Goal: Task Accomplishment & Management: Manage account settings

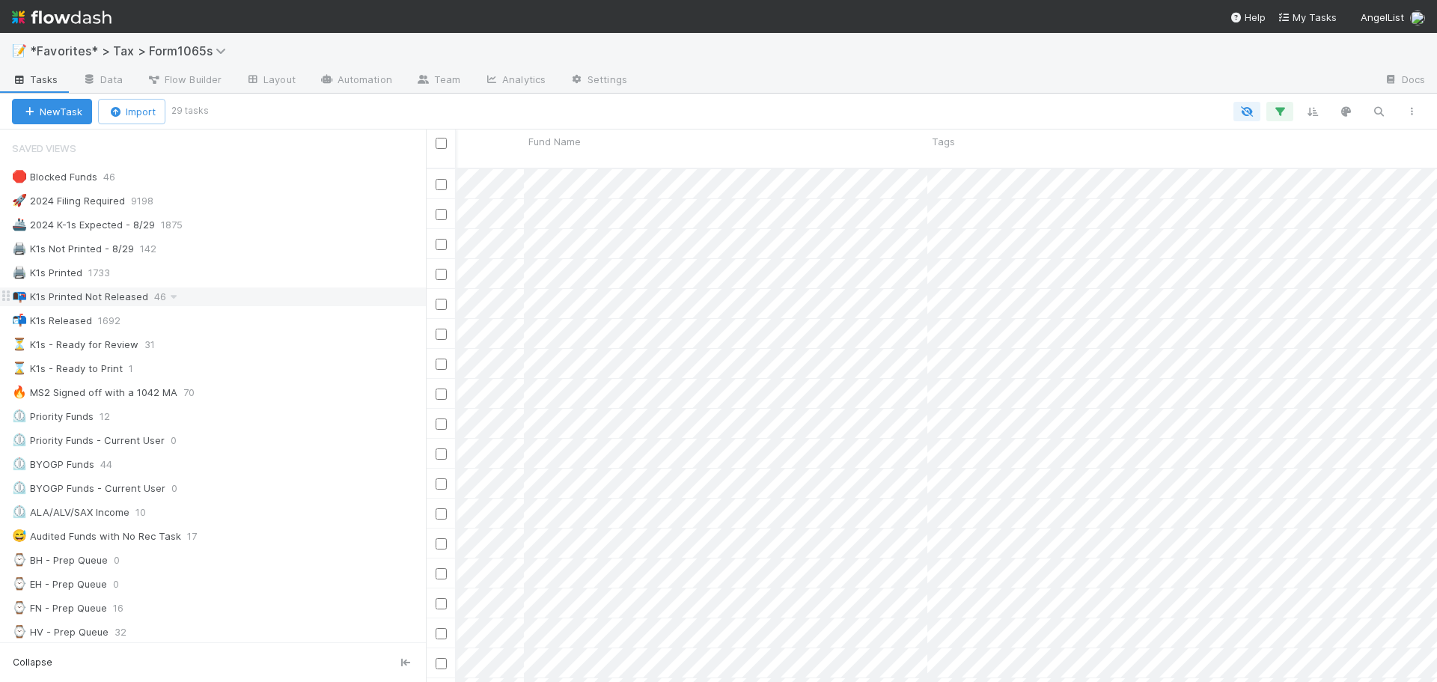
click at [121, 293] on div "📭 K1s Printed Not Released" at bounding box center [80, 296] width 136 height 19
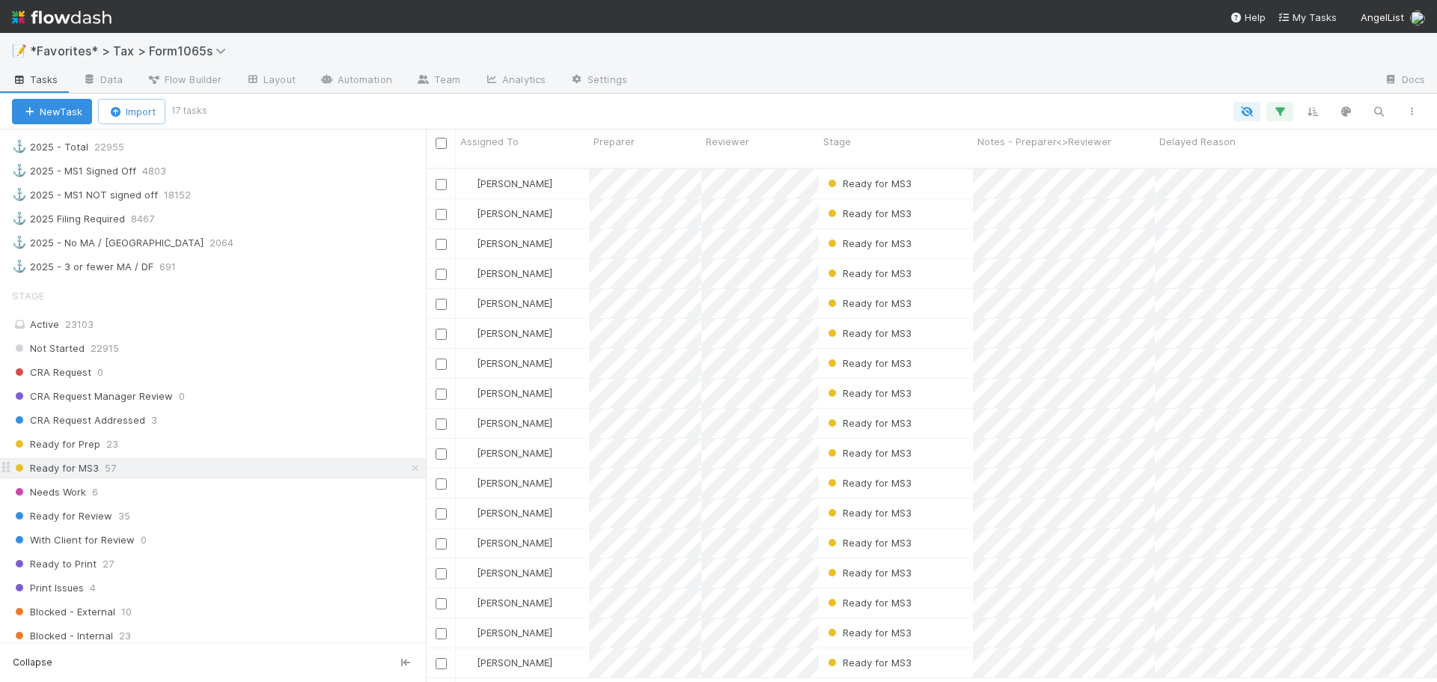
scroll to position [973, 0]
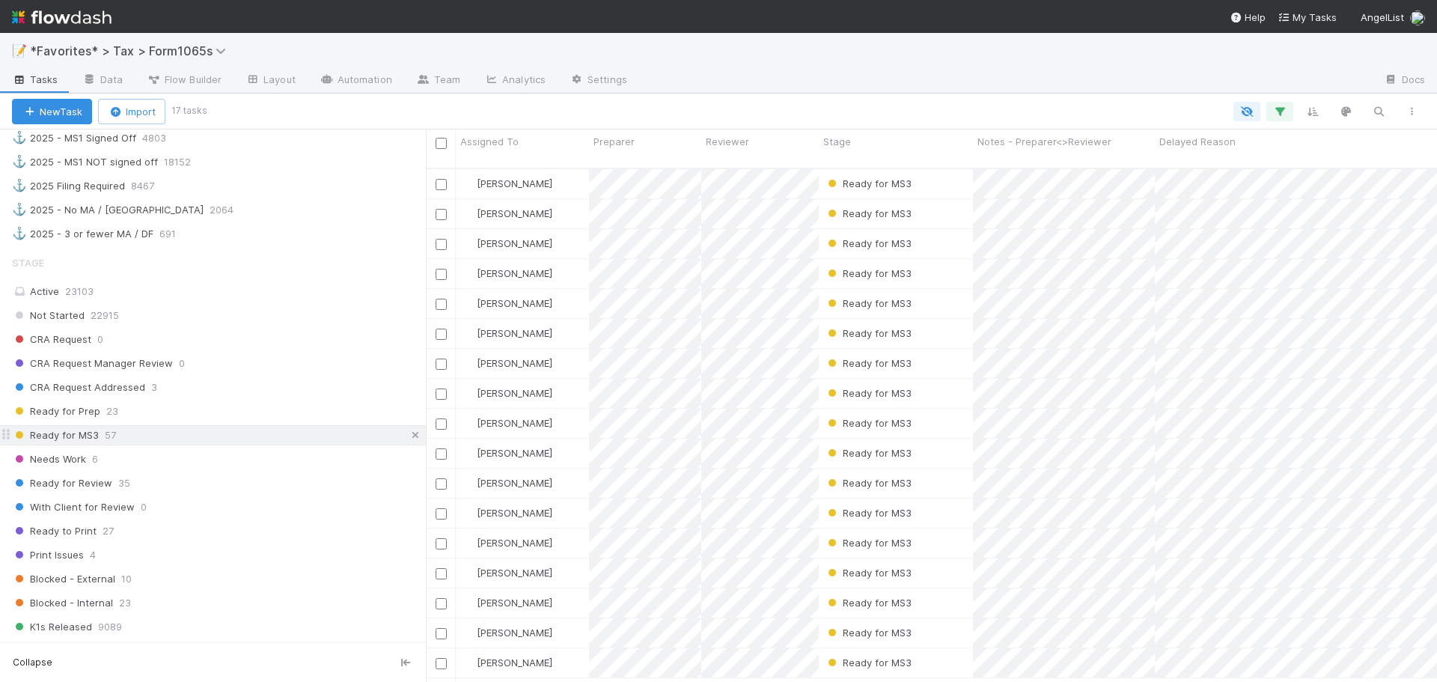
click at [408, 438] on icon at bounding box center [415, 435] width 15 height 10
drag, startPoint x: 151, startPoint y: 528, endPoint x: 212, endPoint y: 527, distance: 60.6
click at [152, 529] on div "Ready to Print 27" at bounding box center [219, 531] width 414 height 19
click at [954, 204] on div "Ready to Print" at bounding box center [896, 213] width 154 height 29
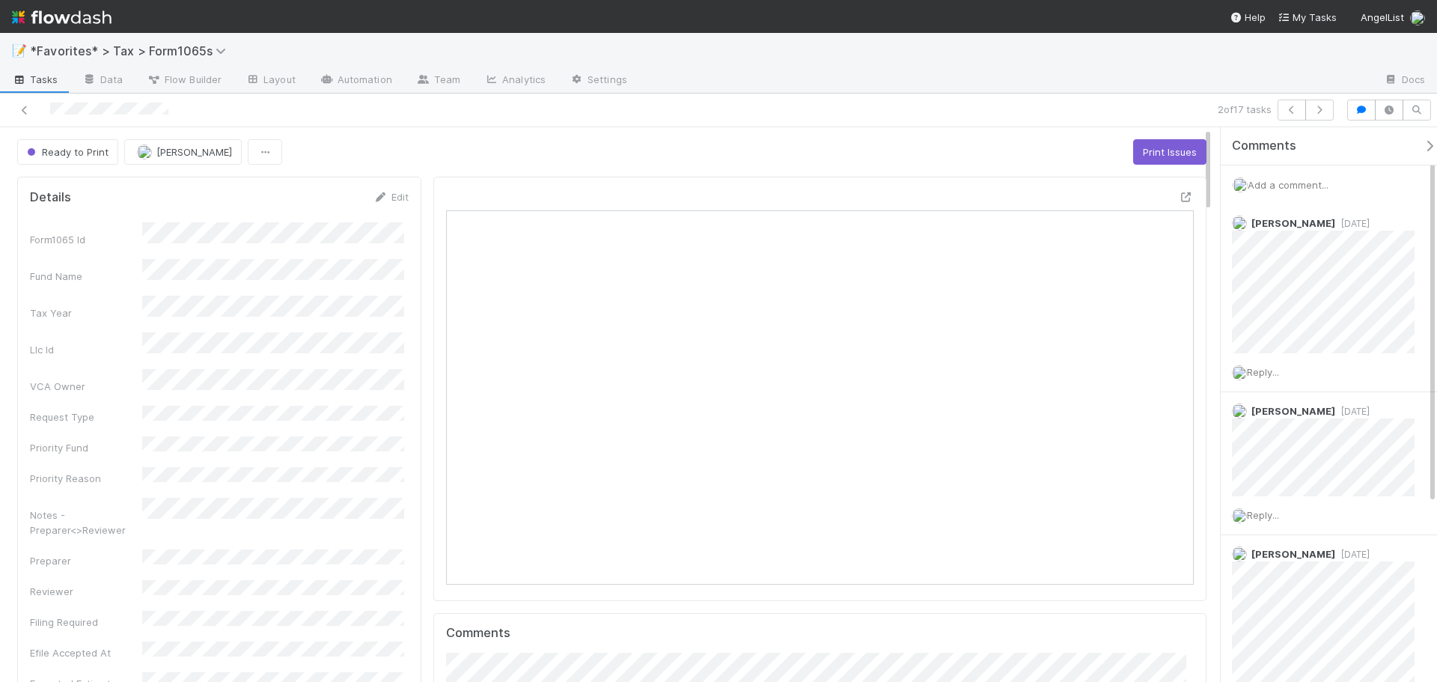
scroll to position [293, 729]
click at [1179, 195] on icon at bounding box center [1186, 197] width 15 height 10
click at [25, 112] on icon at bounding box center [24, 111] width 15 height 10
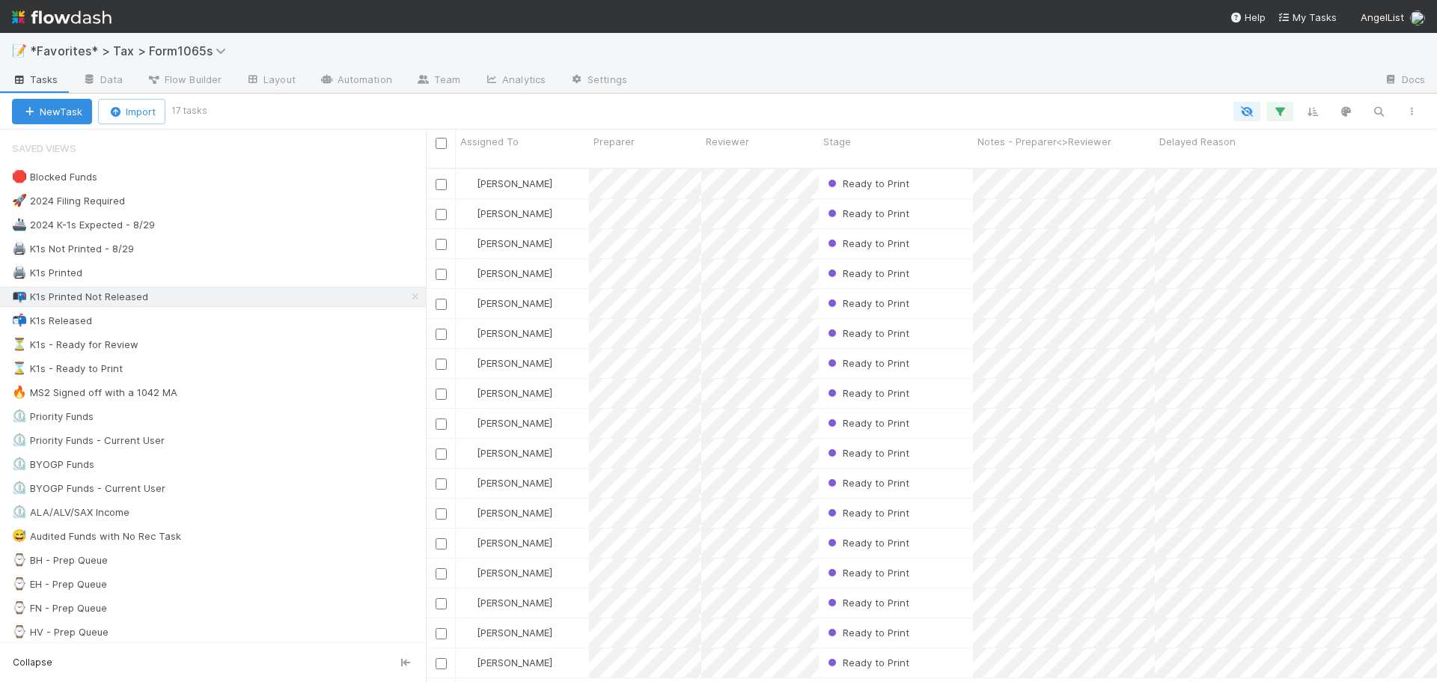
scroll to position [515, 1000]
click at [1282, 115] on icon "button" at bounding box center [1280, 111] width 15 height 13
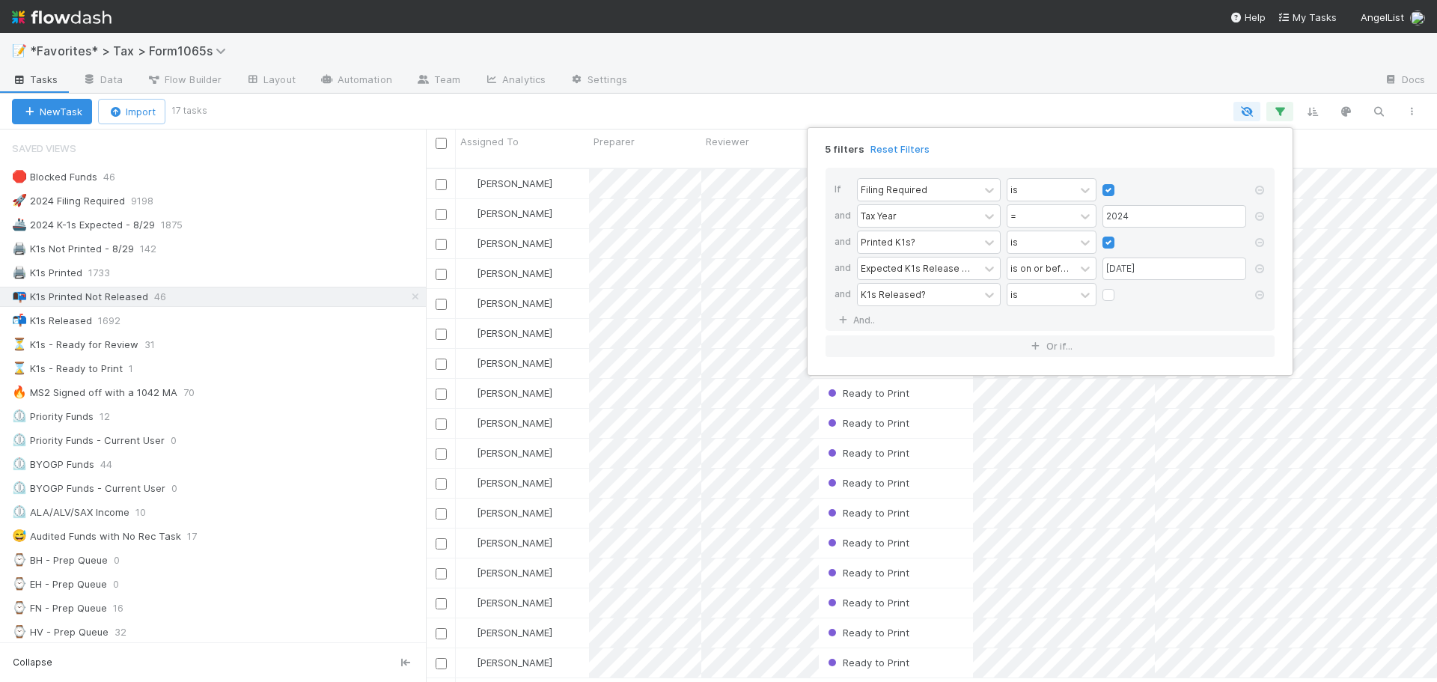
click at [1065, 107] on div "5 filters Reset Filters If Filing Required is and Tax Year = 2024 and Printed K…" at bounding box center [718, 341] width 1437 height 682
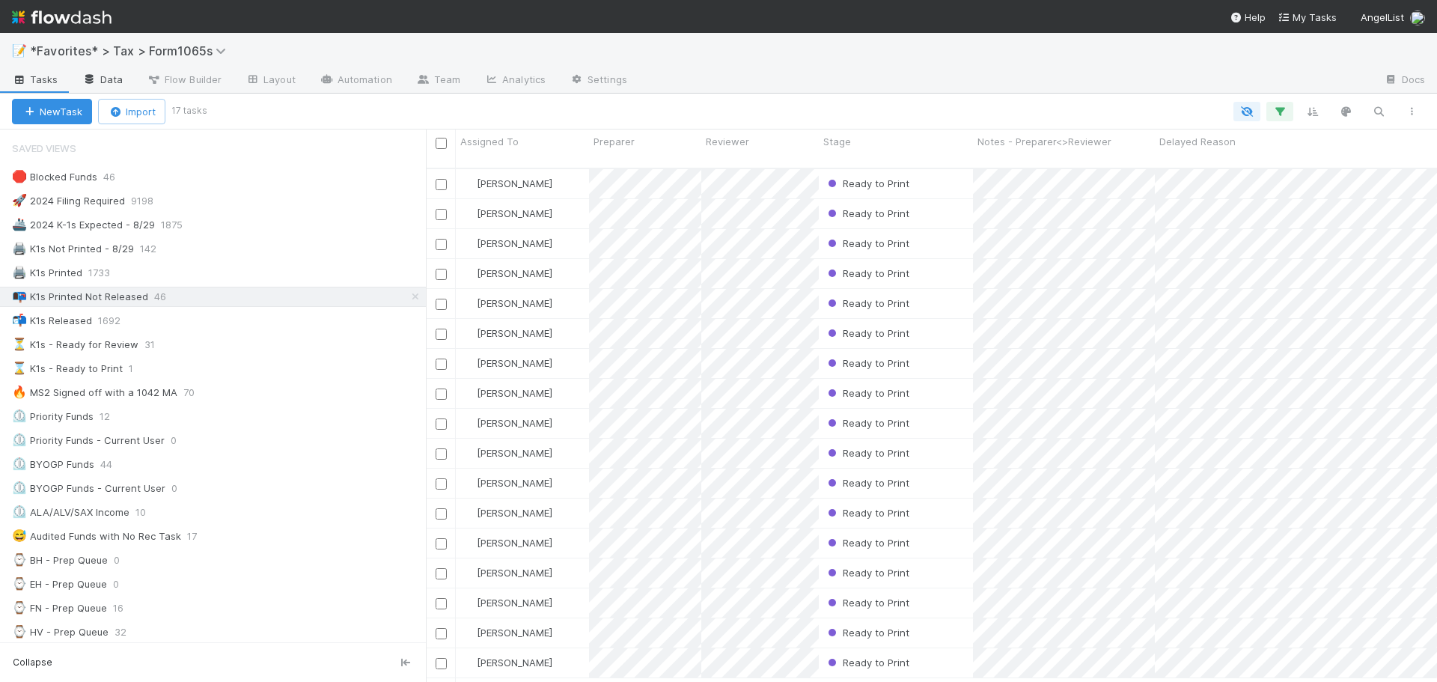
click at [118, 79] on link "Data" at bounding box center [102, 81] width 64 height 24
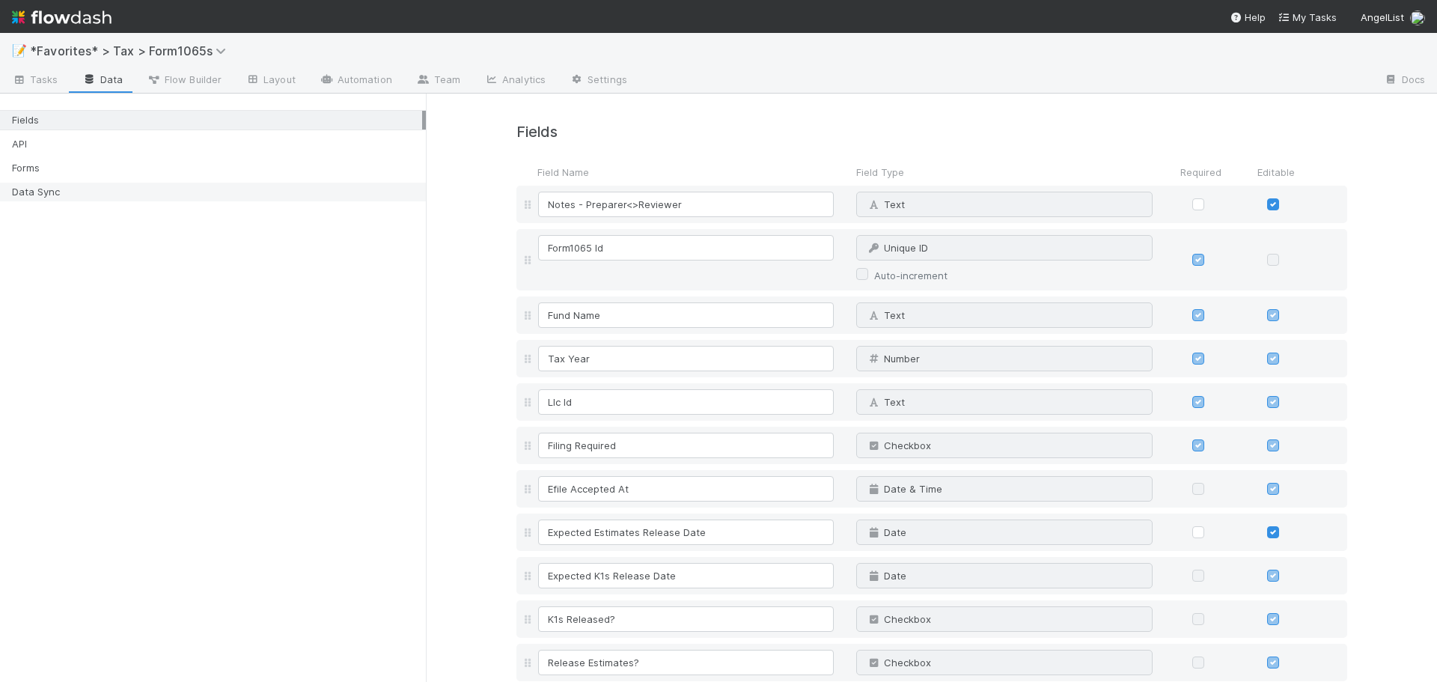
click at [89, 183] on div "Data Sync" at bounding box center [217, 192] width 410 height 19
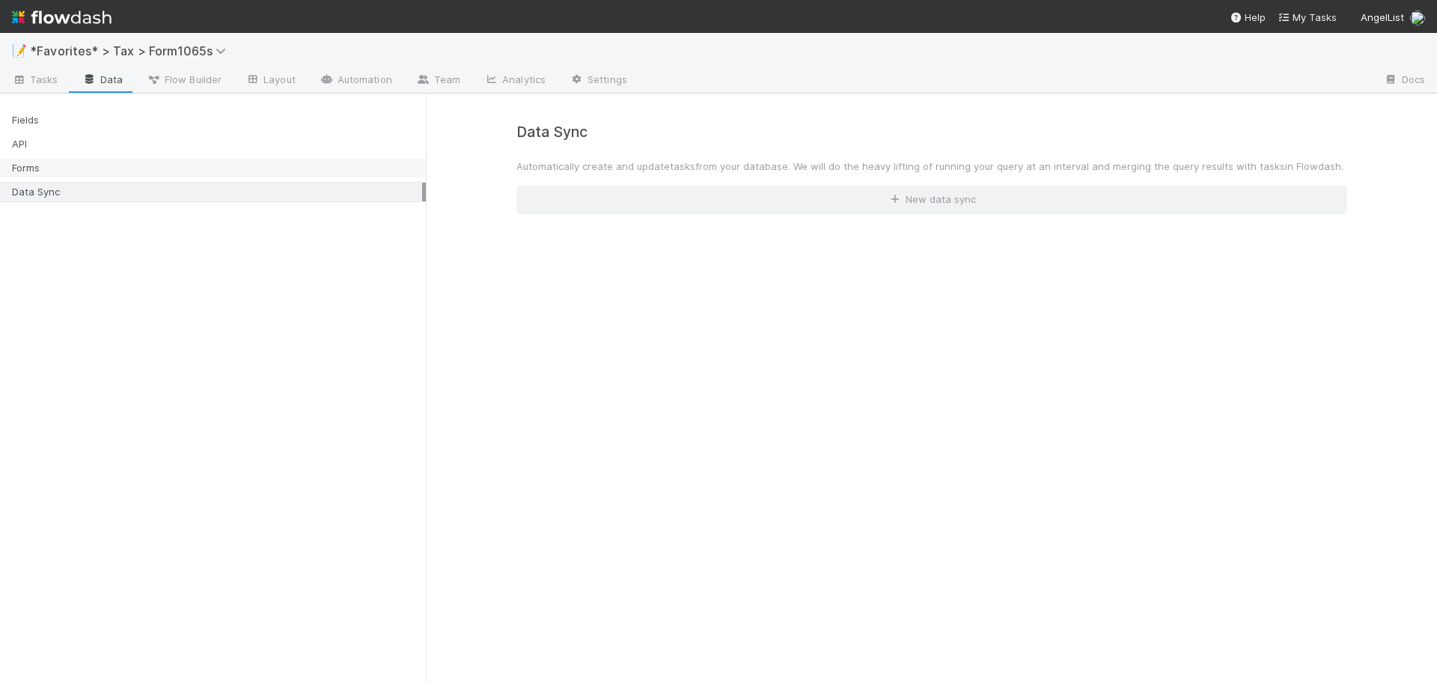
click at [160, 160] on div "Forms" at bounding box center [217, 168] width 410 height 19
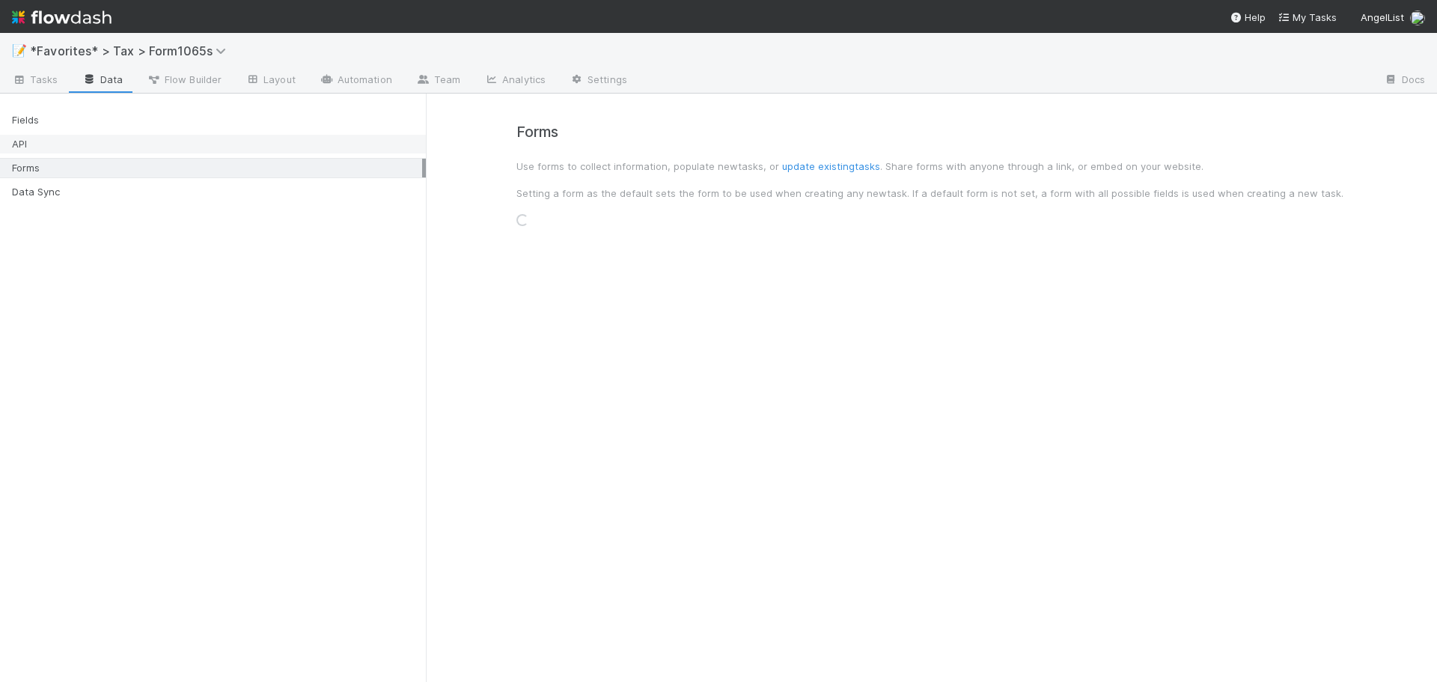
click at [156, 145] on div "API" at bounding box center [217, 144] width 410 height 19
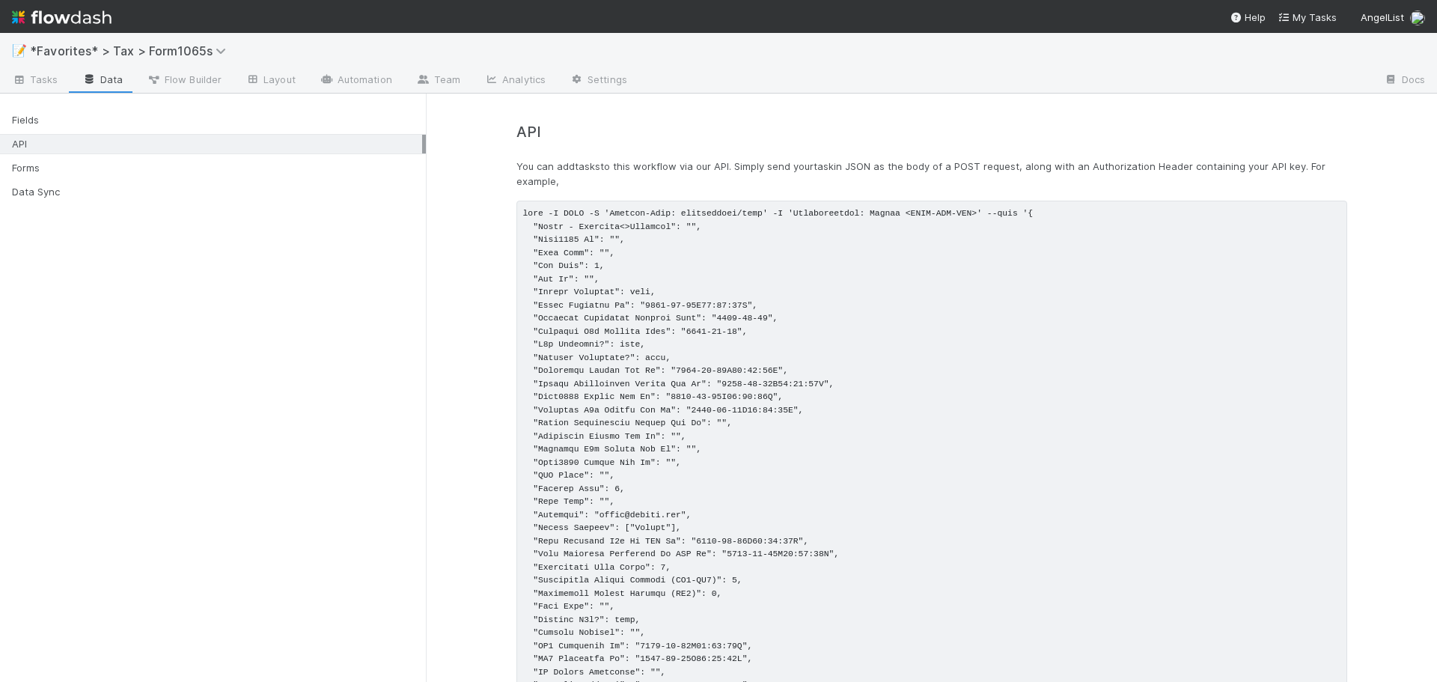
click at [29, 108] on div "Fields API Forms Data Sync" at bounding box center [213, 151] width 426 height 109
click at [29, 112] on div "Fields" at bounding box center [217, 120] width 410 height 19
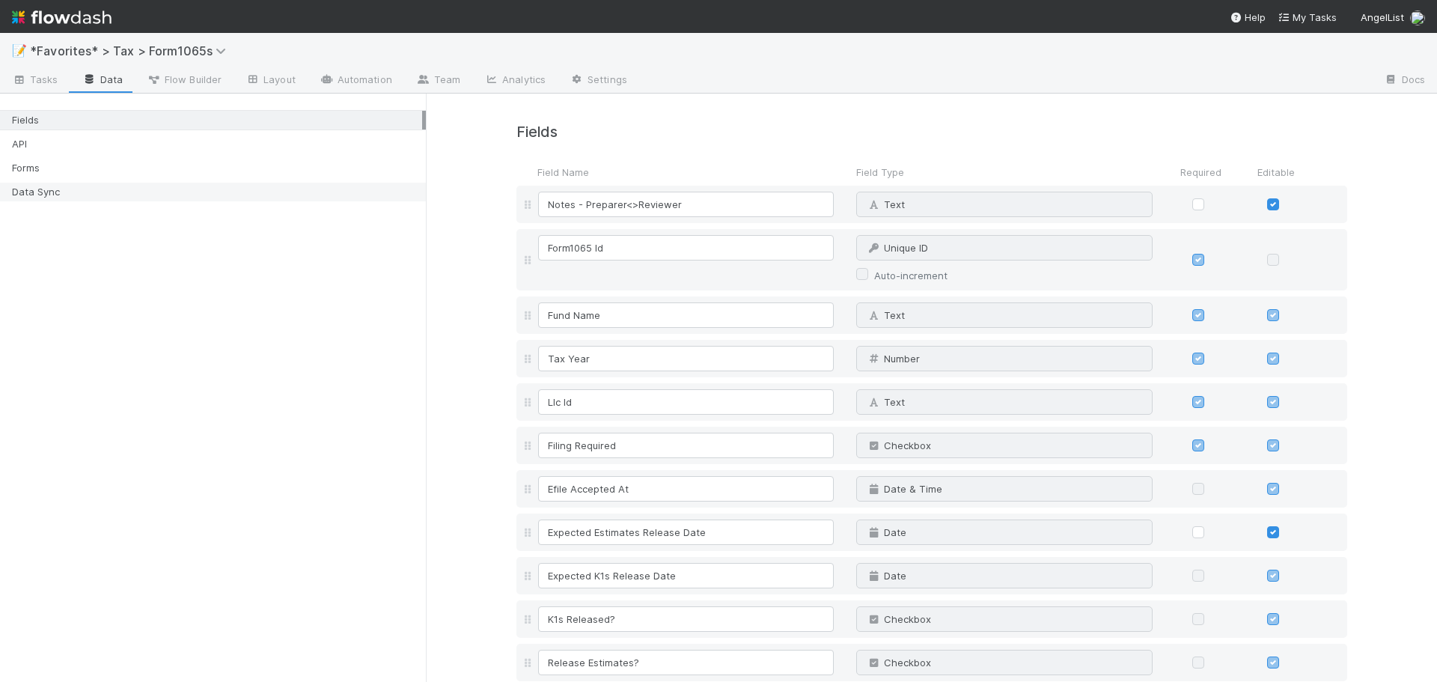
click at [39, 188] on div "Data Sync" at bounding box center [217, 192] width 410 height 19
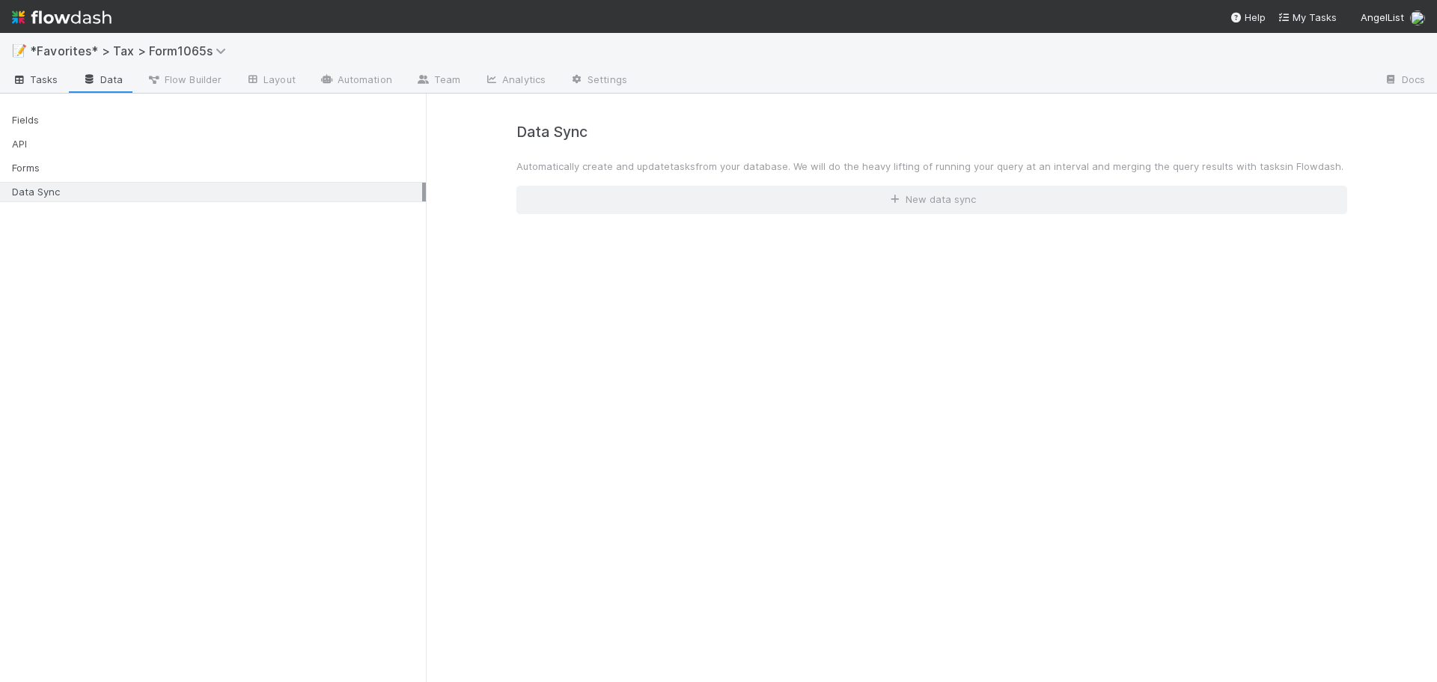
click at [43, 85] on span "Tasks" at bounding box center [35, 79] width 46 height 15
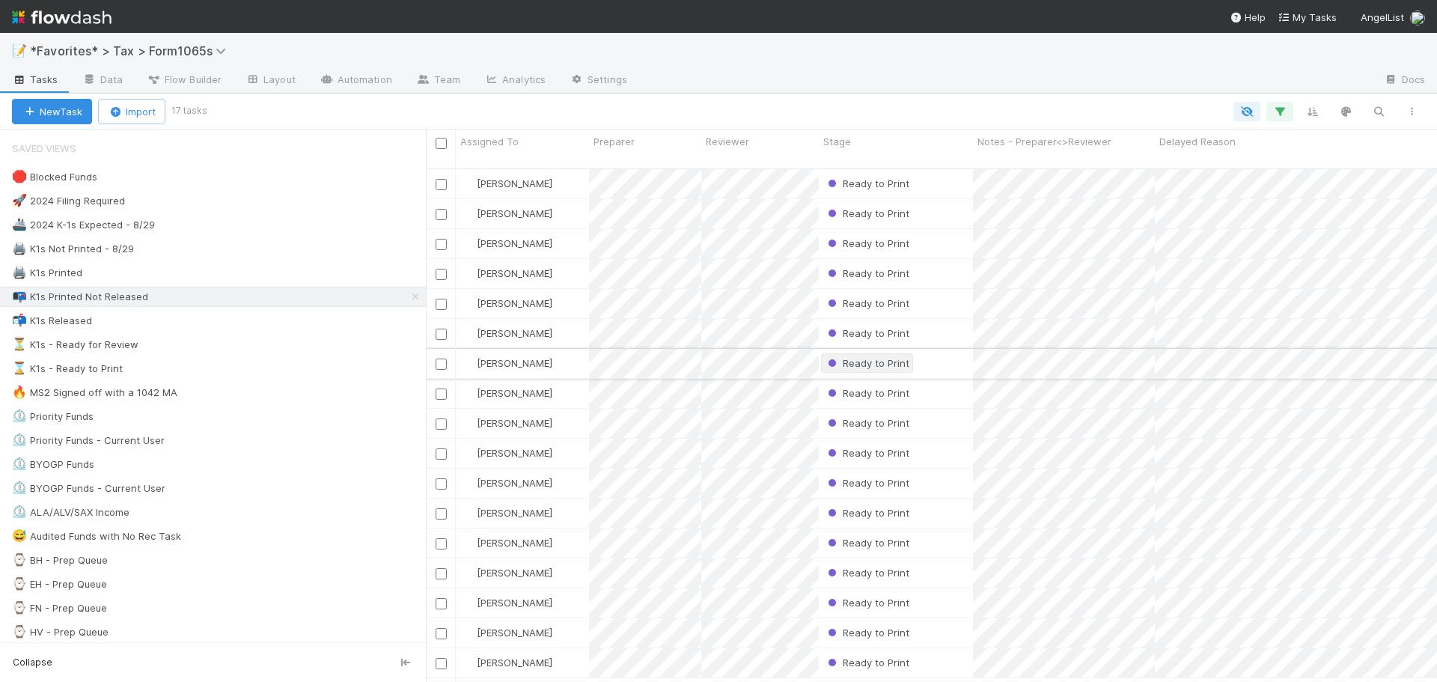
scroll to position [515, 1000]
click at [952, 56] on div "📝 *Favorites* > Tax > Form1065s" at bounding box center [718, 51] width 1437 height 36
click at [237, 250] on div "🖨️ K1s Not Printed - 8/29 142" at bounding box center [219, 249] width 414 height 19
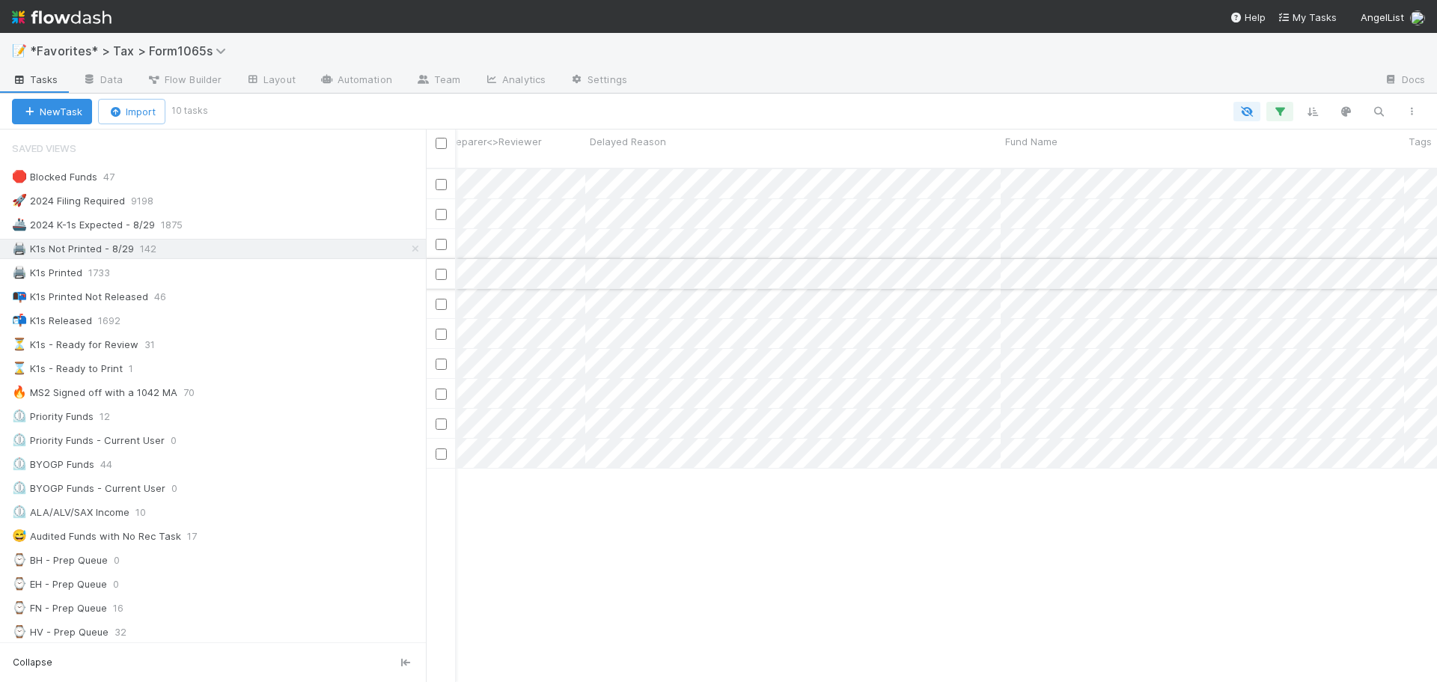
scroll to position [0, 574]
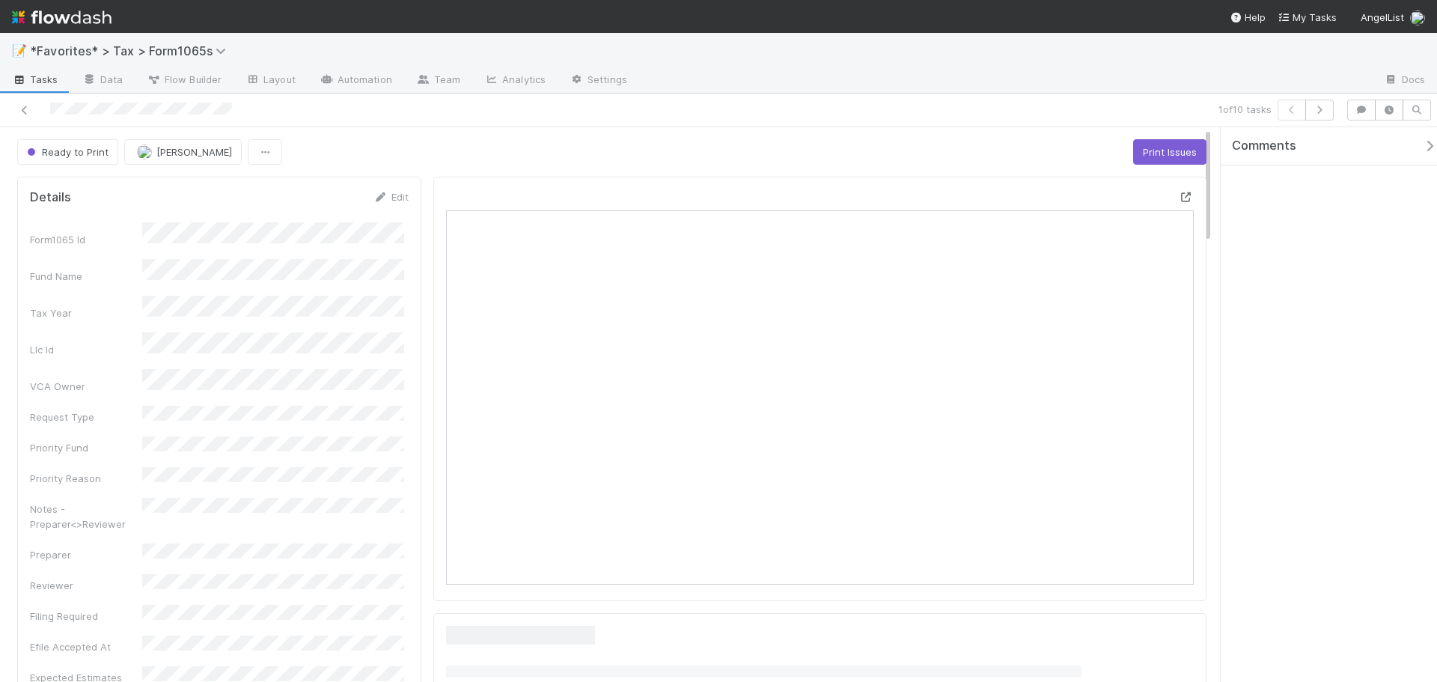
click at [1179, 199] on icon at bounding box center [1186, 197] width 15 height 10
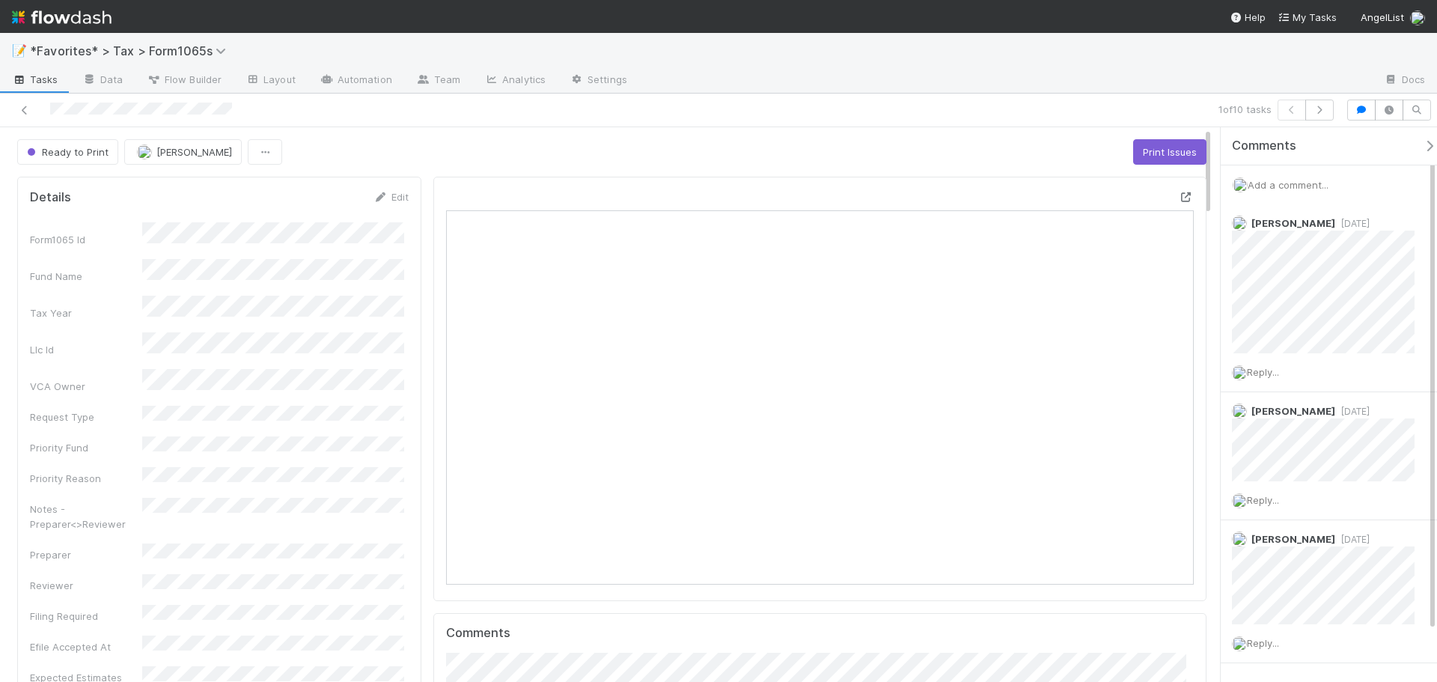
click at [1179, 196] on icon at bounding box center [1186, 197] width 15 height 10
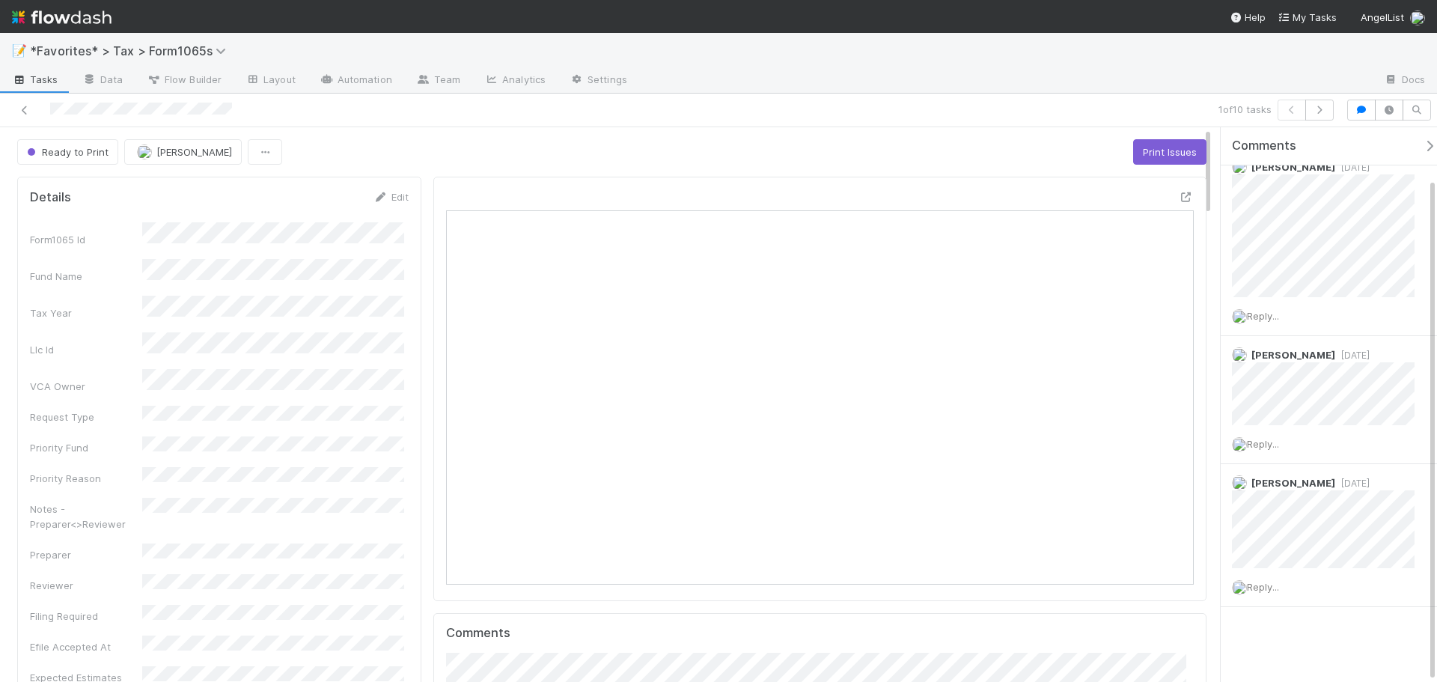
click at [1065, 83] on div at bounding box center [1005, 81] width 733 height 24
click at [31, 114] on icon at bounding box center [24, 111] width 15 height 10
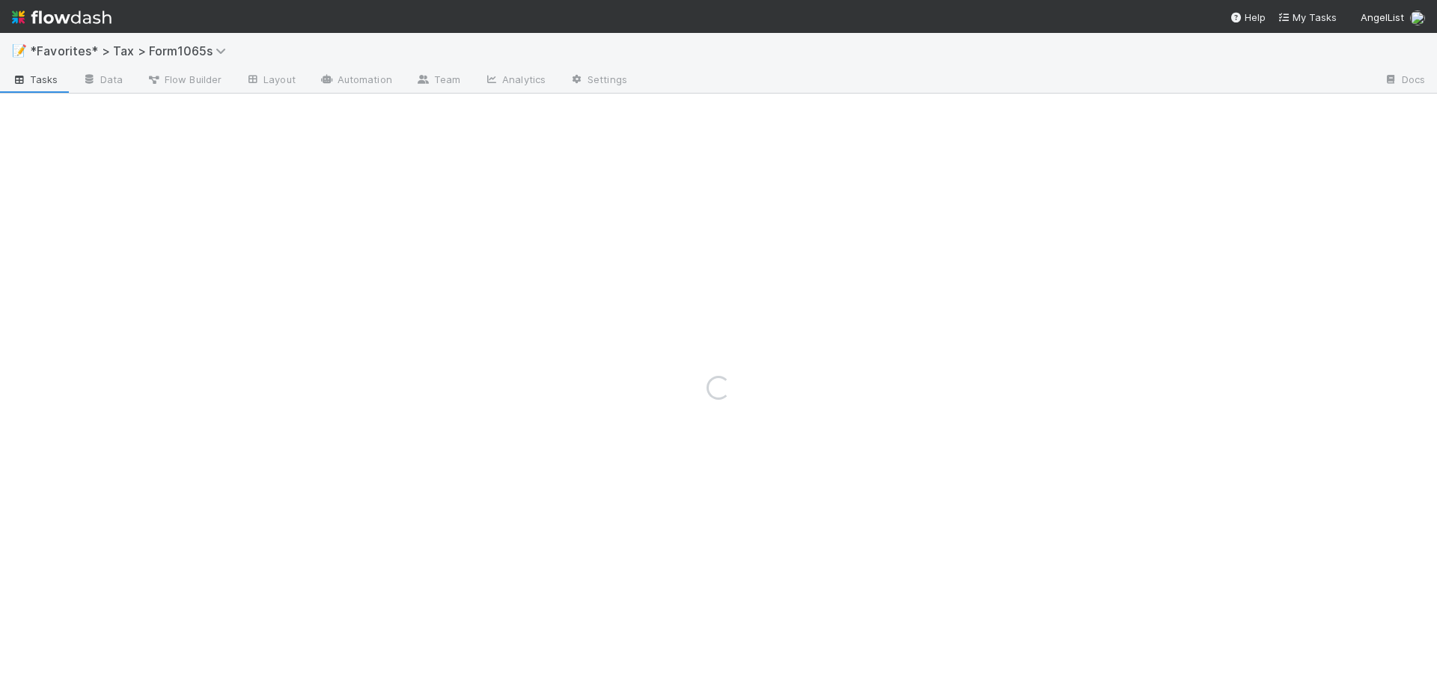
click at [23, 110] on div "Loading..." at bounding box center [718, 388] width 1437 height 588
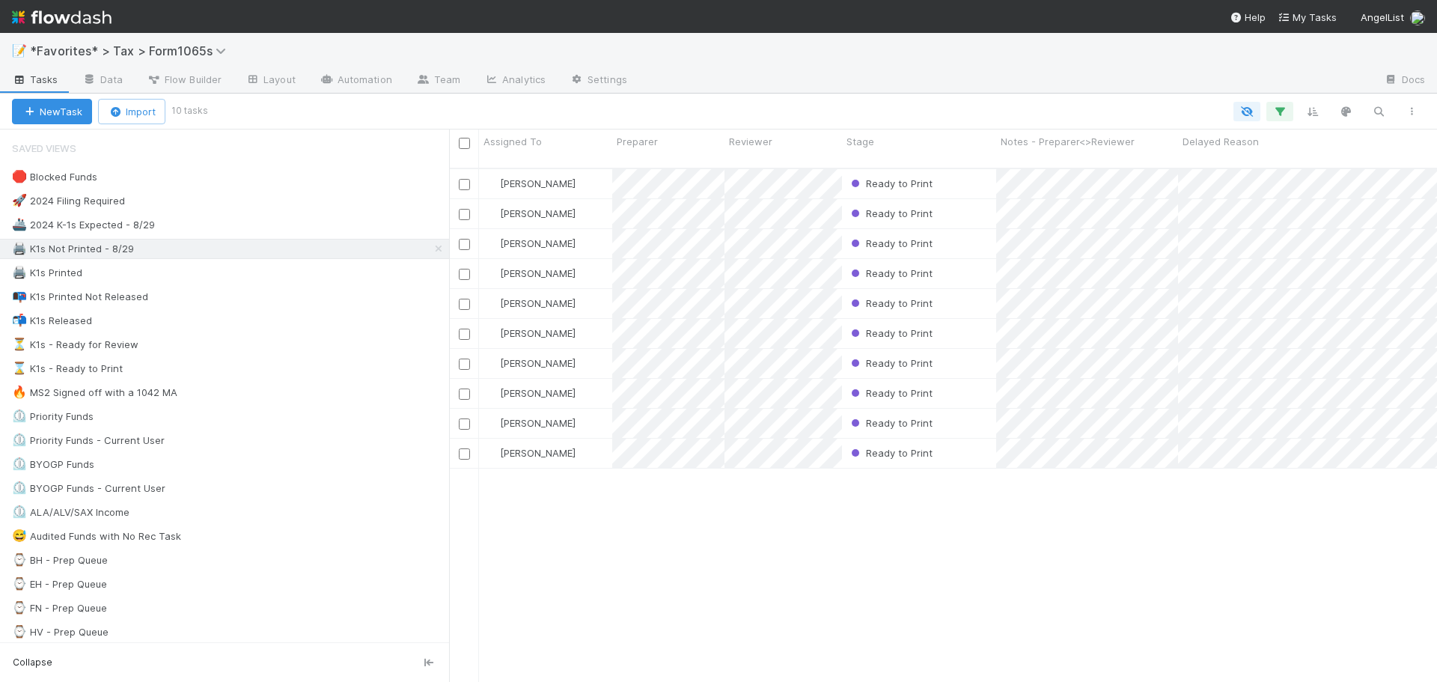
scroll to position [515, 977]
click at [221, 242] on div "🖨️ K1s Not Printed - 8/29" at bounding box center [230, 249] width 437 height 19
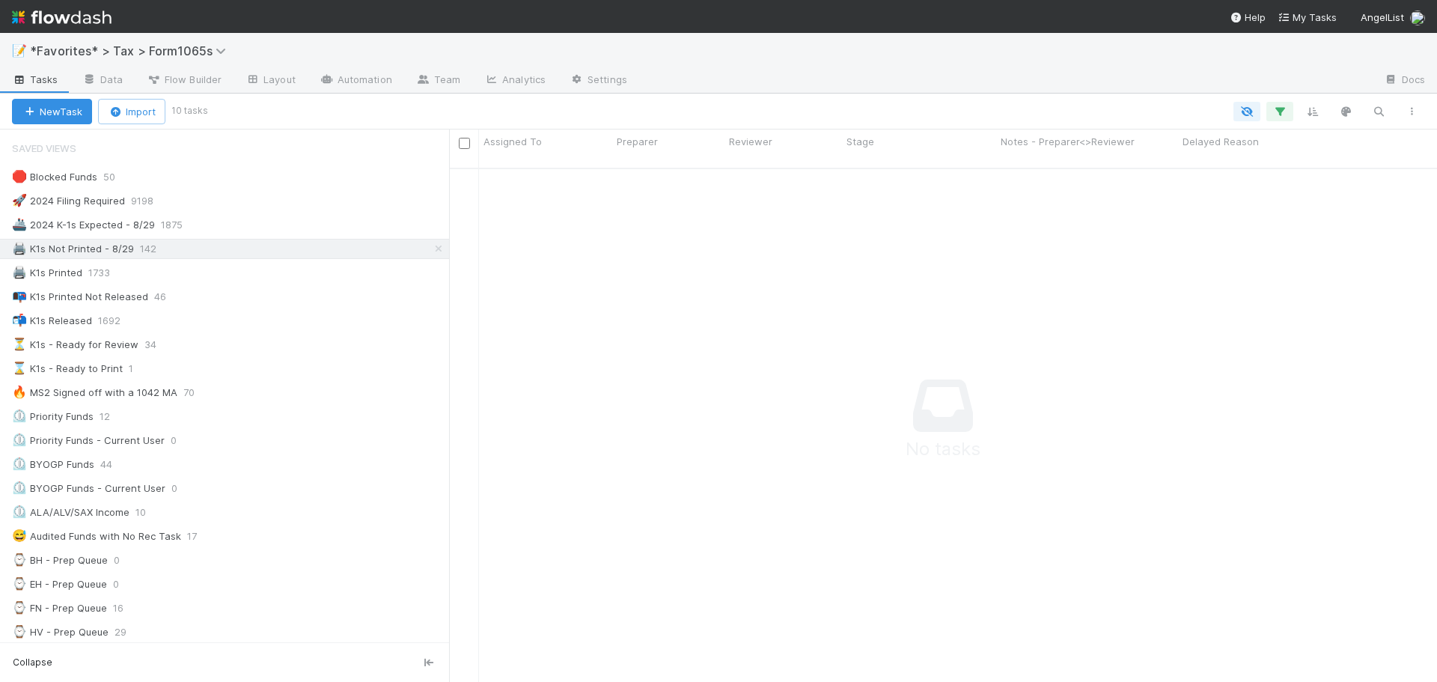
scroll to position [504, 977]
click at [291, 244] on div "🖨️ K1s Not Printed - 8/29 142" at bounding box center [230, 249] width 437 height 19
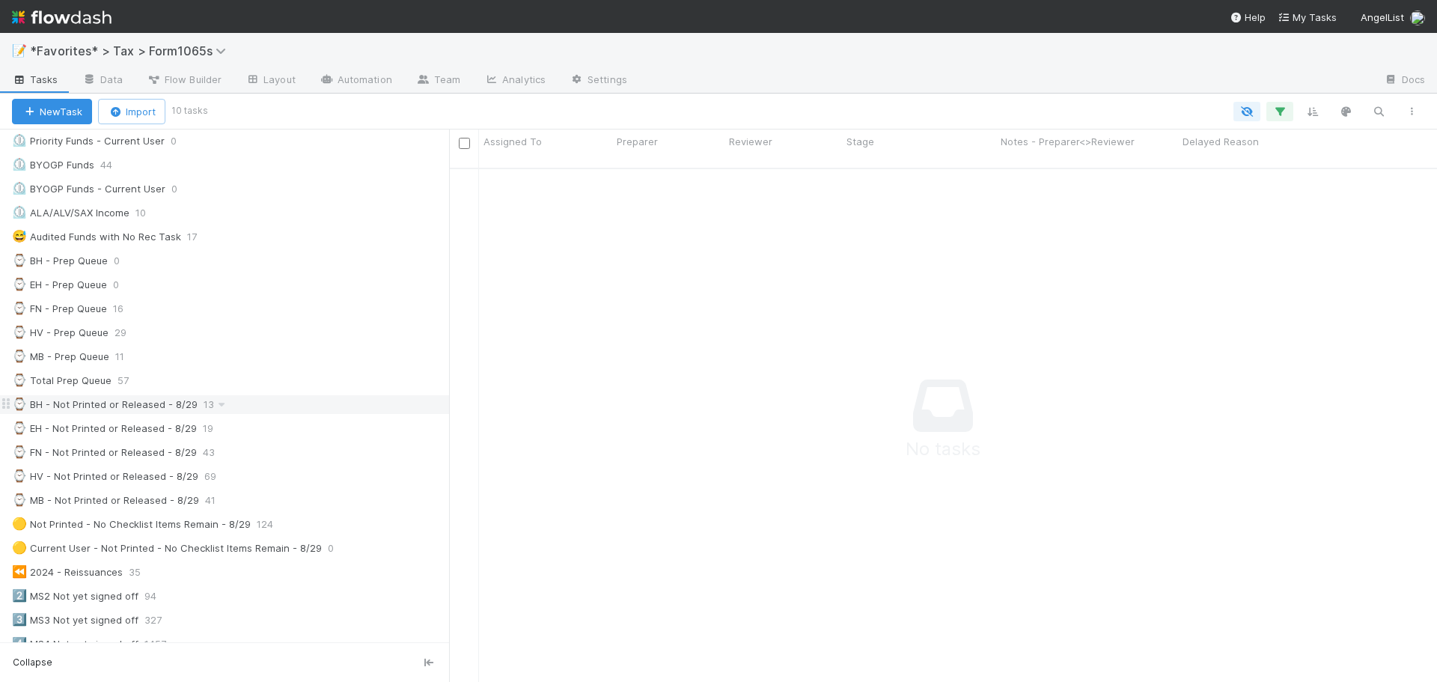
scroll to position [0, 0]
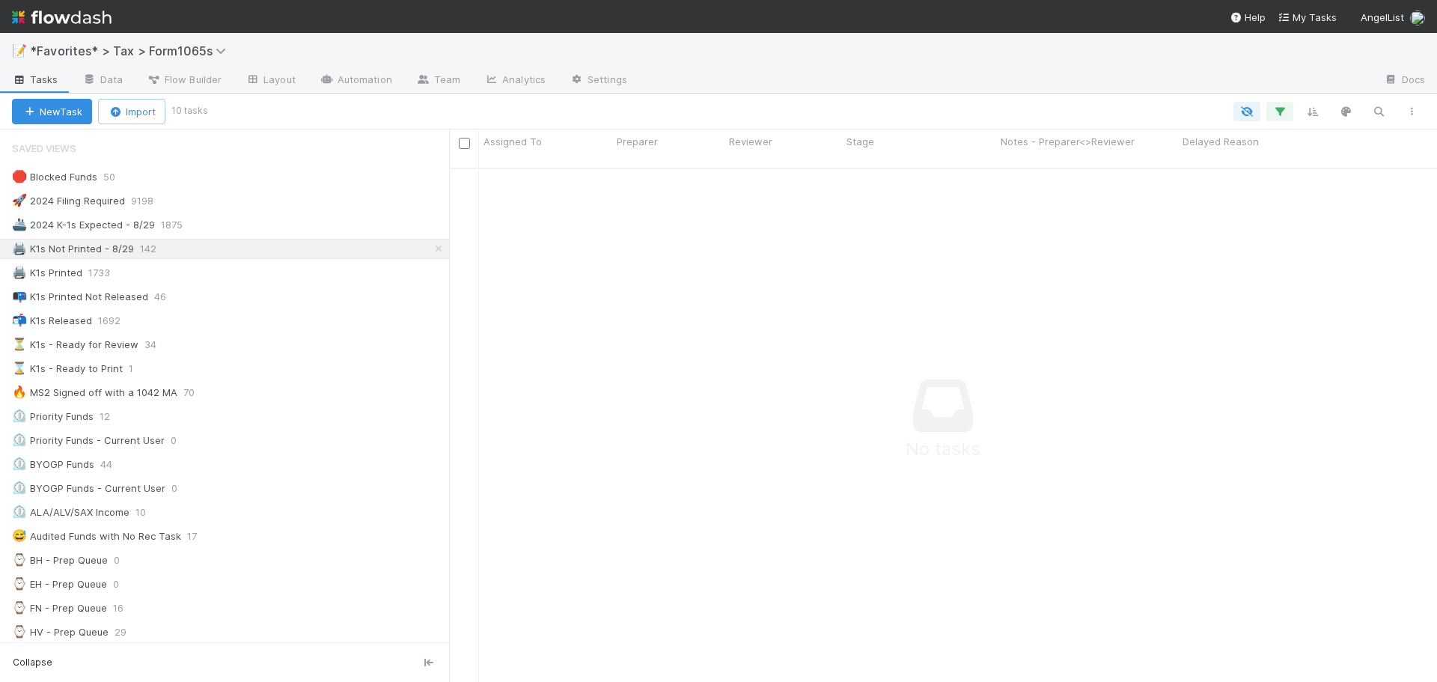
click at [231, 238] on div "🛑 Blocked Funds 50 🚀 2024 Filing Required 9198 🚢 2024 K-1s Expected - 8/29 1875…" at bounding box center [224, 692] width 449 height 1050
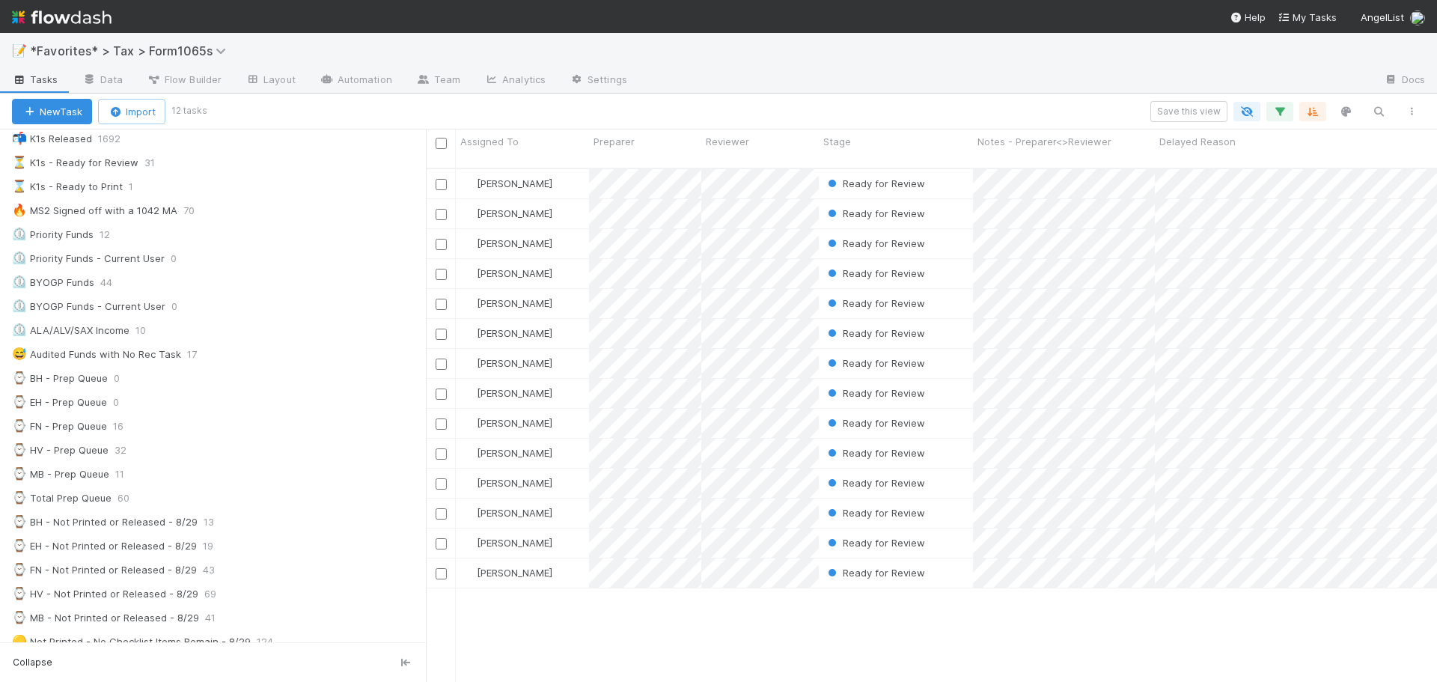
scroll to position [150, 0]
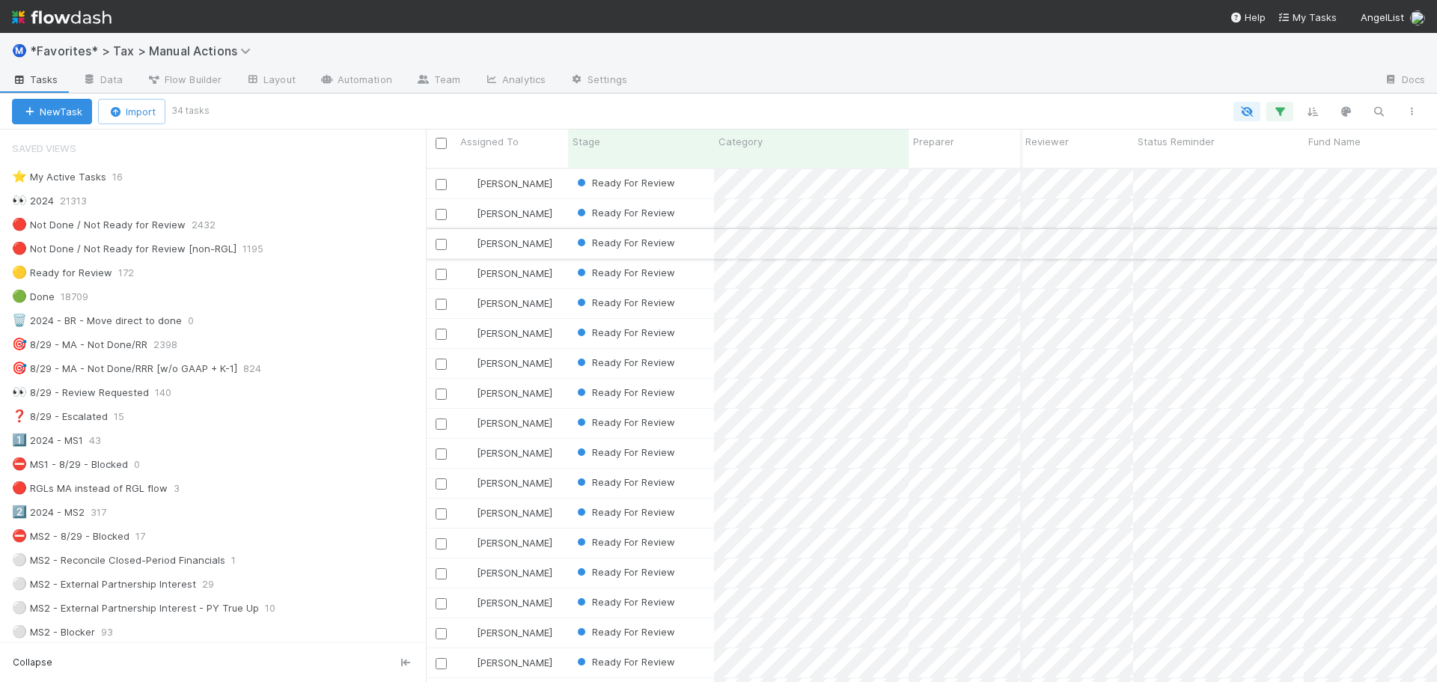
scroll to position [1048, 0]
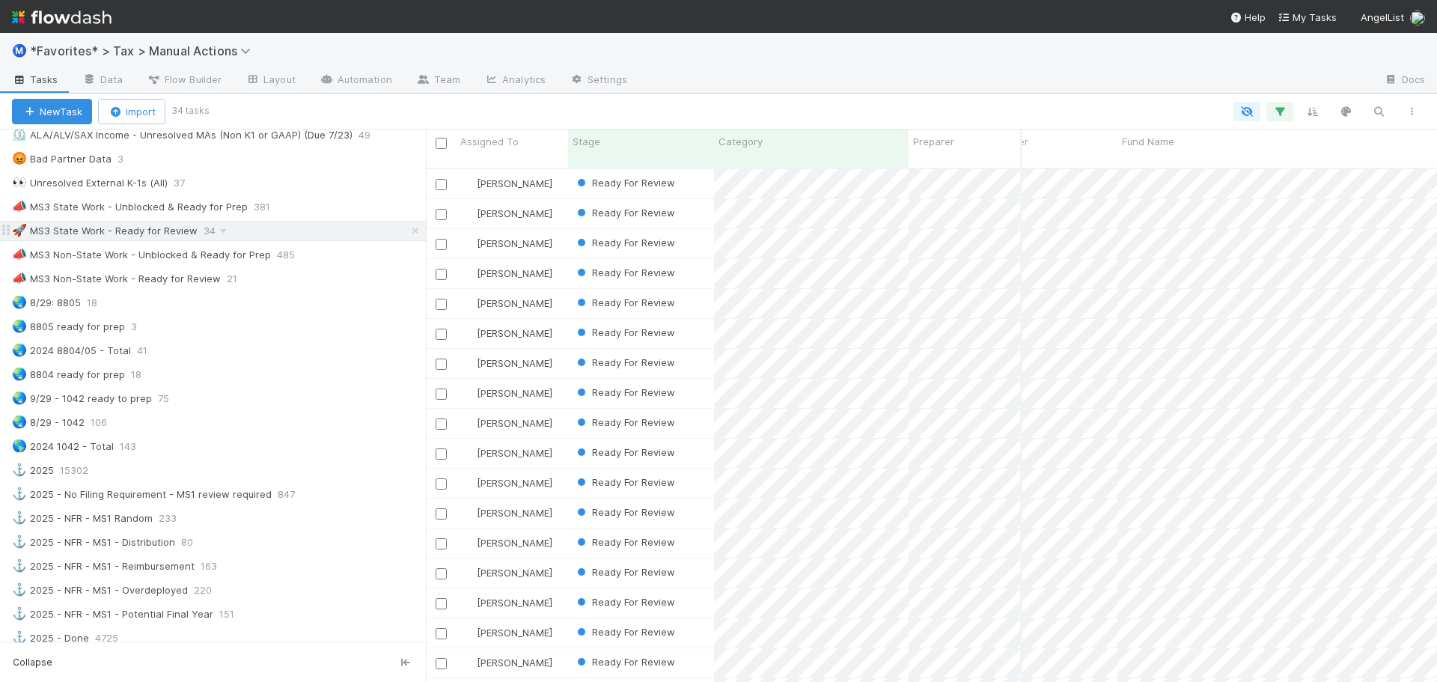
click at [276, 236] on div "🚀 MS3 State Work - Ready for Review 34" at bounding box center [219, 231] width 414 height 19
click at [282, 286] on div "📣 MS3 Non-State Work - Ready for Review 21" at bounding box center [219, 279] width 414 height 19
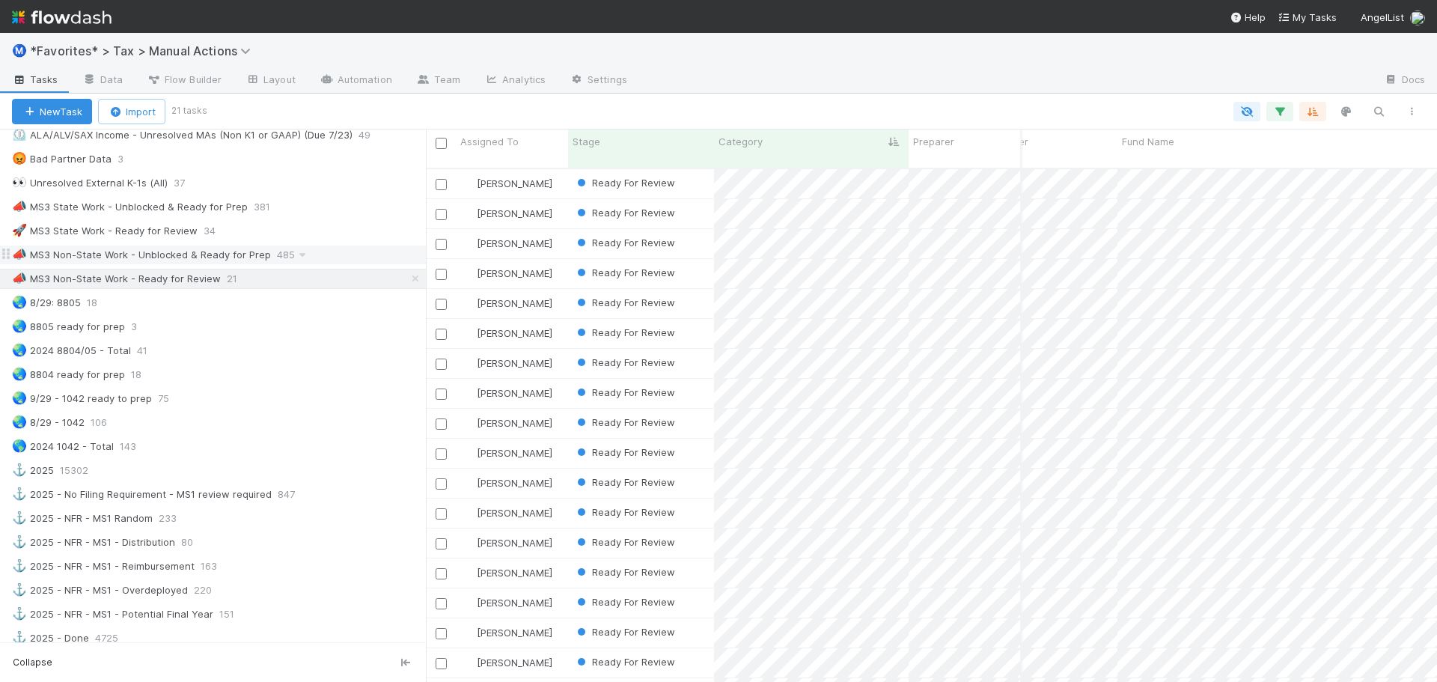
click at [189, 259] on div "📣 MS3 Non-State Work - Unblocked & Ready for Prep" at bounding box center [141, 255] width 259 height 19
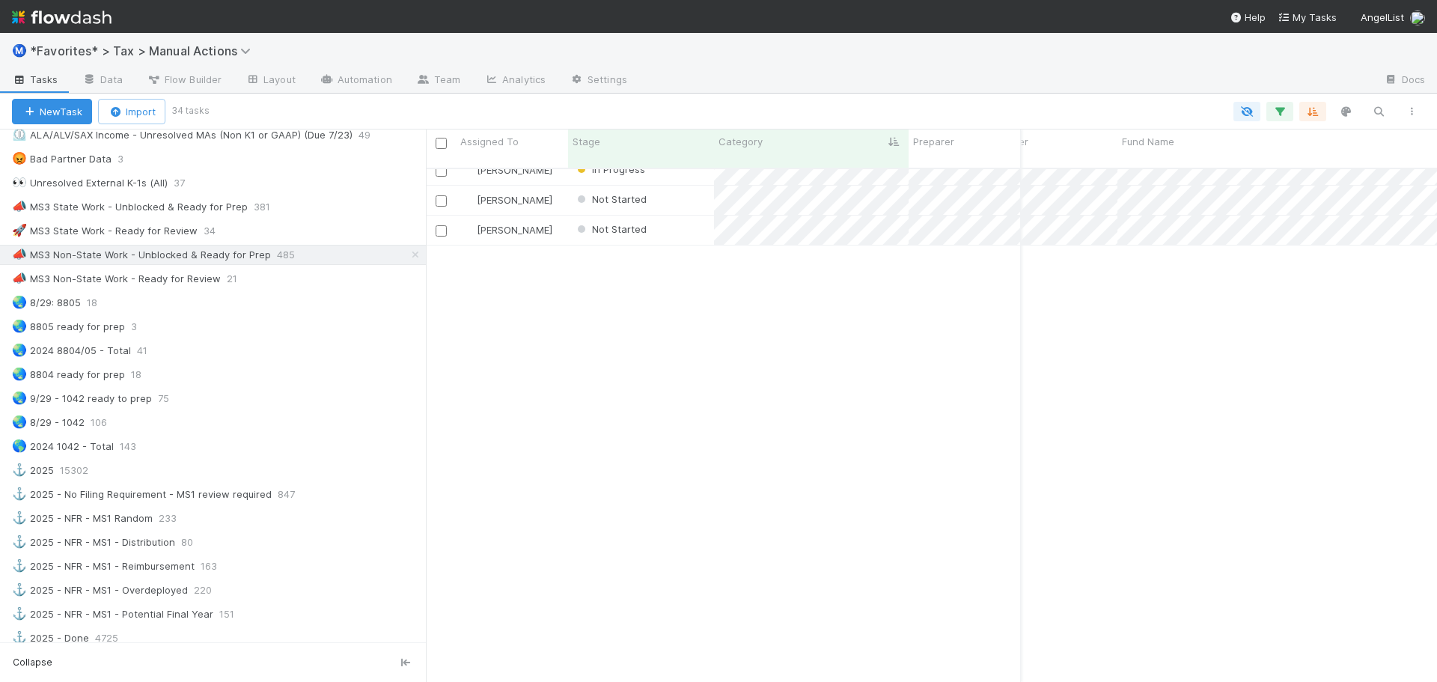
scroll to position [0, 186]
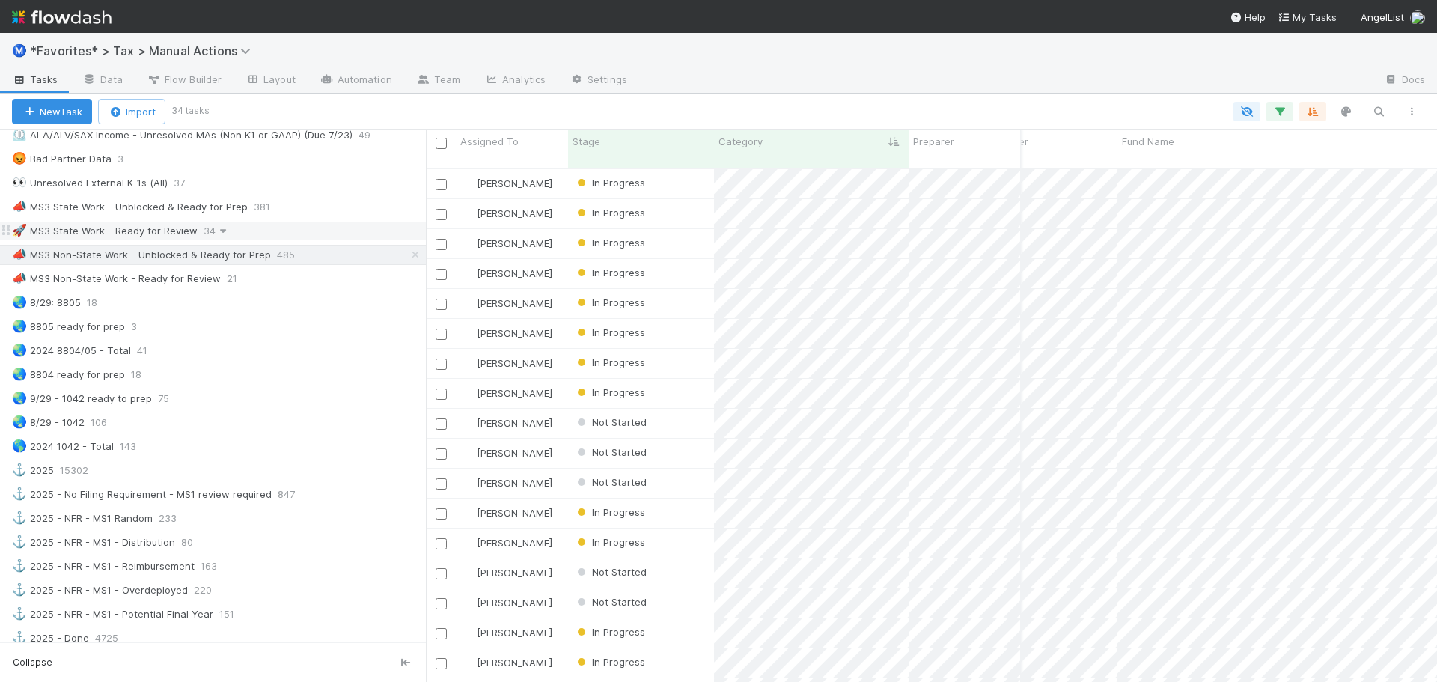
click at [222, 228] on icon at bounding box center [223, 231] width 15 height 10
click at [374, 219] on div "View Settings Default for everyone Rename this view Delete this view" at bounding box center [718, 341] width 1437 height 682
click at [374, 225] on div "🚀 MS3 State Work - Ready for Review 34" at bounding box center [219, 231] width 414 height 19
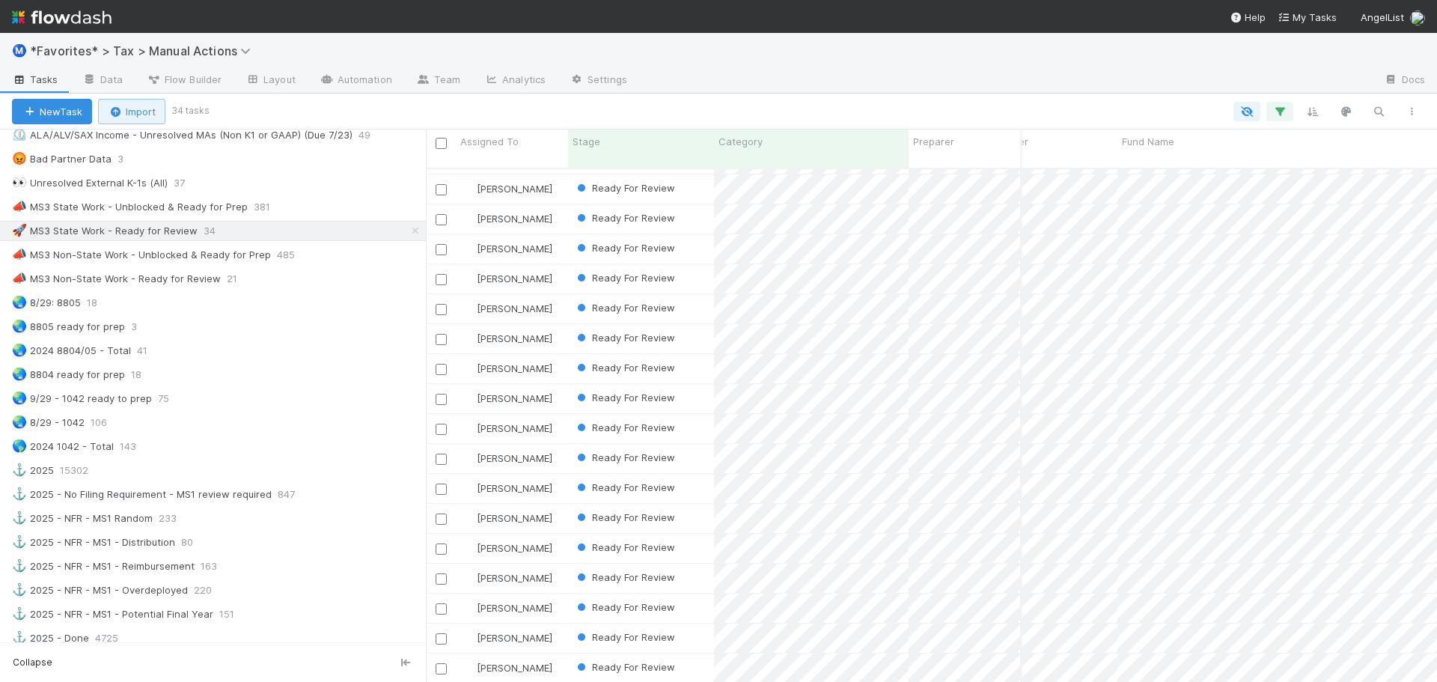
scroll to position [0, 186]
click at [192, 246] on div "📣 MS3 Non-State Work - Unblocked & Ready for Prep" at bounding box center [141, 255] width 259 height 19
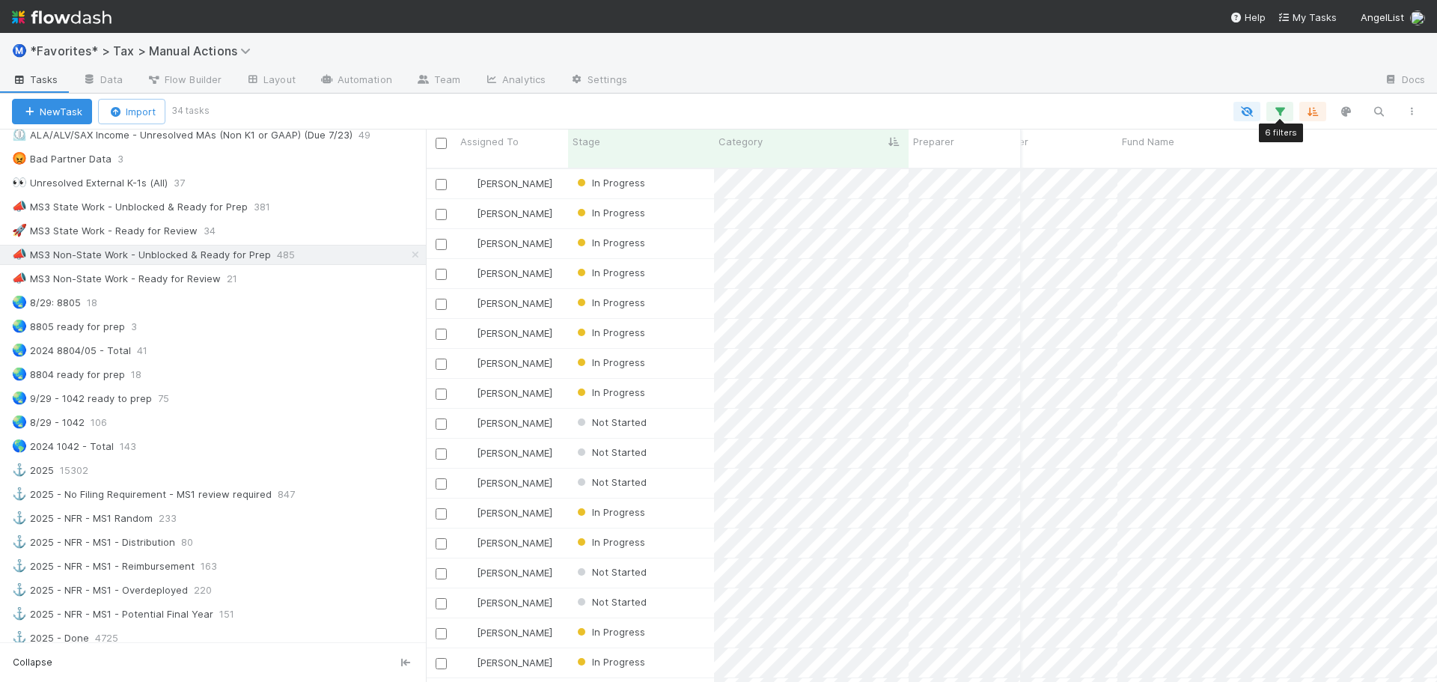
scroll to position [515, 1000]
click at [1283, 117] on icon "button" at bounding box center [1280, 111] width 15 height 13
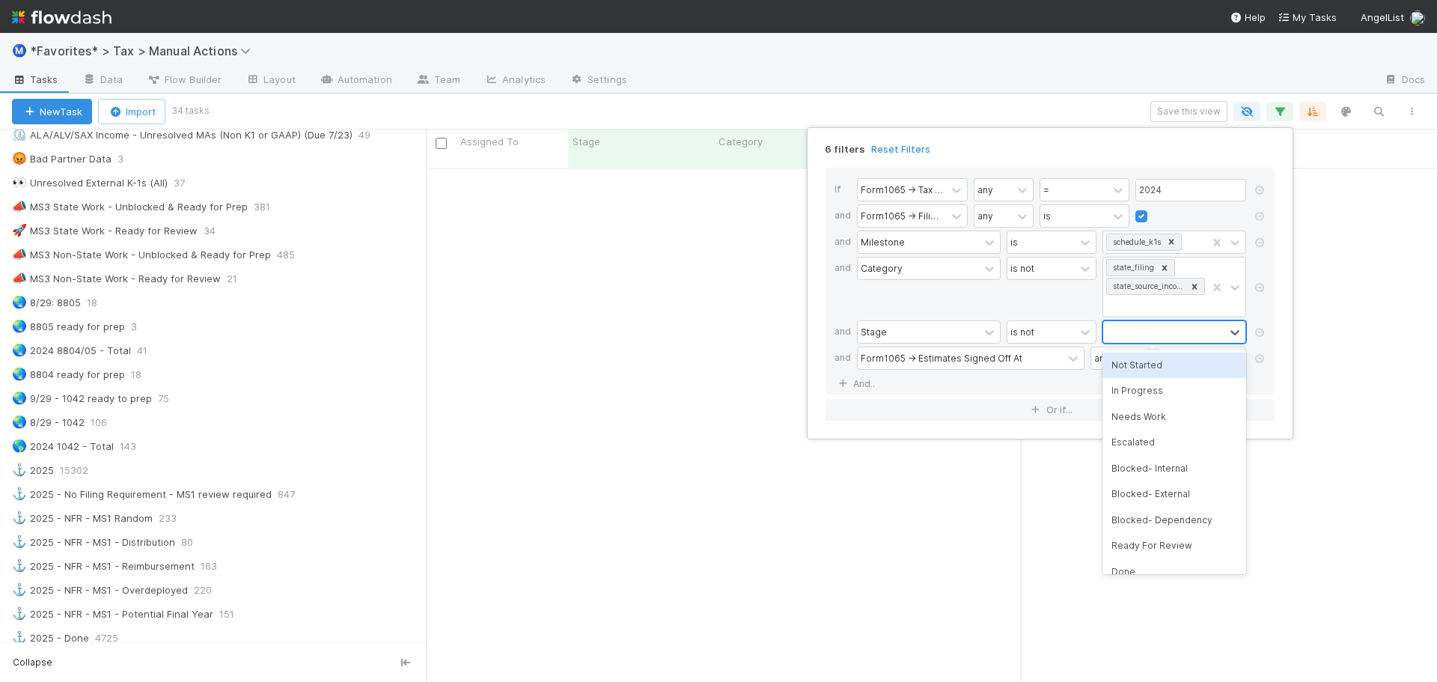
click at [1034, 296] on div "is not" at bounding box center [1052, 287] width 90 height 61
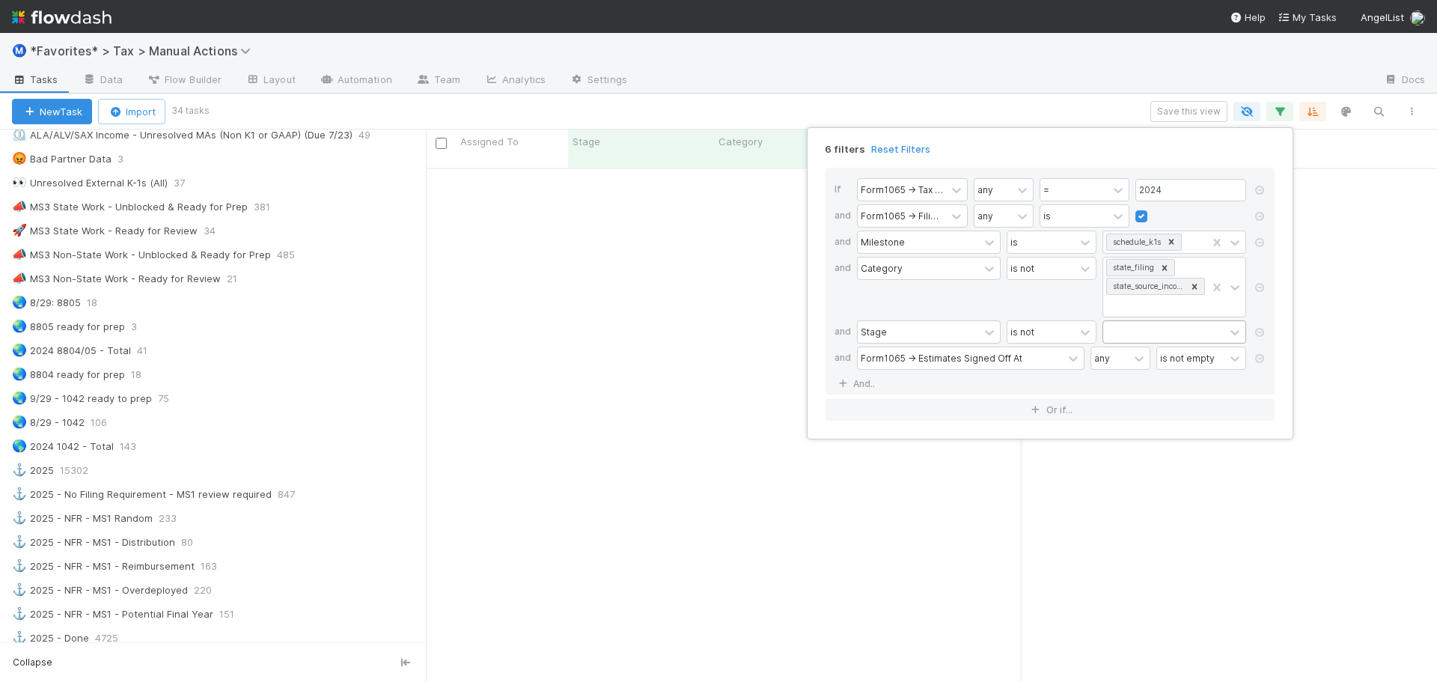
click at [1118, 322] on div at bounding box center [1163, 332] width 121 height 22
type input "read"
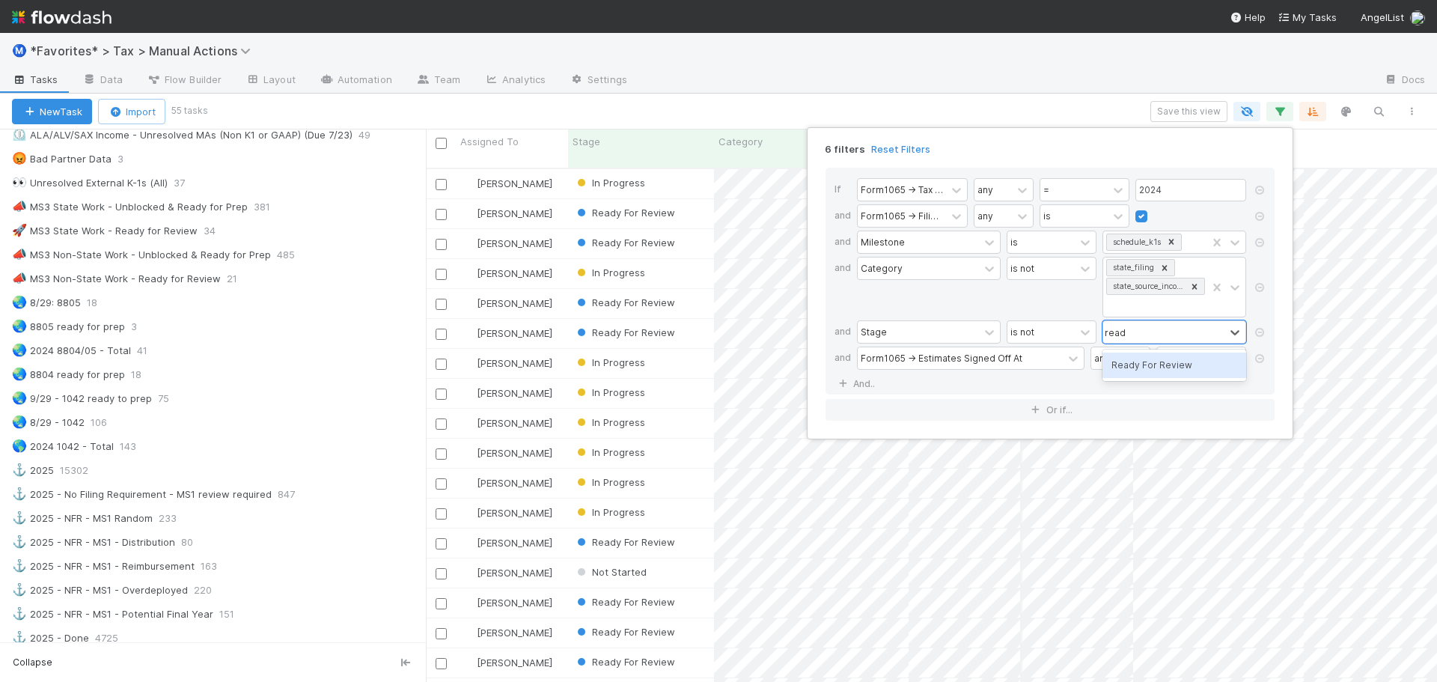
scroll to position [515, 1000]
click at [1128, 359] on div "Ready For Review" at bounding box center [1175, 365] width 144 height 25
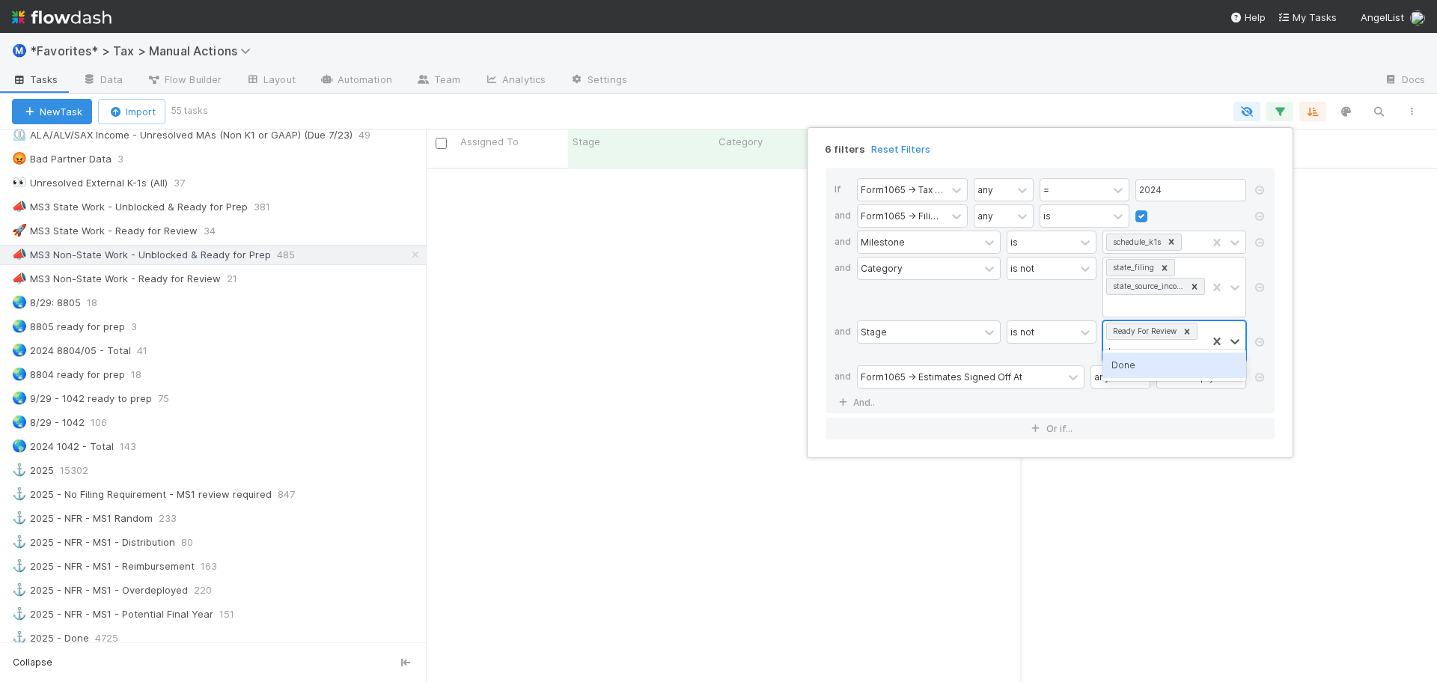
type input "done"
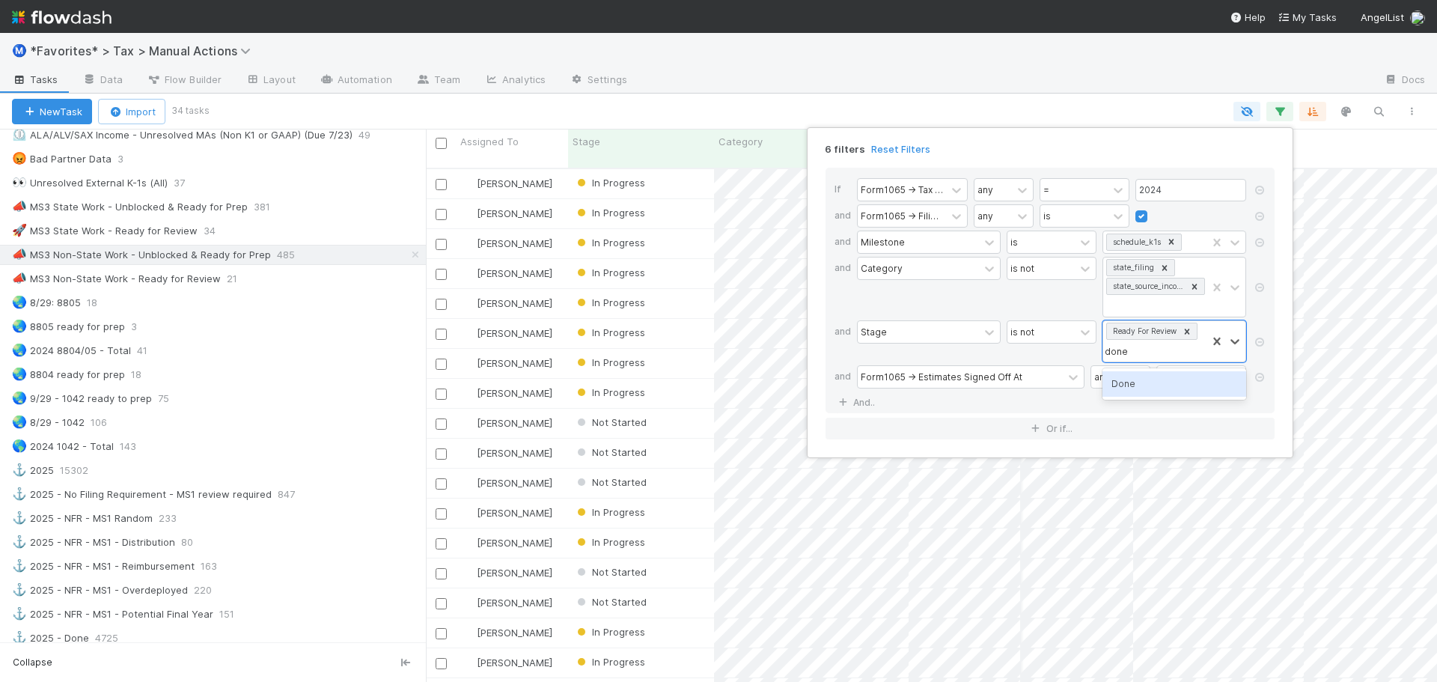
scroll to position [515, 1000]
click at [1163, 380] on div "Done" at bounding box center [1175, 383] width 144 height 25
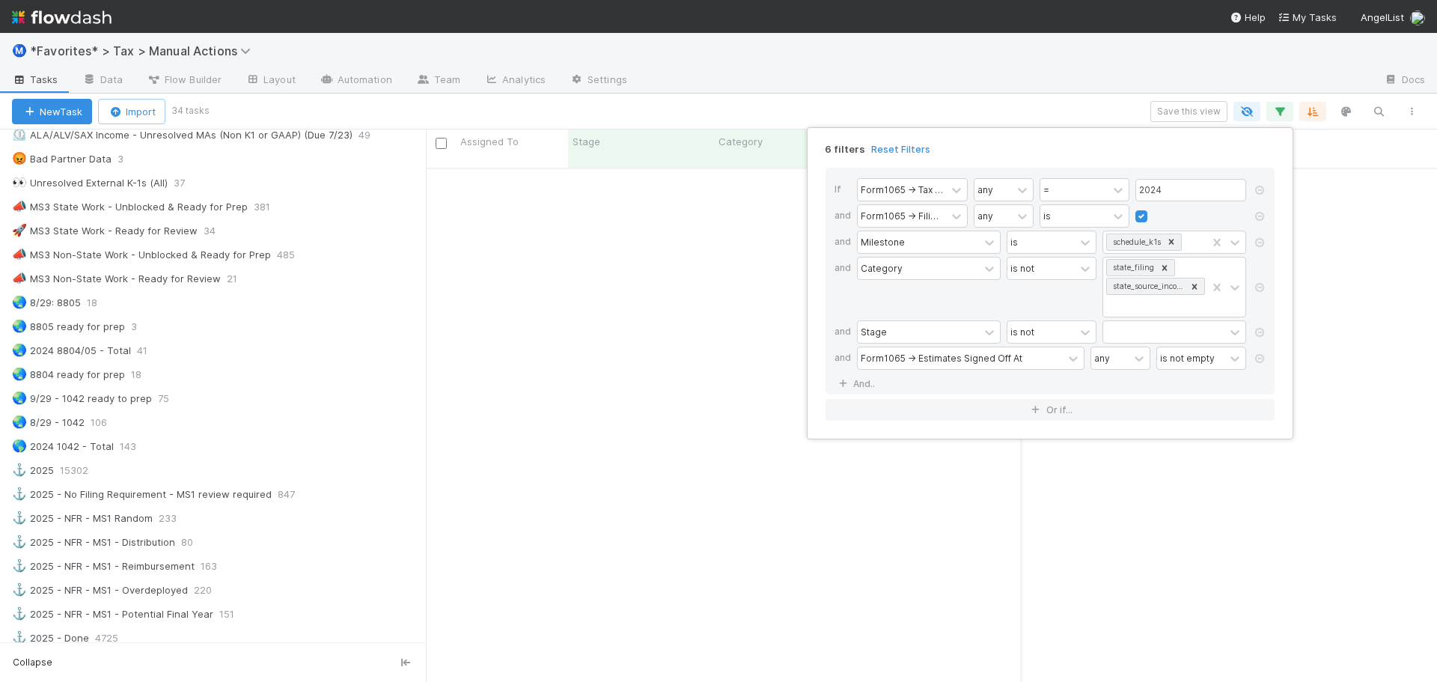
click at [1013, 78] on div "6 filters Reset Filters If Form1065 -> Tax Year any = 2024 and Form1065 -> Fili…" at bounding box center [718, 341] width 1437 height 682
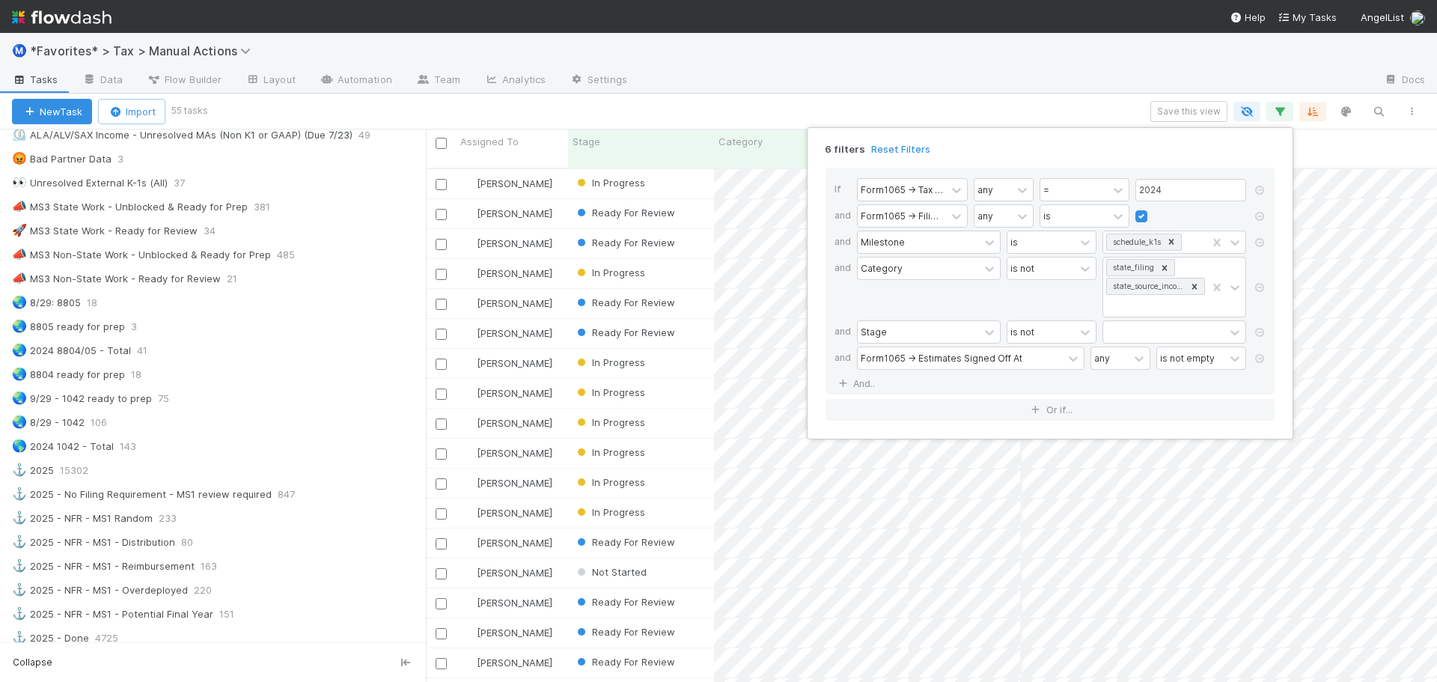
click at [1030, 85] on div "6 filters Reset Filters If Form1065 -> Tax Year any = 2024 and Form1065 -> Fili…" at bounding box center [718, 341] width 1437 height 682
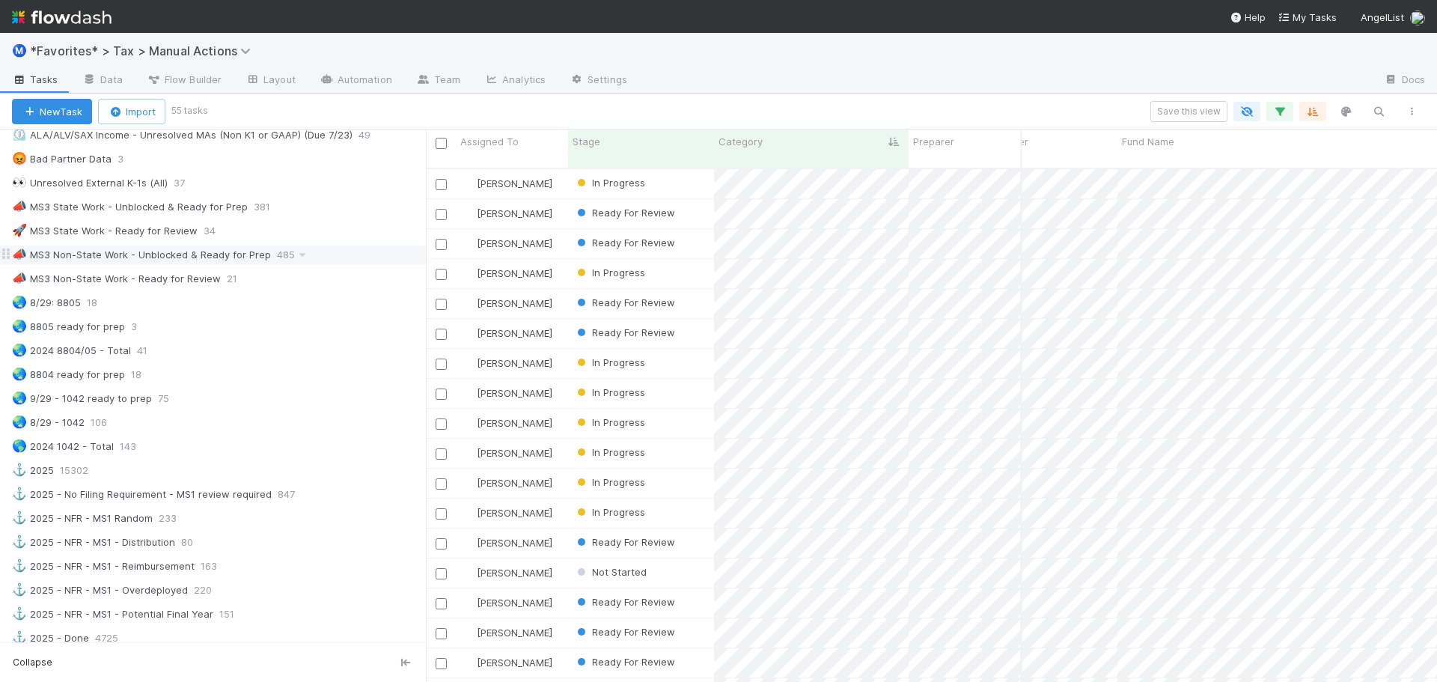
click at [239, 253] on div "📣 MS3 Non-State Work - Unblocked & Ready for Prep" at bounding box center [141, 255] width 259 height 19
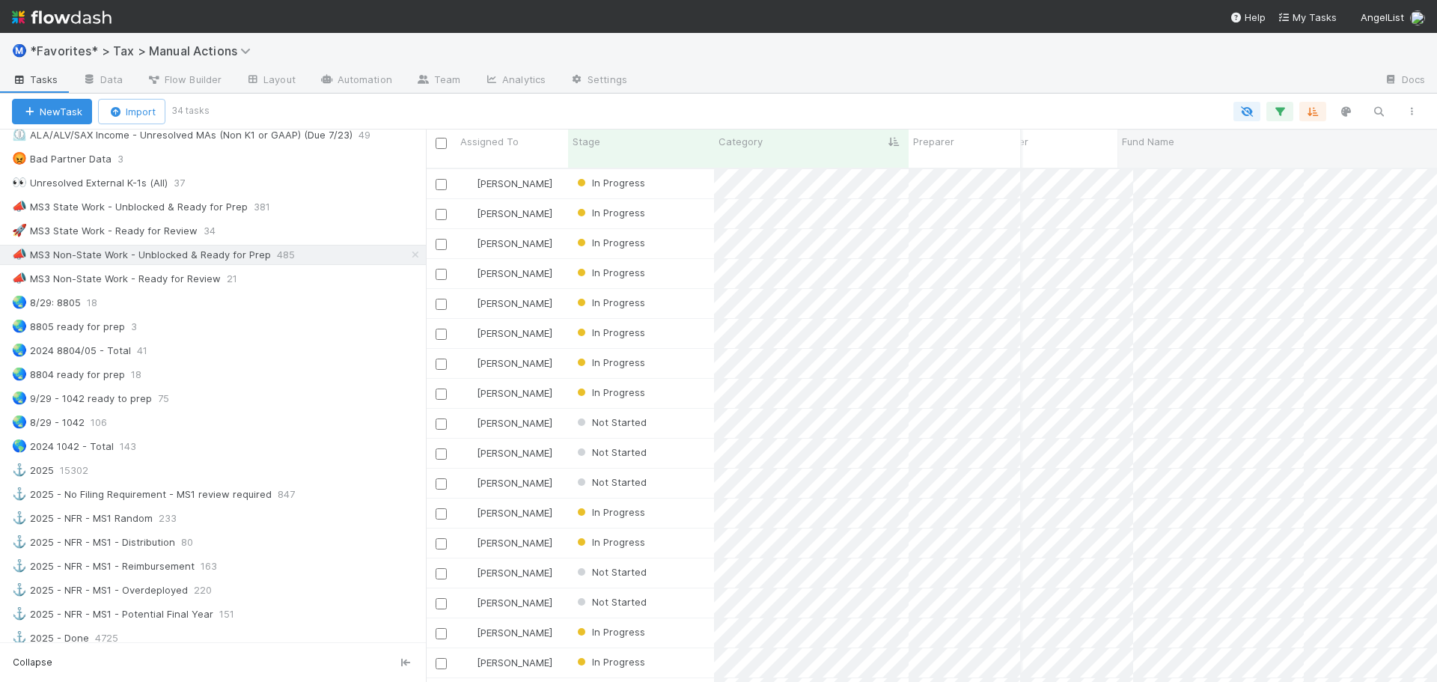
scroll to position [515, 1000]
click at [1282, 112] on icon "button" at bounding box center [1280, 111] width 15 height 13
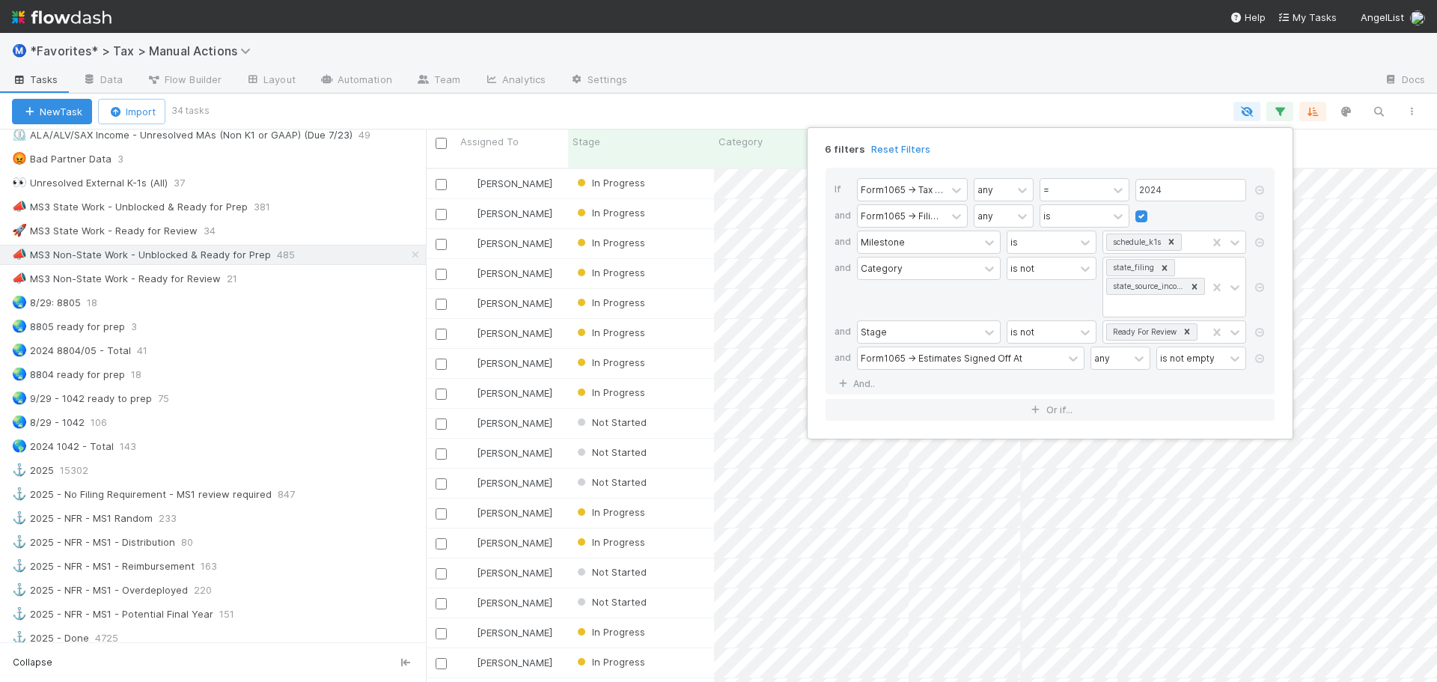
click at [1034, 83] on div "6 filters Reset Filters If Form1065 -> Tax Year any = 2024 and Form1065 -> Fili…" at bounding box center [718, 341] width 1437 height 682
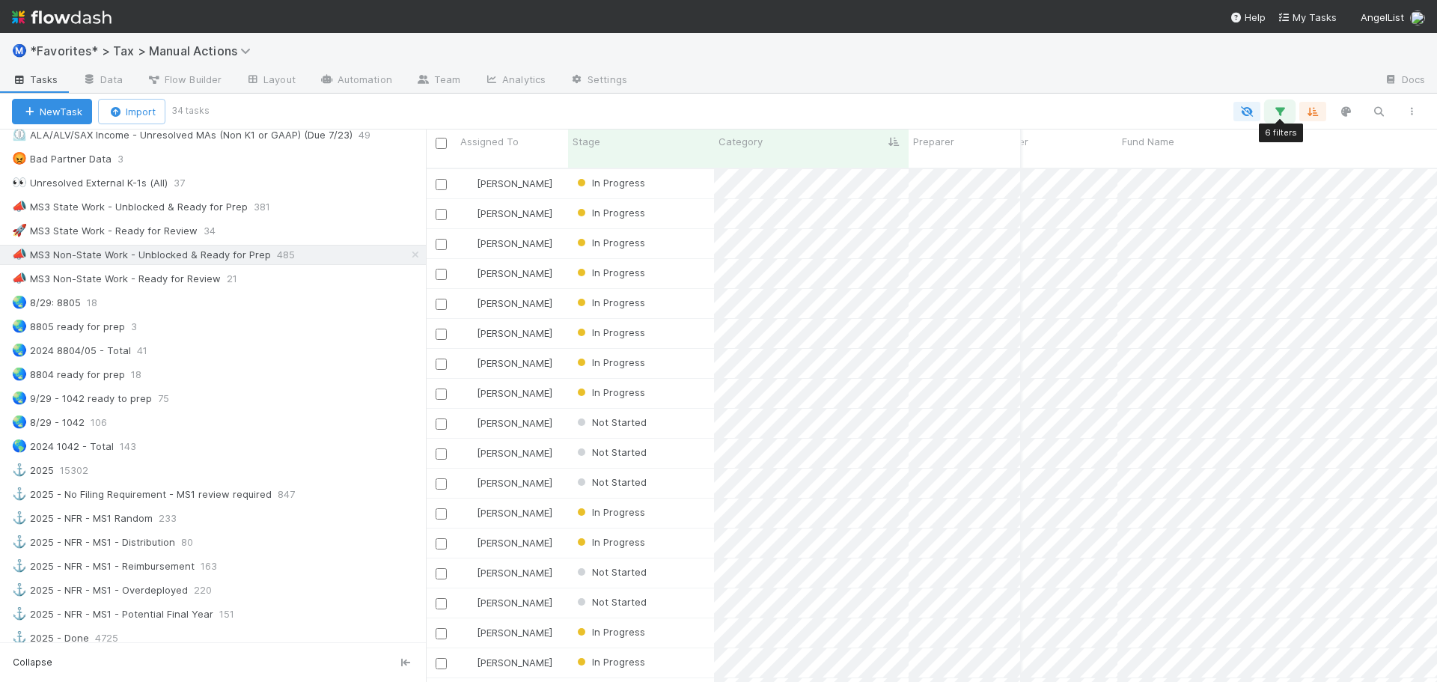
click at [1271, 110] on button "button" at bounding box center [1280, 111] width 27 height 19
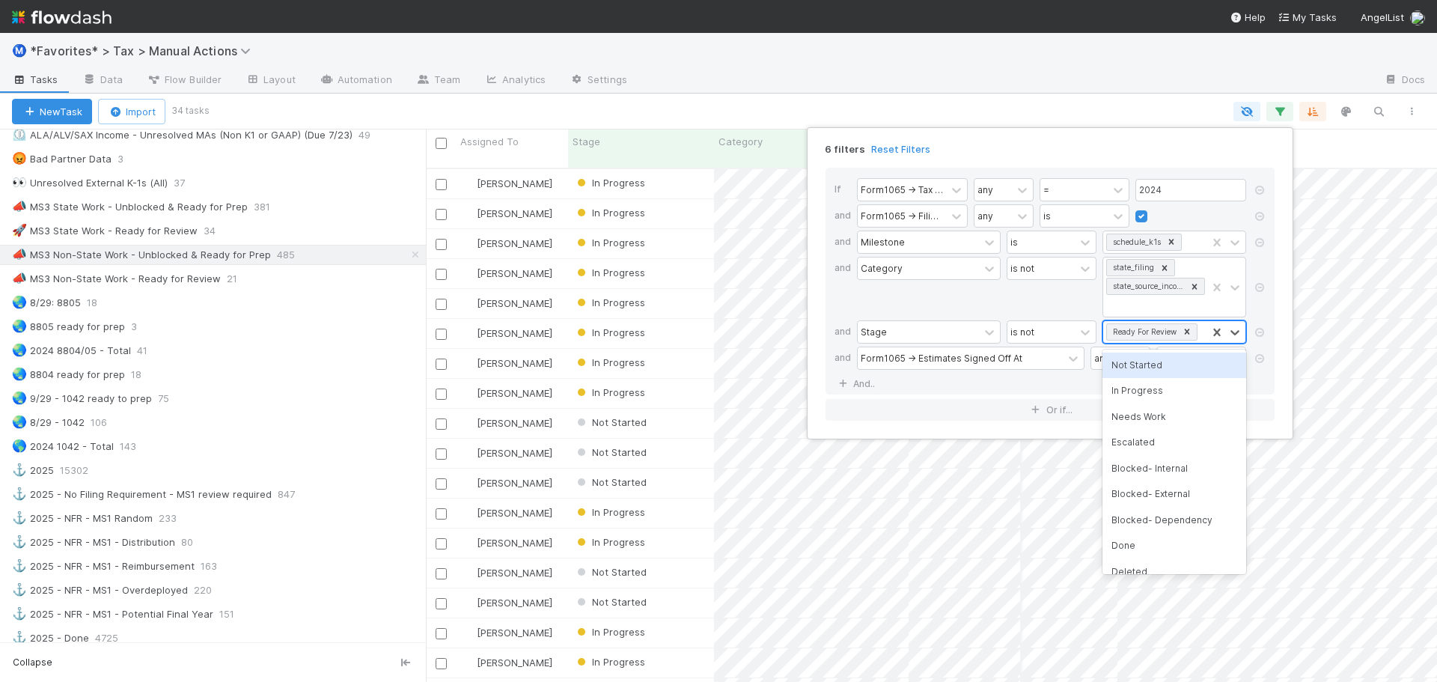
click at [1206, 333] on div "Ready For Review" at bounding box center [1154, 332] width 103 height 22
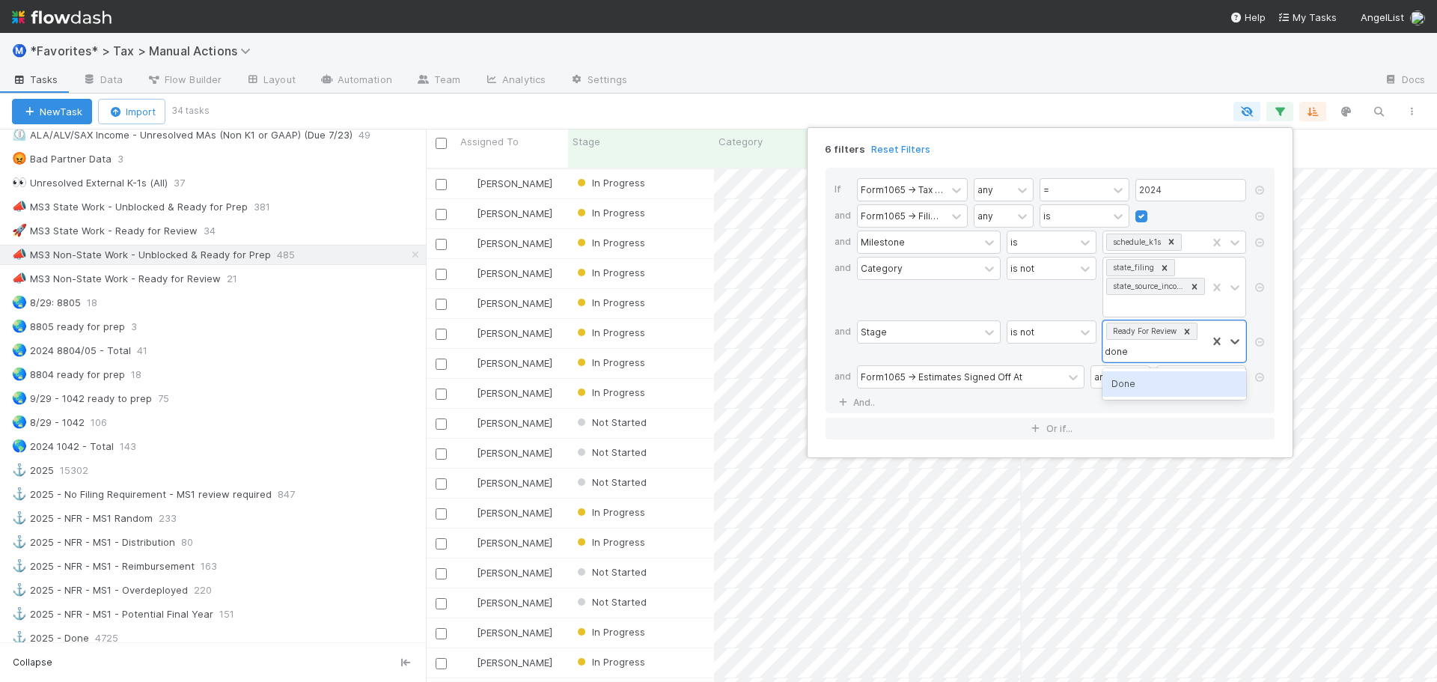
type input "done"
click at [1118, 108] on div "6 filters Reset Filters If Form1065 -> Tax Year any = 2024 and Form1065 -> Fili…" at bounding box center [718, 341] width 1437 height 682
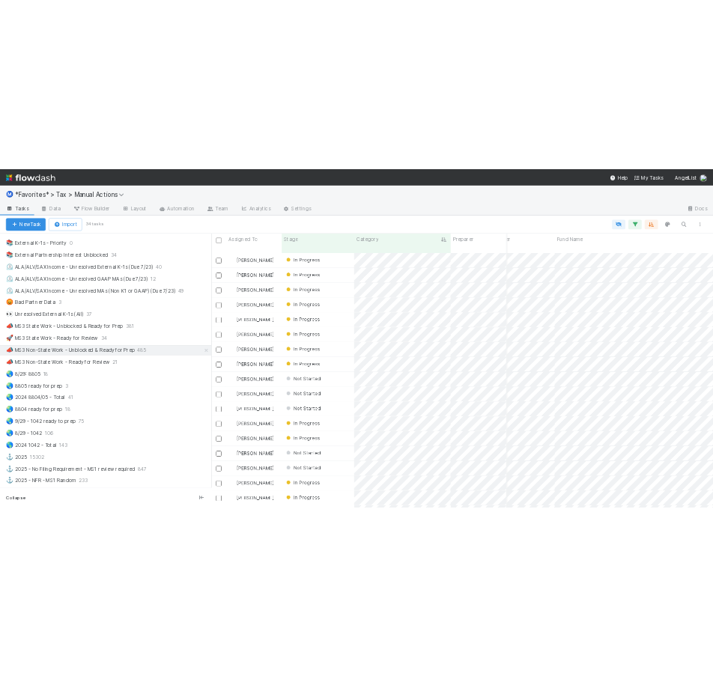
scroll to position [898, 0]
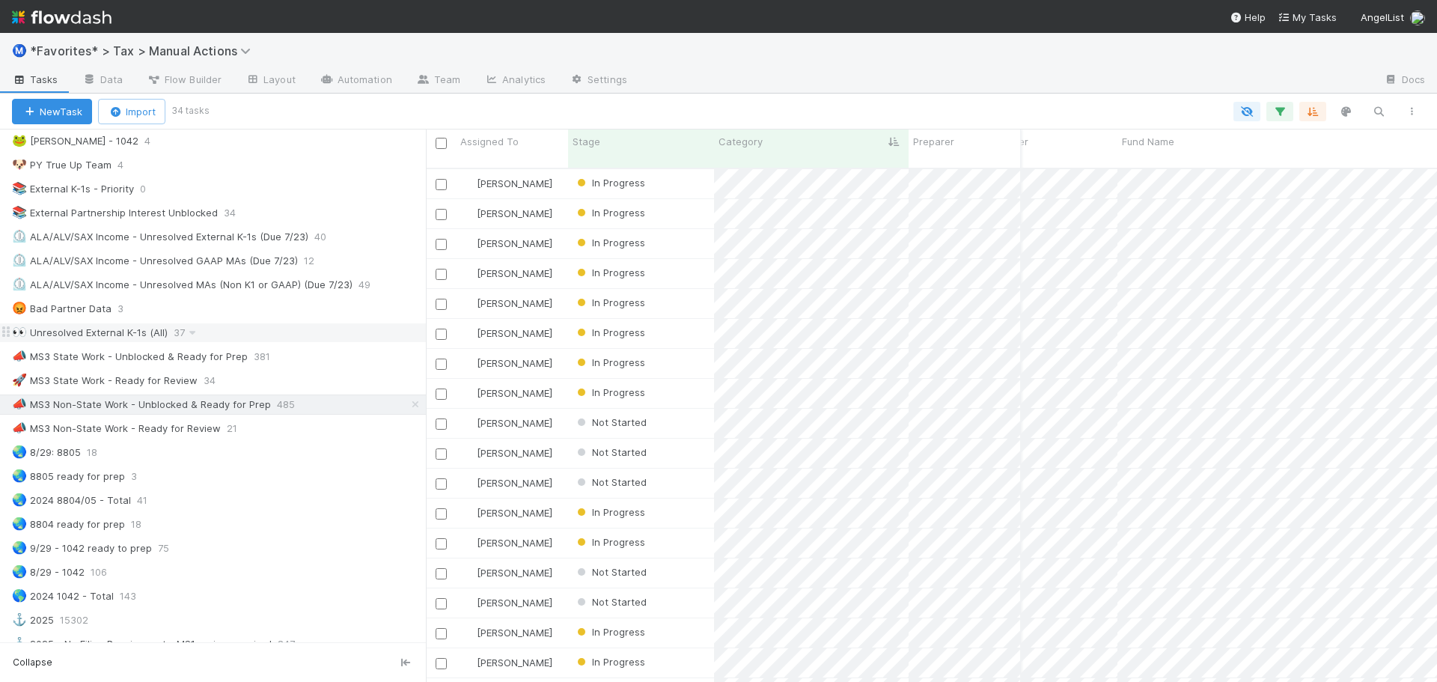
click at [245, 323] on div "⭐ My Active Tasks 16 👀 2024 21313 🔴 Not Done / Not Ready for Review 2432 🔴 Not …" at bounding box center [213, 33] width 426 height 1529
click at [245, 329] on div "👀 Unresolved External K-1s (All) 37" at bounding box center [219, 332] width 414 height 19
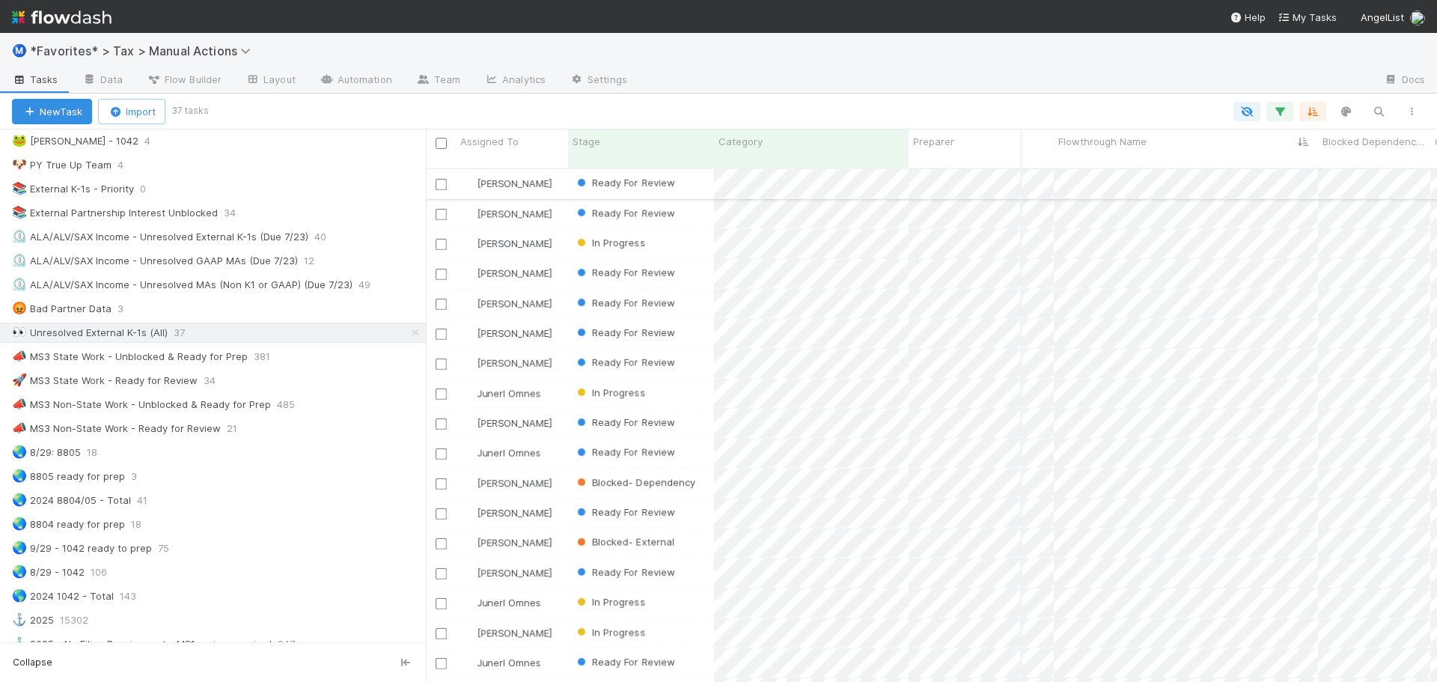
click at [687, 180] on div "Ready For Review" at bounding box center [641, 183] width 146 height 29
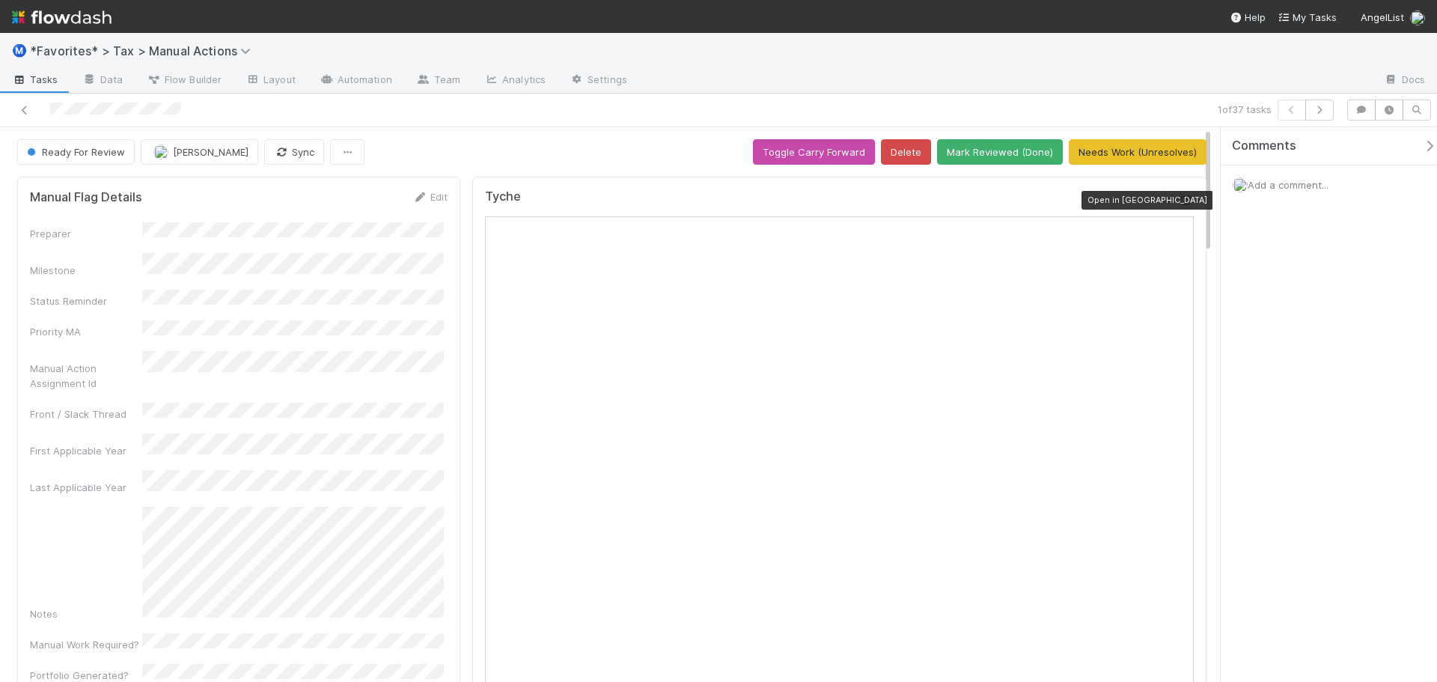
click at [1179, 195] on icon at bounding box center [1186, 200] width 15 height 10
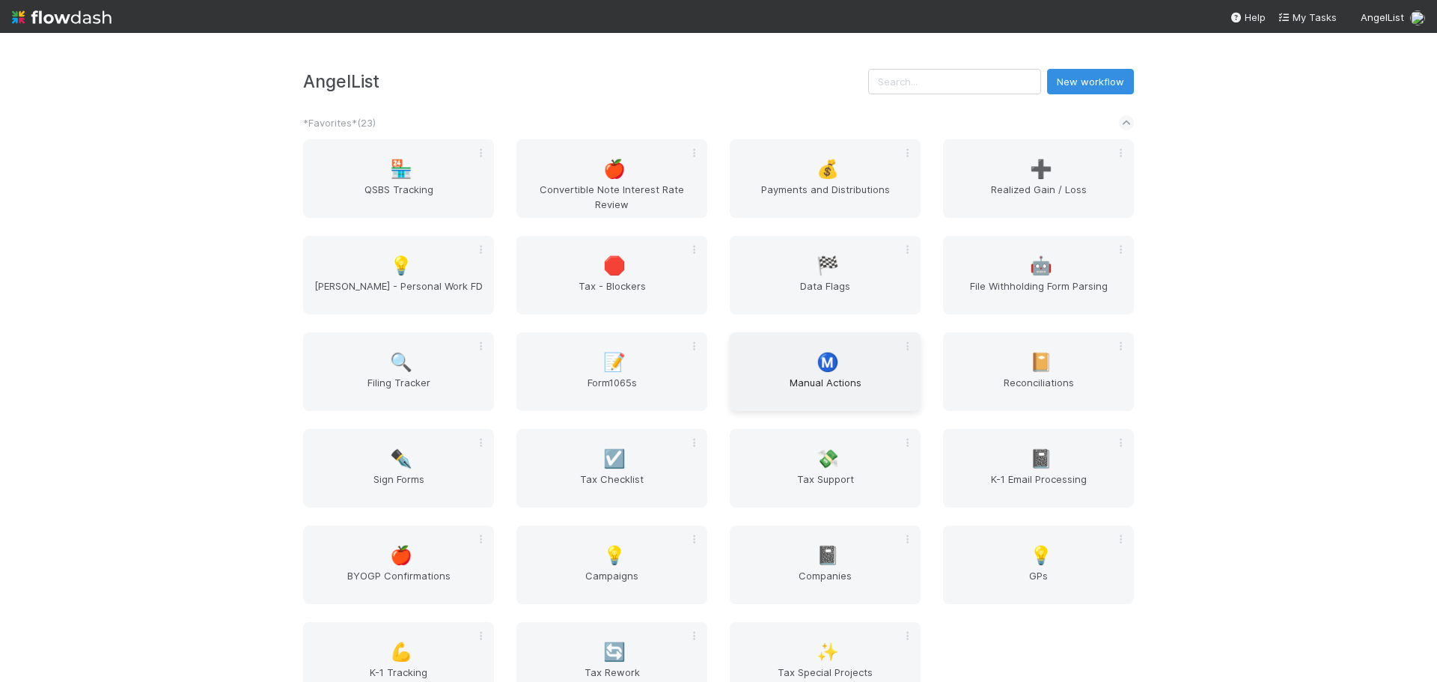
click at [812, 372] on div "Ⓜ️ Manual Actions" at bounding box center [825, 371] width 191 height 79
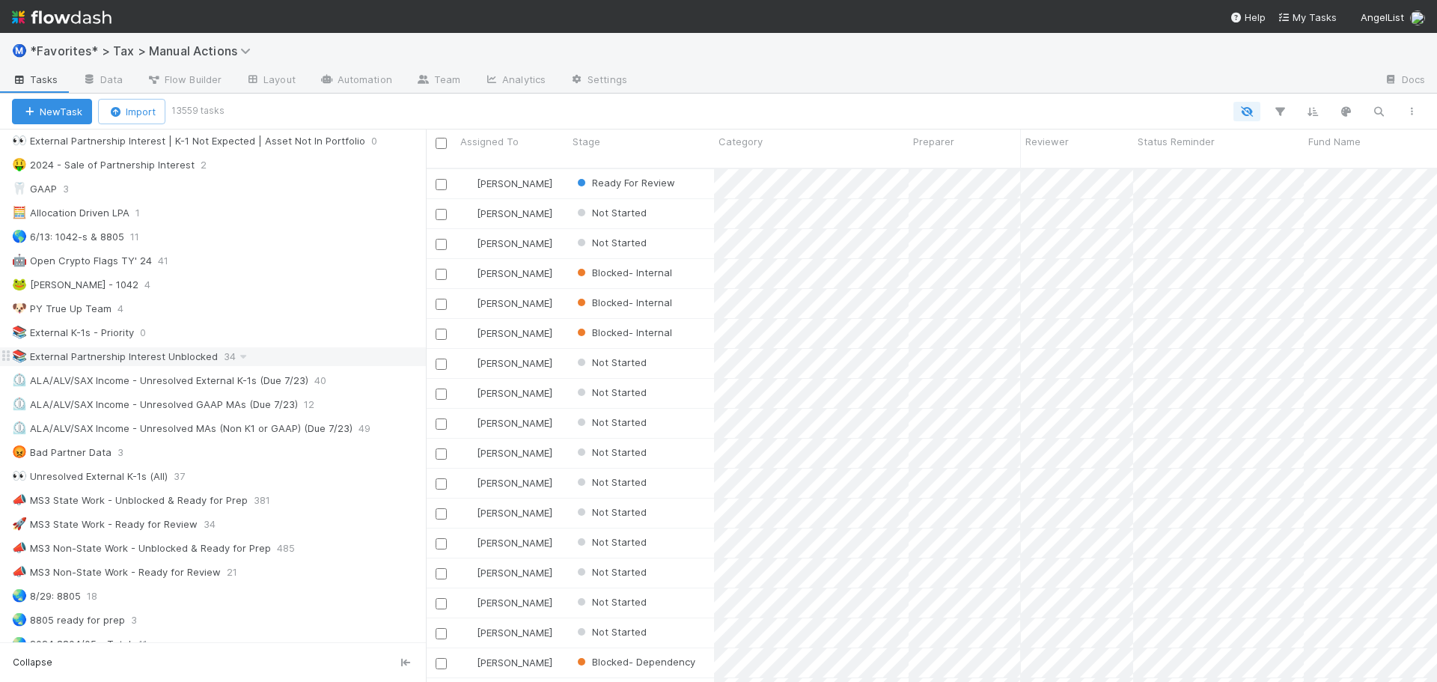
scroll to position [749, 0]
click at [208, 367] on div "📚 External Partnership Interest Unblocked" at bounding box center [115, 362] width 206 height 19
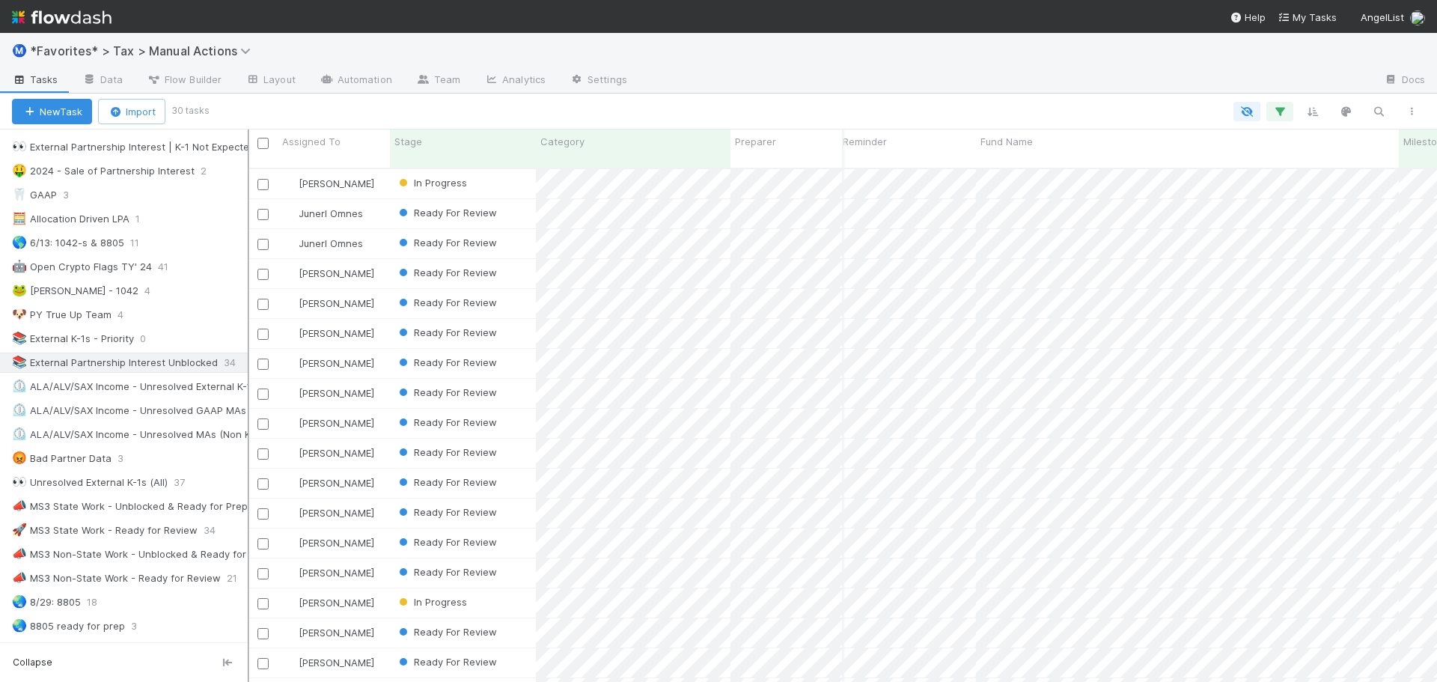
scroll to position [515, 1178]
drag, startPoint x: 428, startPoint y: 267, endPoint x: 248, endPoint y: 281, distance: 181.0
click at [248, 281] on div at bounding box center [248, 406] width 1 height 552
click at [512, 201] on div "Ready For Review" at bounding box center [463, 213] width 146 height 29
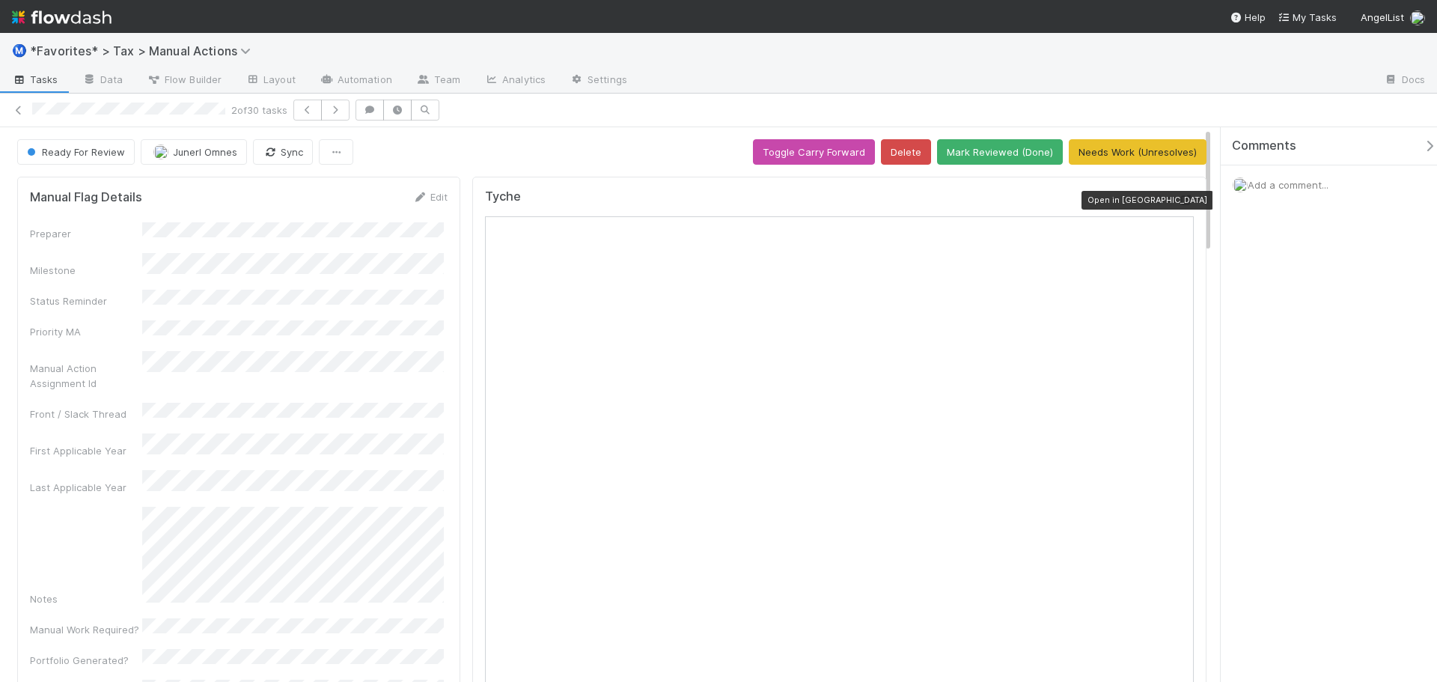
click at [1180, 203] on icon at bounding box center [1186, 200] width 15 height 10
drag, startPoint x: 587, startPoint y: 146, endPoint x: 744, endPoint y: 141, distance: 157.3
click at [587, 147] on div "Ready For Review Junerl Omnes Sync Toggle Carry Forward Delete Mark Reviewed (D…" at bounding box center [612, 151] width 1190 height 25
click at [983, 144] on button "Mark Reviewed (Done)" at bounding box center [1000, 151] width 126 height 25
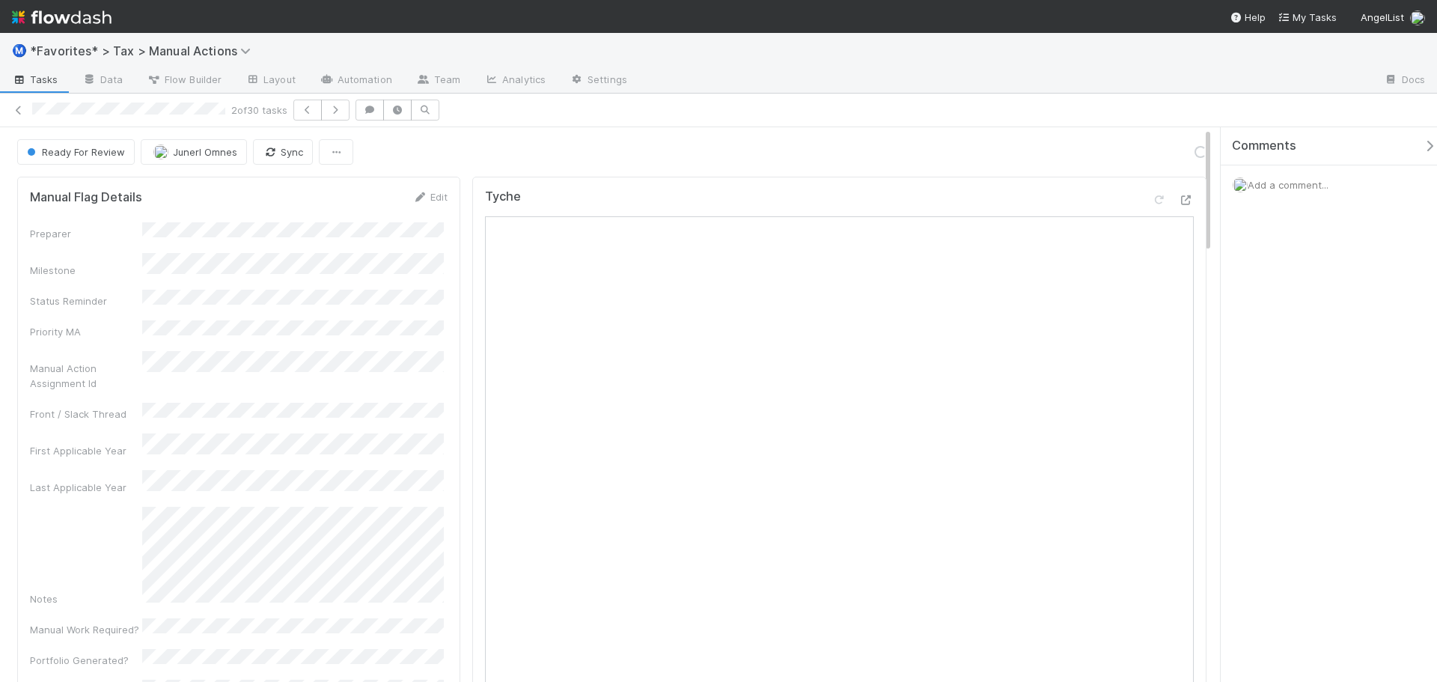
drag, startPoint x: 1062, startPoint y: 76, endPoint x: 1312, endPoint y: 88, distance: 250.4
click at [1080, 79] on div at bounding box center [1005, 81] width 733 height 24
click at [28, 110] on div "2 of 30 tasks" at bounding box center [718, 110] width 1437 height 21
click at [23, 110] on icon at bounding box center [18, 111] width 15 height 10
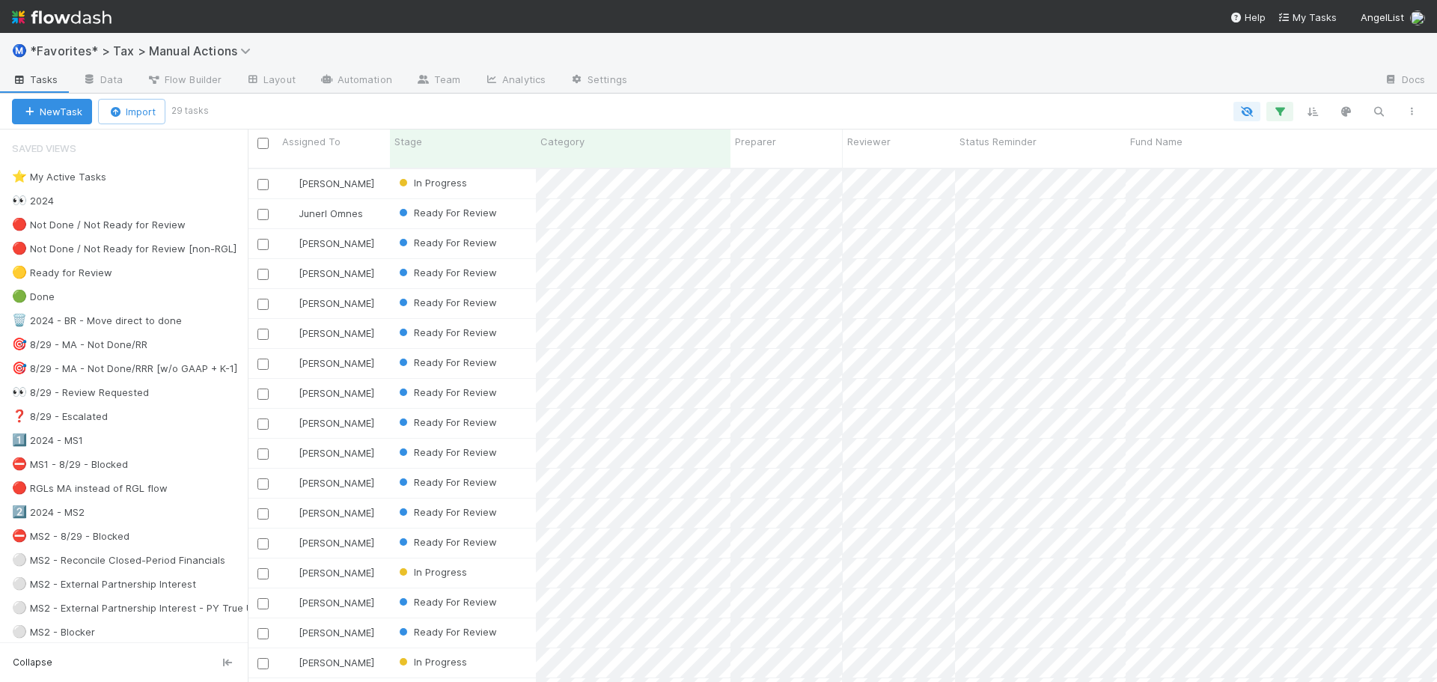
scroll to position [515, 1178]
click at [513, 201] on div "Ready For Review" at bounding box center [463, 213] width 146 height 29
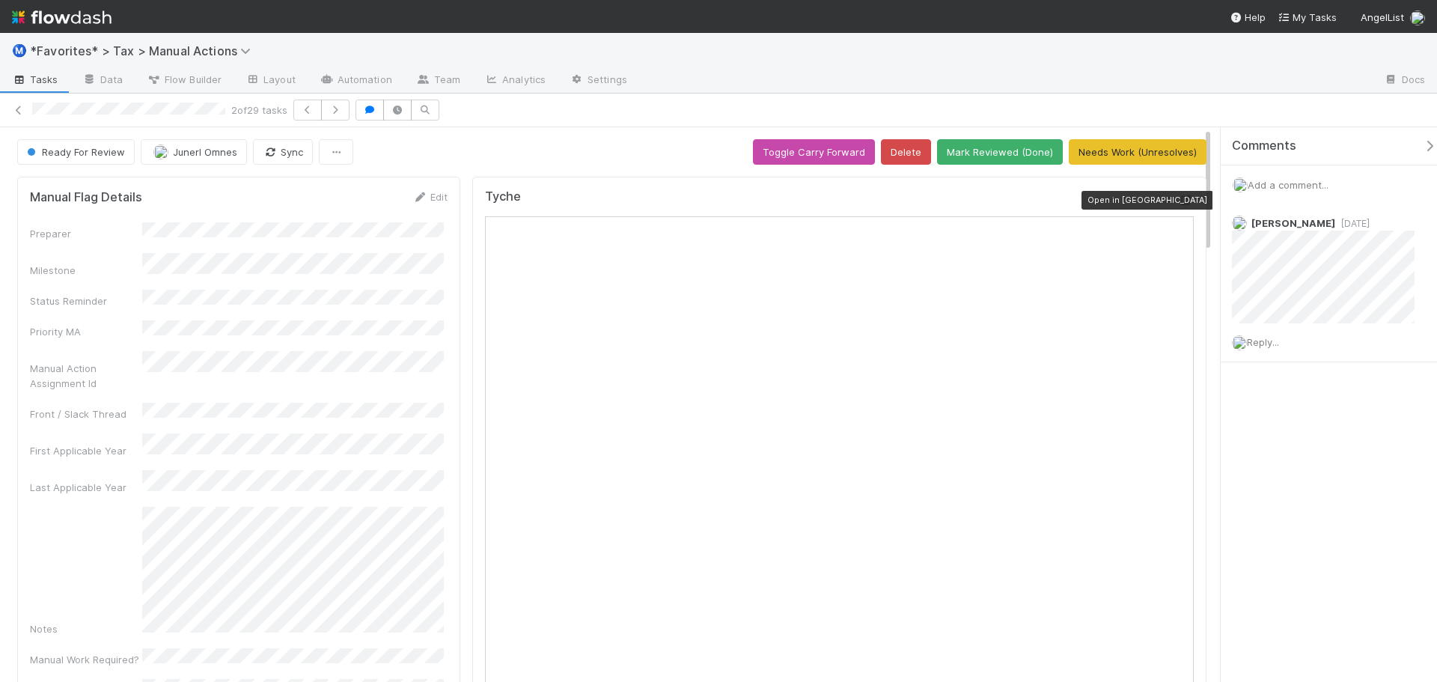
click at [1181, 203] on icon at bounding box center [1186, 200] width 15 height 10
click at [1016, 156] on button "Mark Reviewed (Done)" at bounding box center [1000, 151] width 126 height 25
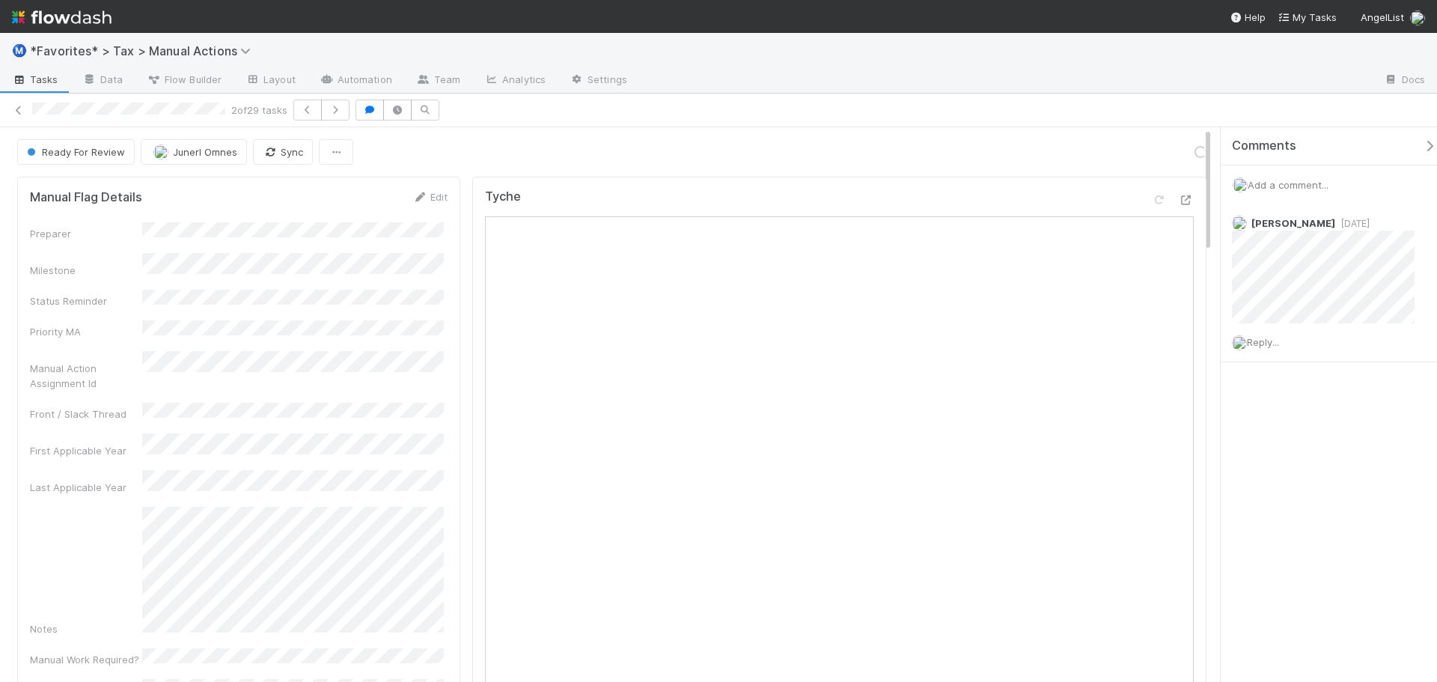
click at [1264, 118] on div "2 of 29 tasks" at bounding box center [718, 110] width 1437 height 21
click at [16, 111] on icon at bounding box center [18, 111] width 15 height 10
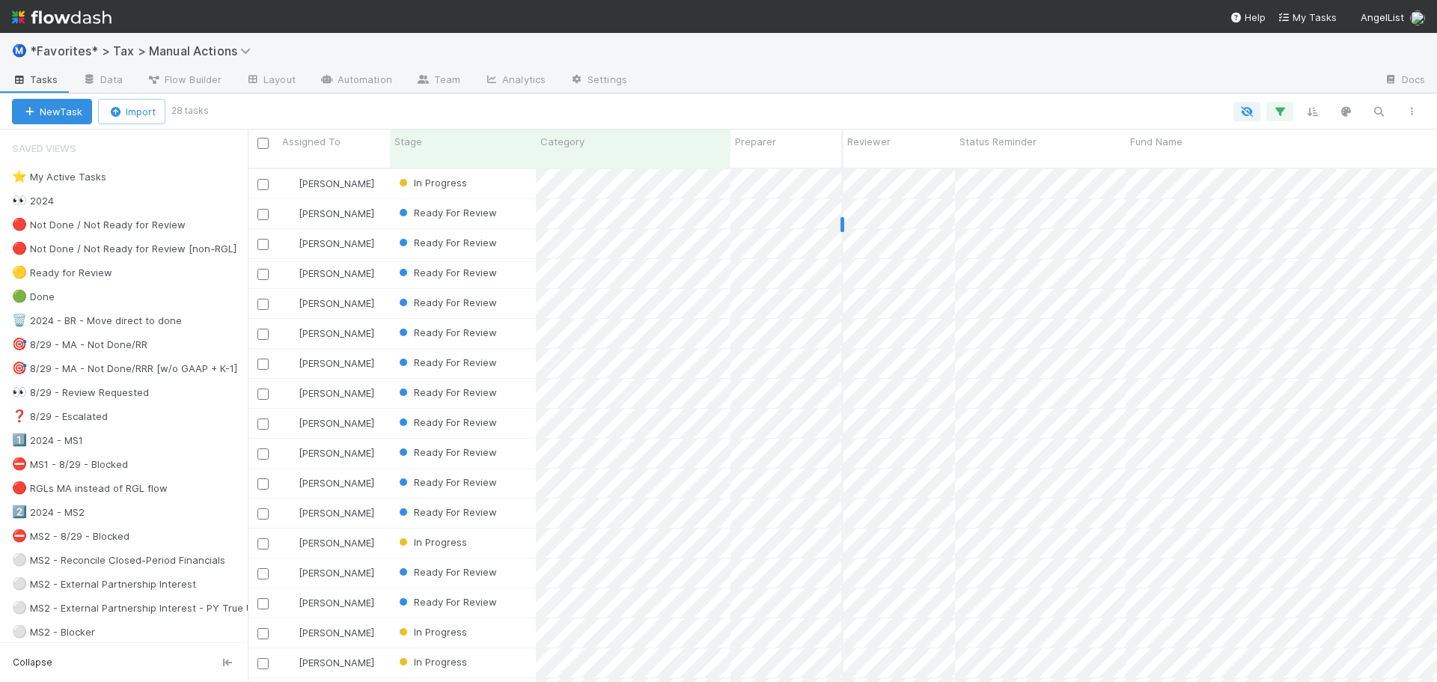
scroll to position [515, 1178]
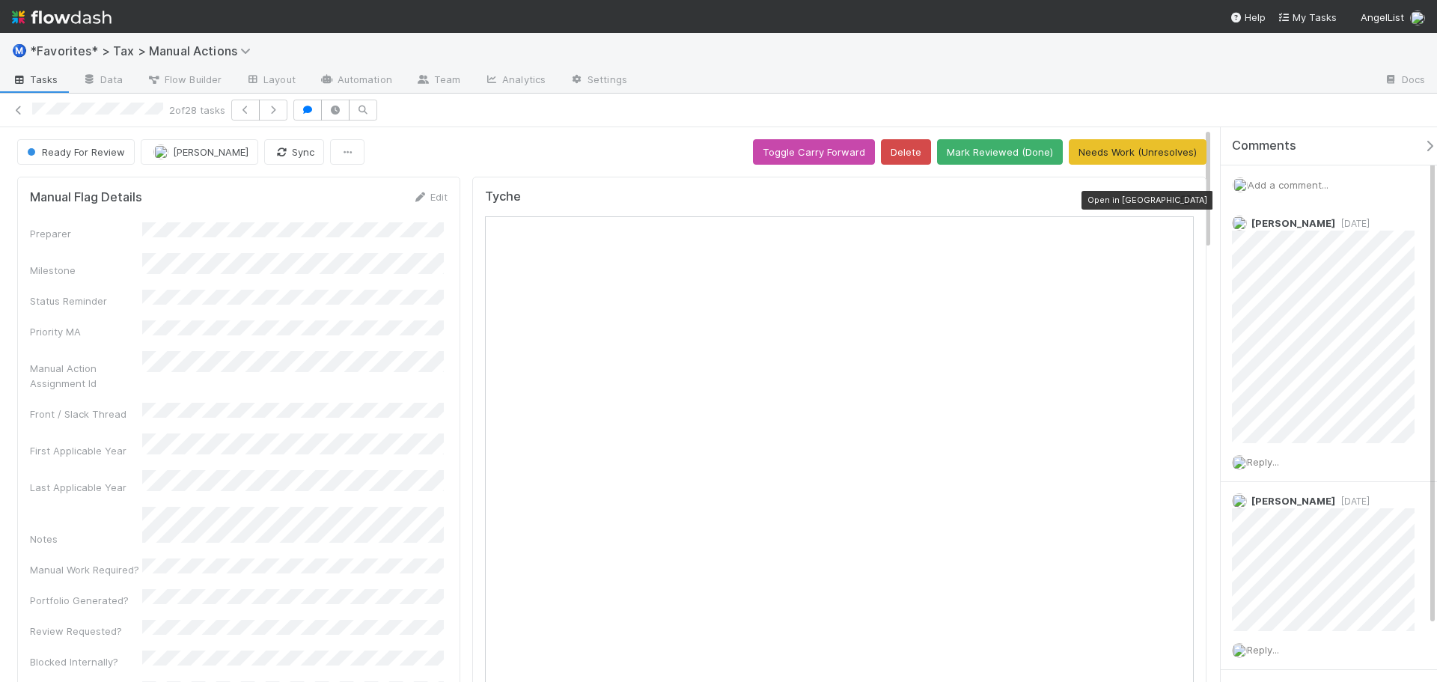
click at [1179, 204] on icon at bounding box center [1186, 200] width 15 height 10
click at [24, 108] on icon at bounding box center [18, 111] width 15 height 10
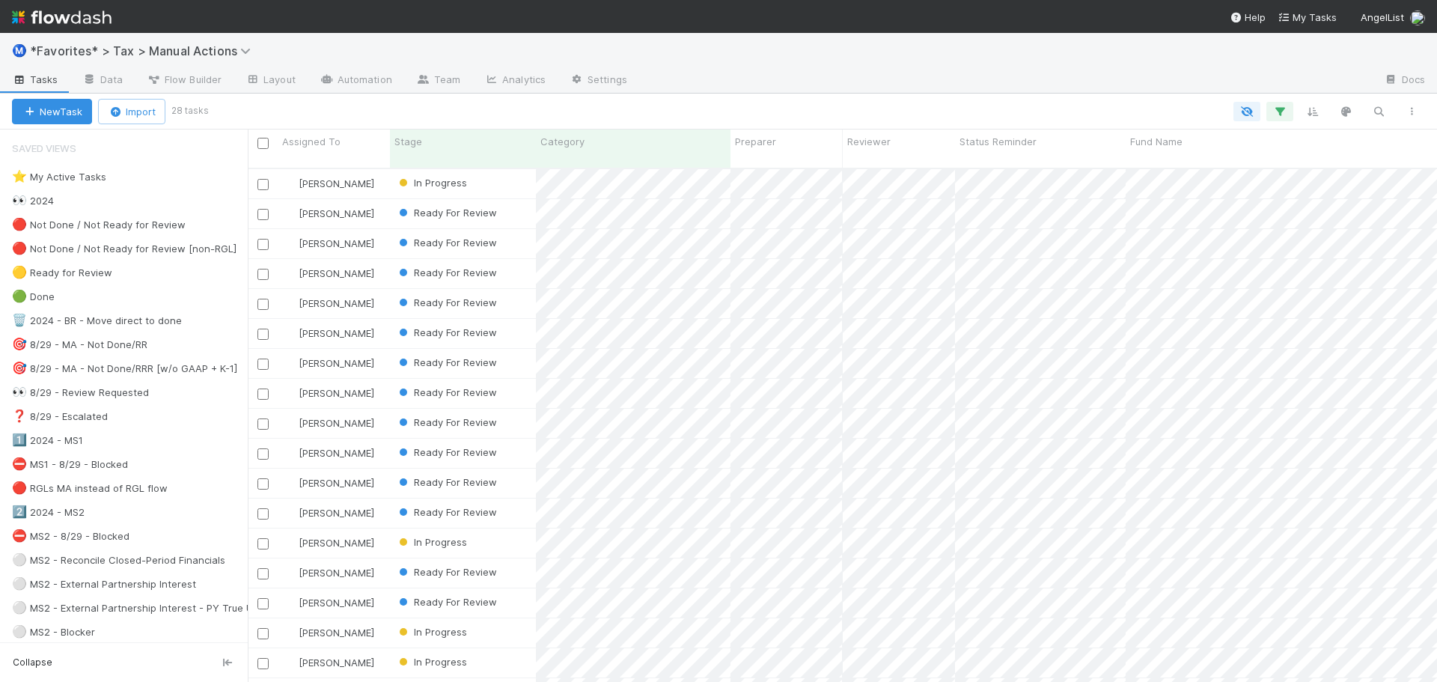
scroll to position [515, 1178]
click at [518, 261] on div "Ready For Review" at bounding box center [463, 273] width 146 height 29
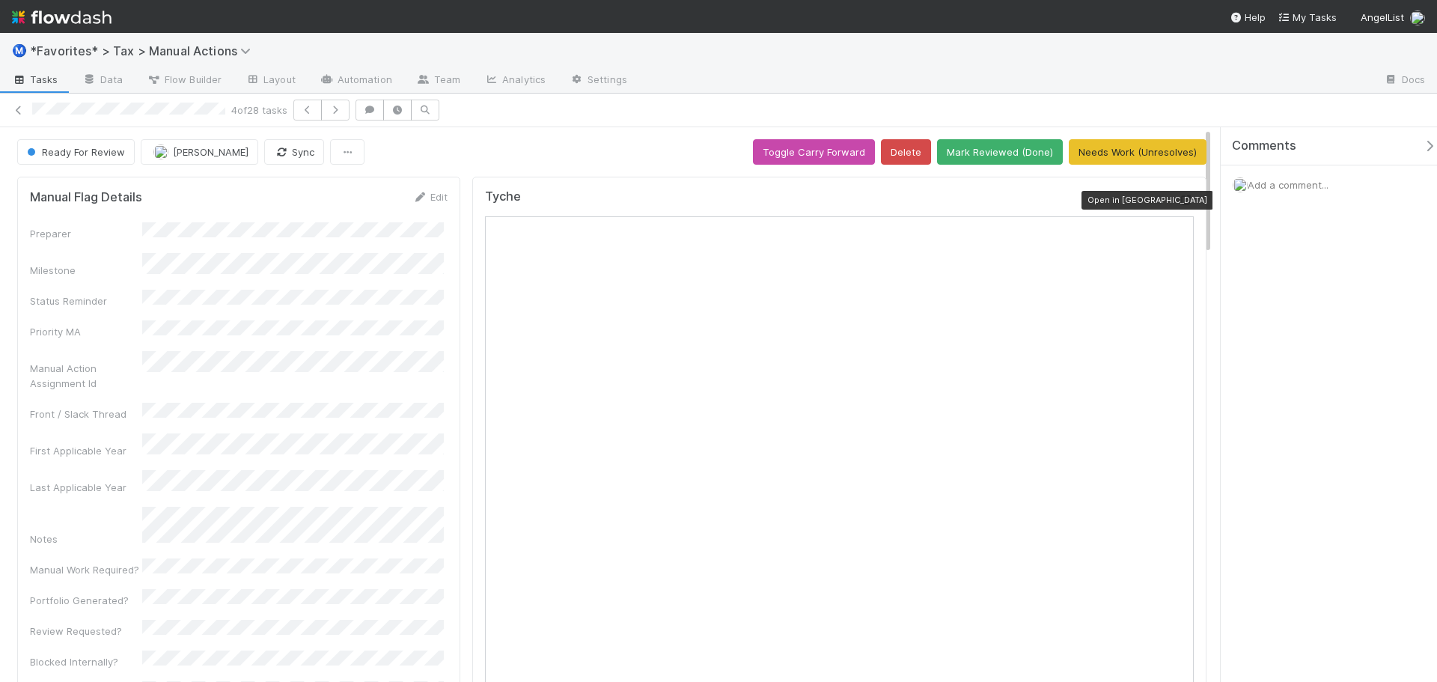
click at [1179, 195] on icon at bounding box center [1186, 200] width 15 height 10
click at [348, 107] on button "button" at bounding box center [335, 110] width 28 height 21
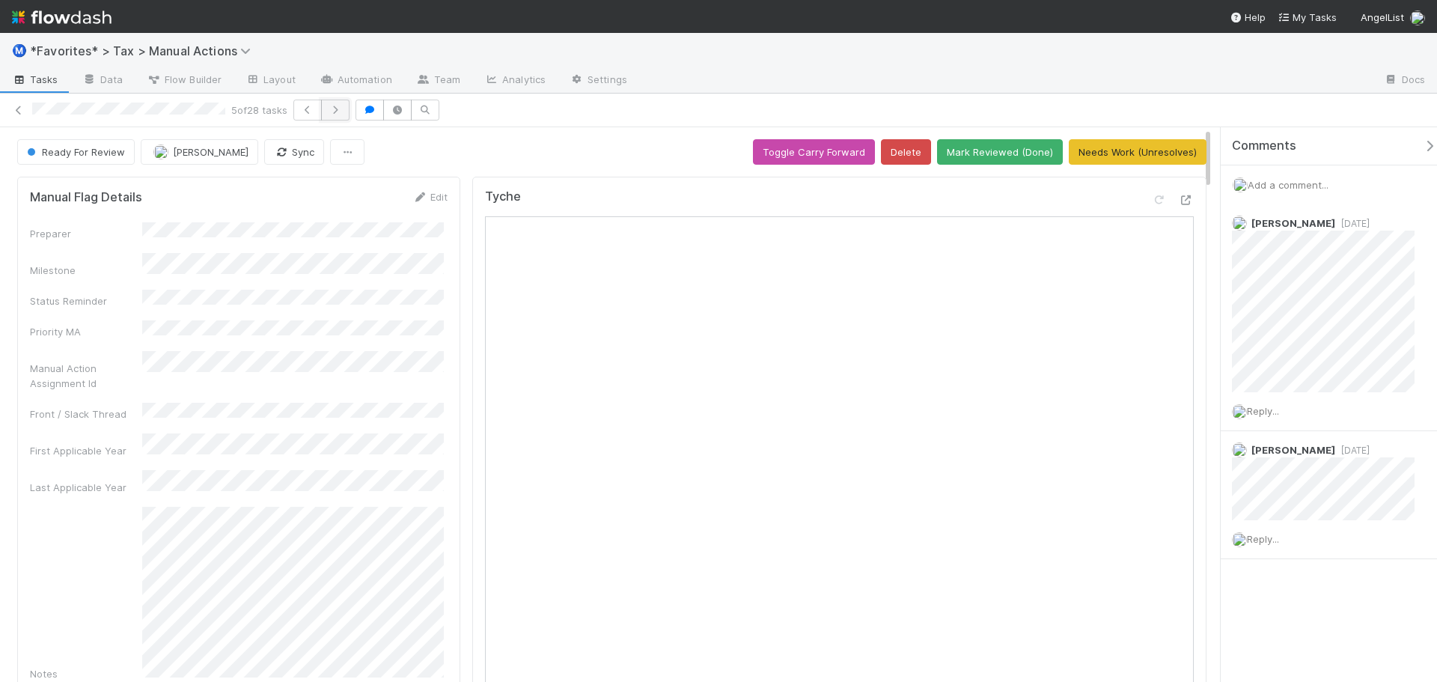
click at [343, 112] on icon "button" at bounding box center [335, 110] width 15 height 9
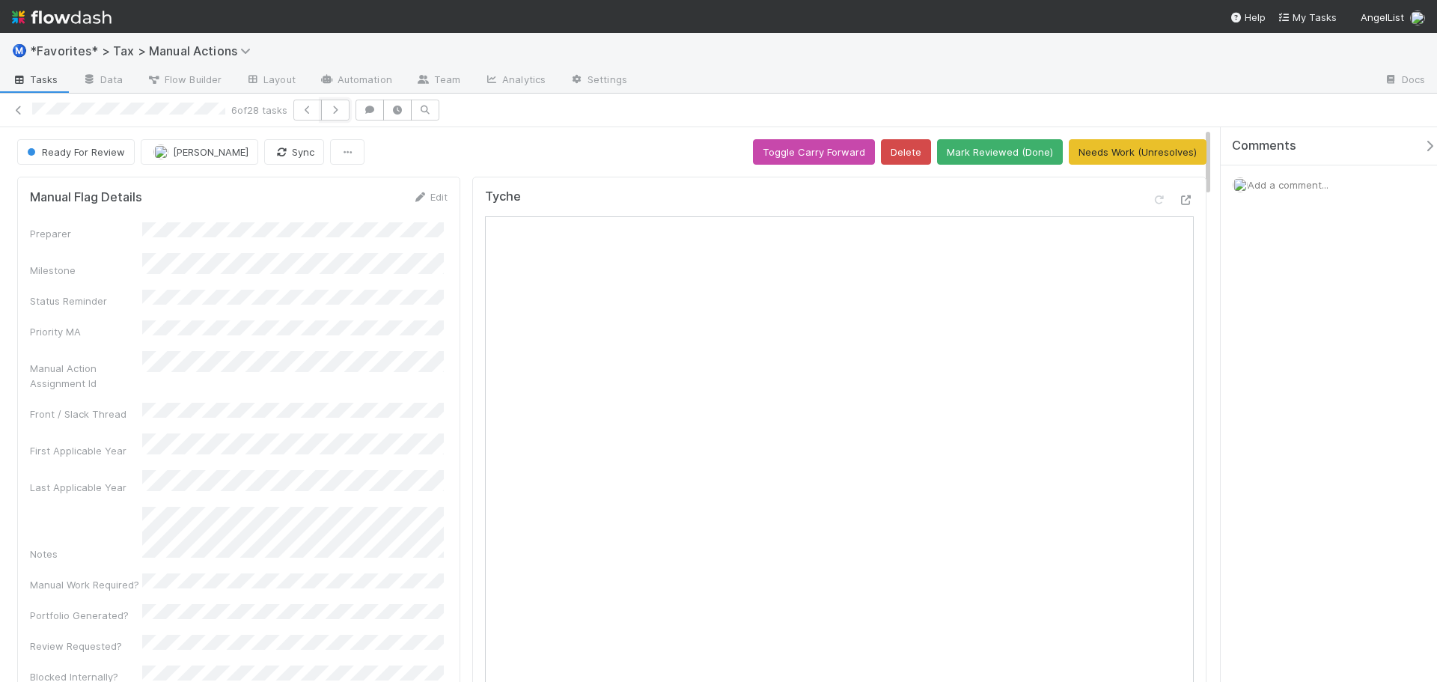
drag, startPoint x: 330, startPoint y: 115, endPoint x: 377, endPoint y: 216, distance: 110.8
click at [377, 216] on div "6 of 28 tasks Ready For Review Sam Dragul Sync Toggle Carry Forward Delete Mark…" at bounding box center [718, 388] width 1437 height 588
click at [1179, 201] on icon at bounding box center [1186, 200] width 15 height 10
click at [343, 113] on icon "button" at bounding box center [335, 110] width 15 height 9
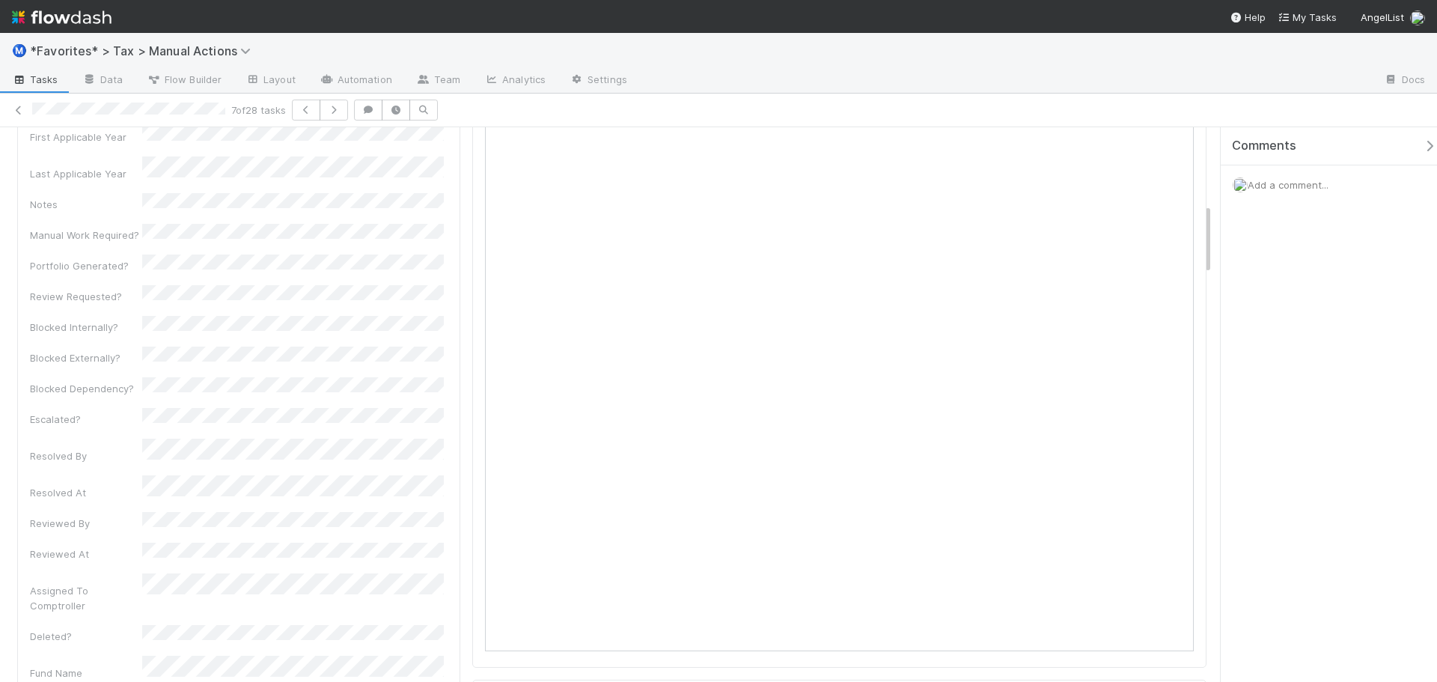
scroll to position [599, 0]
click at [15, 105] on link at bounding box center [18, 110] width 15 height 15
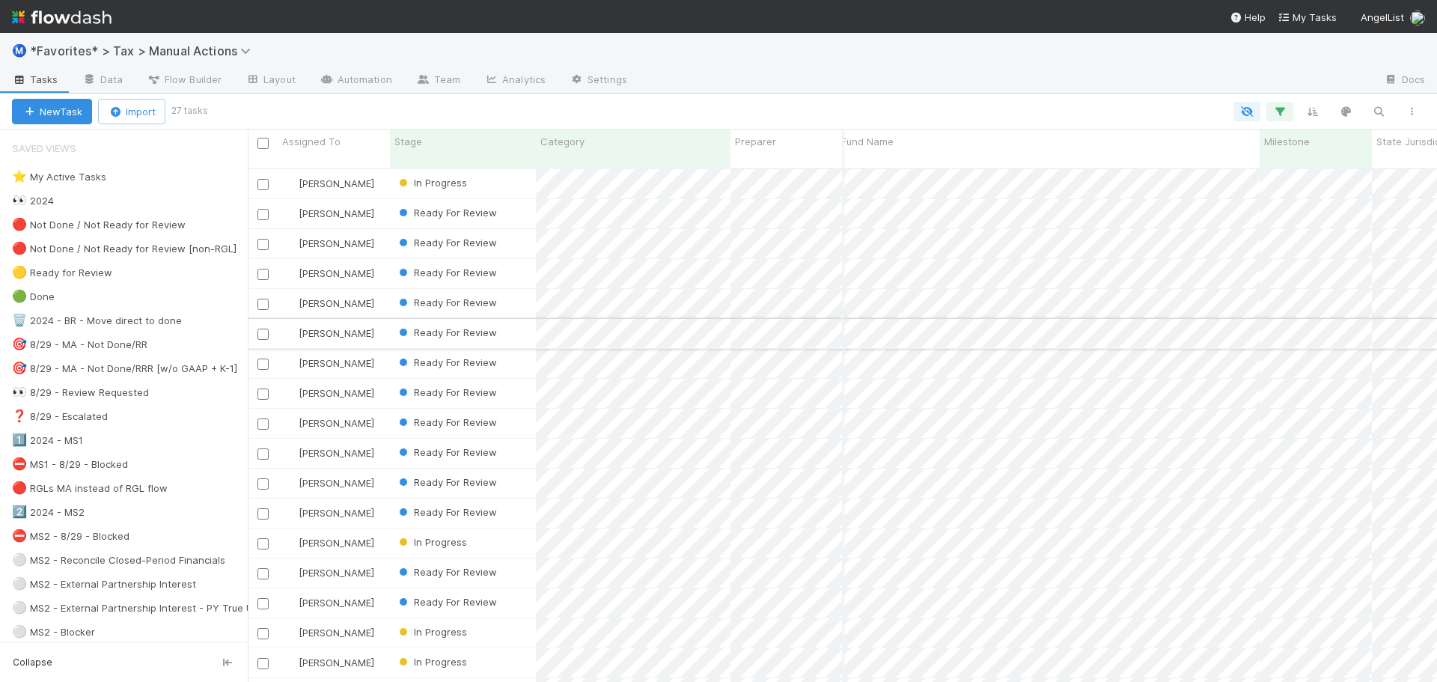
scroll to position [0, 271]
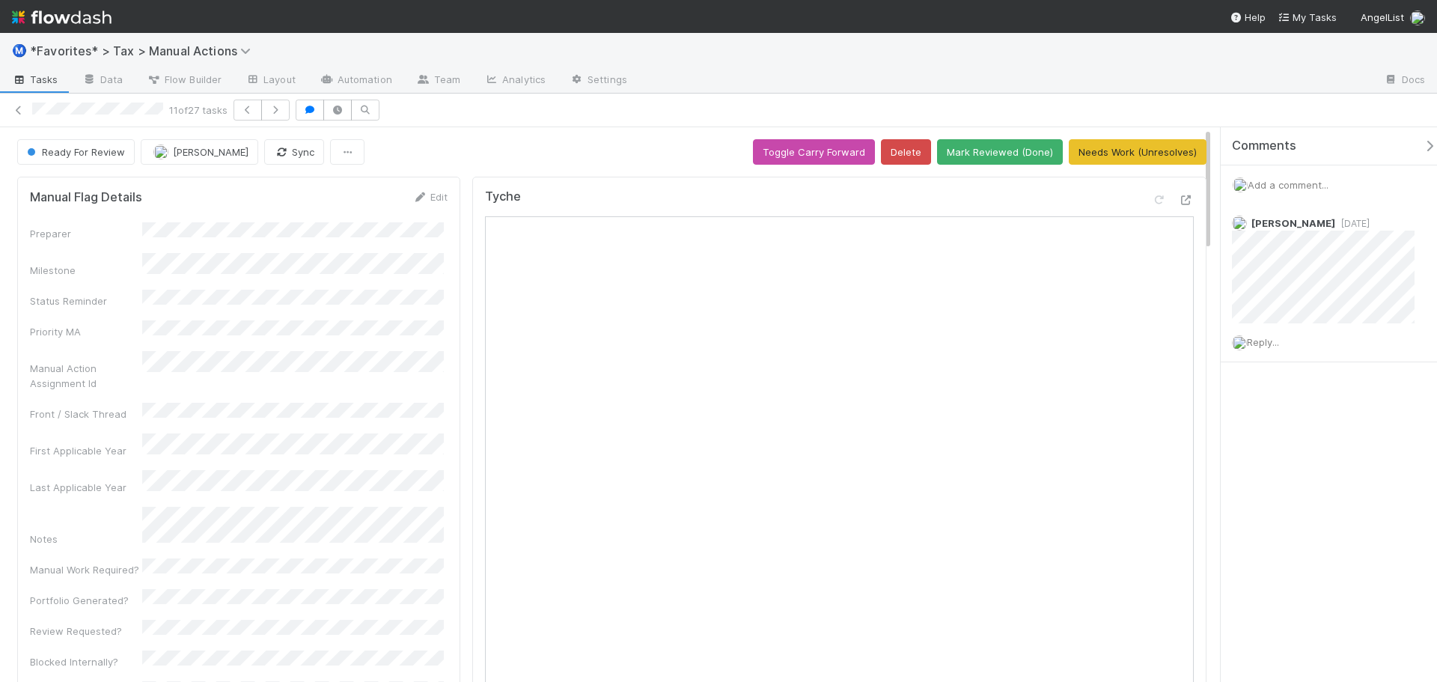
drag, startPoint x: 1160, startPoint y: 409, endPoint x: 548, endPoint y: 149, distance: 664.8
click at [1180, 202] on icon at bounding box center [1186, 200] width 15 height 10
click at [25, 115] on link at bounding box center [18, 110] width 15 height 15
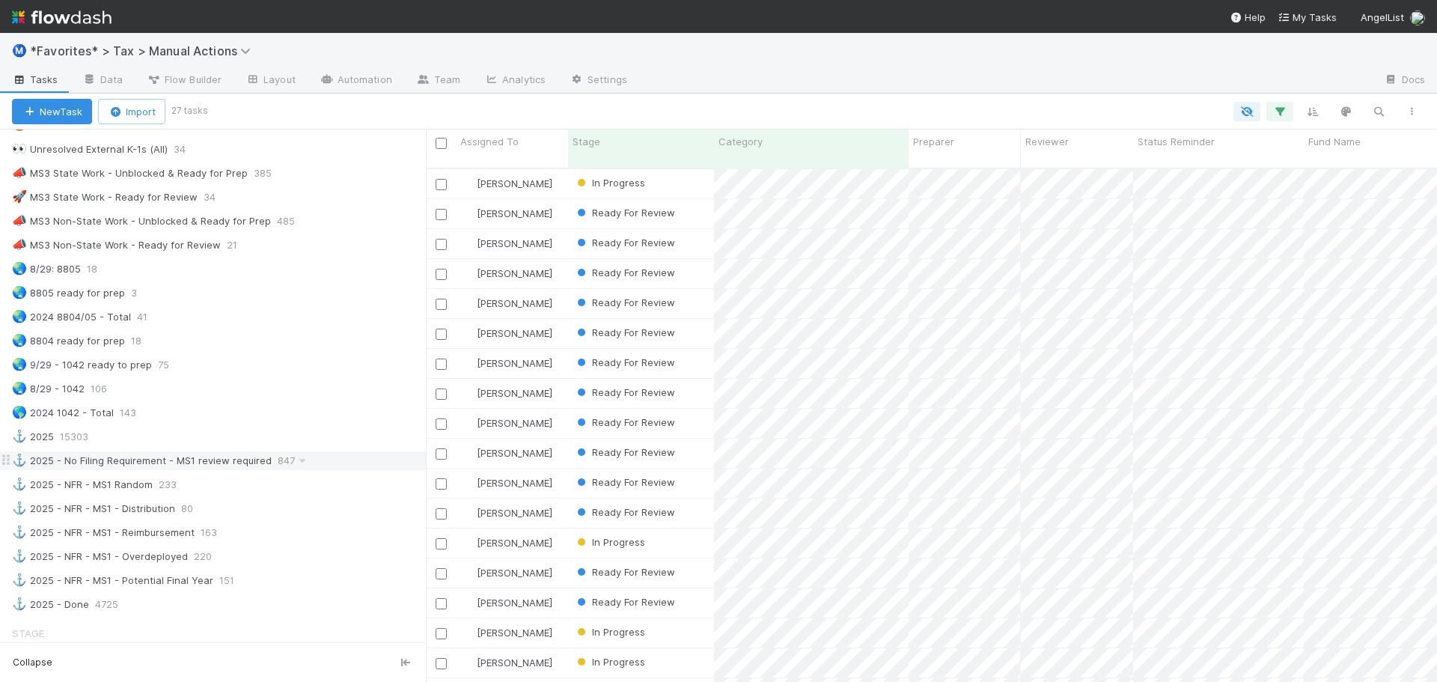
scroll to position [1048, 0]
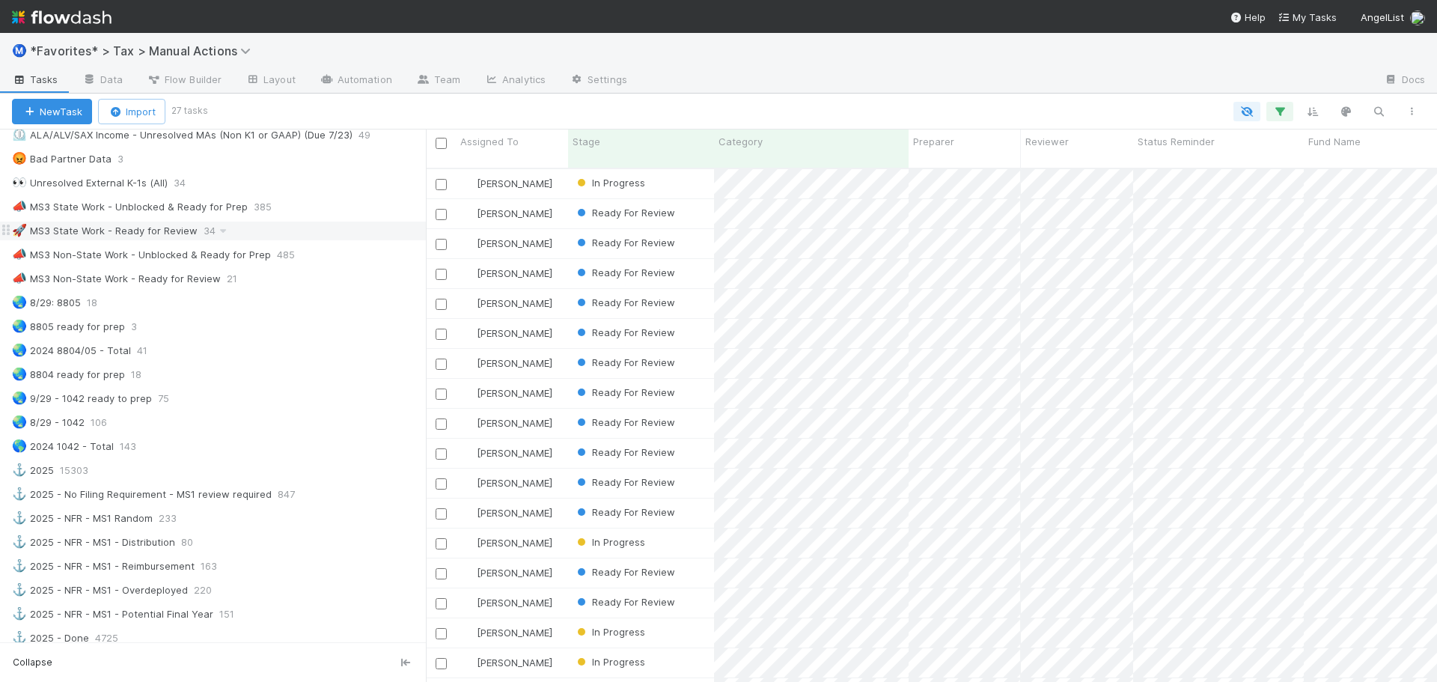
click at [283, 234] on div "🚀 MS3 State Work - Ready for Review 34" at bounding box center [219, 231] width 414 height 19
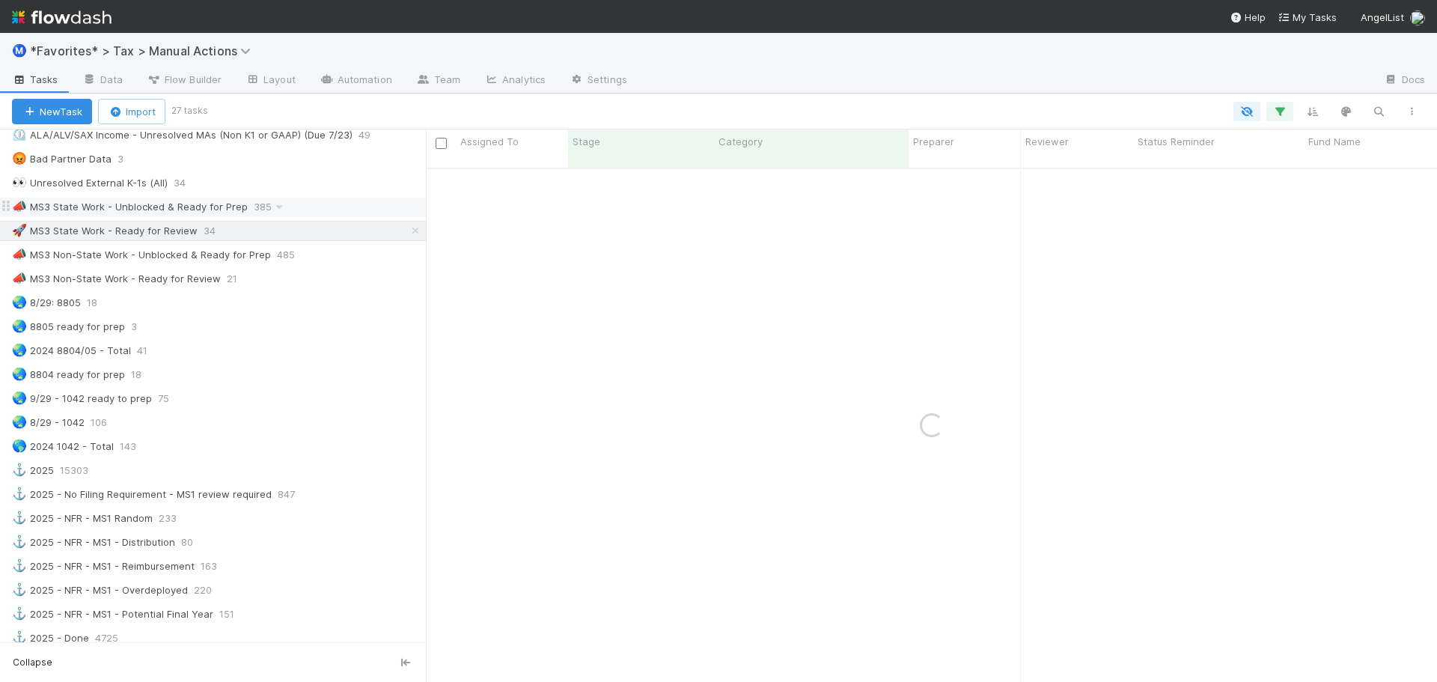
click at [316, 211] on div "📣 MS3 State Work - Unblocked & Ready for Prep 385" at bounding box center [219, 207] width 414 height 19
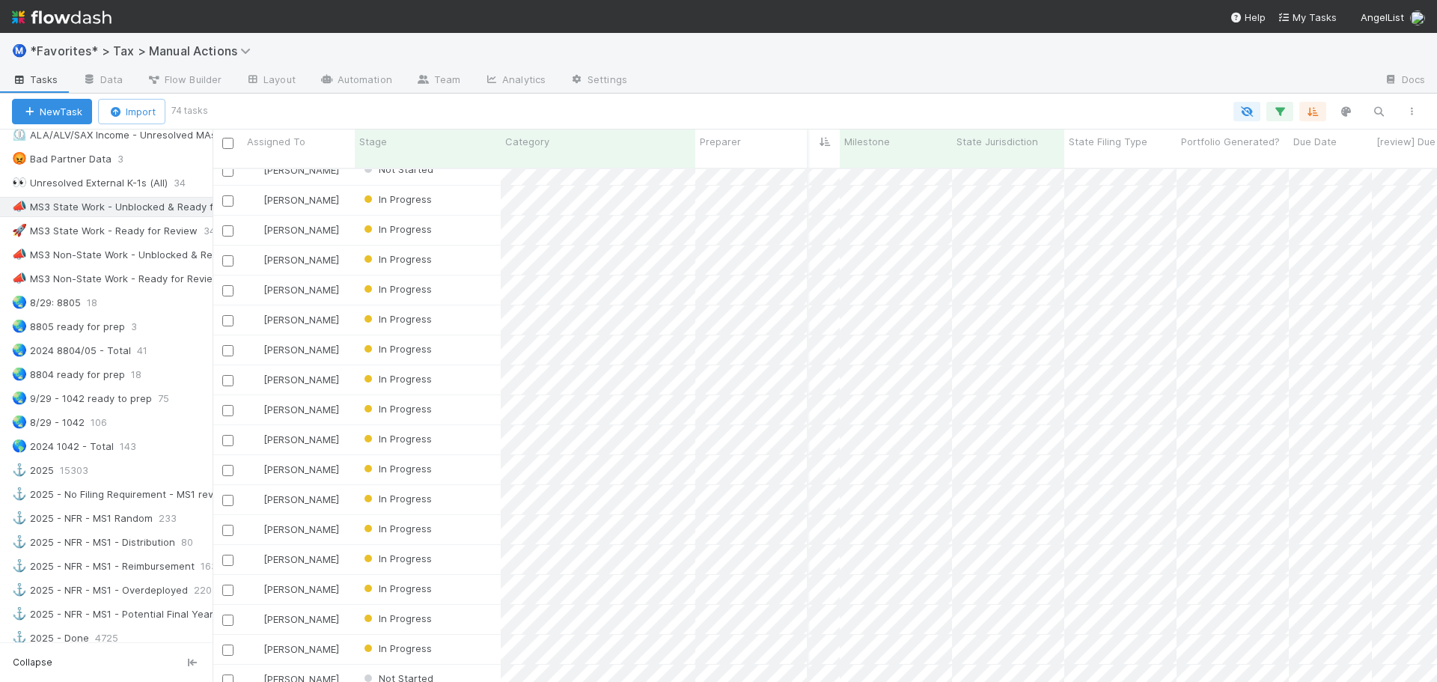
scroll to position [515, 1224]
drag, startPoint x: 426, startPoint y: 327, endPoint x: 206, endPoint y: 307, distance: 221.0
click at [196, 309] on div "Saved Views ⭐ My Active Tasks 16 👀 2024 21316 🔴 Not Done / Not Ready for Review…" at bounding box center [101, 406] width 202 height 552
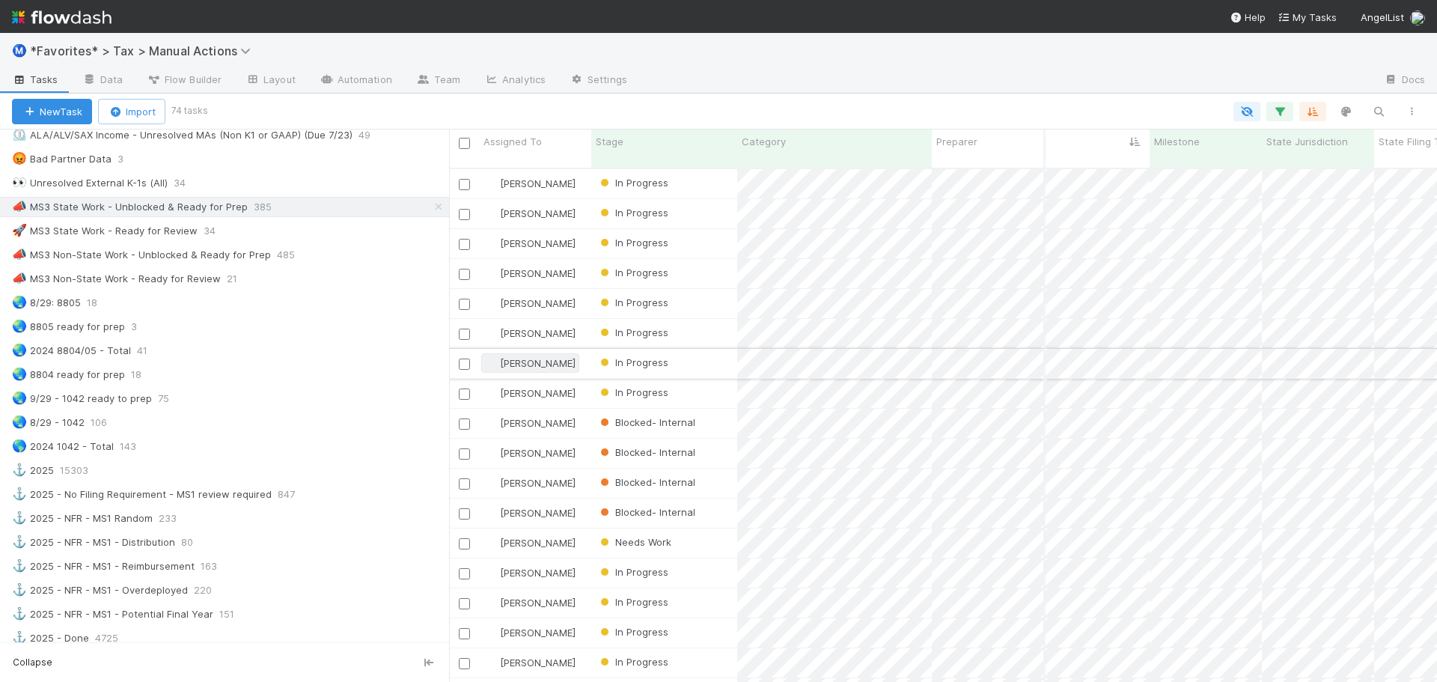
scroll to position [515, 977]
drag, startPoint x: 205, startPoint y: 348, endPoint x: 536, endPoint y: 351, distance: 330.9
click at [536, 351] on div "Assigned To Stage Category Preparer Reviewer Status Reminder Fund Name Mileston…" at bounding box center [718, 406] width 1437 height 552
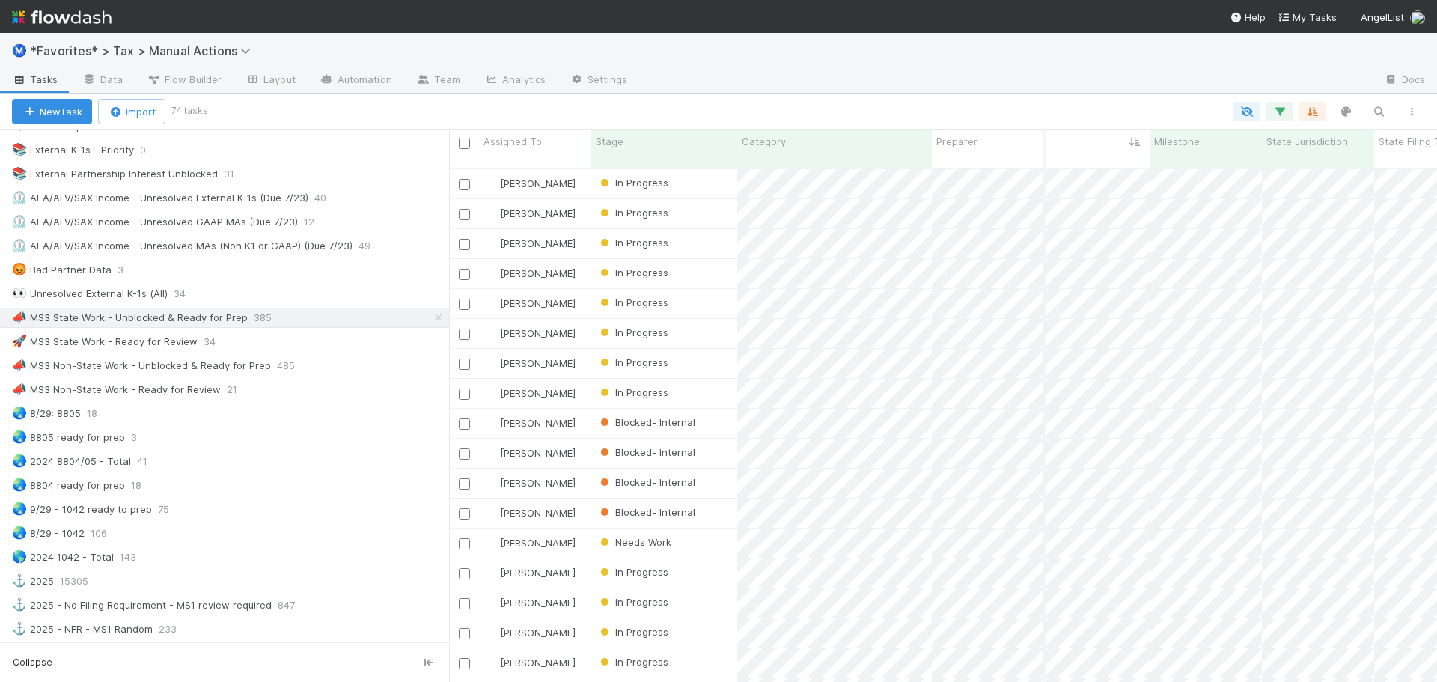
scroll to position [898, 0]
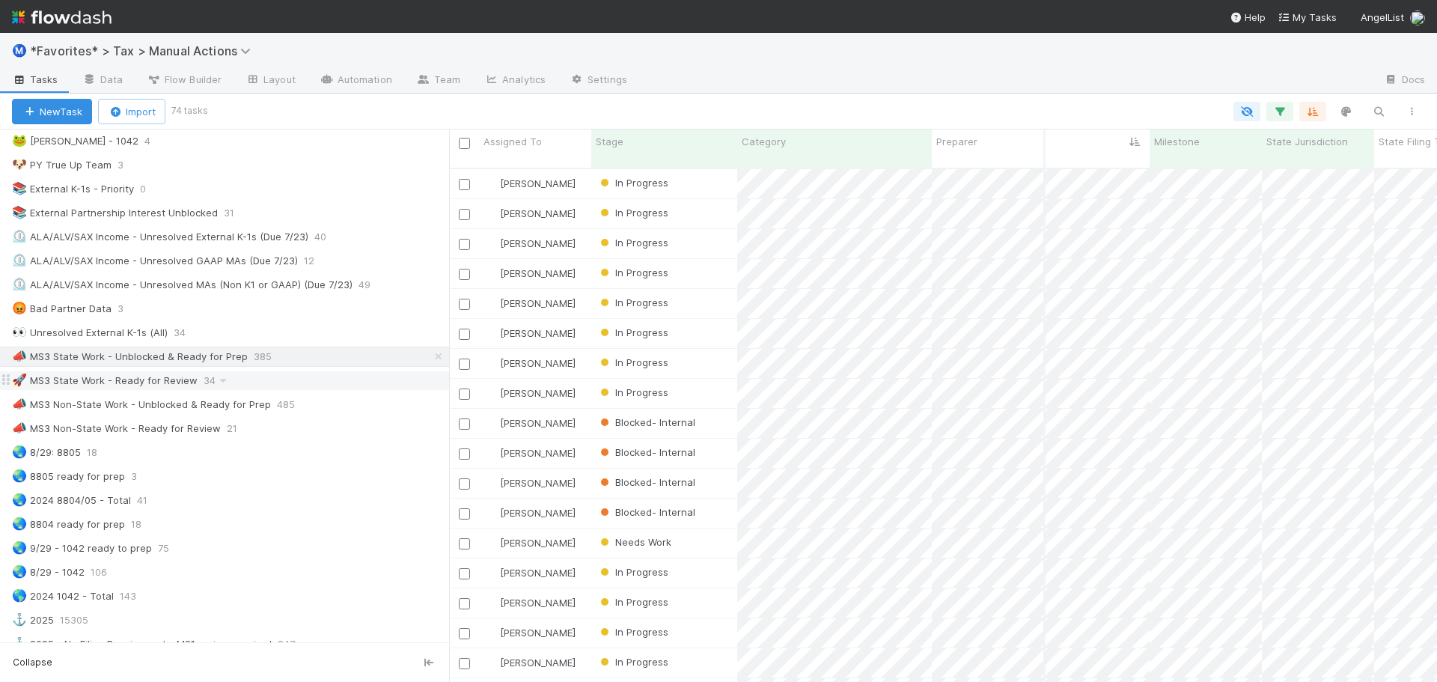
click at [338, 382] on div "🚀 MS3 State Work - Ready for Review 34" at bounding box center [230, 380] width 437 height 19
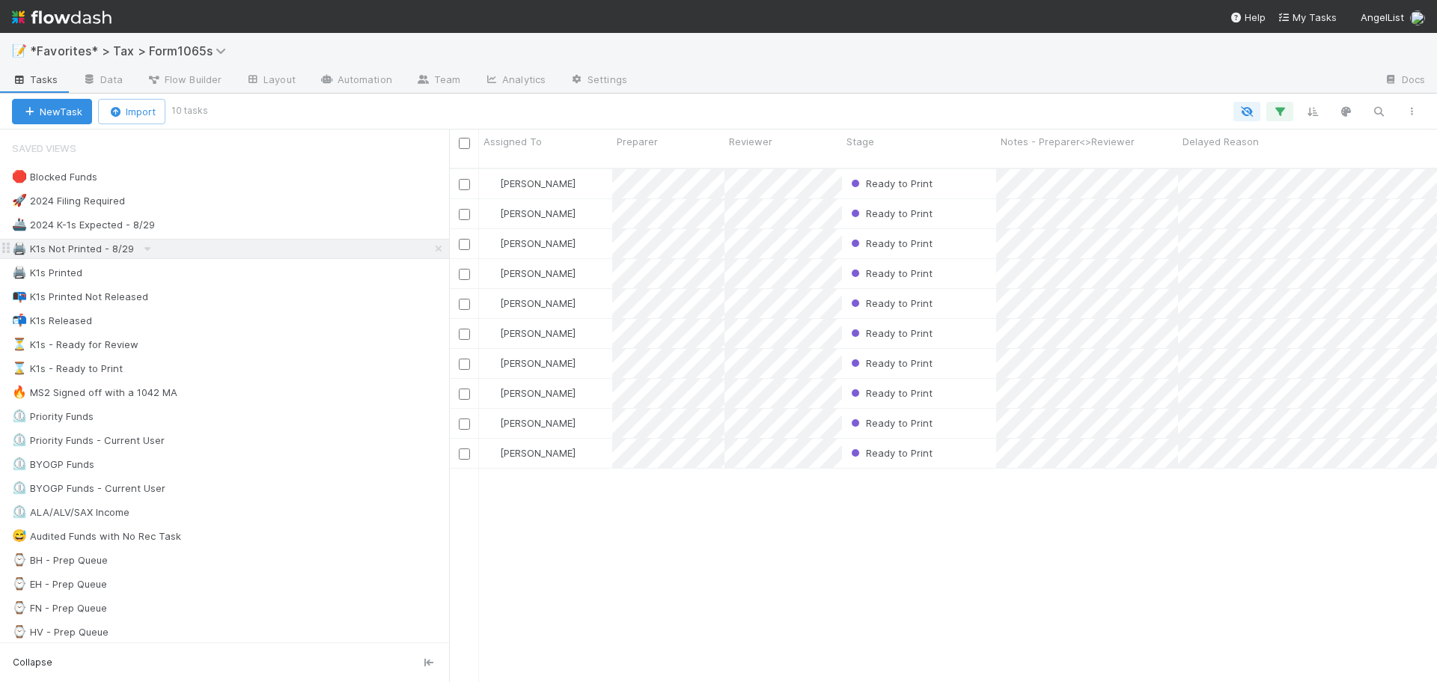
scroll to position [515, 977]
click at [255, 249] on div "🖨️ K1s Not Printed - 8/29" at bounding box center [230, 249] width 437 height 19
click at [255, 249] on div "🖨️ K1s Not Printed - 8/29 142" at bounding box center [230, 249] width 437 height 19
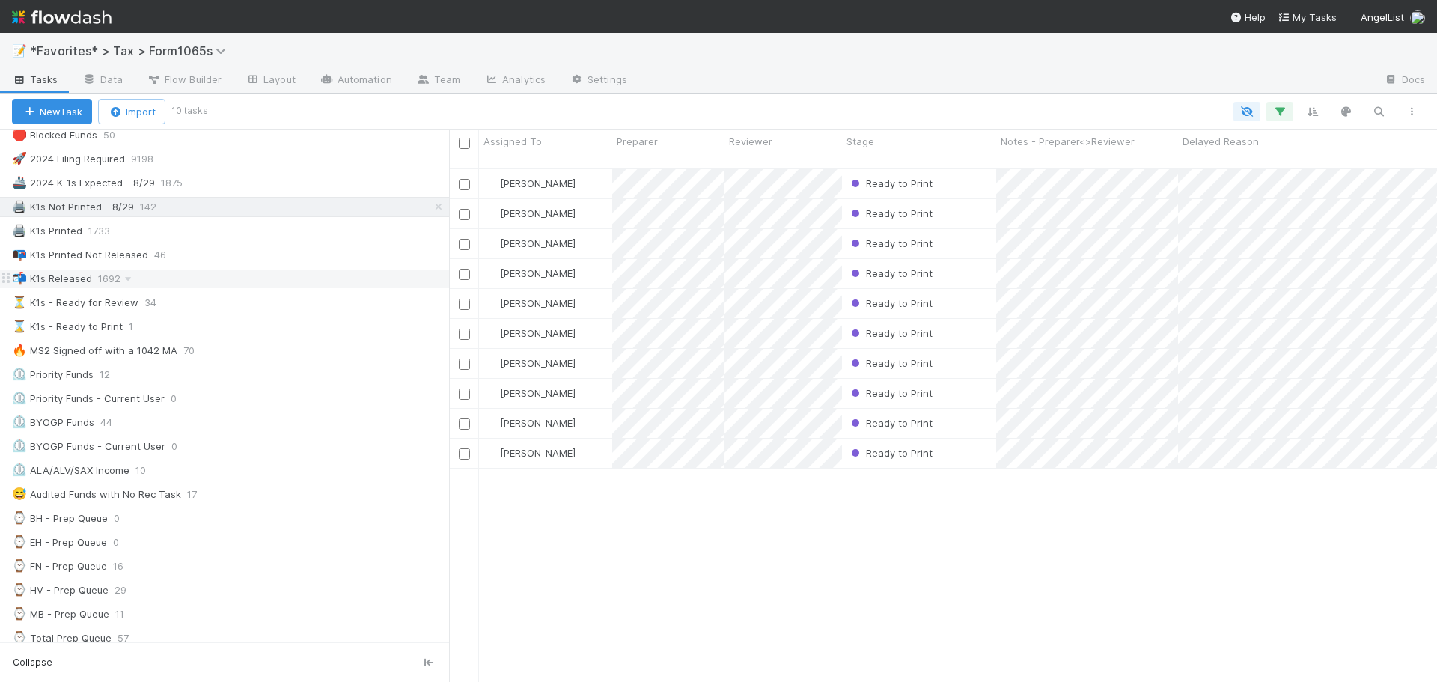
scroll to position [0, 0]
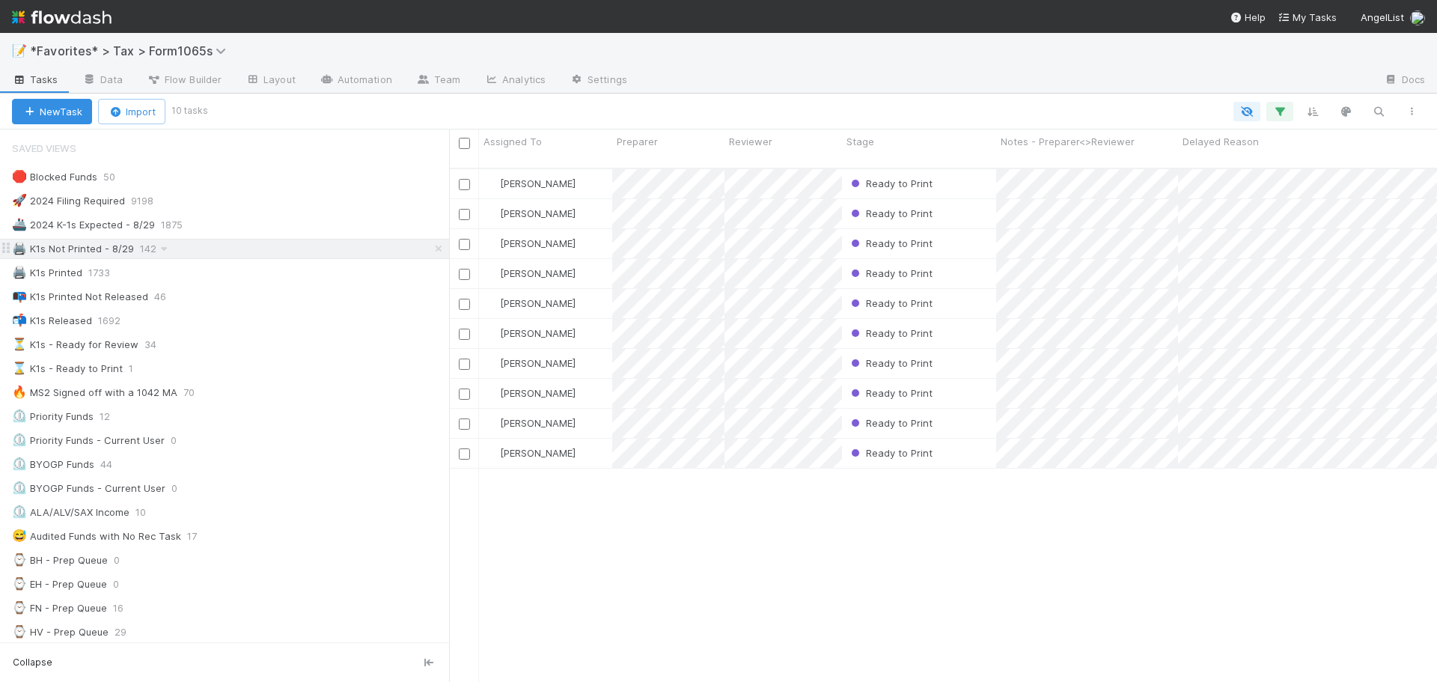
click at [282, 248] on div "🖨️ K1s Not Printed - 8/29 142" at bounding box center [230, 249] width 437 height 19
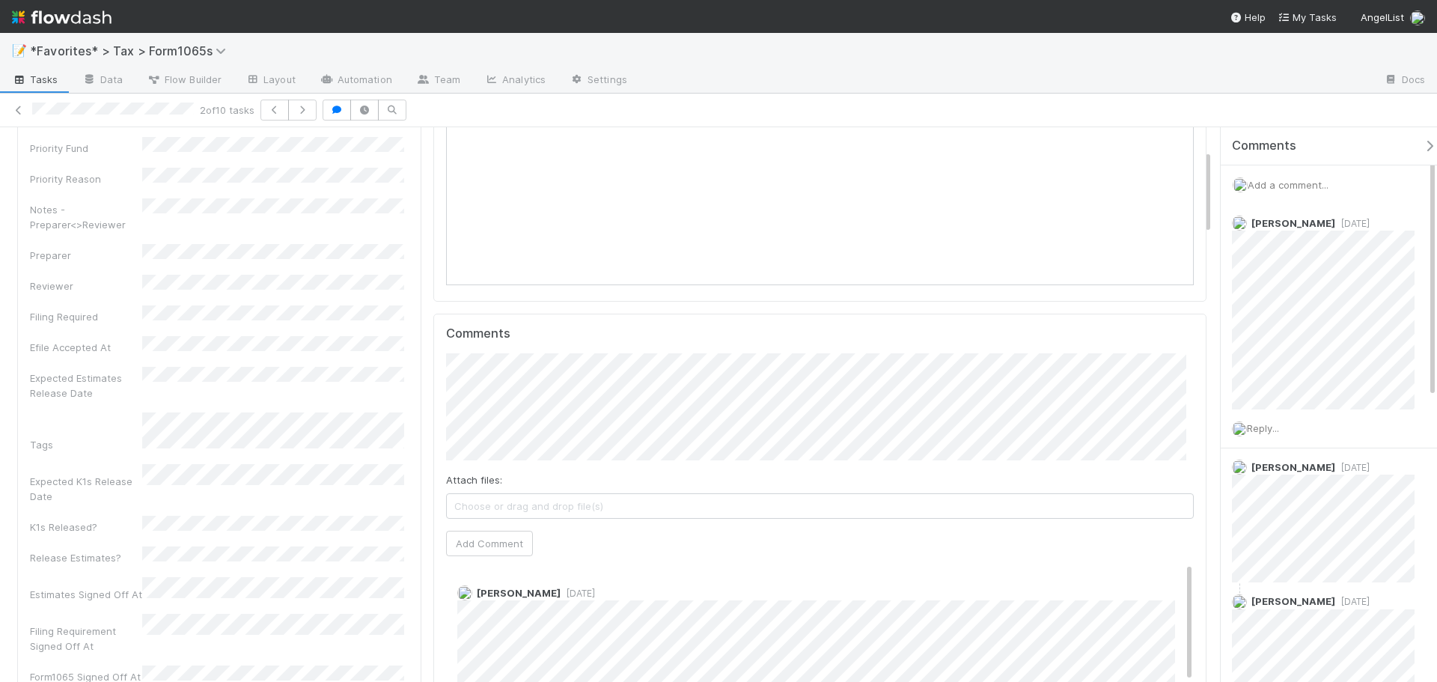
scroll to position [75, 0]
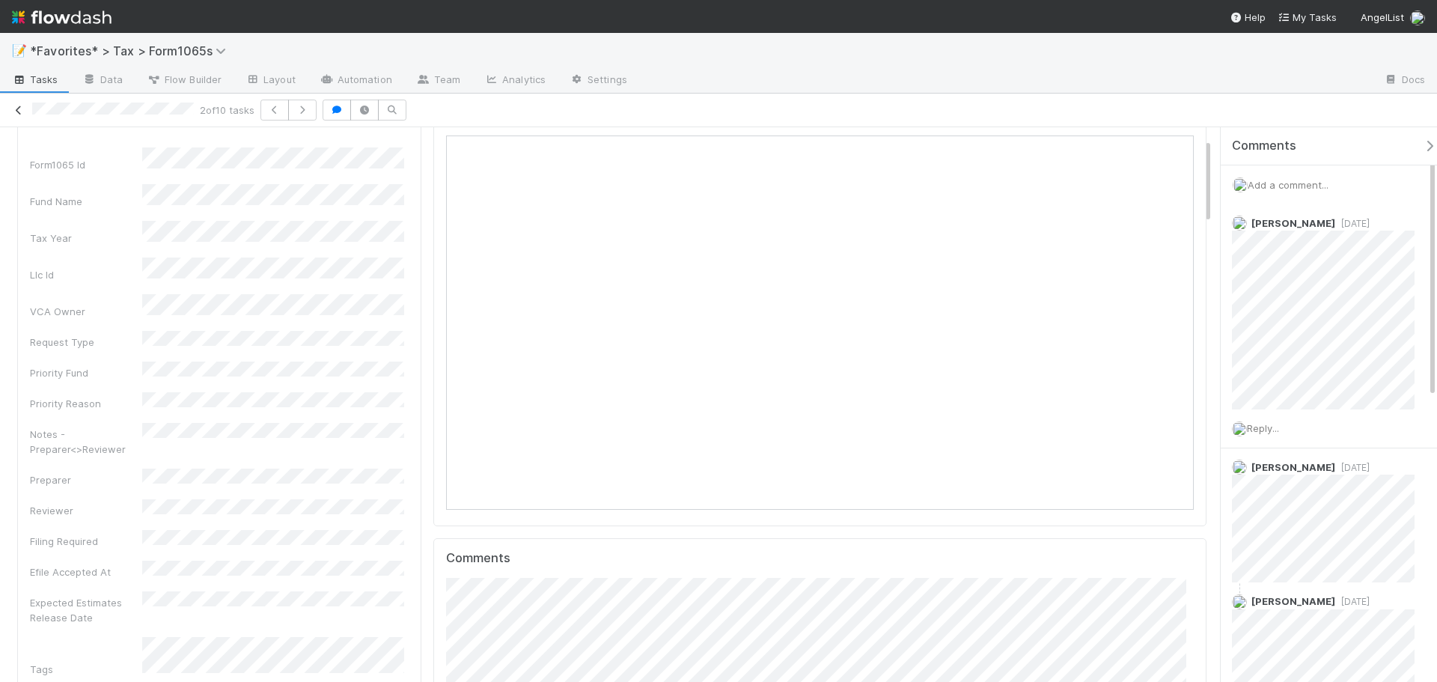
click at [16, 115] on icon at bounding box center [18, 111] width 15 height 10
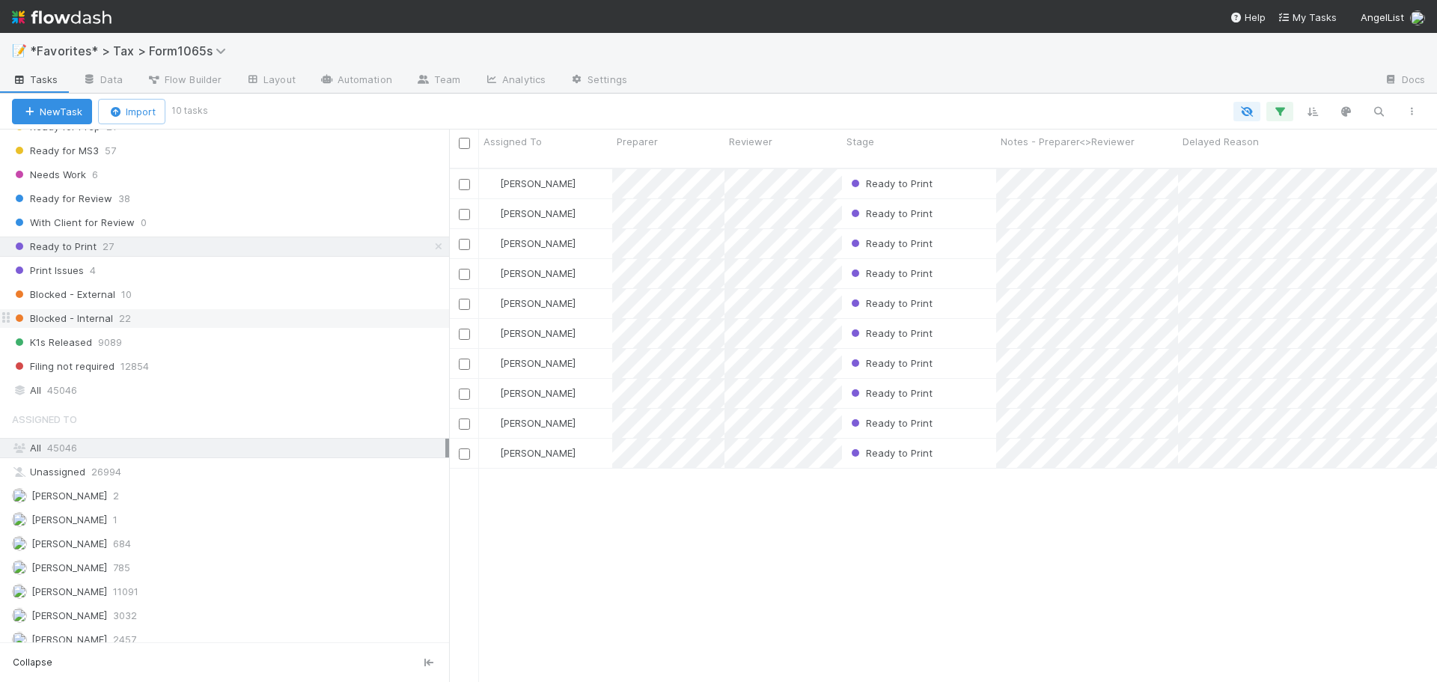
scroll to position [1269, 0]
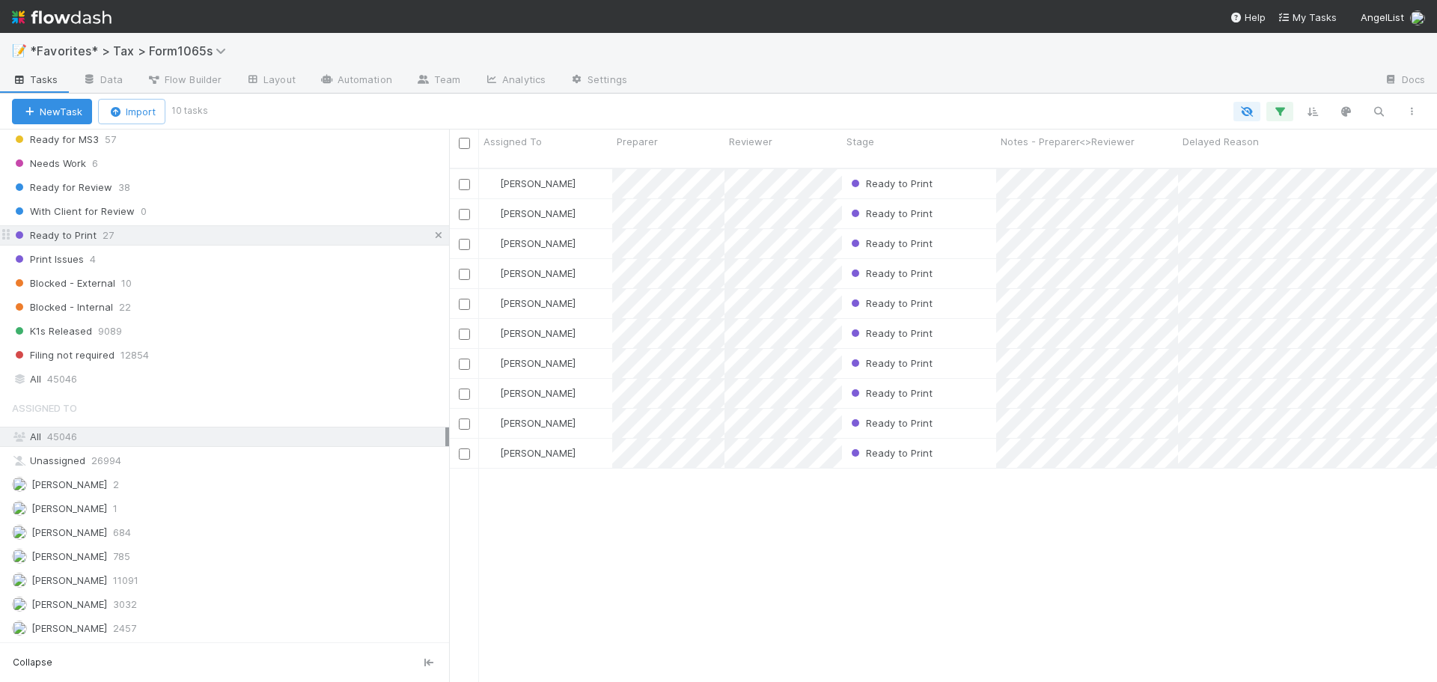
click at [431, 234] on icon at bounding box center [438, 236] width 15 height 10
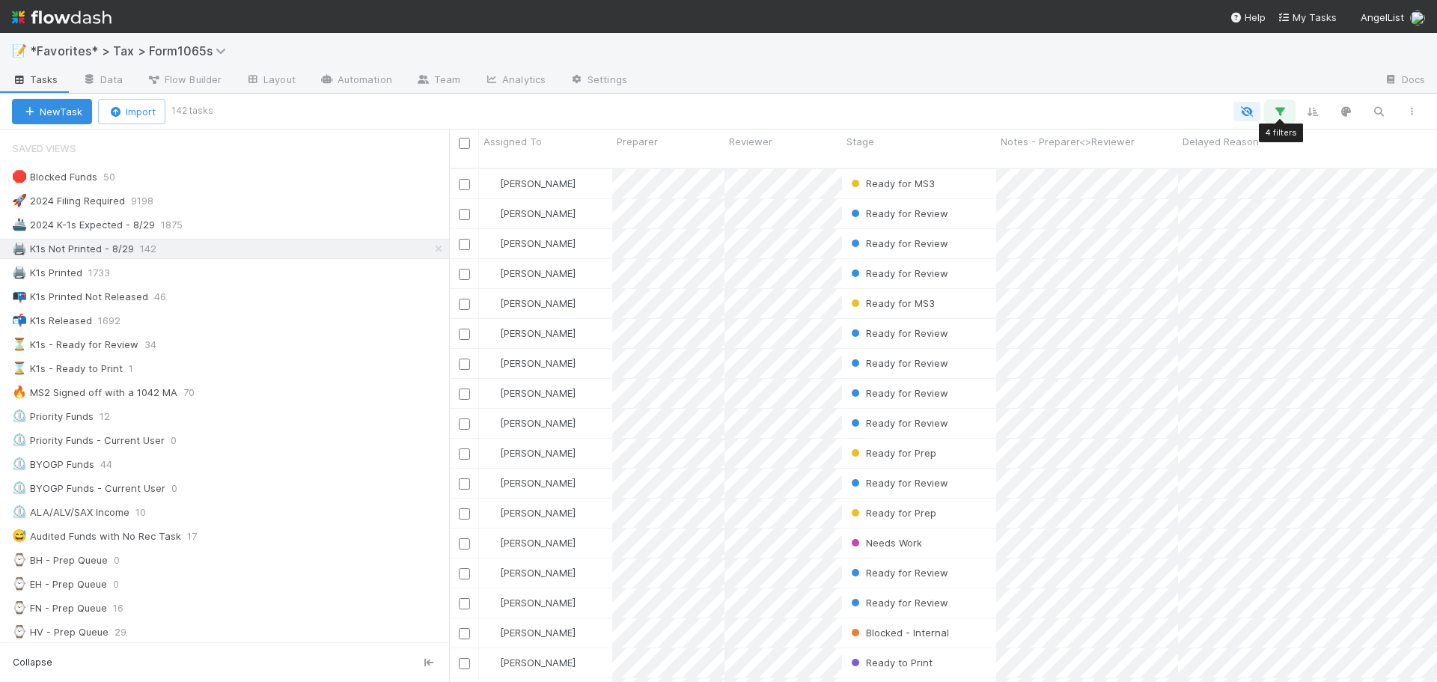
click at [1280, 113] on icon "button" at bounding box center [1280, 111] width 15 height 13
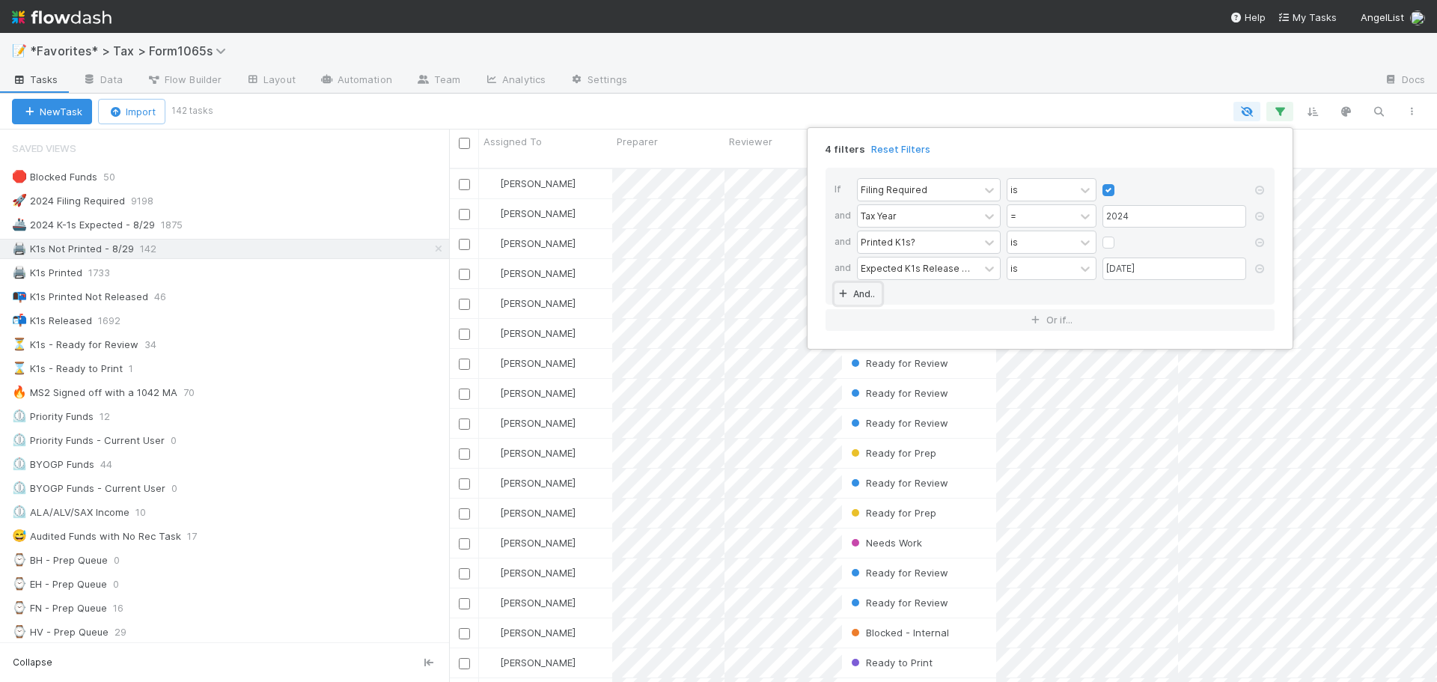
click at [860, 291] on link "And.." at bounding box center [858, 294] width 47 height 22
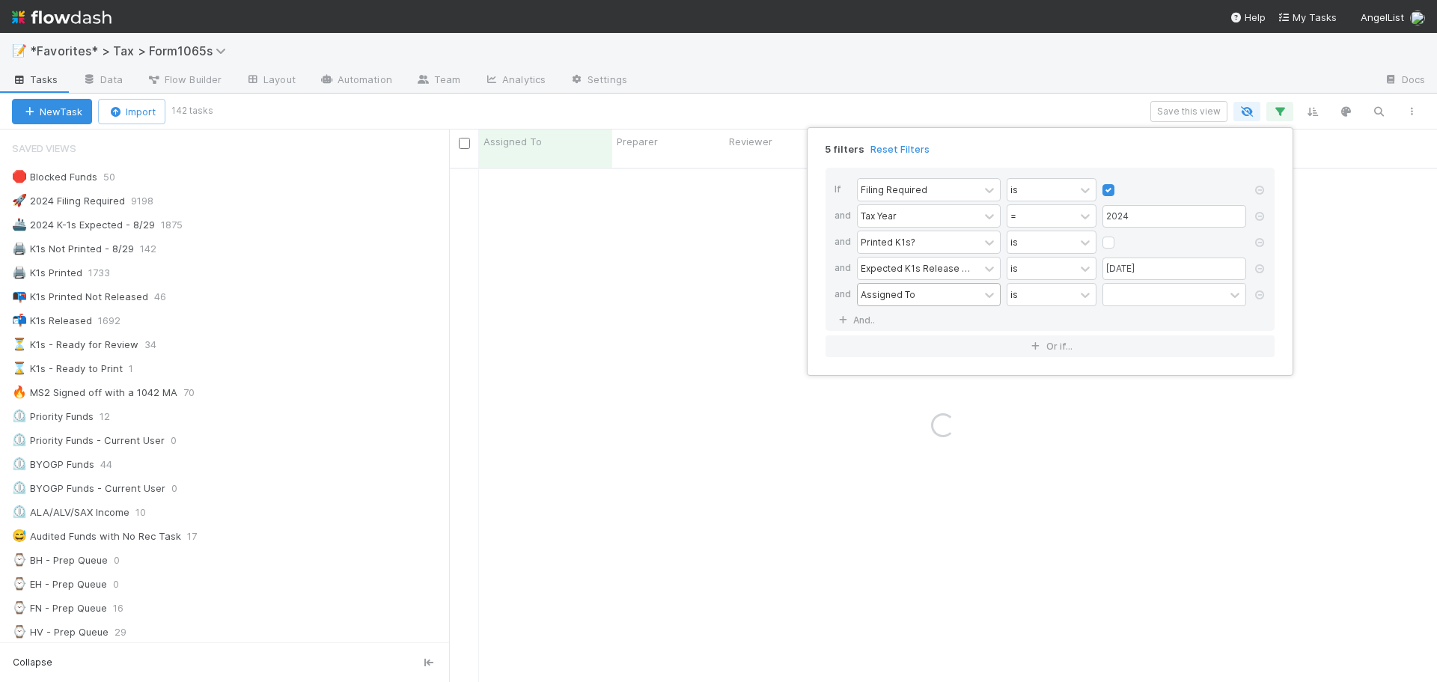
click at [893, 293] on div "Assigned To" at bounding box center [888, 293] width 55 height 13
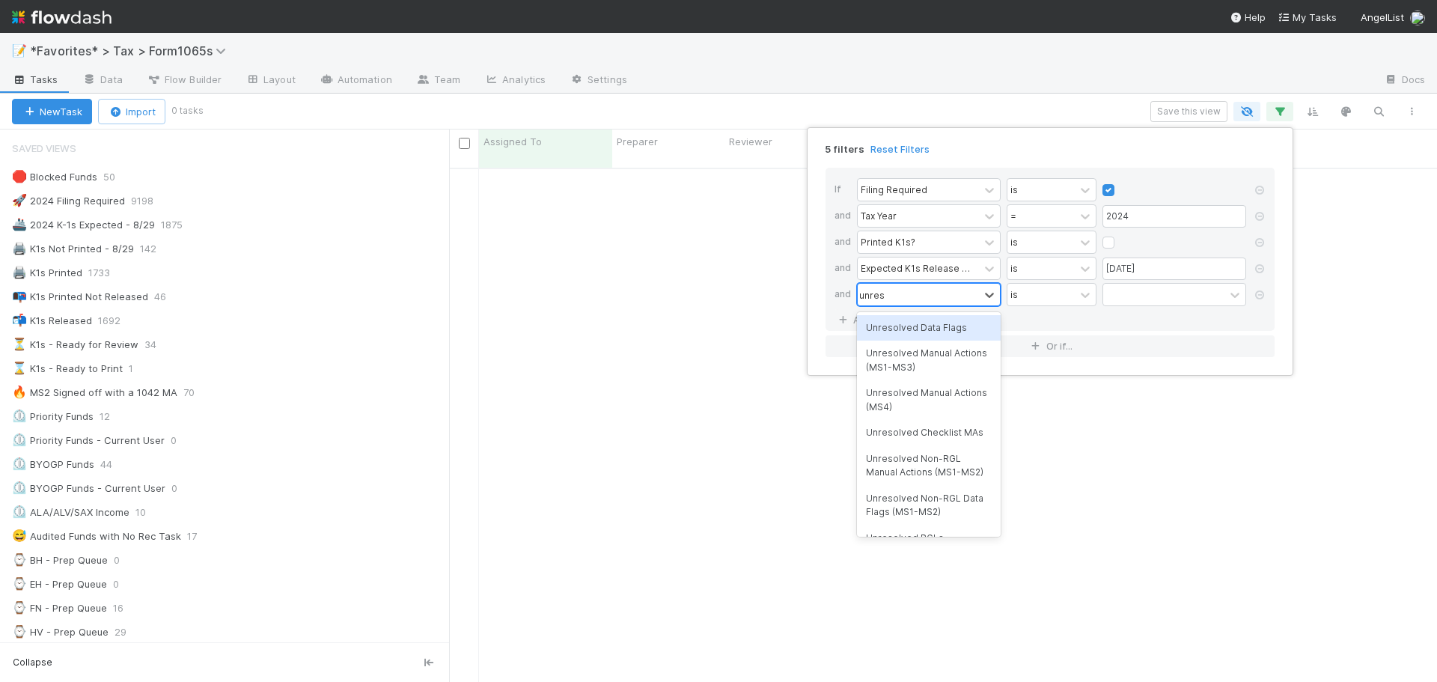
scroll to position [504, 977]
type input "unresolved"
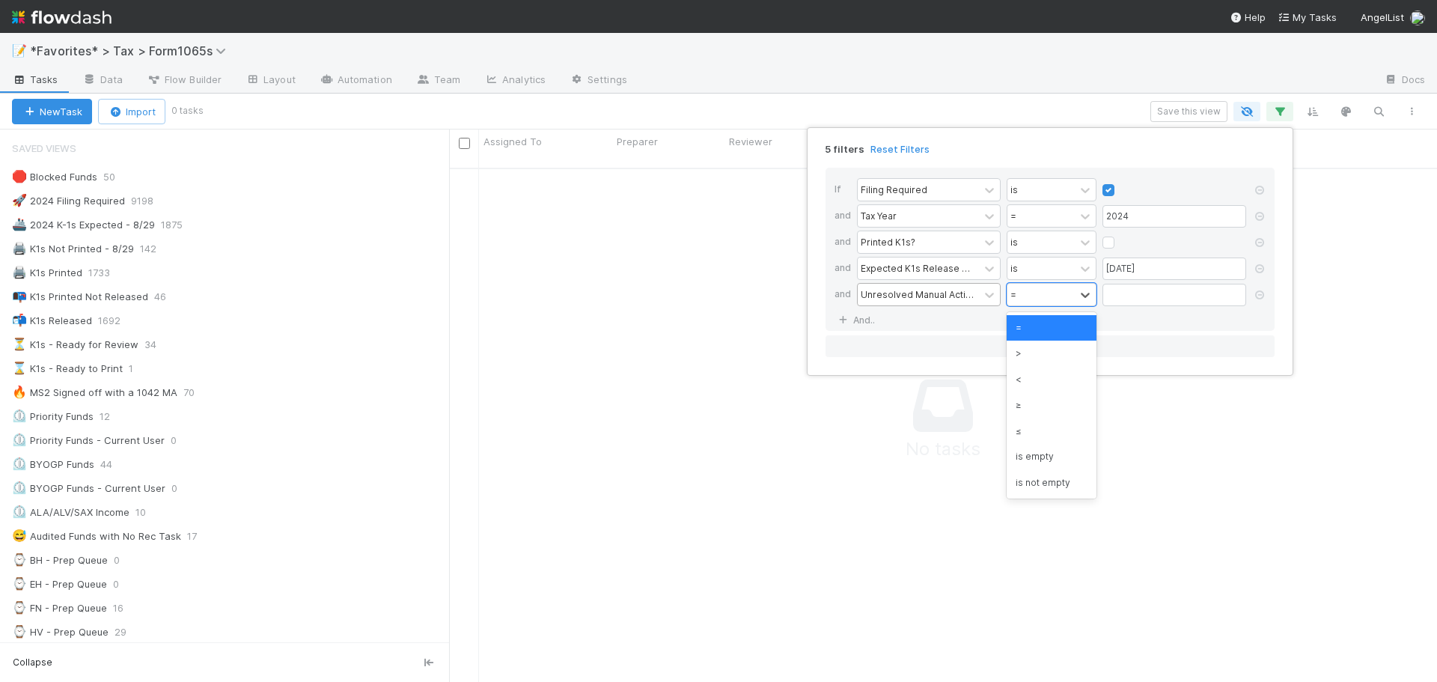
drag, startPoint x: 1005, startPoint y: 426, endPoint x: 1052, endPoint y: 434, distance: 47.9
click at [1005, 427] on div "5 filters Reset Filters If Filing Required is and Tax Year = 2024 and Printed K…" at bounding box center [718, 341] width 1437 height 682
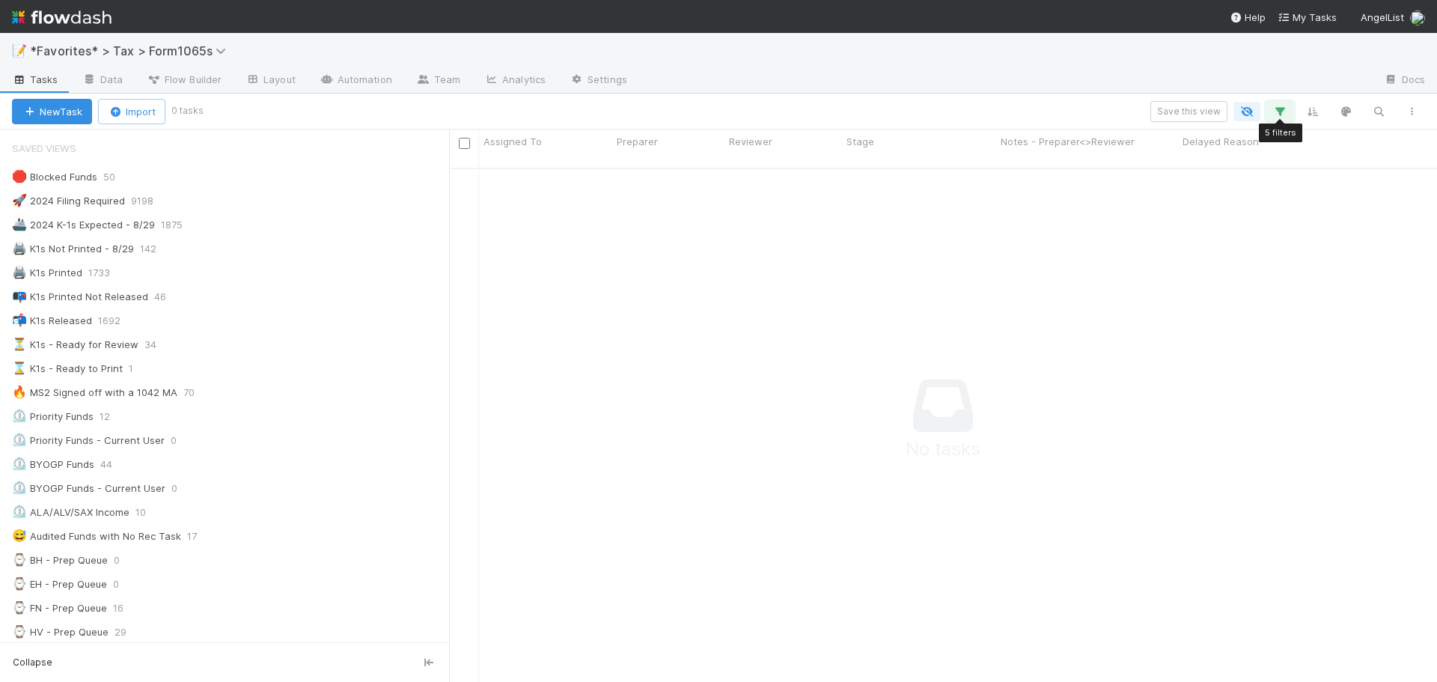
click at [1273, 117] on icon "button" at bounding box center [1280, 111] width 15 height 13
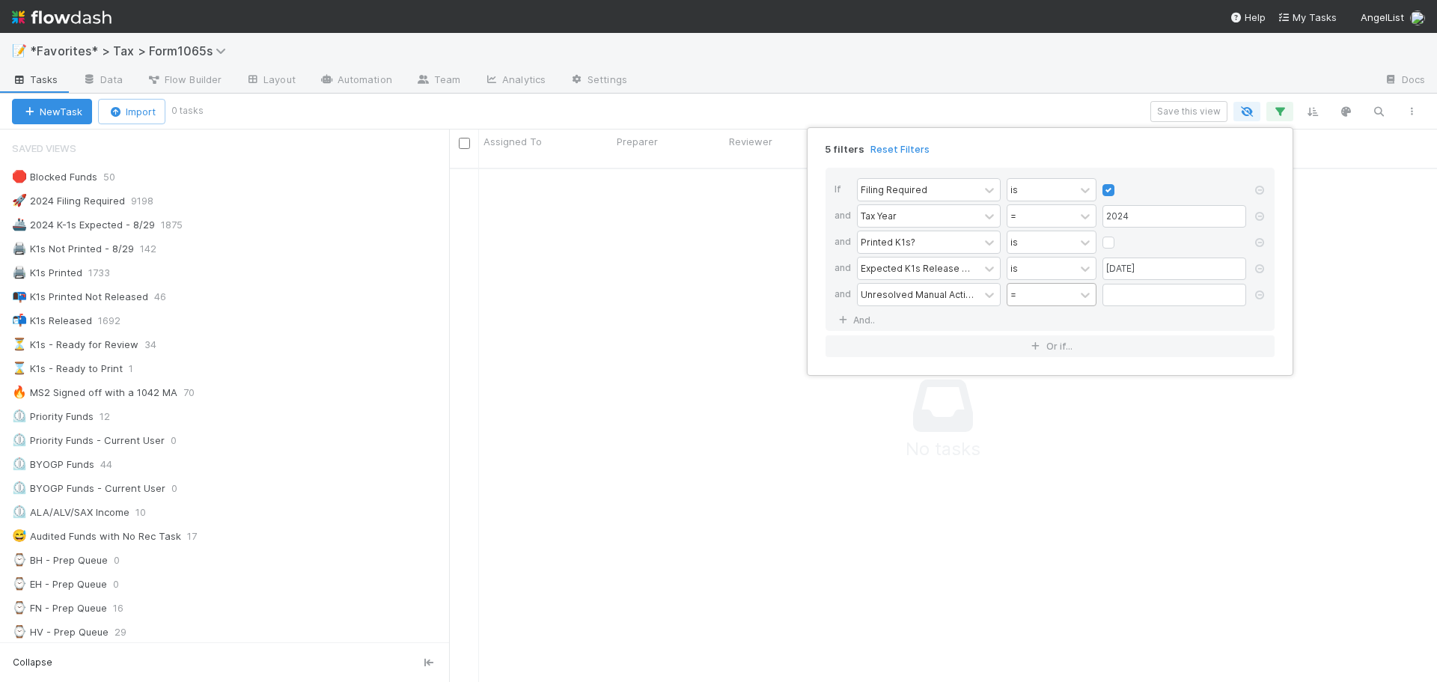
drag, startPoint x: 1063, startPoint y: 305, endPoint x: 1061, endPoint y: 296, distance: 8.5
click at [1061, 299] on div "=" at bounding box center [1041, 295] width 67 height 22
drag, startPoint x: 1036, startPoint y: 437, endPoint x: 1038, endPoint y: 428, distance: 9.3
click at [1036, 436] on div "≤" at bounding box center [1052, 430] width 90 height 25
click at [1141, 296] on input "text" at bounding box center [1175, 295] width 144 height 22
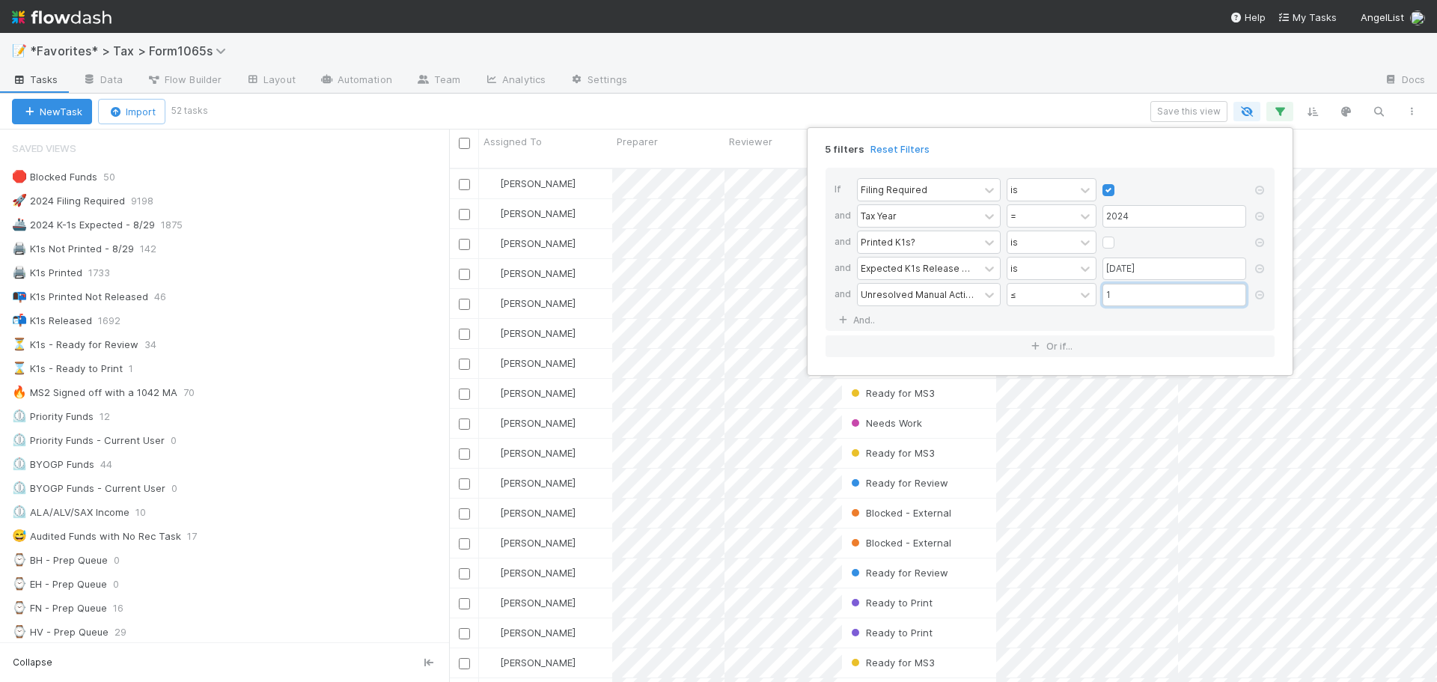
scroll to position [515, 977]
type input "1"
click at [971, 113] on div "5 filters Reset Filters If Filing Required is and Tax Year = 2024 and Printed K…" at bounding box center [718, 341] width 1437 height 682
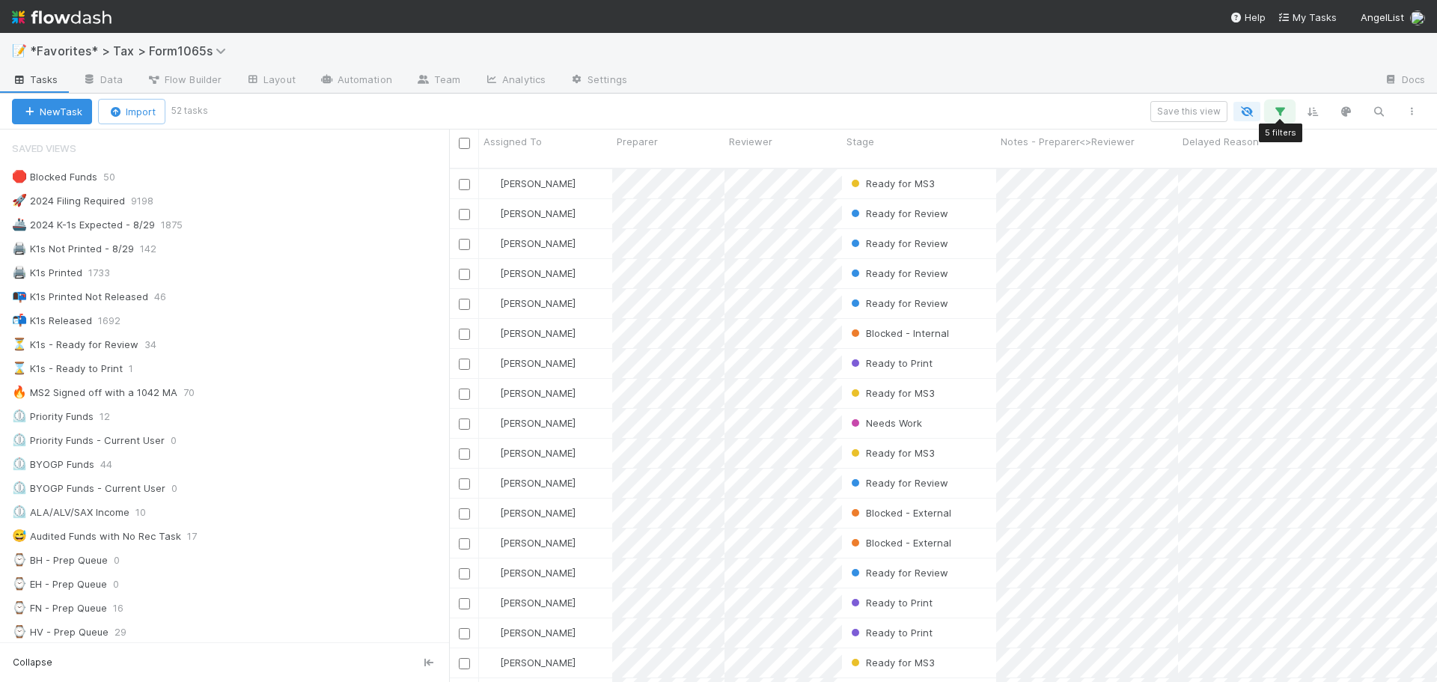
click at [1279, 119] on button "button" at bounding box center [1280, 111] width 27 height 19
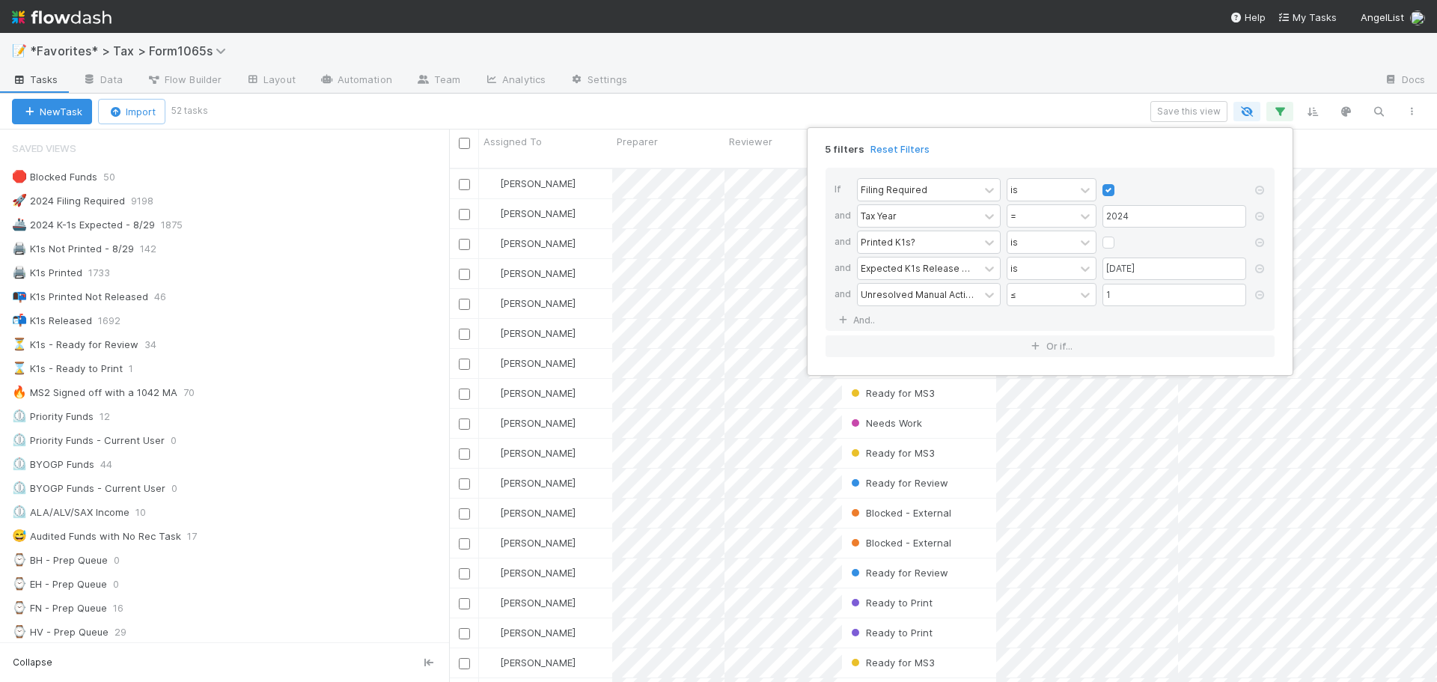
click at [1038, 106] on div "5 filters Reset Filters If Filing Required is and Tax Year = 2024 and Printed K…" at bounding box center [718, 341] width 1437 height 682
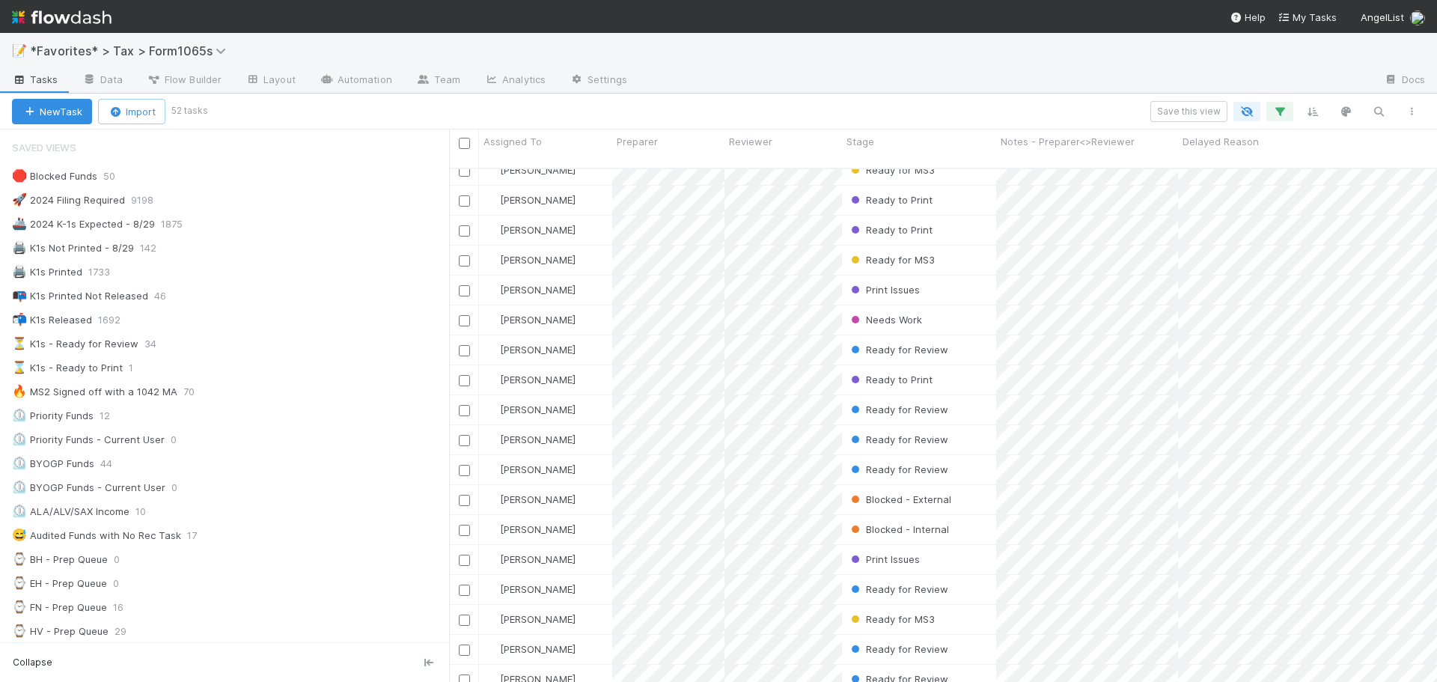
scroll to position [0, 0]
click at [968, 85] on div at bounding box center [1005, 81] width 733 height 24
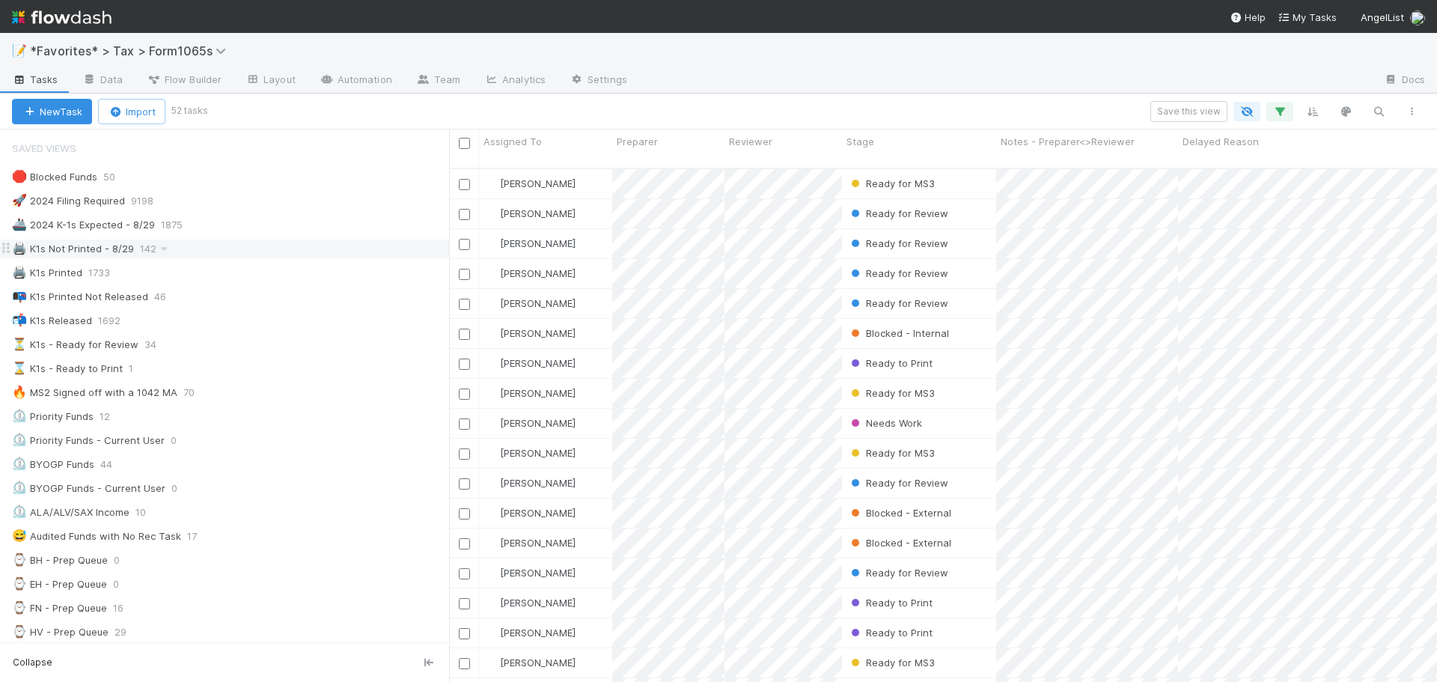
click at [309, 257] on div "🖨️ K1s Not Printed - 8/29 142" at bounding box center [230, 249] width 437 height 19
click at [1273, 113] on icon "button" at bounding box center [1280, 111] width 15 height 13
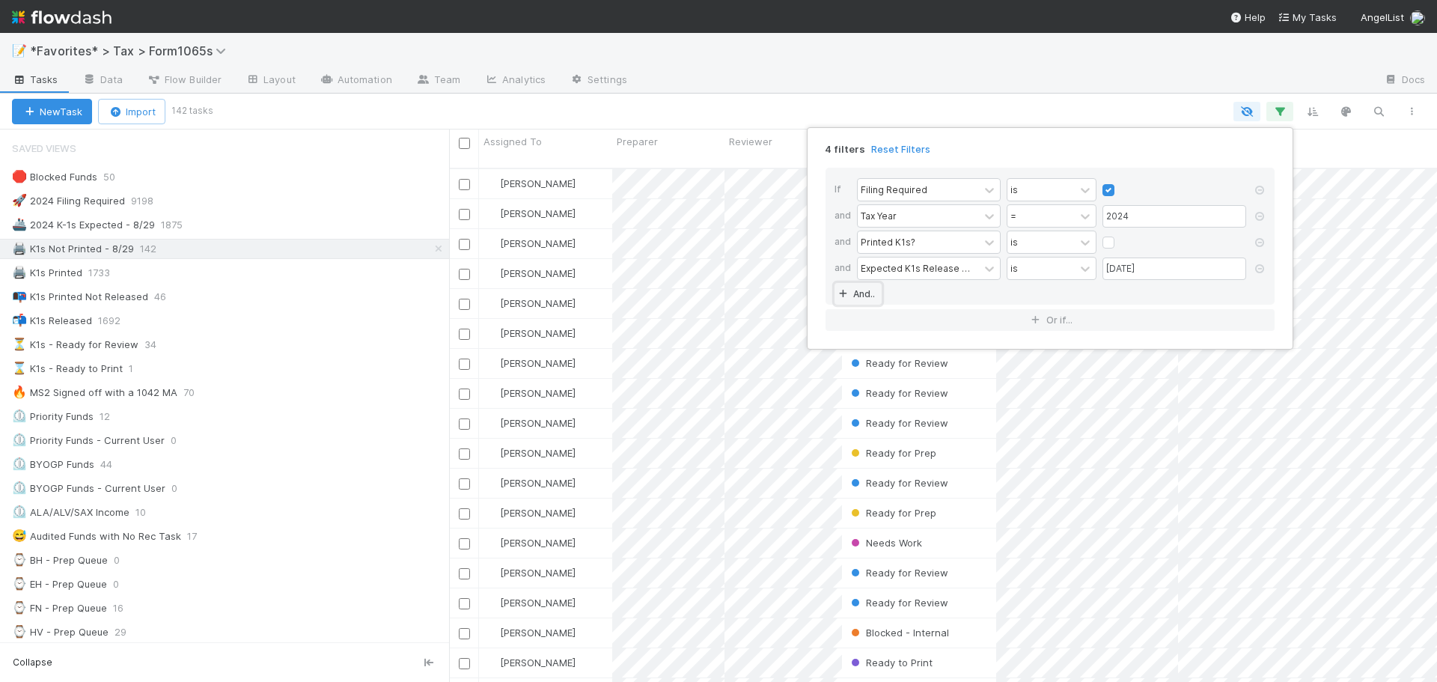
click at [866, 294] on link "And.." at bounding box center [858, 294] width 47 height 22
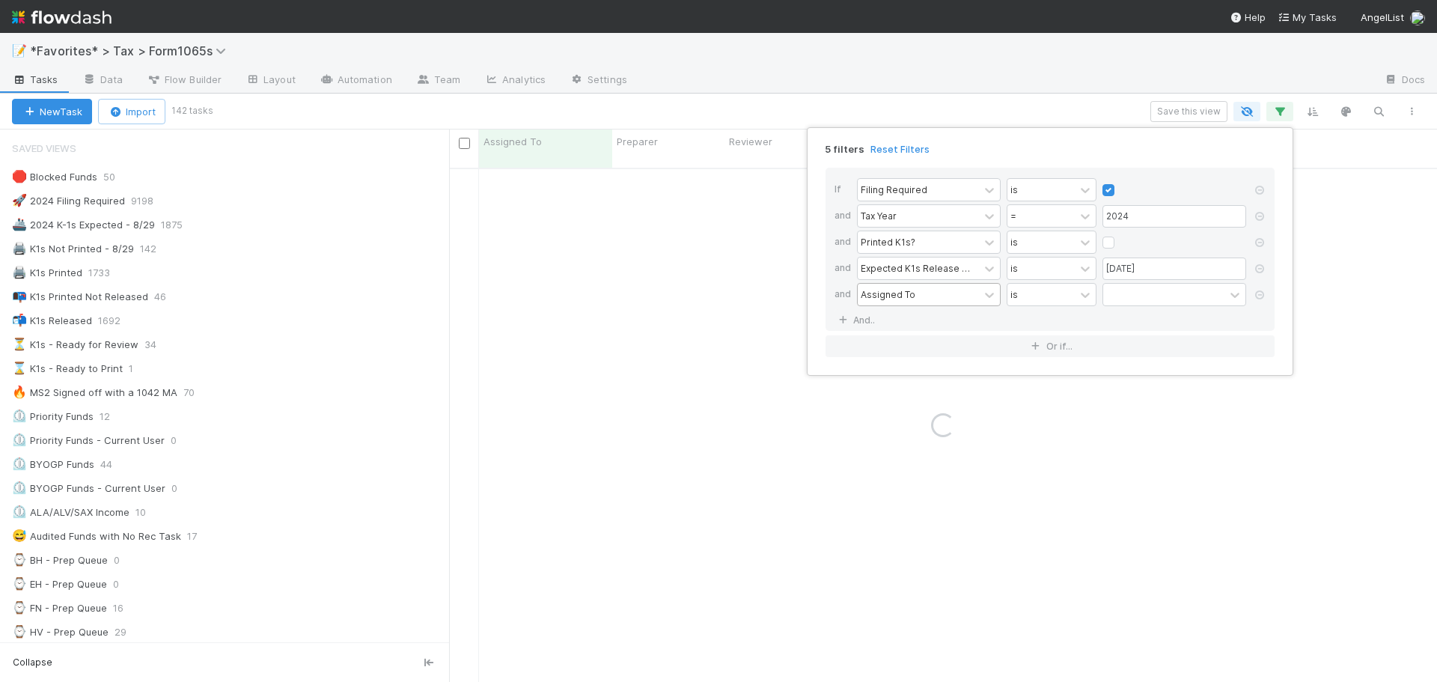
click at [884, 295] on div "Assigned To" at bounding box center [888, 293] width 55 height 13
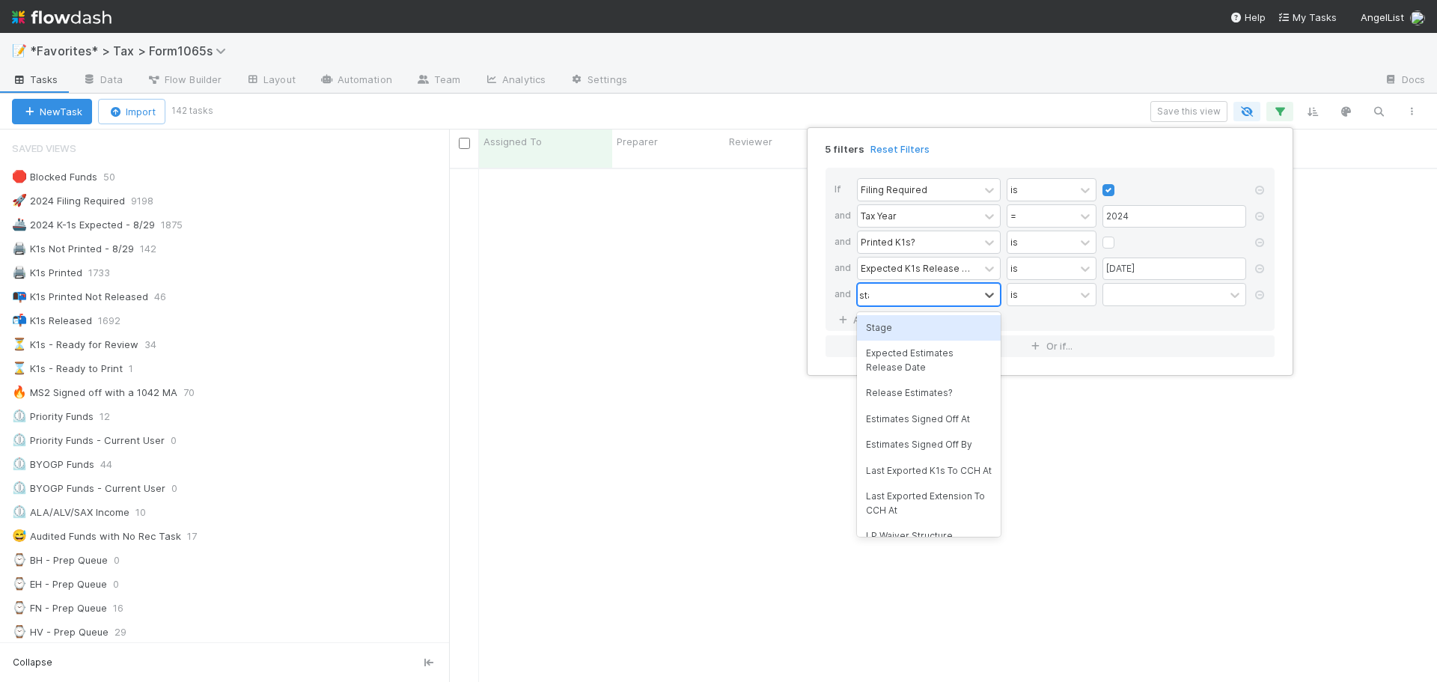
type input "stage"
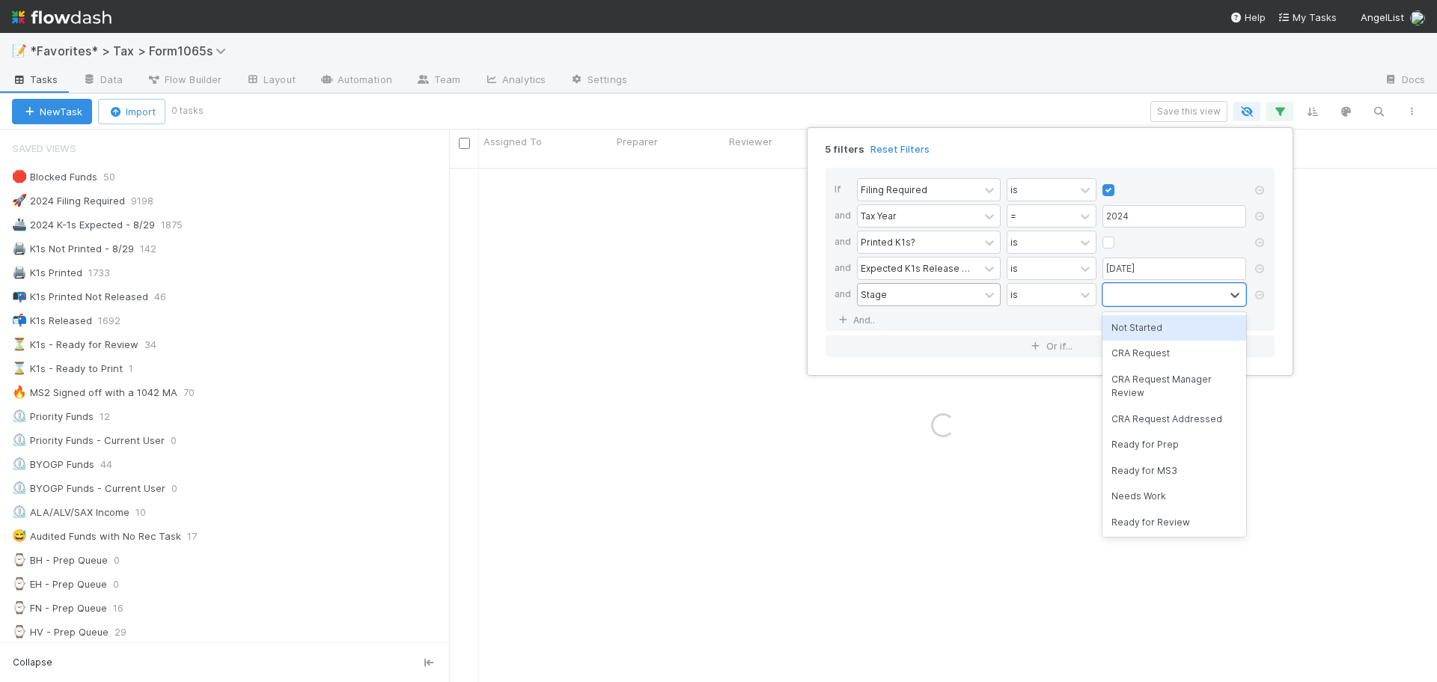
type input "n"
type input "bl"
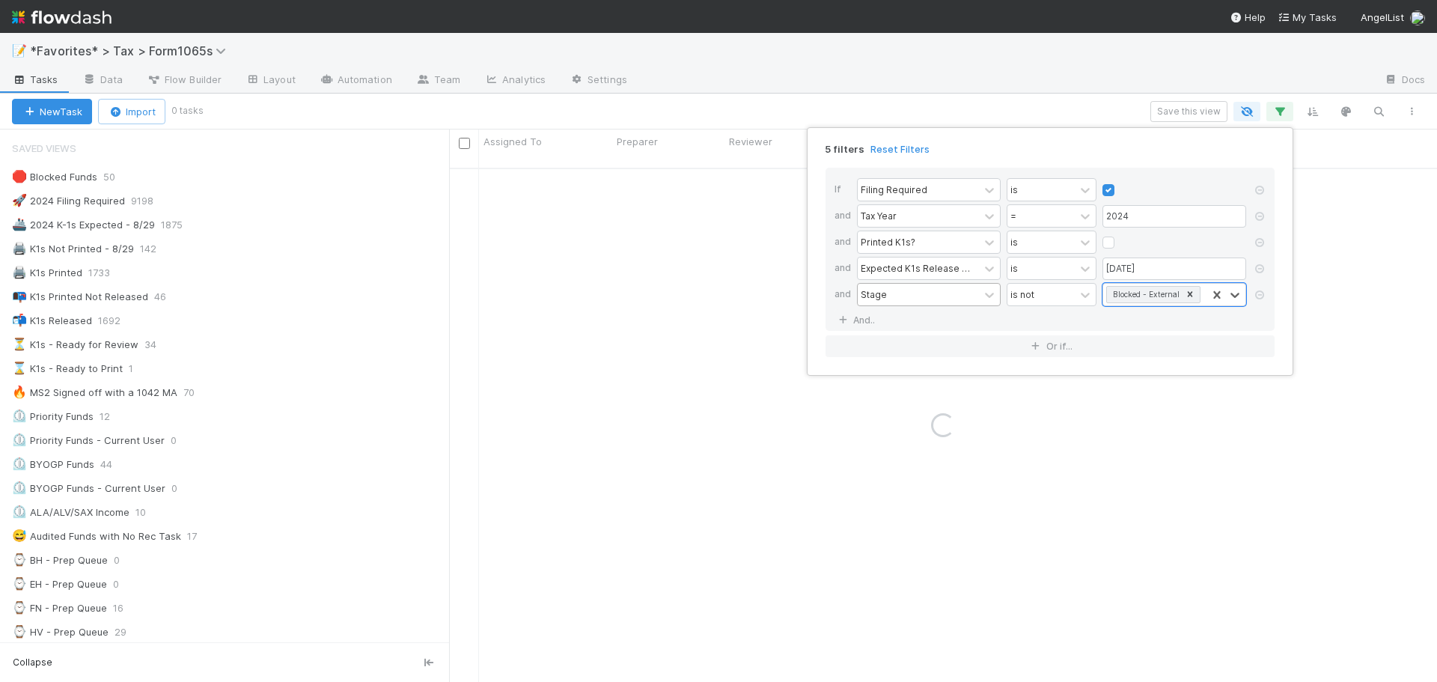
type input "b"
type input "bl"
click at [835, 328] on link "And.." at bounding box center [858, 339] width 47 height 22
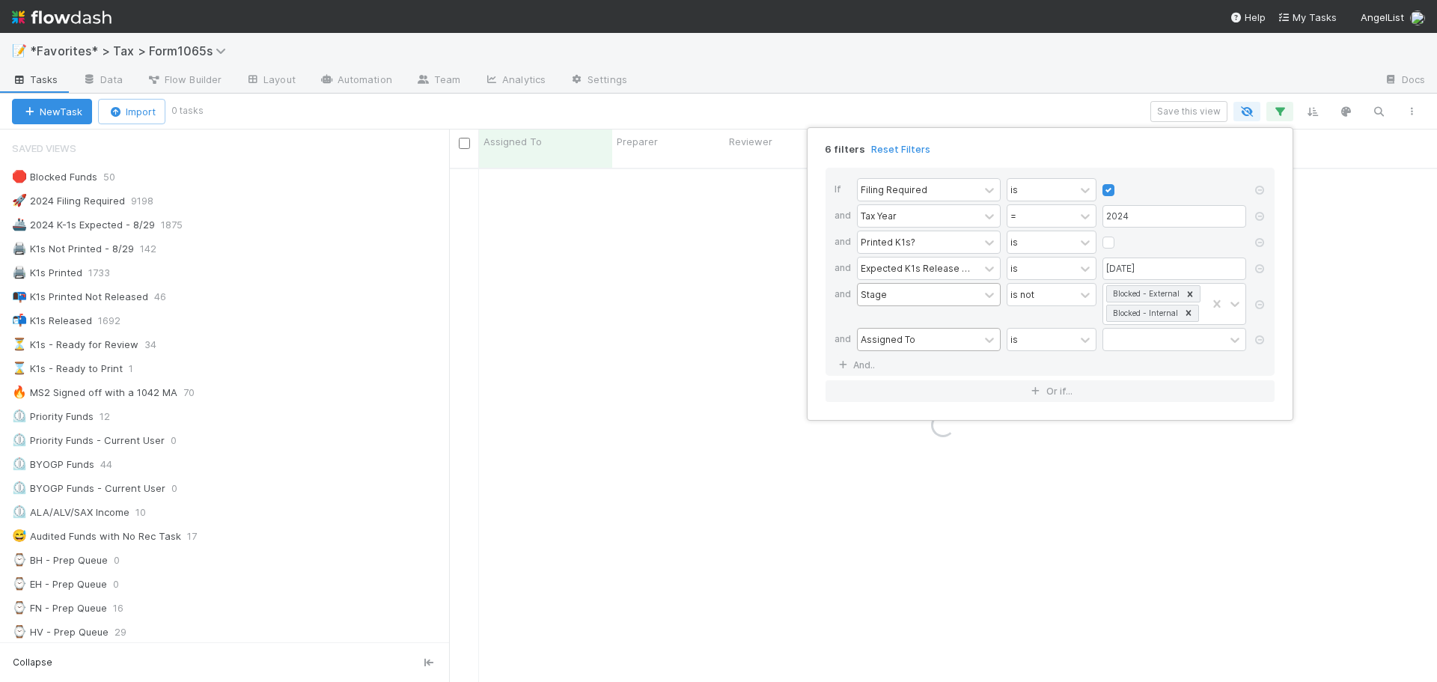
click at [901, 337] on div "Assigned To" at bounding box center [888, 338] width 55 height 13
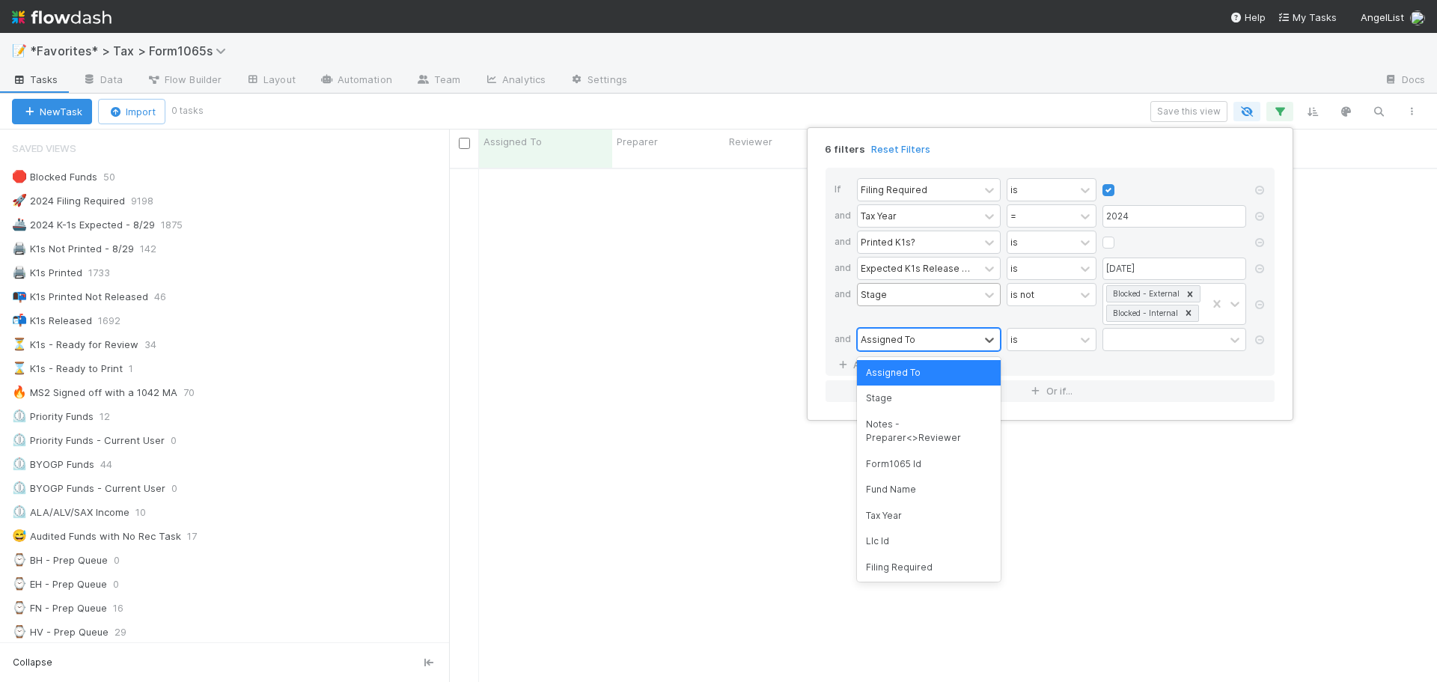
scroll to position [504, 977]
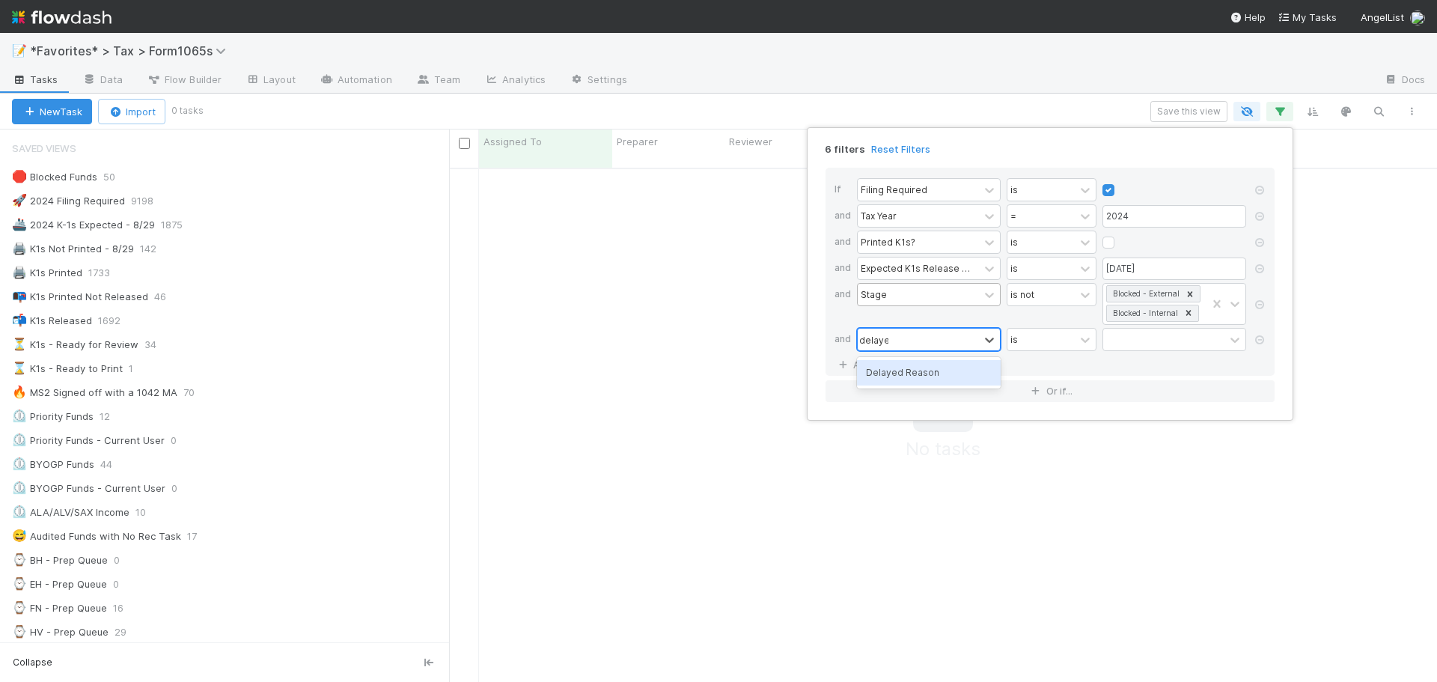
type input "delayed"
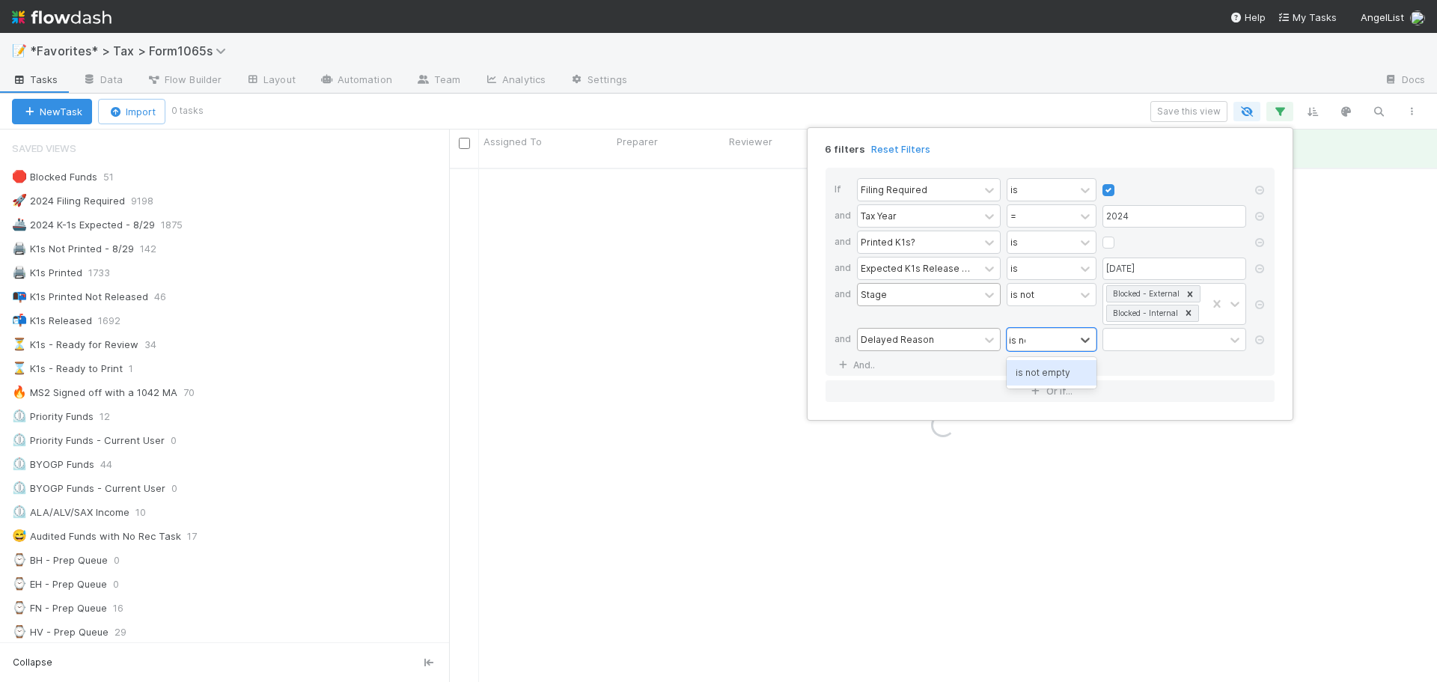
type input "is not"
click at [1211, 336] on div "is not empty" at bounding box center [1187, 338] width 55 height 13
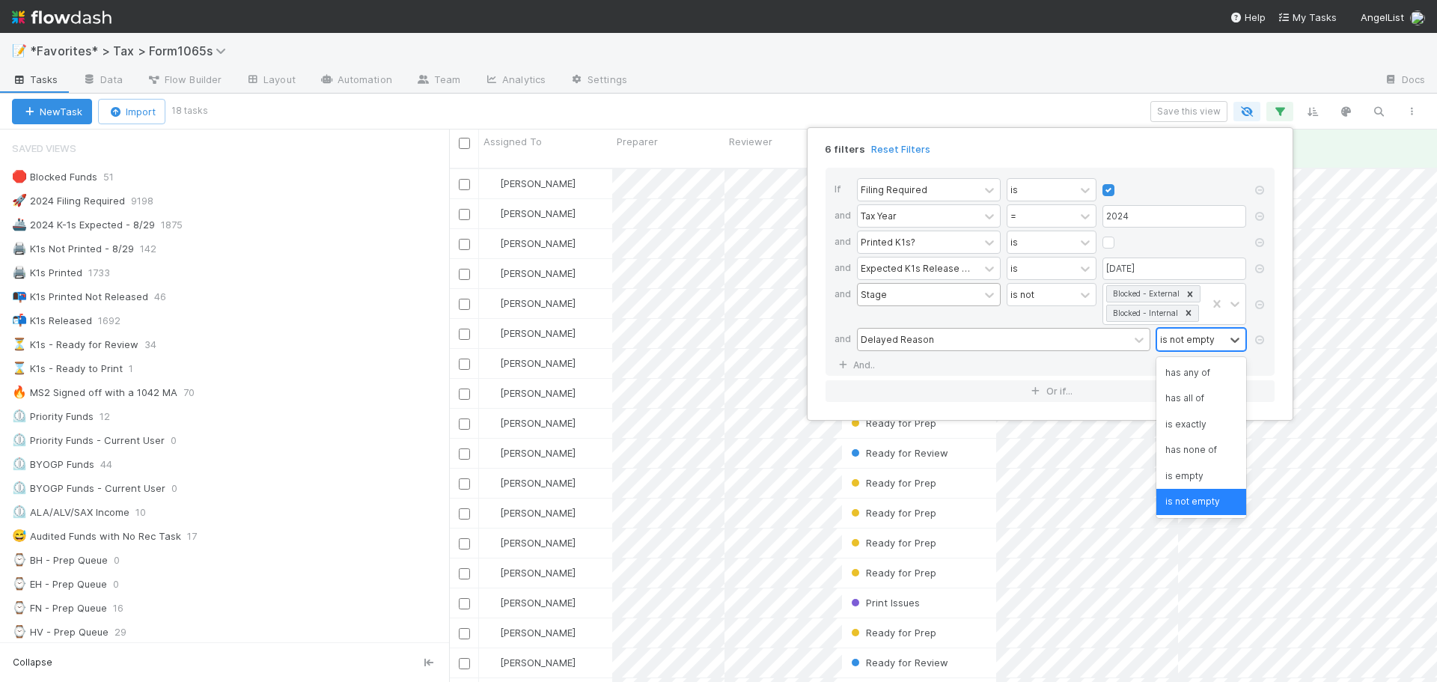
scroll to position [515, 977]
click at [1182, 481] on div "is empty" at bounding box center [1202, 475] width 90 height 25
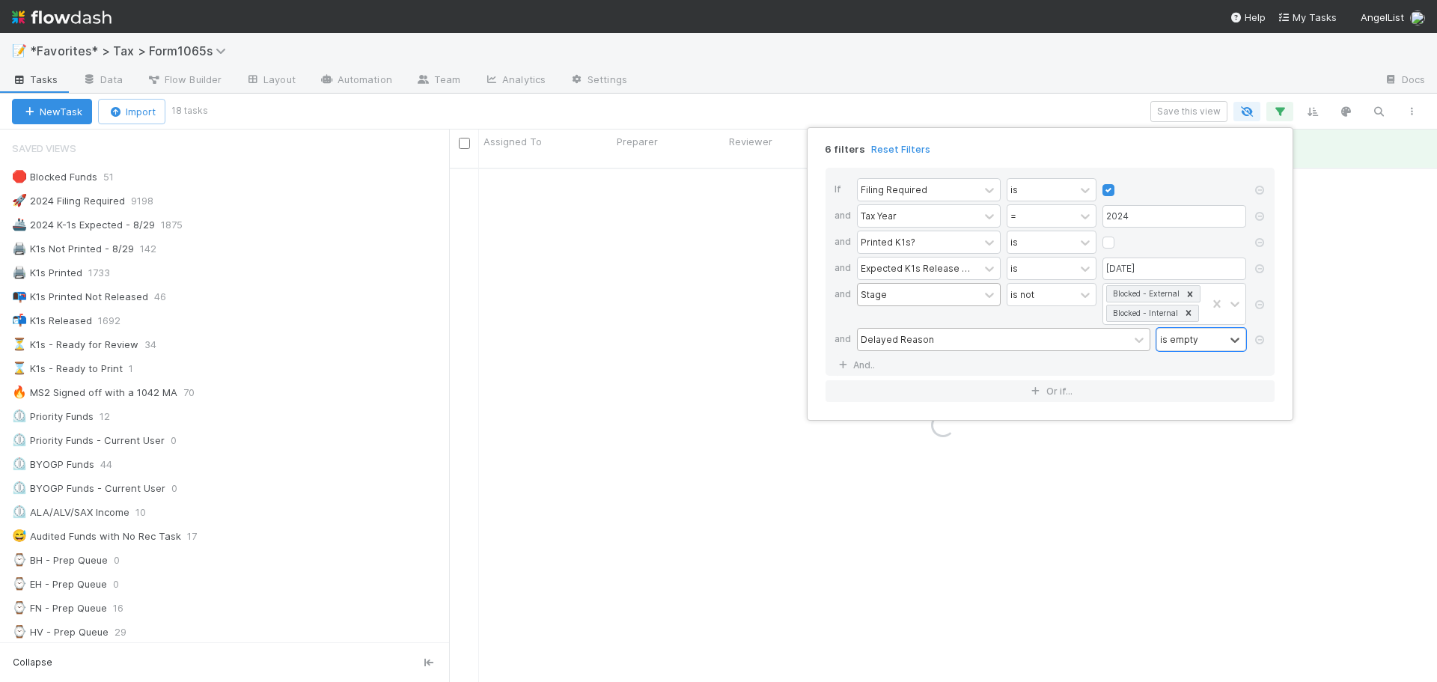
click at [1041, 111] on div "6 filters Reset Filters If Filing Required is and Tax Year = 2024 and Printed K…" at bounding box center [718, 341] width 1437 height 682
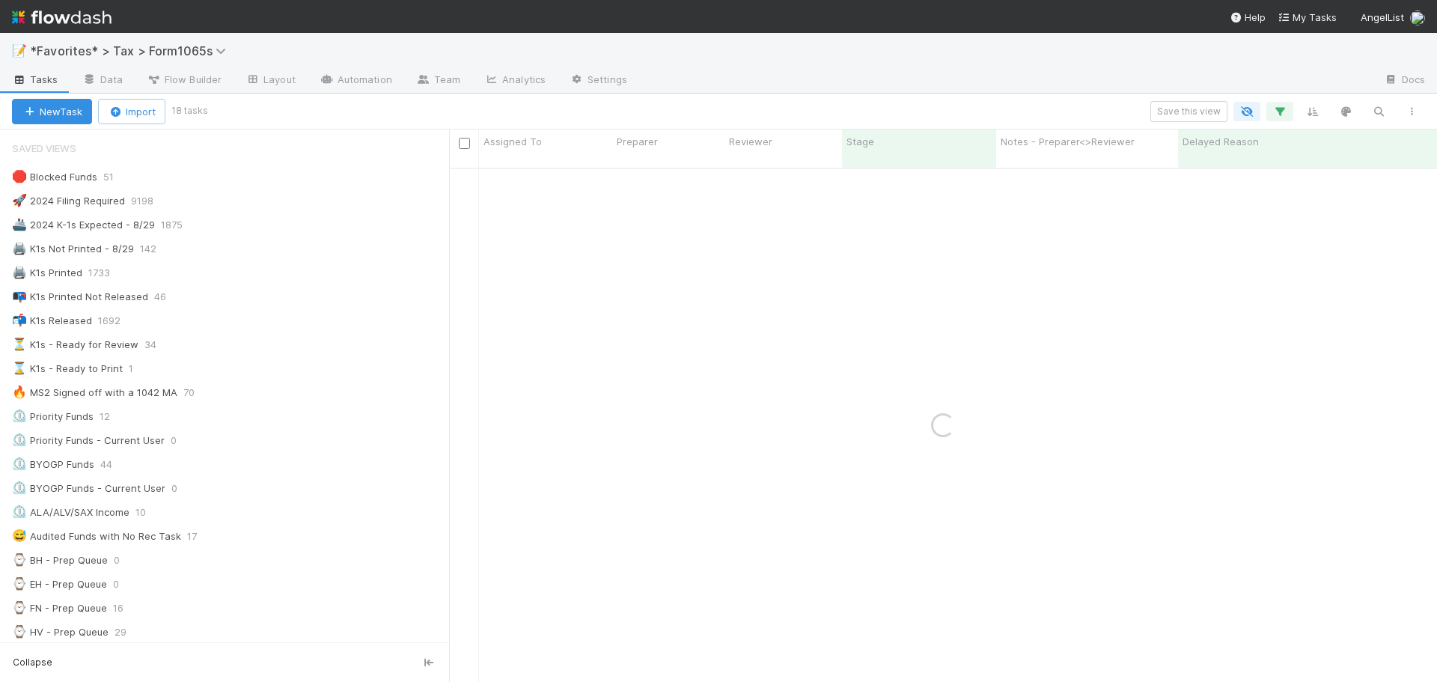
click at [1028, 107] on div "New Task Import 18 tasks Save this view" at bounding box center [718, 112] width 1437 height 36
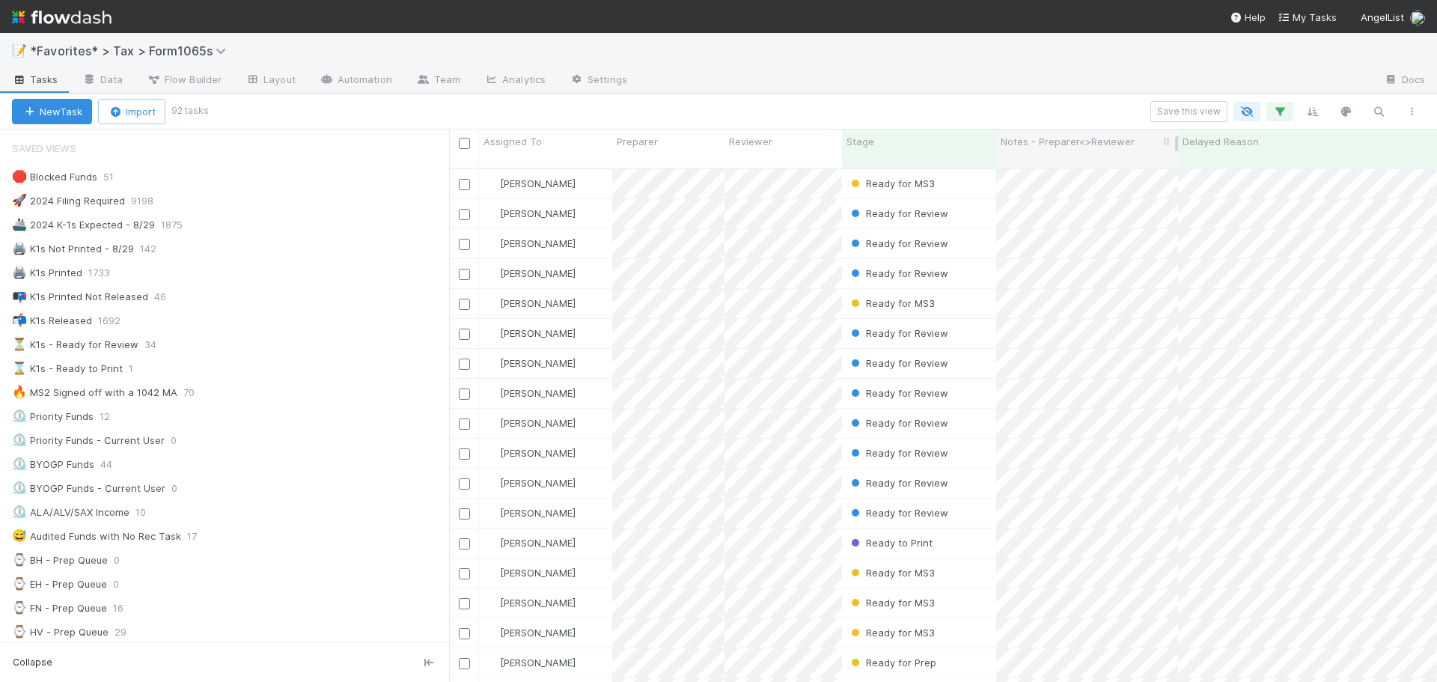
click at [1013, 130] on div "Notes - Preparer<>Reviewer" at bounding box center [1087, 149] width 182 height 38
click at [1008, 117] on div "Save this view" at bounding box center [817, 111] width 1223 height 21
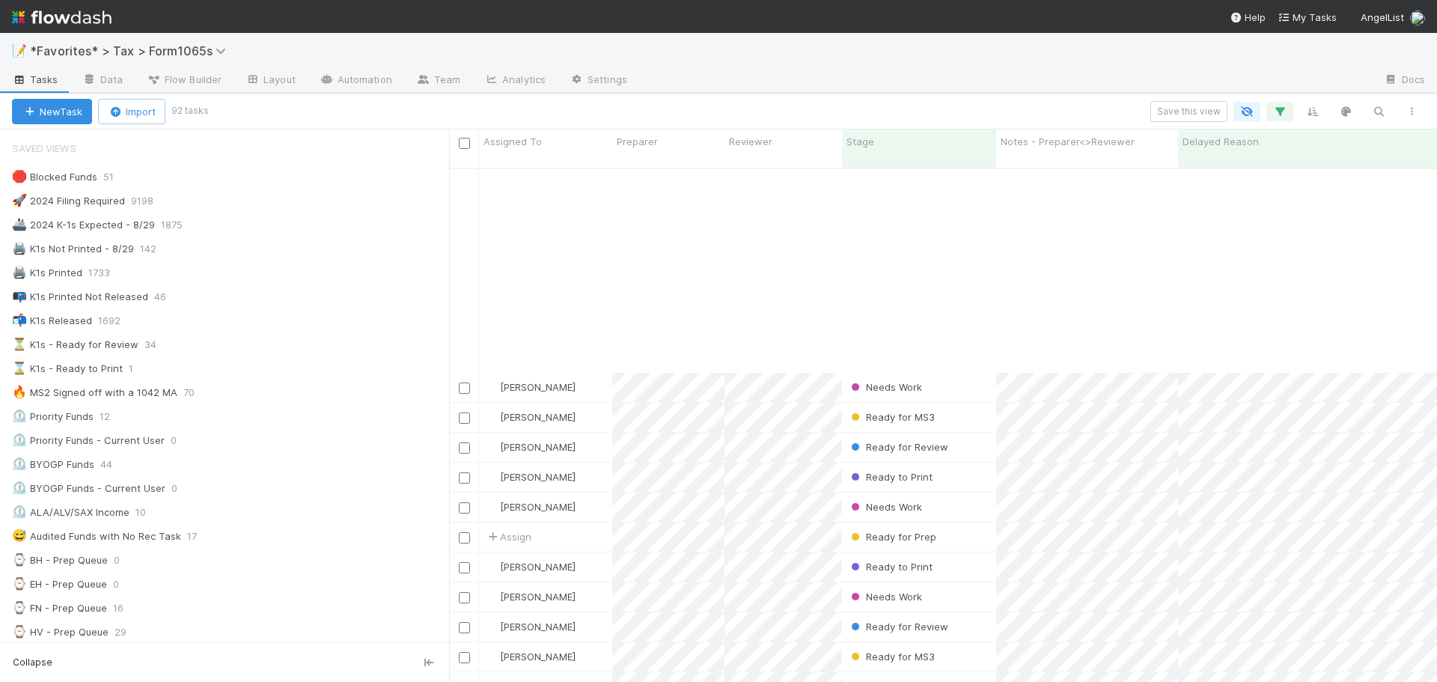
scroll to position [2241, 0]
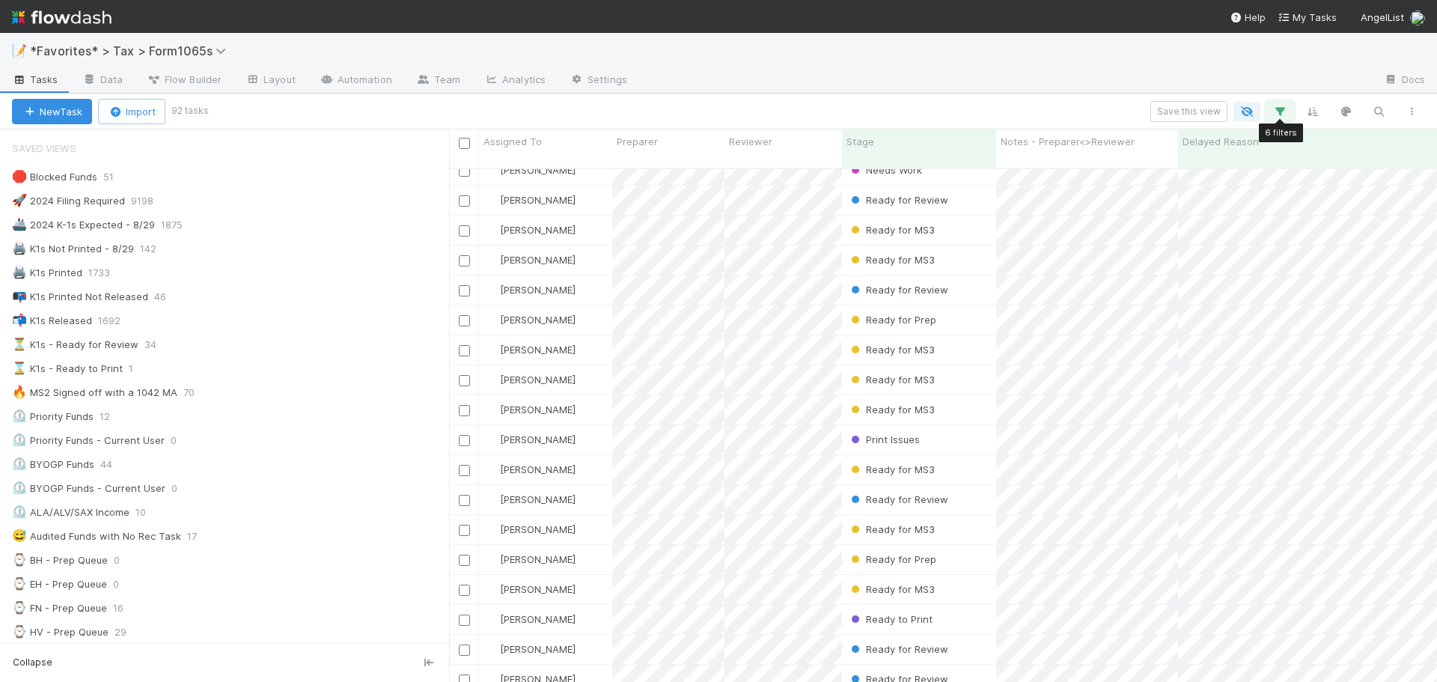
click at [1272, 109] on button "button" at bounding box center [1280, 111] width 27 height 19
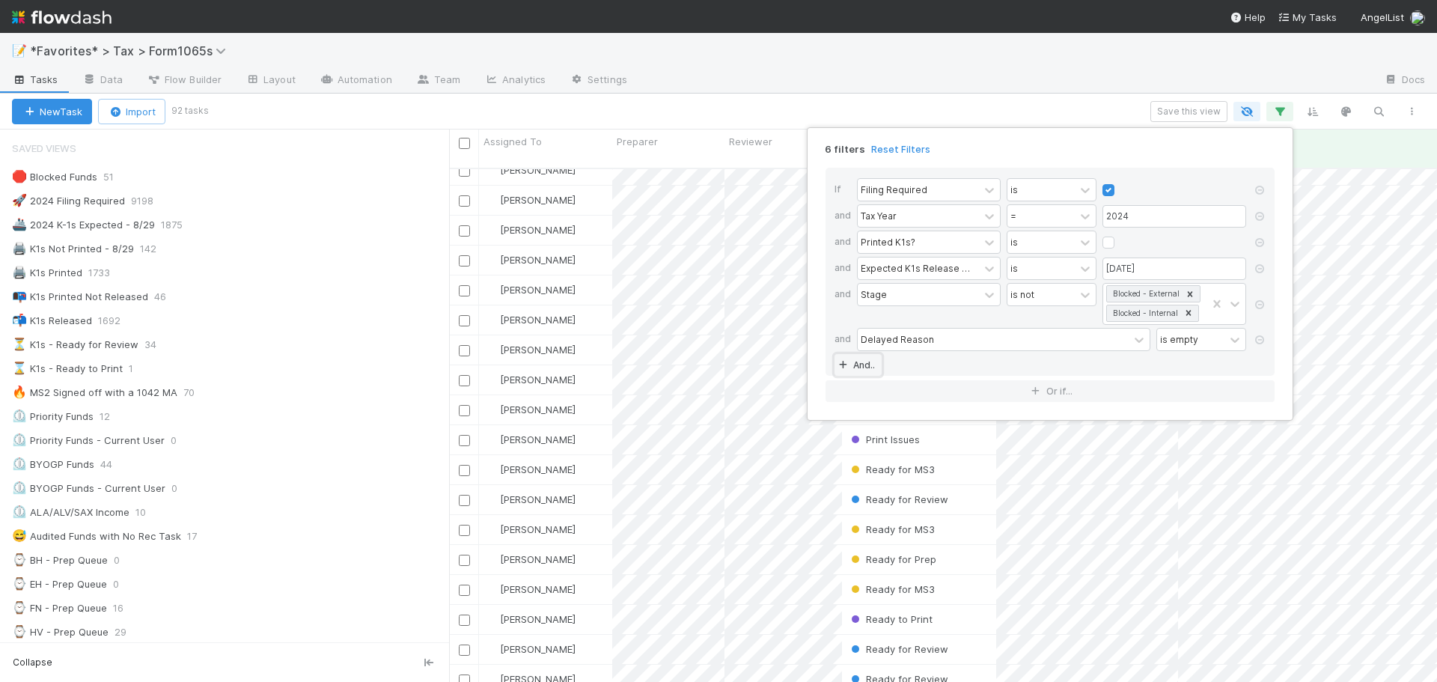
click at [868, 373] on link "And.." at bounding box center [858, 365] width 47 height 22
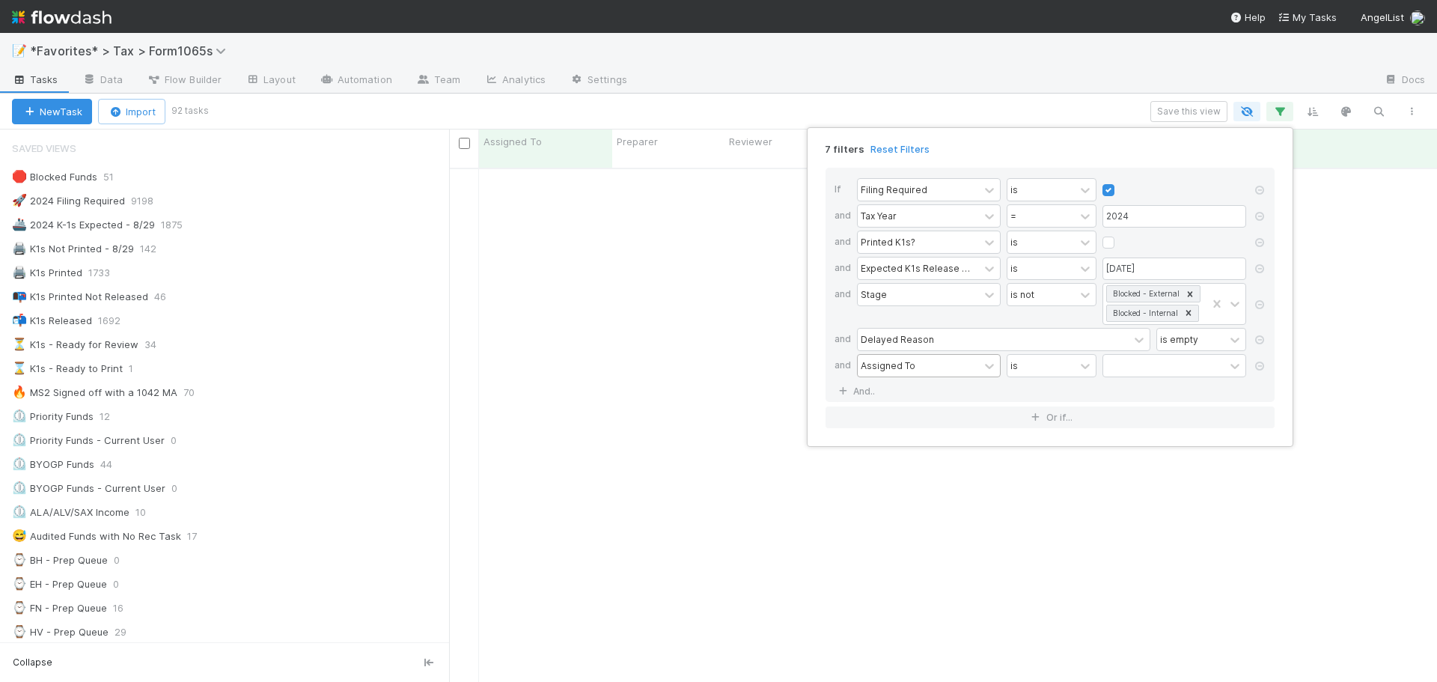
click at [880, 367] on div "Assigned To" at bounding box center [888, 365] width 55 height 13
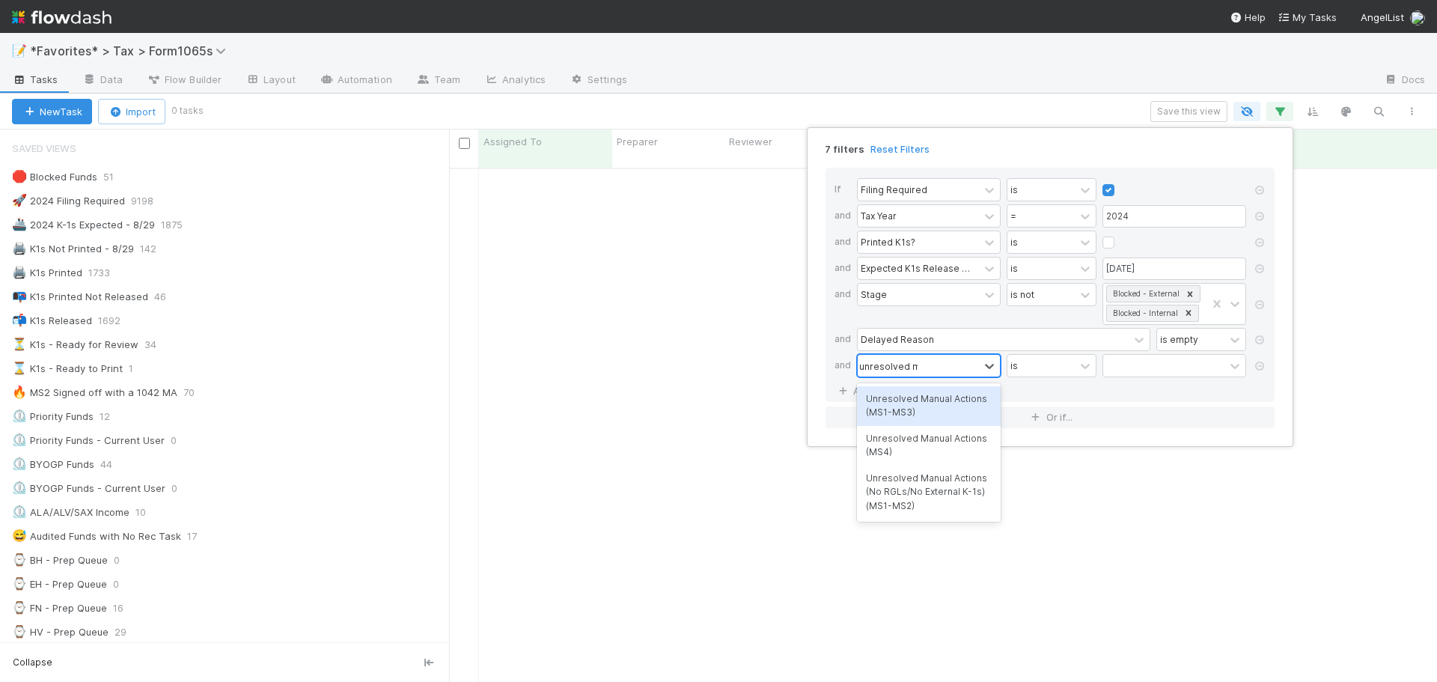
scroll to position [504, 977]
type input "unresolved man"
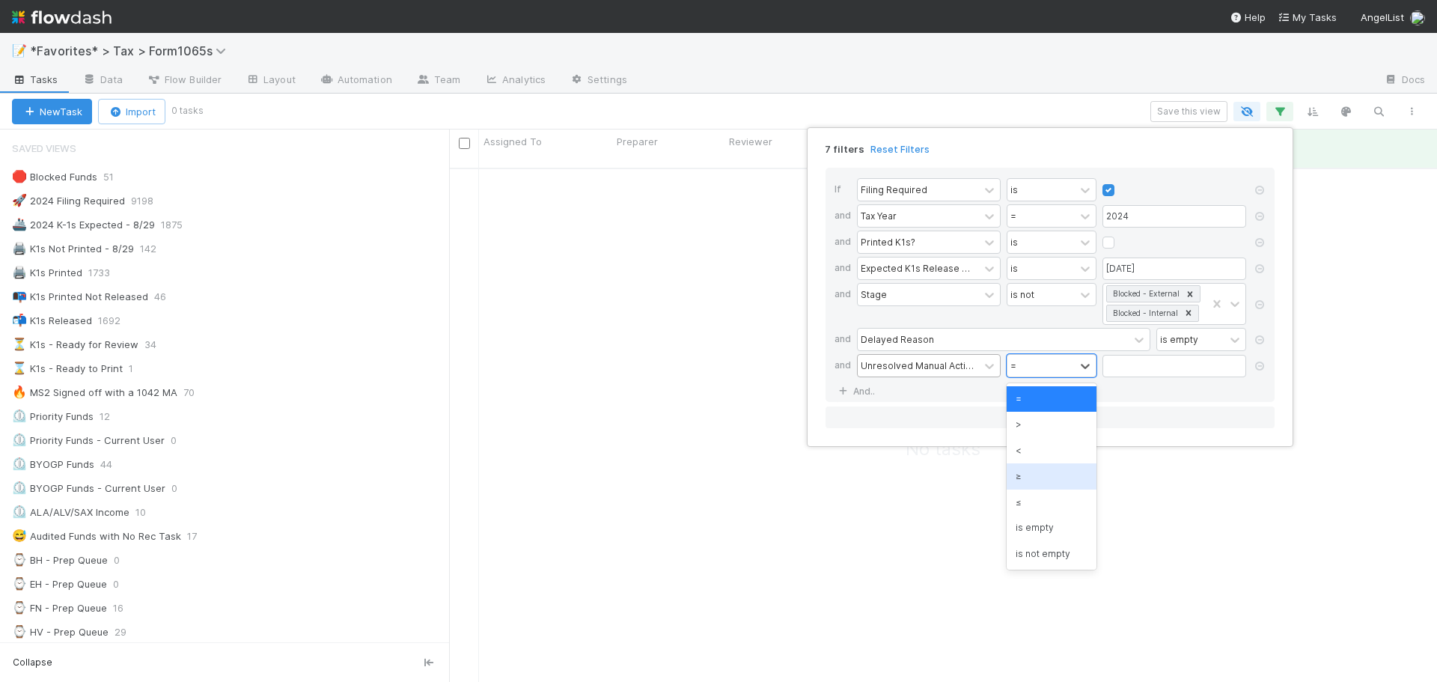
click at [1041, 482] on div "≥" at bounding box center [1052, 475] width 90 height 25
click at [1043, 372] on div "≥" at bounding box center [1041, 366] width 67 height 22
click at [1026, 511] on div "≤" at bounding box center [1052, 502] width 90 height 25
click at [1133, 363] on input "text" at bounding box center [1175, 366] width 144 height 22
type input "3"
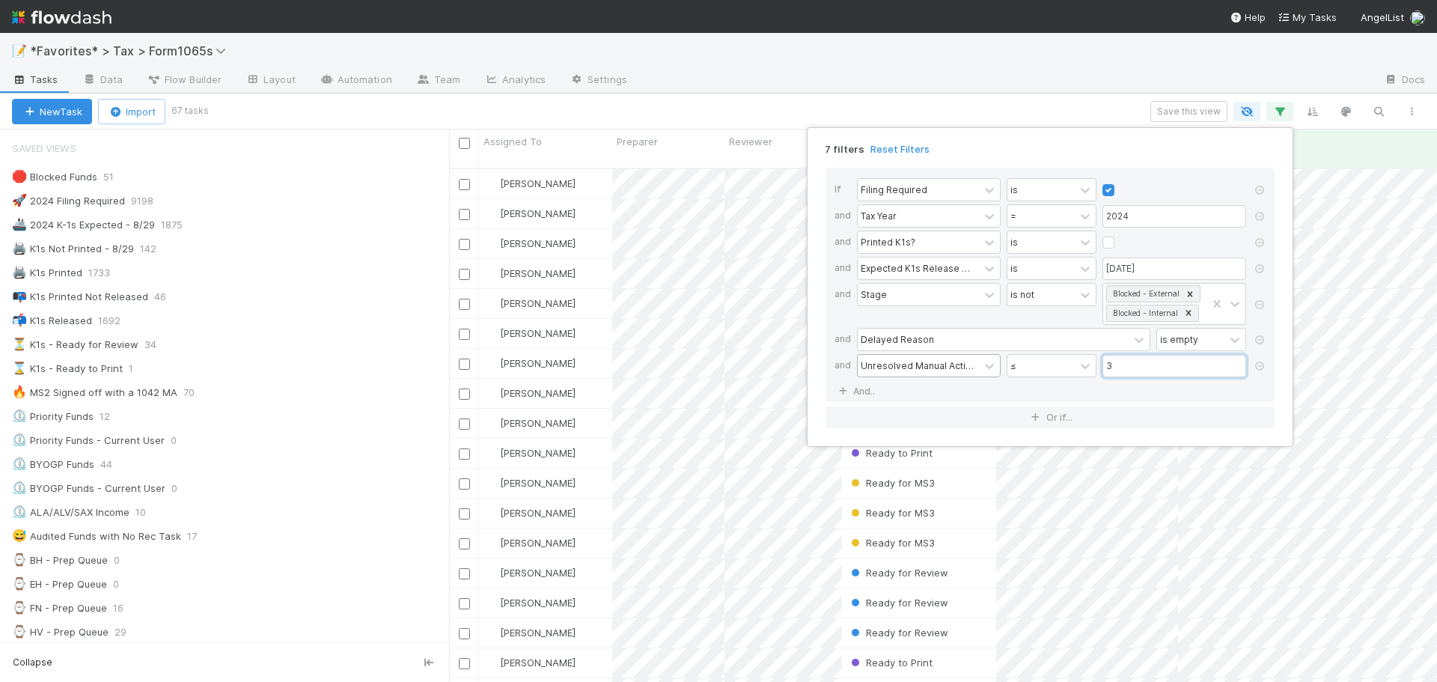
scroll to position [515, 977]
type input "2"
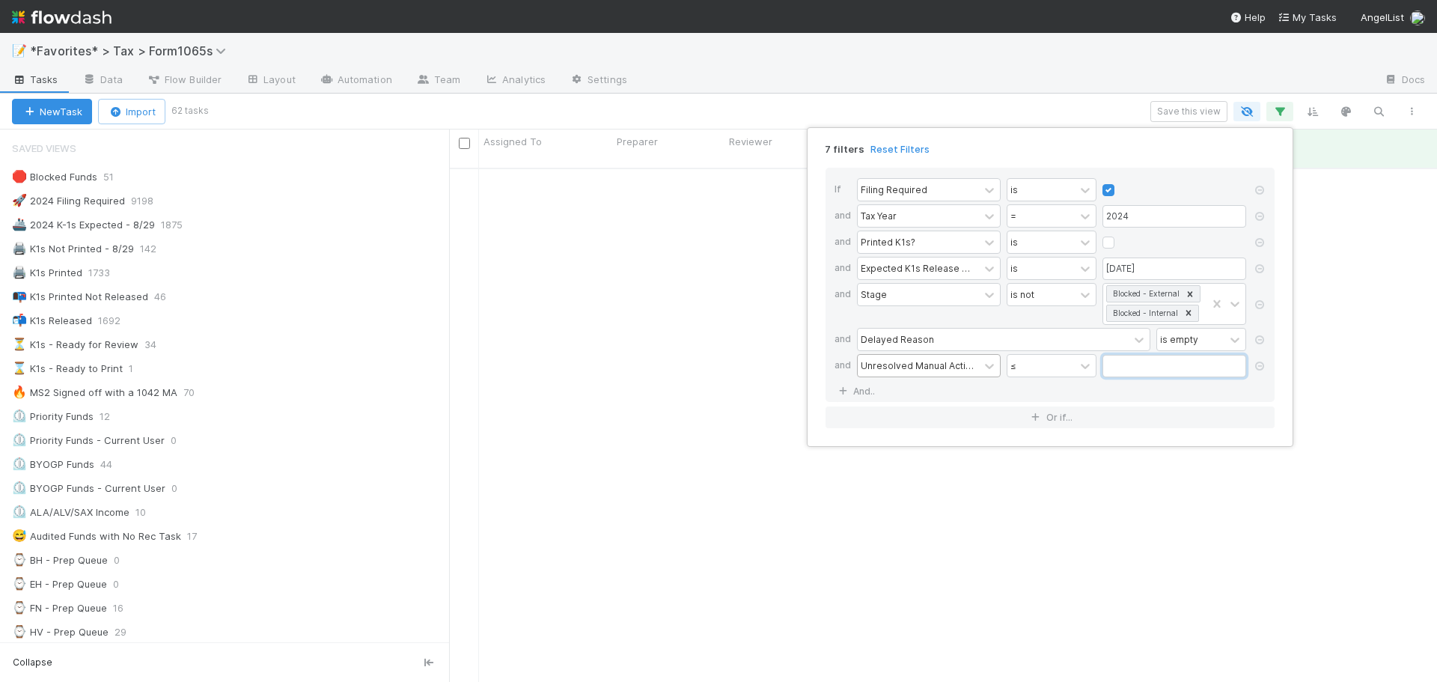
type input "5"
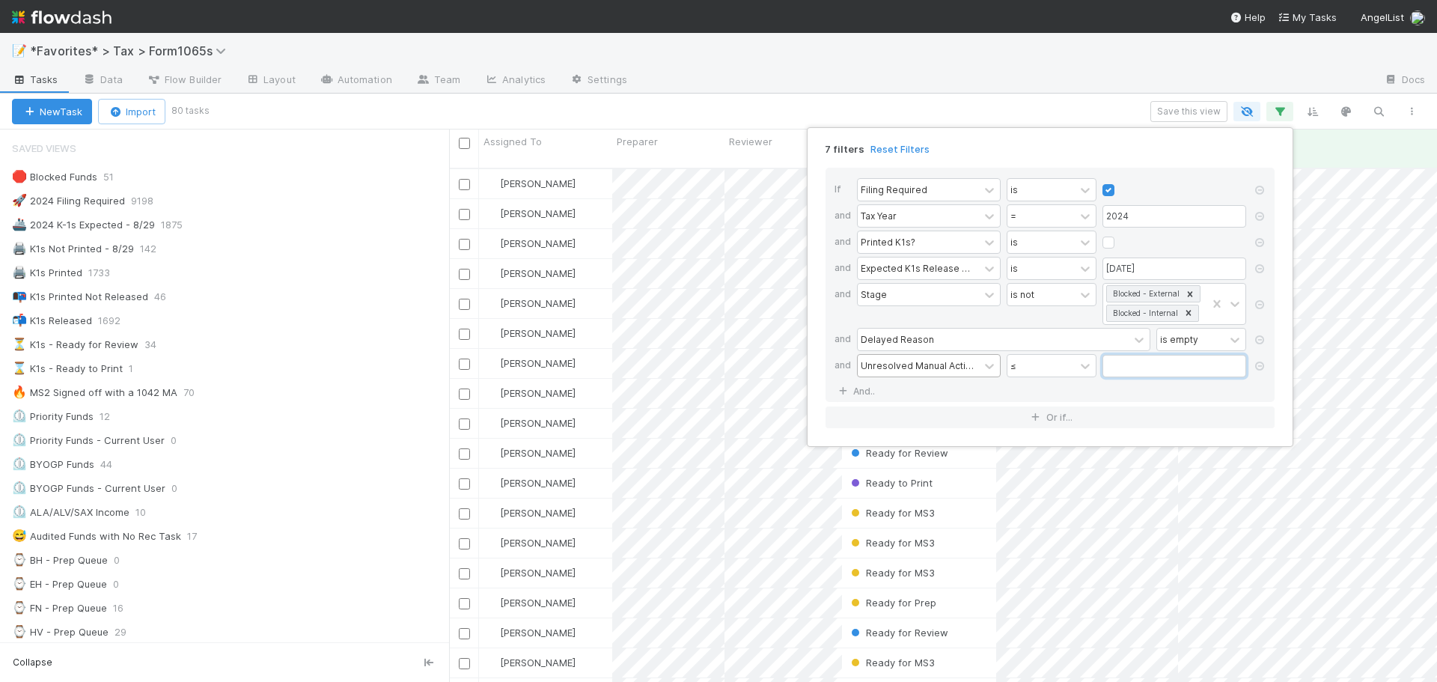
type input "4"
type input "3"
click at [1095, 94] on div "7 filters Reset Filters If Filing Required is and Tax Year = 2024 and Printed K…" at bounding box center [718, 341] width 1437 height 682
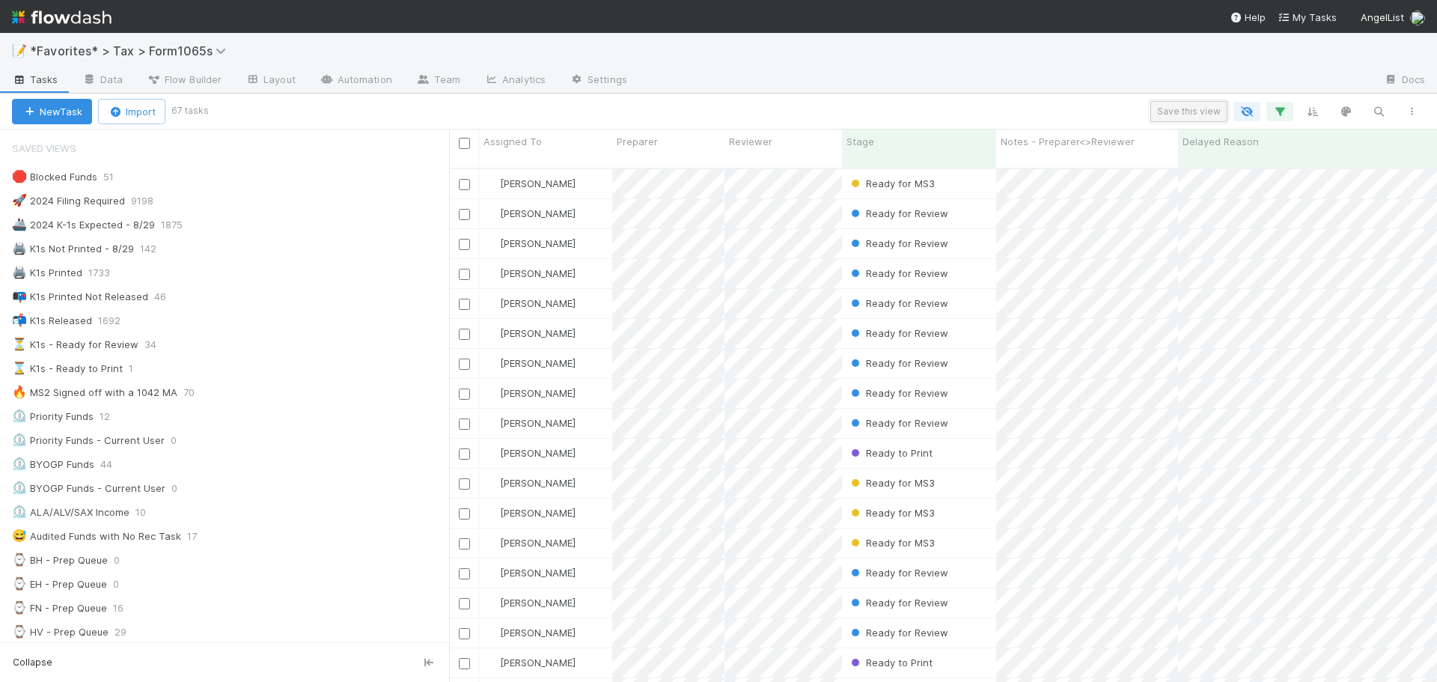
click at [1178, 109] on button "Save this view" at bounding box center [1189, 111] width 77 height 21
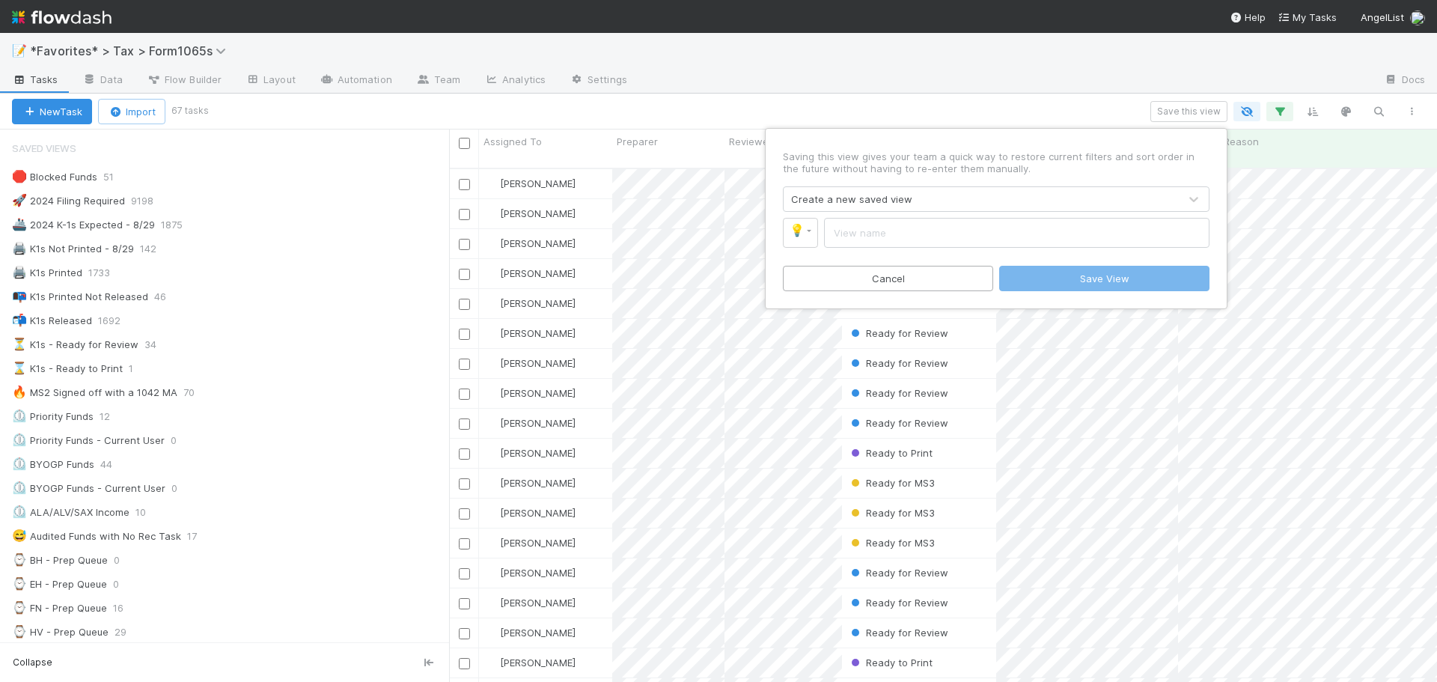
click at [1069, 86] on div "Saving this view gives your team a quick way to restore current filters and sor…" at bounding box center [718, 341] width 1437 height 682
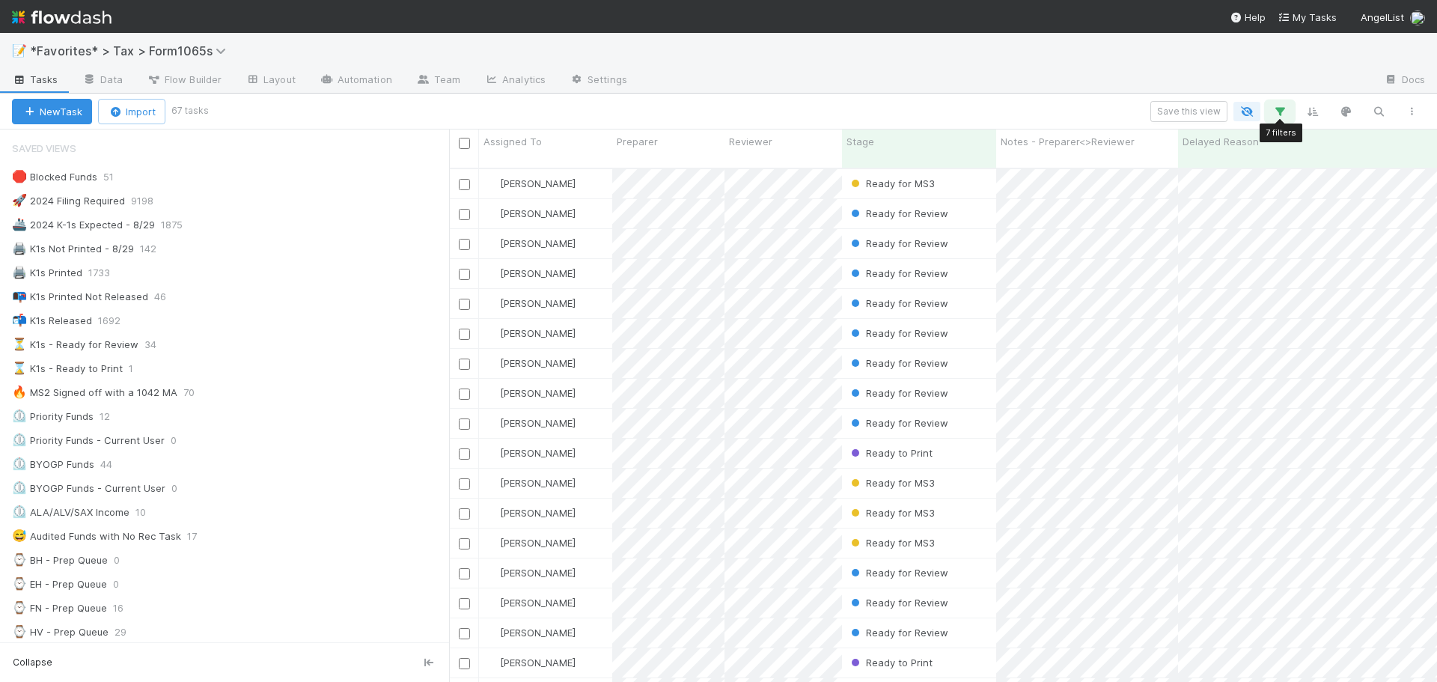
click at [1282, 110] on icon "button" at bounding box center [1280, 111] width 15 height 13
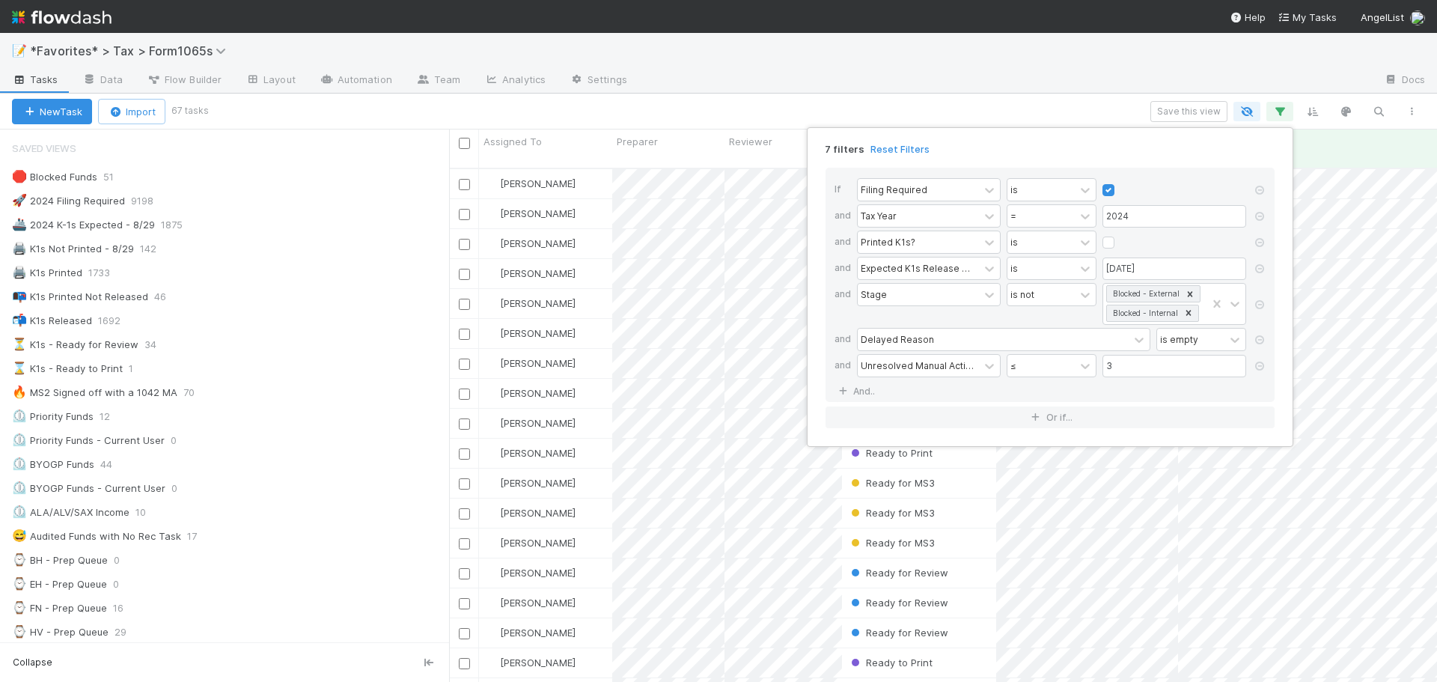
click at [1002, 94] on div "7 filters Reset Filters If Filing Required is and Tax Year = 2024 and Printed K…" at bounding box center [718, 341] width 1437 height 682
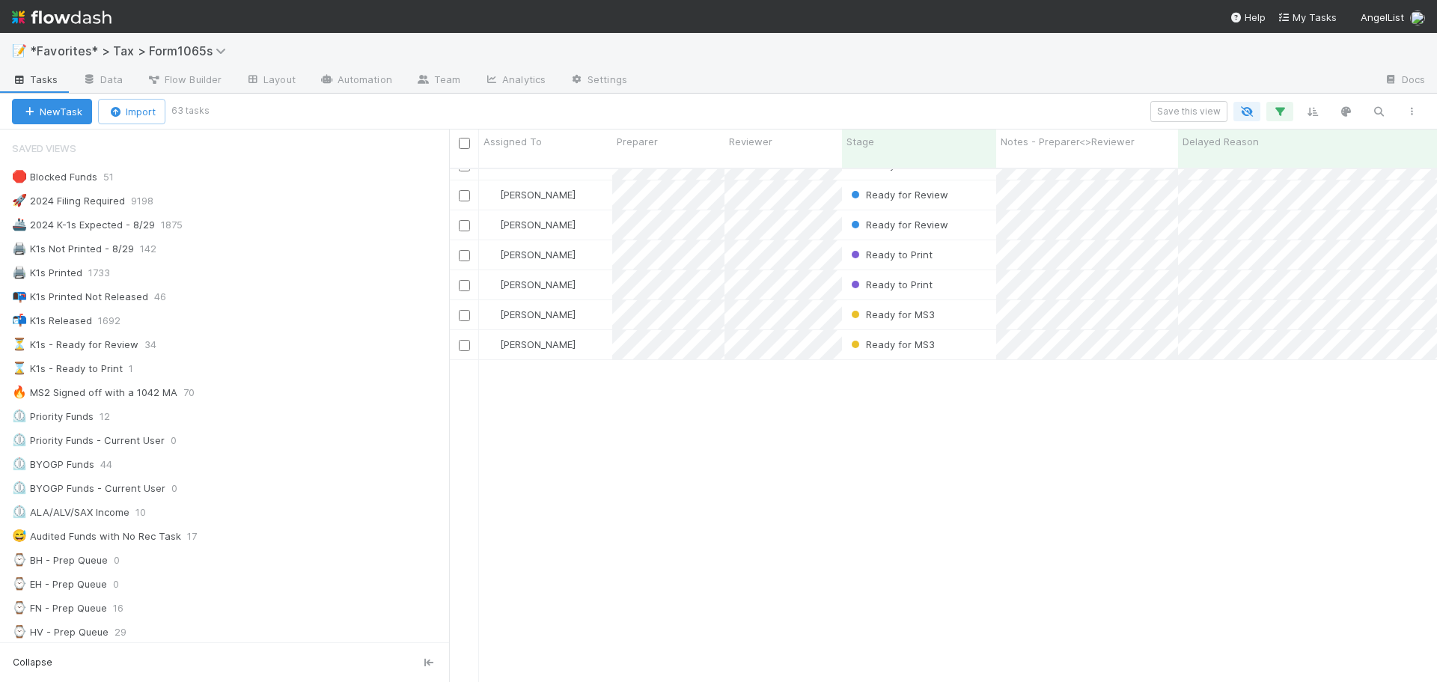
scroll to position [0, 0]
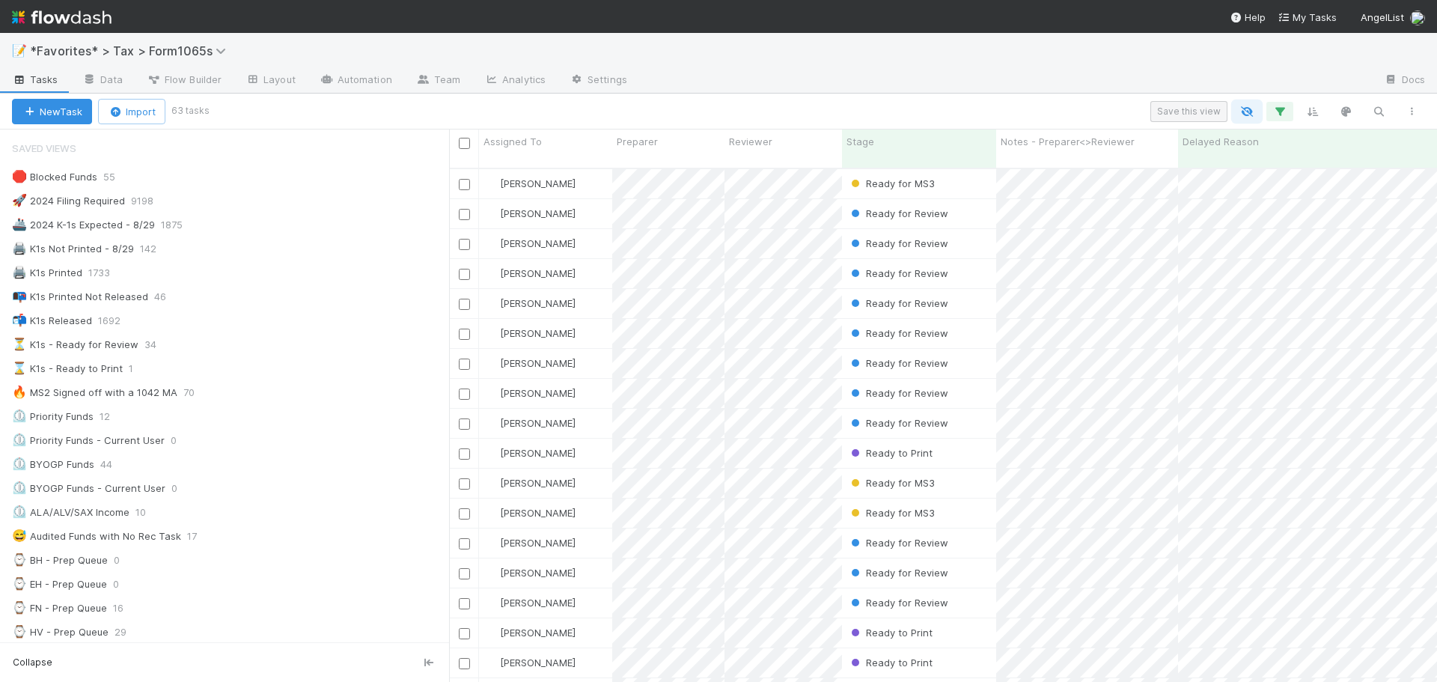
drag, startPoint x: 1238, startPoint y: 114, endPoint x: 1172, endPoint y: 101, distance: 67.8
click at [1190, 130] on div "New Task Import 63 tasks Save this view Assigned To Preparer Reviewer Stage Not…" at bounding box center [718, 388] width 1437 height 588
click at [1169, 91] on div at bounding box center [1005, 81] width 733 height 24
click at [1174, 109] on button "Save this view" at bounding box center [1189, 111] width 77 height 21
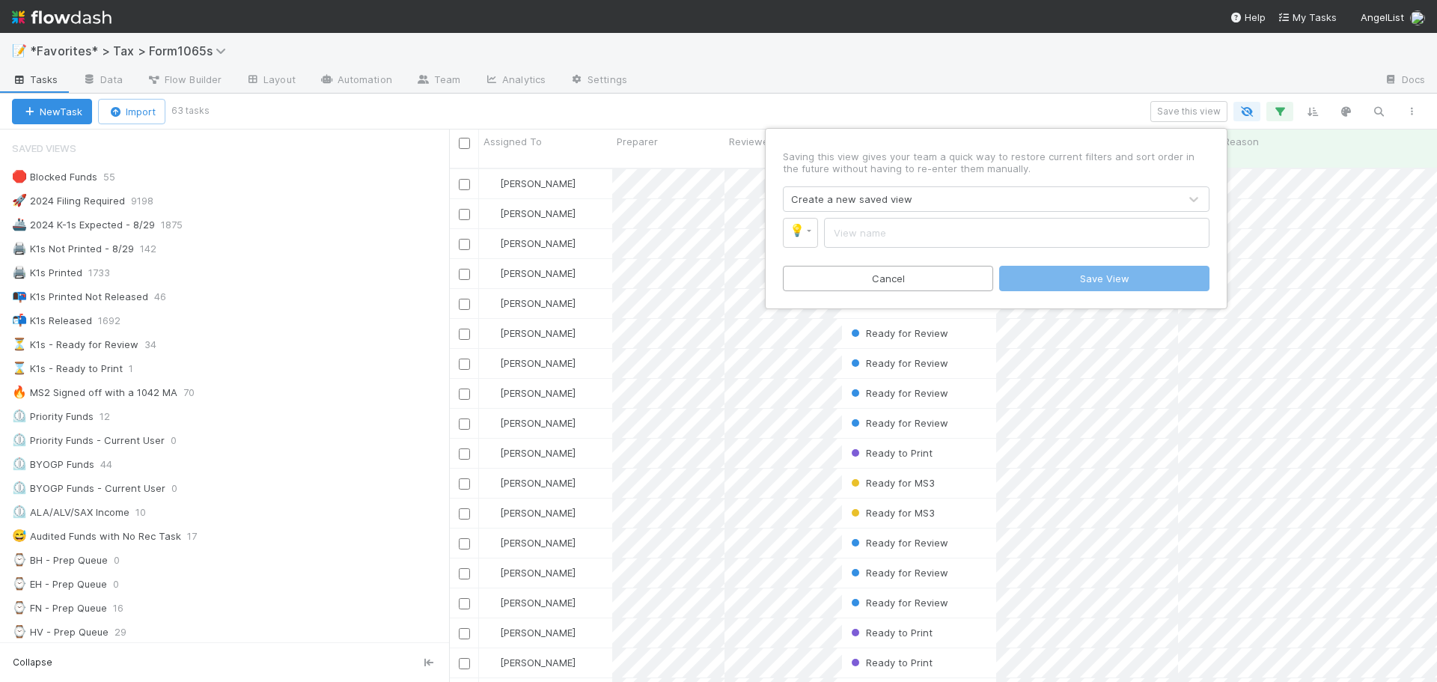
click at [1097, 70] on div "Saving this view gives your team a quick way to restore current filters and sor…" at bounding box center [718, 341] width 1437 height 682
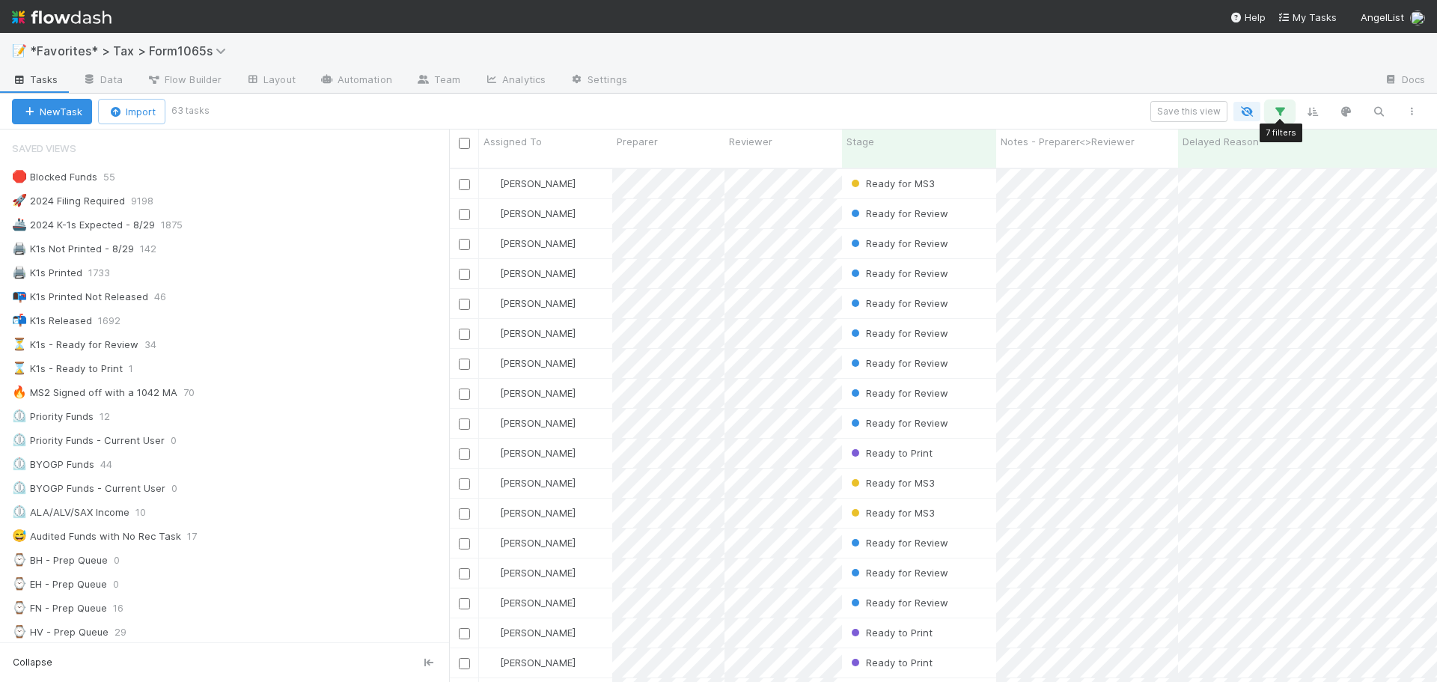
click at [1282, 106] on icon "button" at bounding box center [1280, 111] width 15 height 13
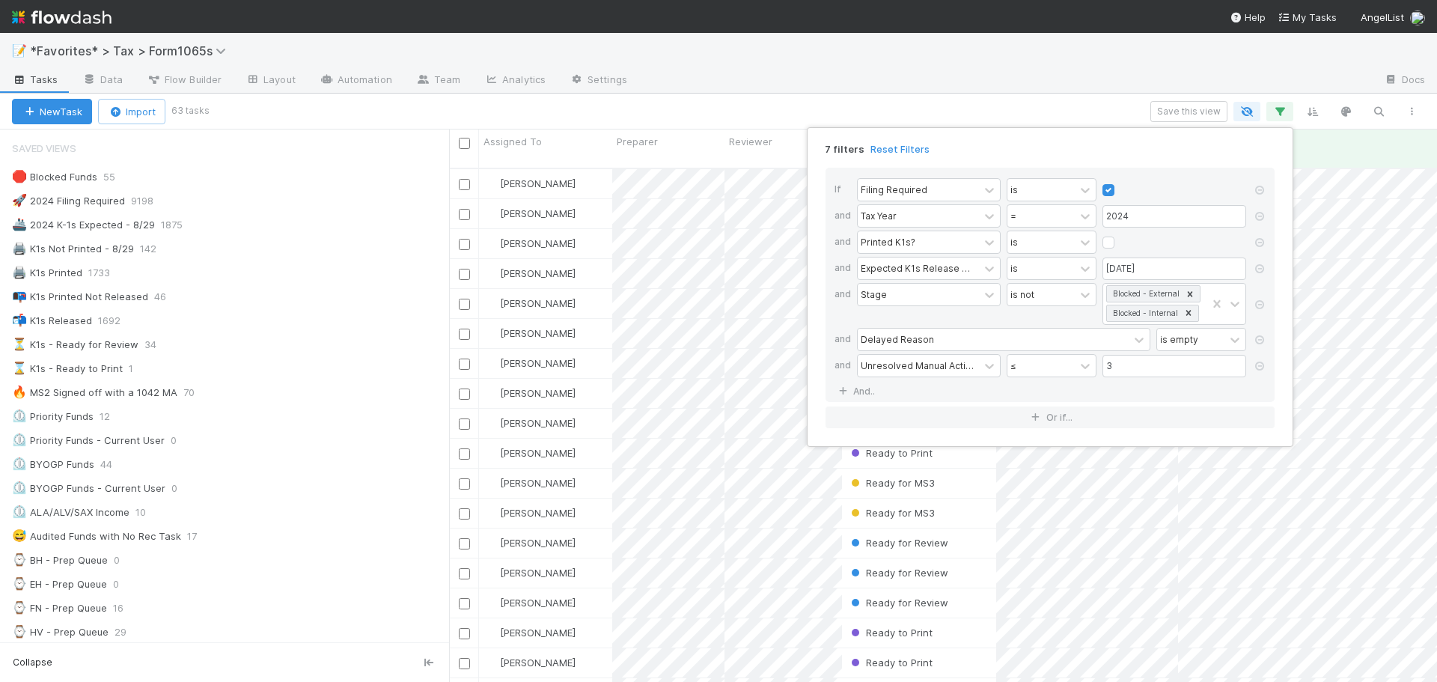
click at [1218, 100] on div "7 filters Reset Filters If Filing Required is and Tax Year = 2024 and Printed K…" at bounding box center [718, 341] width 1437 height 682
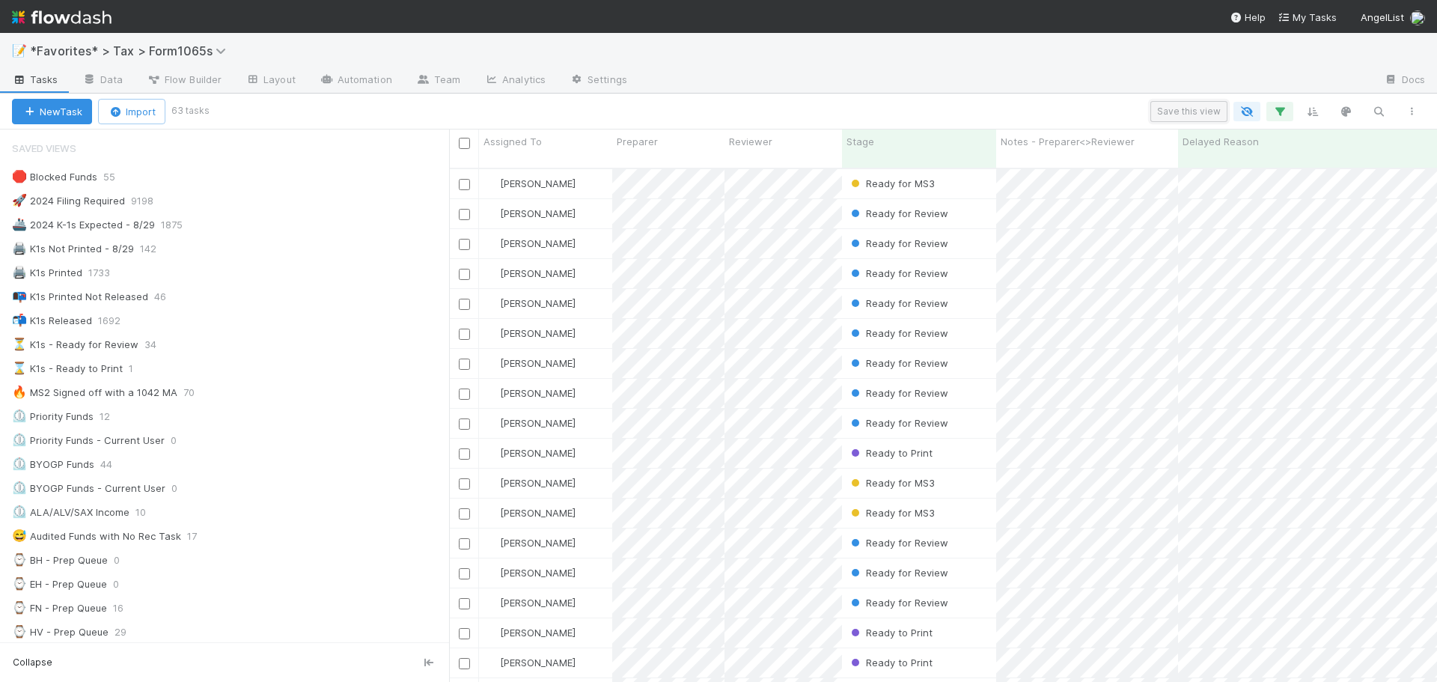
click at [1211, 112] on button "Save this view" at bounding box center [1189, 111] width 77 height 21
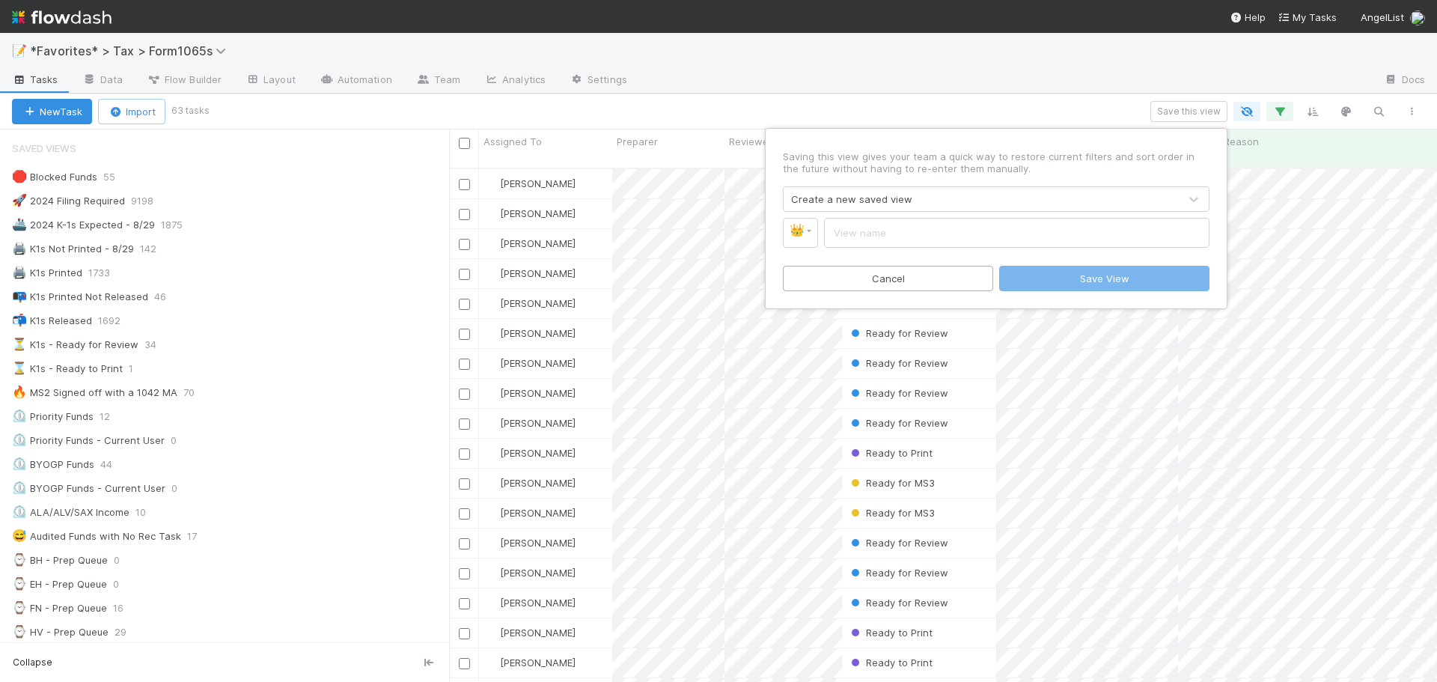
click at [889, 237] on input "text" at bounding box center [1017, 233] width 386 height 30
click at [793, 231] on span "👑" at bounding box center [797, 230] width 15 height 13
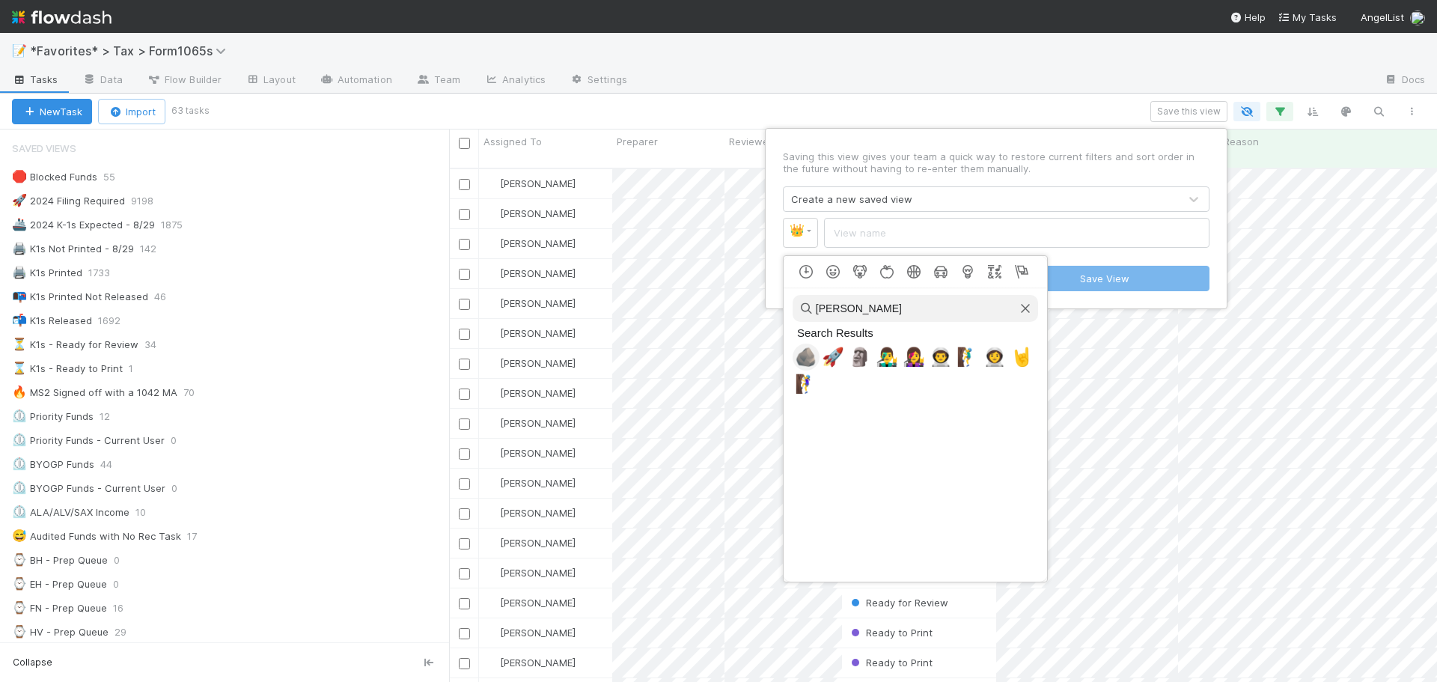
type input "rocket"
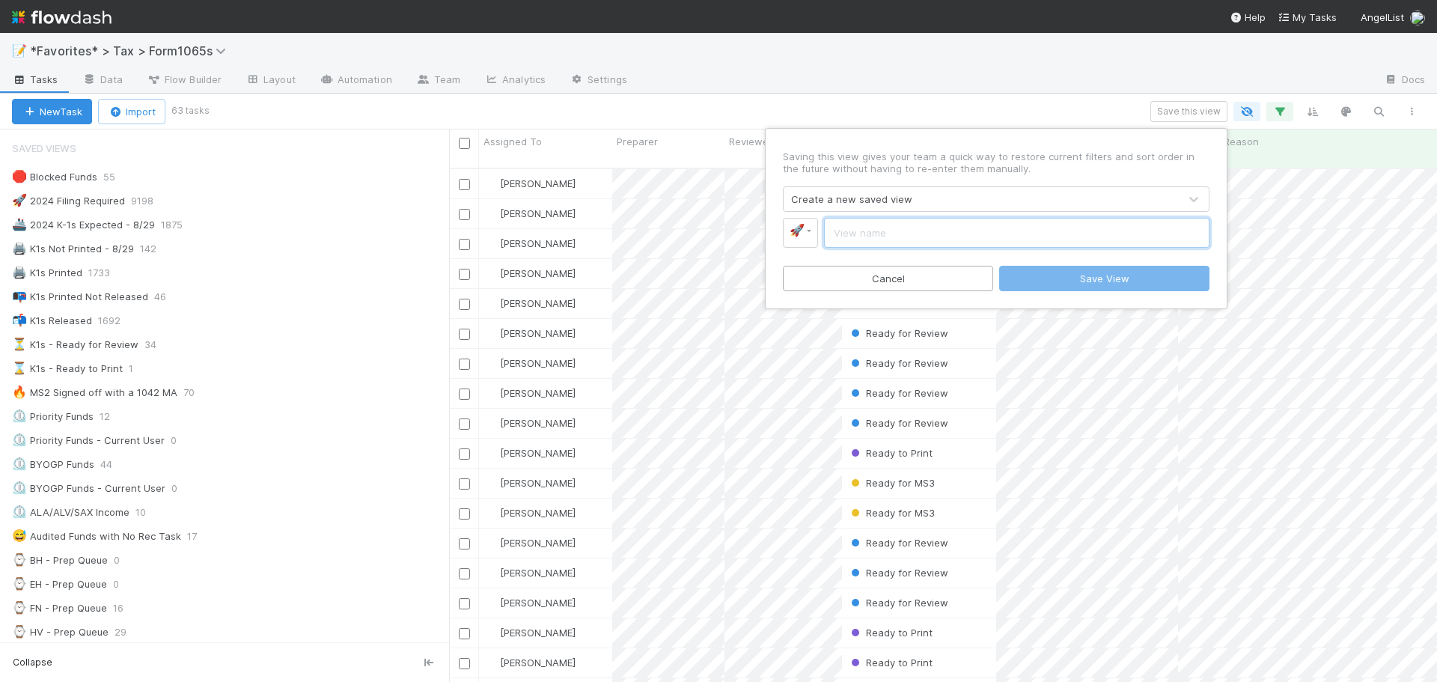
click at [931, 224] on input "text" at bounding box center [1017, 233] width 386 height 30
type input "8/29 Focus Funds"
drag, startPoint x: 969, startPoint y: 88, endPoint x: 1005, endPoint y: 93, distance: 36.2
click at [969, 88] on div "Saving this view gives your team a quick way to restore current filters and sor…" at bounding box center [718, 341] width 1437 height 682
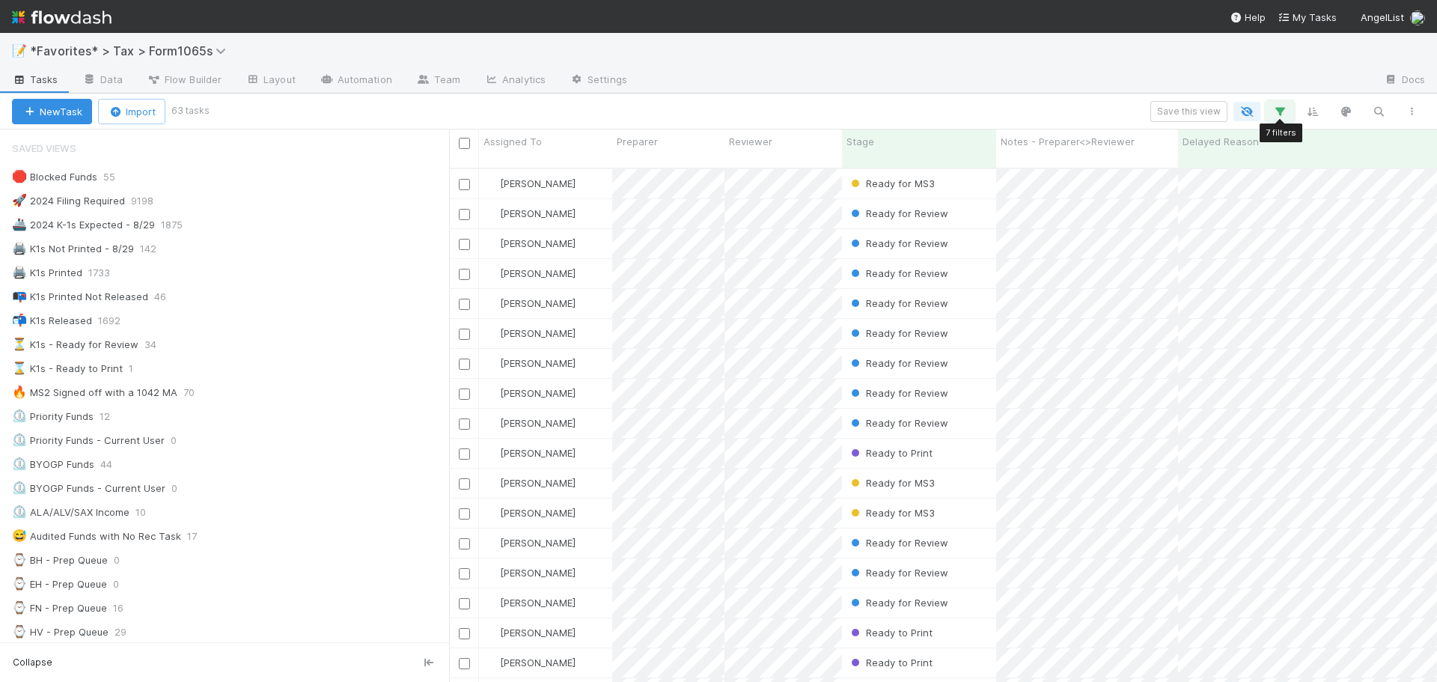
click at [1269, 110] on button "button" at bounding box center [1280, 111] width 27 height 19
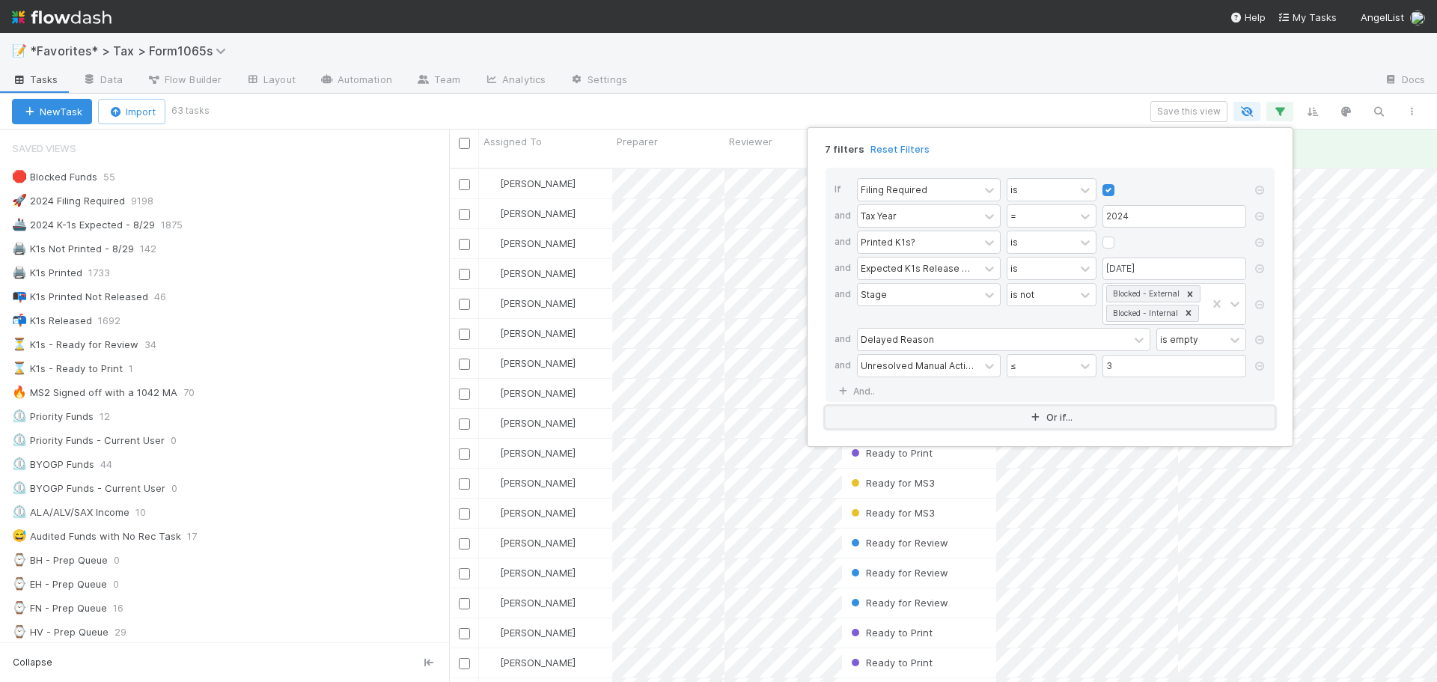
click at [975, 407] on button "Or if..." at bounding box center [1050, 418] width 449 height 22
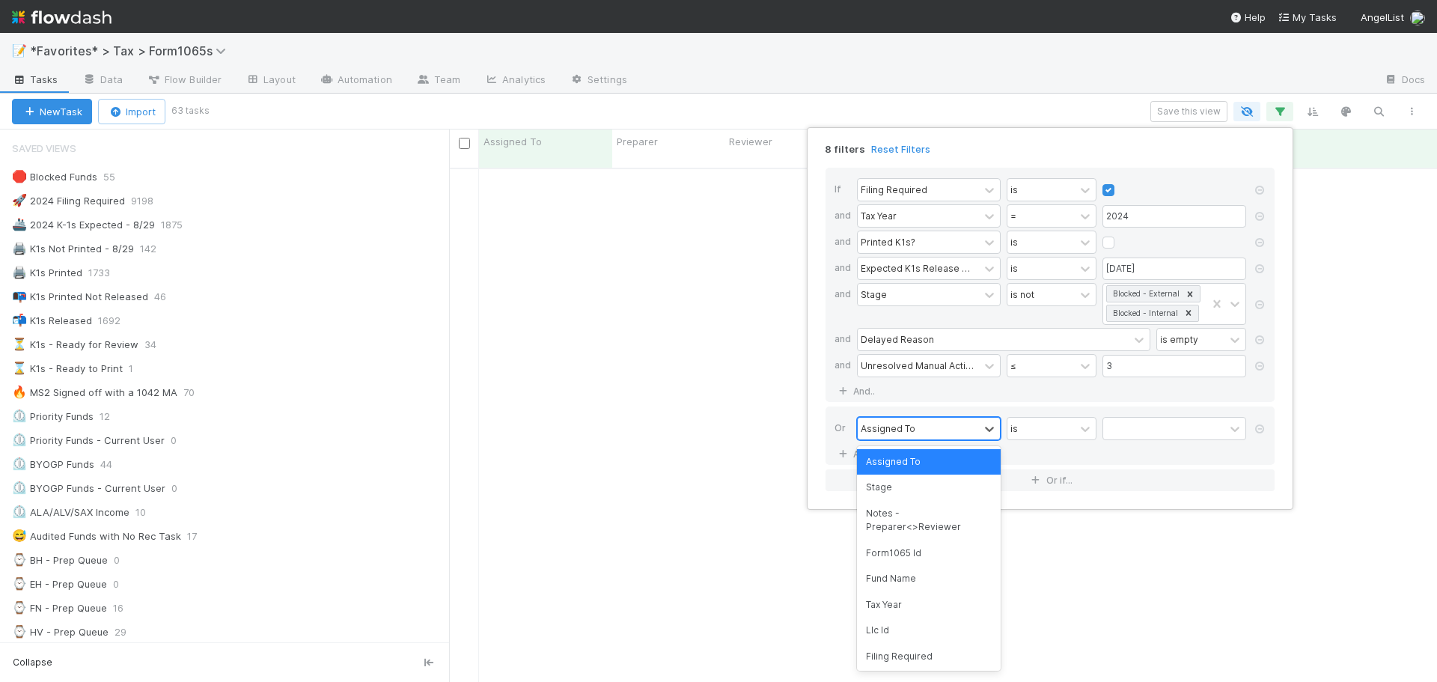
click at [931, 431] on div "Assigned To" at bounding box center [918, 429] width 121 height 22
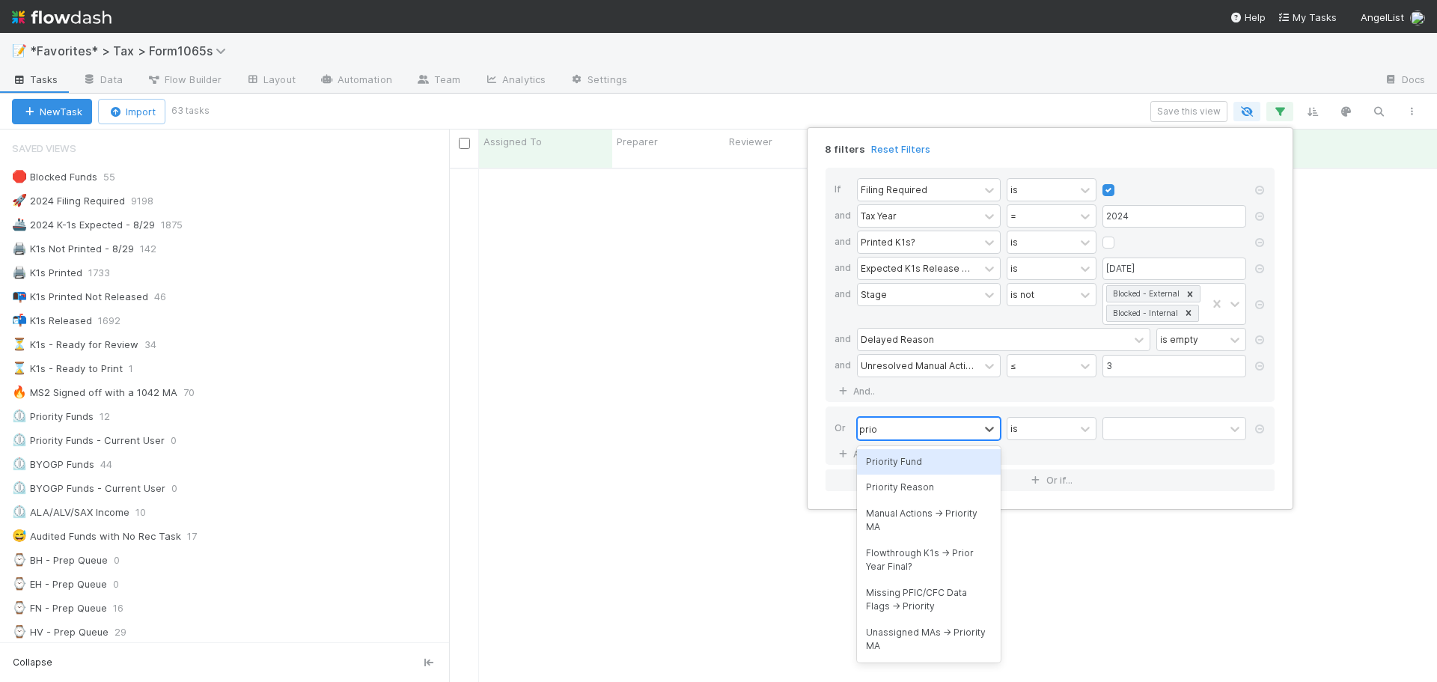
type input "prior"
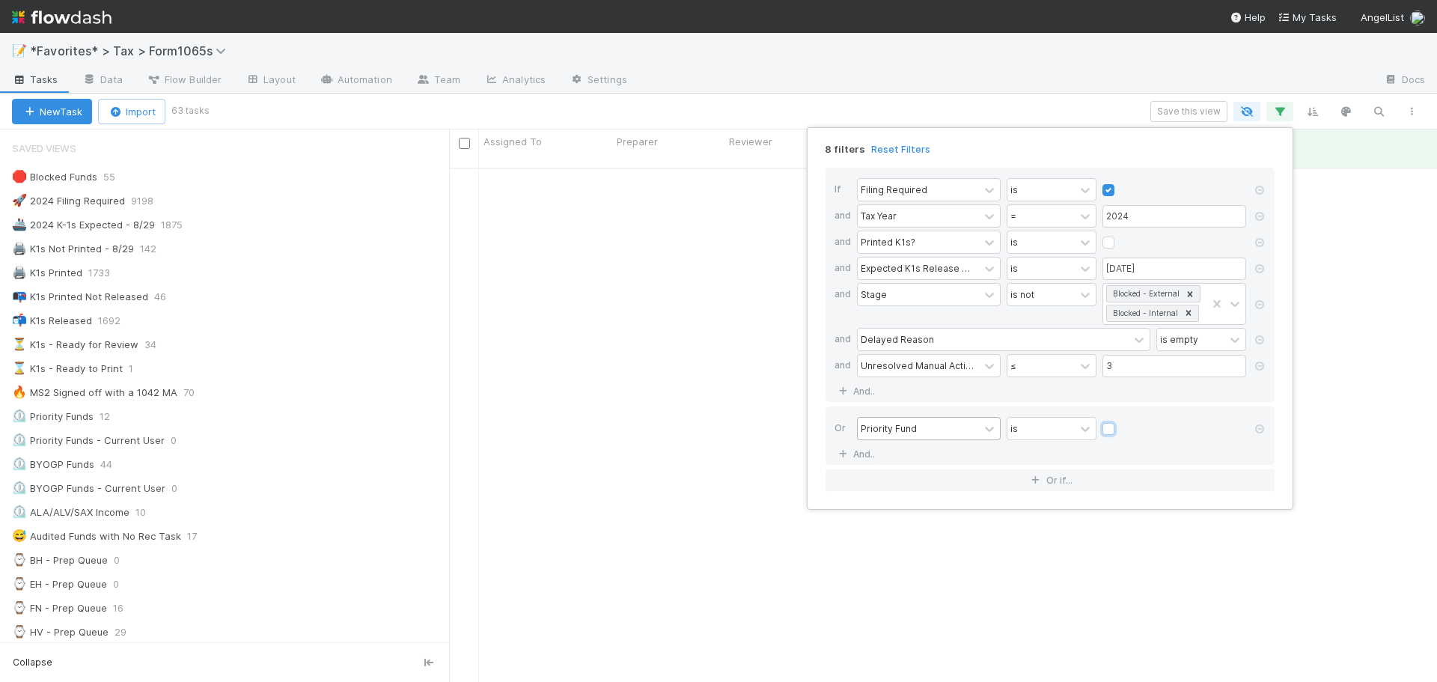
click at [1103, 421] on input "checkbox" at bounding box center [1109, 432] width 12 height 22
checkbox input "true"
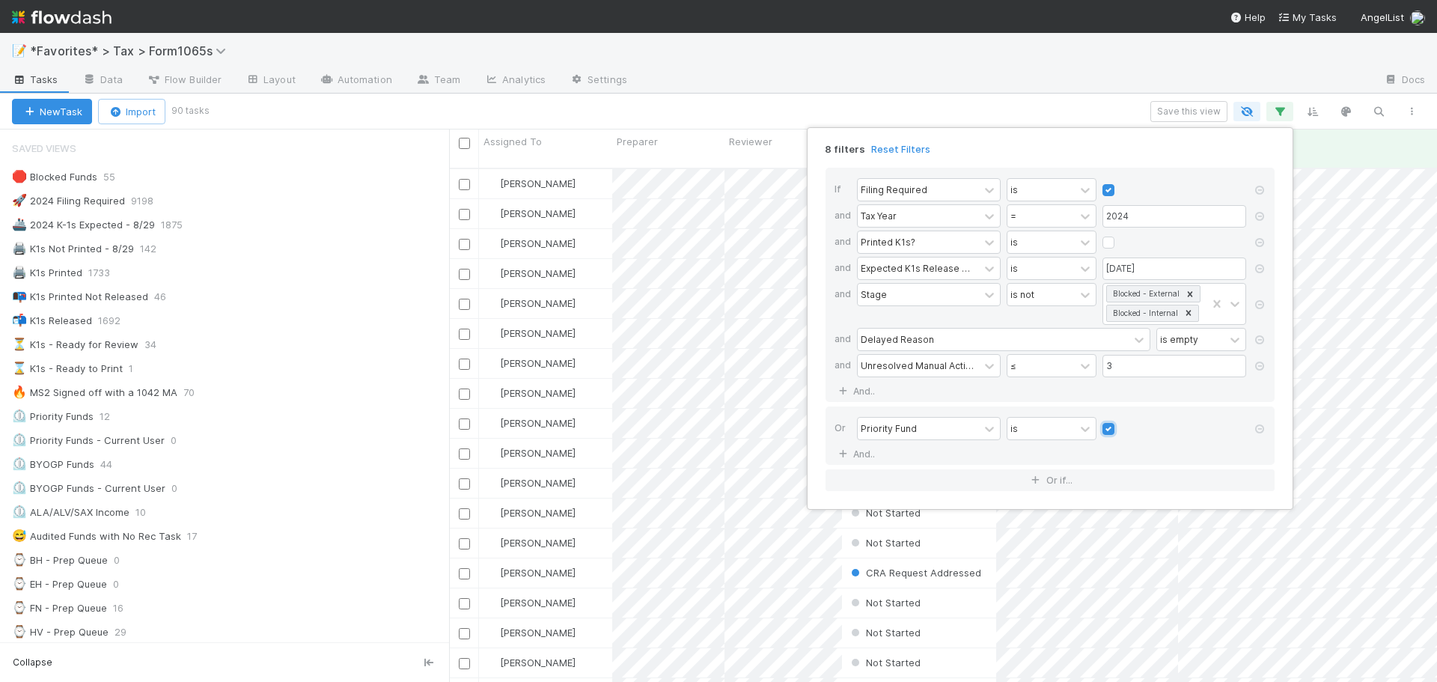
scroll to position [515, 977]
click at [932, 96] on div "8 filters Reset Filters If Filing Required is and Tax Year = 2024 and Printed K…" at bounding box center [718, 341] width 1437 height 682
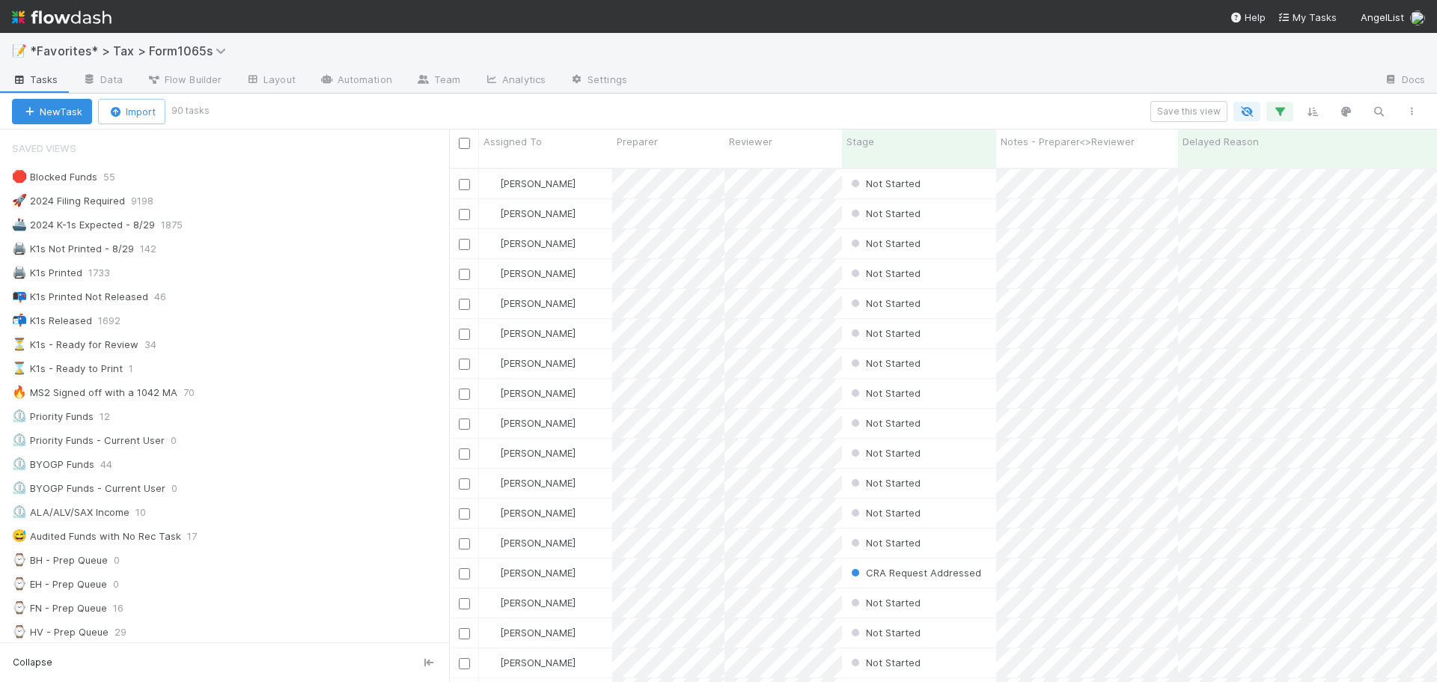
click at [934, 97] on div "New Task Import 90 tasks Save this view" at bounding box center [718, 112] width 1437 height 36
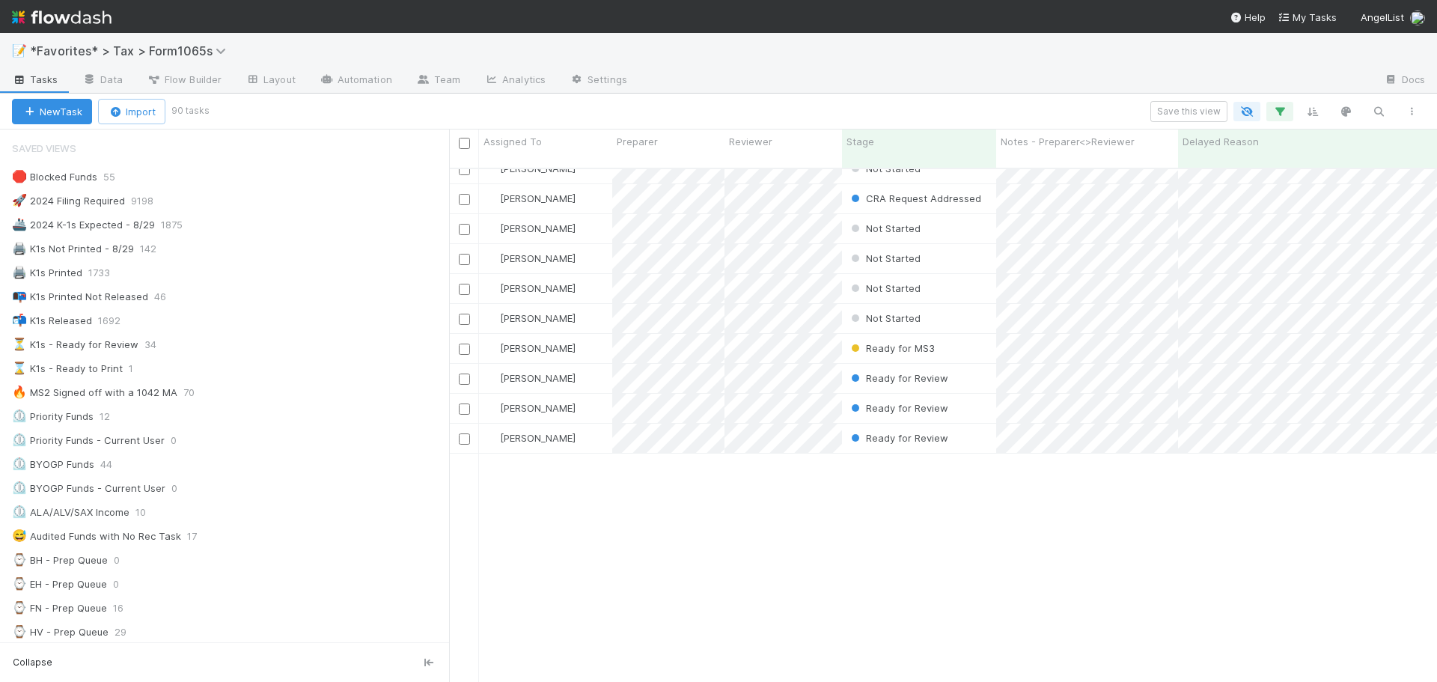
scroll to position [75, 0]
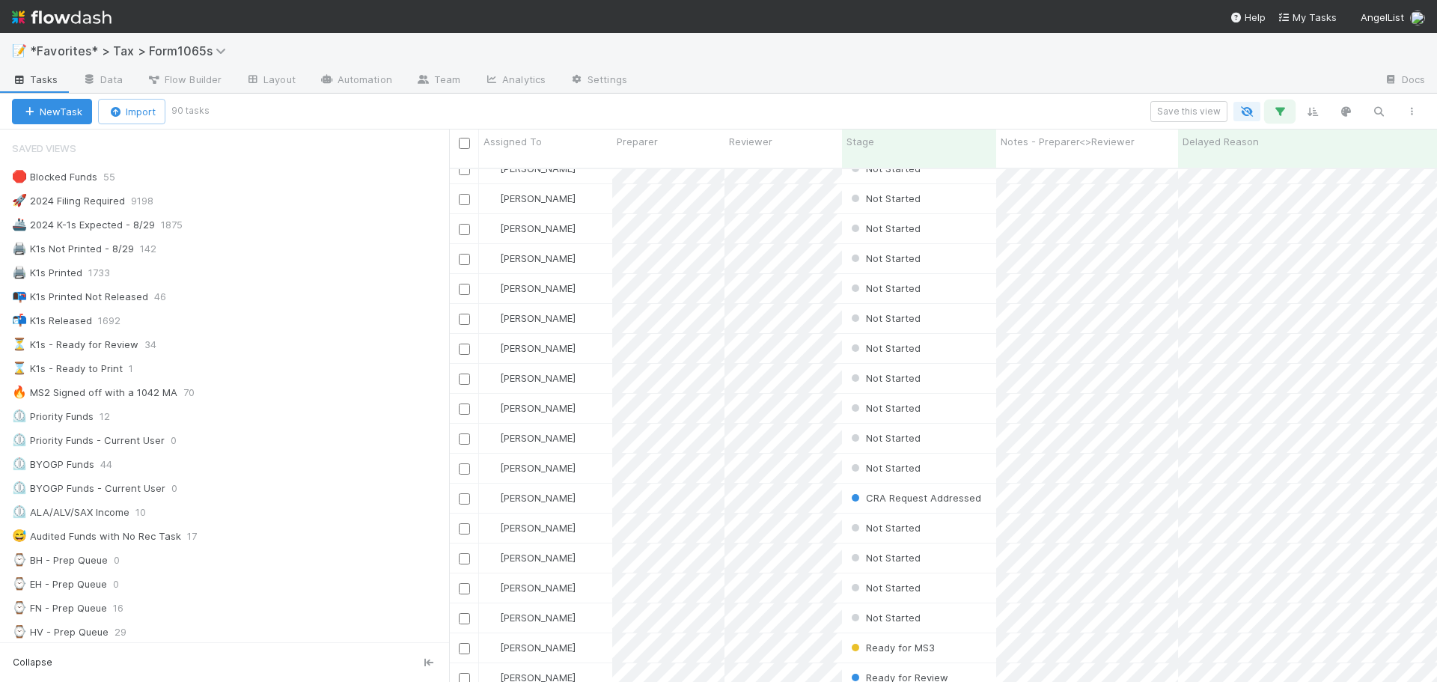
click at [1282, 113] on icon "button" at bounding box center [1280, 111] width 15 height 13
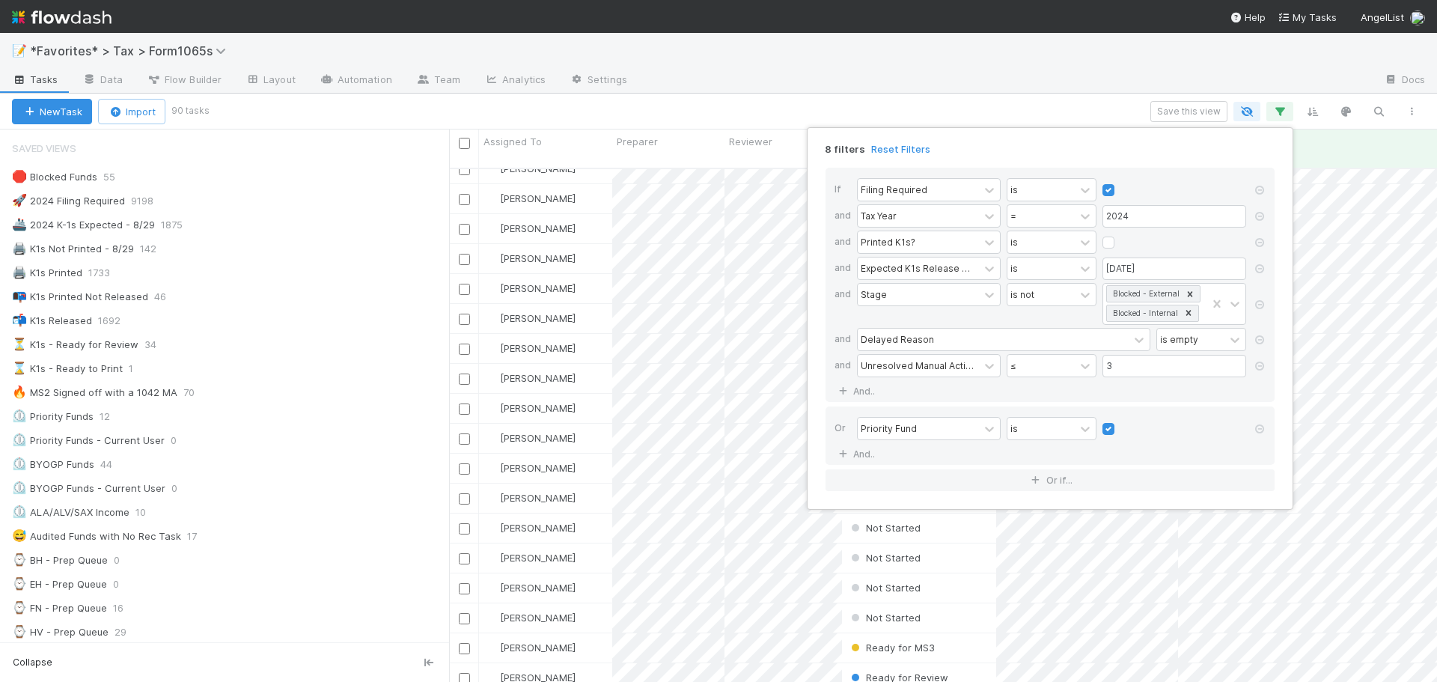
click at [900, 448] on div "Or Priority Fund is And.." at bounding box center [1050, 436] width 449 height 58
click at [869, 457] on link "And.." at bounding box center [858, 454] width 47 height 22
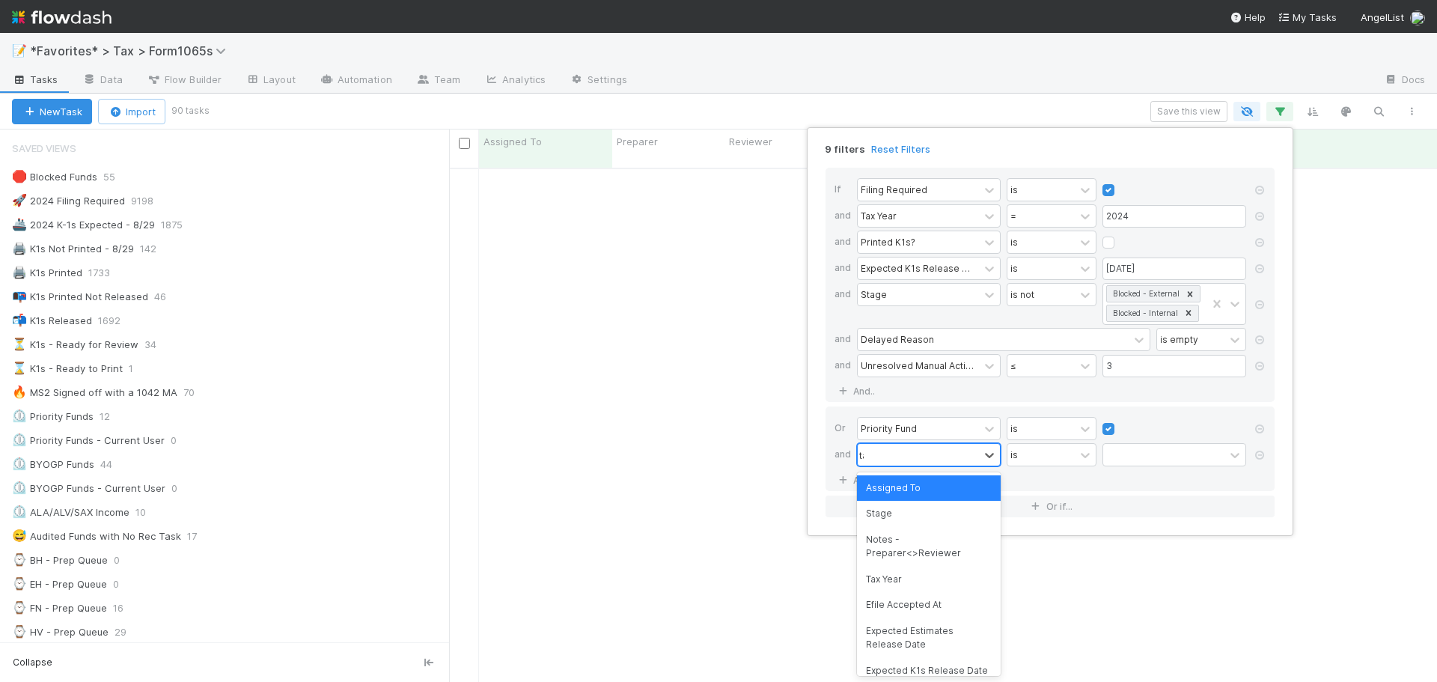
type input "tax"
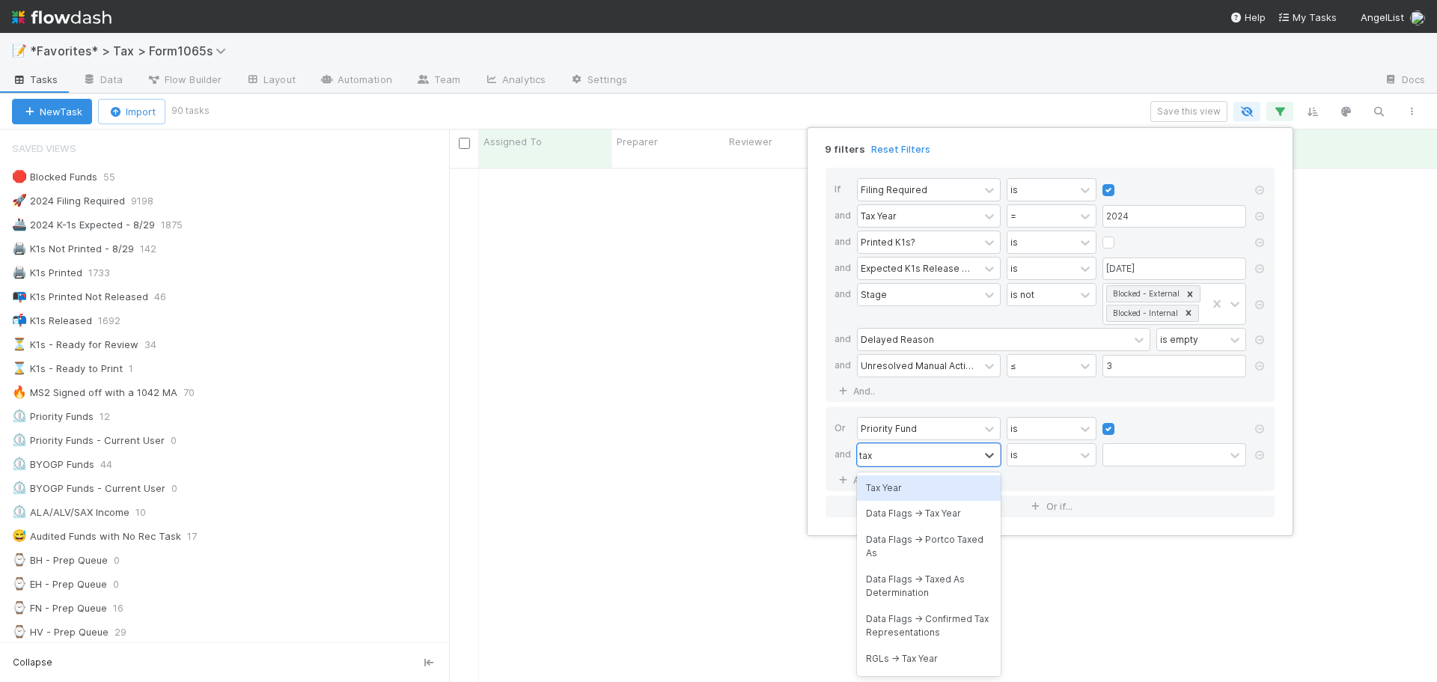
drag, startPoint x: 898, startPoint y: 485, endPoint x: 972, endPoint y: 475, distance: 74.8
click at [899, 485] on div "Tax Year" at bounding box center [929, 487] width 144 height 25
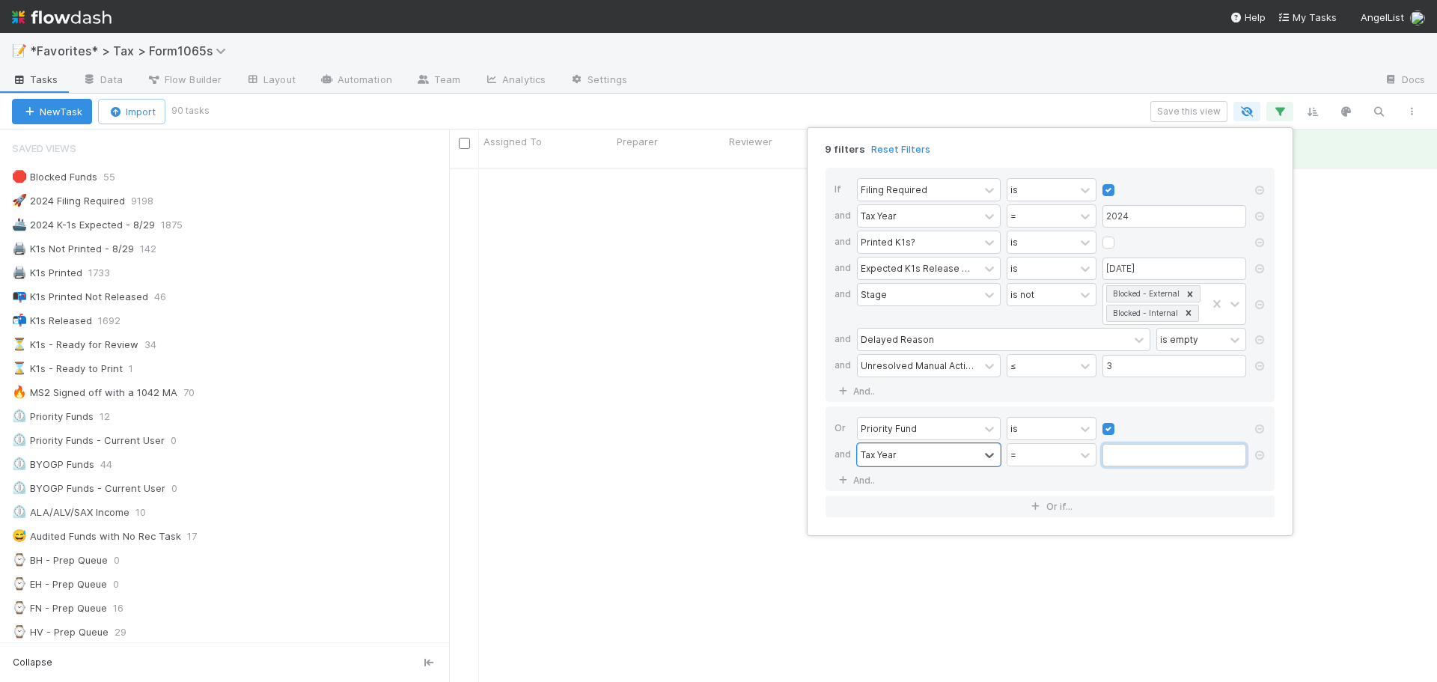
click at [1139, 457] on input "text" at bounding box center [1175, 455] width 144 height 22
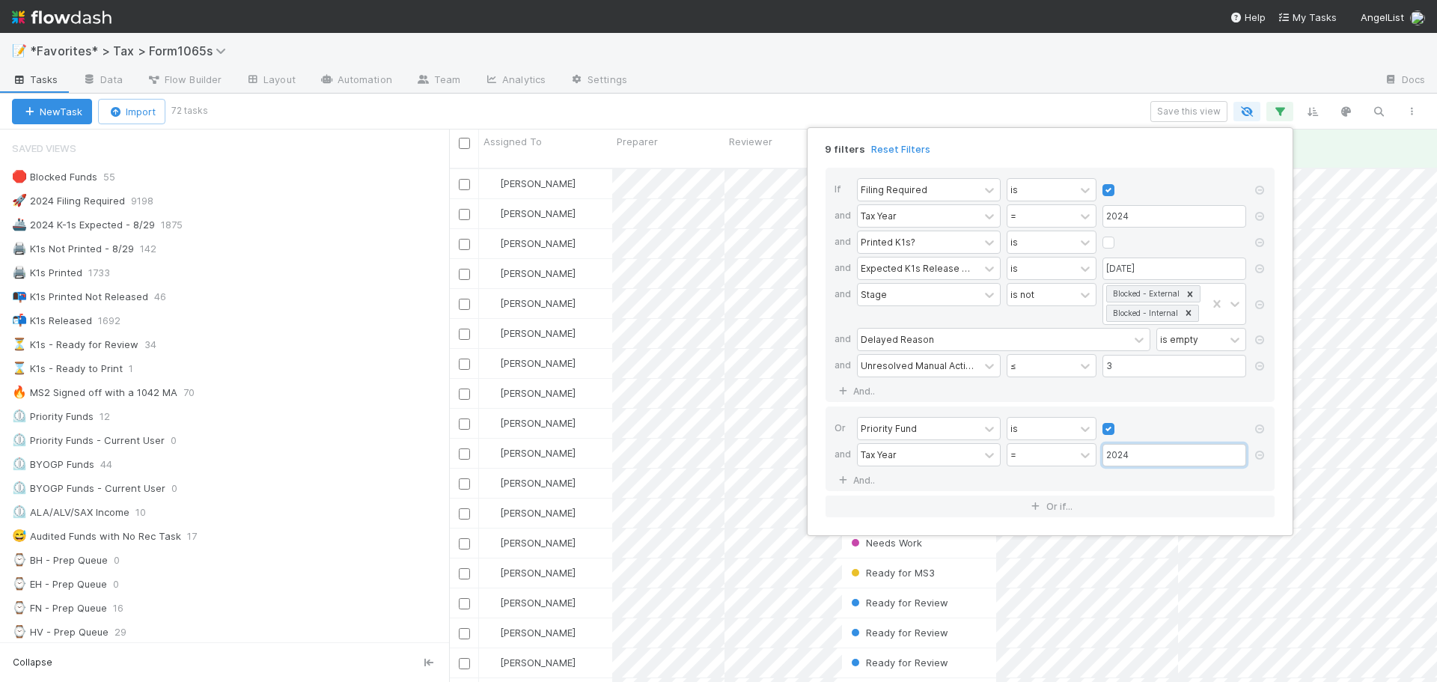
scroll to position [515, 977]
type input "2024"
click at [848, 484] on icon at bounding box center [842, 480] width 15 height 9
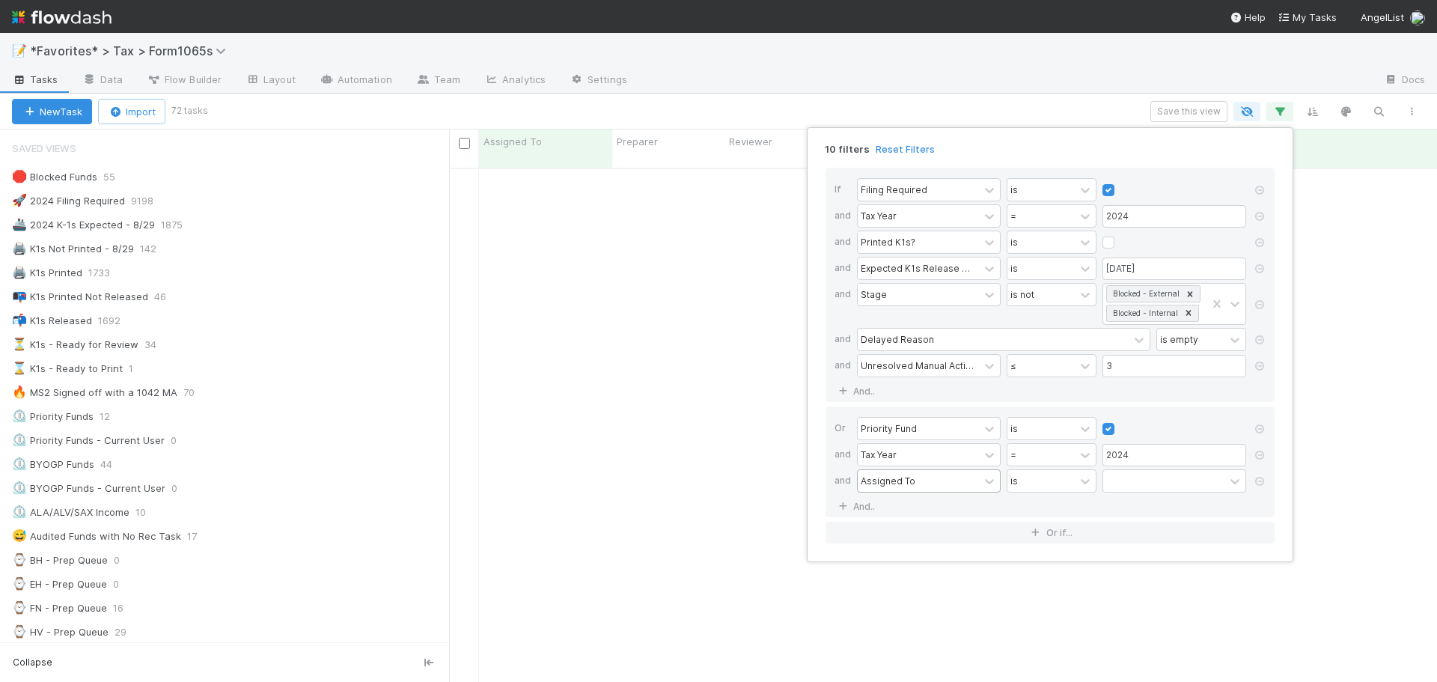
click at [868, 477] on div "Assigned To" at bounding box center [888, 480] width 55 height 13
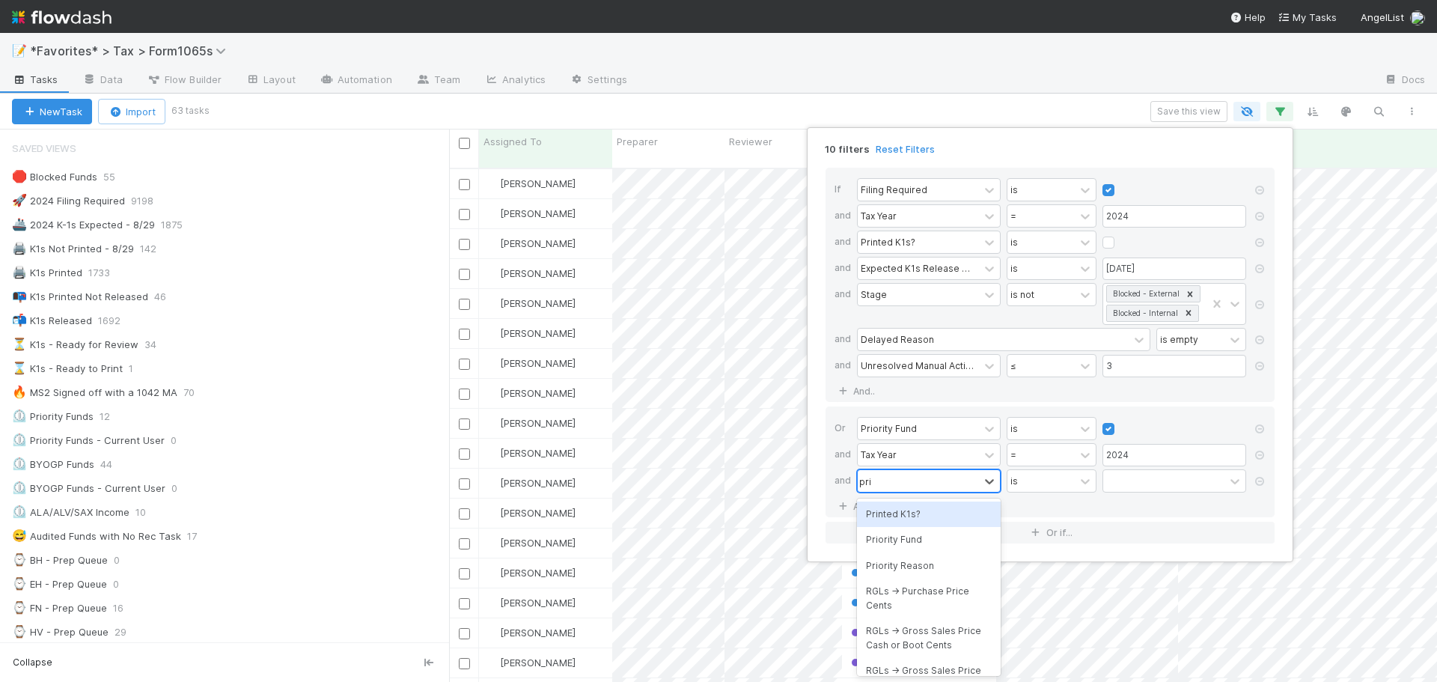
type input "printe"
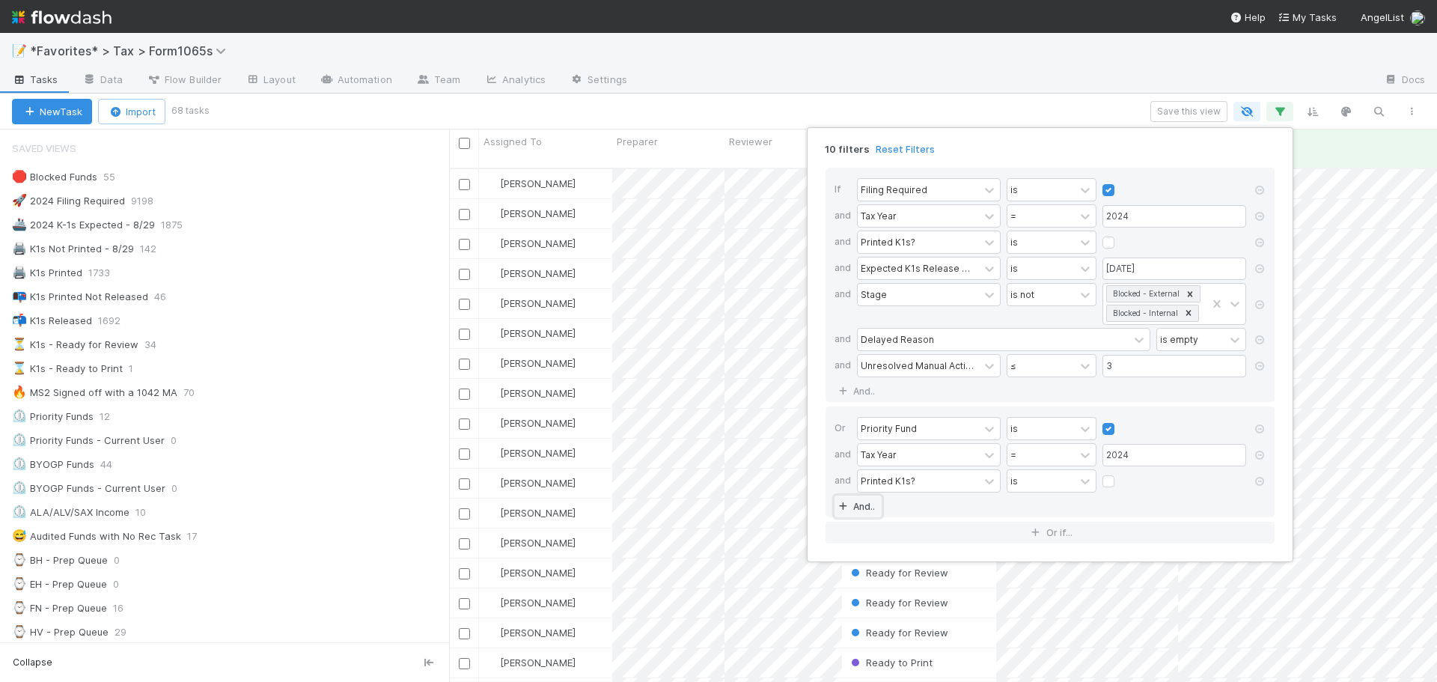
click at [865, 510] on link "And.." at bounding box center [858, 507] width 47 height 22
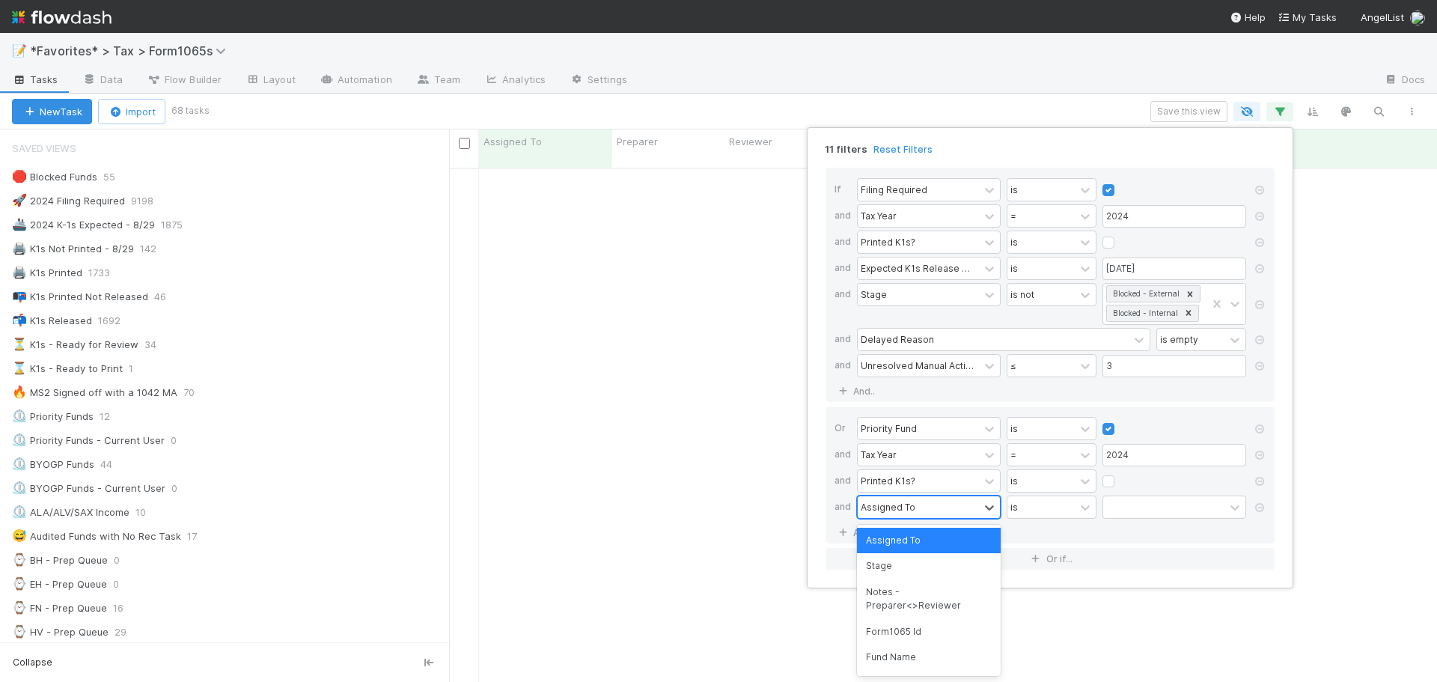
click at [885, 511] on div "Assigned To" at bounding box center [888, 506] width 55 height 13
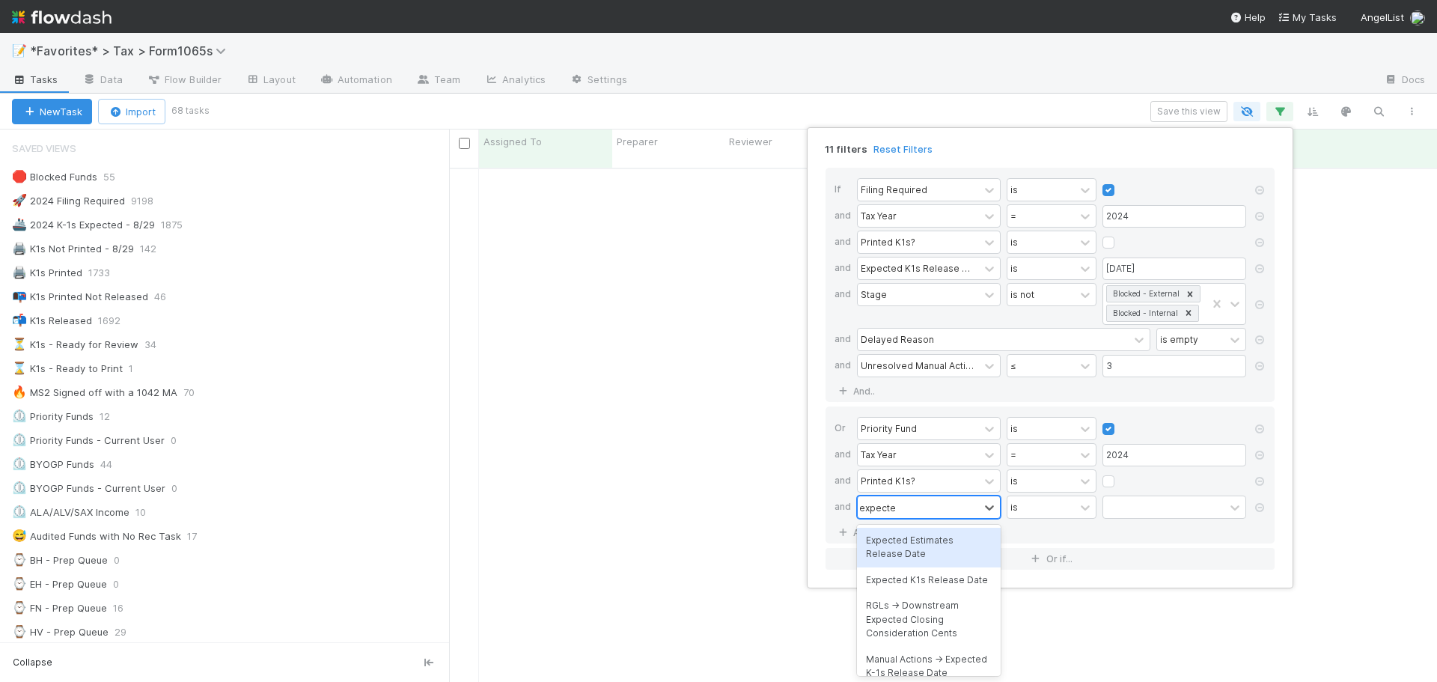
type input "expected re"
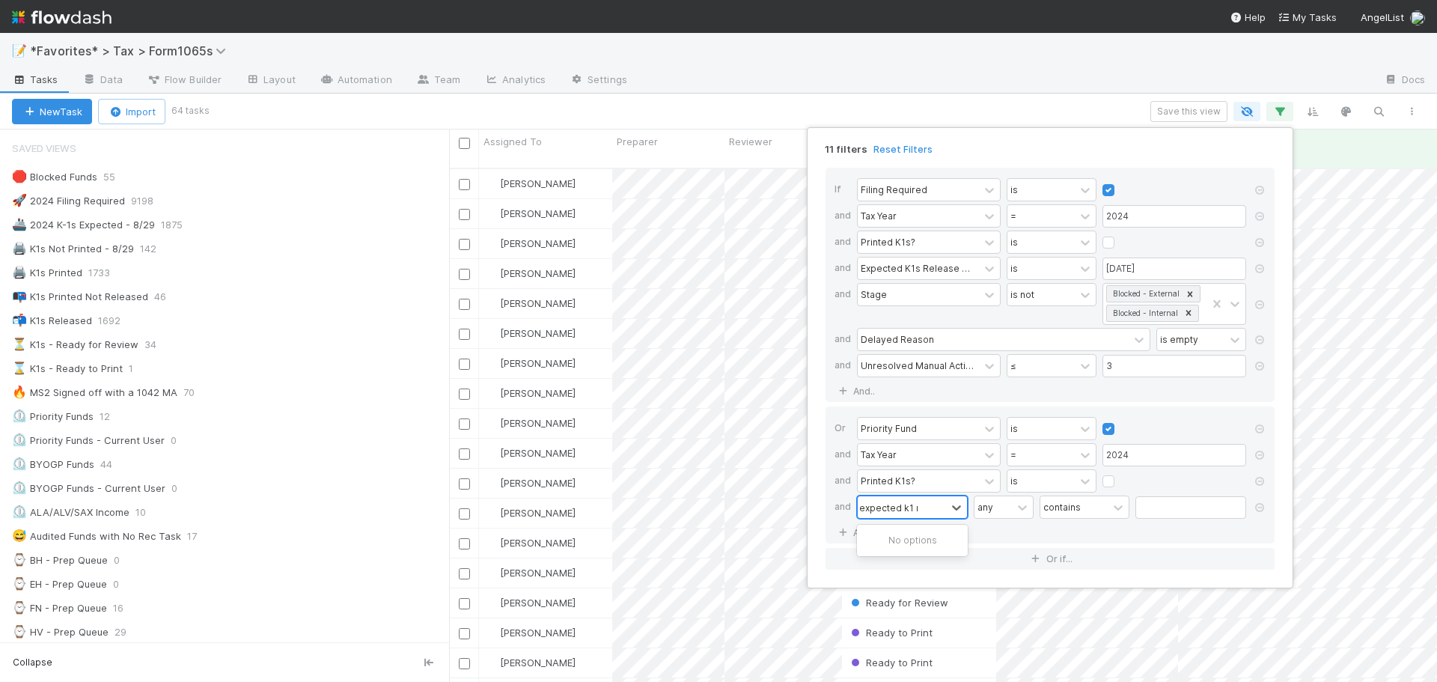
type input "expected k1"
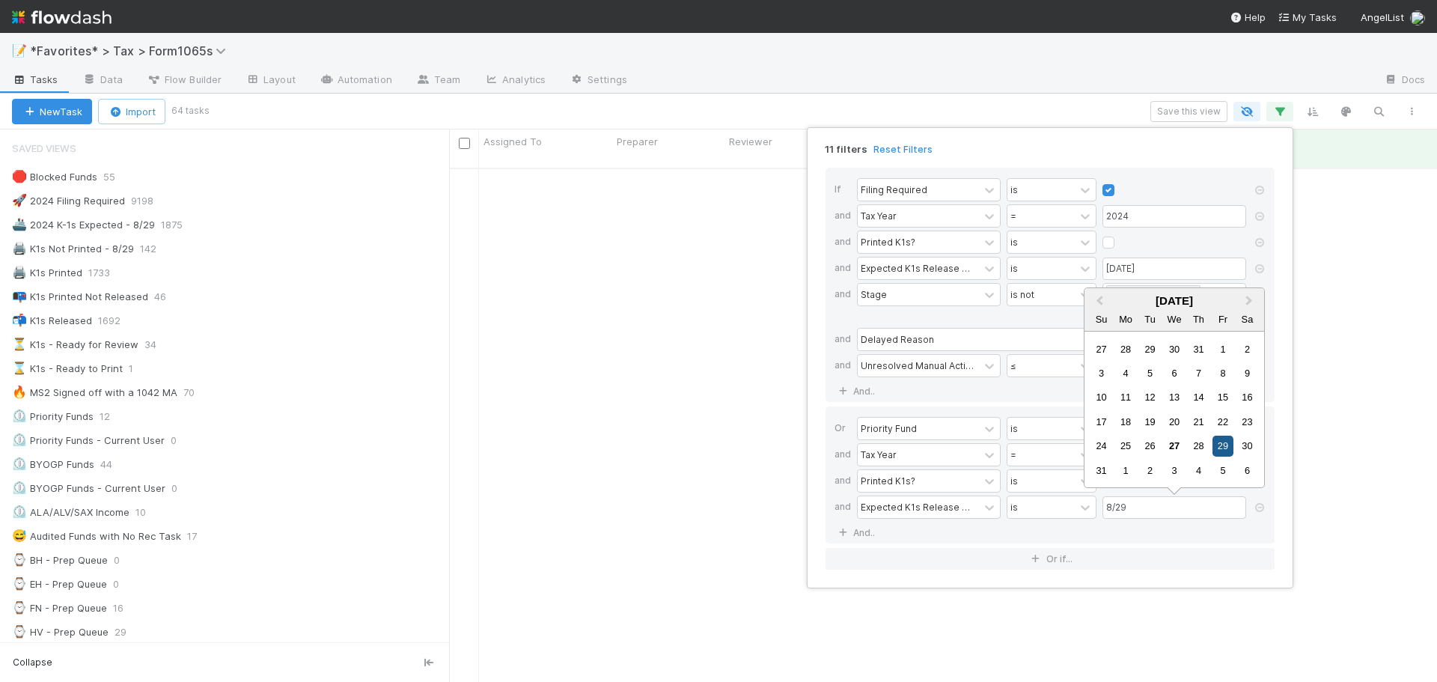
click at [1222, 450] on div "29" at bounding box center [1223, 446] width 20 height 20
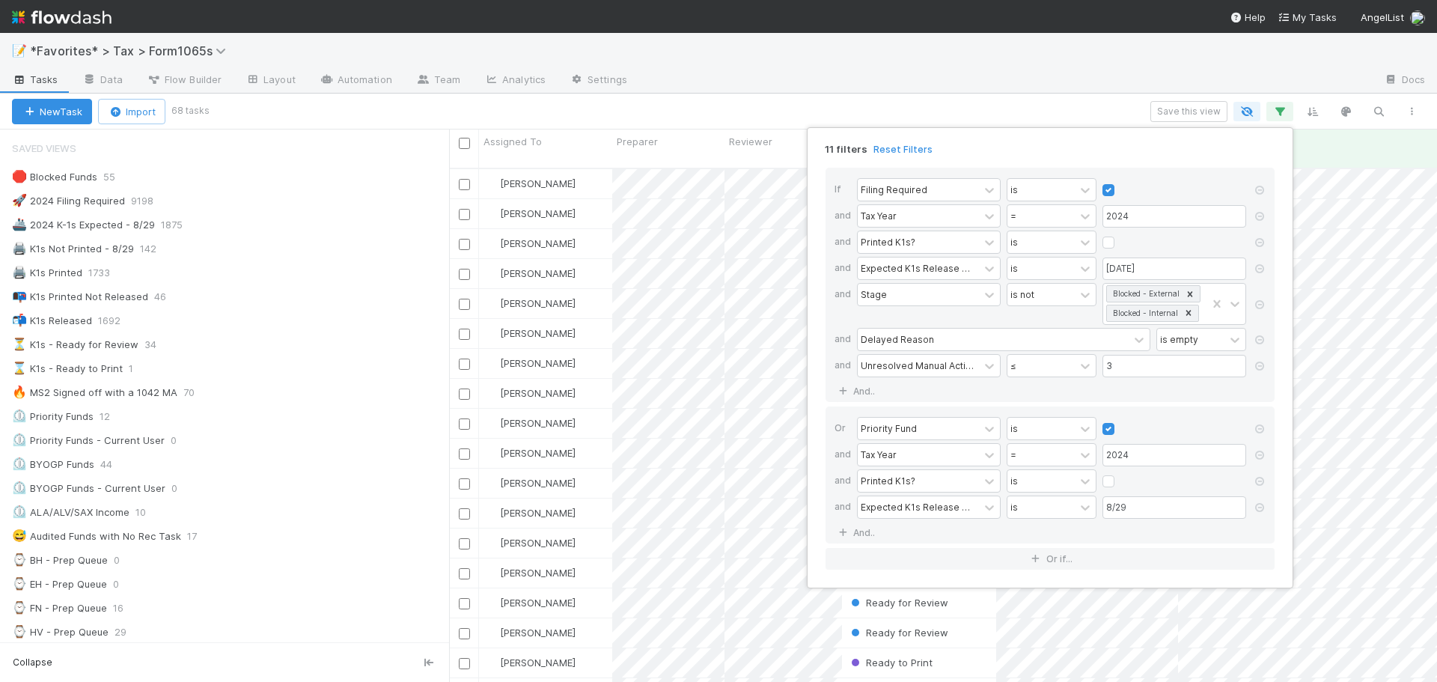
type input "08/29/2025"
click at [877, 45] on div "11 filters Reset Filters If Filing Required is and Tax Year = 2024 and Printed …" at bounding box center [718, 341] width 1437 height 682
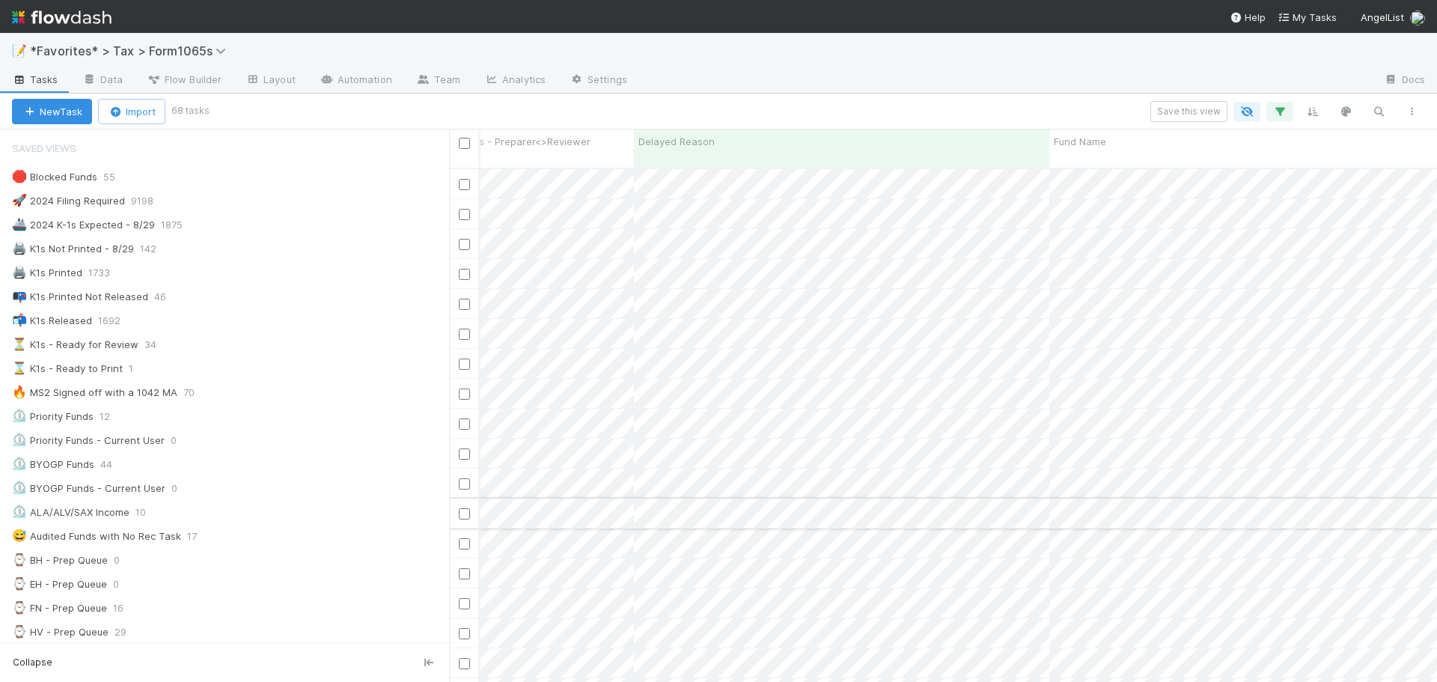
scroll to position [0, 546]
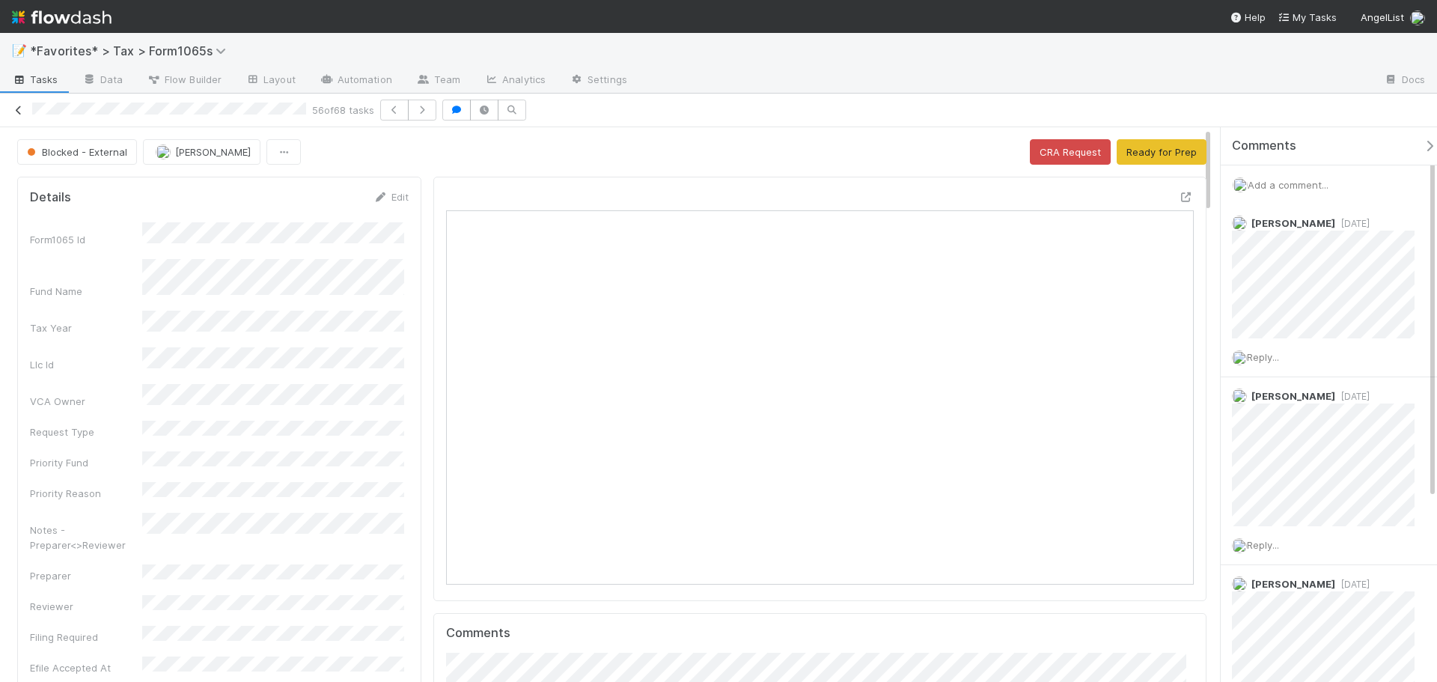
click at [13, 109] on icon at bounding box center [18, 111] width 15 height 10
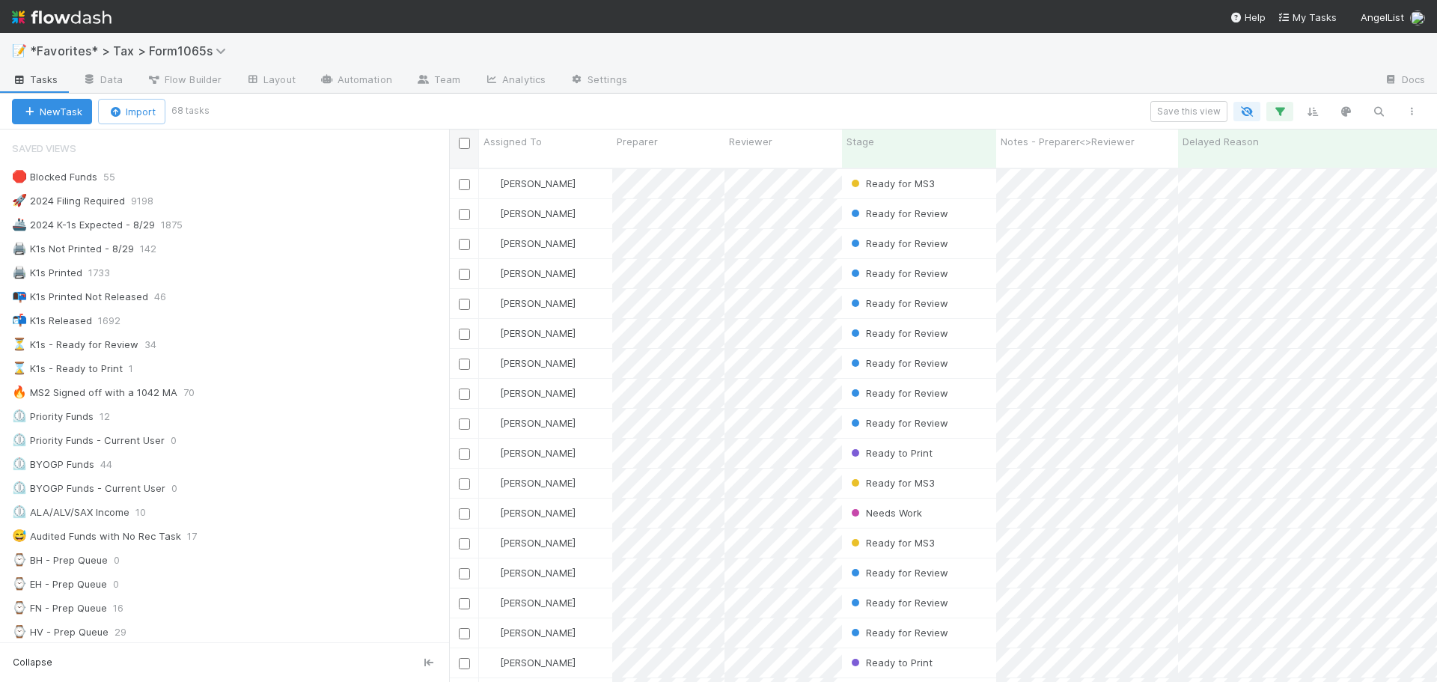
click at [468, 144] on input "checkbox" at bounding box center [464, 143] width 11 height 11
checkbox input "true"
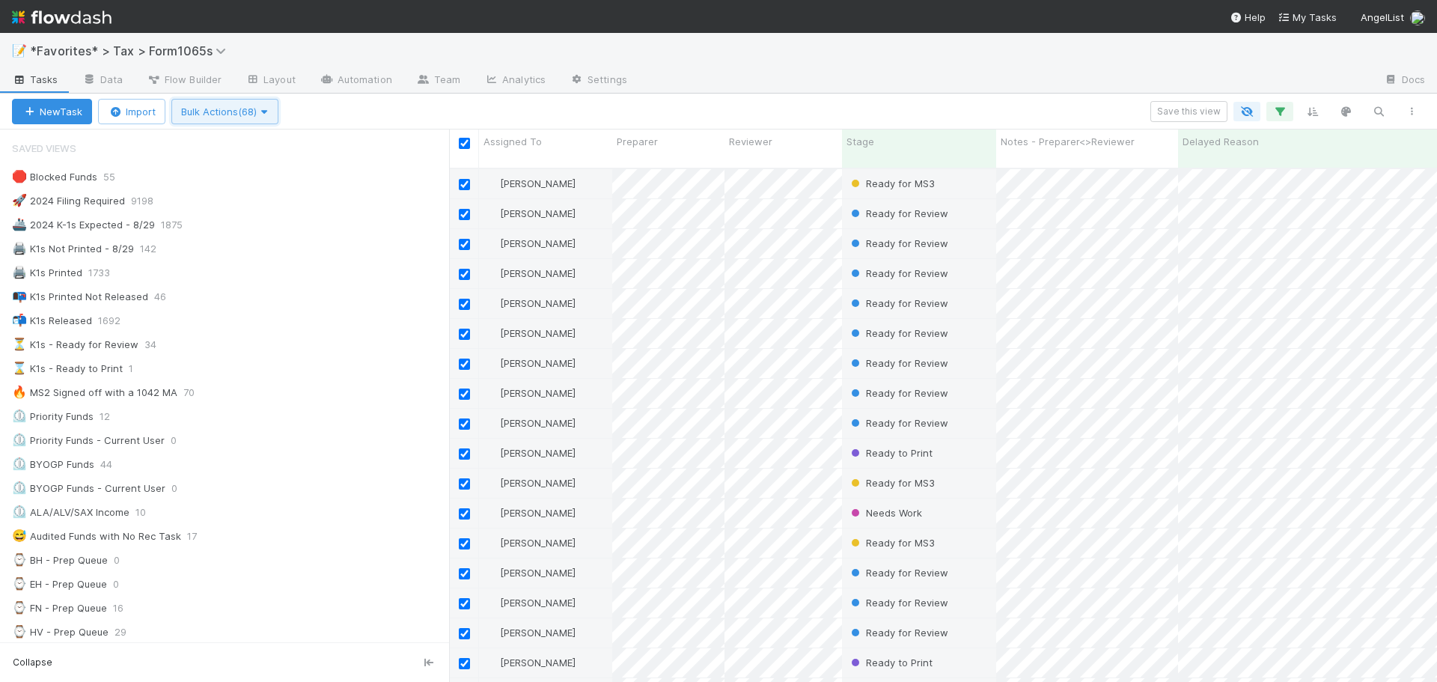
click at [240, 109] on span "Bulk Actions (68)" at bounding box center [225, 112] width 88 height 12
drag, startPoint x: 371, startPoint y: 115, endPoint x: 310, endPoint y: 118, distance: 61.5
click at [368, 115] on div "Assign to Update data Move to stage Delete" at bounding box center [718, 341] width 1437 height 682
click at [198, 112] on span "Bulk Actions (68)" at bounding box center [225, 112] width 88 height 12
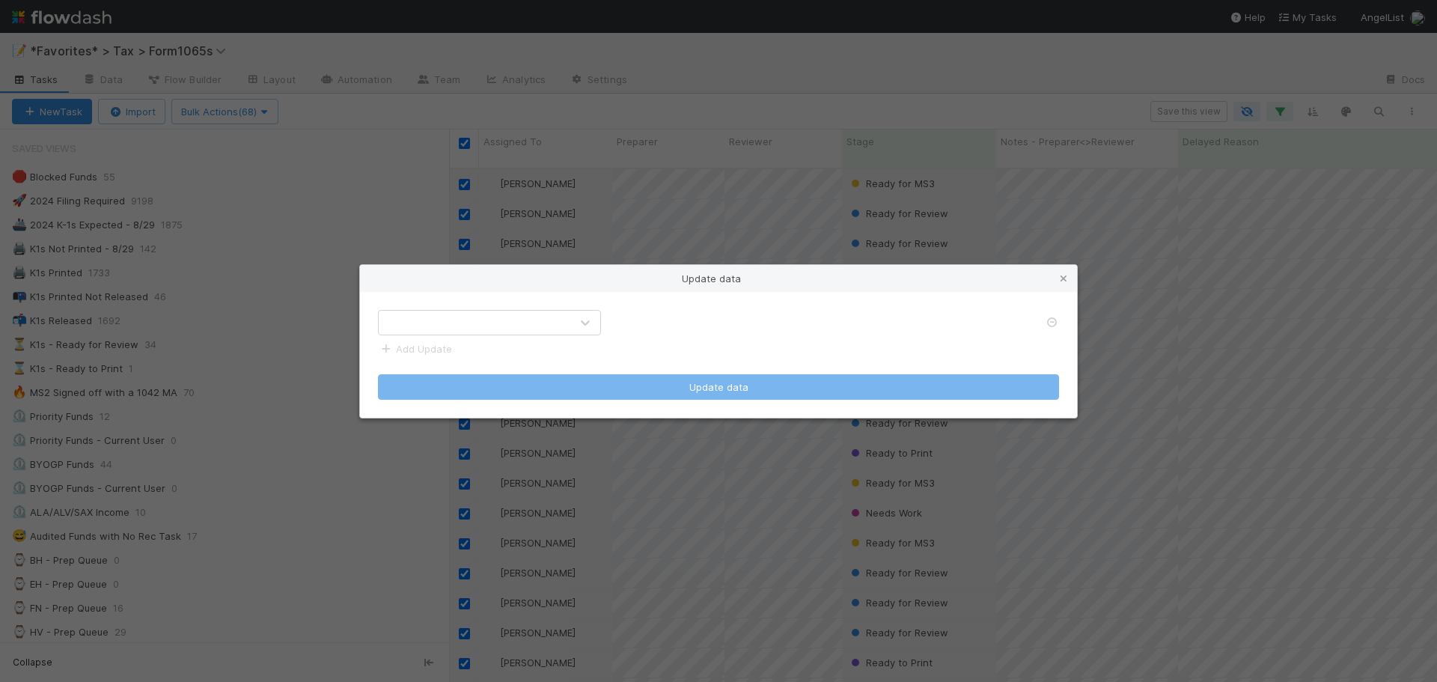
click at [454, 308] on div "Add Update Update data" at bounding box center [718, 355] width 717 height 126
click at [455, 319] on div at bounding box center [475, 323] width 192 height 24
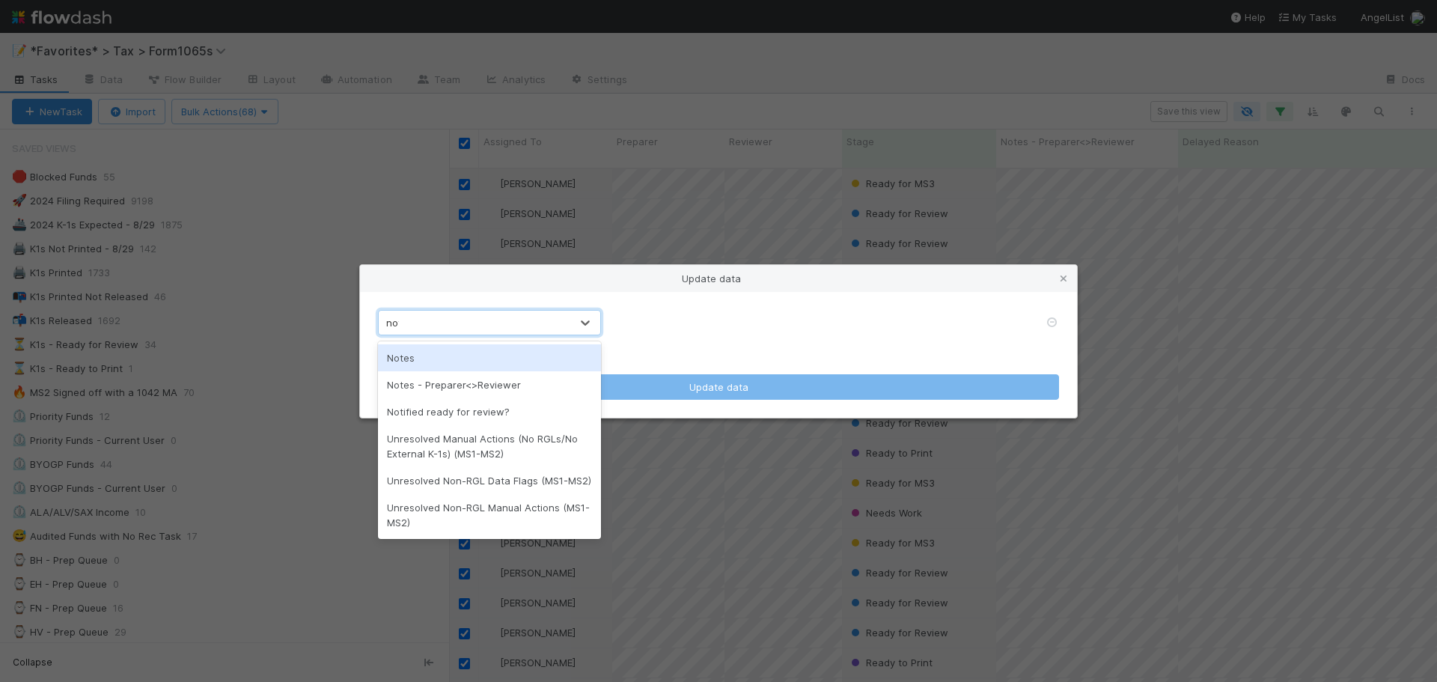
type input "notes"
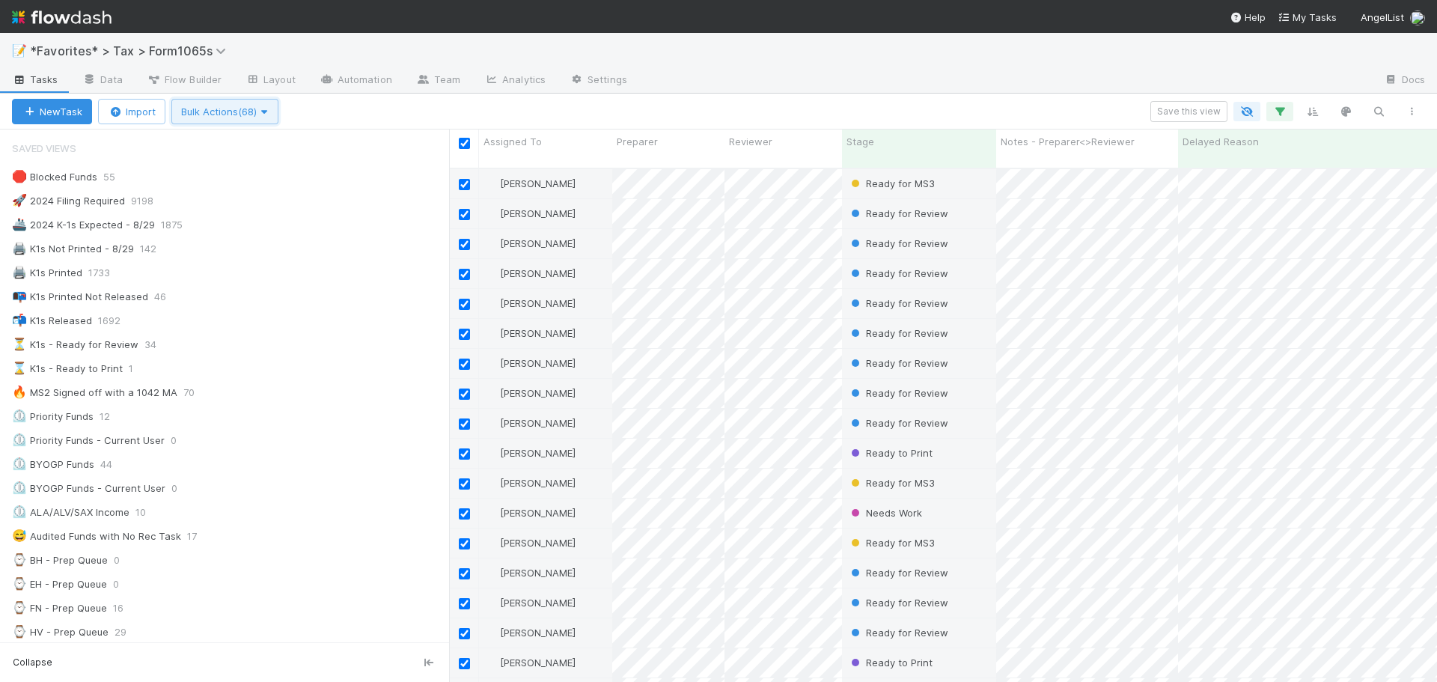
click at [197, 109] on span "Bulk Actions (68)" at bounding box center [225, 112] width 88 height 12
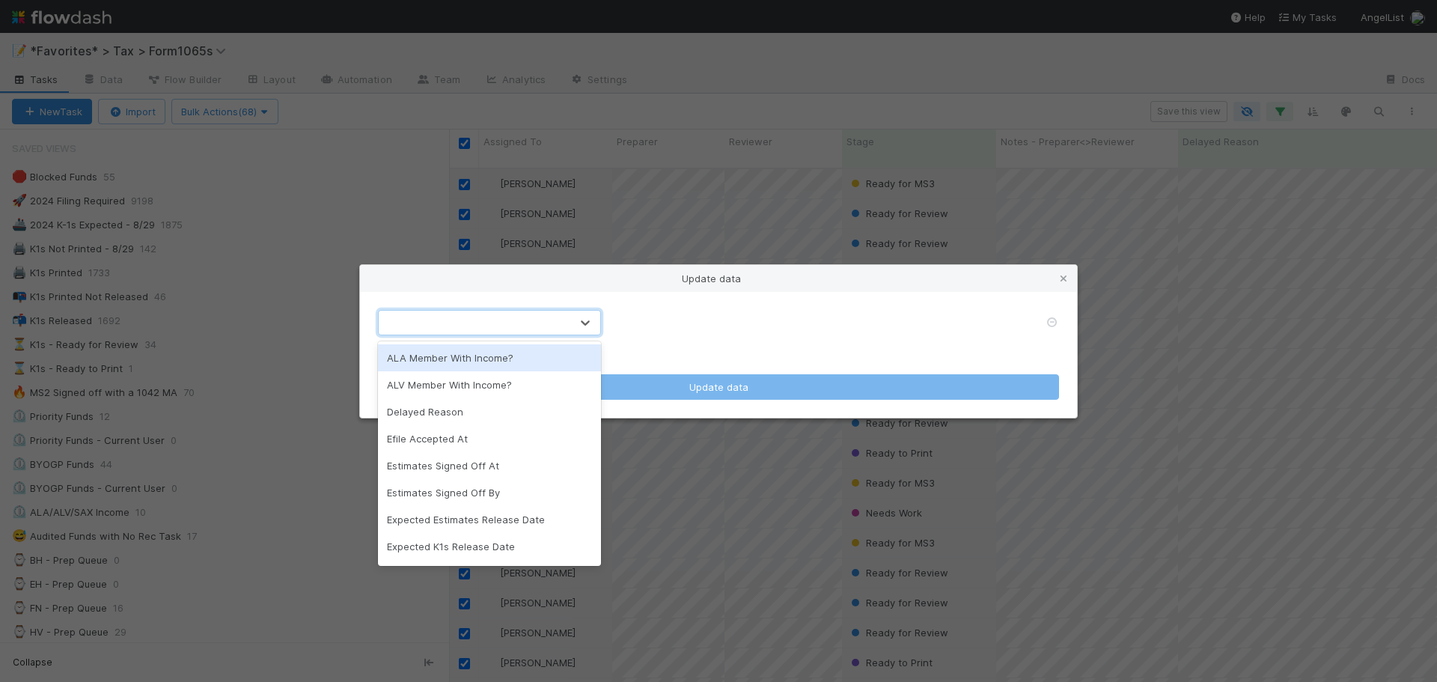
click at [492, 317] on div at bounding box center [475, 323] width 192 height 24
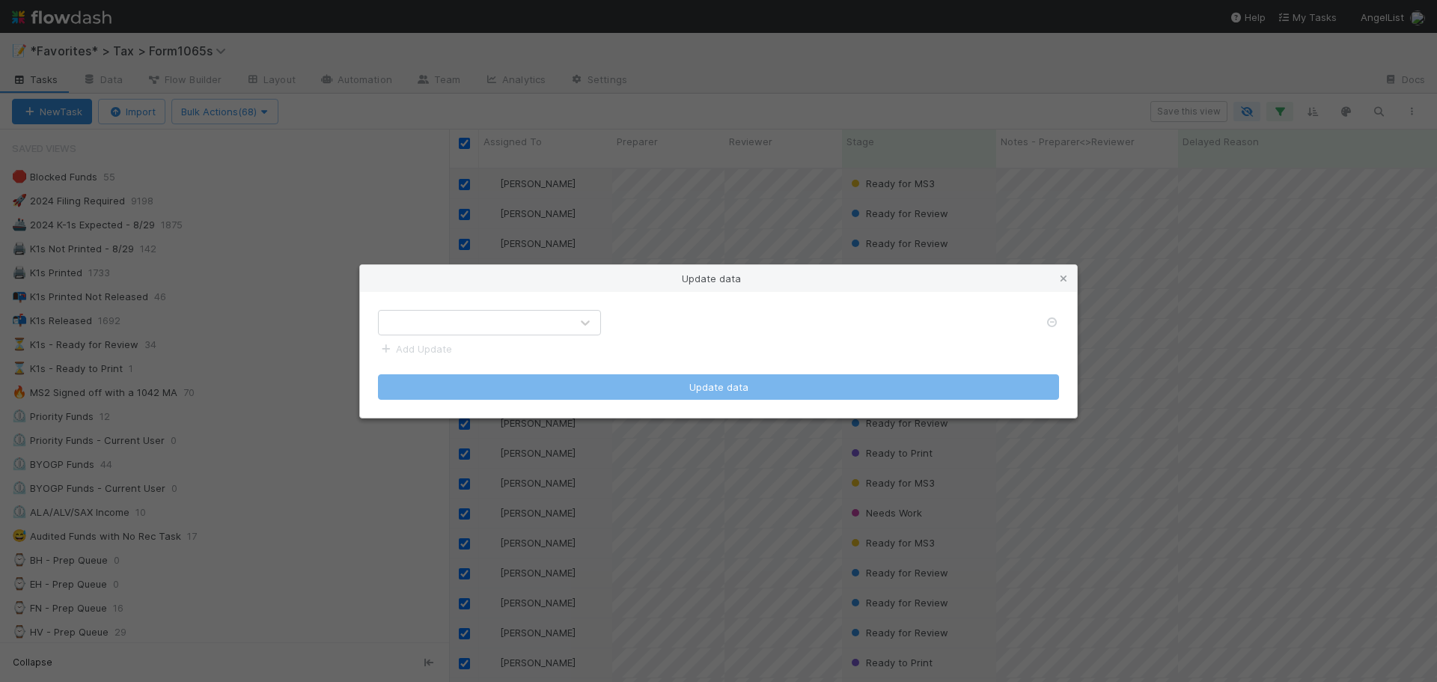
click at [871, 320] on div at bounding box center [719, 322] width 704 height 25
click at [962, 62] on div "Update data Add Update Update data" at bounding box center [718, 341] width 1437 height 682
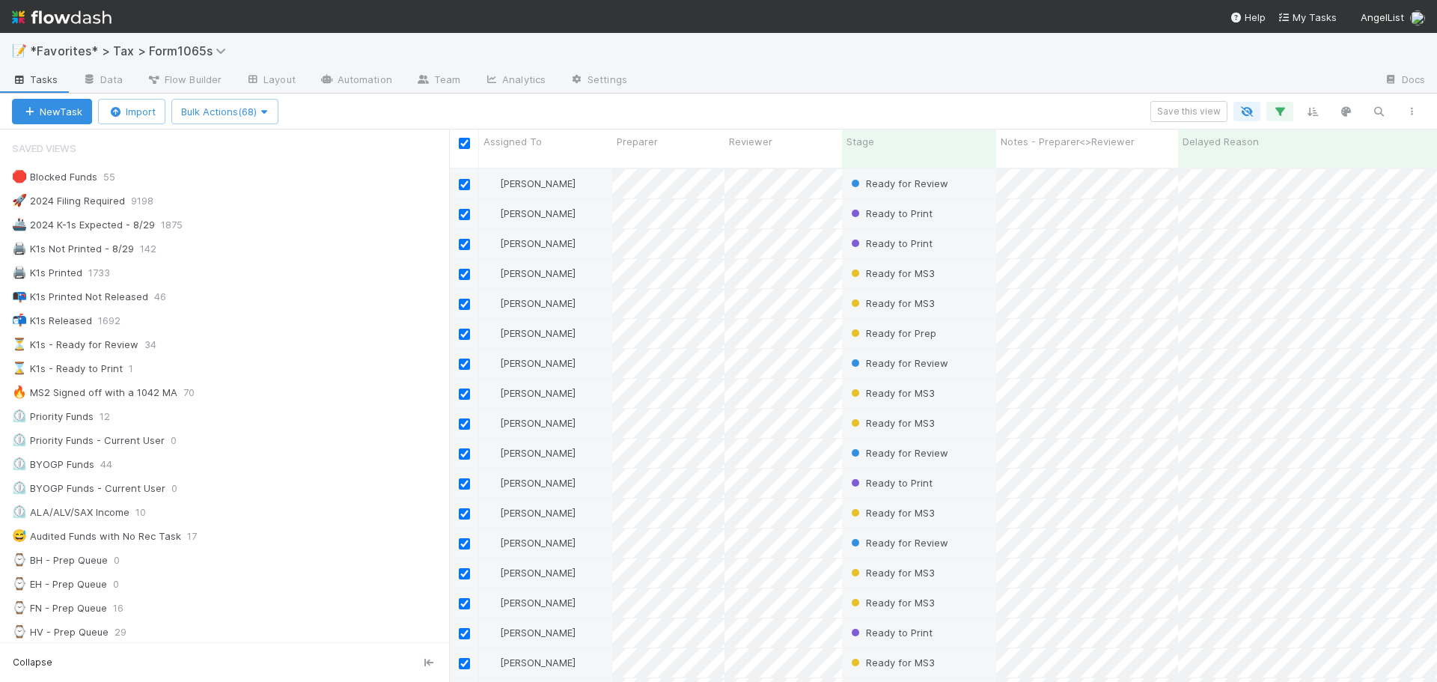
click at [1038, 101] on div "New Task Import Bulk Actions (68) Save this view" at bounding box center [718, 112] width 1437 height 36
click at [1012, 109] on div "Save this view" at bounding box center [854, 111] width 1147 height 21
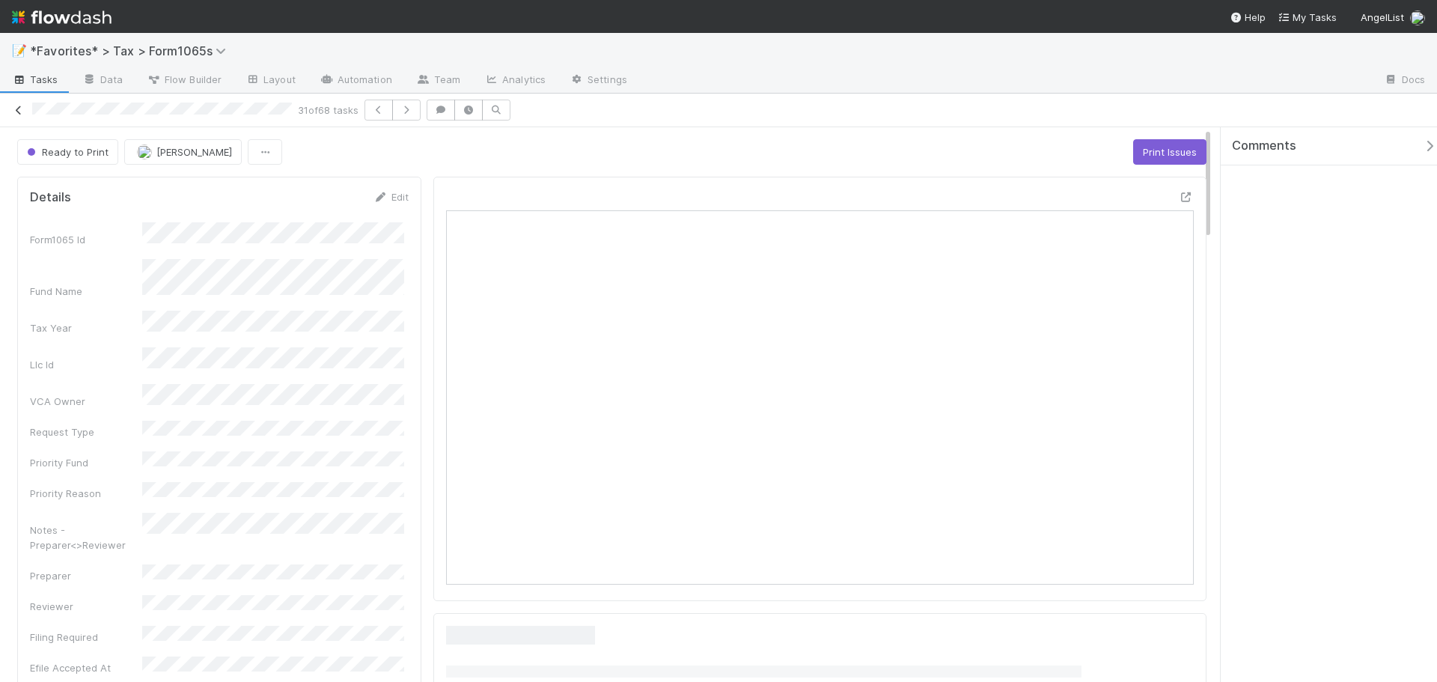
click at [17, 109] on icon at bounding box center [18, 111] width 15 height 10
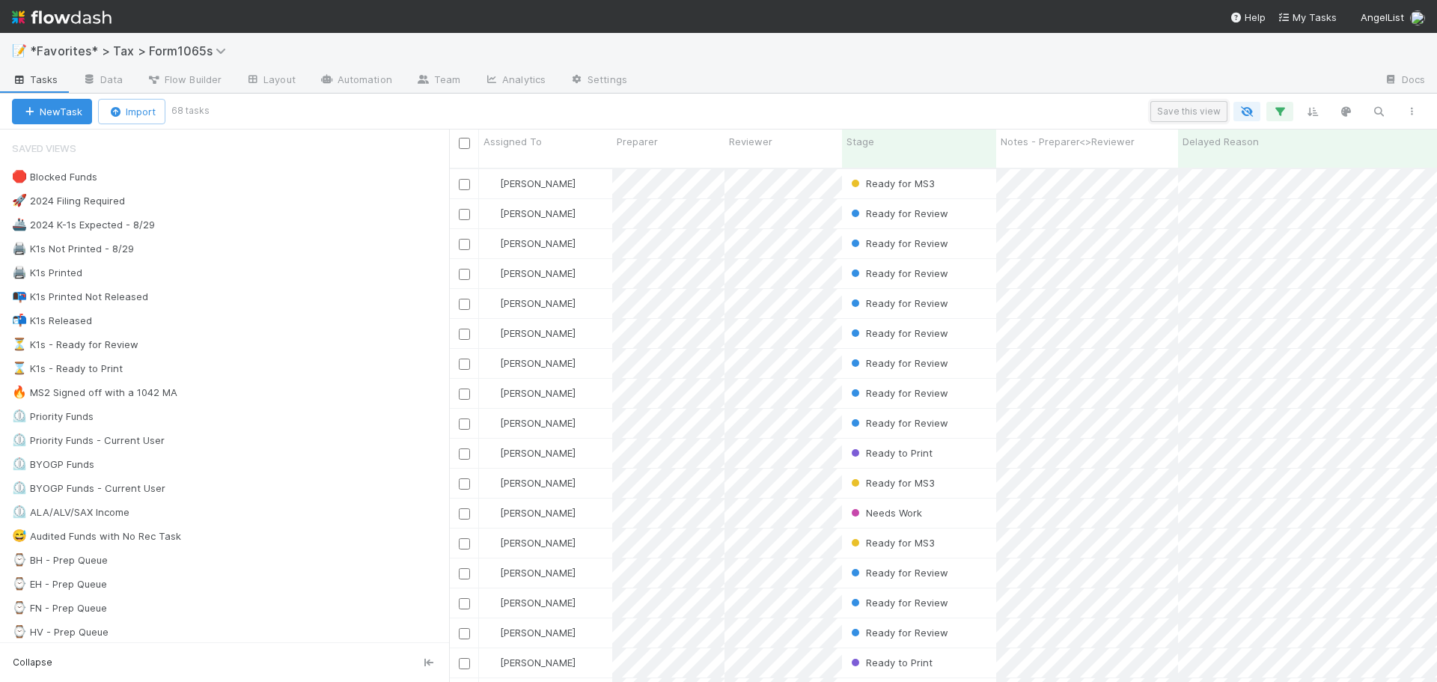
click at [1174, 112] on button "Save this view" at bounding box center [1189, 111] width 77 height 21
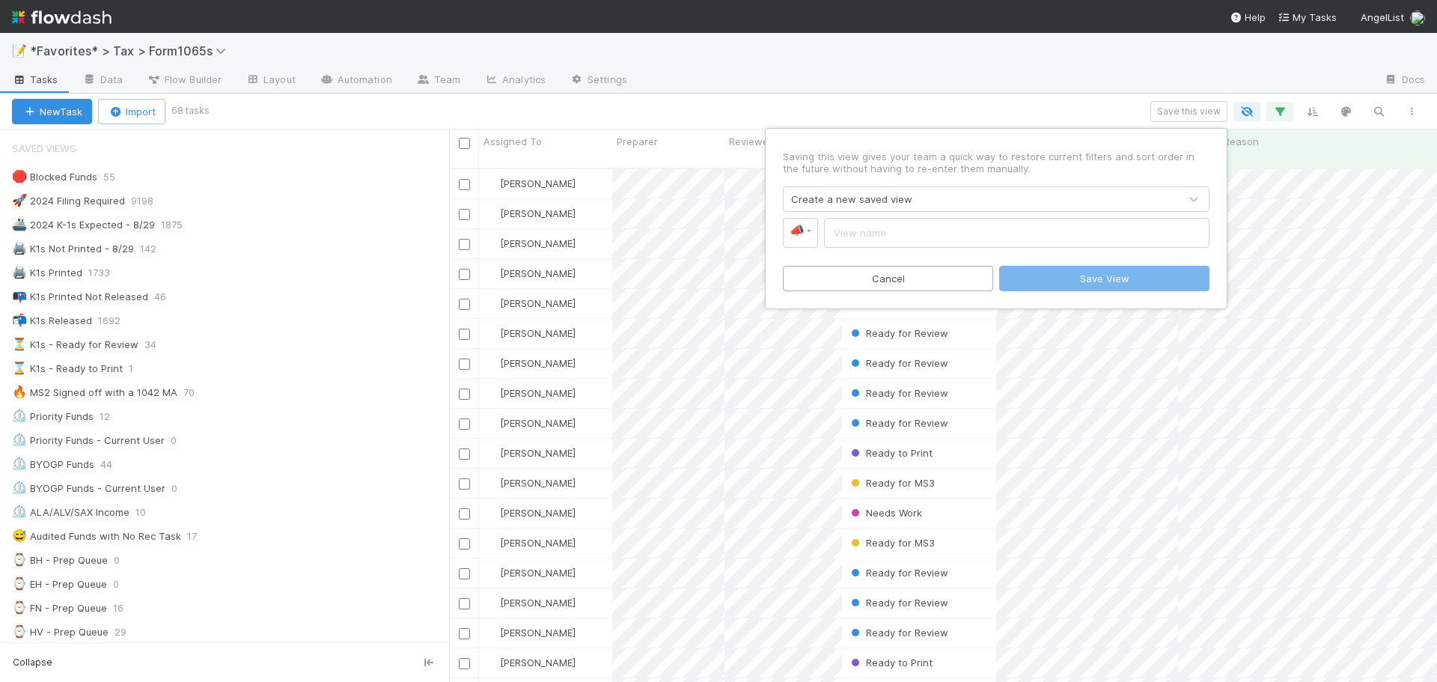
drag, startPoint x: 844, startPoint y: 73, endPoint x: 815, endPoint y: 69, distance: 29.5
click at [843, 73] on div "Saving this view gives your team a quick way to restore current filters and sor…" at bounding box center [718, 341] width 1437 height 682
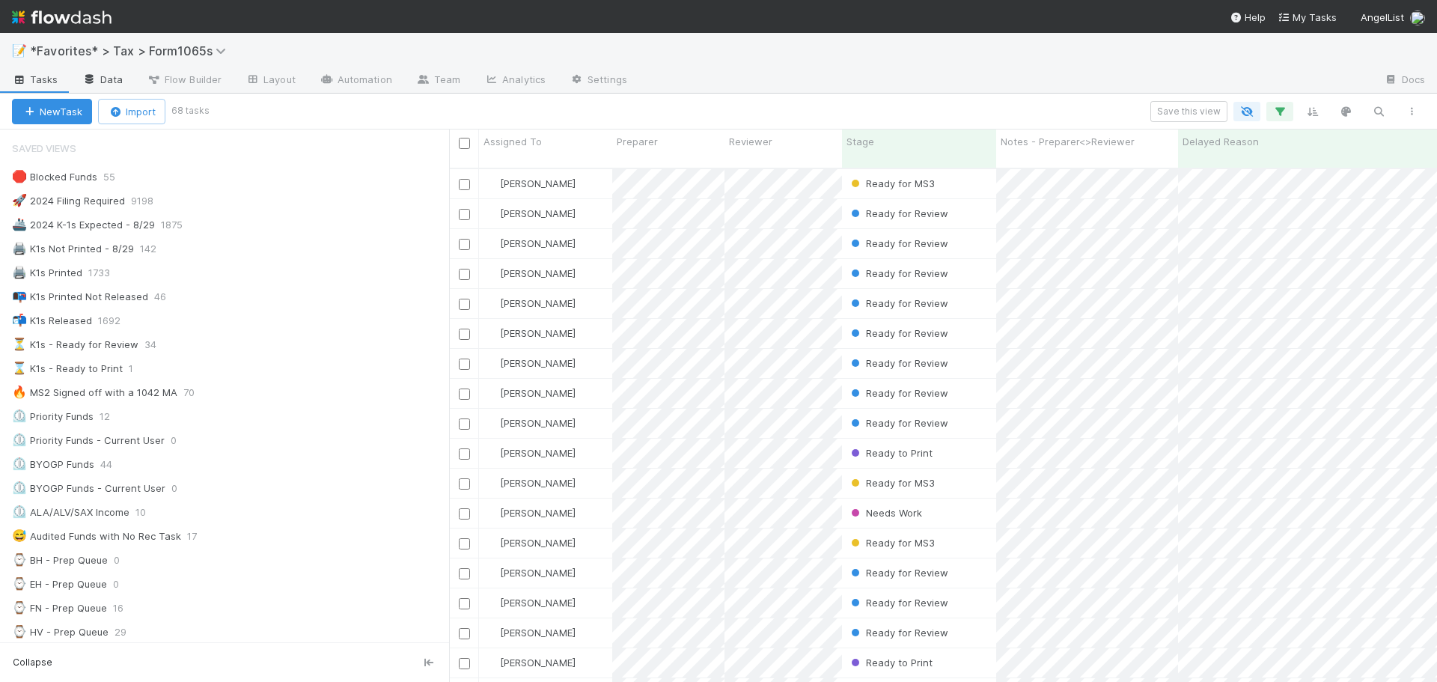
click at [89, 81] on icon at bounding box center [89, 79] width 15 height 9
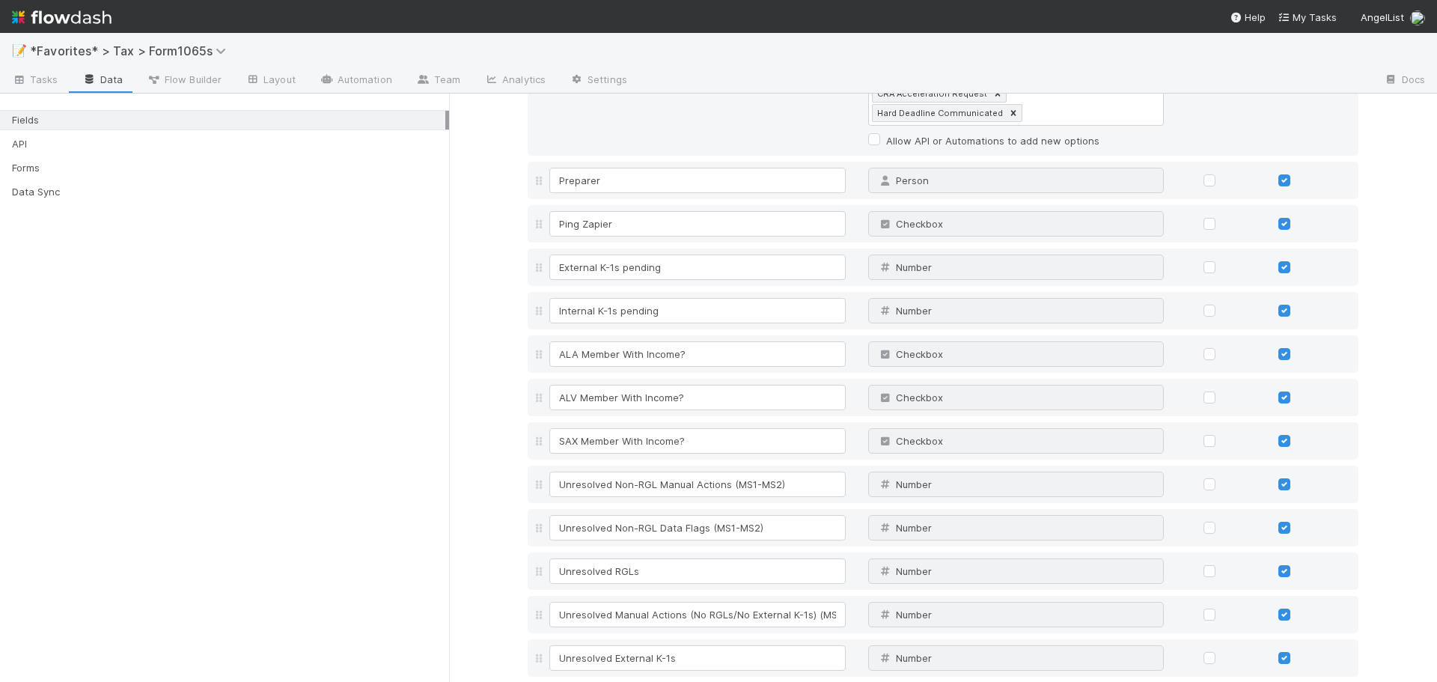
click at [562, 681] on link "Add field" at bounding box center [570, 693] width 60 height 12
type input "8/29 Sprint to the finish"
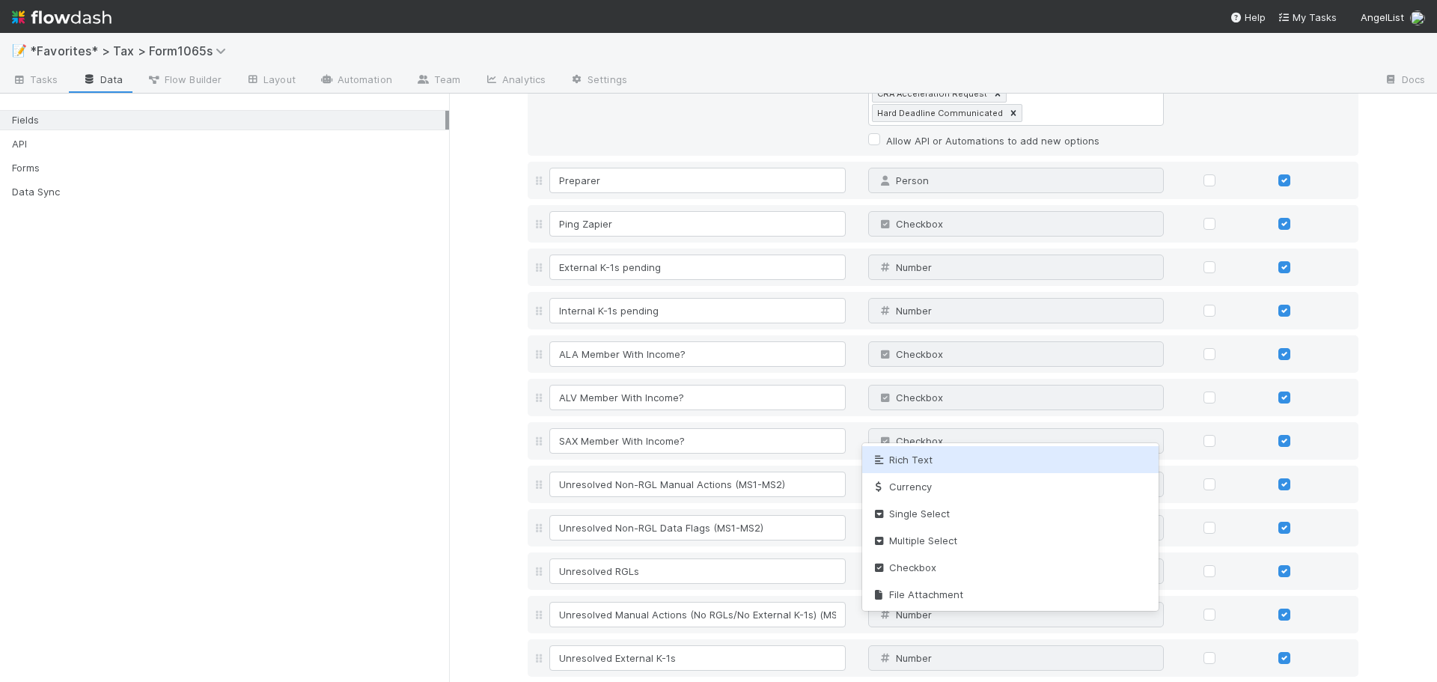
type input "ch"
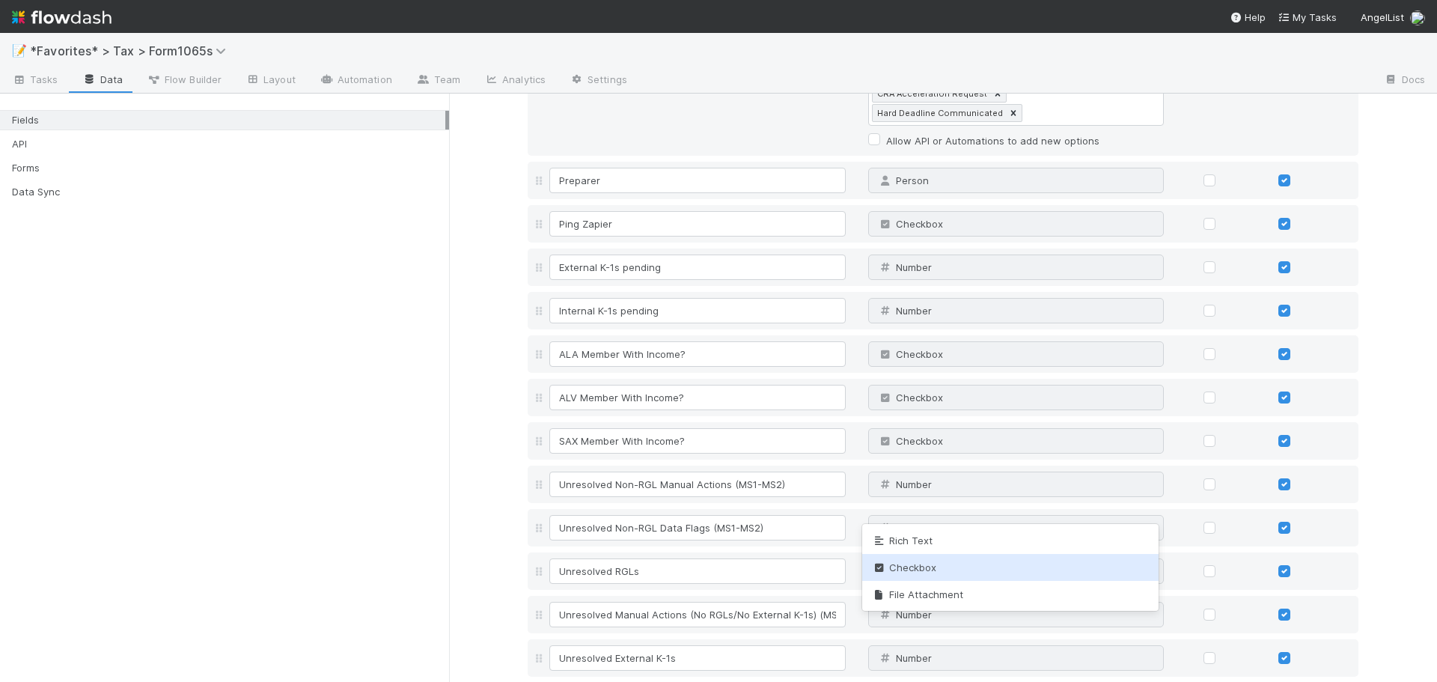
click at [929, 575] on div "Checkbox" at bounding box center [1010, 567] width 296 height 27
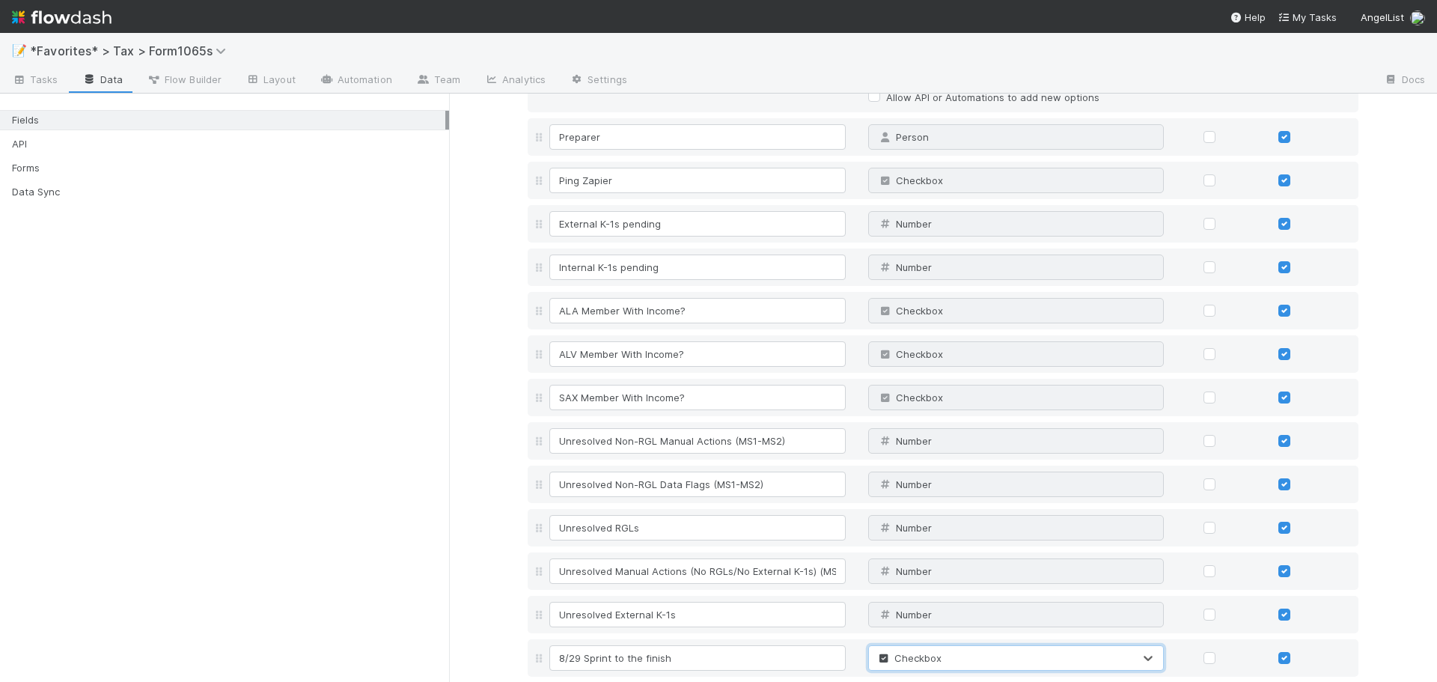
click at [48, 84] on span "Tasks" at bounding box center [35, 79] width 46 height 15
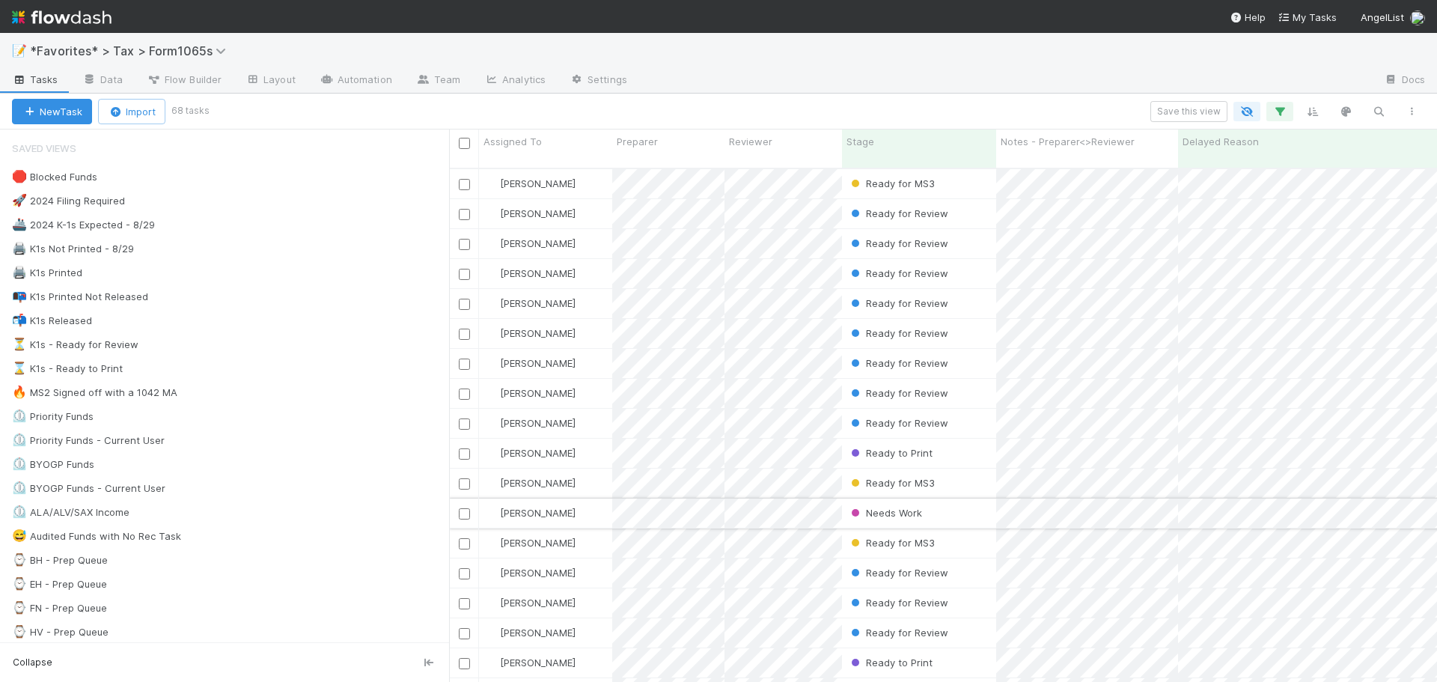
scroll to position [515, 977]
click at [465, 141] on input "checkbox" at bounding box center [464, 143] width 11 height 11
checkbox input "true"
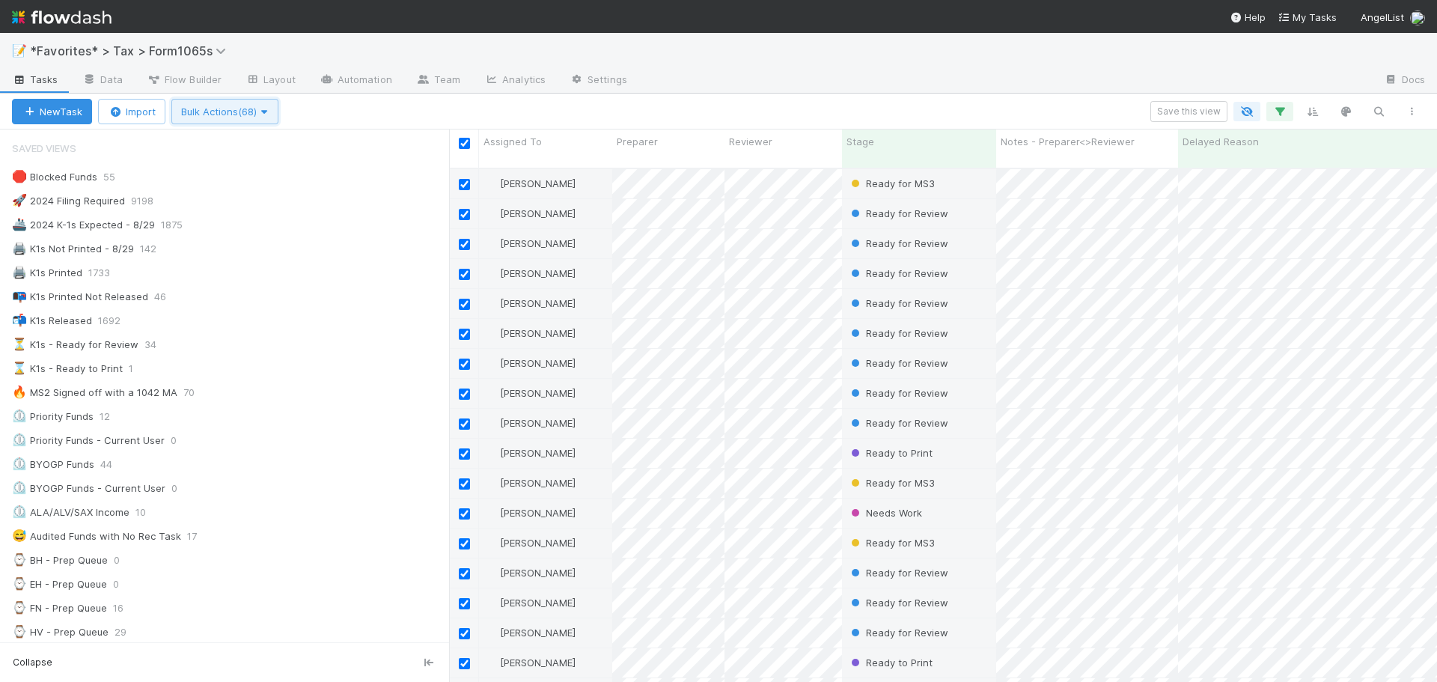
click at [272, 112] on icon "button" at bounding box center [264, 112] width 15 height 10
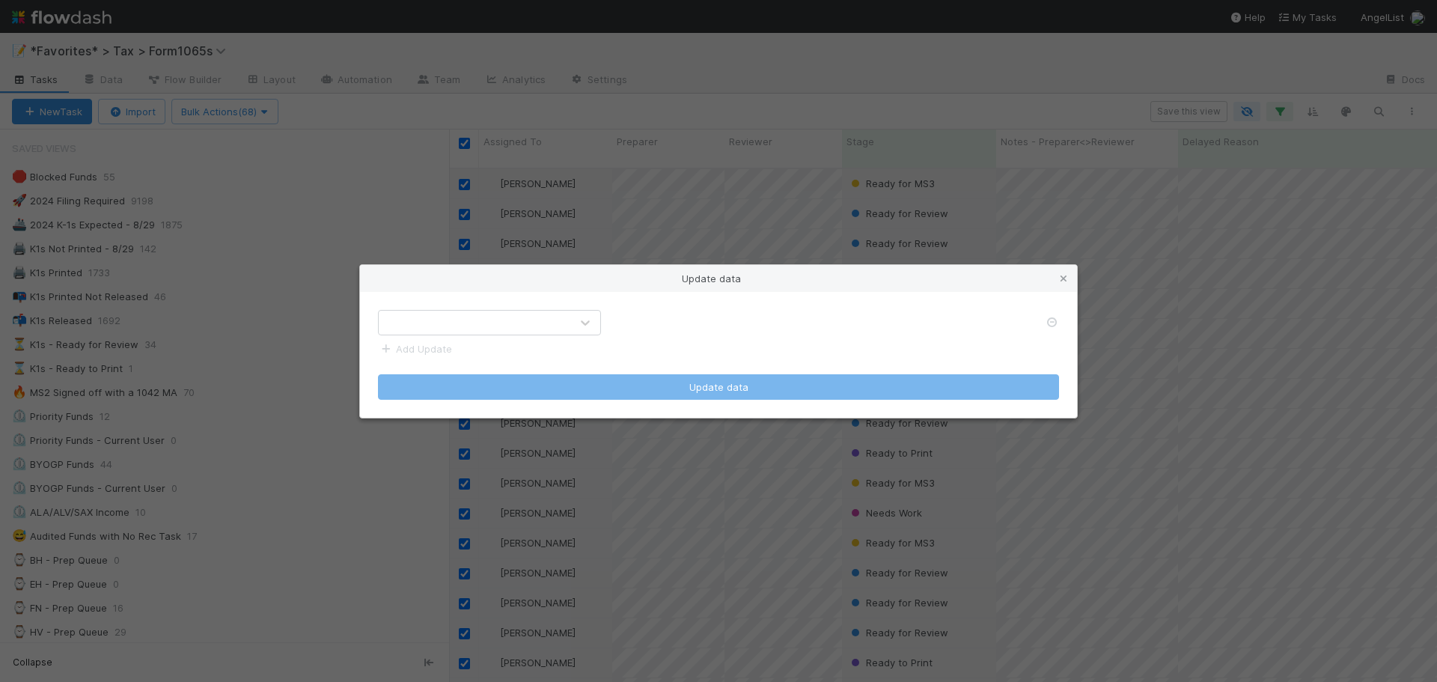
click at [474, 319] on div at bounding box center [475, 323] width 192 height 24
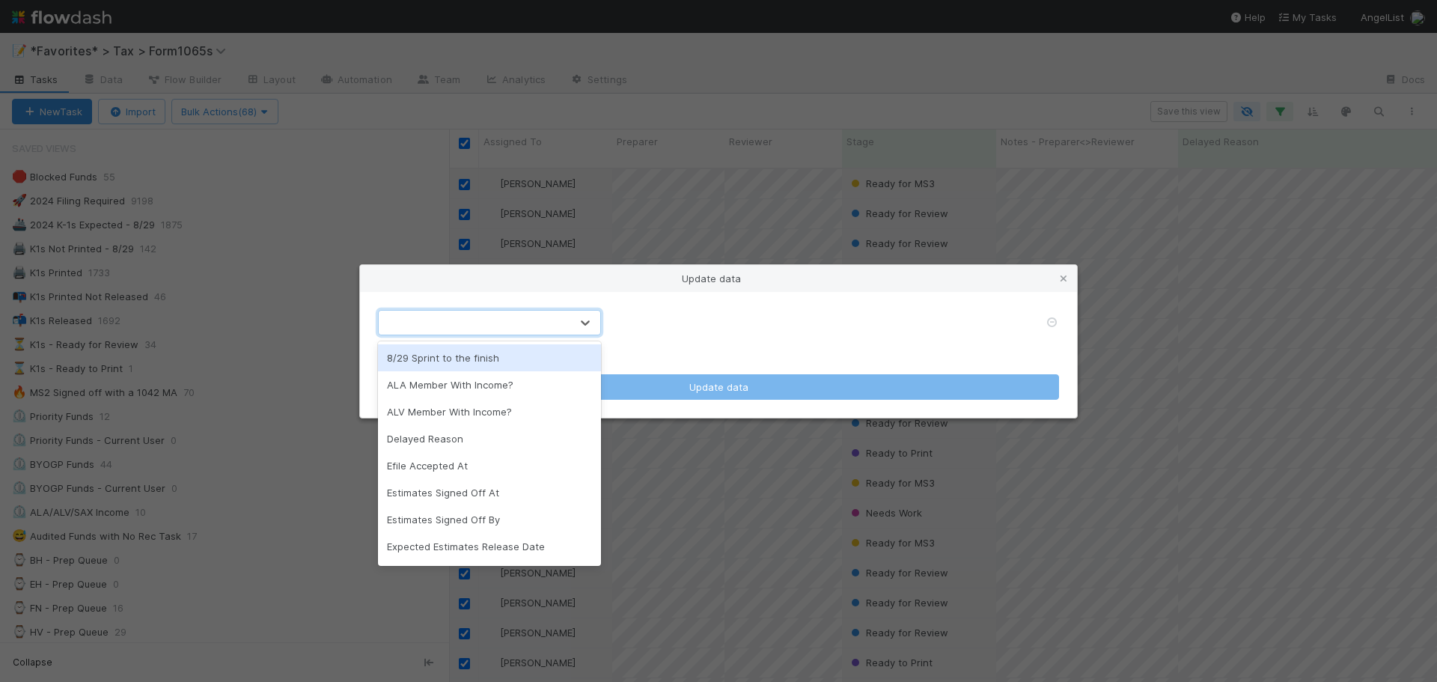
click at [482, 370] on div "8/29 Sprint to the finish" at bounding box center [489, 357] width 223 height 27
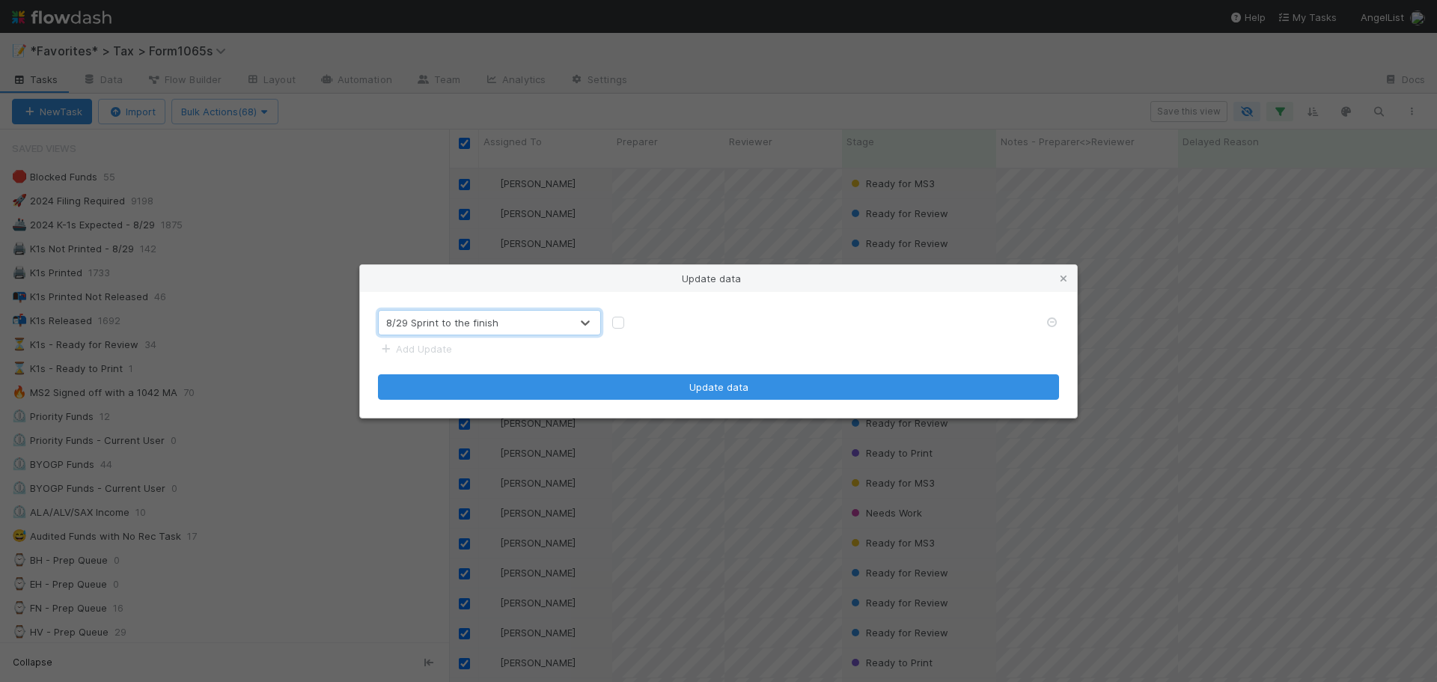
click at [630, 315] on label at bounding box center [630, 315] width 0 height 0
click at [618, 322] on input "checkbox" at bounding box center [618, 321] width 12 height 13
checkbox input "true"
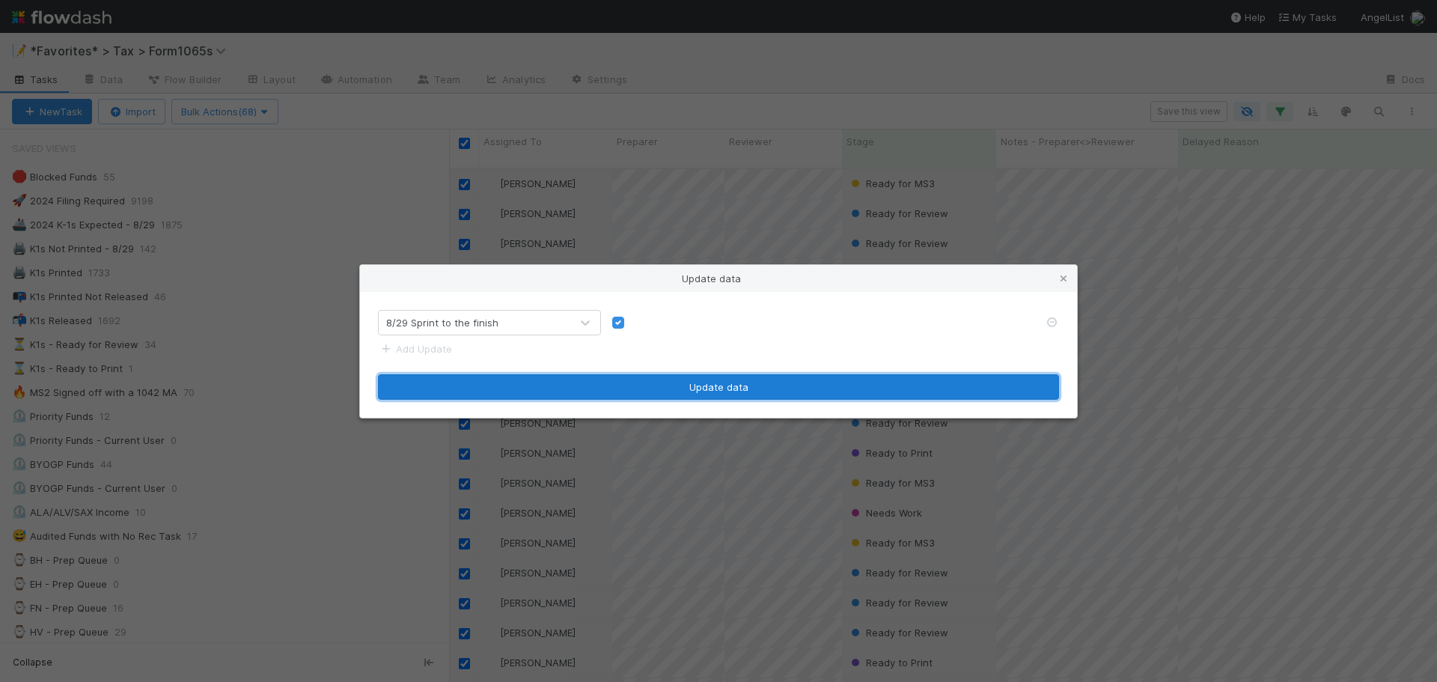
click at [815, 380] on button "Update data" at bounding box center [718, 386] width 681 height 25
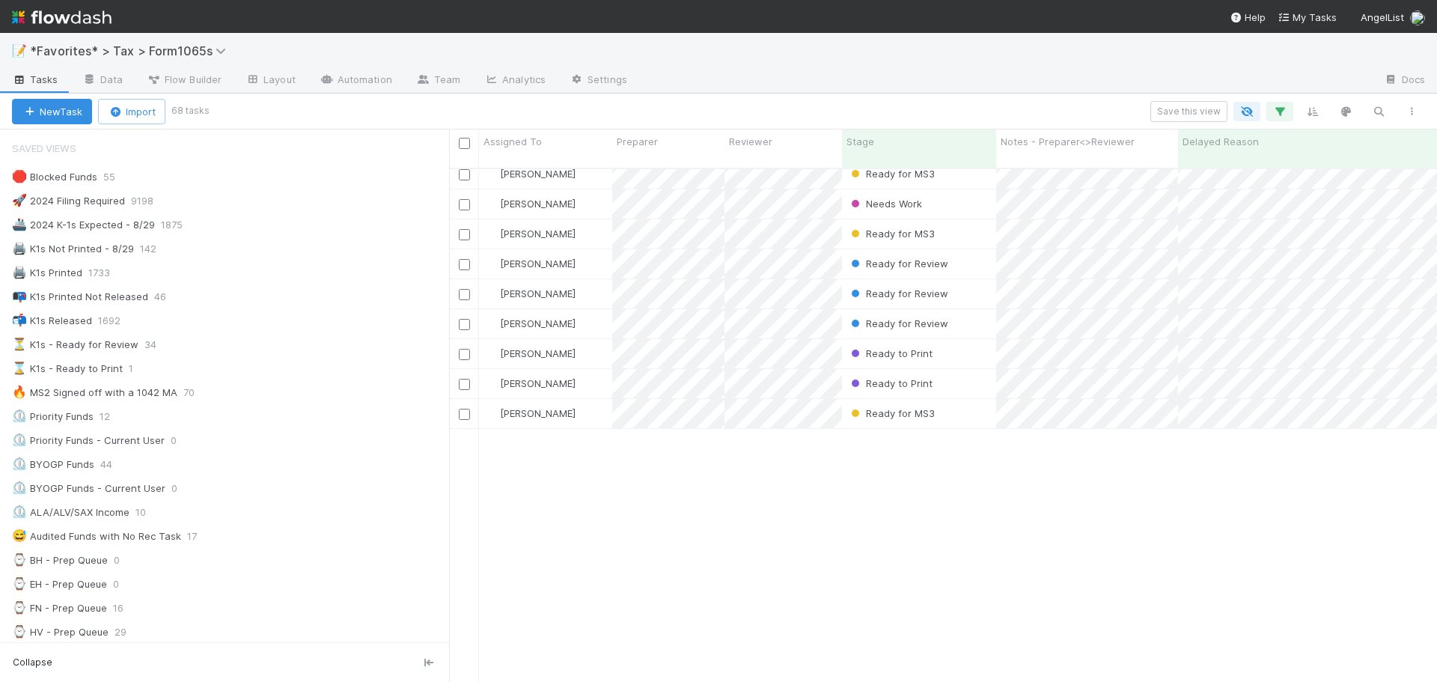
scroll to position [0, 0]
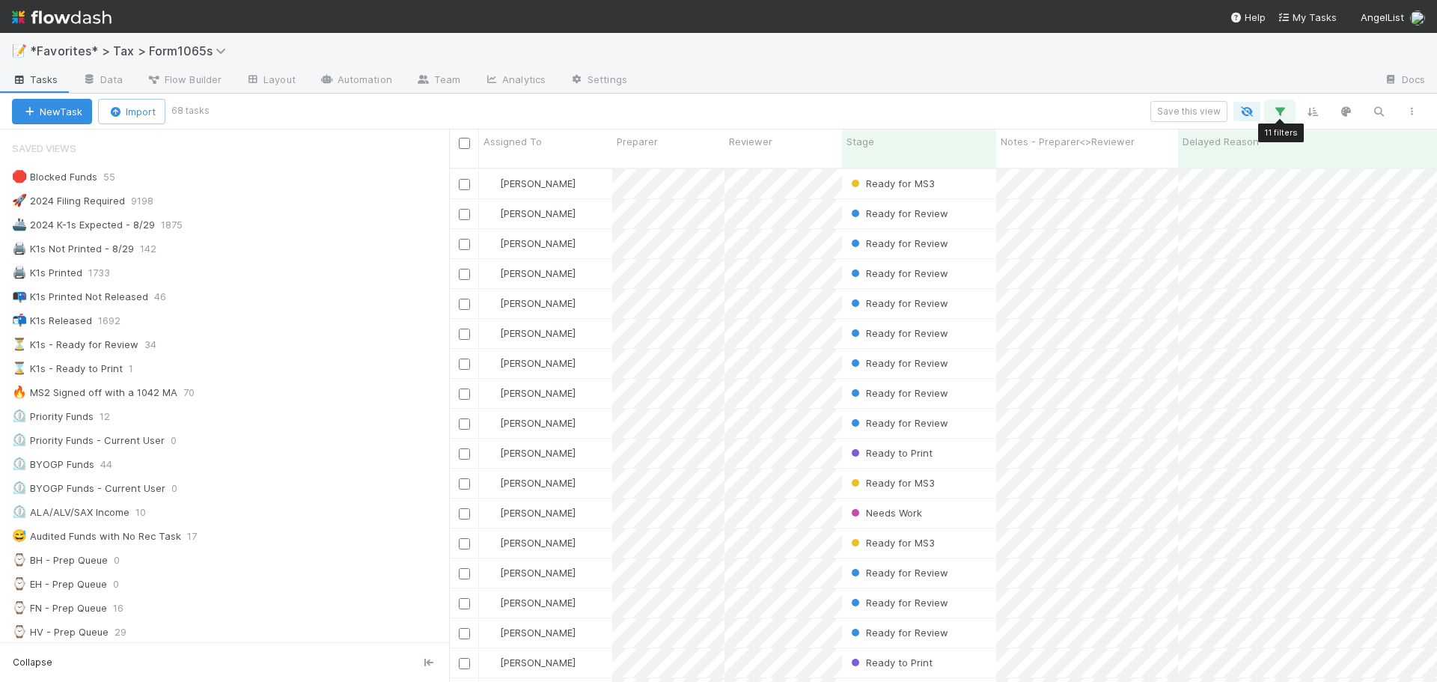
click at [1279, 112] on icon "button" at bounding box center [1280, 111] width 15 height 13
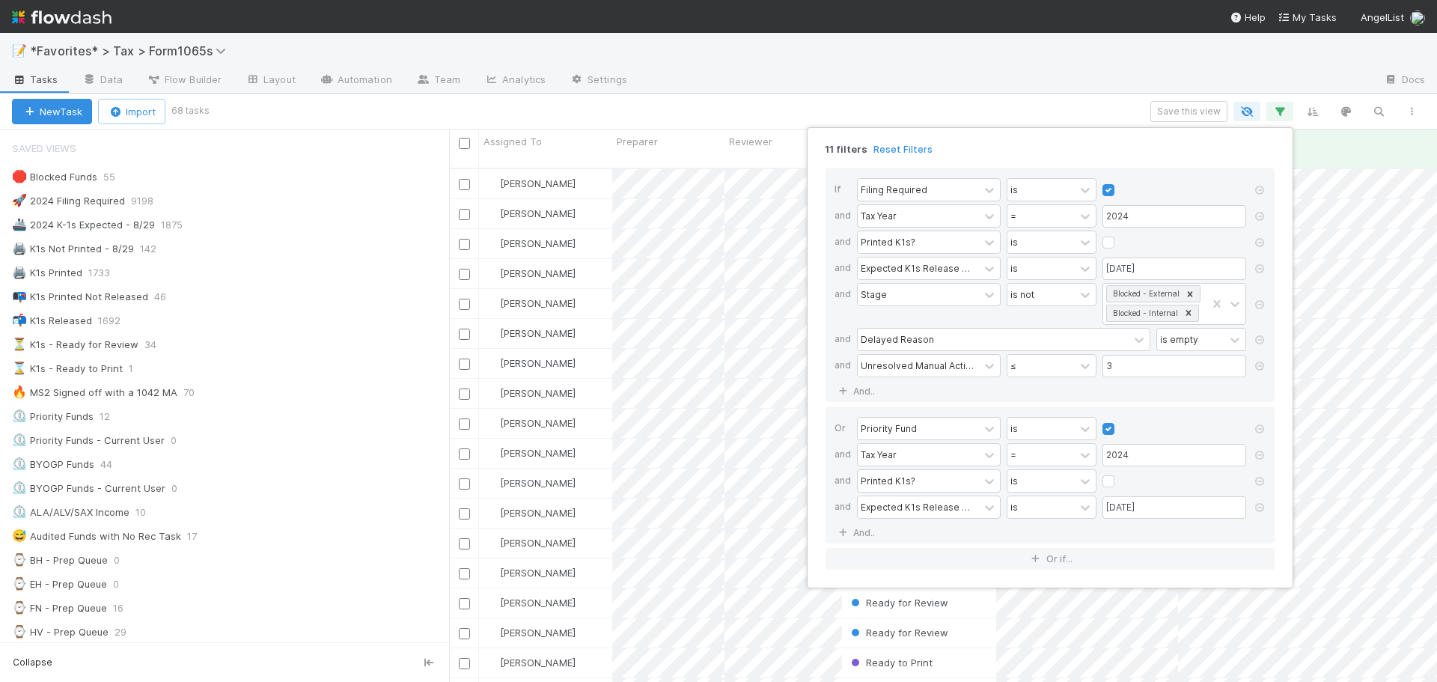
click at [1239, 69] on div "11 filters Reset Filters If Filing Required is and Tax Year = 2024 and Printed …" at bounding box center [718, 341] width 1437 height 682
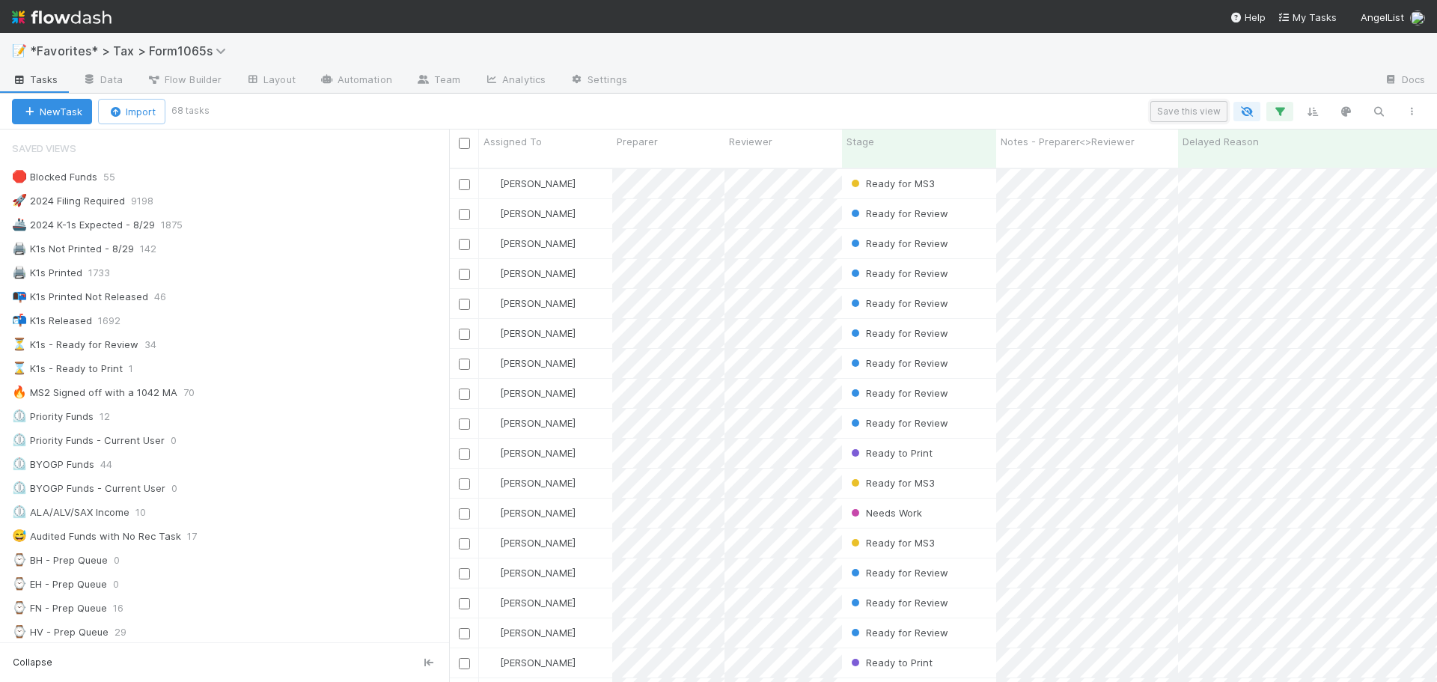
click at [1185, 107] on button "Save this view" at bounding box center [1189, 111] width 77 height 21
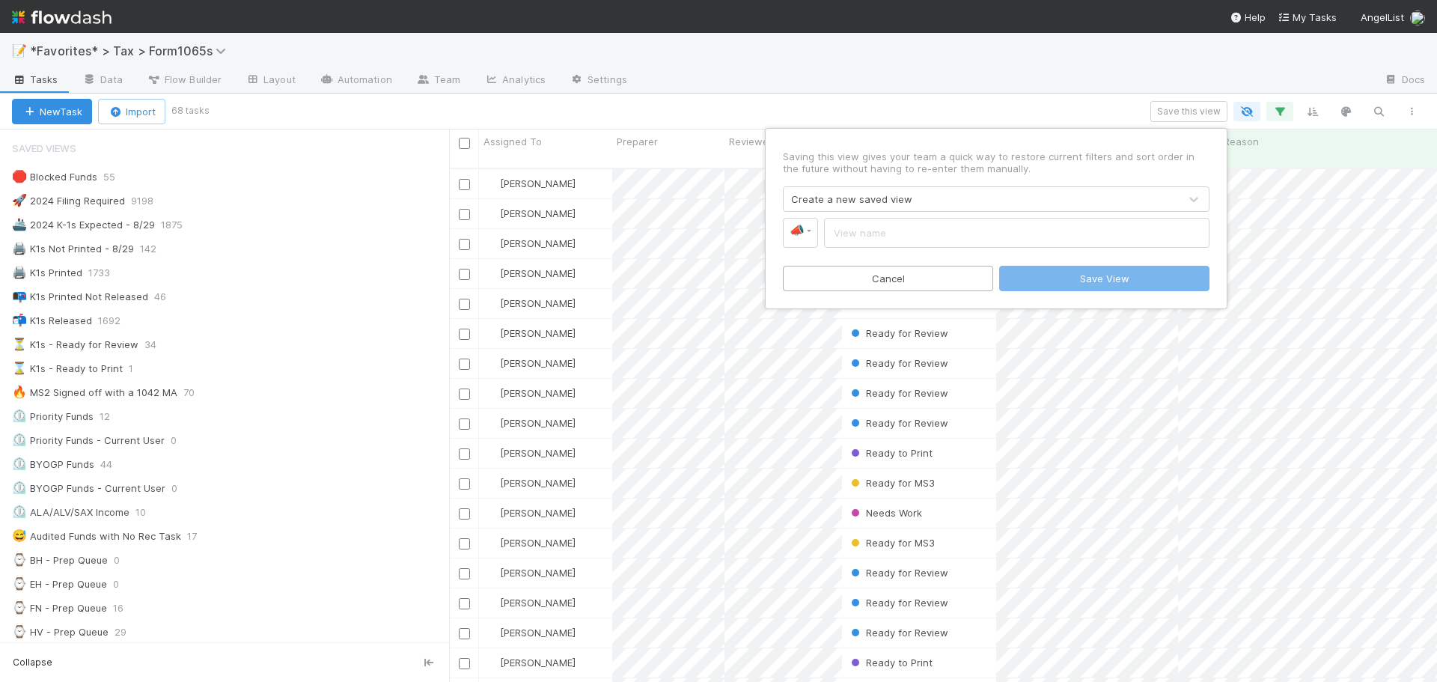
click at [909, 233] on input "text" at bounding box center [1017, 233] width 386 height 30
click at [806, 239] on link "📣" at bounding box center [800, 233] width 35 height 30
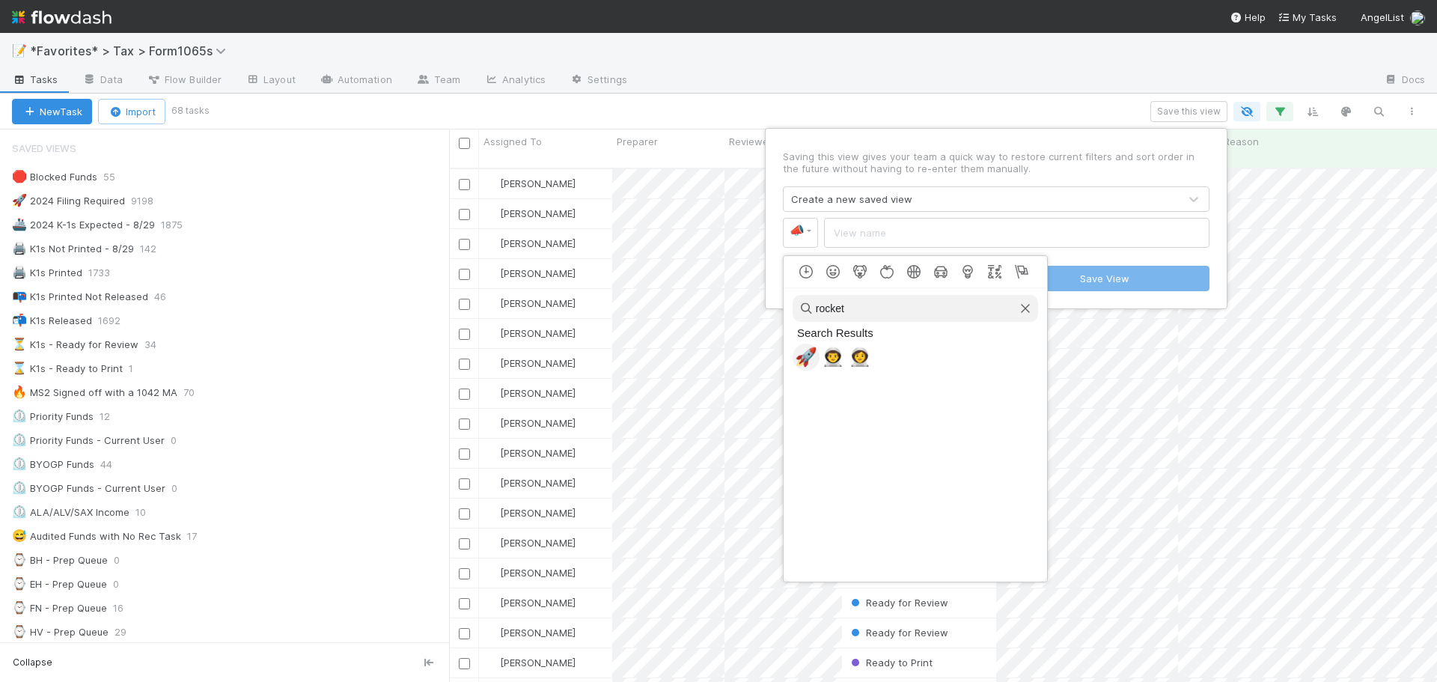
drag, startPoint x: 877, startPoint y: 314, endPoint x: 737, endPoint y: 295, distance: 141.3
click at [737, 295] on div at bounding box center [718, 341] width 1437 height 682
drag, startPoint x: 843, startPoint y: 304, endPoint x: 816, endPoint y: 305, distance: 27.0
click at [816, 305] on input "rocket" at bounding box center [916, 308] width 246 height 27
type input "run"
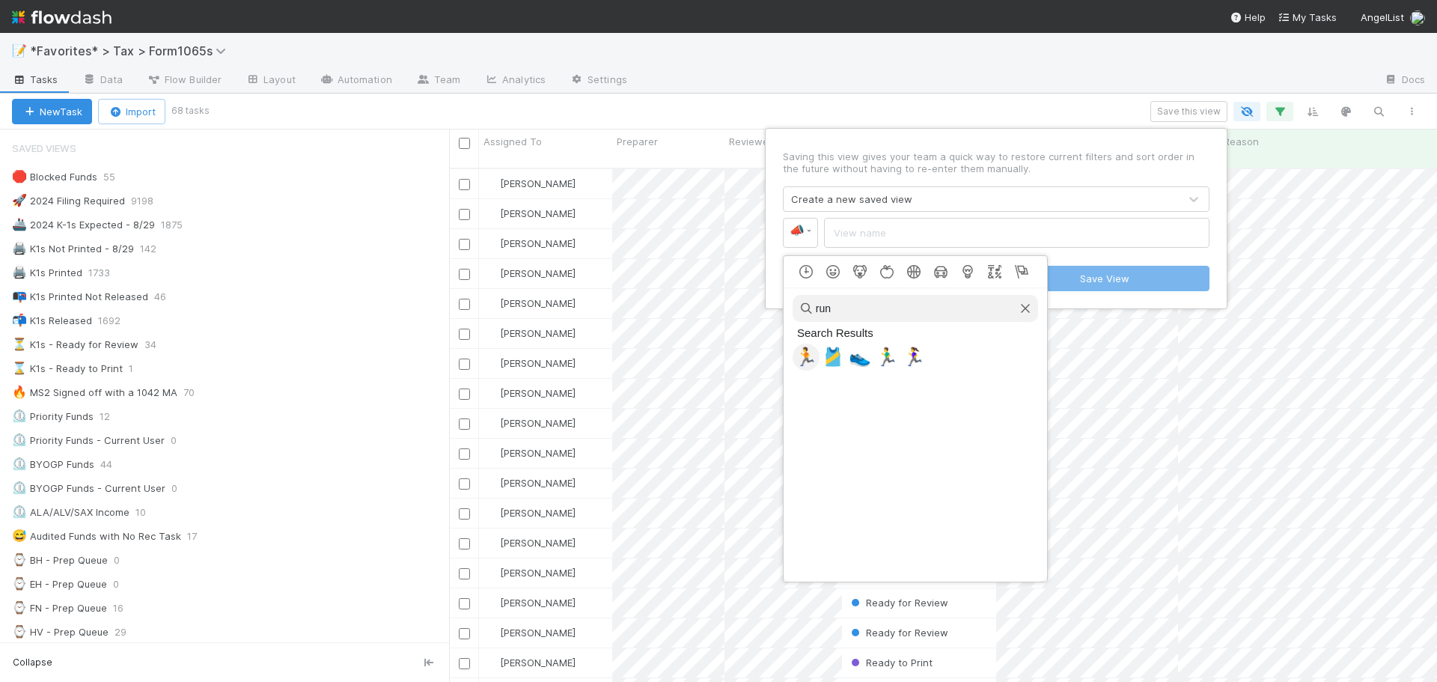
click at [806, 358] on span "🏃" at bounding box center [806, 357] width 22 height 21
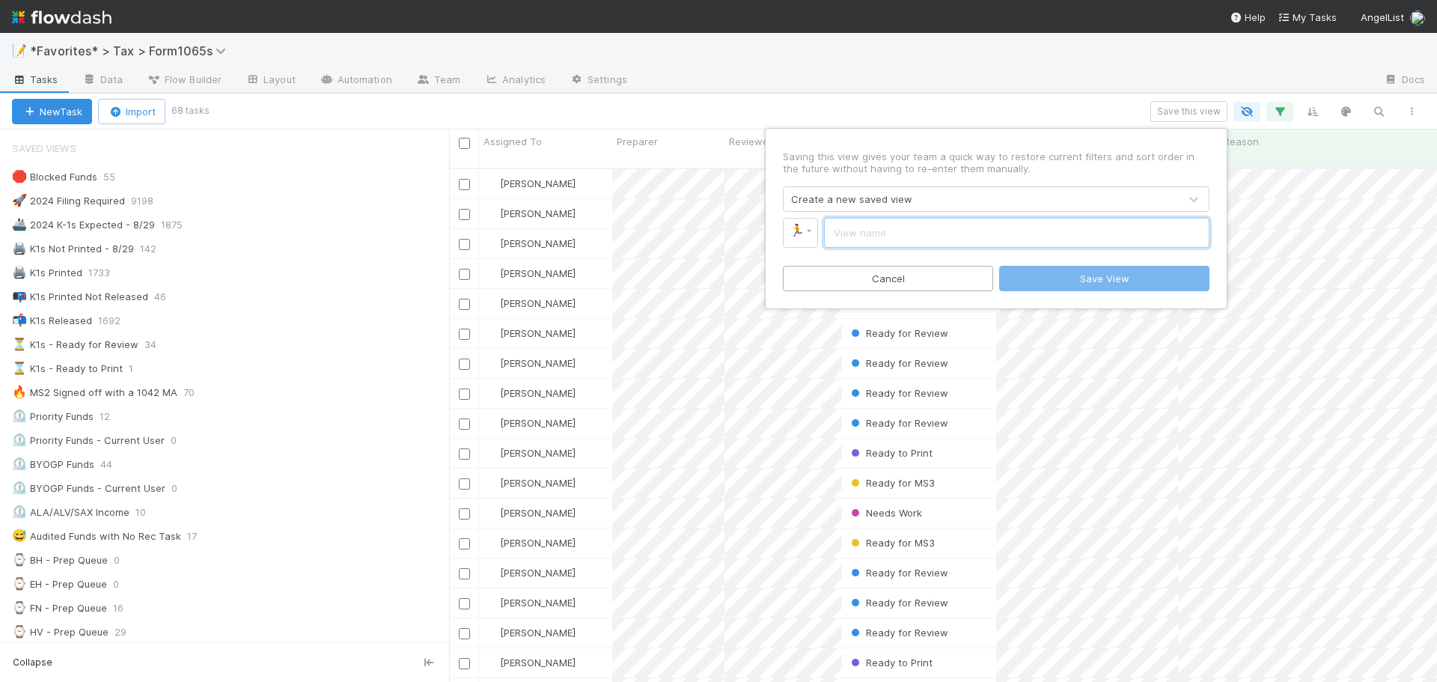
click at [949, 233] on input "text" at bounding box center [1017, 233] width 386 height 30
type input "8/29 Sprint to the finish"
click at [1094, 266] on button "Save View" at bounding box center [1104, 278] width 210 height 25
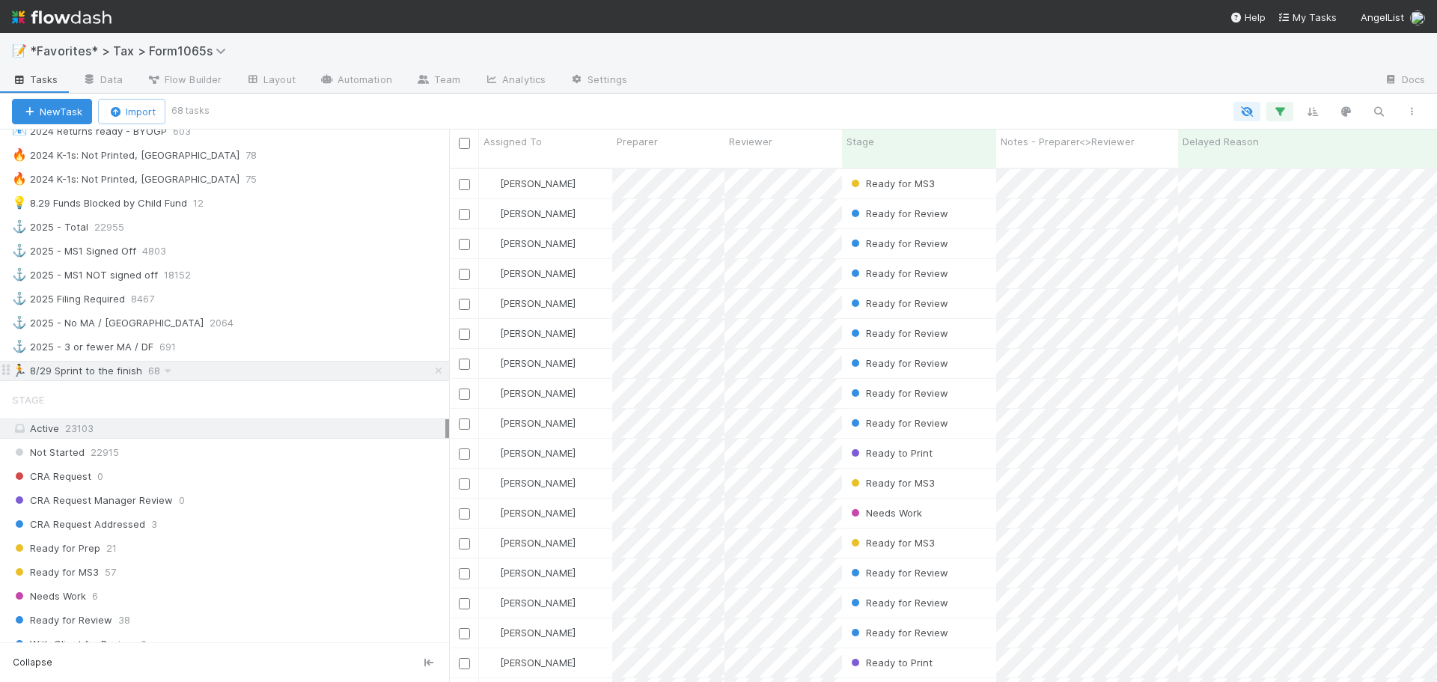
scroll to position [823, 0]
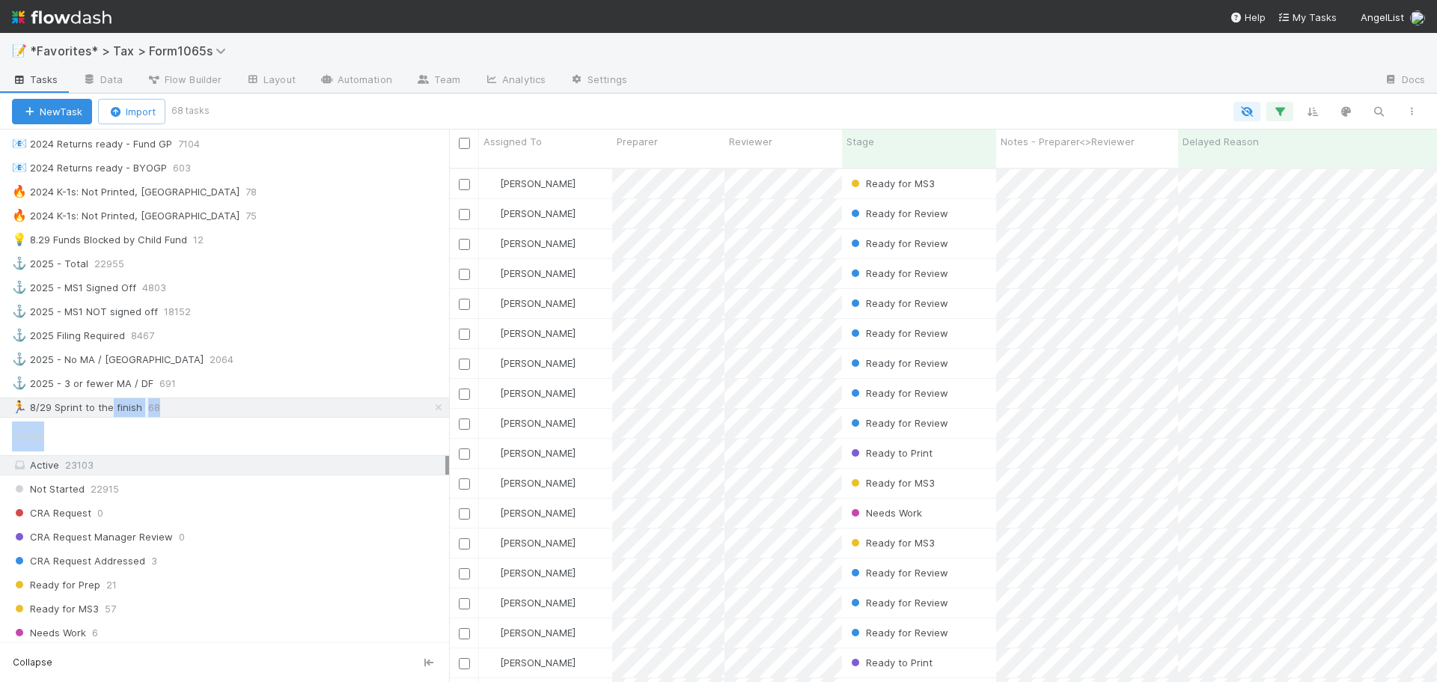
drag, startPoint x: 112, startPoint y: 411, endPoint x: 115, endPoint y: 428, distance: 17.4
click at [117, 428] on div "Saved Views 🛑 Blocked Funds 55 🚀 2024 Filing Required 9198 🚢 2024 K-1s Expected…" at bounding box center [224, 386] width 449 height 513
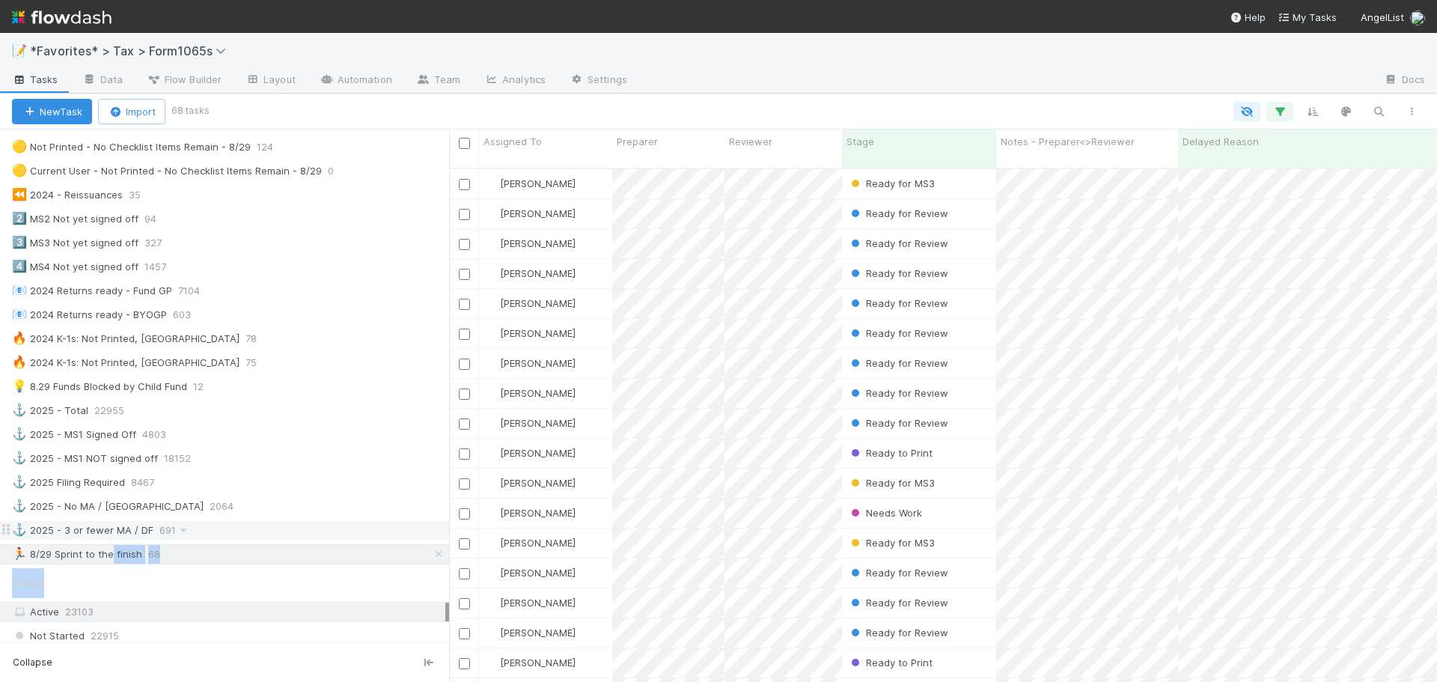
scroll to position [674, 0]
click at [174, 555] on div "🏃 8/29 Sprint to the finish 68" at bounding box center [230, 557] width 437 height 19
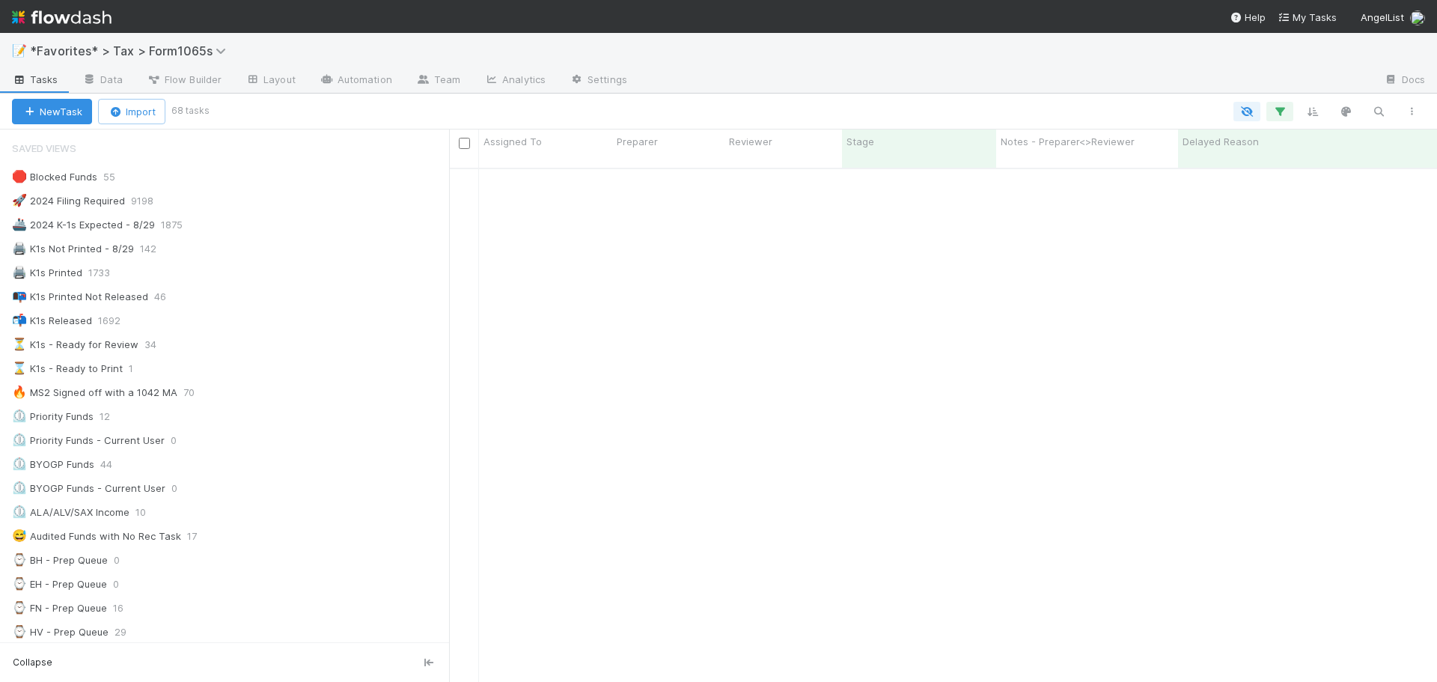
scroll to position [0, 0]
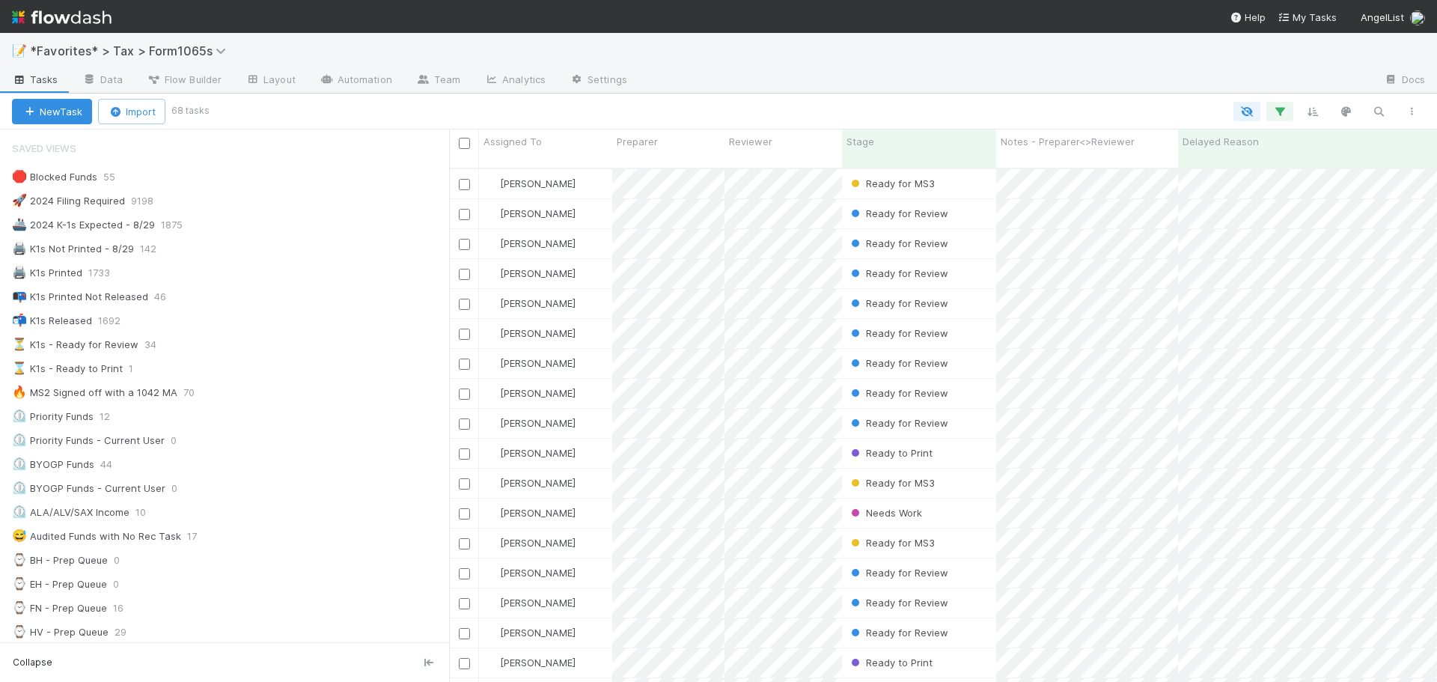
click at [835, 102] on div at bounding box center [818, 111] width 1222 height 19
click at [922, 147] on div "Stage" at bounding box center [920, 141] width 146 height 15
click at [924, 164] on div "Sort First → Last" at bounding box center [932, 170] width 171 height 22
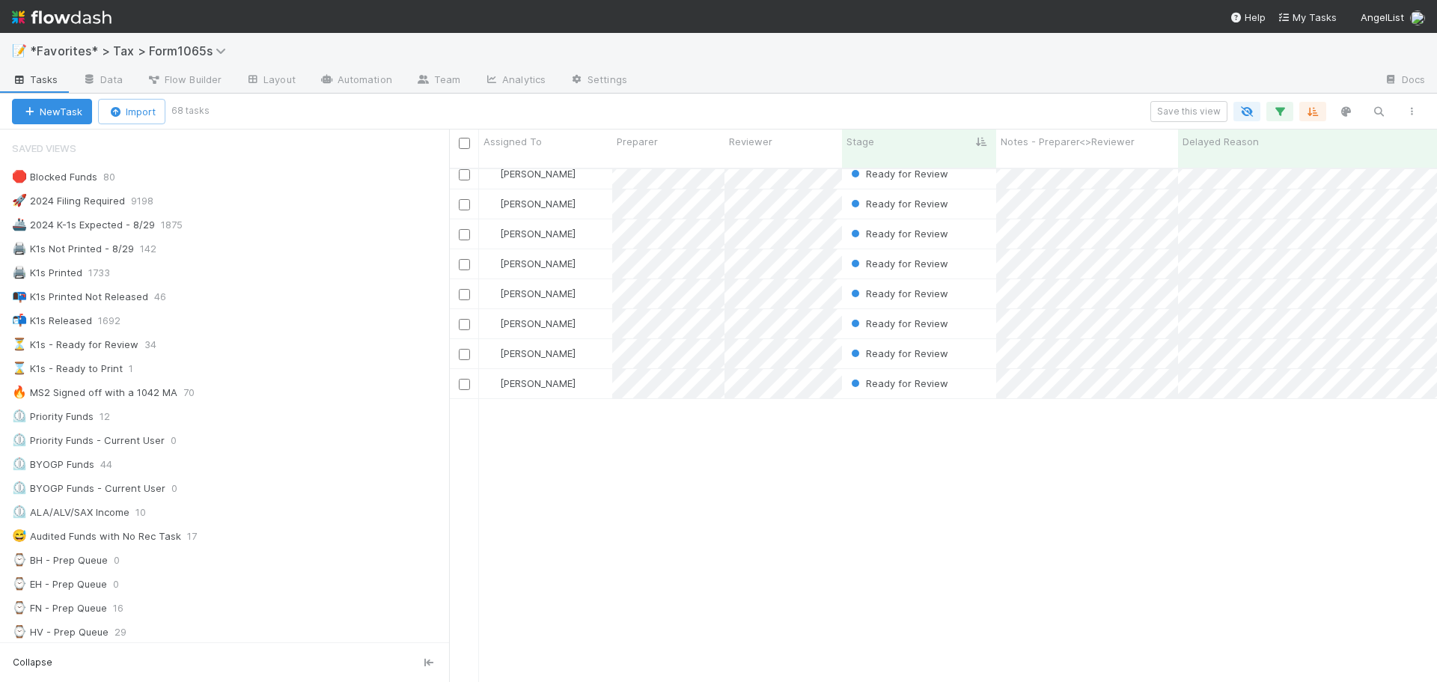
scroll to position [624, 0]
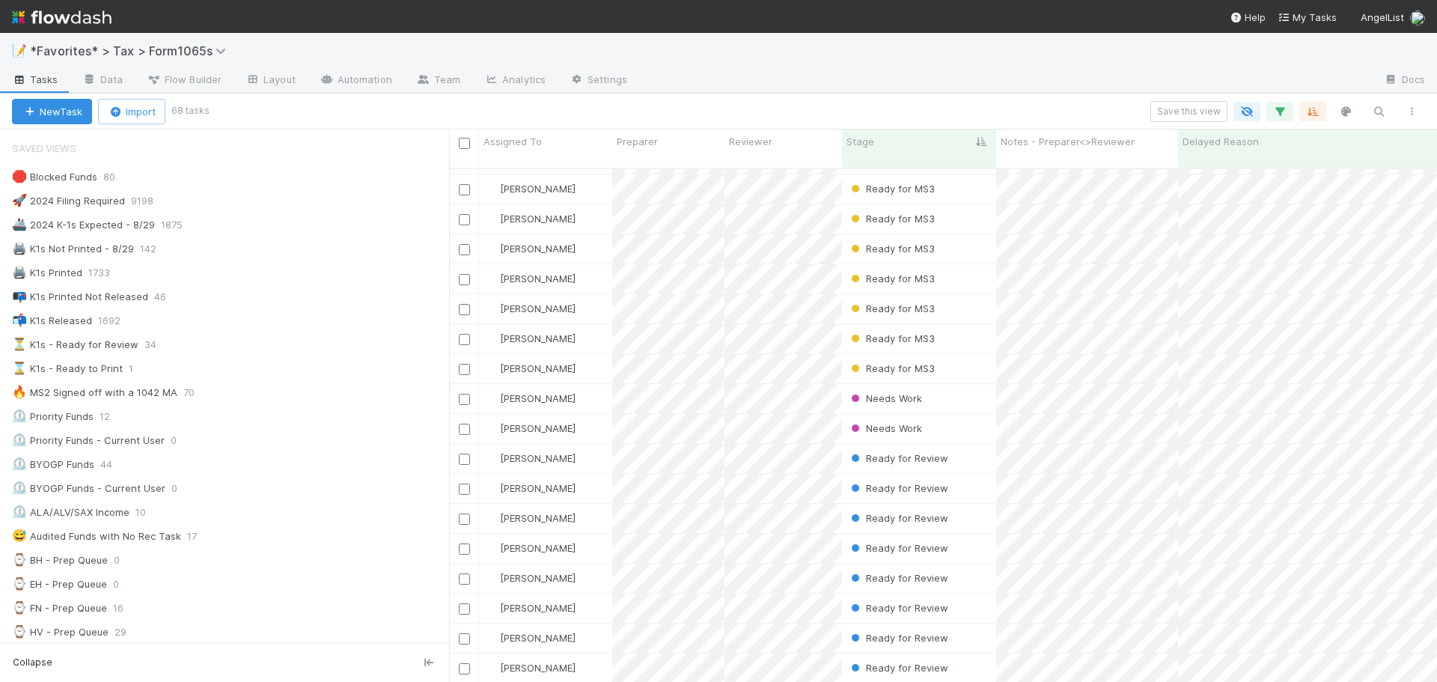
click at [832, 110] on div "Save this view" at bounding box center [818, 111] width 1222 height 21
click at [270, 178] on div "🛑 Blocked Funds 80" at bounding box center [230, 177] width 437 height 19
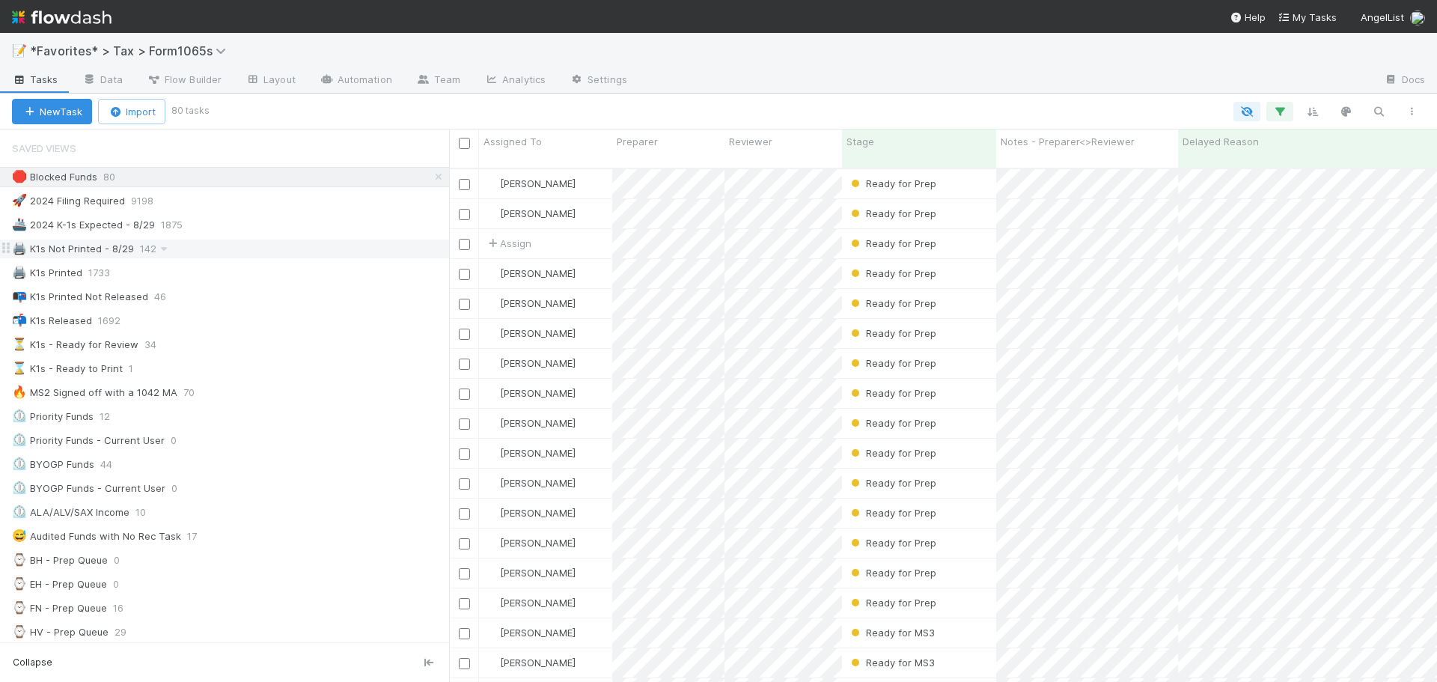
scroll to position [515, 977]
click at [267, 246] on div "🖨️ K1s Not Printed - 8/29 142" at bounding box center [230, 249] width 437 height 19
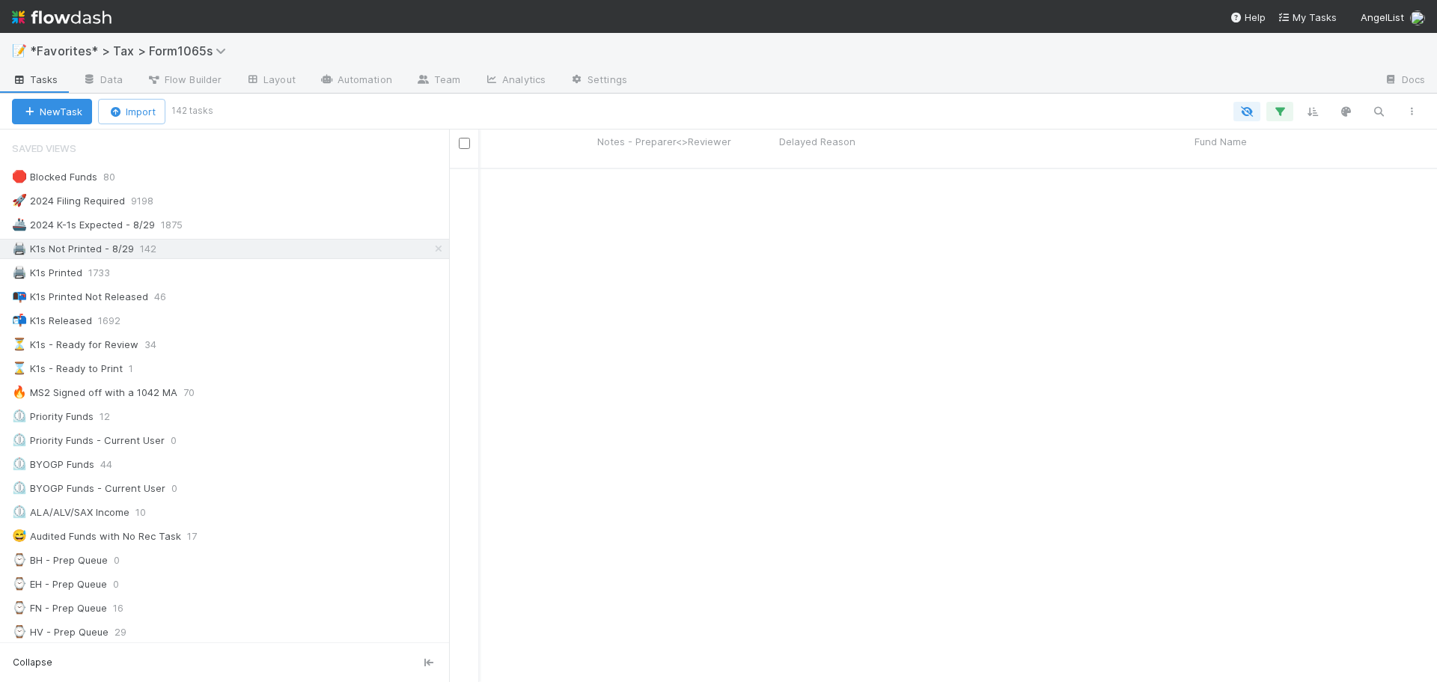
scroll to position [1273, 404]
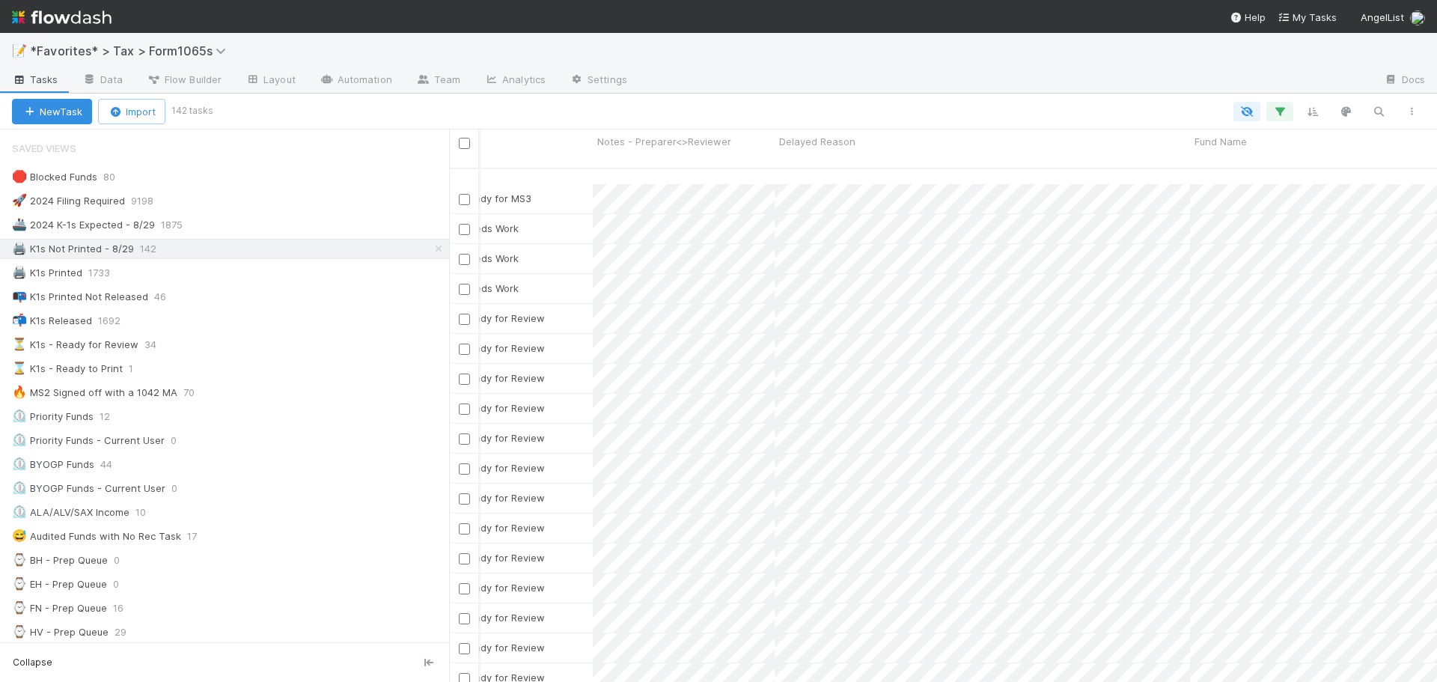
click at [317, 165] on div "Saved Views 🛑 Blocked Funds 80 🚀 2024 Filing Required 9198 🚢 2024 K-1s Expected…" at bounding box center [224, 687] width 449 height 1108
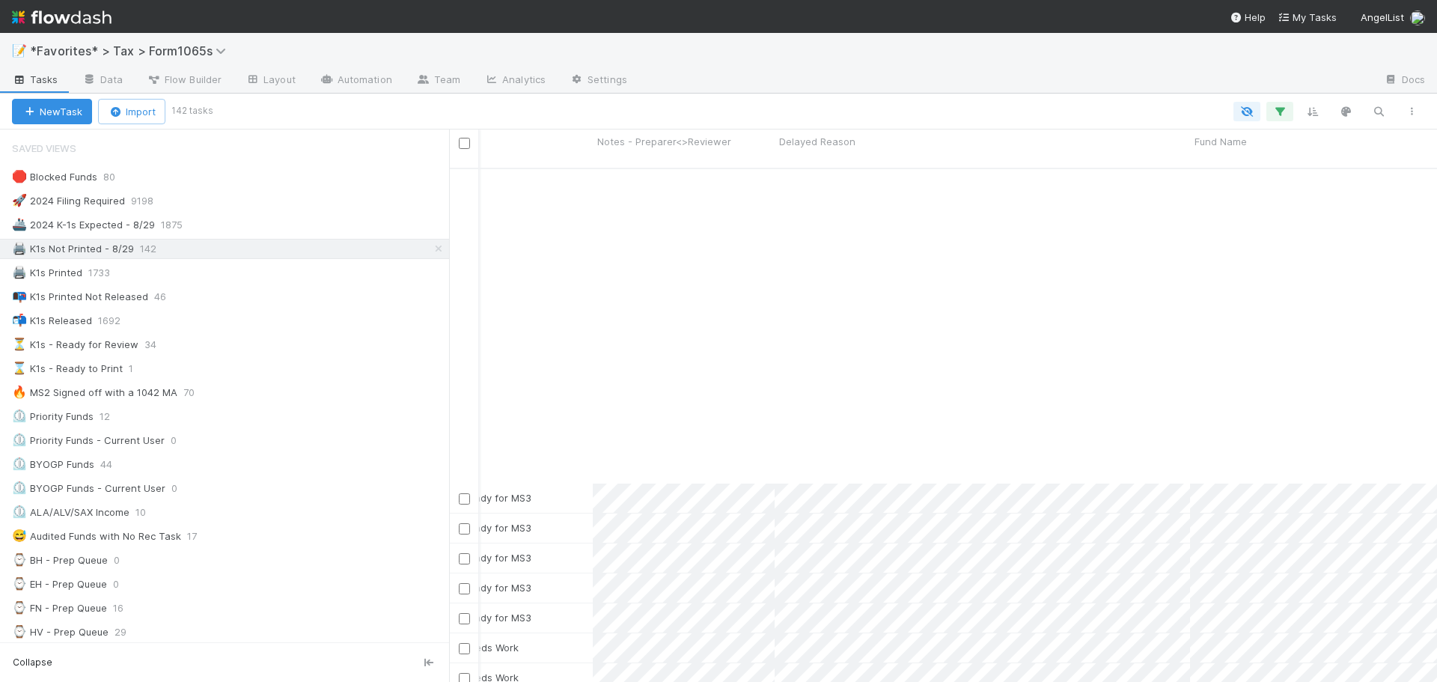
scroll to position [1647, 404]
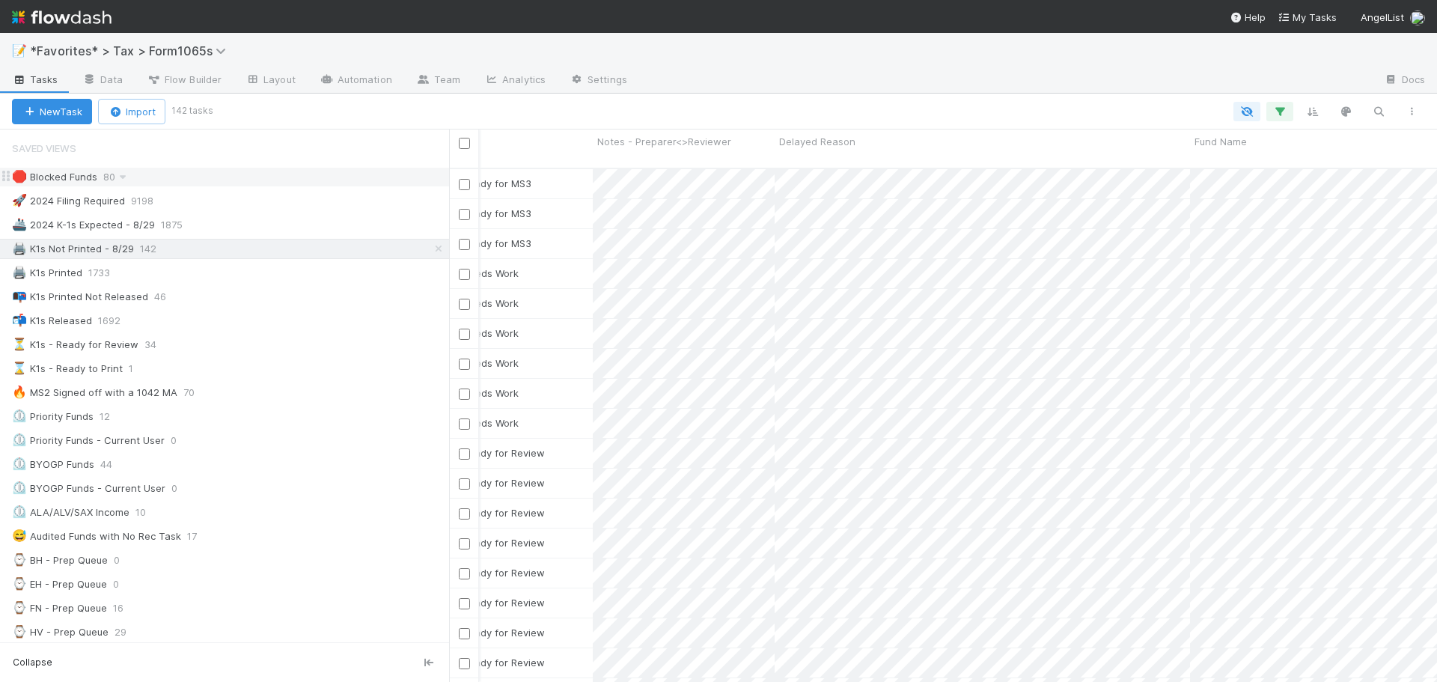
click at [286, 184] on div "🛑 Blocked Funds 80" at bounding box center [230, 177] width 437 height 19
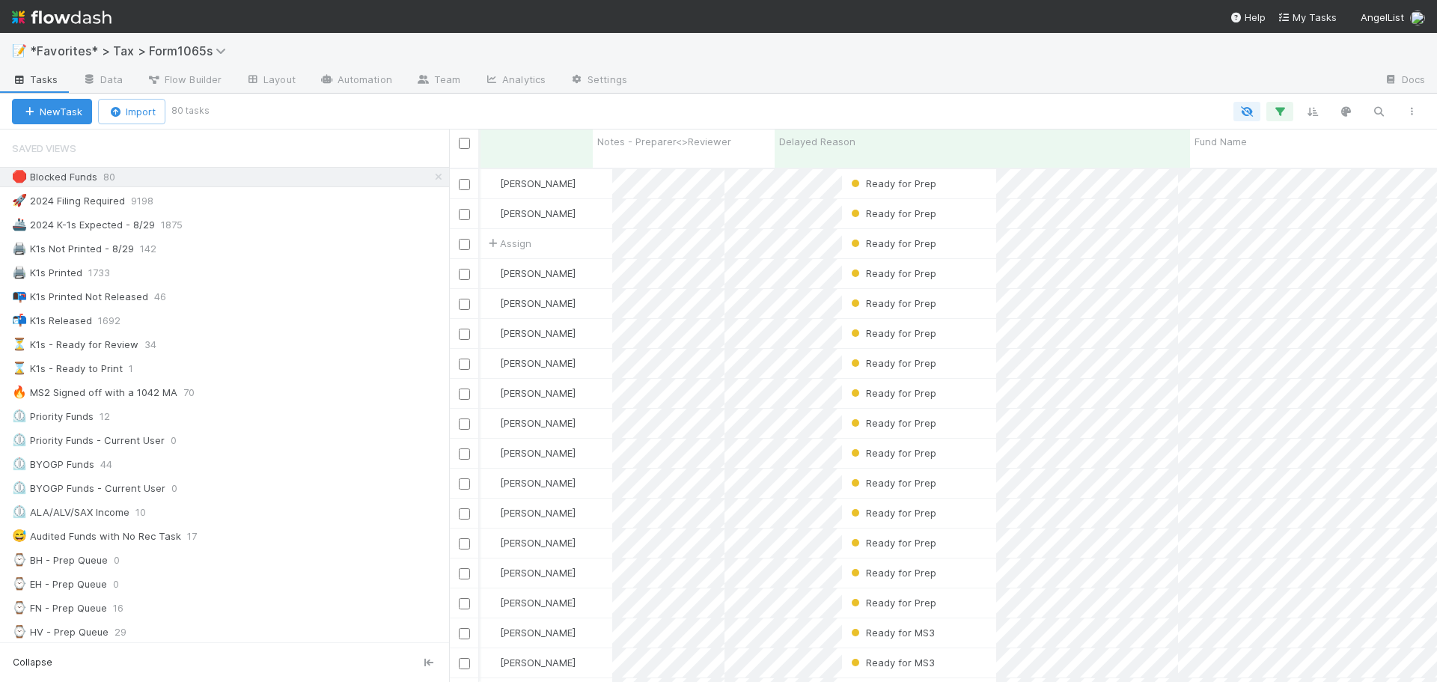
scroll to position [12, 12]
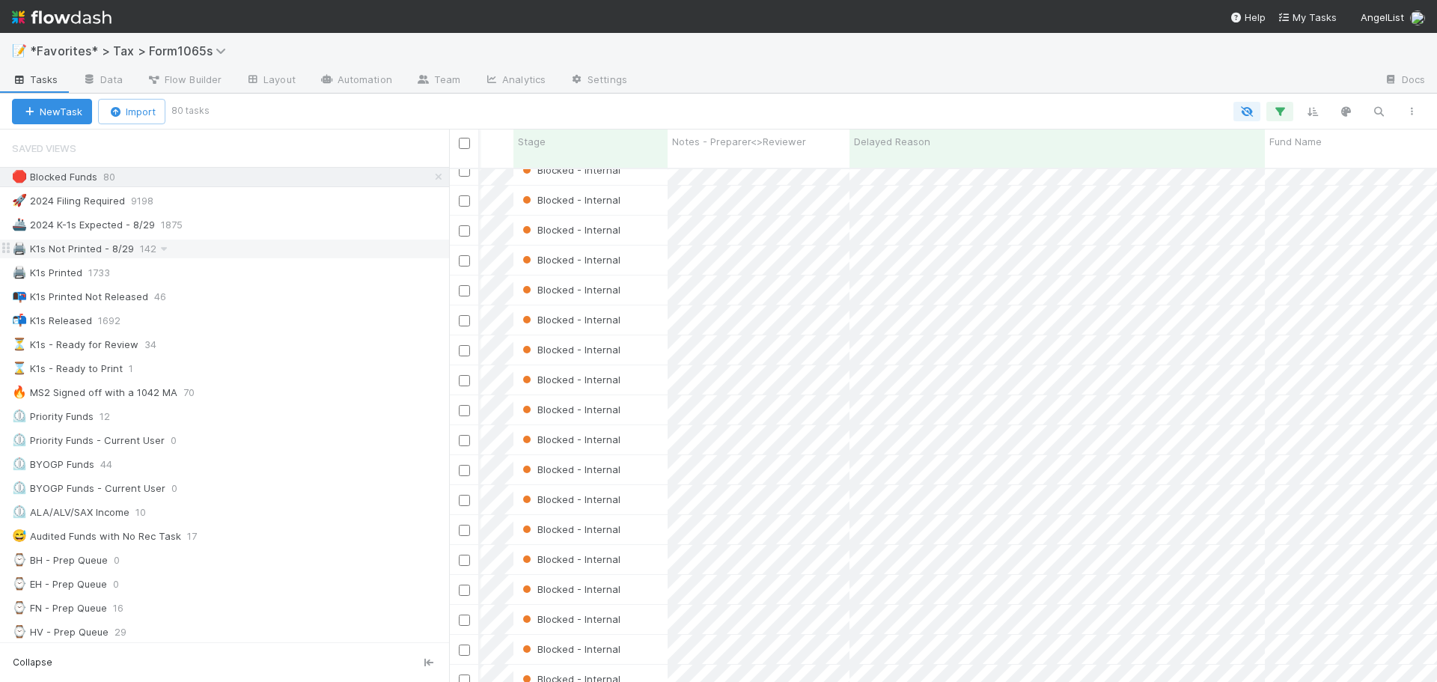
click at [249, 258] on div "🖨️ K1s Not Printed - 8/29 142" at bounding box center [224, 249] width 449 height 20
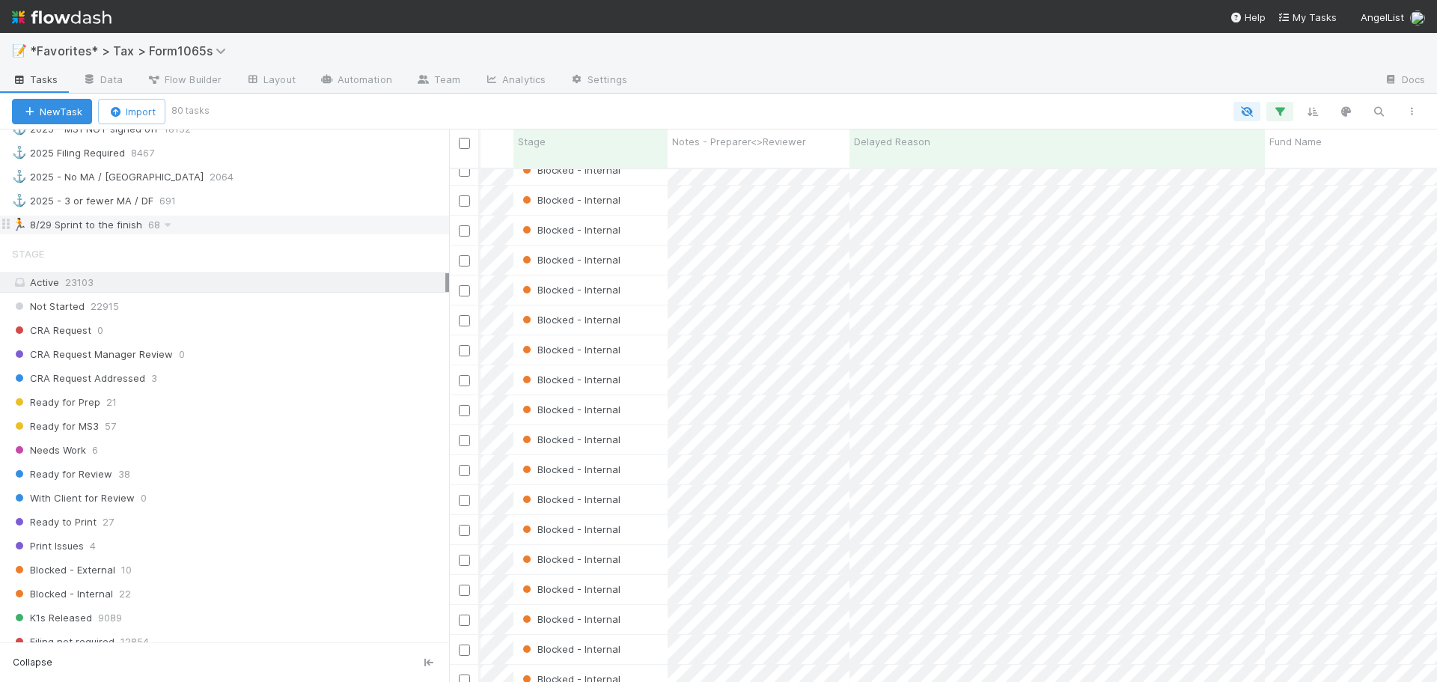
click at [297, 210] on div "⚓ 2025 - 3 or fewer MA / DF 691" at bounding box center [230, 201] width 437 height 19
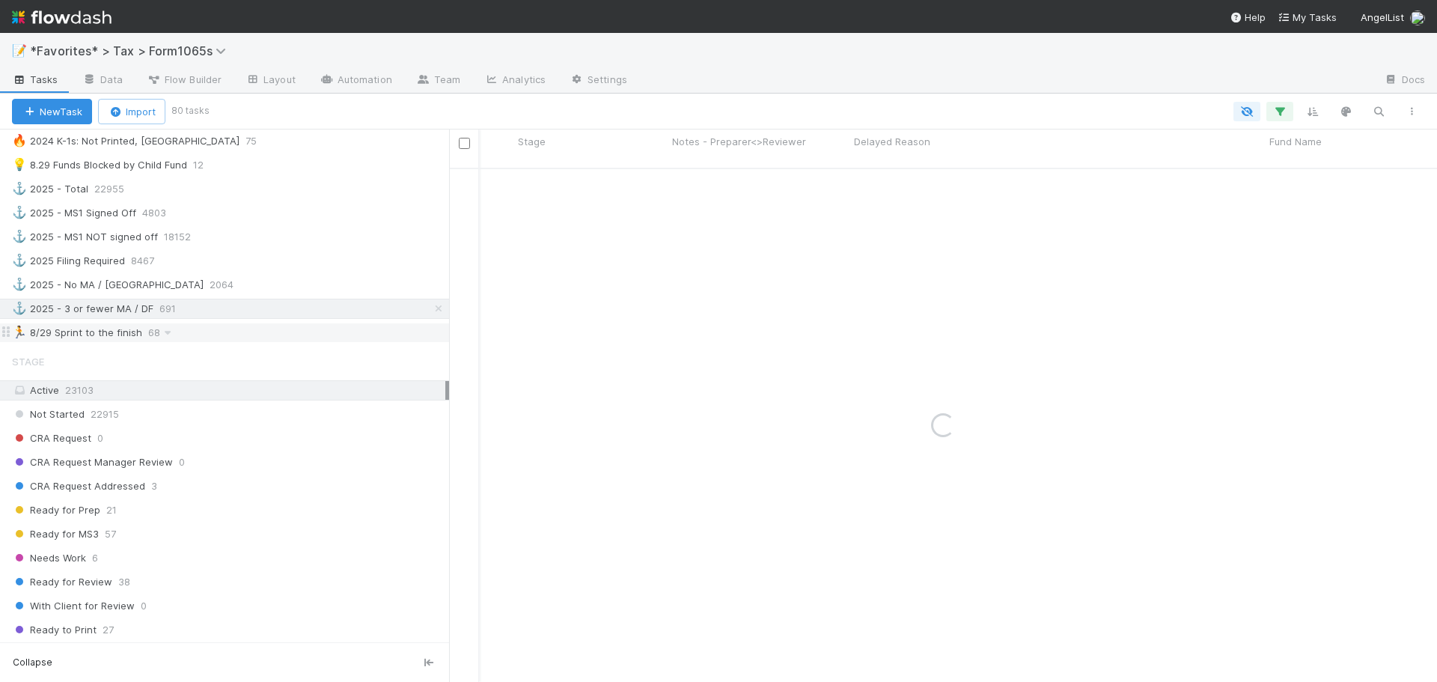
click at [278, 329] on div "🏃 8/29 Sprint to the finish 68" at bounding box center [230, 332] width 437 height 19
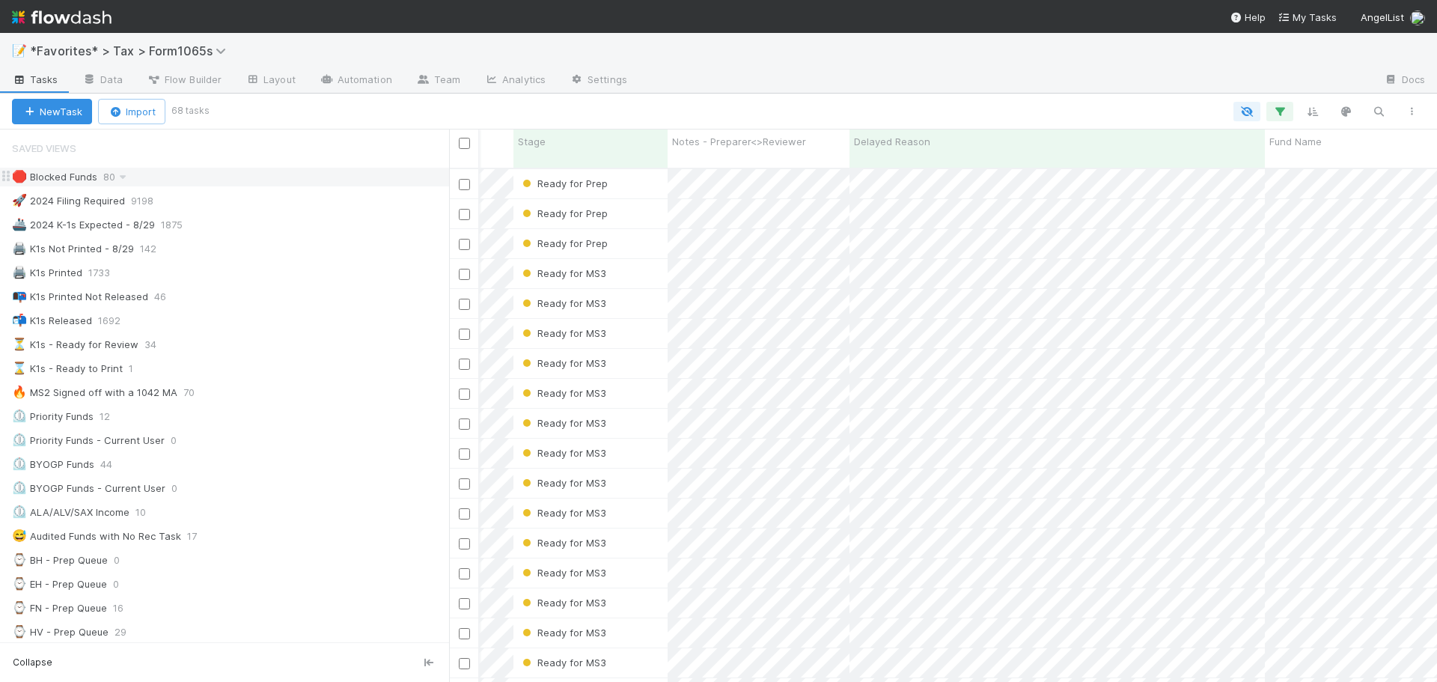
drag, startPoint x: 261, startPoint y: 179, endPoint x: 275, endPoint y: 182, distance: 13.8
click at [261, 179] on div "🛑 Blocked Funds 80" at bounding box center [230, 177] width 437 height 19
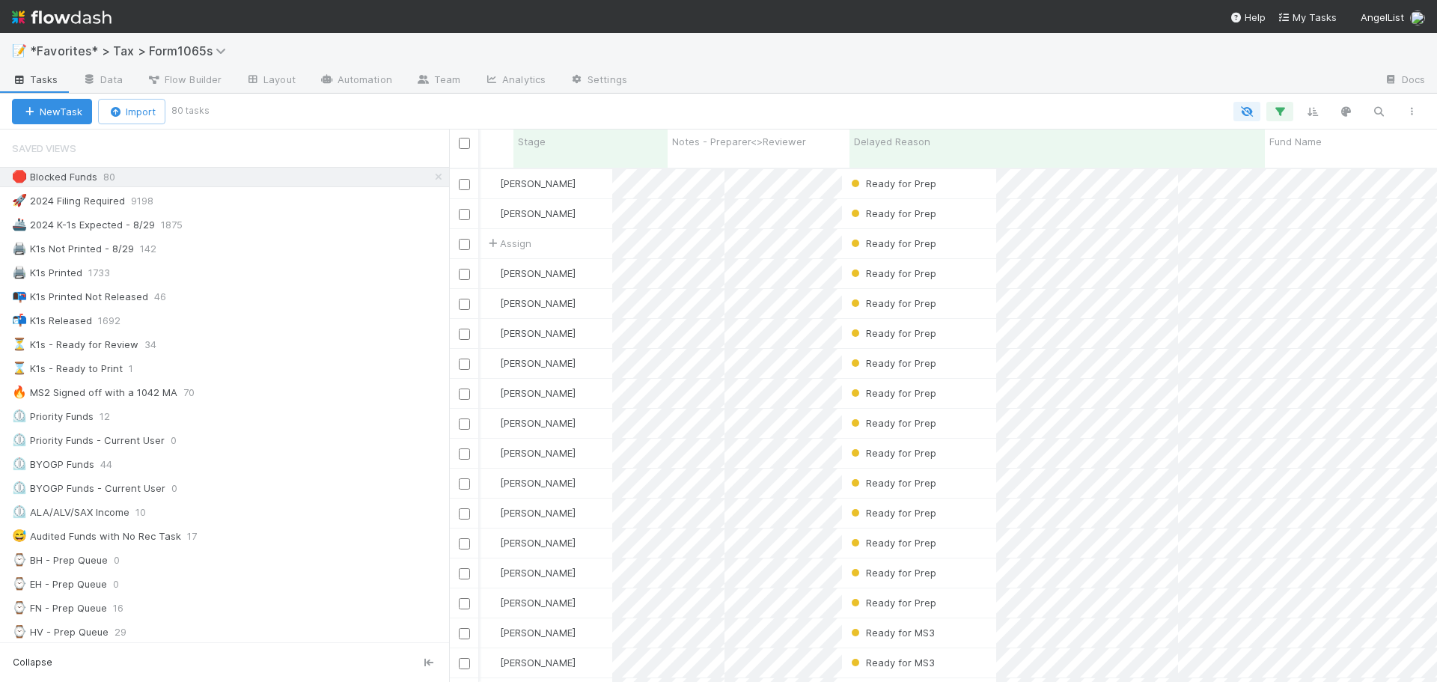
scroll to position [515, 977]
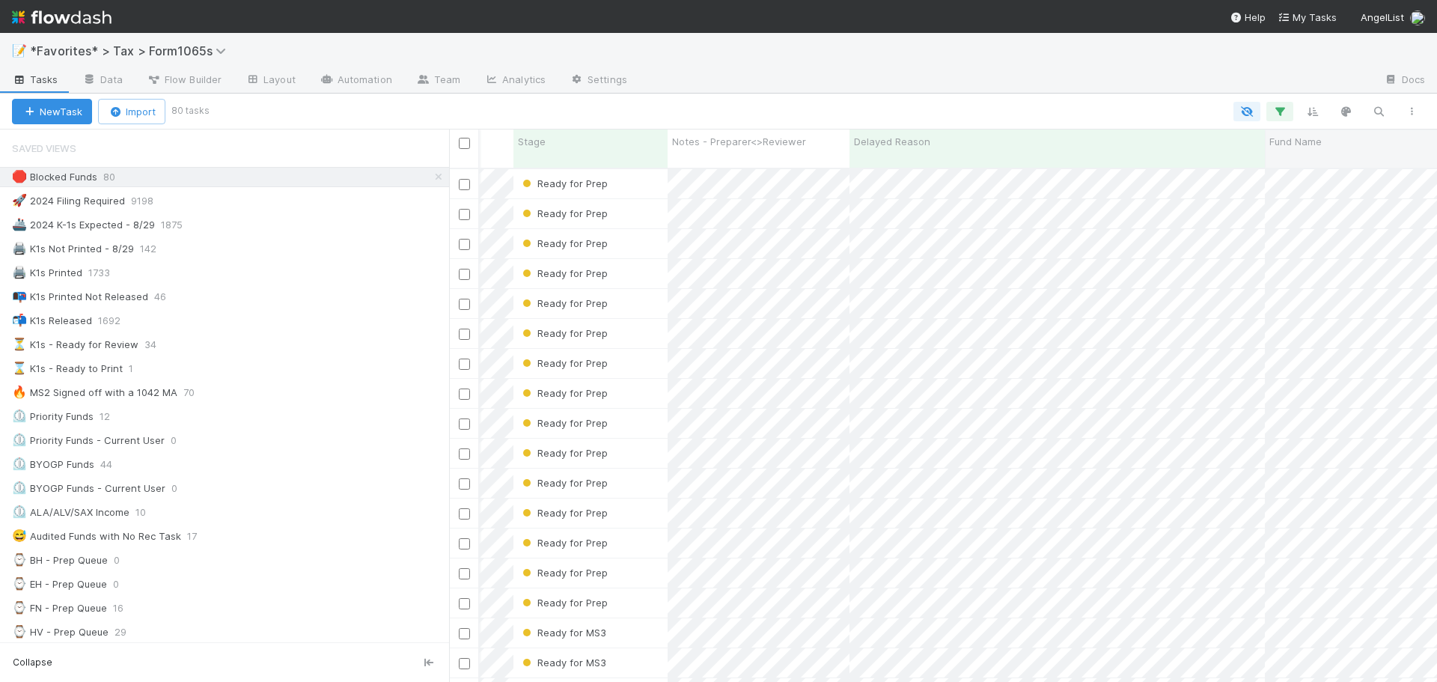
click at [1293, 168] on div "Sort A → Z" at bounding box center [1347, 170] width 171 height 22
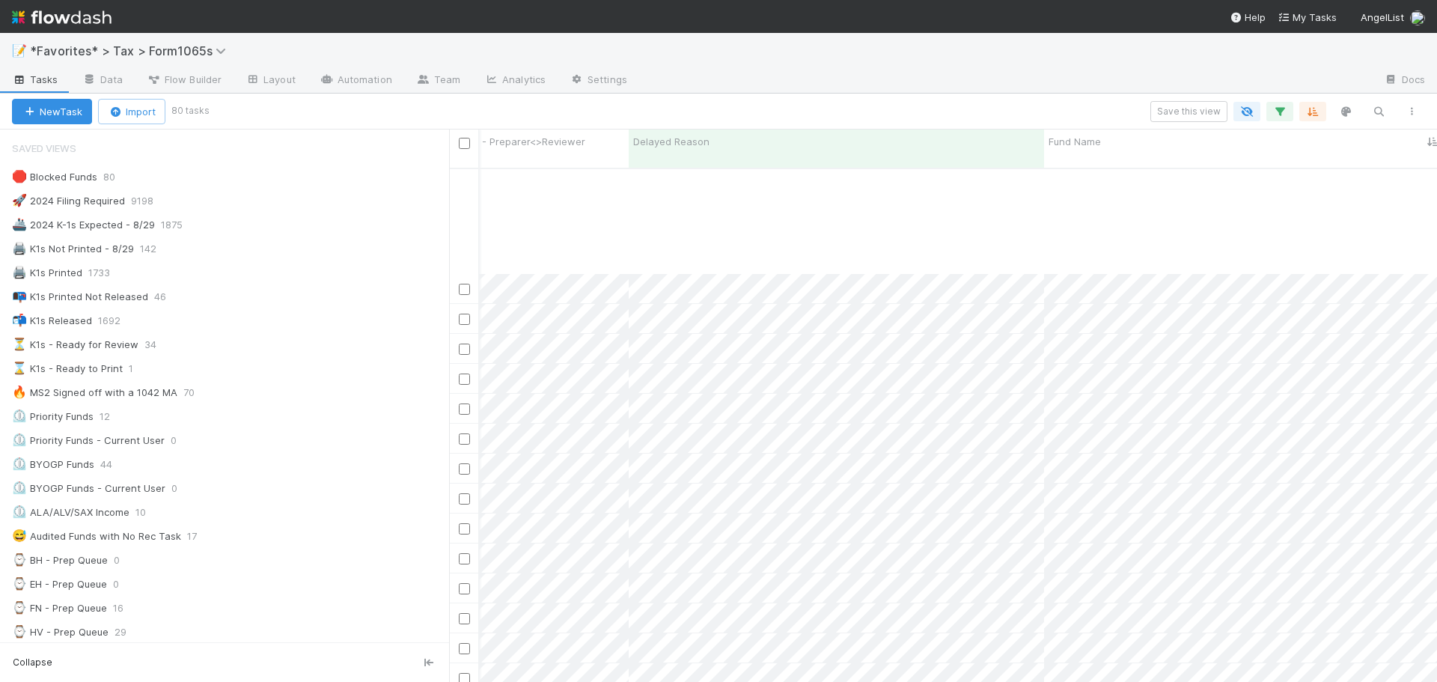
scroll to position [1572, 549]
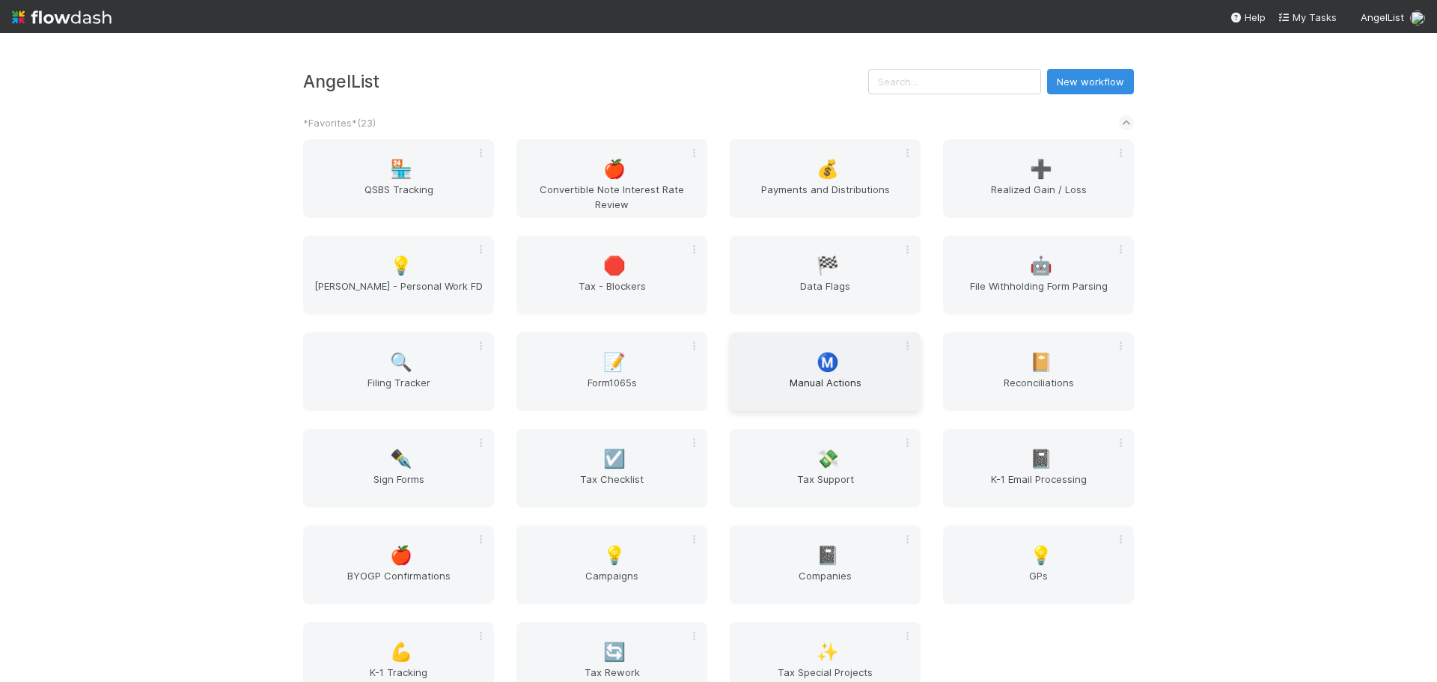
click at [785, 388] on span "Manual Actions" at bounding box center [825, 390] width 179 height 30
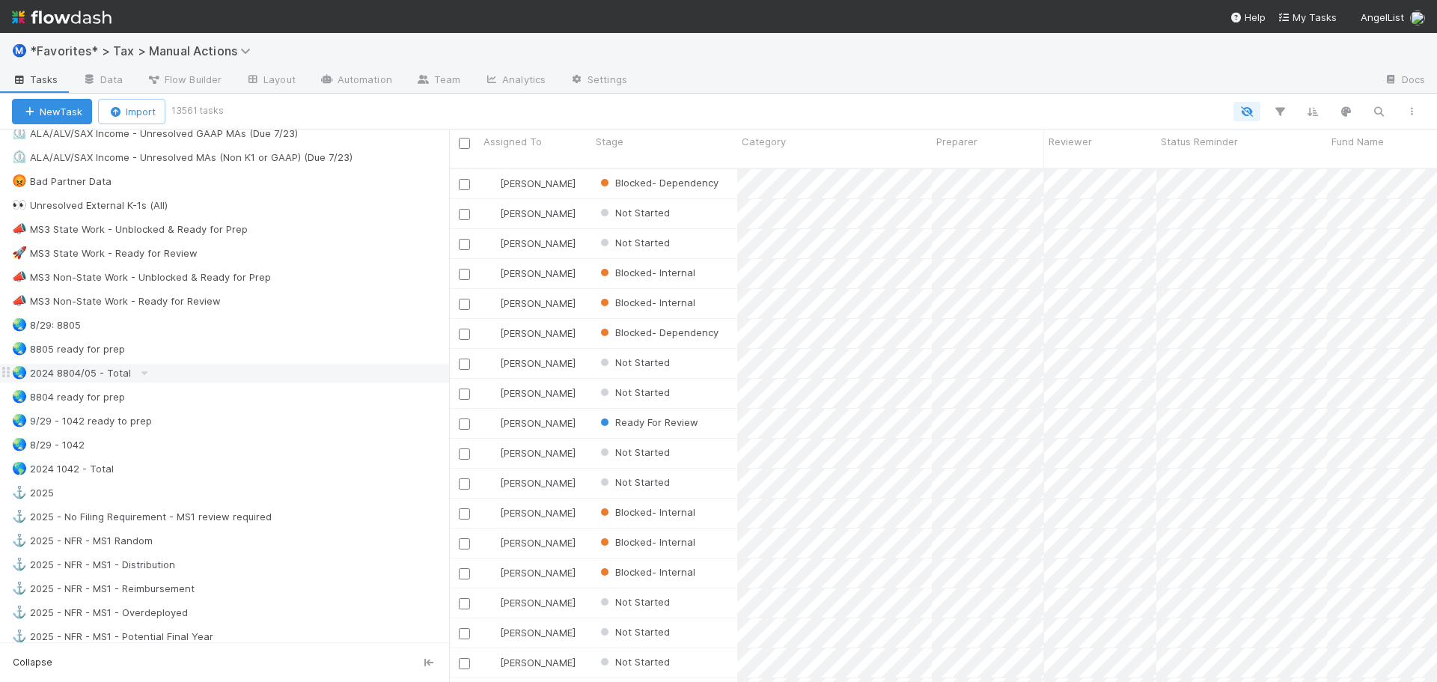
scroll to position [1048, 0]
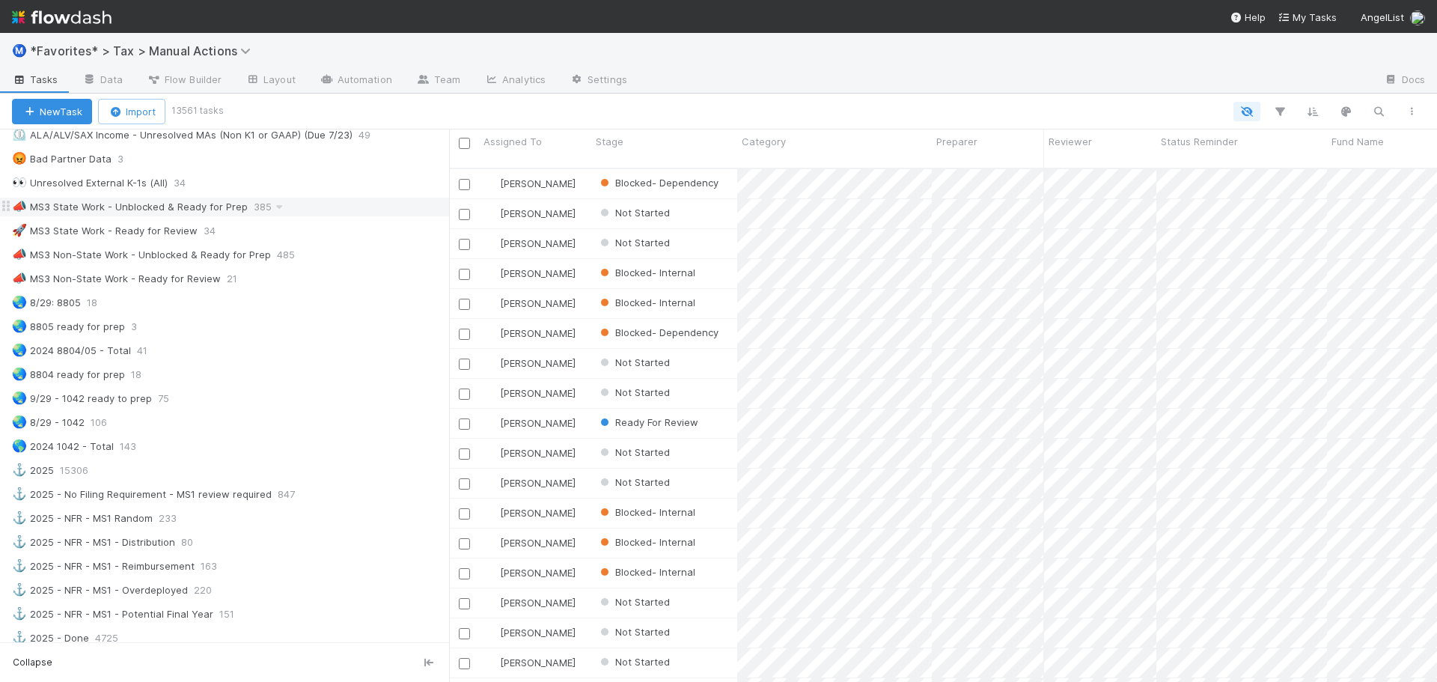
click at [299, 207] on div "📣 MS3 State Work - Unblocked & Ready for Prep 385" at bounding box center [230, 207] width 437 height 19
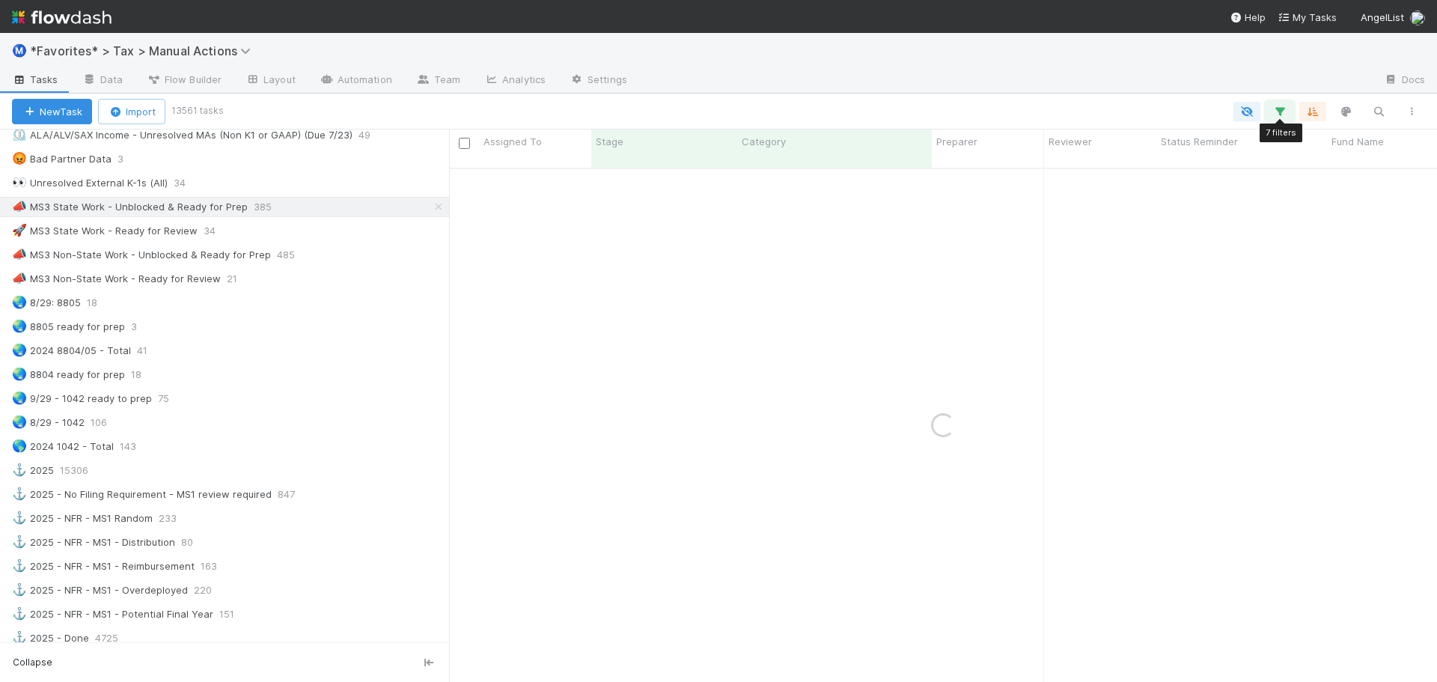
click at [1283, 112] on icon "button" at bounding box center [1280, 111] width 15 height 13
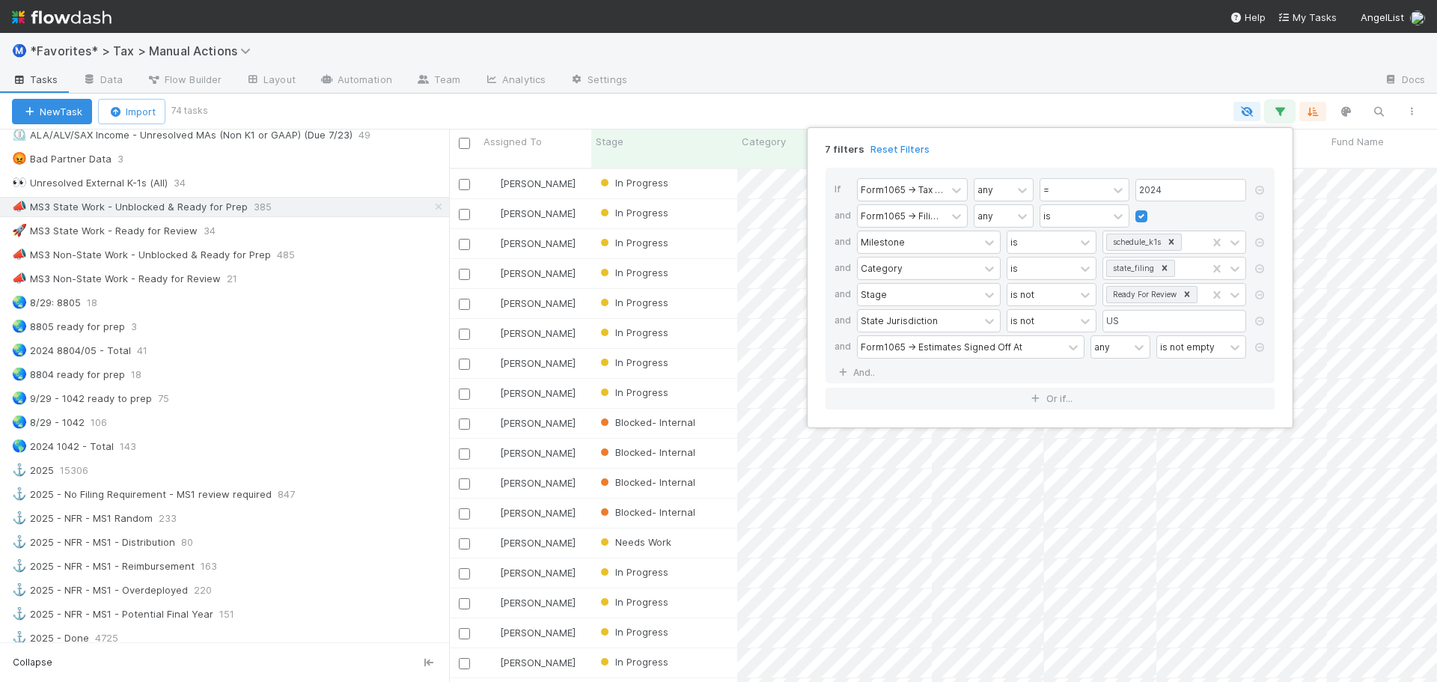
scroll to position [515, 977]
click at [873, 367] on link "And.." at bounding box center [858, 373] width 47 height 22
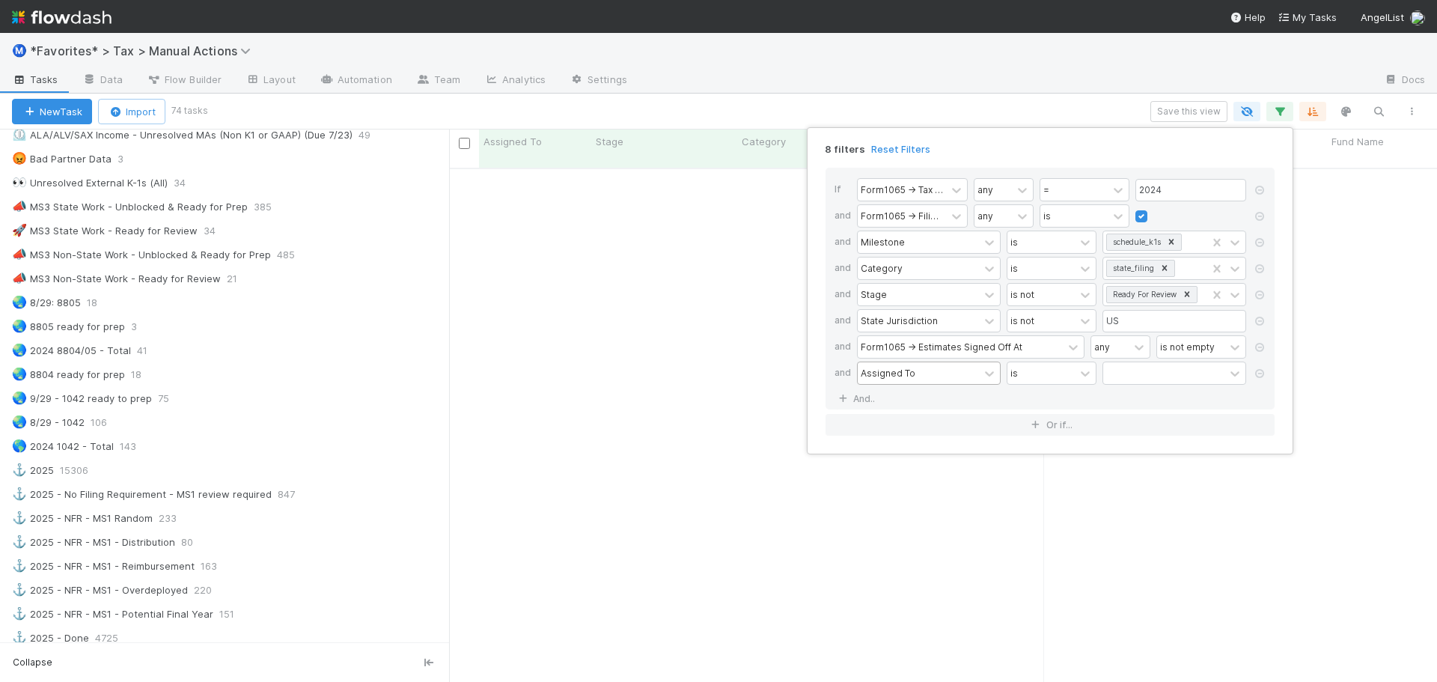
click at [884, 371] on div "Assigned To" at bounding box center [888, 372] width 55 height 13
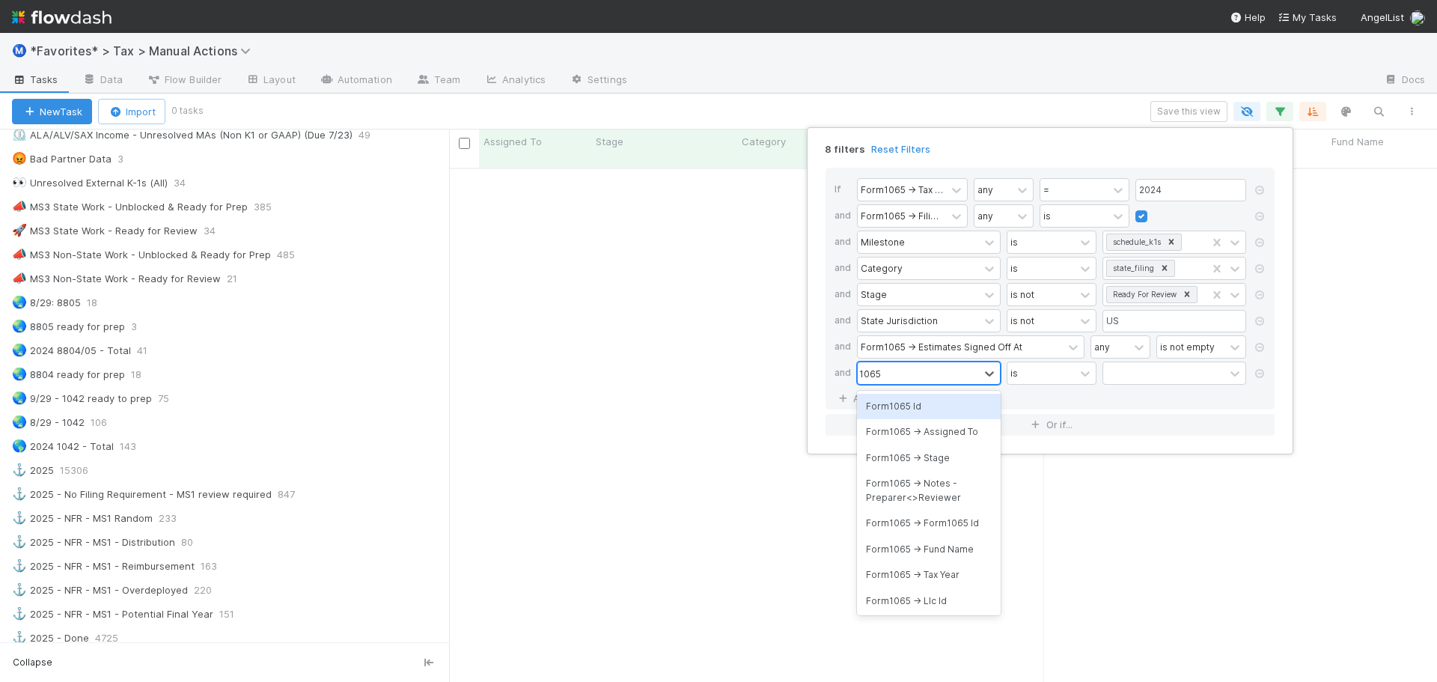
scroll to position [504, 977]
type input "sprint"
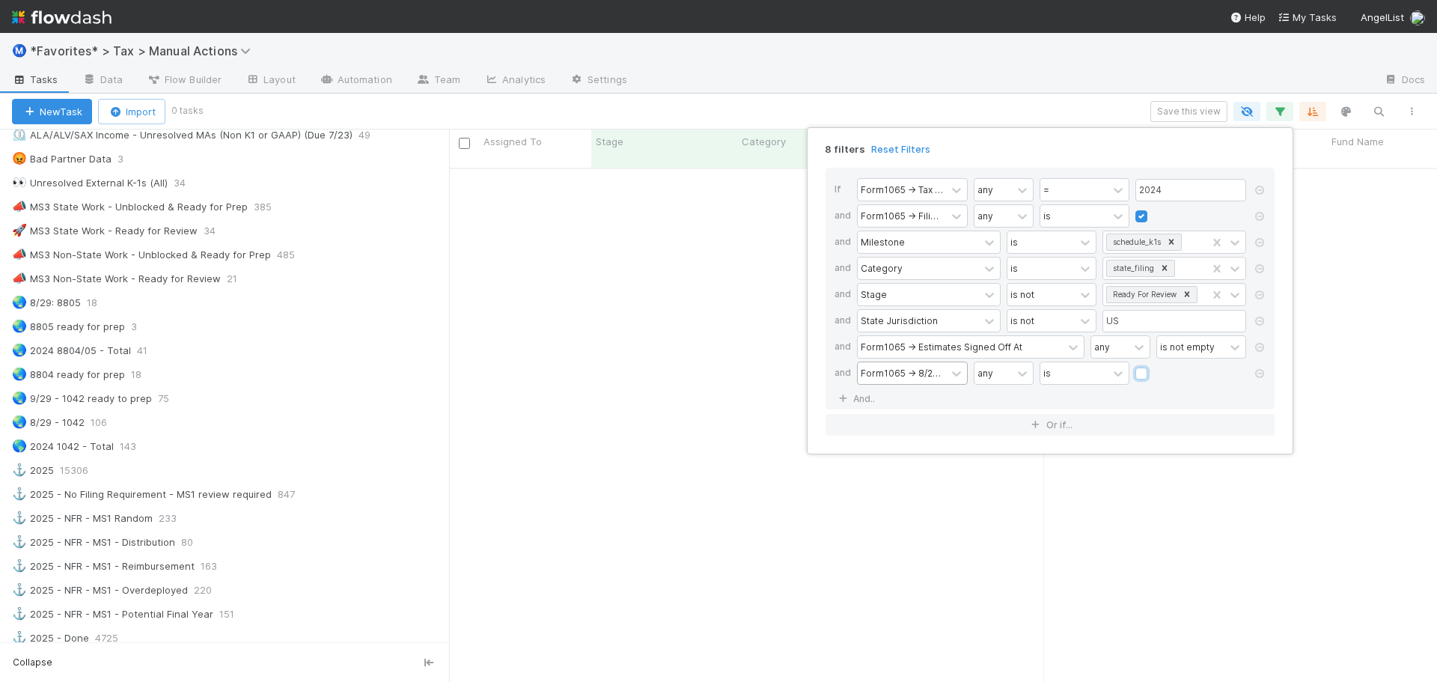
click at [1136, 366] on input "checkbox" at bounding box center [1142, 377] width 12 height 22
checkbox input "true"
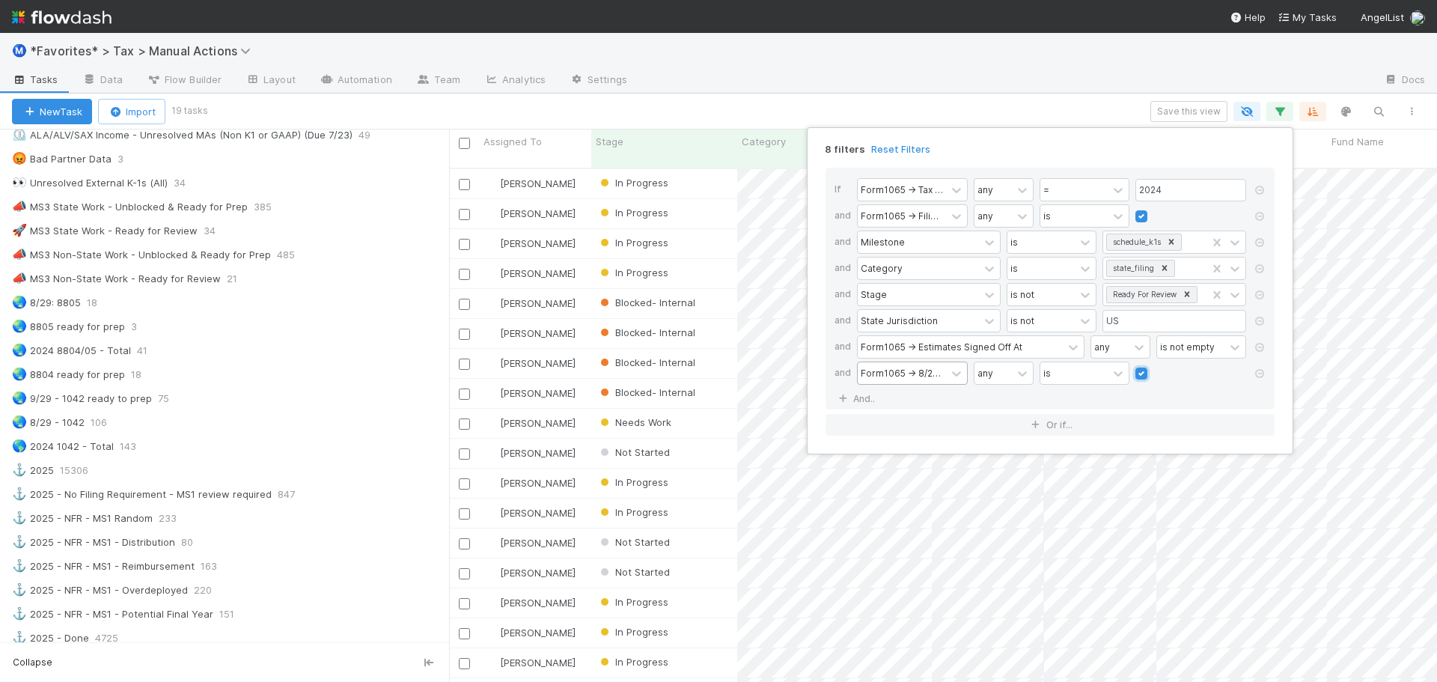
scroll to position [515, 977]
click at [910, 80] on div "8 filters Reset Filters If Form1065 -> Tax Year any = 2024 and Form1065 -> Fili…" at bounding box center [718, 341] width 1437 height 682
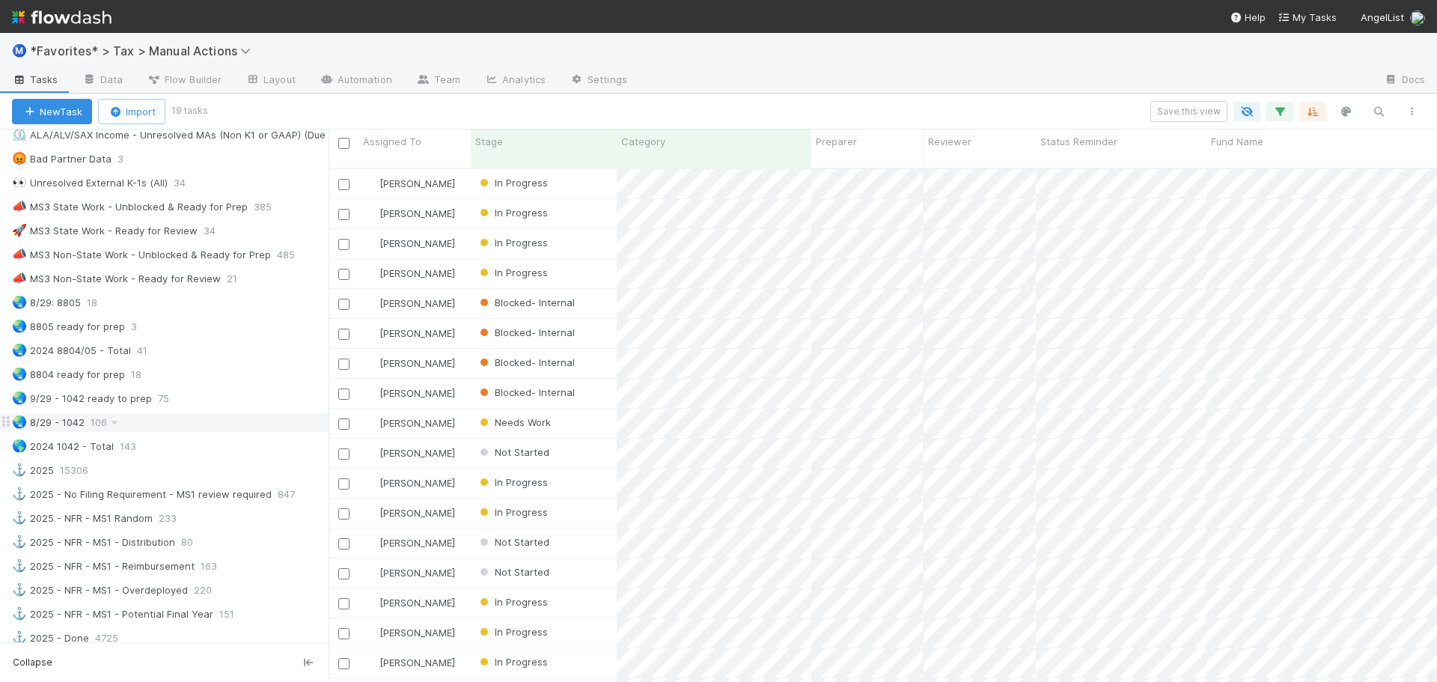
scroll to position [515, 1097]
drag, startPoint x: 451, startPoint y: 416, endPoint x: 329, endPoint y: 417, distance: 122.8
click at [329, 417] on div at bounding box center [329, 406] width 1 height 552
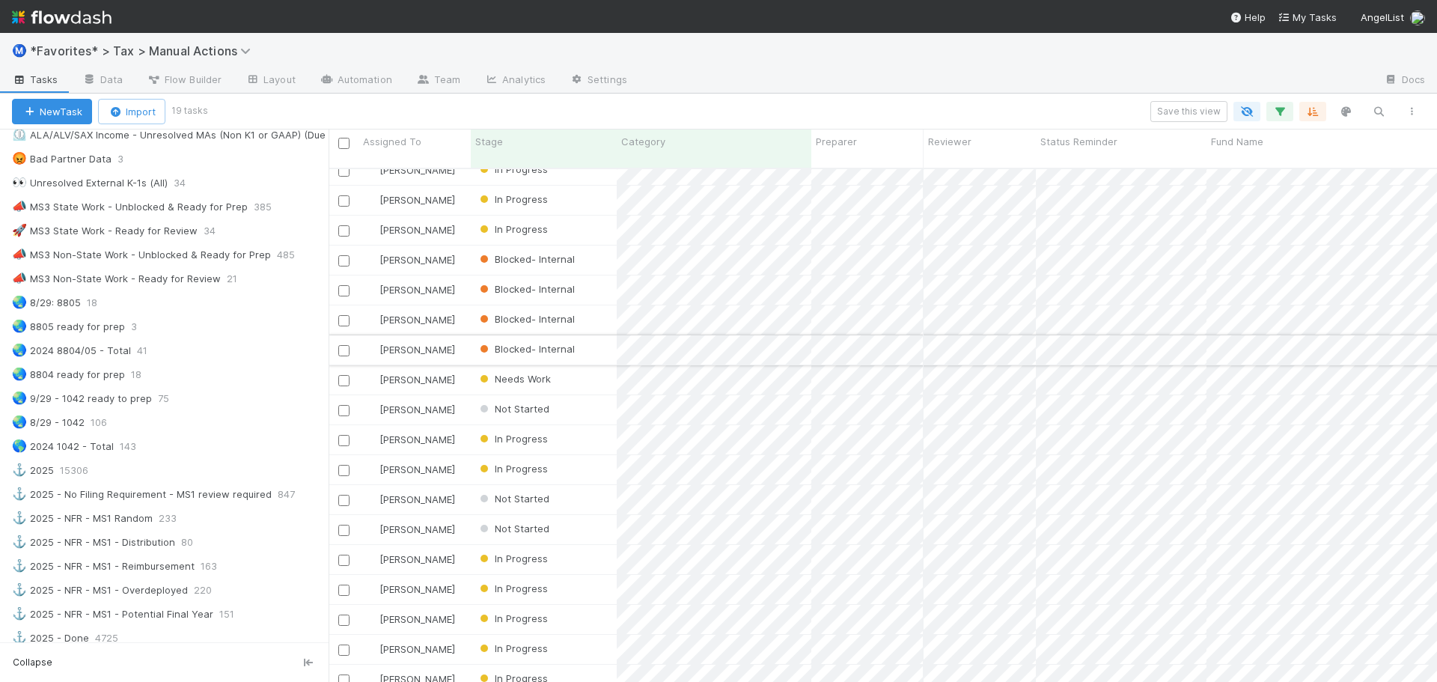
scroll to position [0, 0]
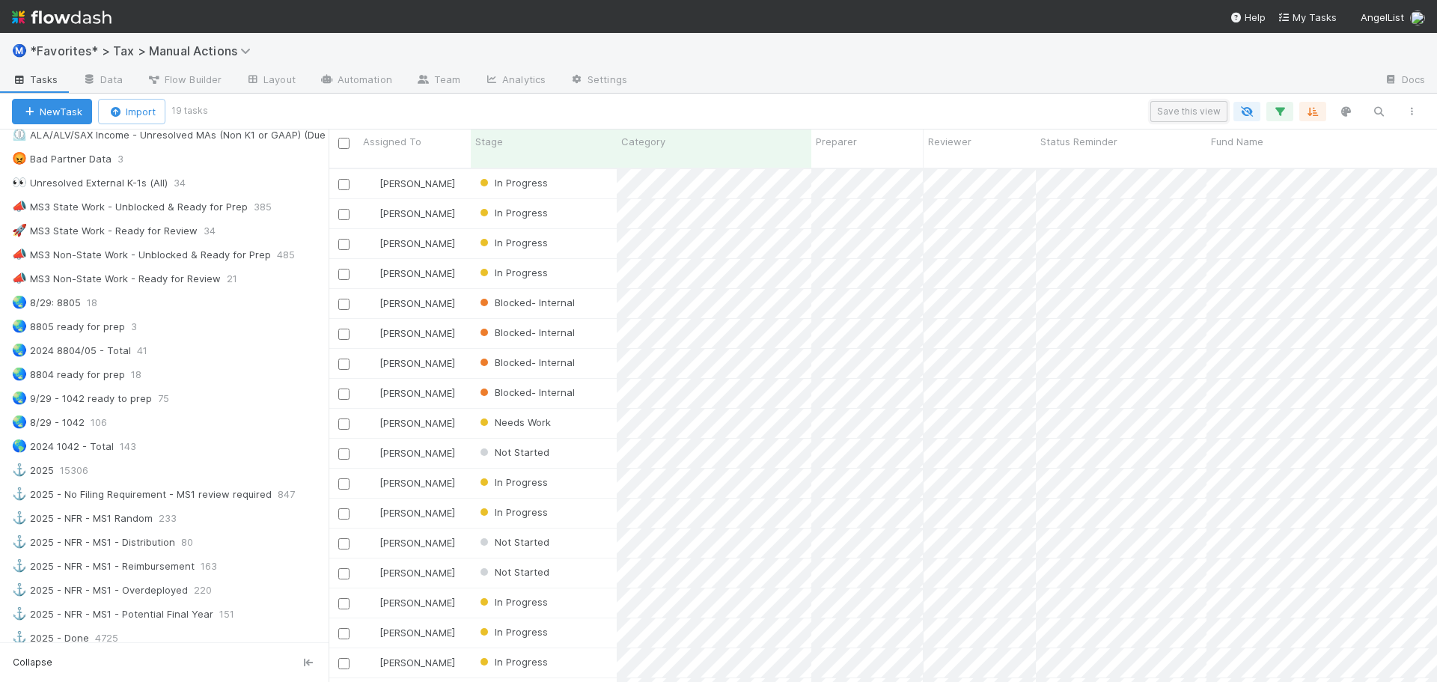
click at [1187, 103] on button "Save this view" at bounding box center [1189, 111] width 77 height 21
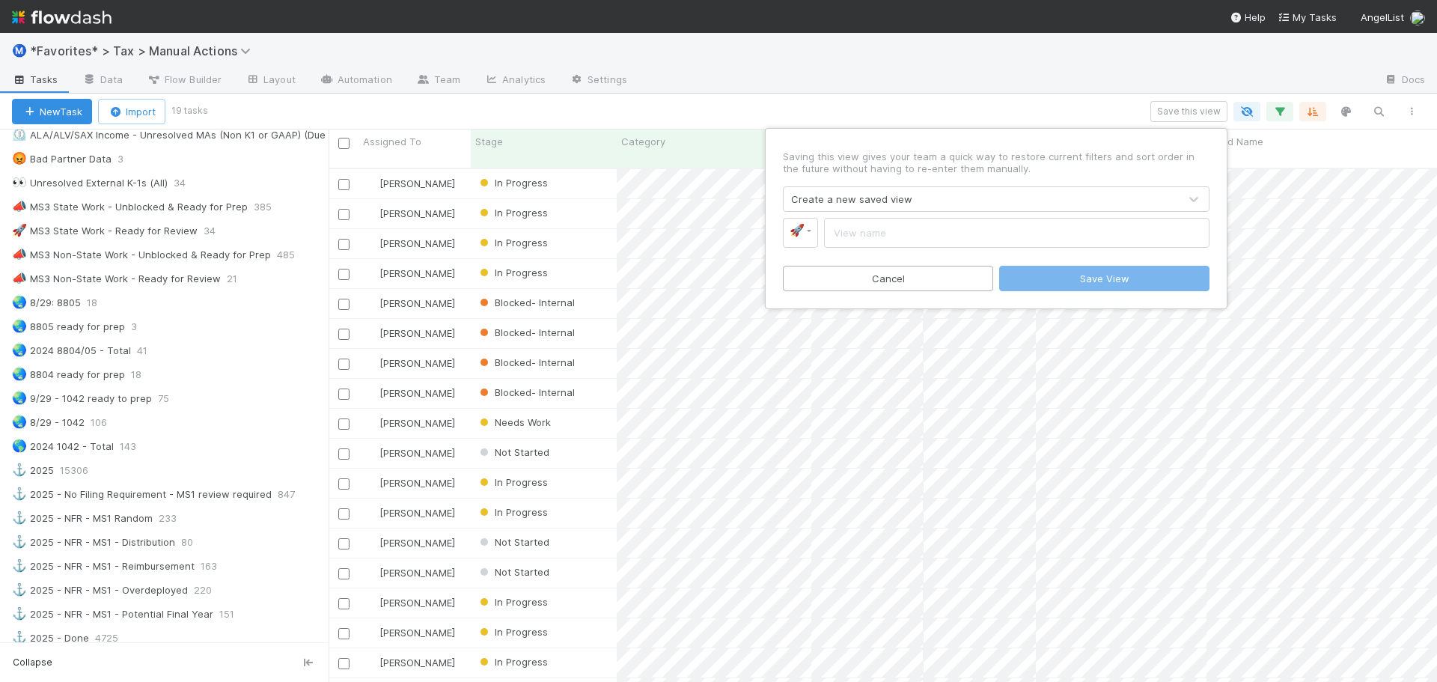
type input "S"
type input "MS3 8/29 Sprint MAs"
click at [1100, 278] on button "Save View" at bounding box center [1104, 278] width 210 height 25
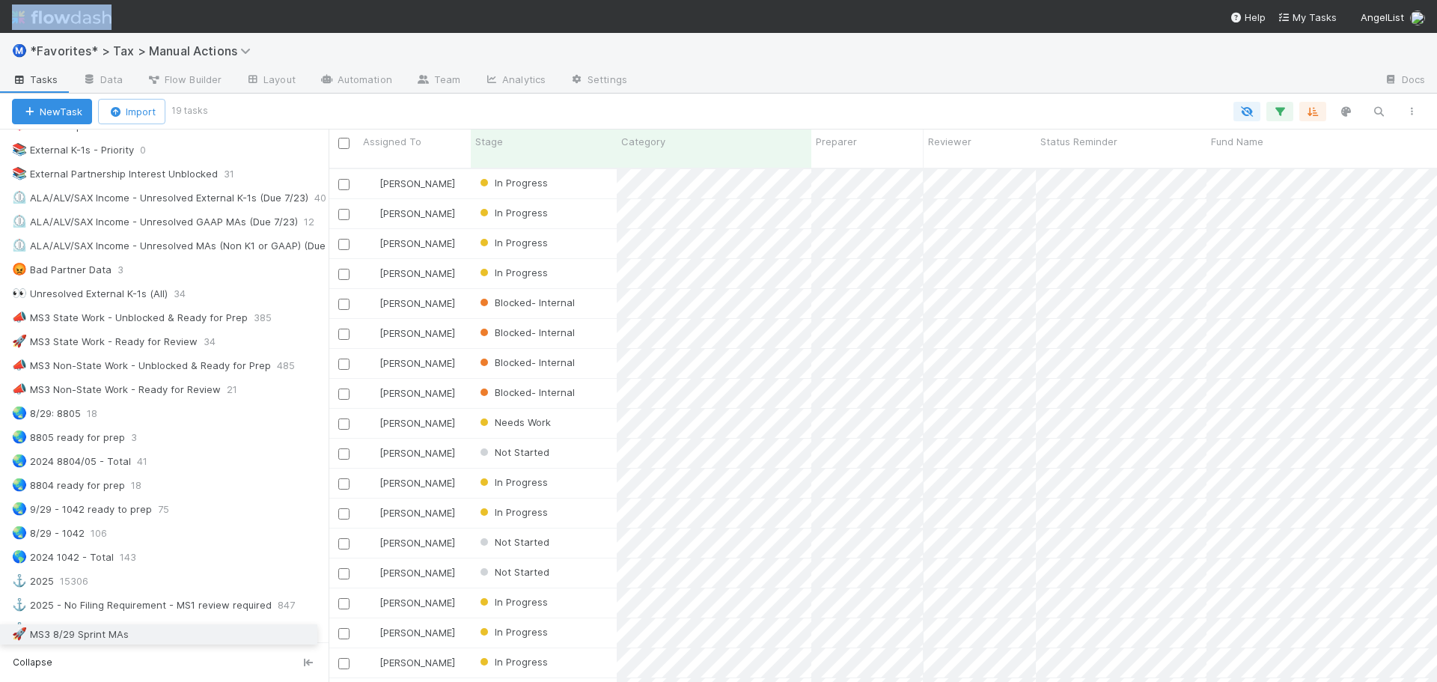
scroll to position [1052, 0]
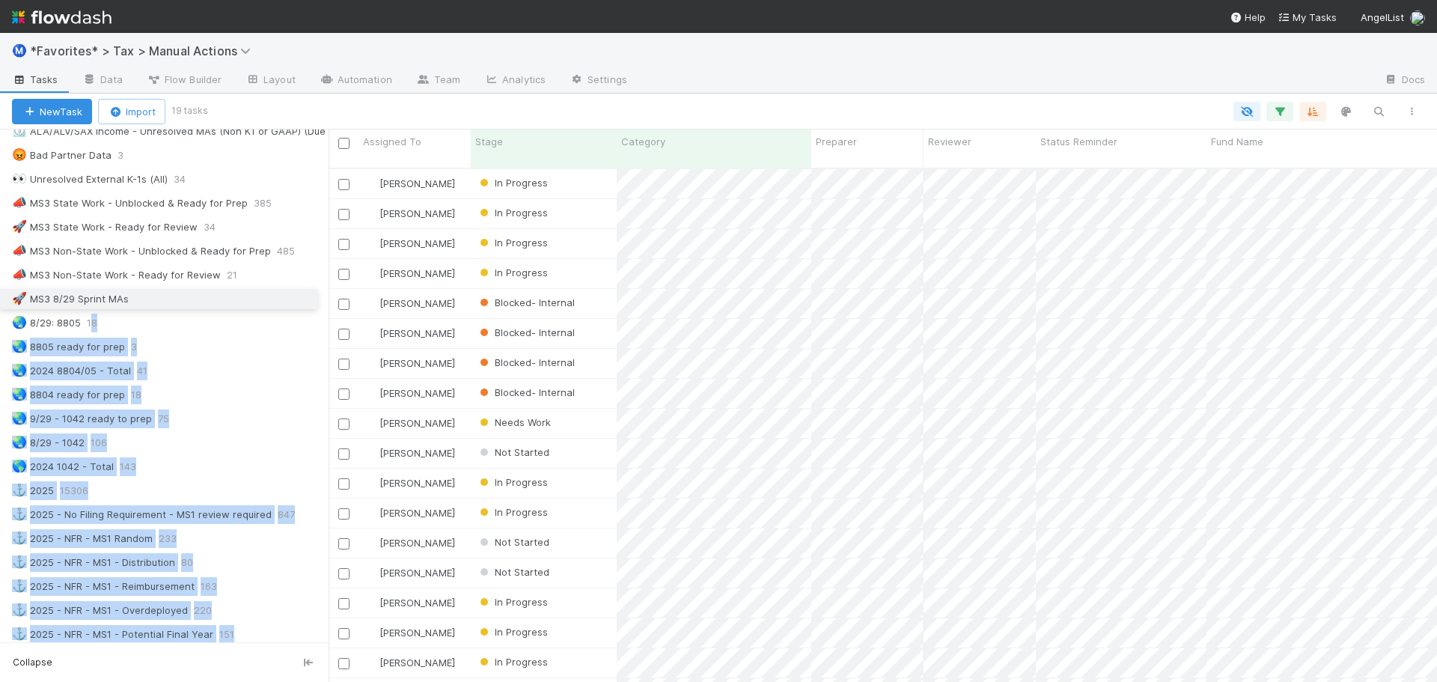
drag, startPoint x: 7, startPoint y: 436, endPoint x: 93, endPoint y: 298, distance: 162.7
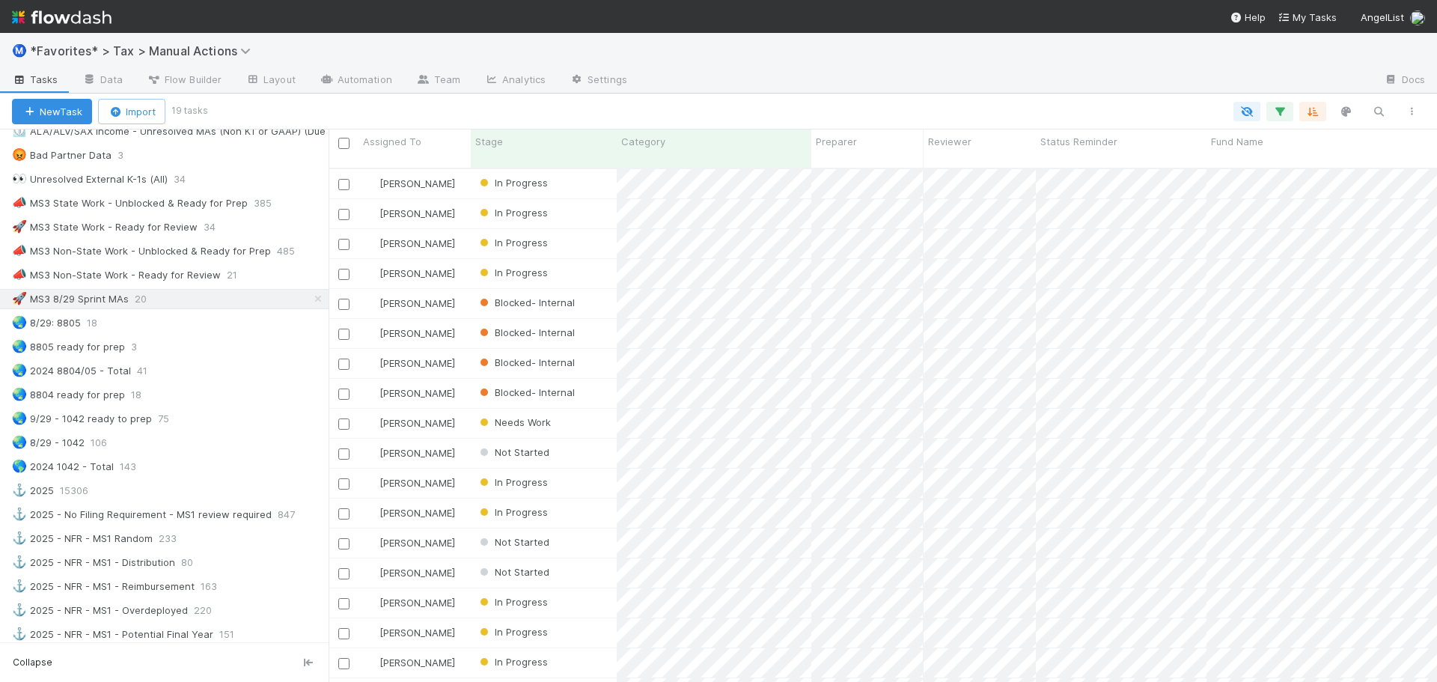
click at [806, 98] on div "New Task Import 19 tasks" at bounding box center [718, 112] width 1437 height 36
click at [125, 302] on div "🚀 MS3 8/29 Sprint MAs" at bounding box center [70, 299] width 117 height 19
drag, startPoint x: 204, startPoint y: 304, endPoint x: 151, endPoint y: 297, distance: 52.8
click at [124, 299] on div "🚀 MS3 8/29 Sprint MAs" at bounding box center [70, 299] width 117 height 19
click at [151, 297] on icon at bounding box center [154, 299] width 15 height 10
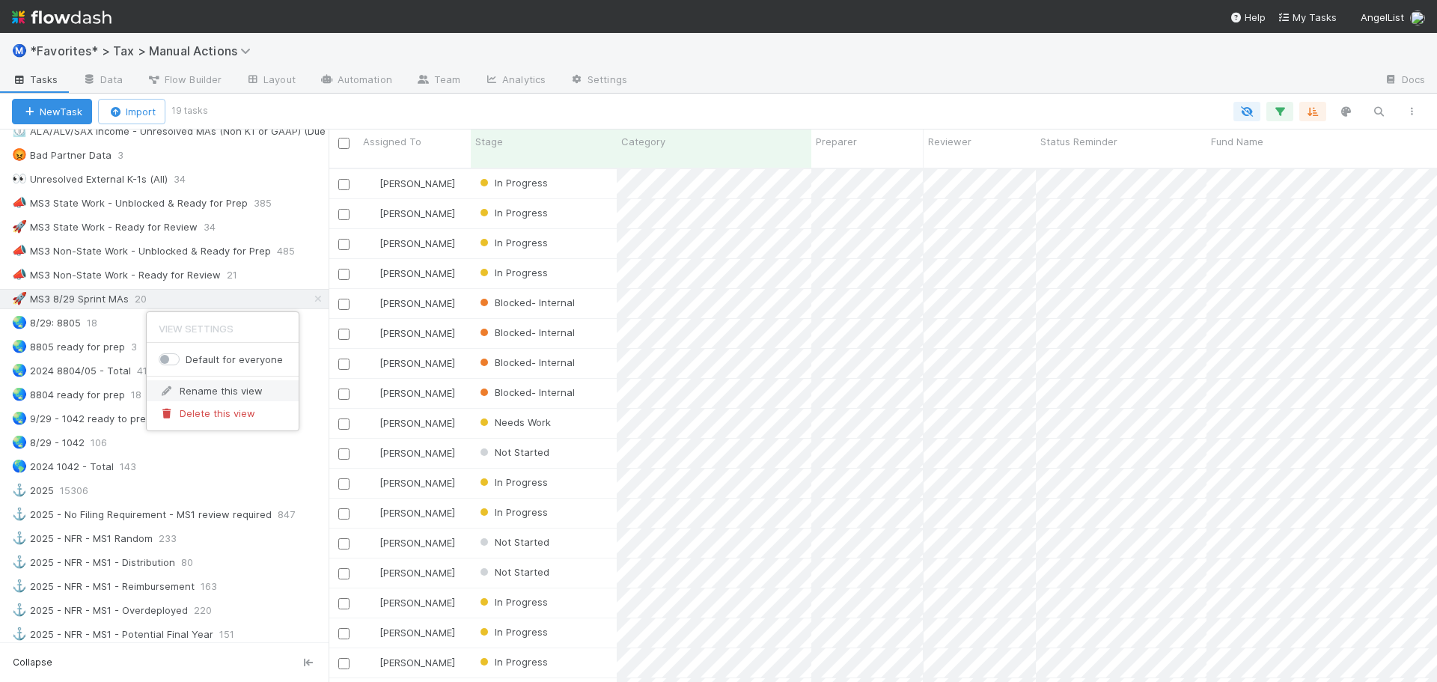
click at [191, 394] on div "Rename this view" at bounding box center [223, 391] width 152 height 22
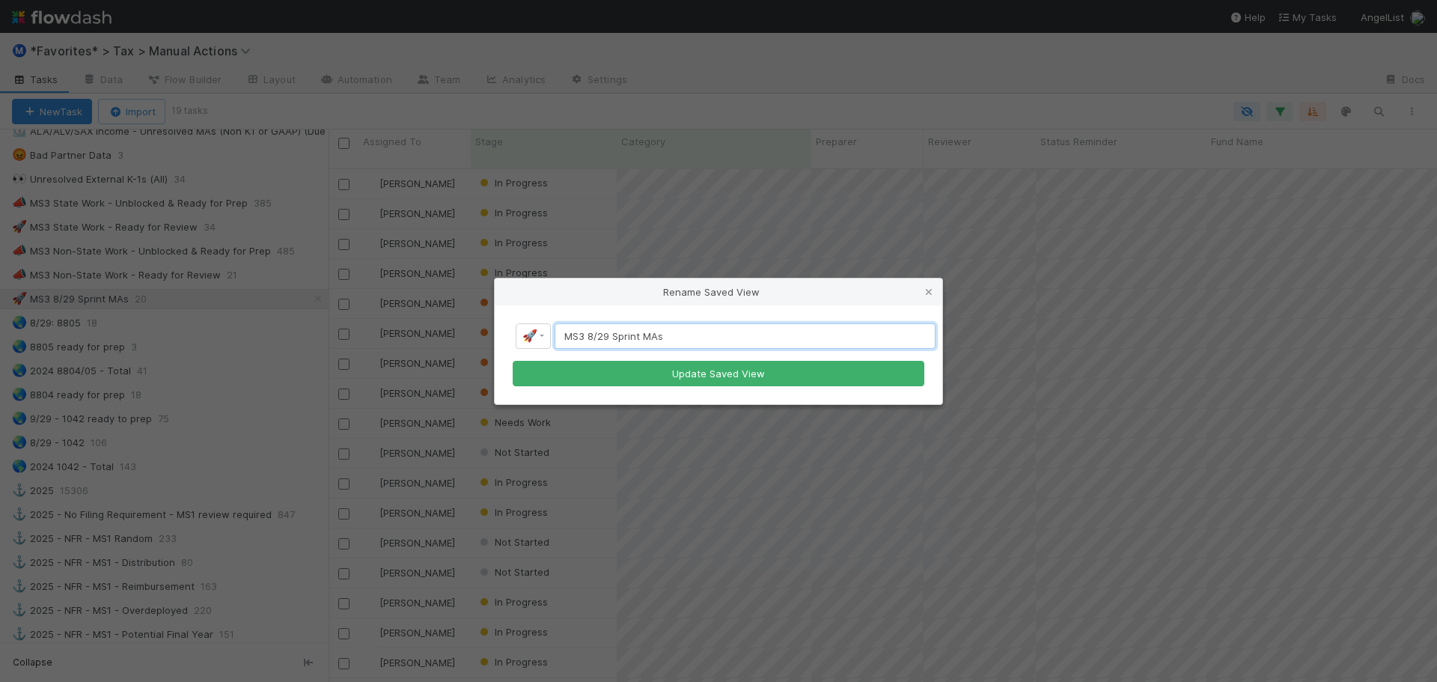
click at [612, 335] on input "MS3 8/29 Sprint MAs" at bounding box center [745, 335] width 381 height 25
type input "MS3 8/29 -State Sprint MAs"
click at [513, 361] on button "Update Saved View" at bounding box center [719, 373] width 412 height 25
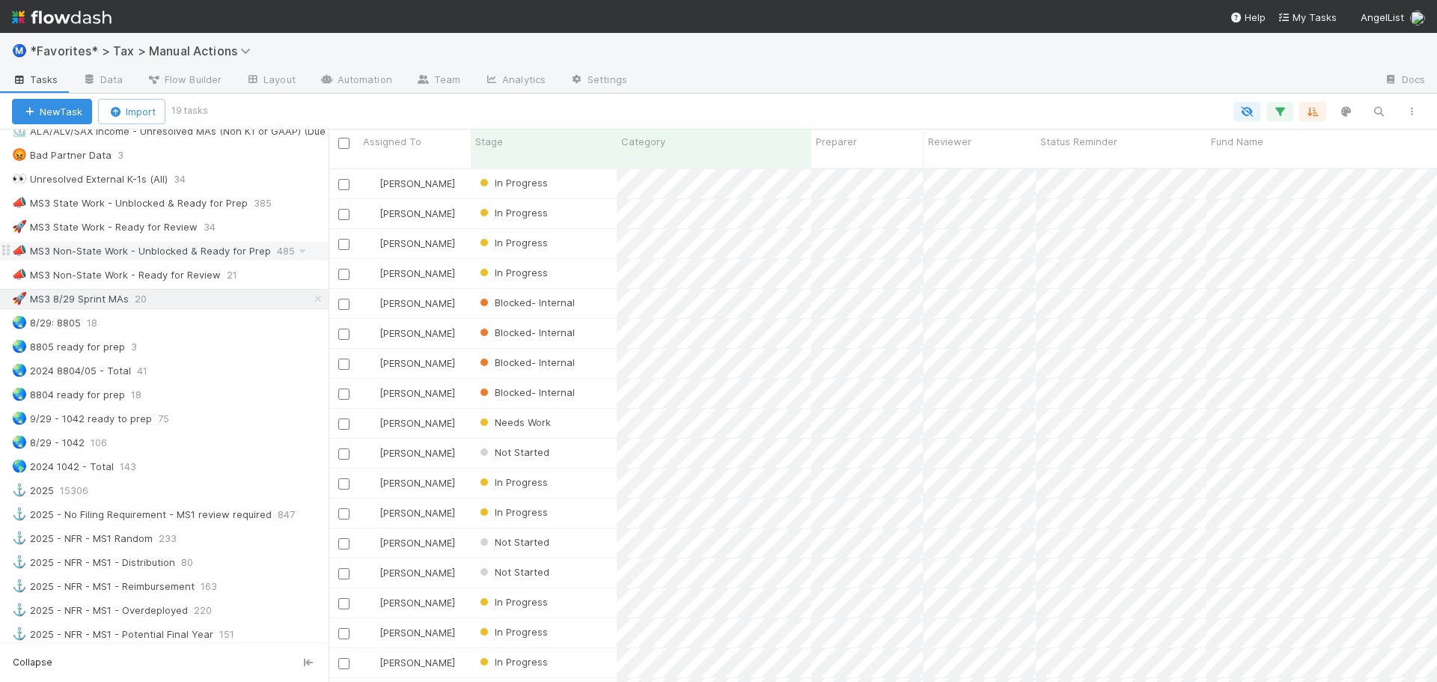
click at [268, 252] on div "📣 MS3 Non-State Work - Unblocked & Ready for Prep 485" at bounding box center [170, 251] width 317 height 19
click at [1282, 113] on icon "button" at bounding box center [1280, 111] width 15 height 13
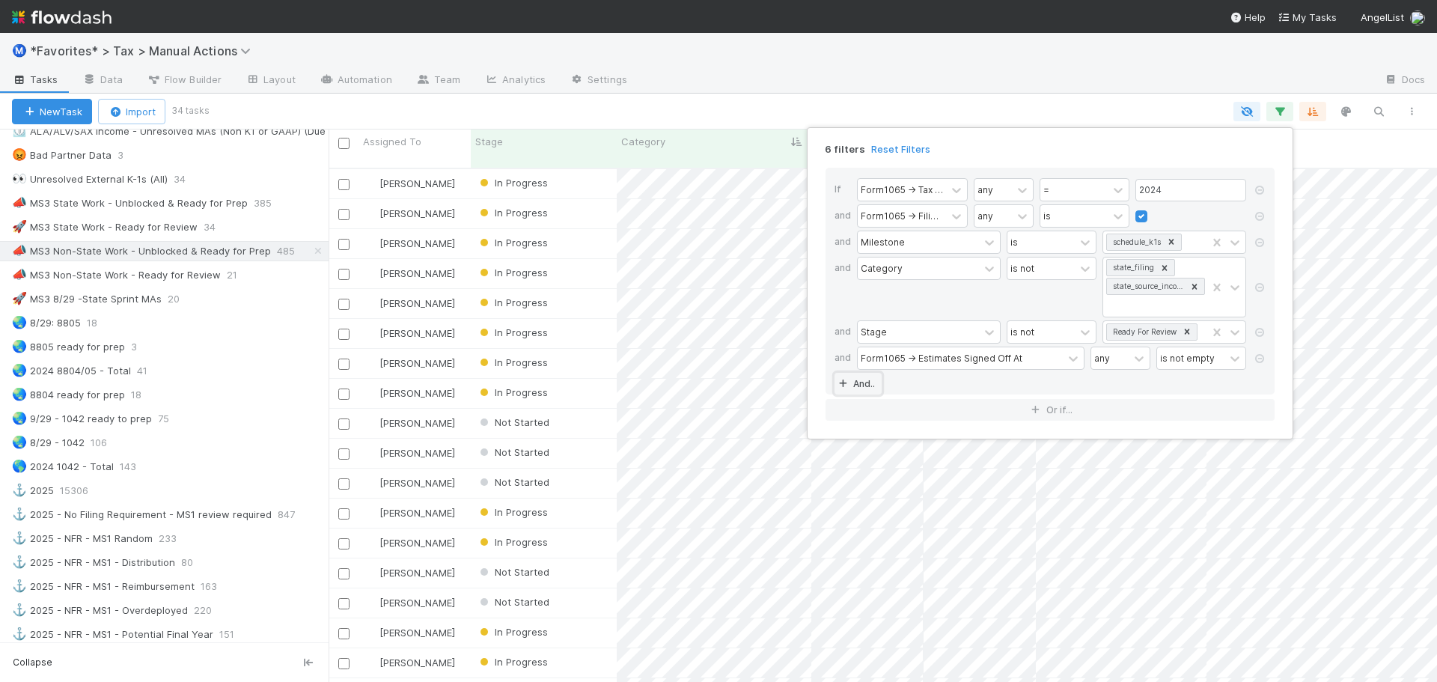
click at [857, 383] on link "And.." at bounding box center [858, 384] width 47 height 22
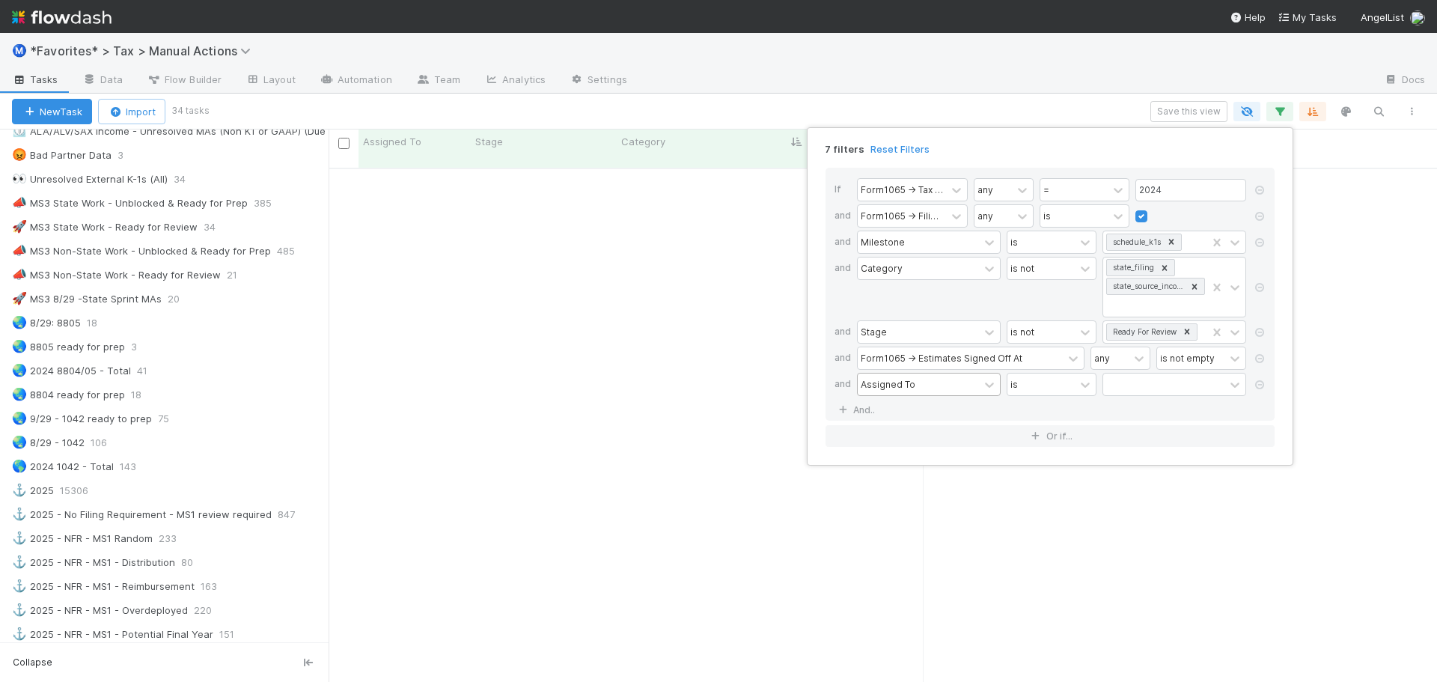
click at [944, 387] on div "Assigned To" at bounding box center [918, 385] width 121 height 22
type input "sprint"
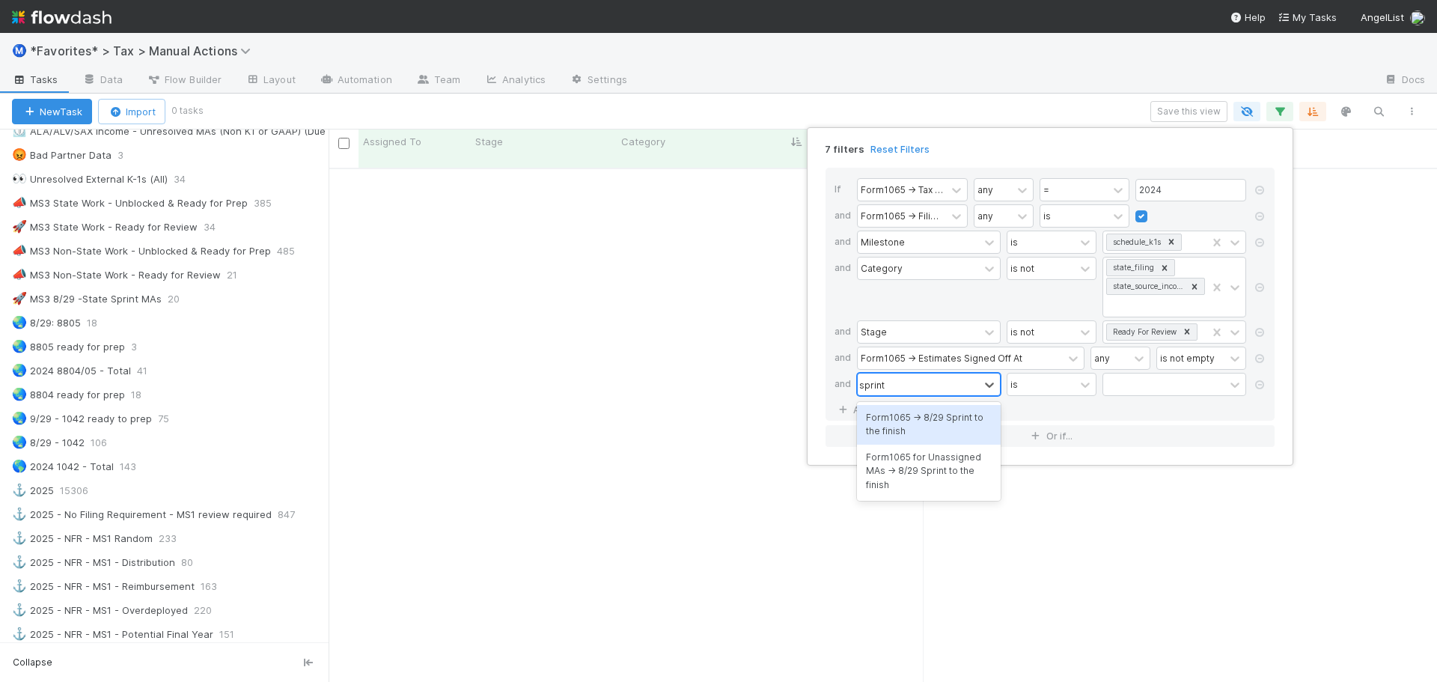
scroll to position [504, 1097]
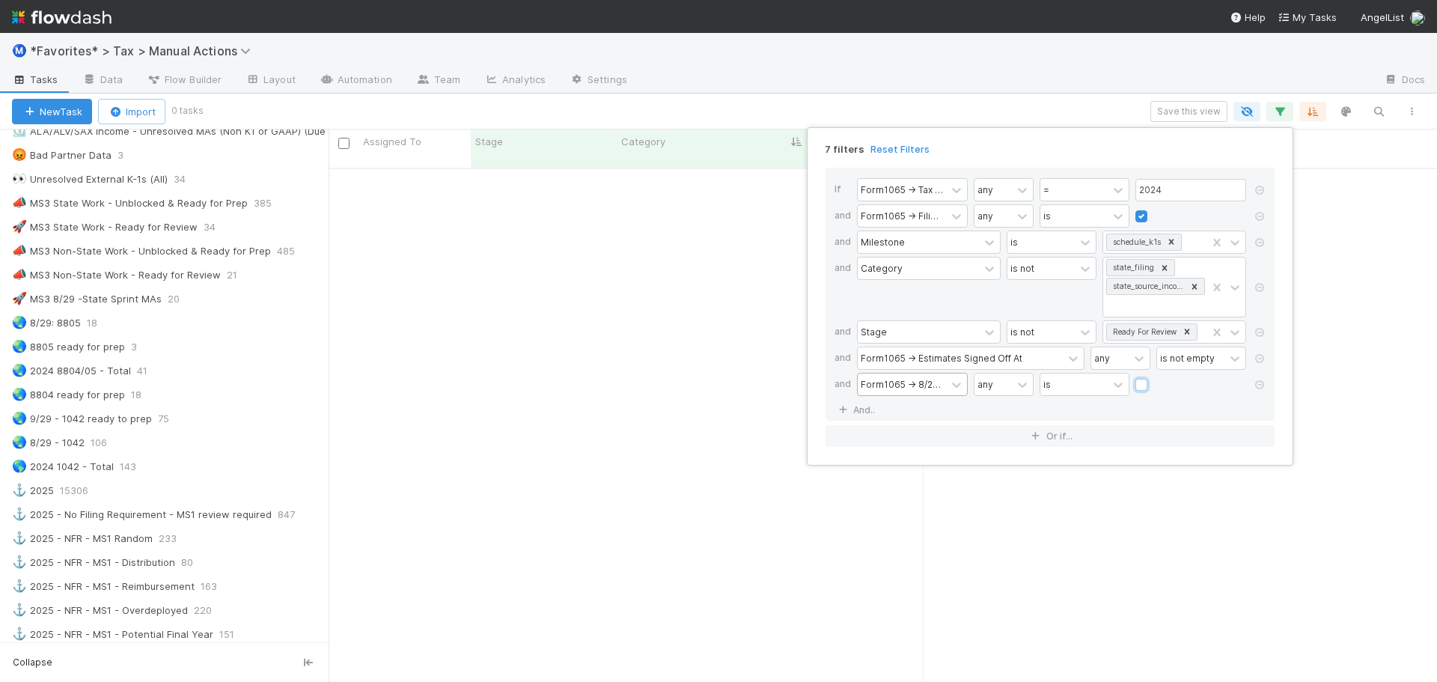
click at [1136, 377] on input "checkbox" at bounding box center [1142, 388] width 12 height 22
checkbox input "true"
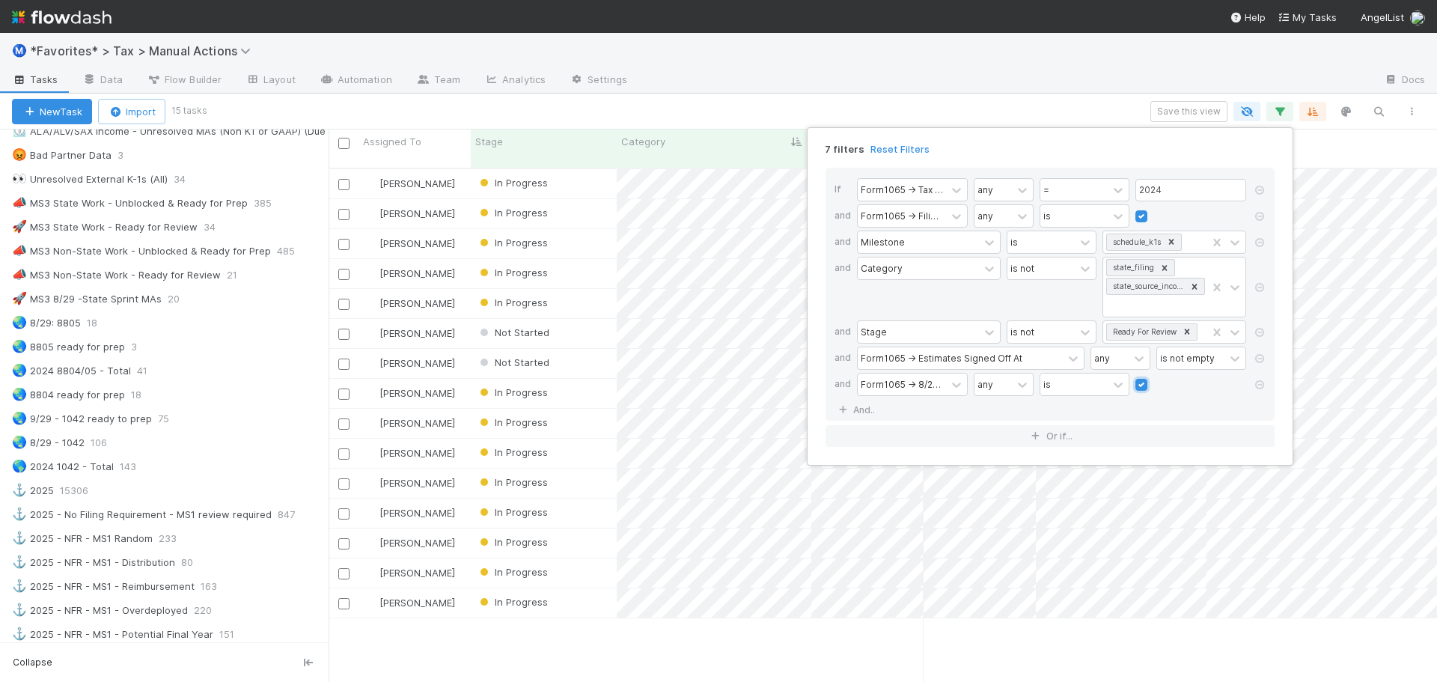
scroll to position [515, 1097]
click at [933, 98] on div "7 filters Reset Filters If Form1065 -> Tax Year any = 2024 and Form1065 -> Fili…" at bounding box center [718, 341] width 1437 height 682
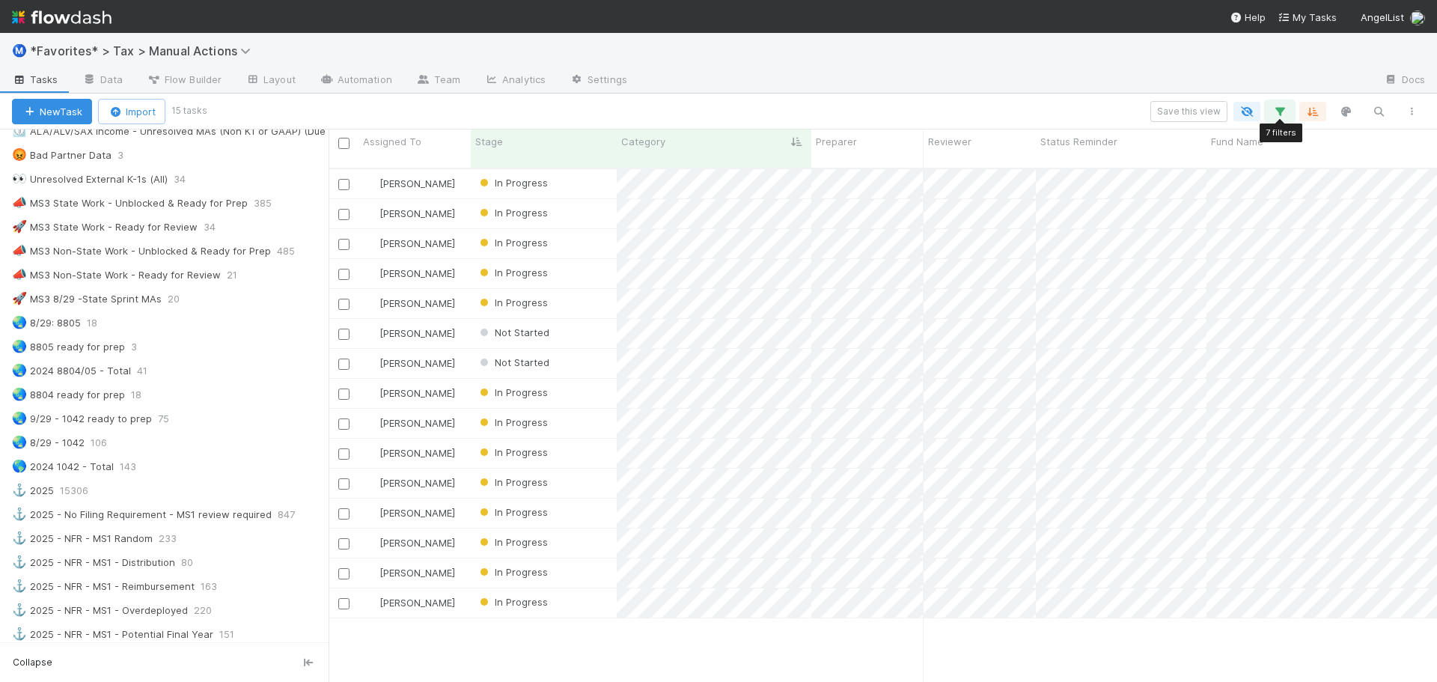
click at [1274, 112] on icon "button" at bounding box center [1280, 111] width 15 height 13
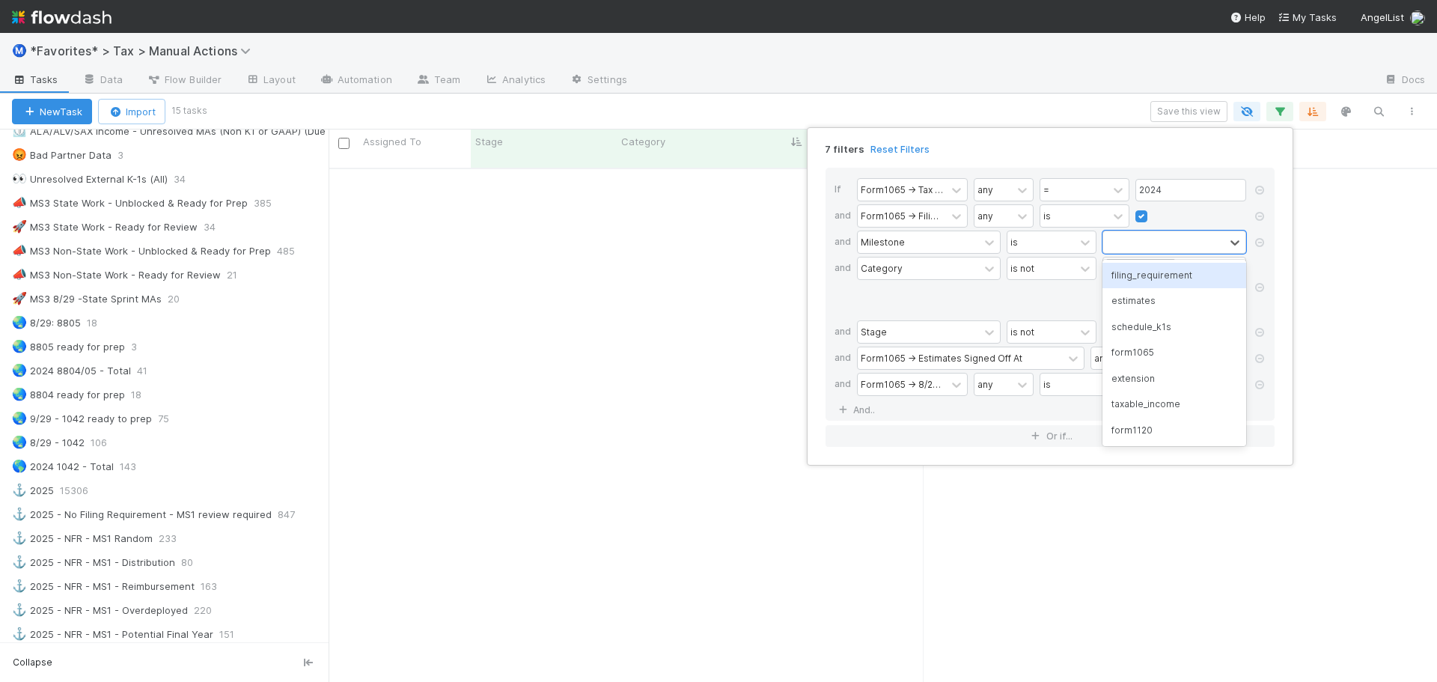
click at [984, 90] on div "7 filters Reset Filters If Form1065 -> Tax Year any = 2024 and Form1065 -> Fili…" at bounding box center [718, 341] width 1437 height 682
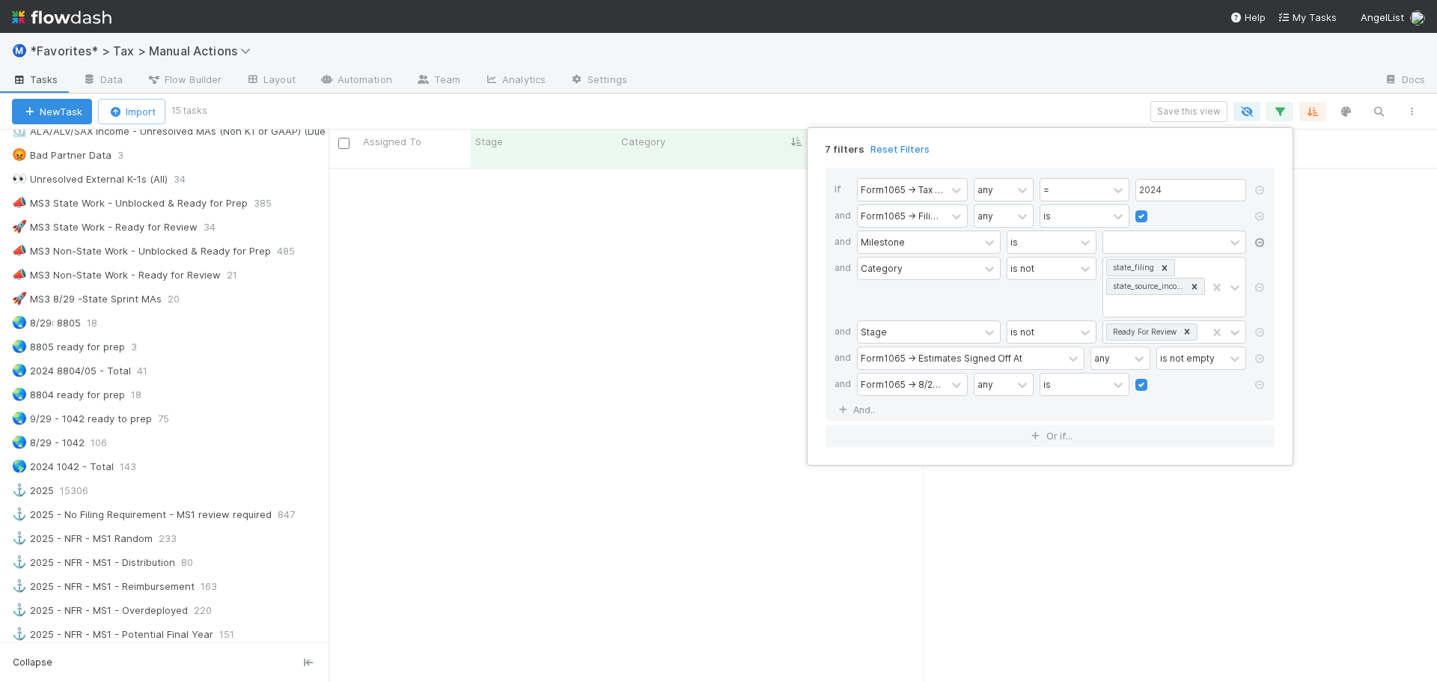
click at [1257, 232] on div at bounding box center [1259, 244] width 15 height 26
click at [1259, 240] on icon at bounding box center [1259, 242] width 15 height 9
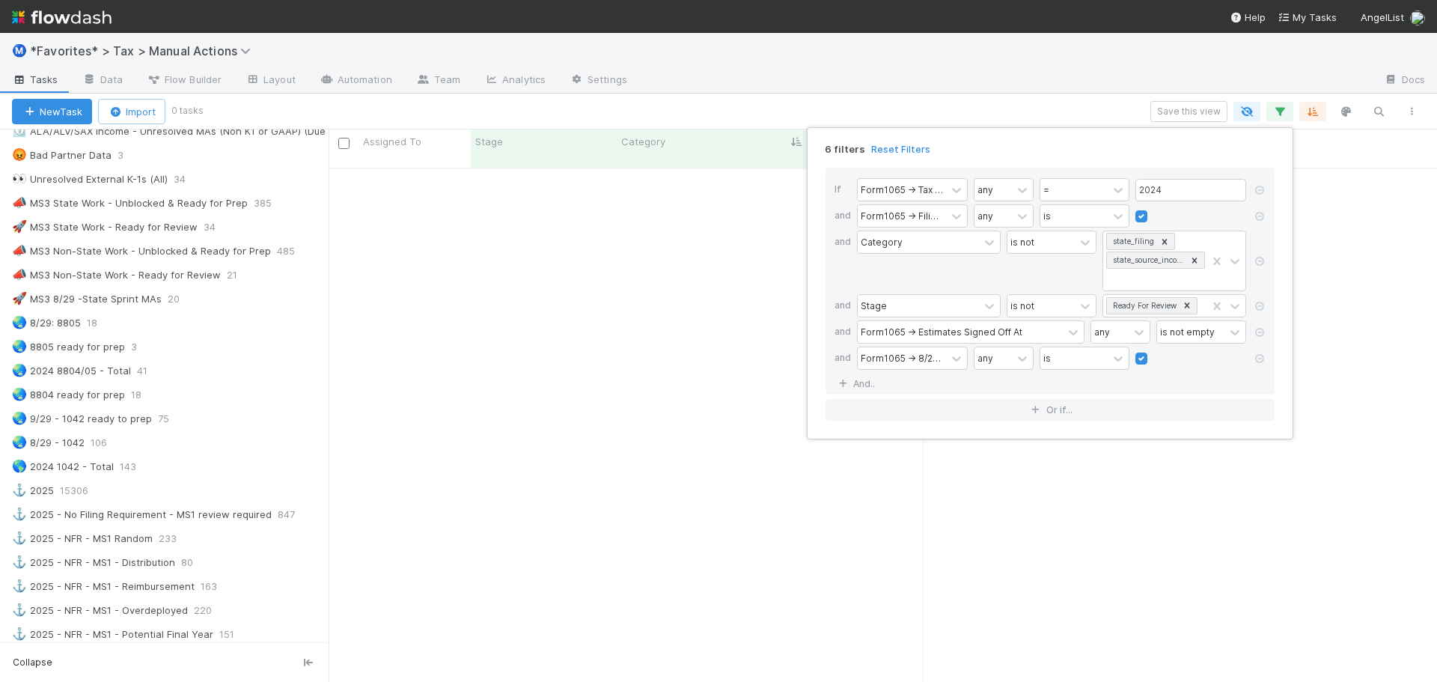
click at [962, 93] on div "6 filters Reset Filters If Form1065 -> Tax Year any = 2024 and Form1065 -> Fili…" at bounding box center [718, 341] width 1437 height 682
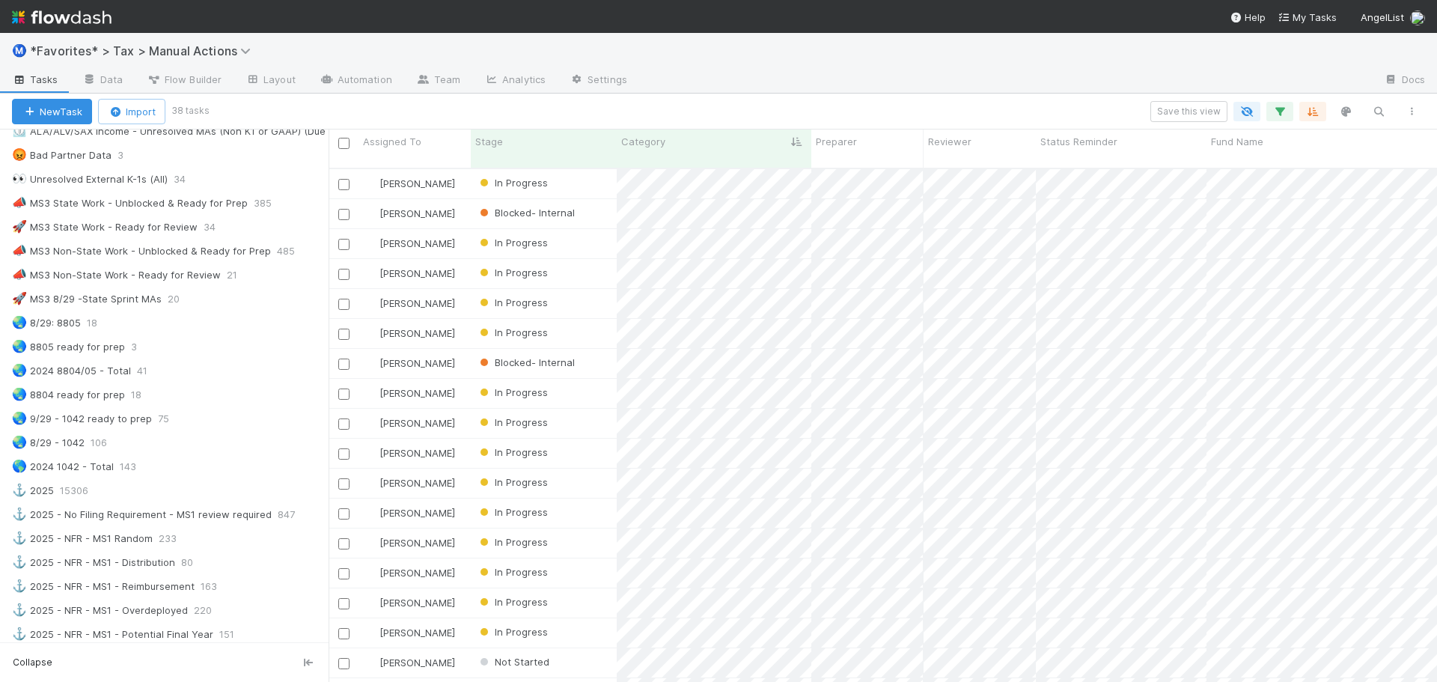
scroll to position [515, 1097]
click at [962, 93] on div "Ⓜ️ *Favorites* > Tax > Manual Actions Tasks Data Flow Builder Layout Automation…" at bounding box center [718, 63] width 1437 height 61
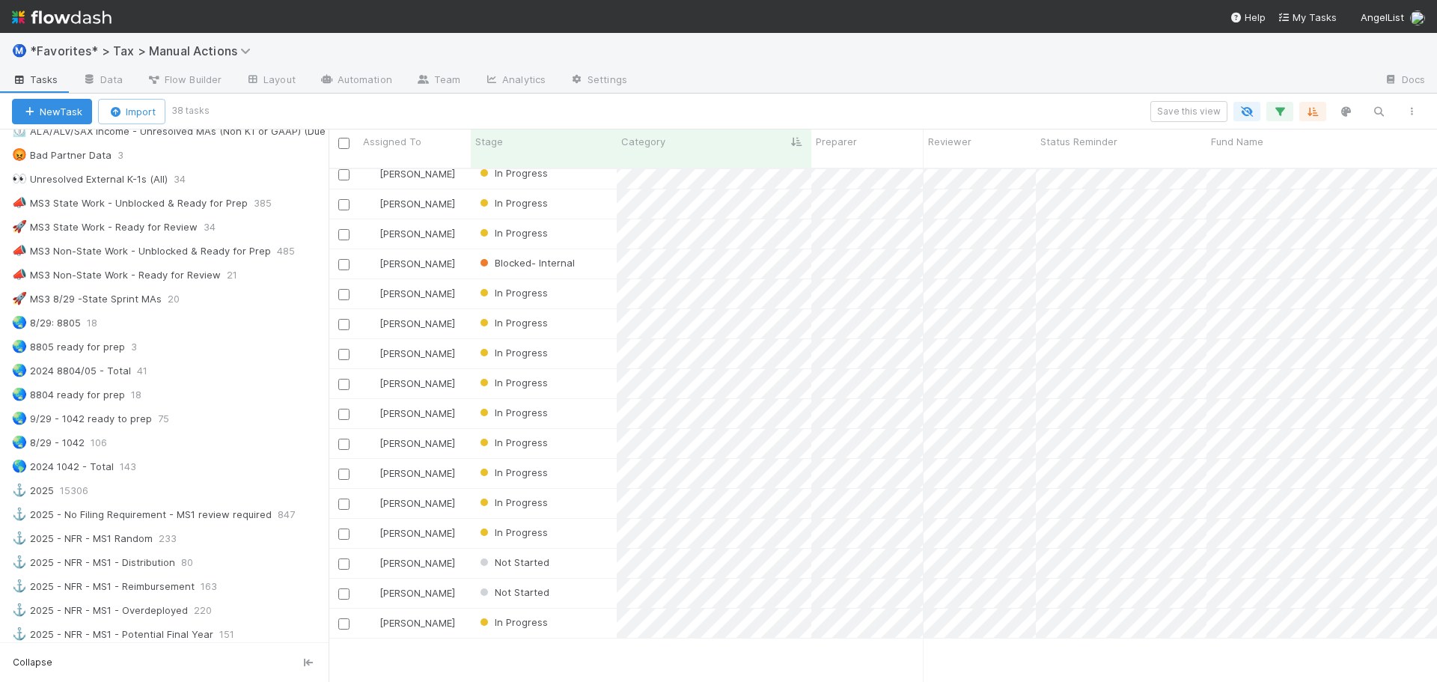
scroll to position [0, 0]
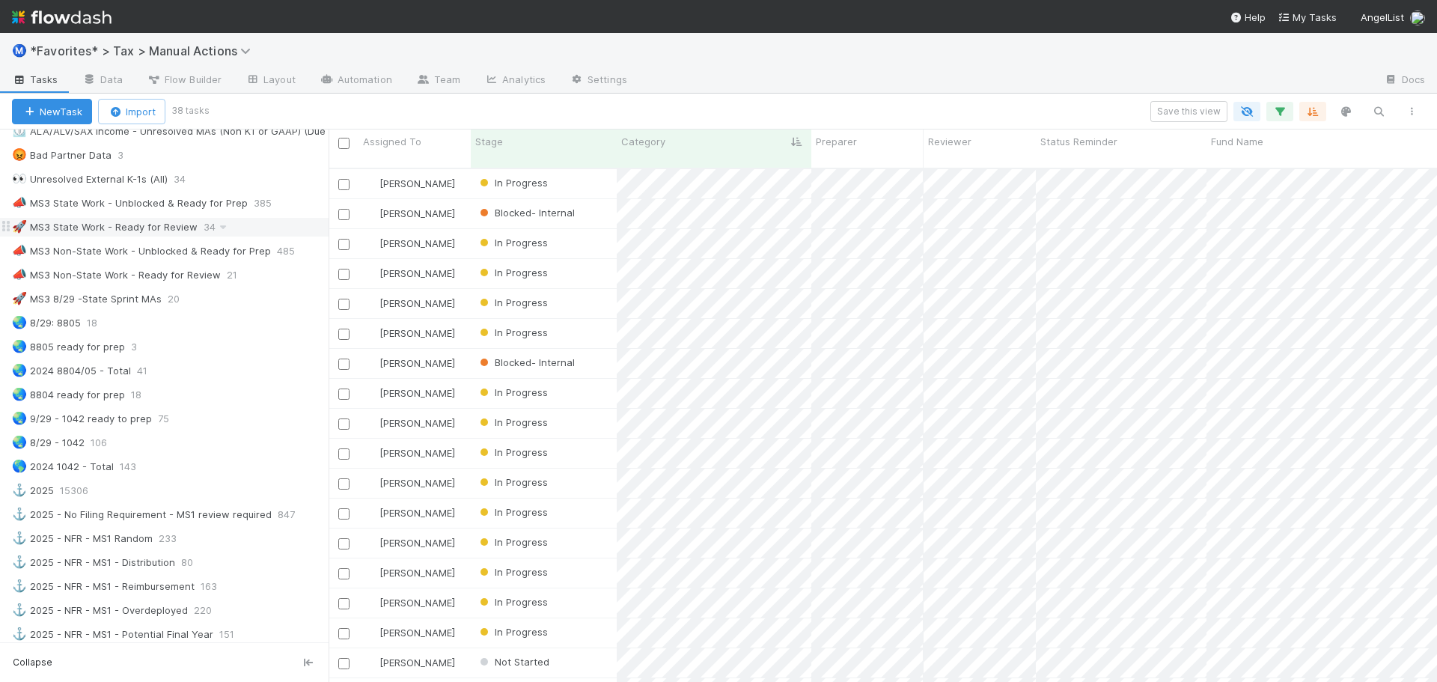
click at [242, 228] on div "🚀 MS3 State Work - Ready for Review 34" at bounding box center [170, 227] width 317 height 19
click at [237, 296] on div "🚀 MS3 8/29 -State Sprint MAs 20" at bounding box center [170, 299] width 317 height 19
click at [252, 234] on div "🚀 MS3 State Work - Ready for Review 34" at bounding box center [170, 227] width 317 height 19
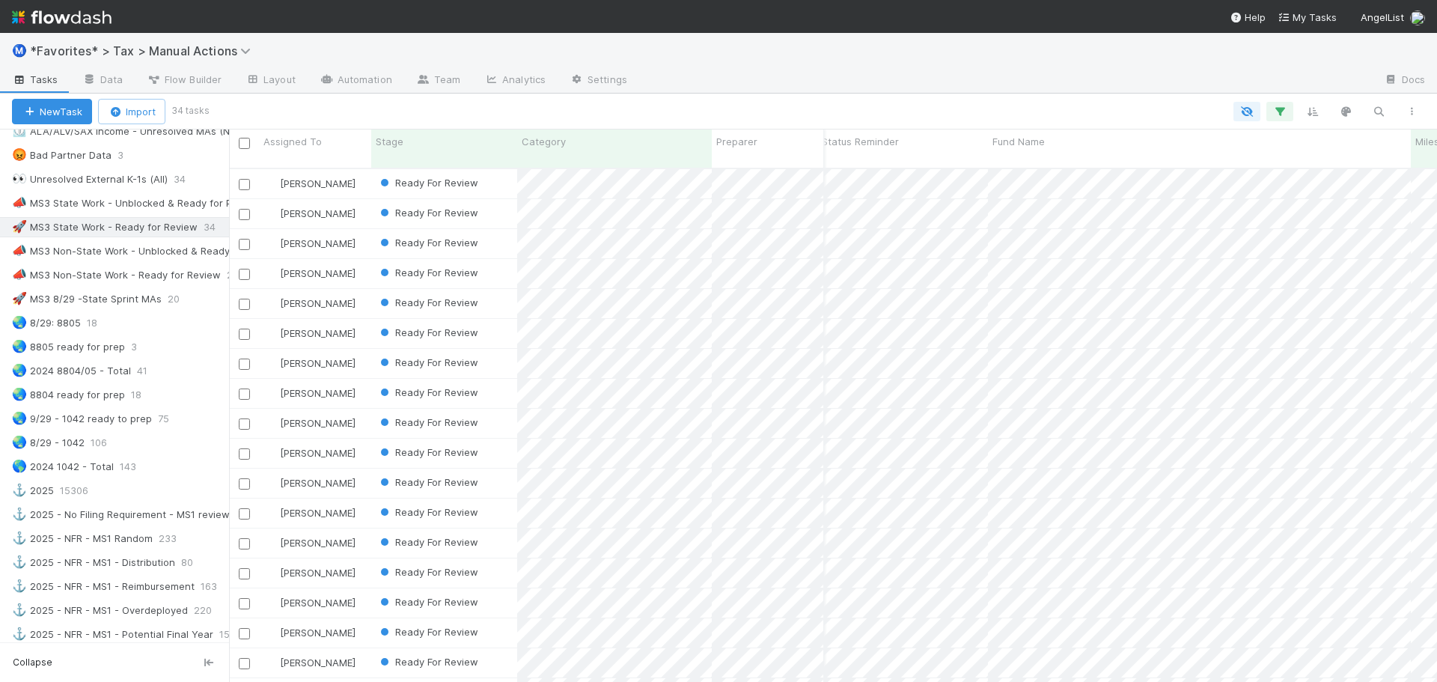
scroll to position [12, 12]
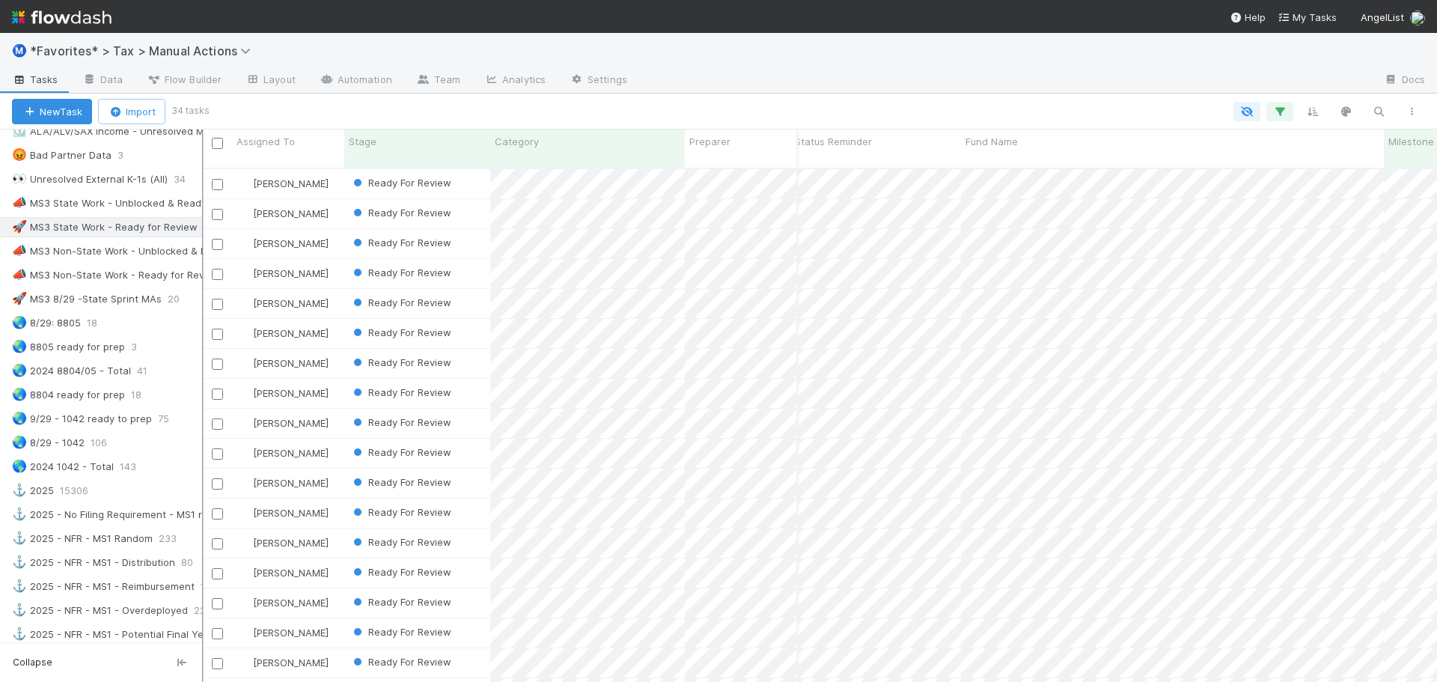
drag, startPoint x: 330, startPoint y: 302, endPoint x: 224, endPoint y: 310, distance: 106.6
click at [204, 310] on div at bounding box center [202, 406] width 1 height 552
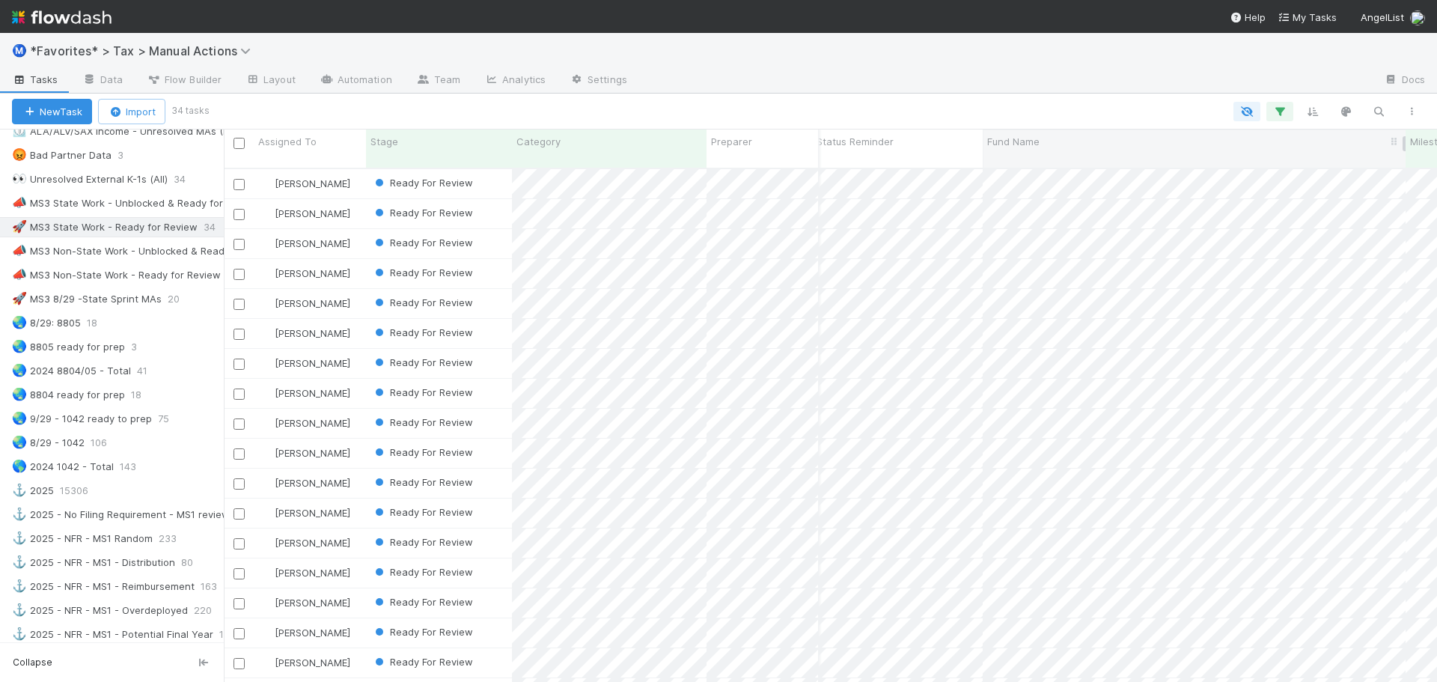
click at [1020, 141] on span "Fund Name" at bounding box center [1013, 141] width 52 height 15
click at [1031, 166] on div "Sort A → Z" at bounding box center [1073, 170] width 171 height 22
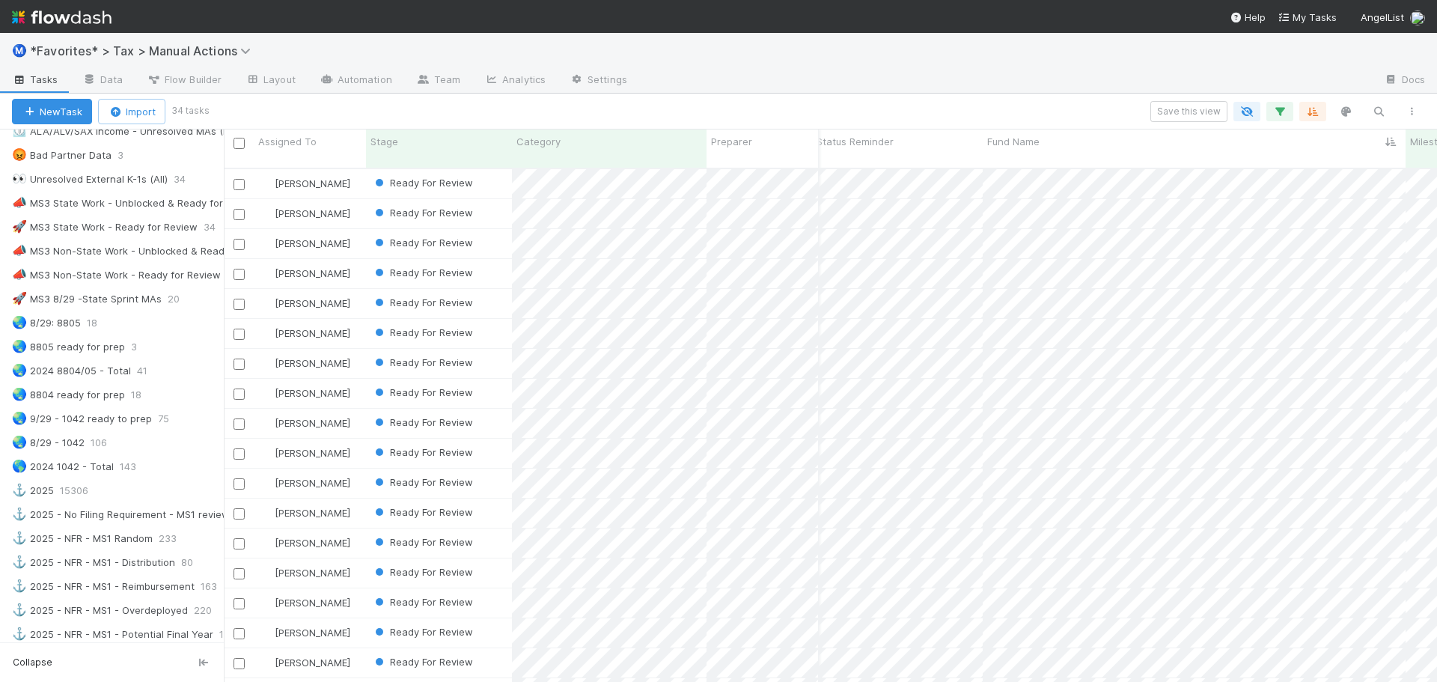
scroll to position [504, 119]
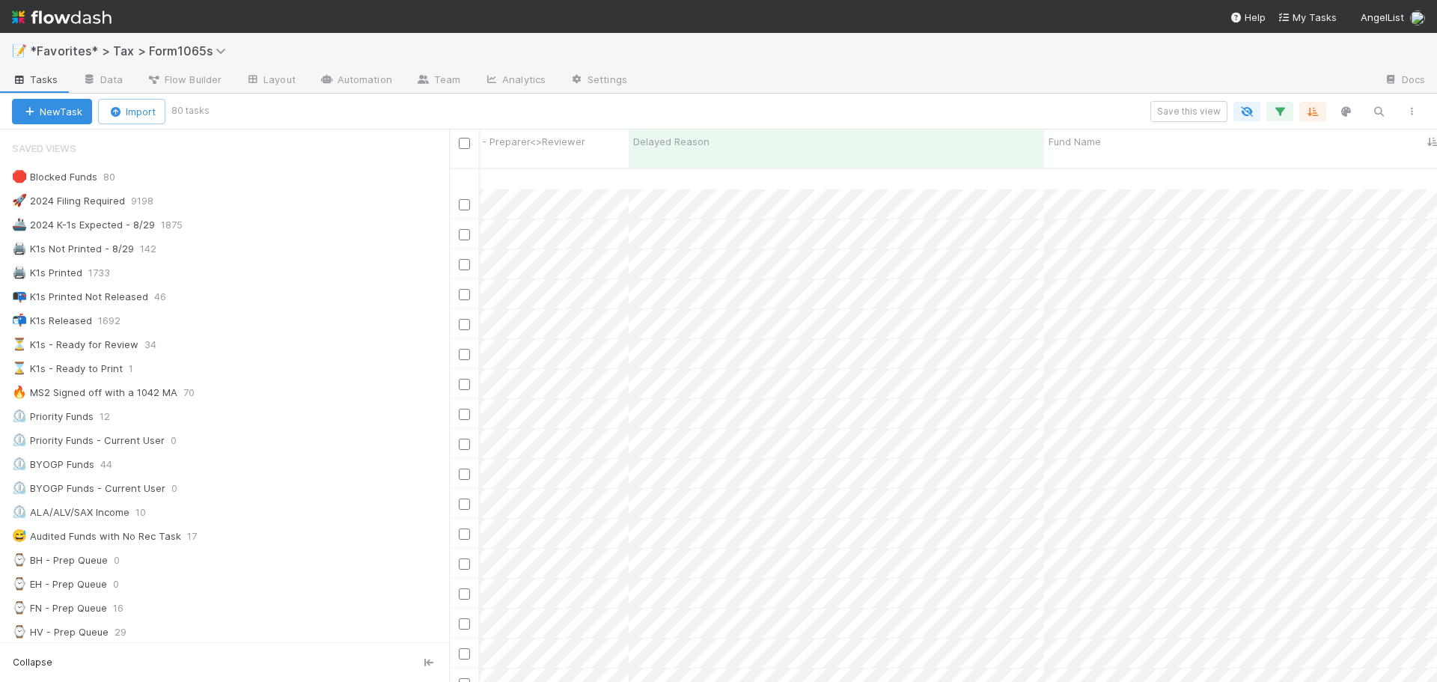
scroll to position [833, 549]
click at [1280, 103] on button "button" at bounding box center [1280, 111] width 27 height 19
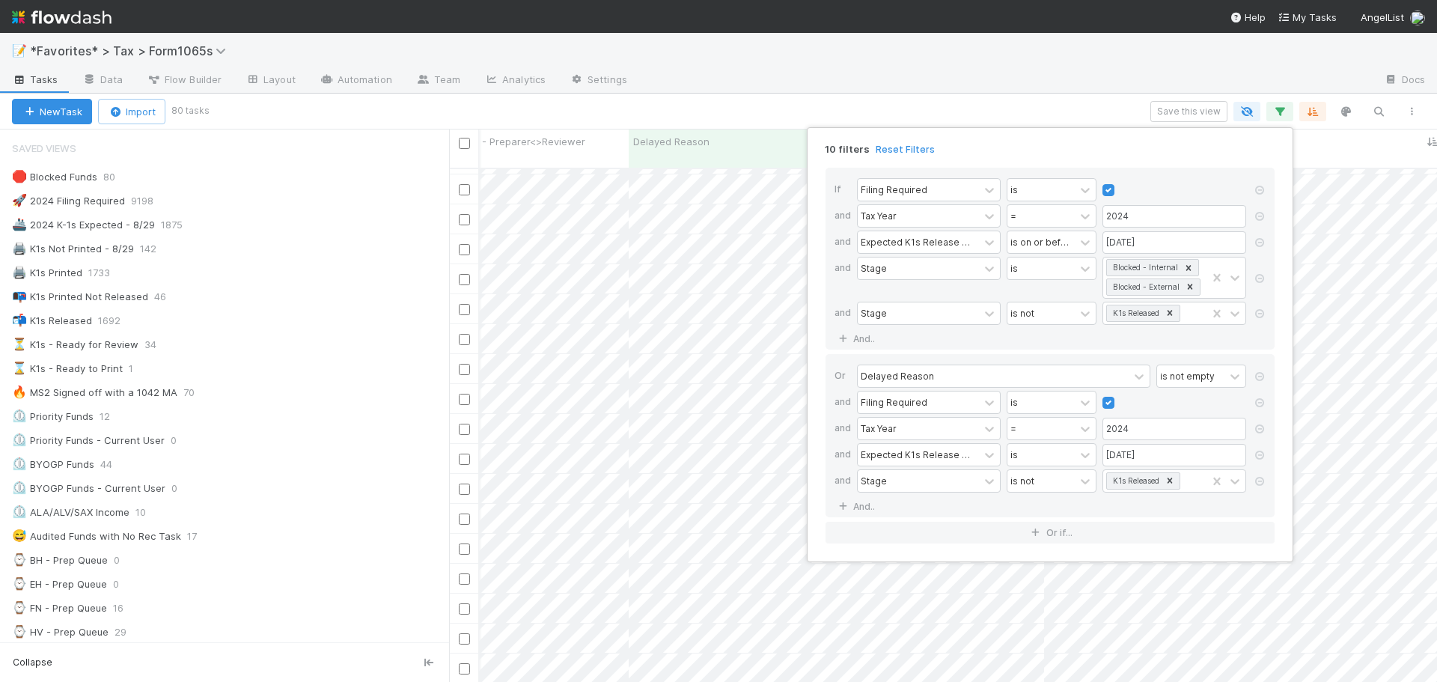
click at [1043, 101] on div "10 filters Reset Filters If Filing Required is and Tax Year = 2024 and Expected…" at bounding box center [718, 341] width 1437 height 682
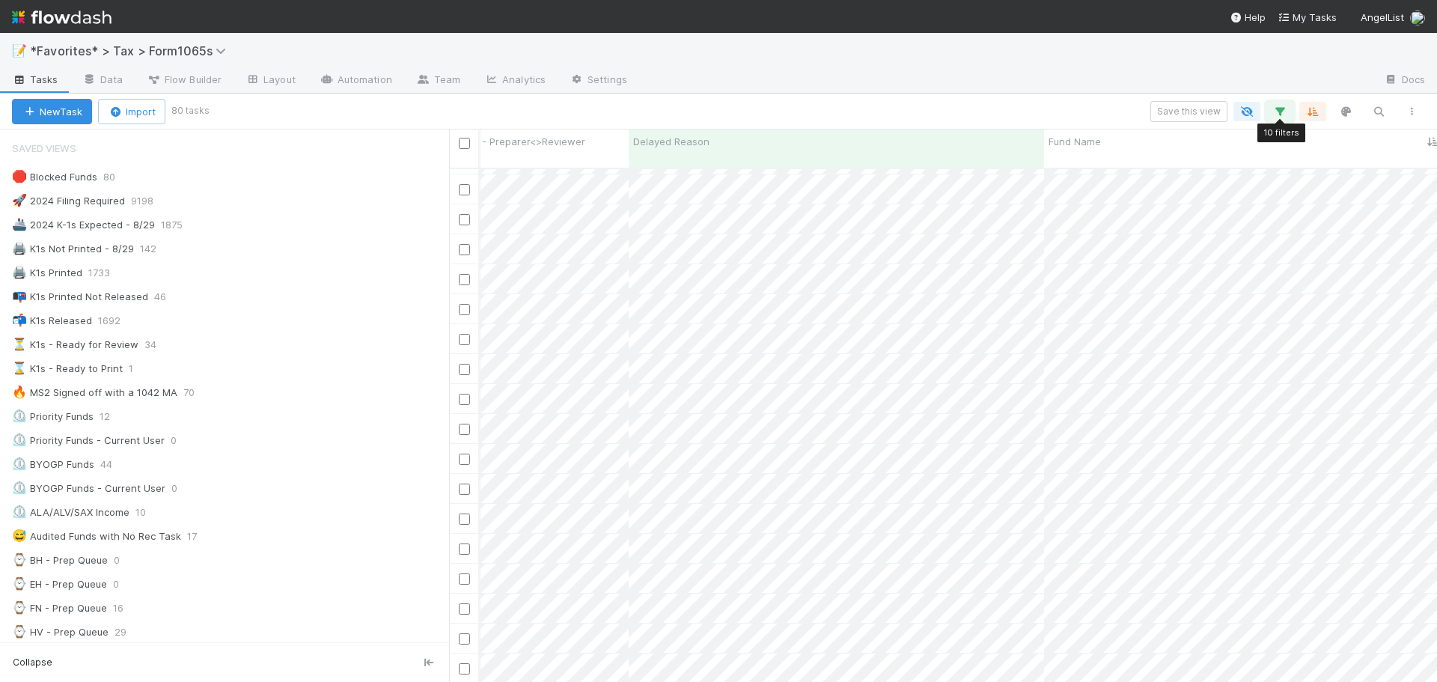
click at [1278, 113] on icon "button" at bounding box center [1280, 111] width 15 height 13
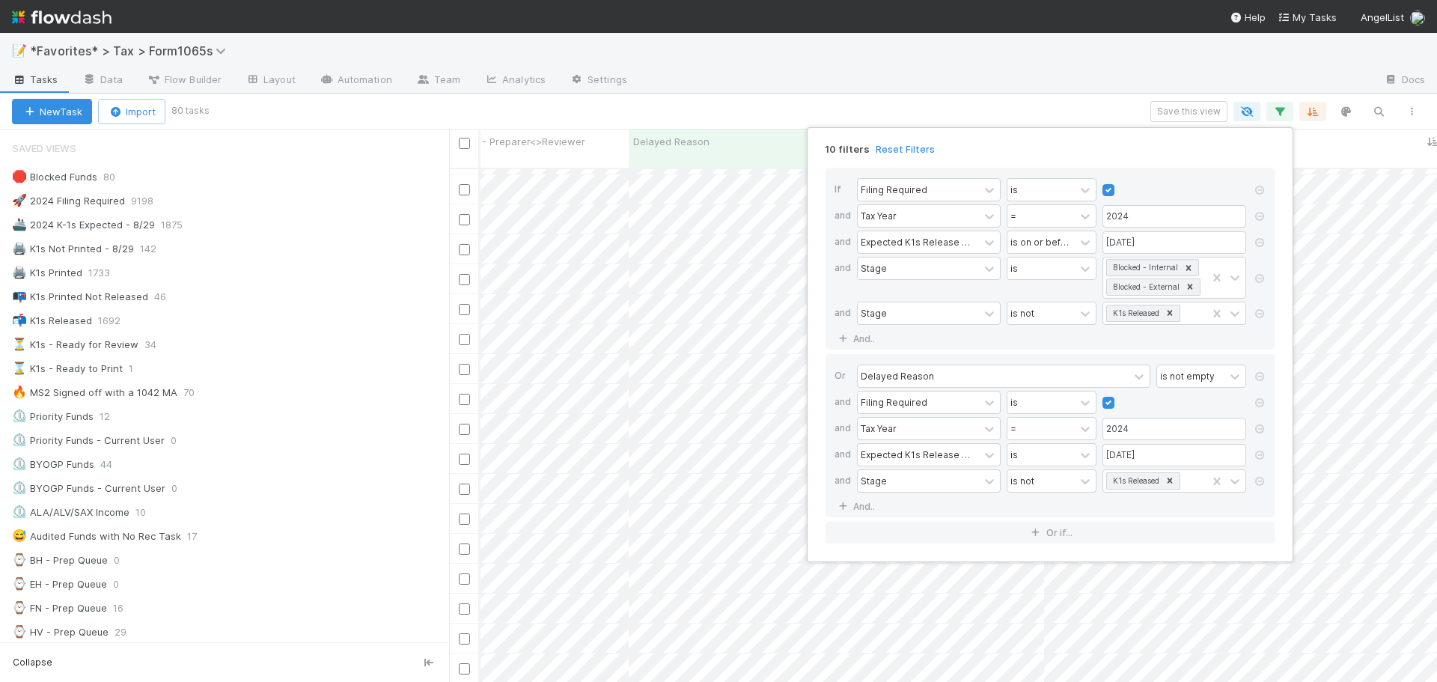
click at [1129, 82] on div "10 filters Reset Filters If Filing Required is and Tax Year = 2024 and Expected…" at bounding box center [718, 341] width 1437 height 682
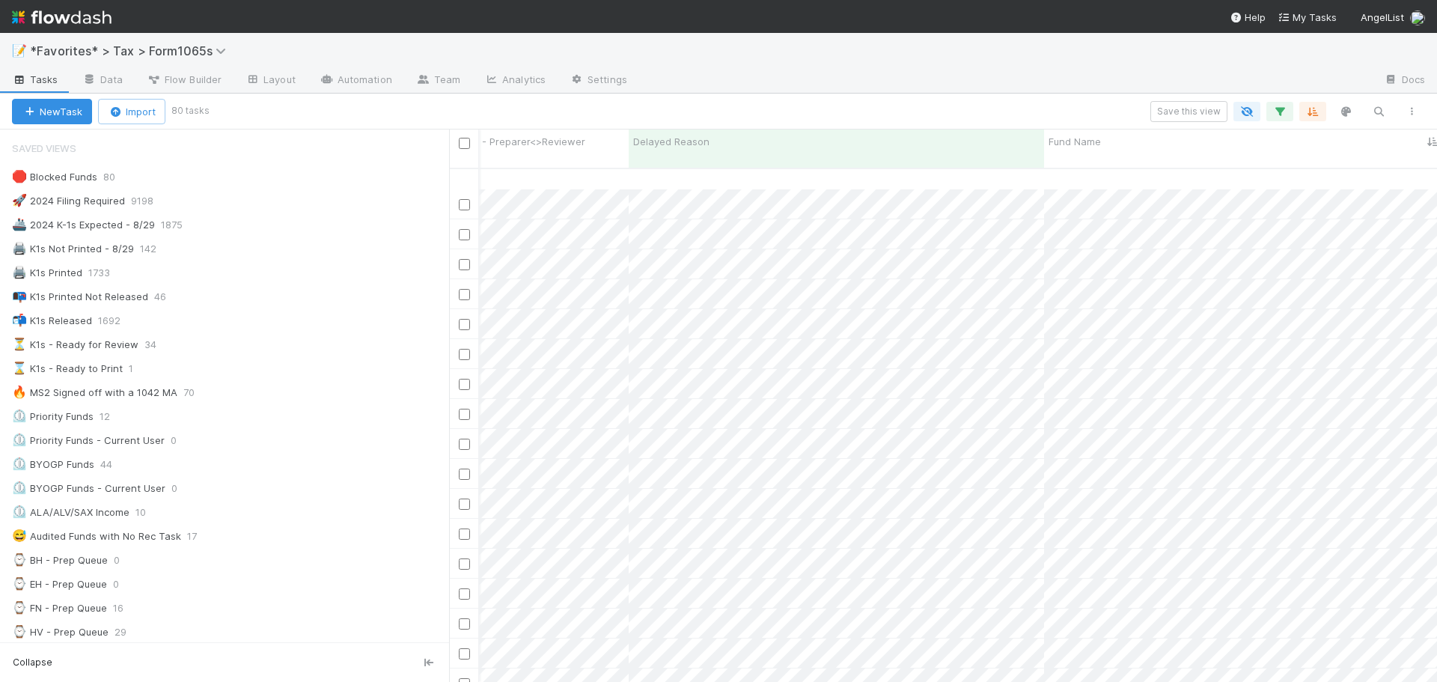
scroll to position [1133, 549]
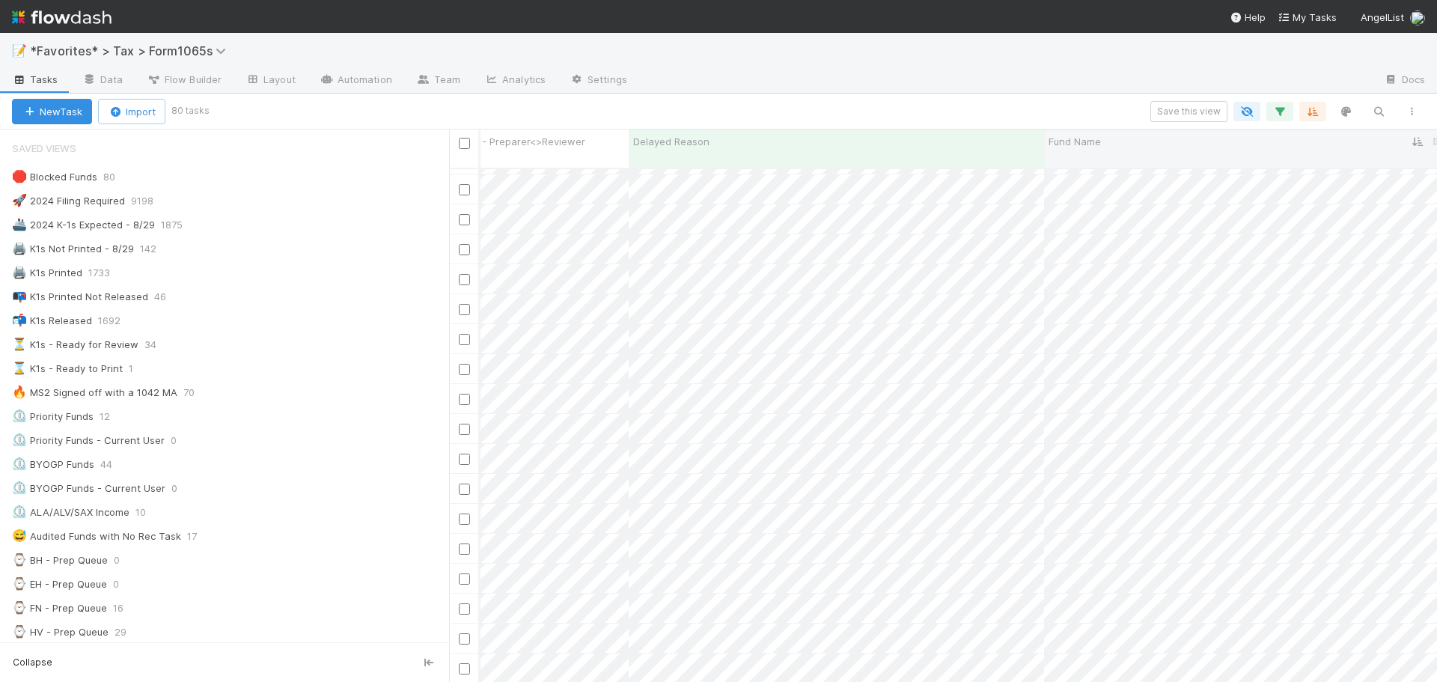
click at [1046, 140] on div "Fund Name" at bounding box center [1246, 149] width 404 height 38
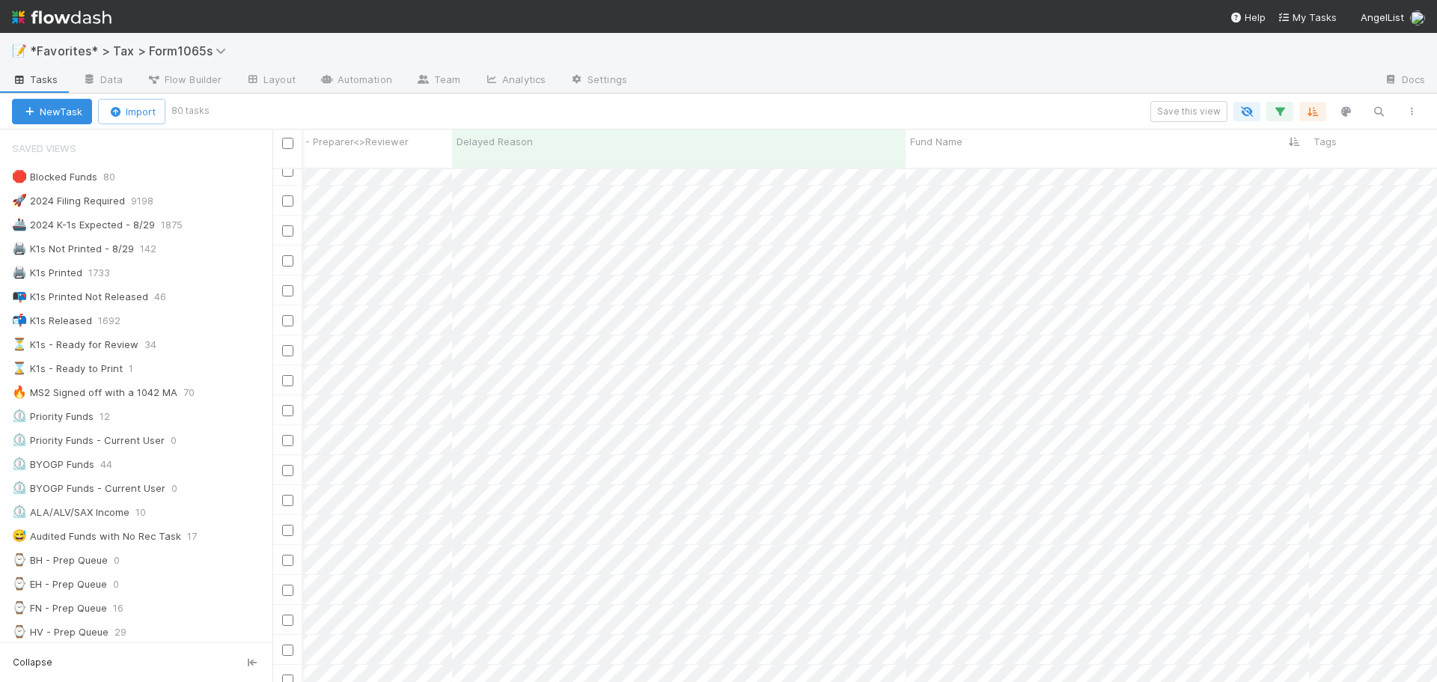
scroll to position [515, 1163]
drag, startPoint x: 451, startPoint y: 384, endPoint x: 259, endPoint y: 376, distance: 191.8
click at [263, 376] on div "Saved Views 🛑 Blocked Funds 80 🚀 2024 Filing Required 9198 🚢 2024 K-1s Expected…" at bounding box center [136, 406] width 272 height 552
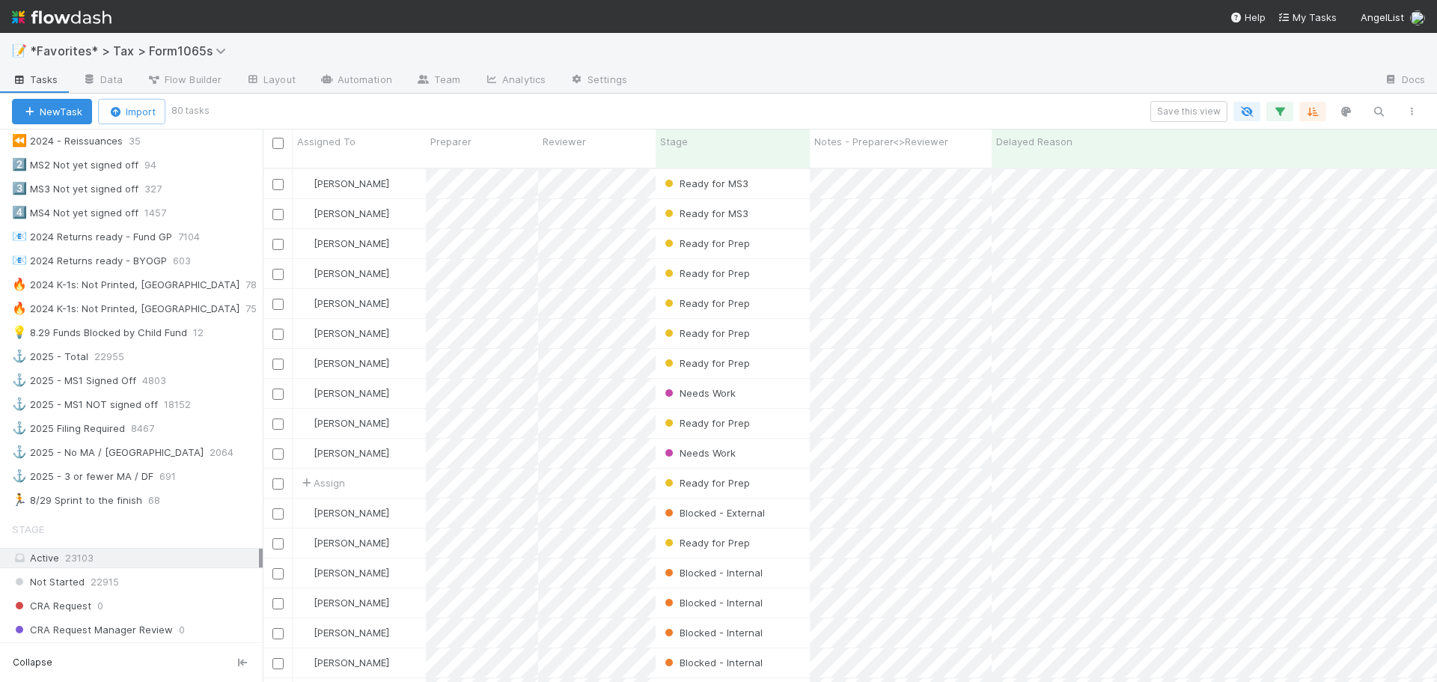
scroll to position [749, 0]
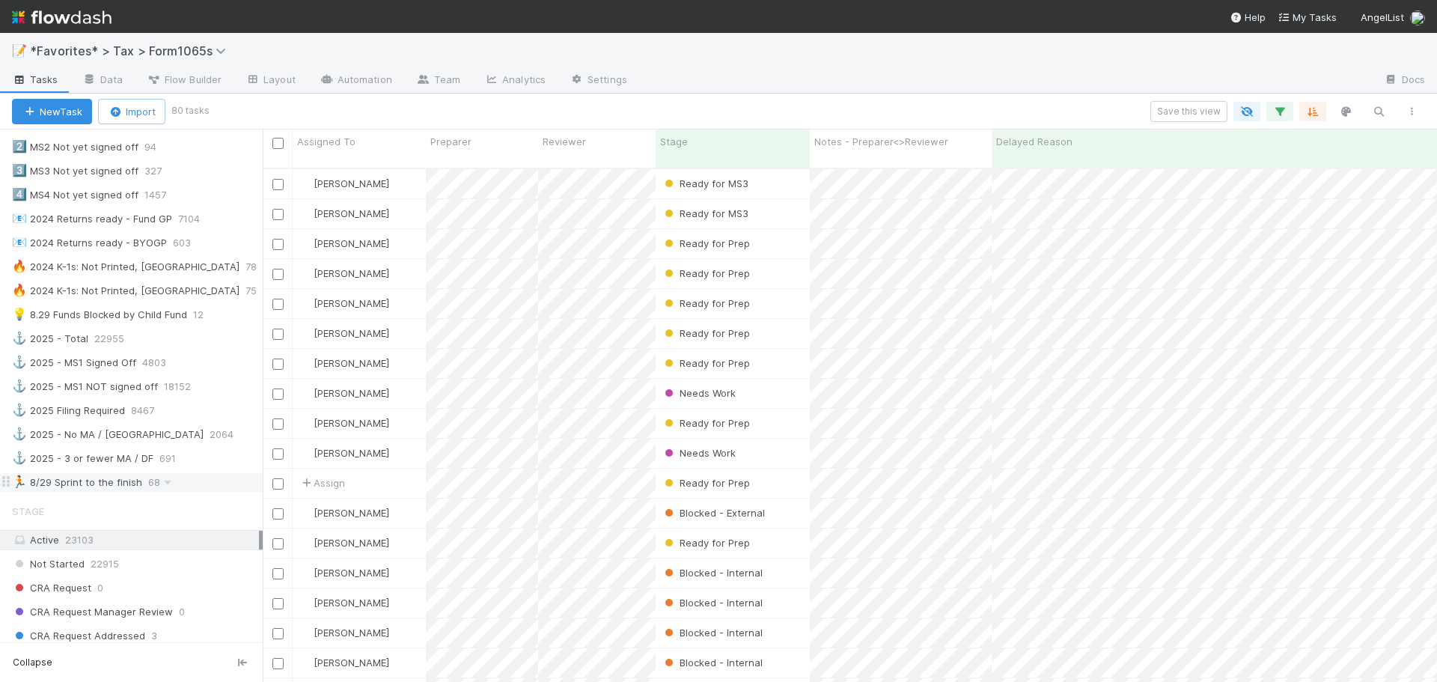
click at [119, 483] on div "🏃 8/29 Sprint to the finish" at bounding box center [77, 482] width 130 height 19
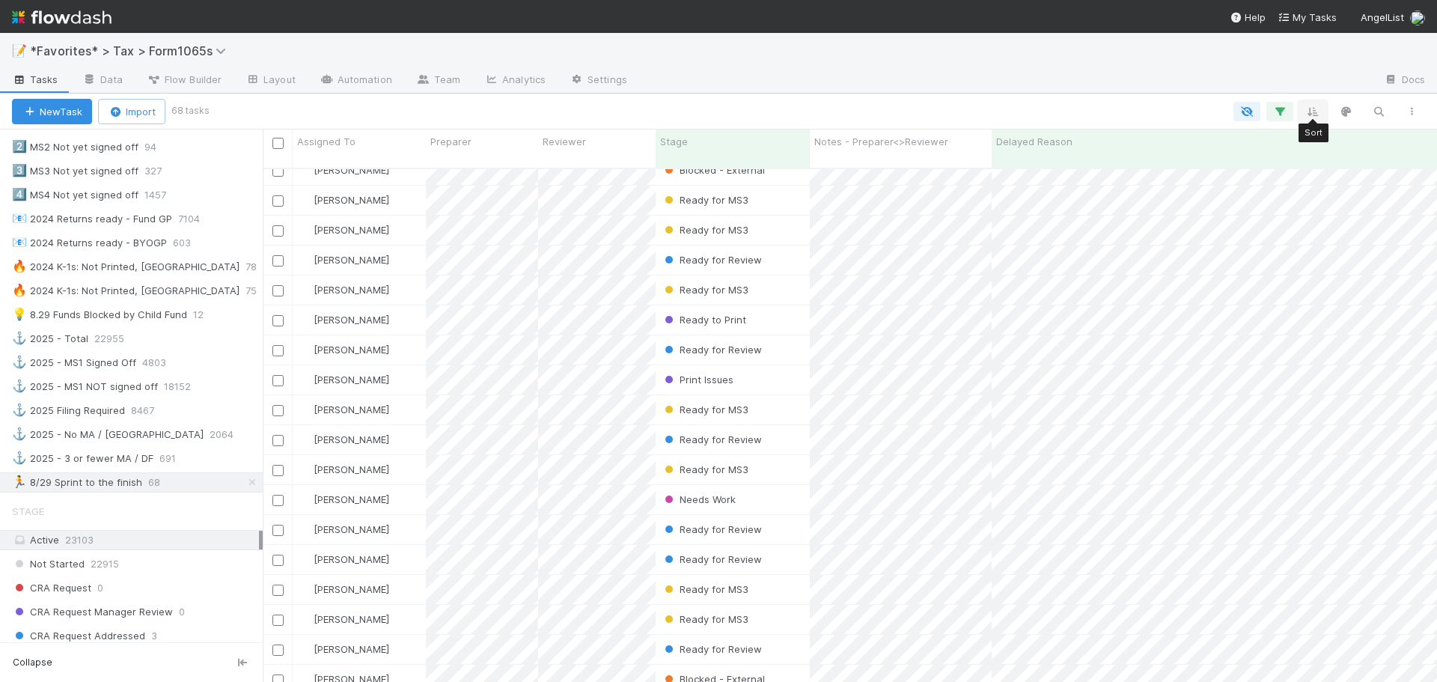
click at [1308, 111] on icon "button" at bounding box center [1313, 111] width 15 height 13
click at [1189, 158] on button "Sort by" at bounding box center [1148, 156] width 322 height 22
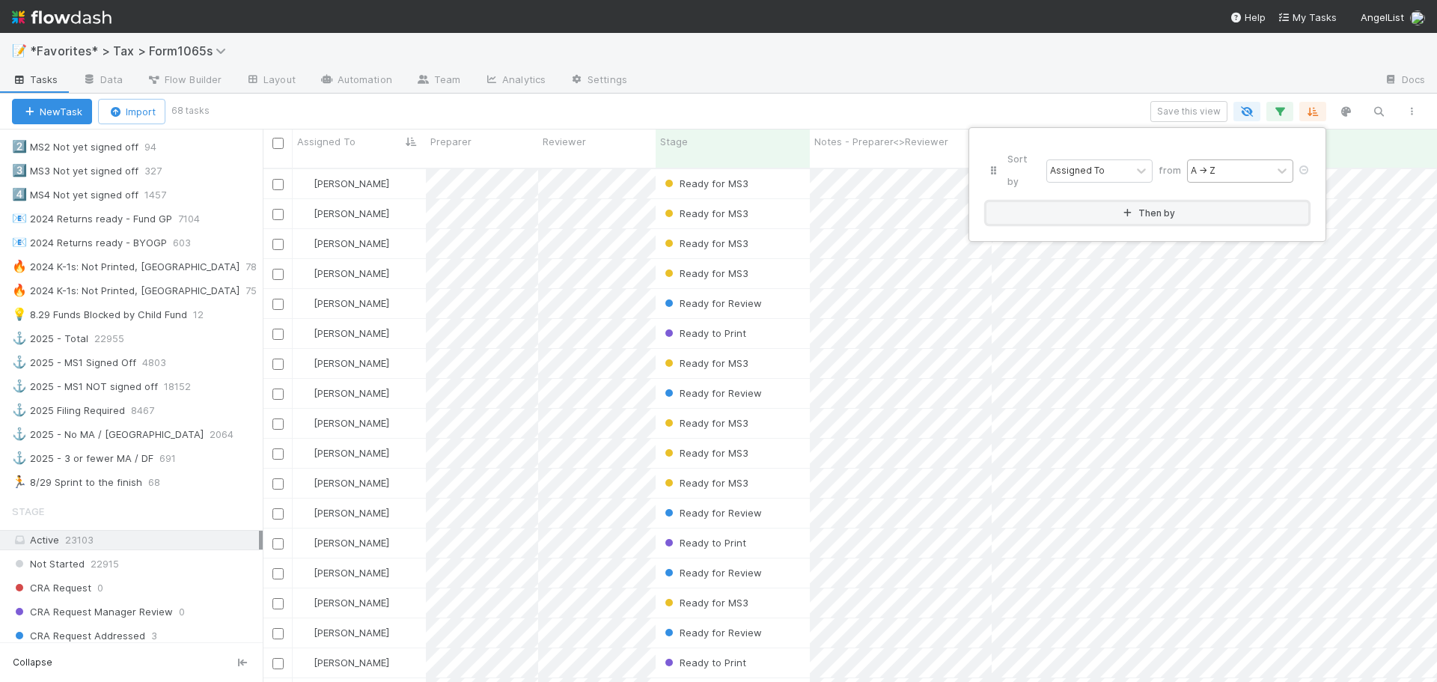
scroll to position [515, 1163]
click at [1143, 160] on div at bounding box center [1141, 171] width 21 height 22
type input "stage"
drag, startPoint x: 1113, startPoint y: 191, endPoint x: 1106, endPoint y: 177, distance: 15.4
click at [1112, 191] on div "Stage" at bounding box center [1101, 192] width 108 height 25
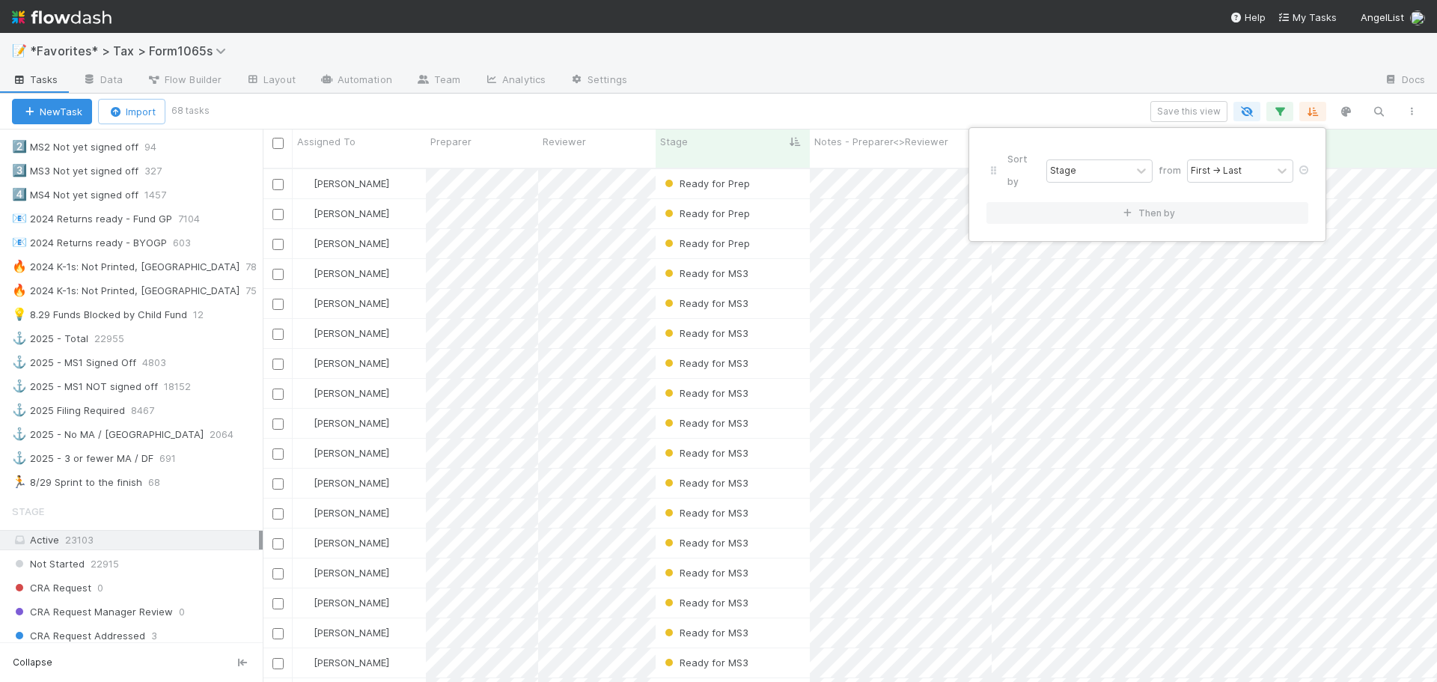
click at [1089, 106] on div "Sort by Stage from First → Last Then by" at bounding box center [718, 341] width 1437 height 682
click at [1181, 107] on button "Save this view" at bounding box center [1189, 111] width 77 height 21
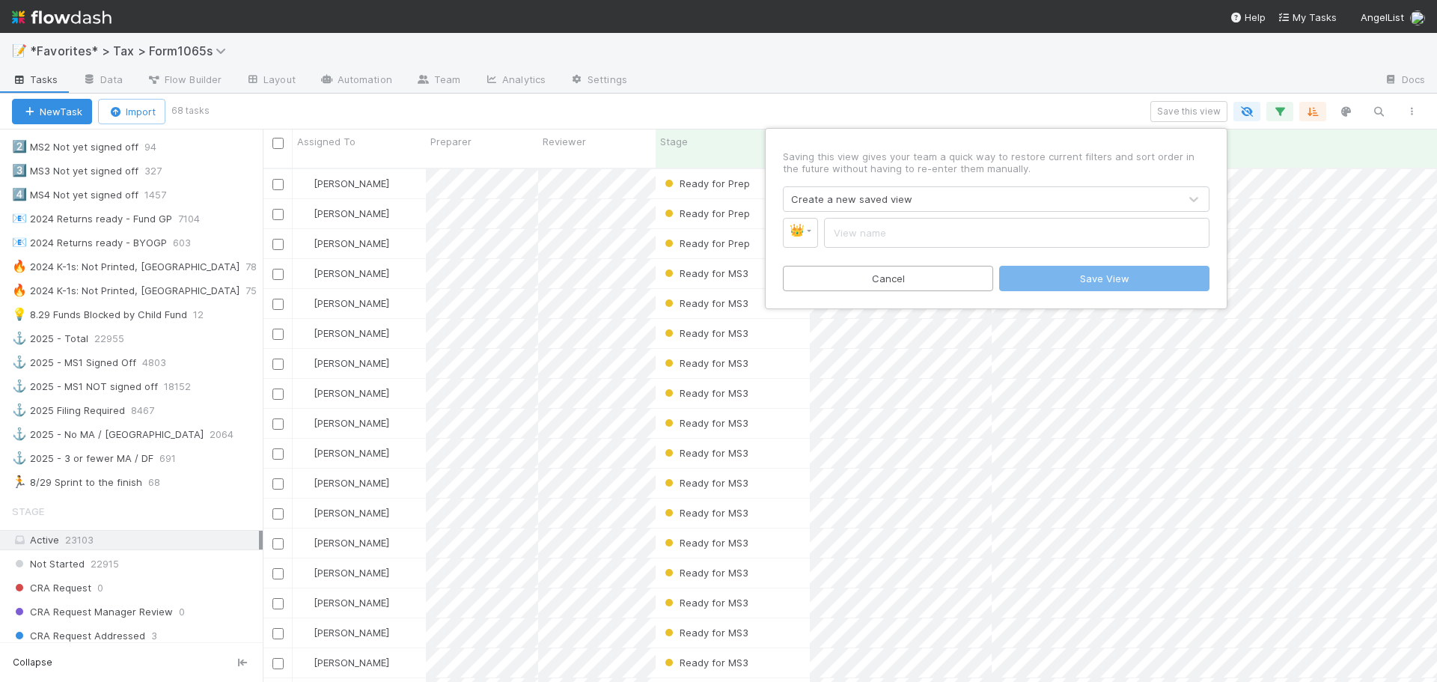
click at [974, 201] on div "Create a new saved view" at bounding box center [981, 199] width 395 height 24
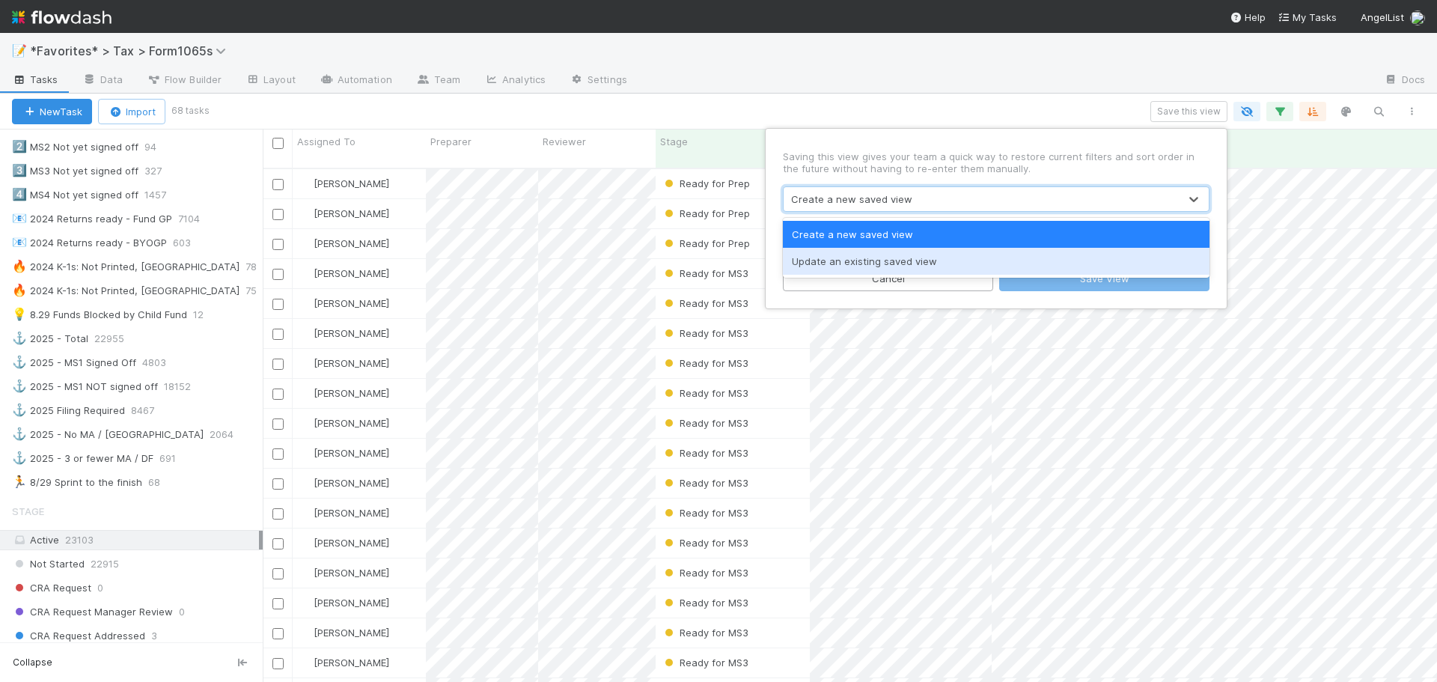
click at [935, 249] on div "Update an existing saved view" at bounding box center [996, 261] width 427 height 27
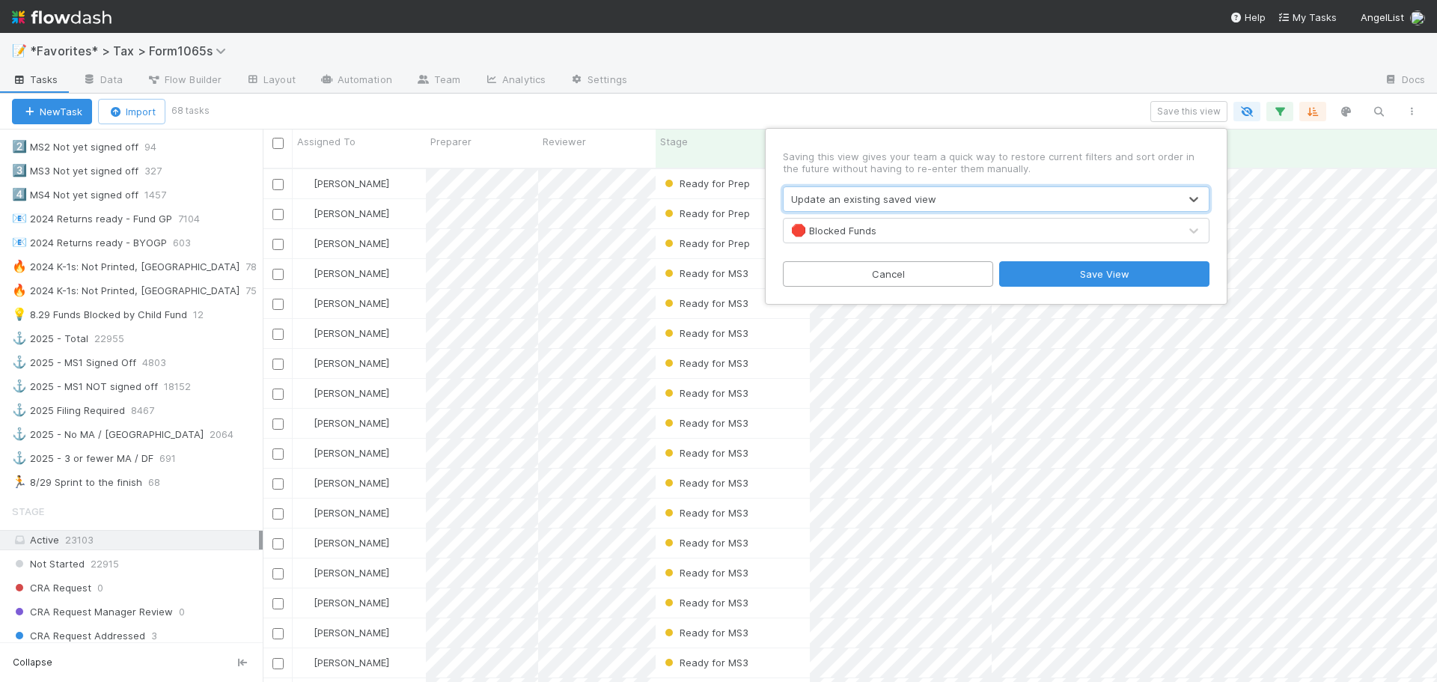
click at [914, 226] on div "🛑 Blocked Funds" at bounding box center [981, 231] width 395 height 24
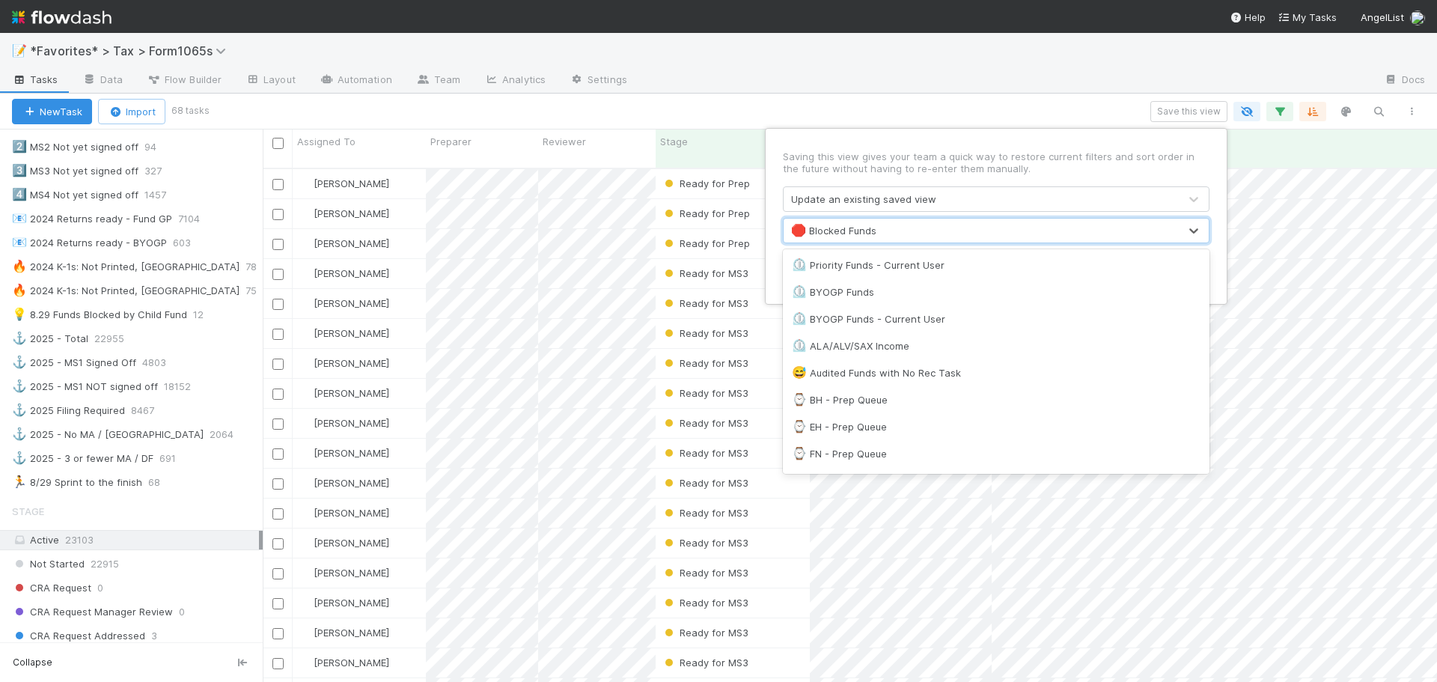
scroll to position [994, 0]
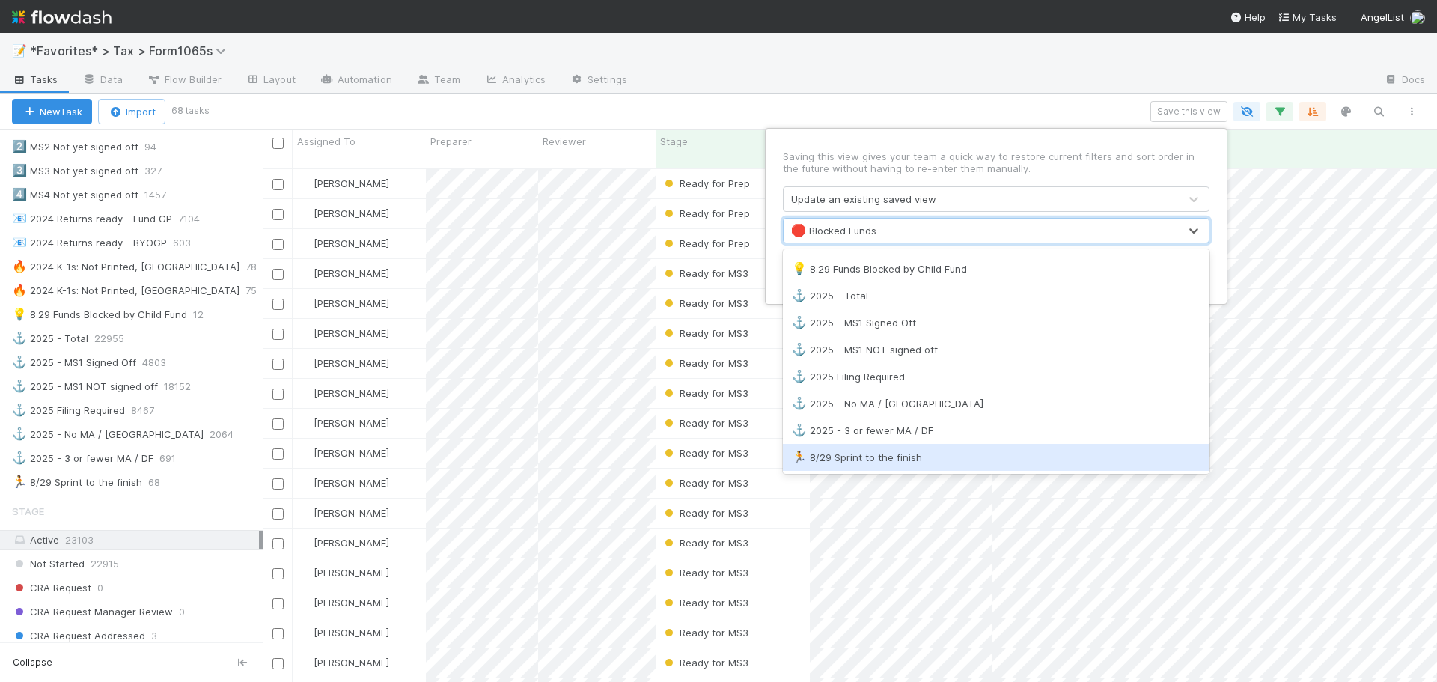
click at [937, 455] on div "🏃 8/29 Sprint to the finish" at bounding box center [996, 457] width 409 height 15
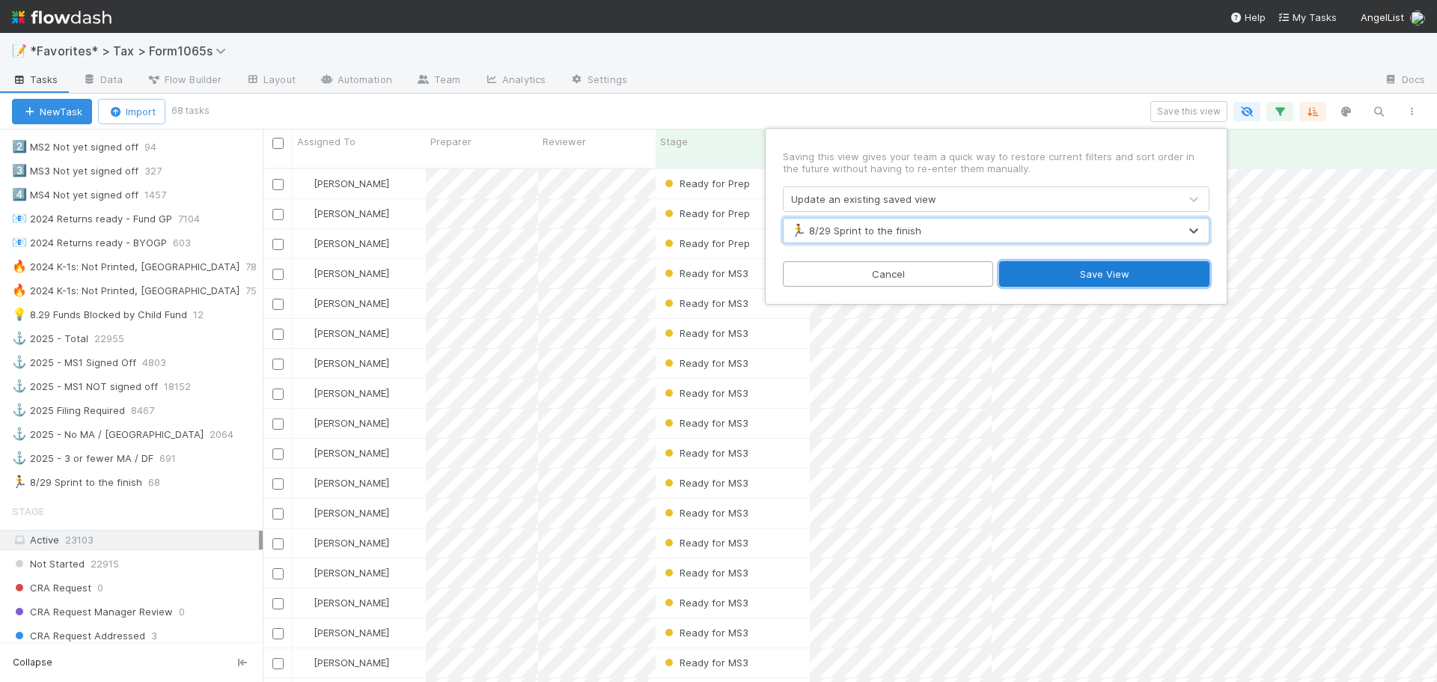
click at [1097, 277] on button "Save View" at bounding box center [1104, 273] width 210 height 25
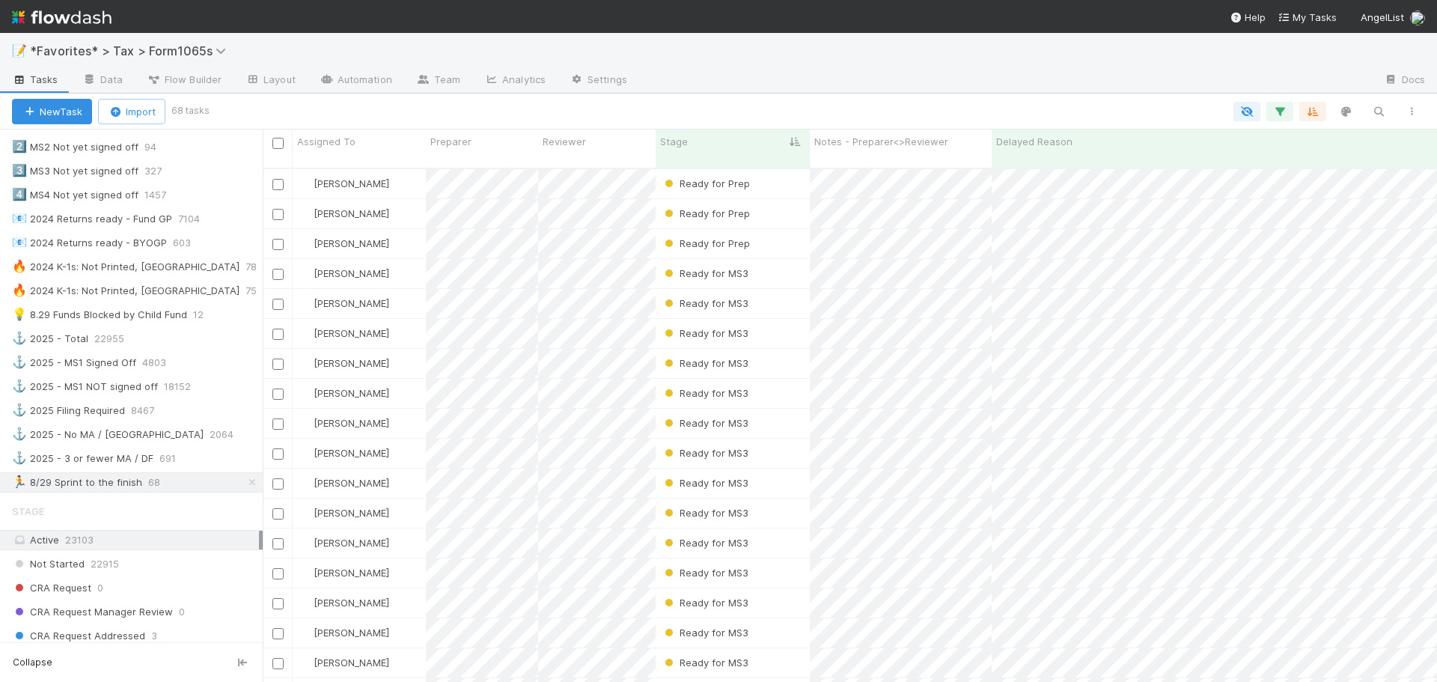
click at [955, 67] on div "📝 *Favorites* > Tax > Form1065s" at bounding box center [718, 51] width 1437 height 36
drag, startPoint x: 275, startPoint y: 259, endPoint x: 291, endPoint y: 358, distance: 100.1
click at [275, 269] on input "checkbox" at bounding box center [277, 274] width 11 height 11
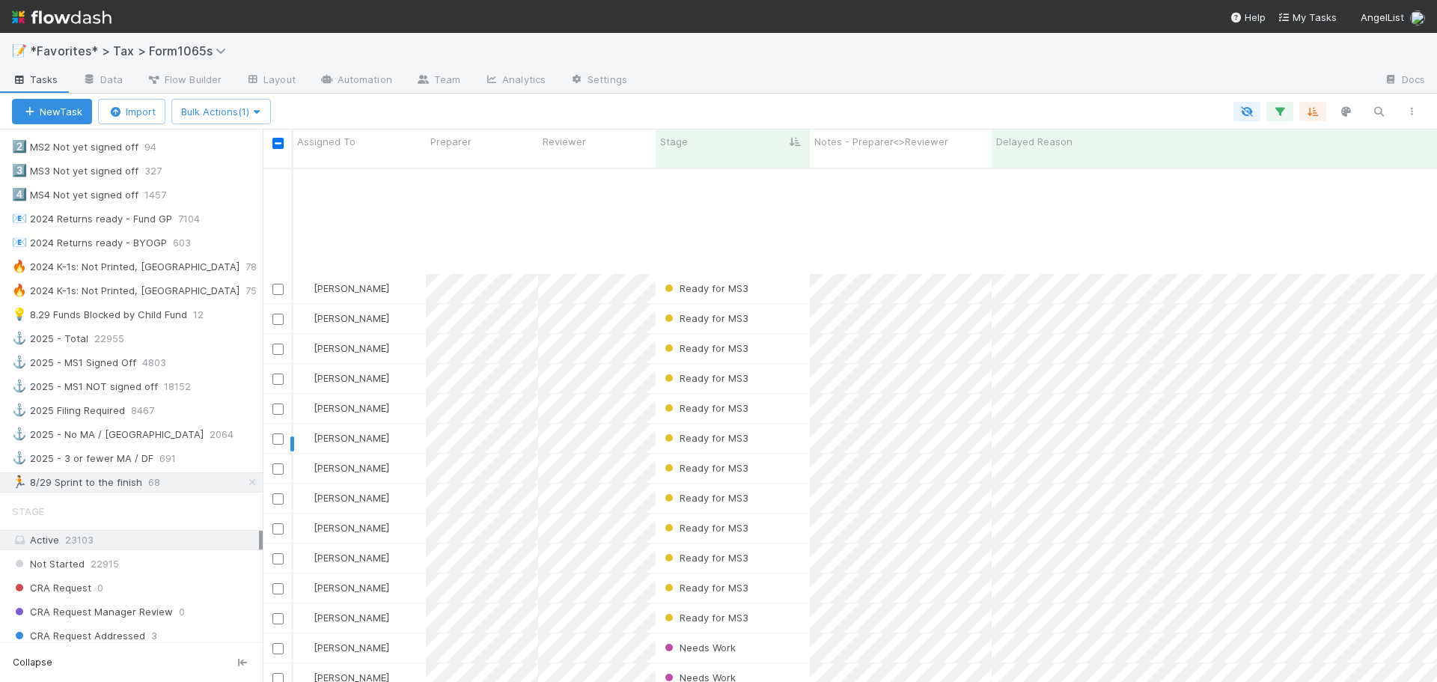
scroll to position [524, 0]
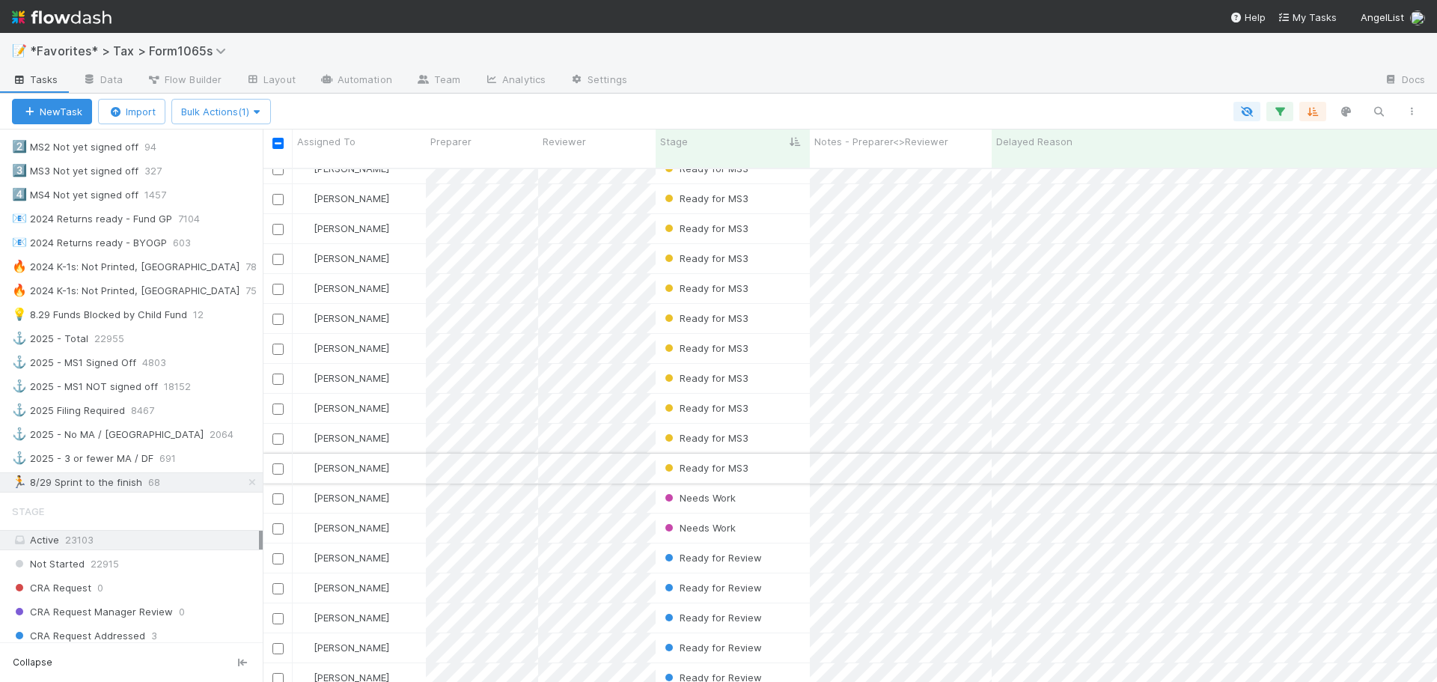
click at [282, 463] on input "checkbox" at bounding box center [277, 468] width 11 height 11
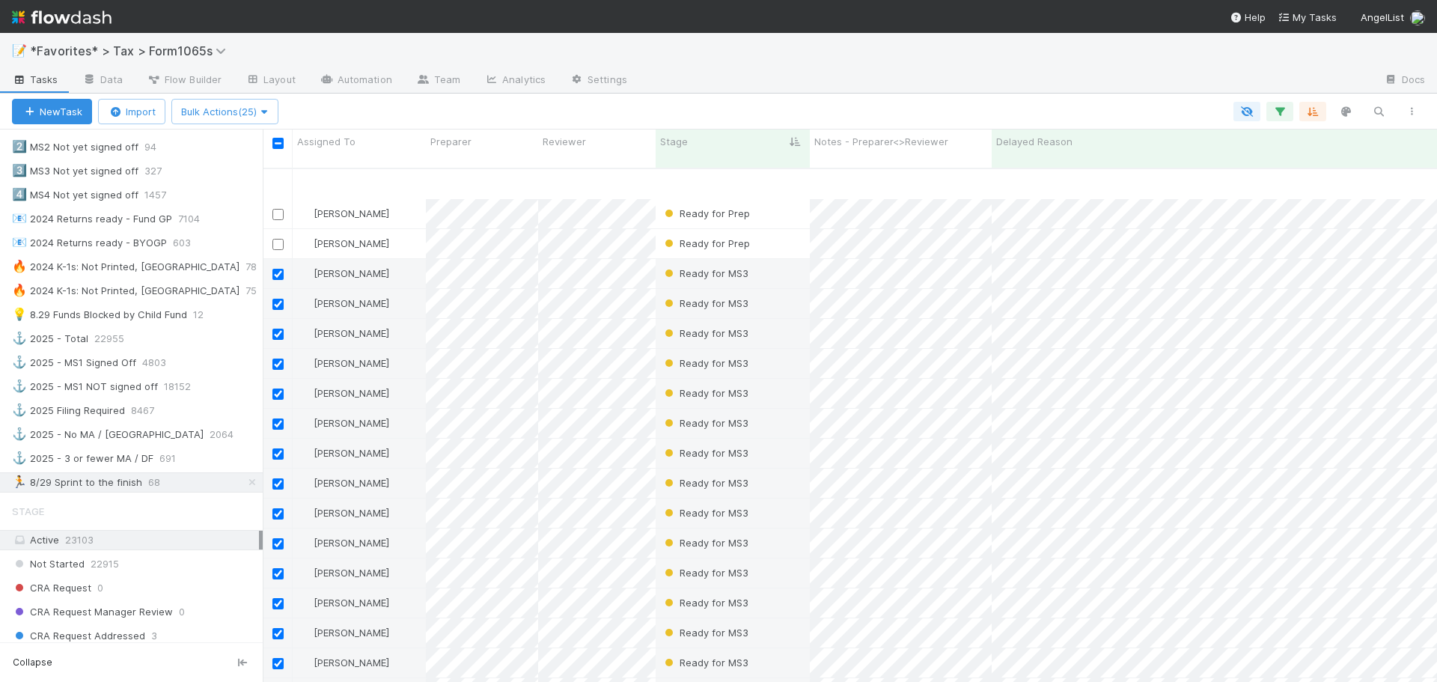
scroll to position [75, 0]
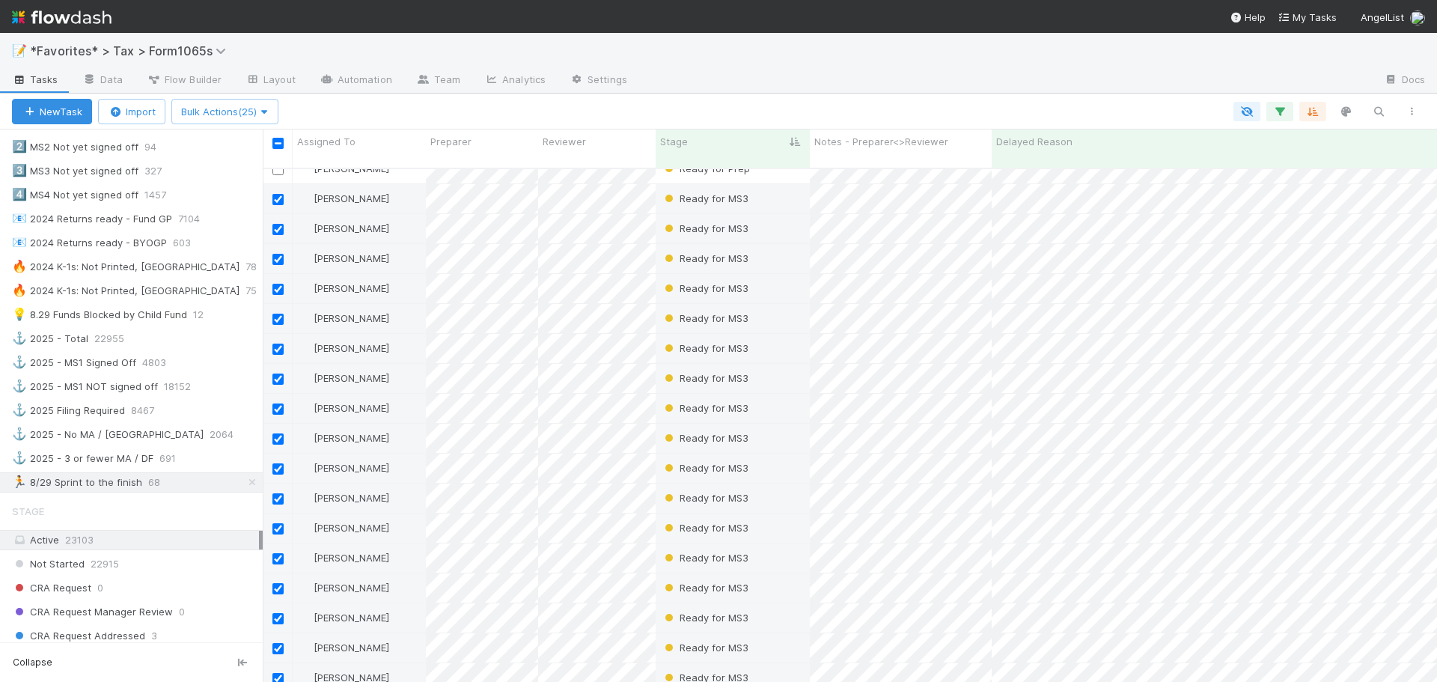
click at [794, 81] on div at bounding box center [1005, 81] width 733 height 24
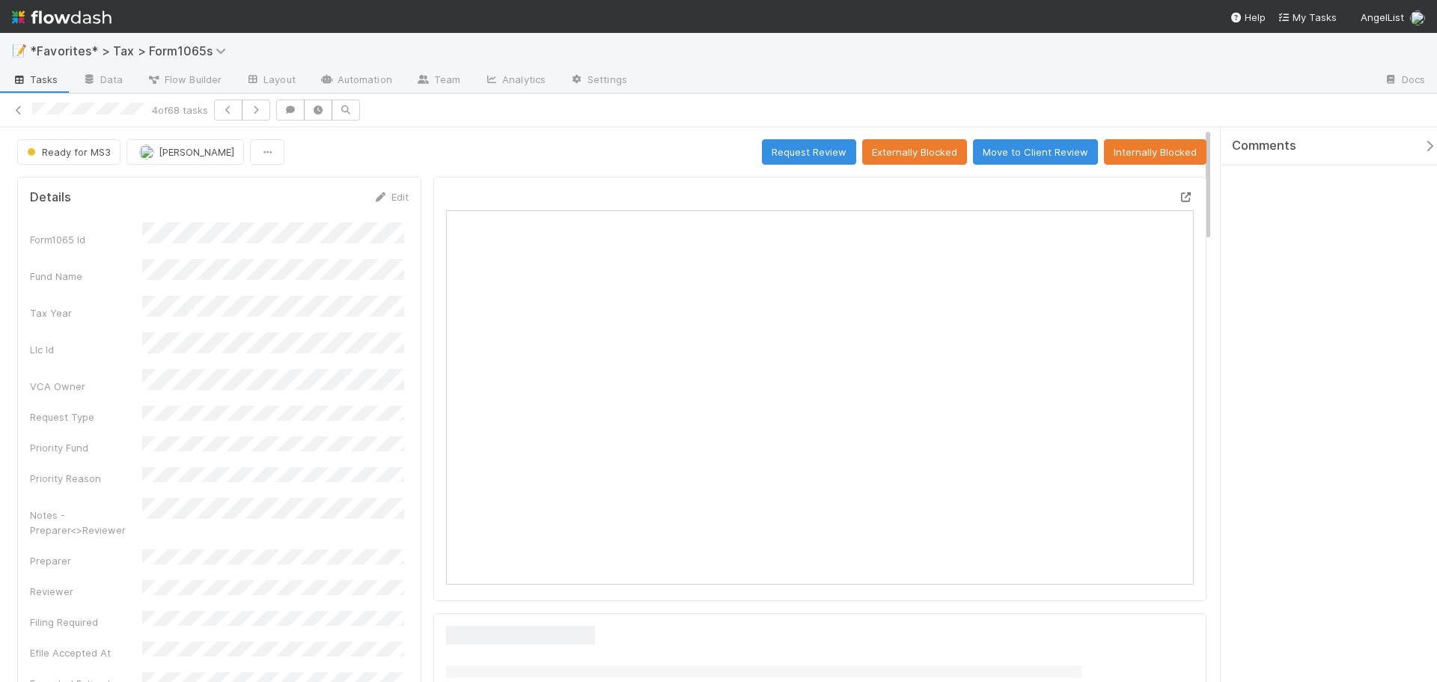
click at [1179, 197] on icon at bounding box center [1186, 197] width 15 height 10
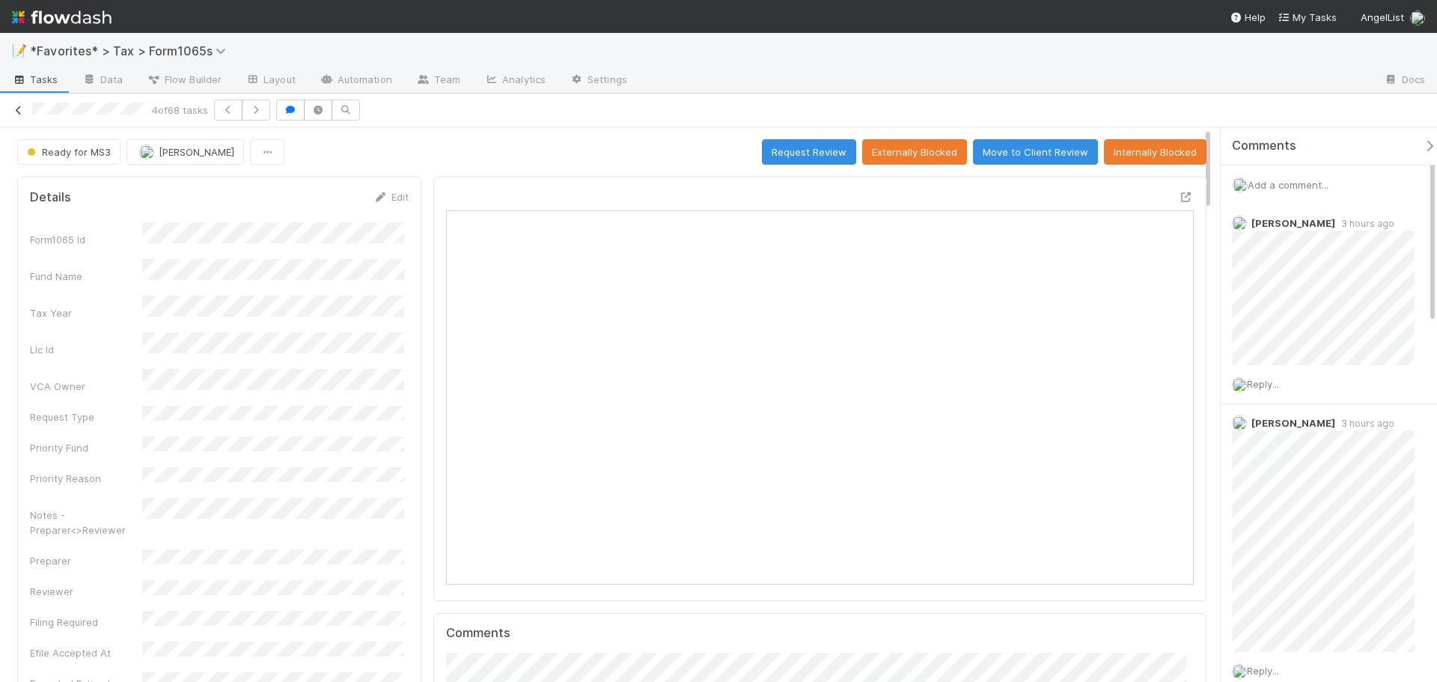
click at [19, 109] on icon at bounding box center [18, 111] width 15 height 10
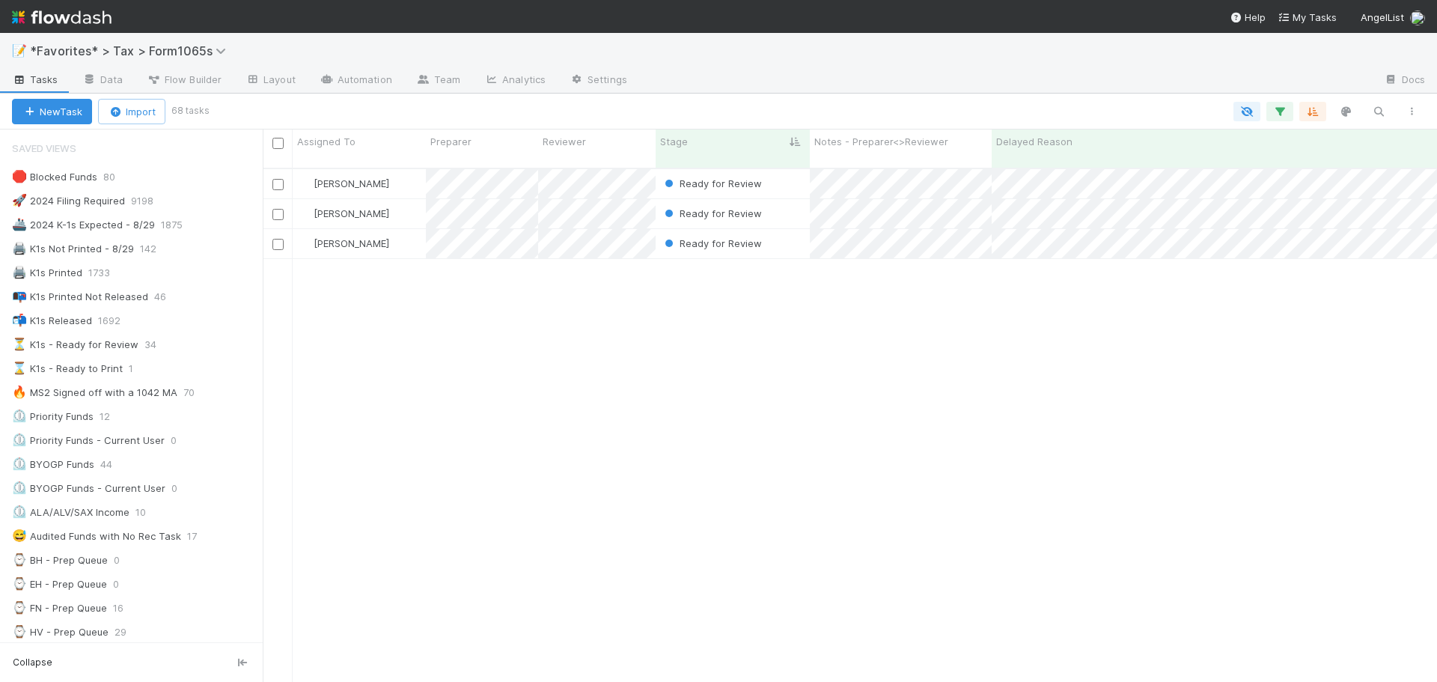
scroll to position [749, 0]
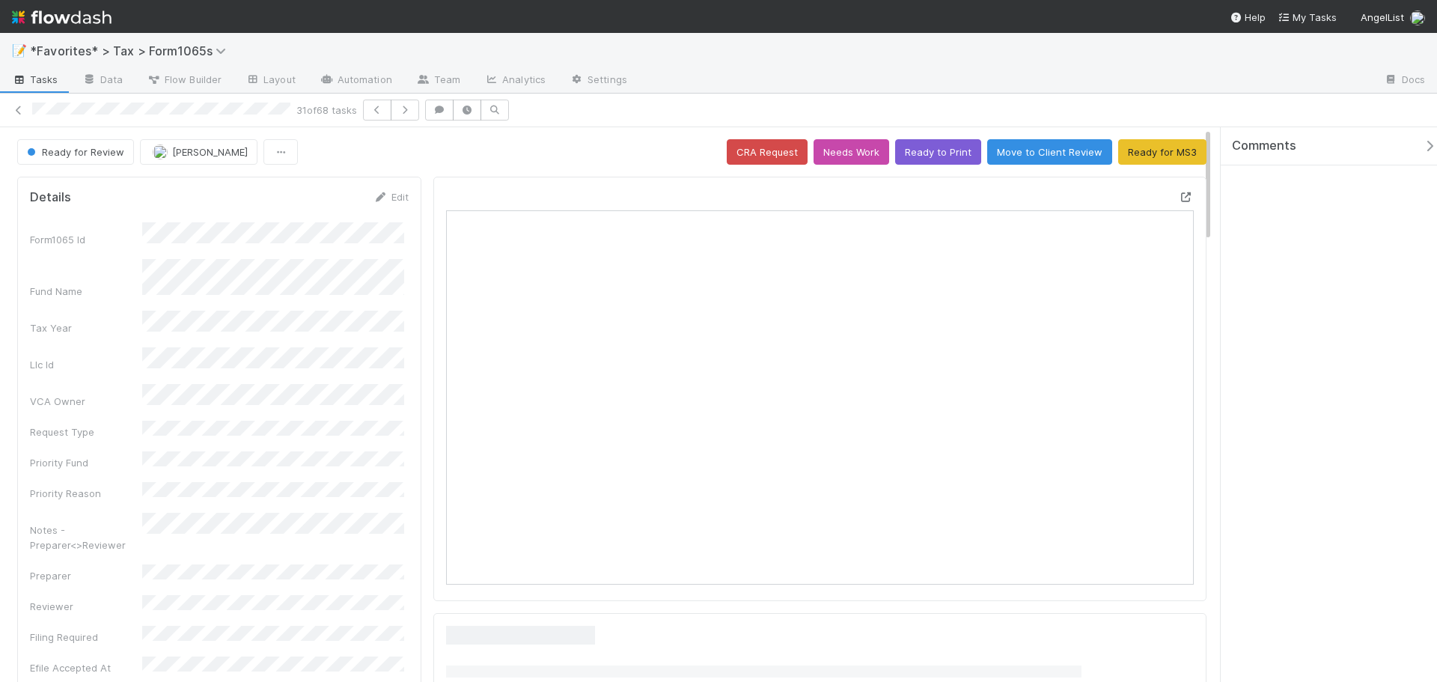
drag, startPoint x: 1172, startPoint y: 199, endPoint x: 1156, endPoint y: 207, distance: 17.4
click at [1179, 199] on icon at bounding box center [1186, 197] width 15 height 10
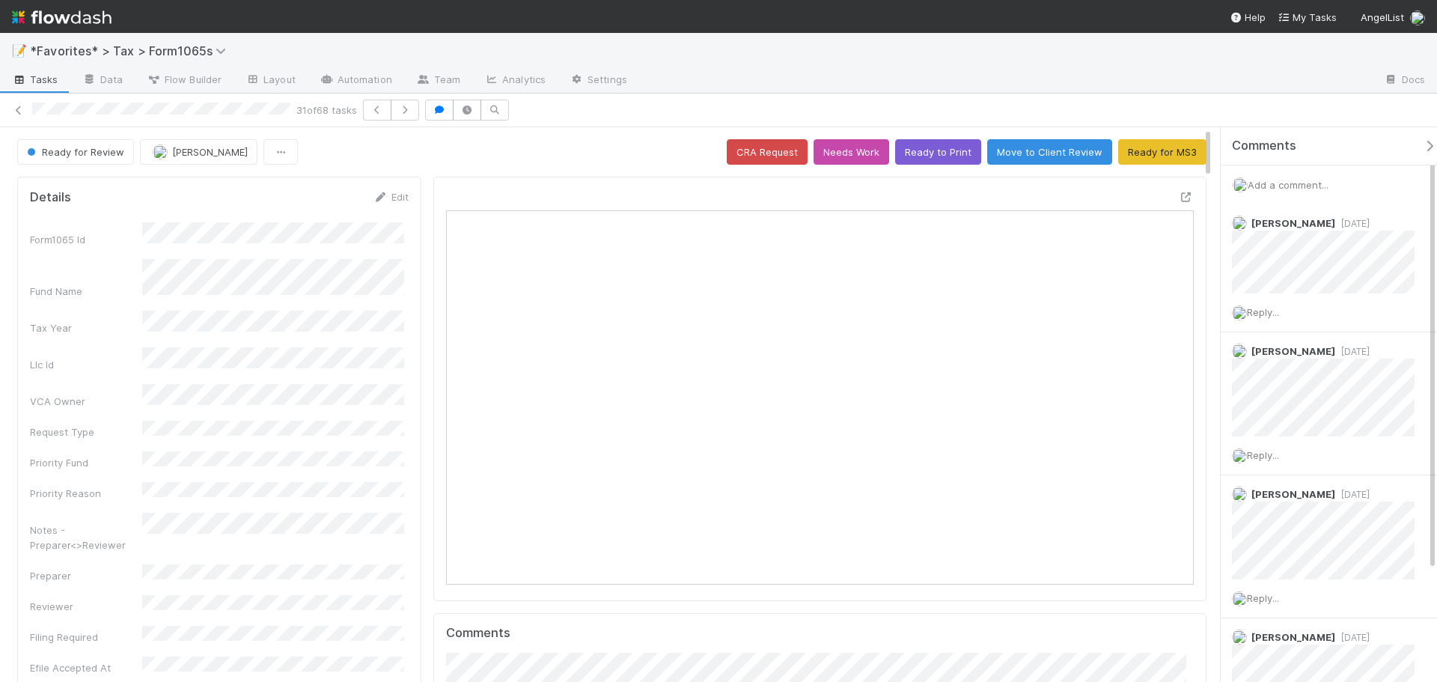
scroll to position [293, 364]
click at [19, 106] on icon at bounding box center [18, 111] width 15 height 10
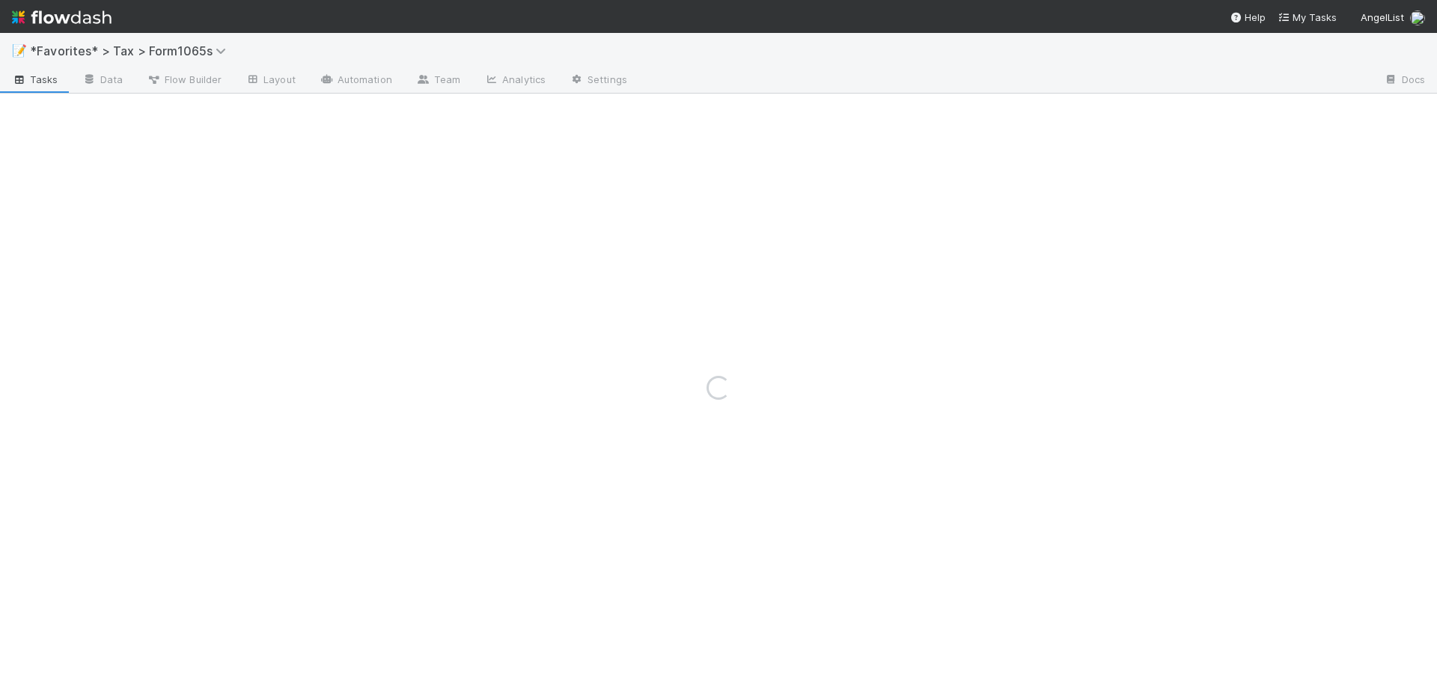
drag, startPoint x: 19, startPoint y: 106, endPoint x: 918, endPoint y: 58, distance: 899.7
click at [918, 58] on div "📝 *Favorites* > Tax > Form1065s" at bounding box center [718, 51] width 1437 height 36
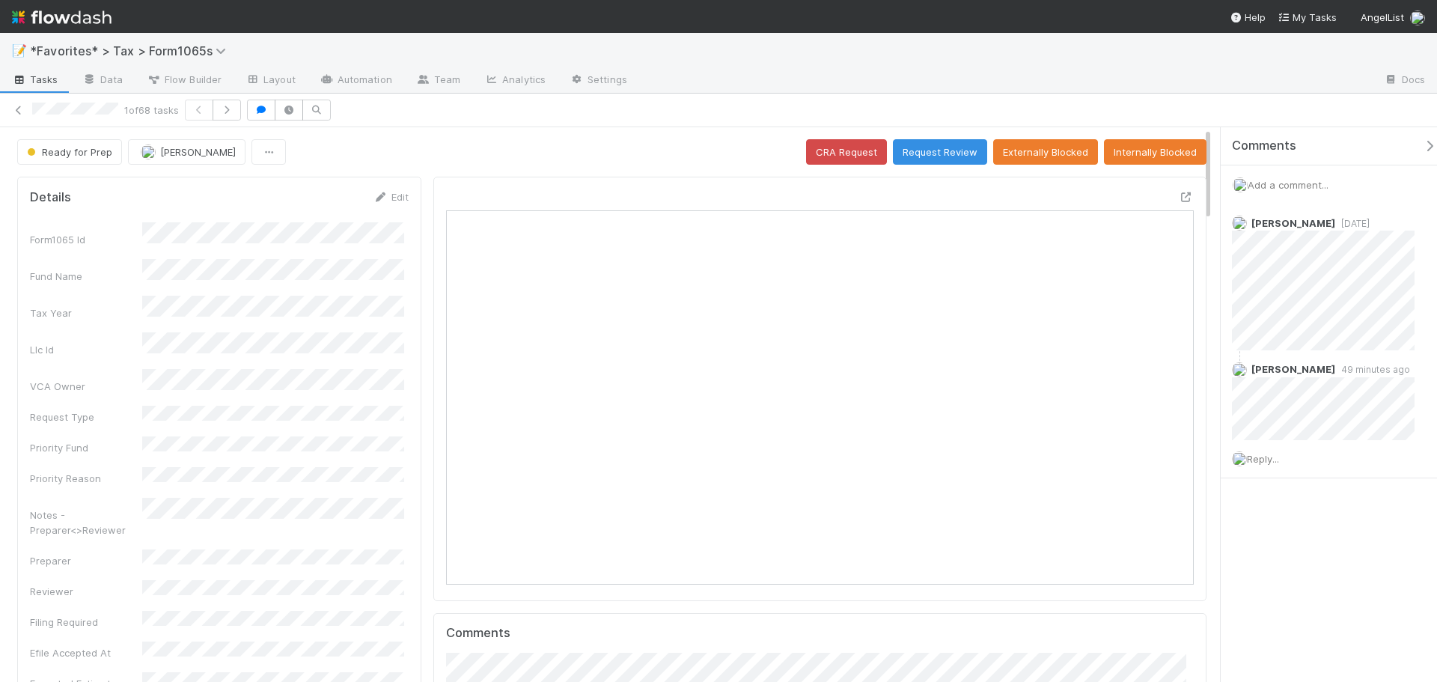
scroll to position [293, 729]
click at [229, 109] on icon "button" at bounding box center [226, 110] width 15 height 9
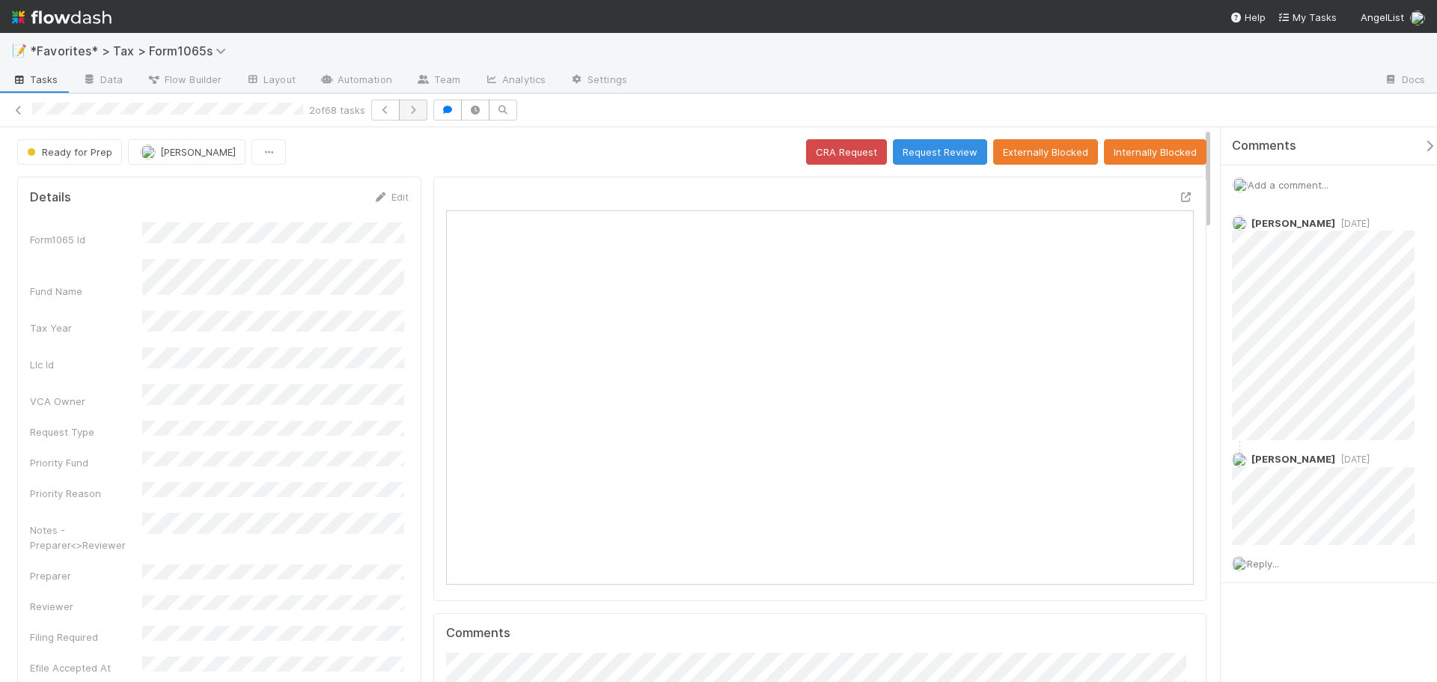
scroll to position [293, 364]
click at [415, 110] on icon "button" at bounding box center [413, 110] width 15 height 9
click at [415, 110] on button "button" at bounding box center [419, 110] width 28 height 21
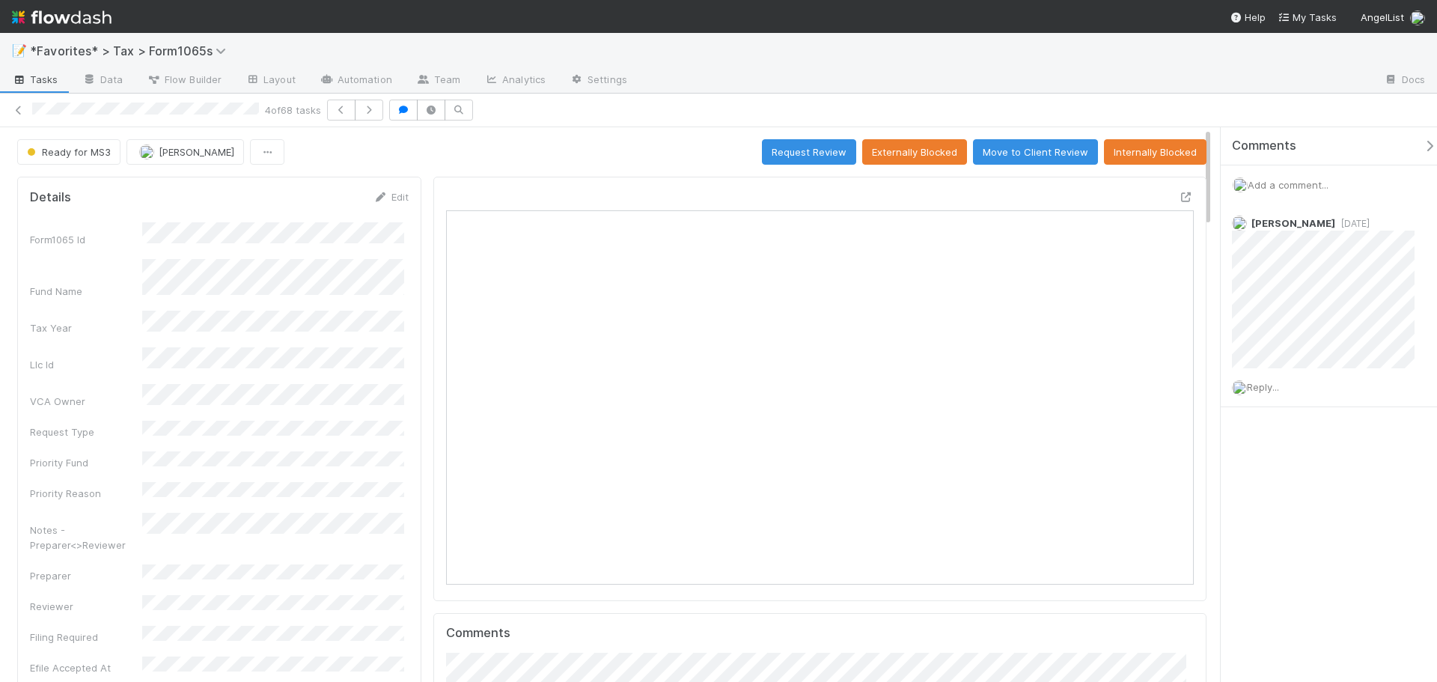
scroll to position [293, 729]
click at [1179, 199] on icon at bounding box center [1186, 197] width 15 height 10
click at [587, 157] on div "Ready for MS3 Helen Vo Request Review Externally Blocked Move to Client Review …" at bounding box center [612, 151] width 1190 height 25
click at [369, 112] on icon "button" at bounding box center [369, 110] width 15 height 9
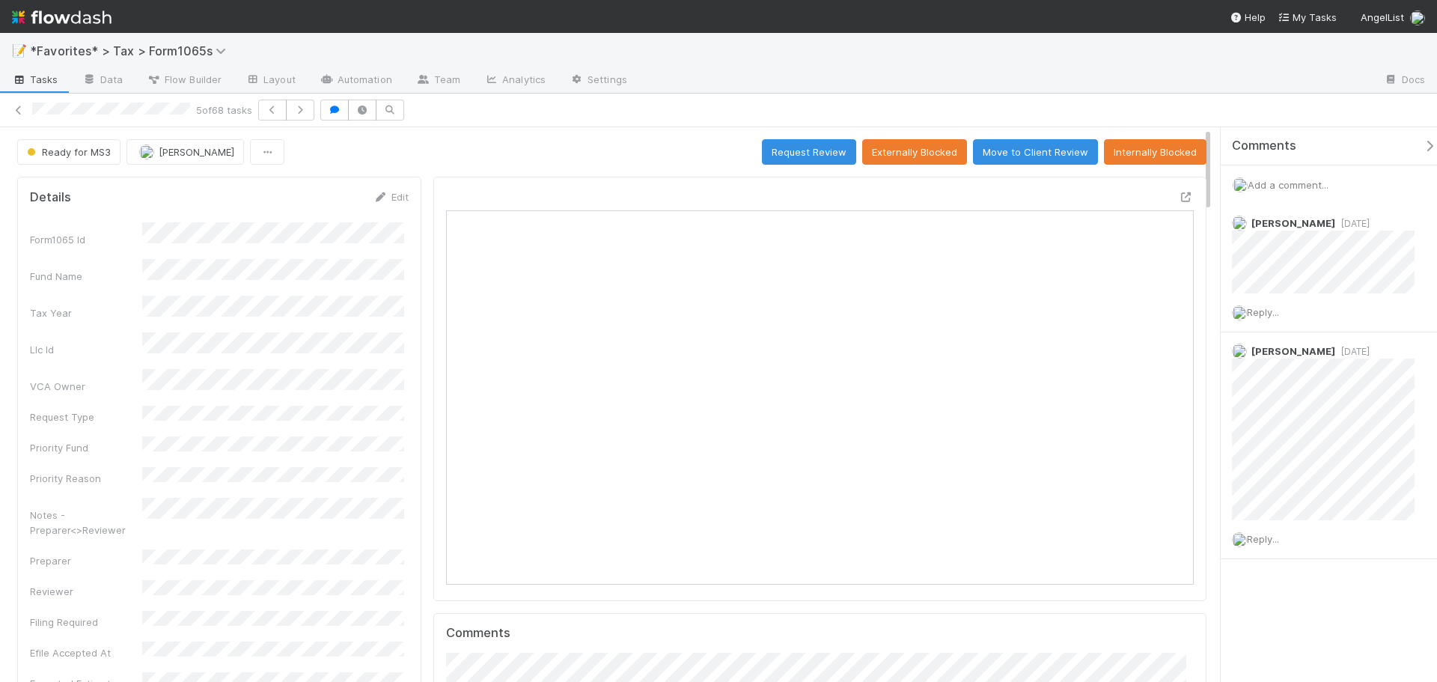
scroll to position [293, 729]
click at [1179, 200] on icon at bounding box center [1186, 197] width 15 height 10
click at [301, 114] on icon "button" at bounding box center [300, 110] width 15 height 9
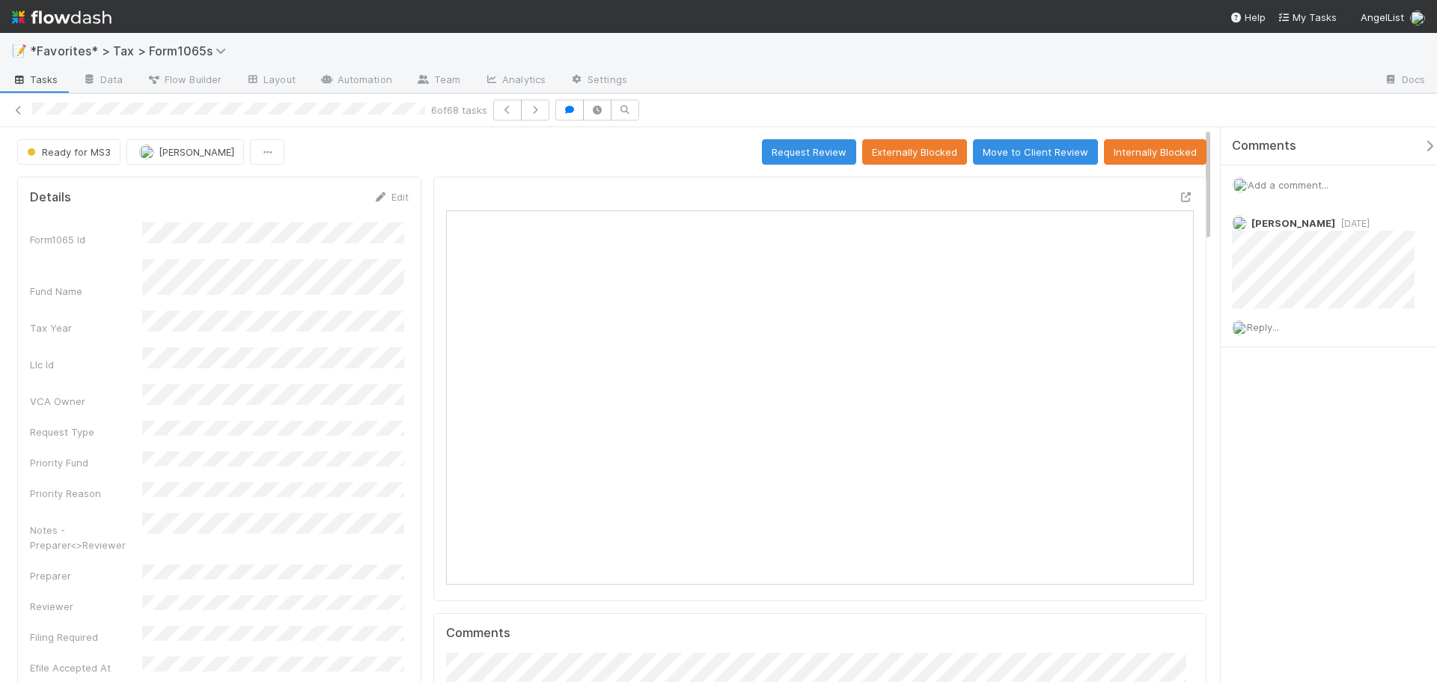
scroll to position [12, 12]
click at [1179, 193] on icon at bounding box center [1186, 197] width 15 height 10
click at [540, 116] on button "button" at bounding box center [535, 110] width 28 height 21
click at [1179, 190] on div at bounding box center [1186, 196] width 15 height 15
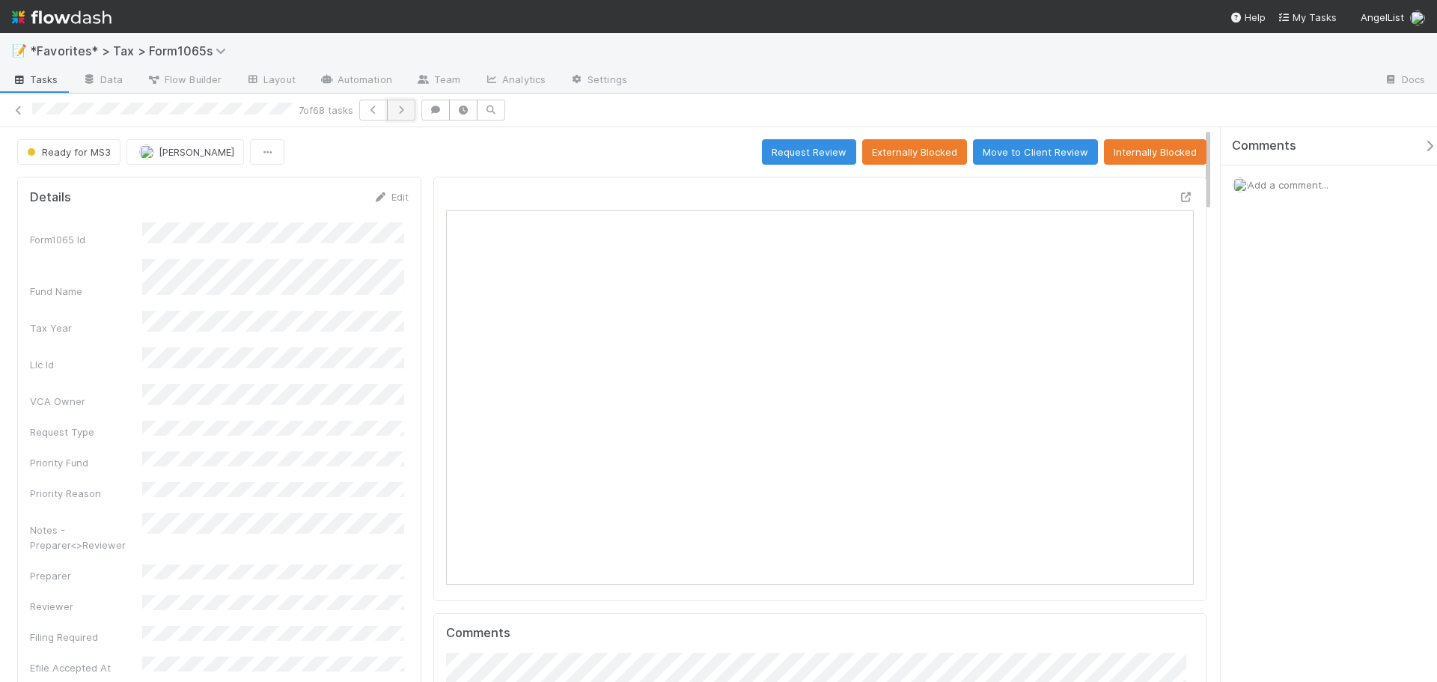
click at [405, 112] on icon "button" at bounding box center [401, 110] width 15 height 9
click at [251, 110] on icon "button" at bounding box center [247, 110] width 15 height 9
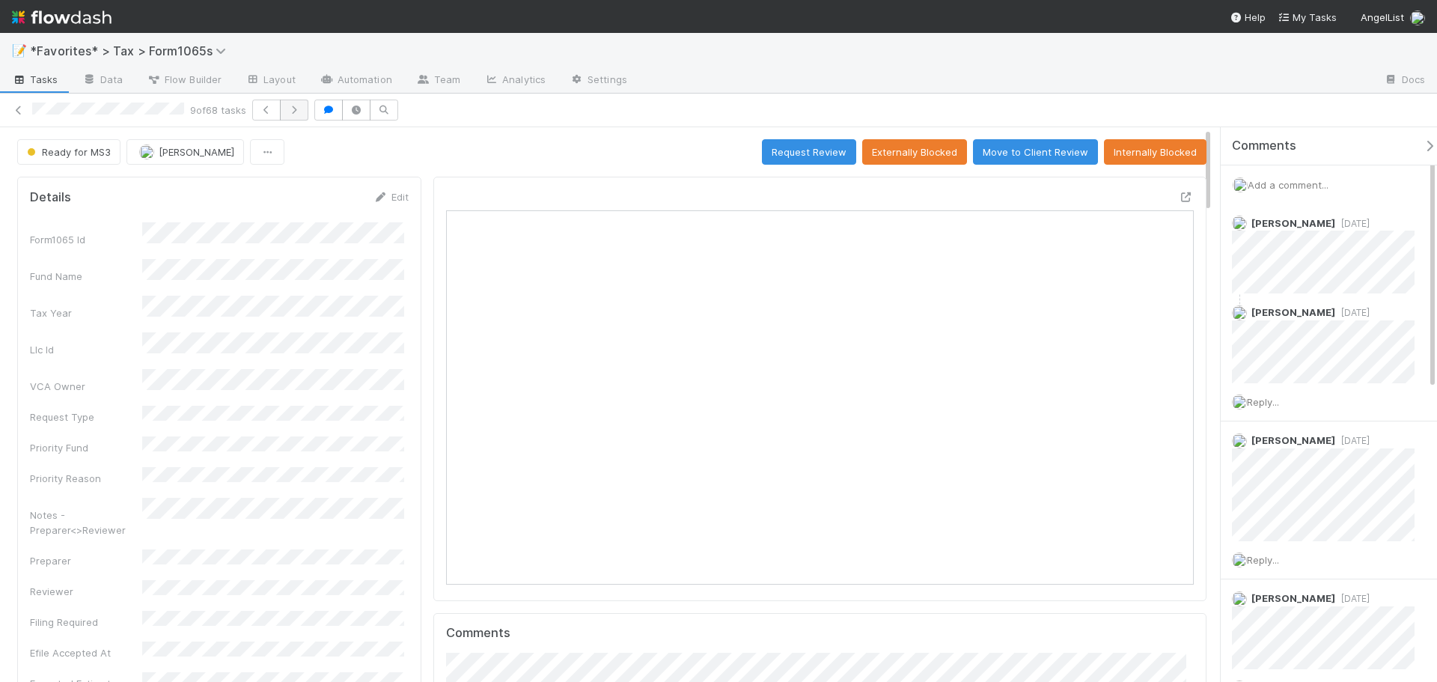
scroll to position [293, 729]
click at [1179, 197] on icon at bounding box center [1186, 197] width 15 height 10
click at [290, 103] on button "button" at bounding box center [294, 110] width 28 height 21
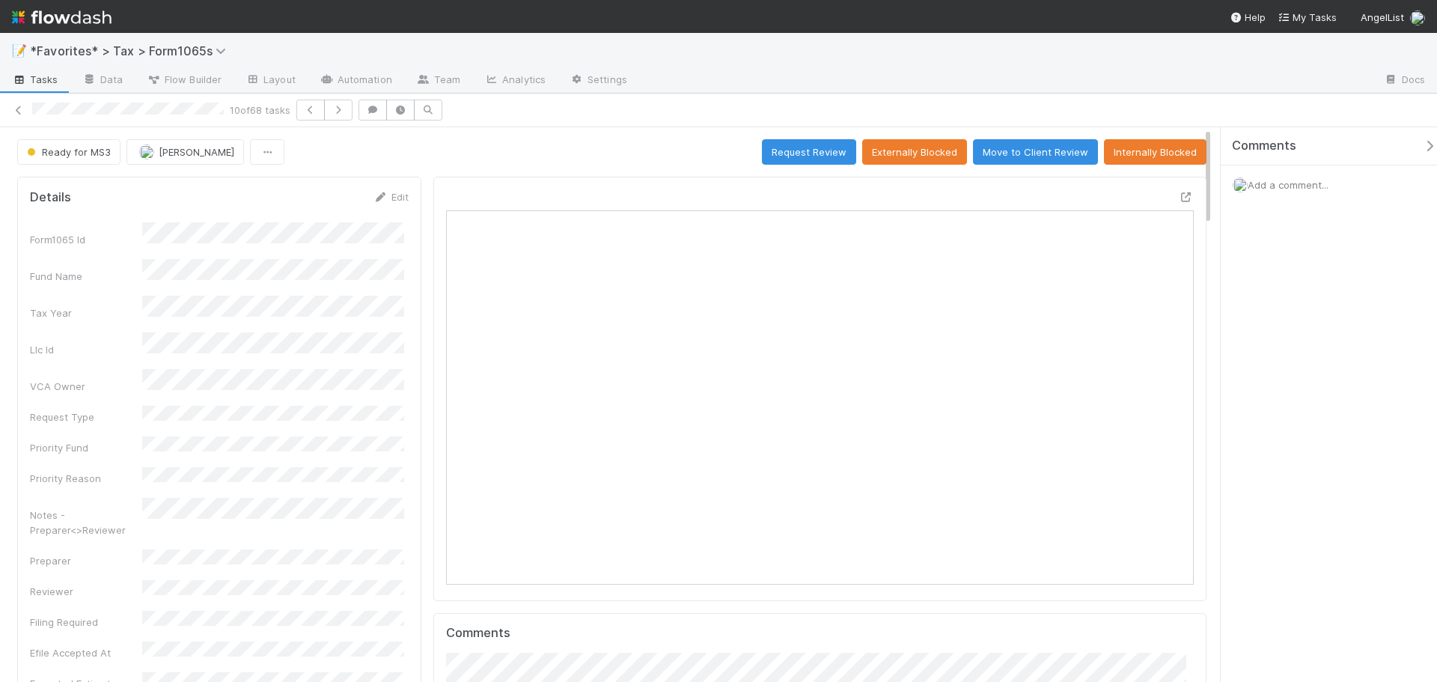
scroll to position [293, 364]
click at [348, 104] on button "button" at bounding box center [338, 110] width 28 height 21
click at [1180, 195] on icon at bounding box center [1186, 197] width 15 height 10
click at [51, 151] on span "Ready for MS3" at bounding box center [67, 152] width 87 height 12
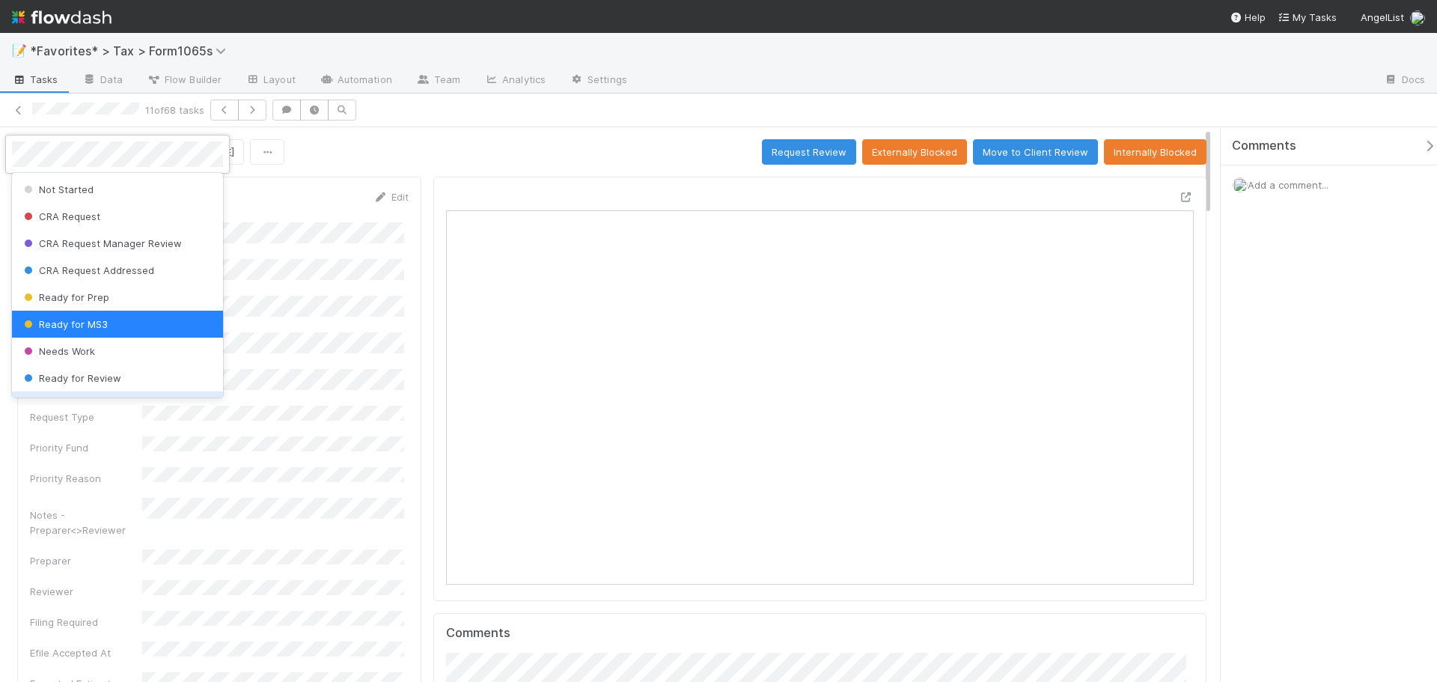
scroll to position [150, 0]
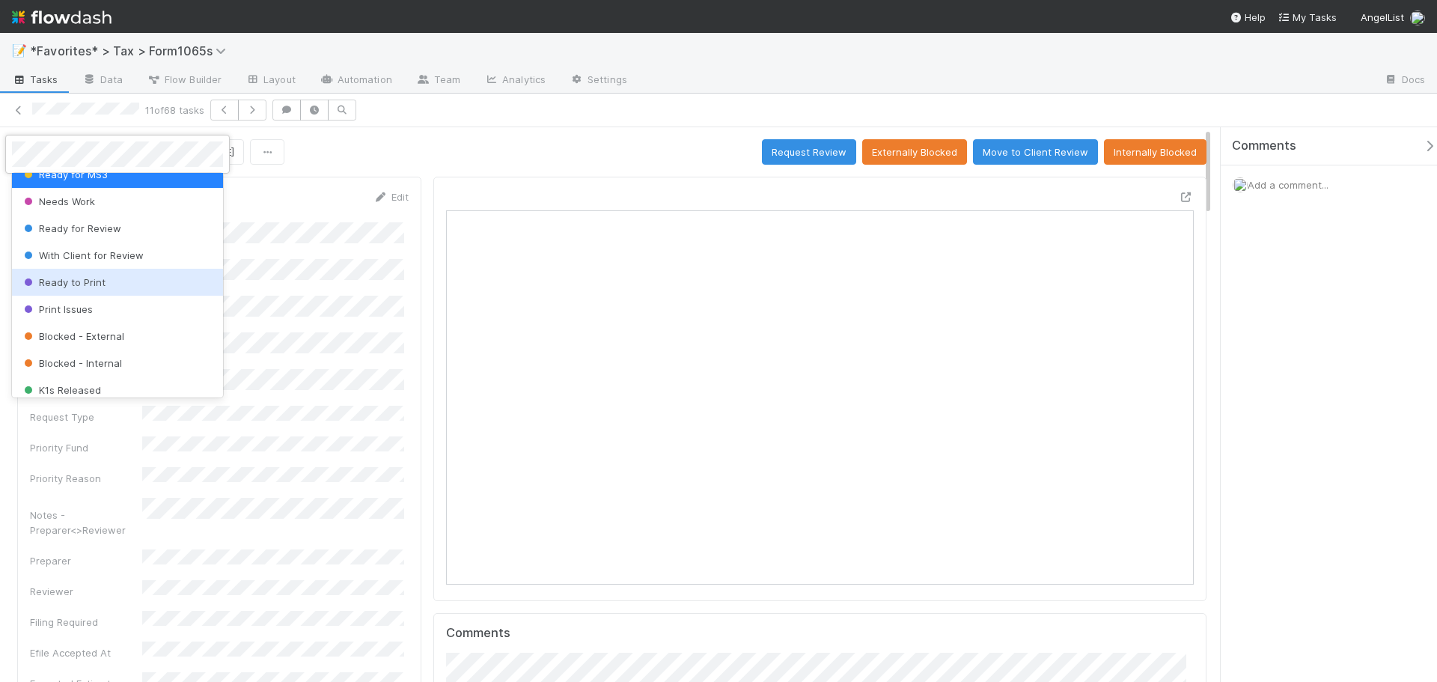
drag, startPoint x: 86, startPoint y: 307, endPoint x: 87, endPoint y: 289, distance: 18.0
click at [87, 289] on div "Not Started CRA Request CRA Request Manager Review CRA Request Addressed Ready …" at bounding box center [117, 285] width 211 height 225
click at [89, 280] on span "Ready to Print" at bounding box center [63, 282] width 85 height 12
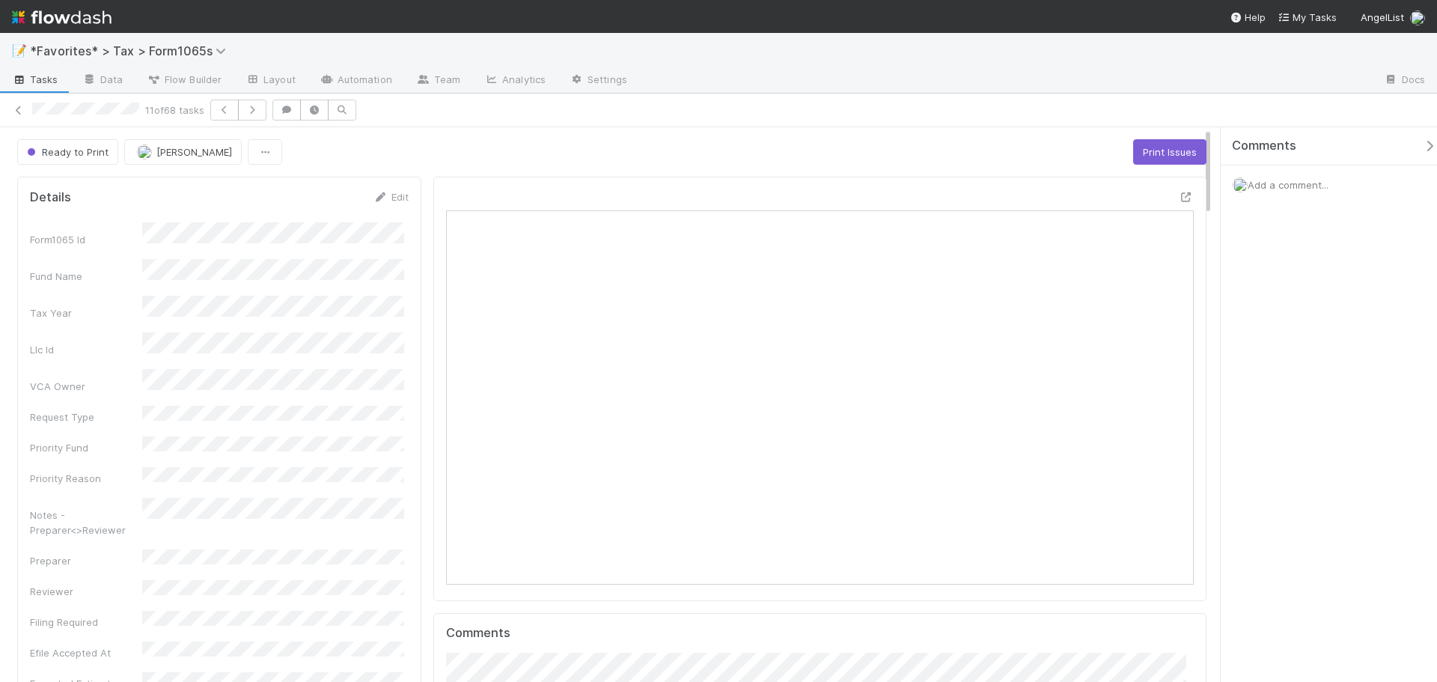
drag, startPoint x: 826, startPoint y: 78, endPoint x: 862, endPoint y: 83, distance: 36.3
click at [826, 79] on div at bounding box center [1005, 81] width 733 height 24
click at [260, 111] on icon "button" at bounding box center [252, 110] width 15 height 9
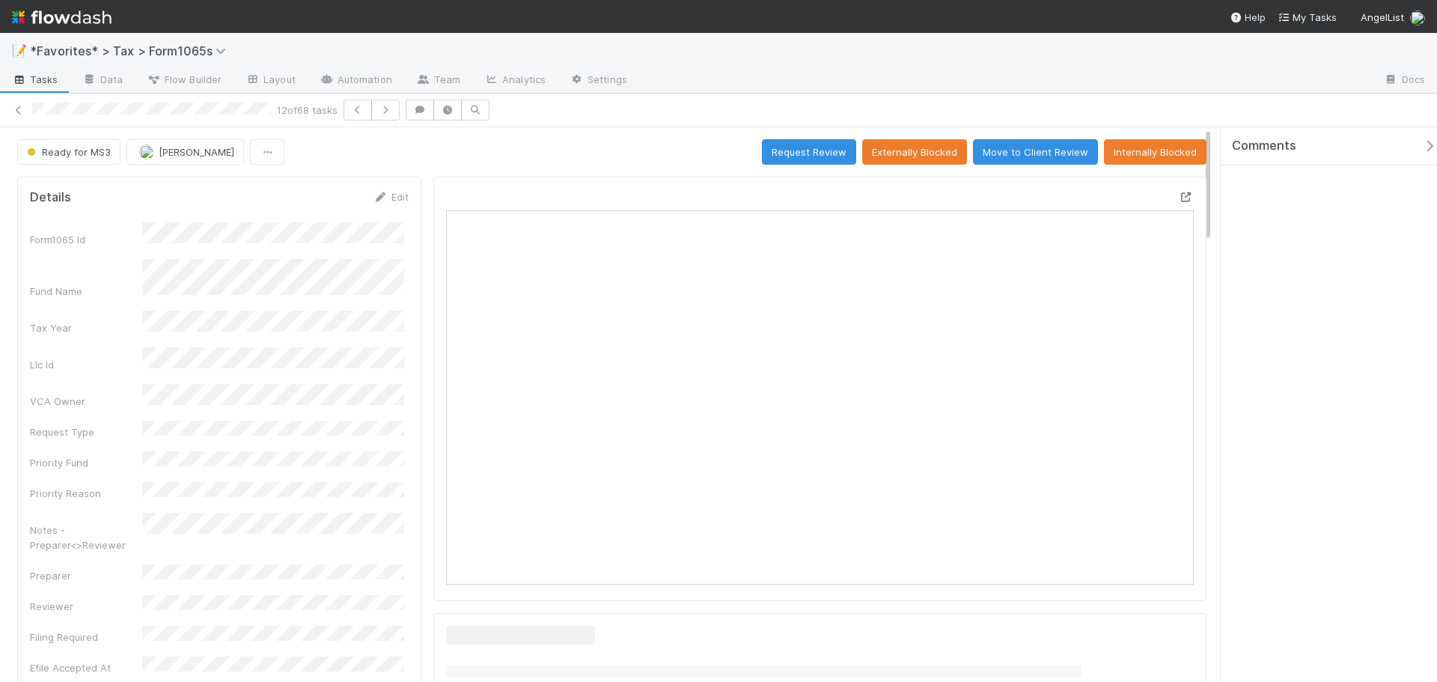
click at [1179, 195] on icon at bounding box center [1186, 197] width 15 height 10
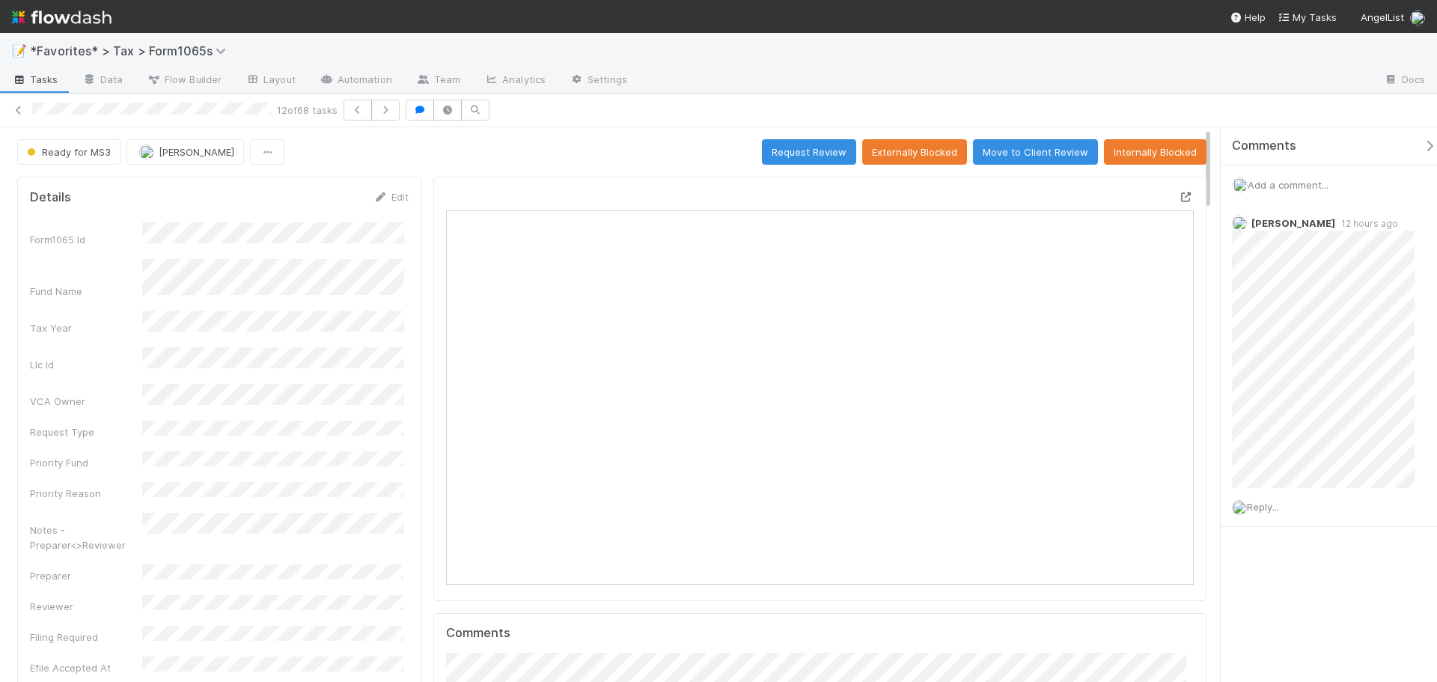
scroll to position [293, 729]
click at [50, 150] on span "Ready for MS3" at bounding box center [67, 152] width 87 height 12
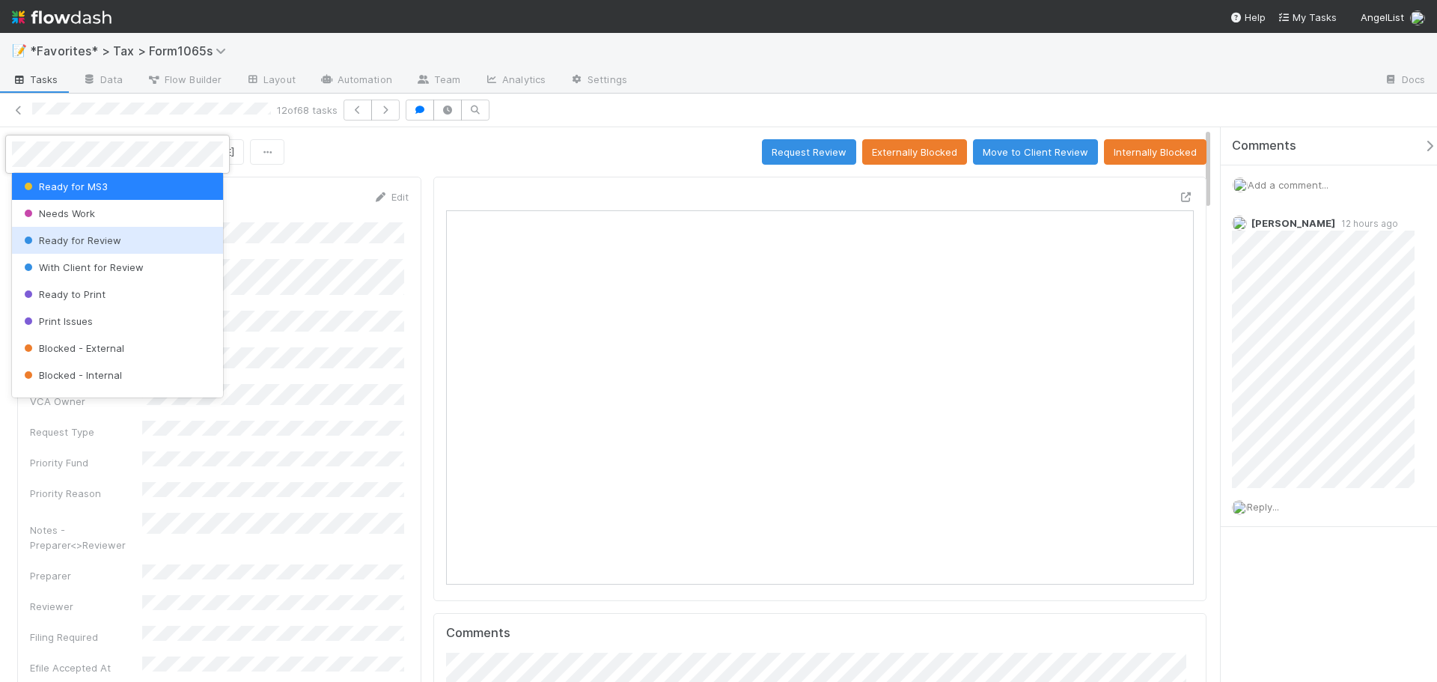
scroll to position [150, 0]
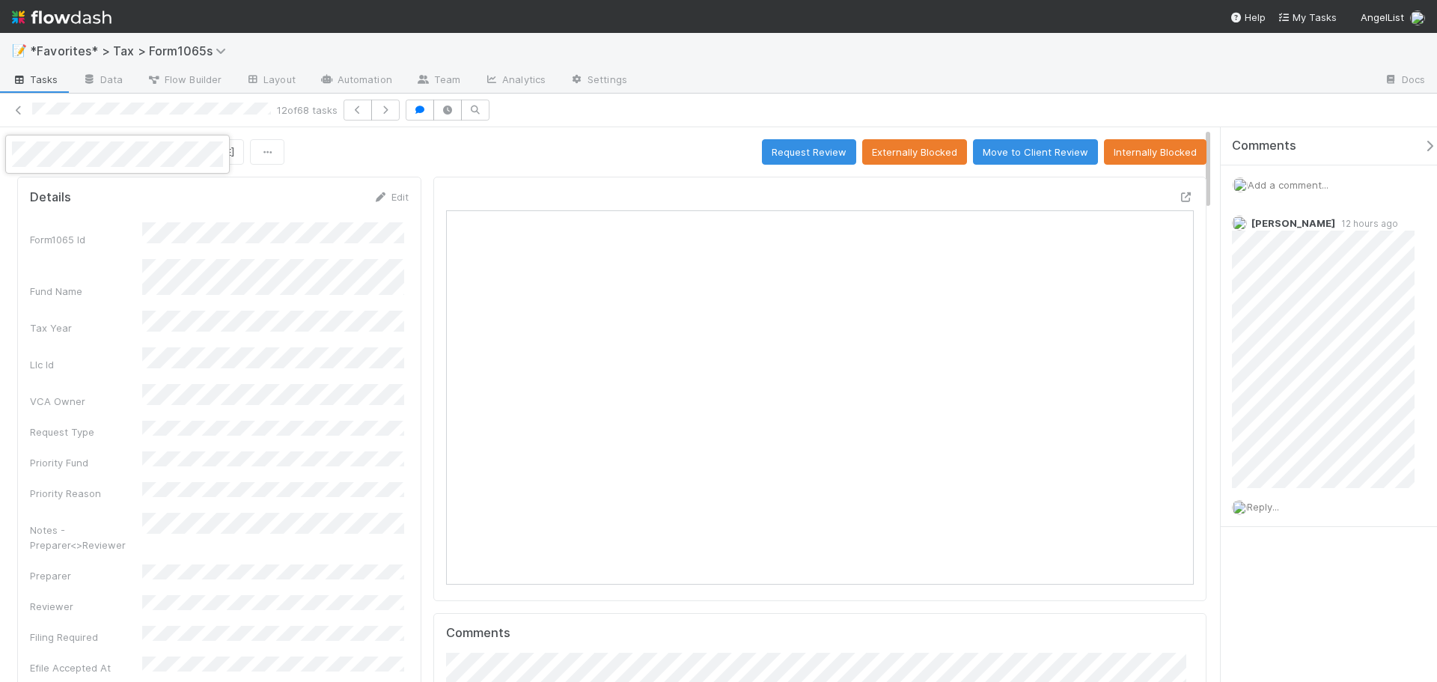
drag, startPoint x: 106, startPoint y: 285, endPoint x: 78, endPoint y: 217, distance: 73.5
click at [78, 217] on div at bounding box center [718, 341] width 1437 height 682
click at [360, 150] on div at bounding box center [718, 341] width 1437 height 682
click at [88, 153] on span "Ready for MS3" at bounding box center [67, 152] width 87 height 12
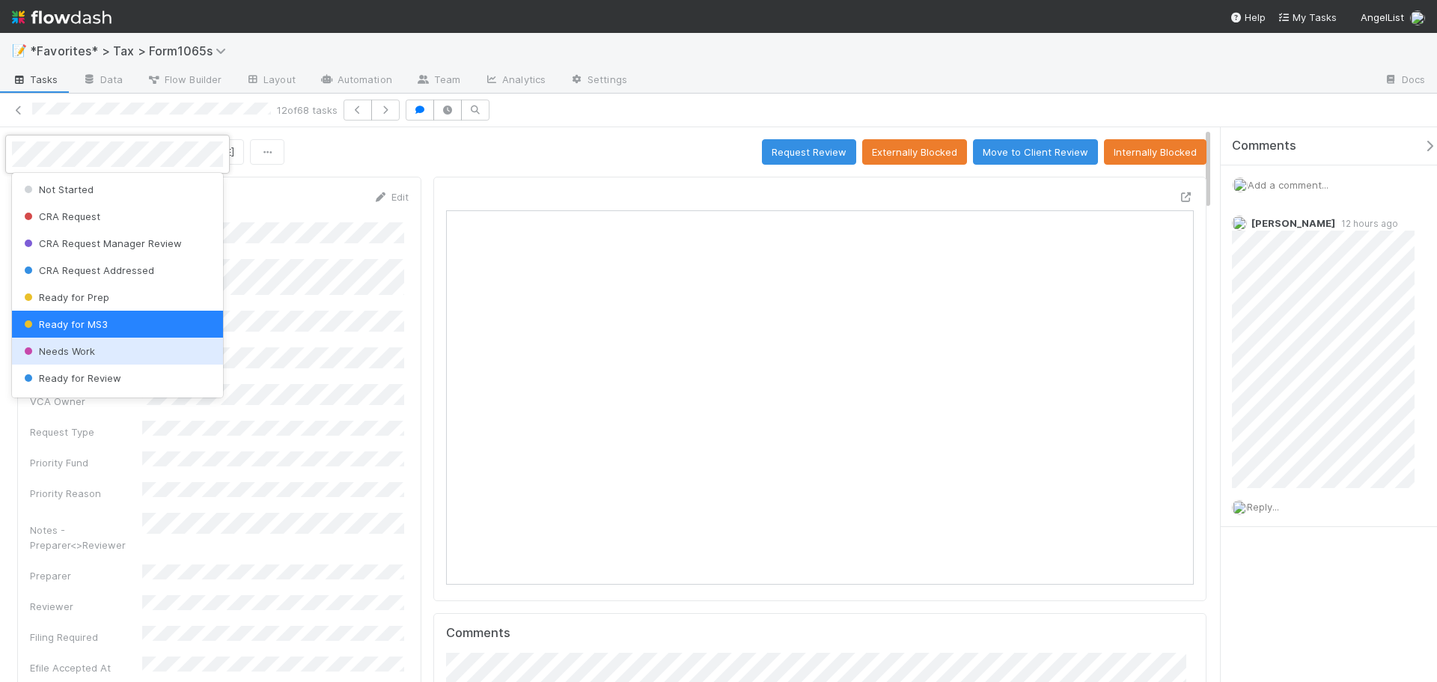
scroll to position [75, 0]
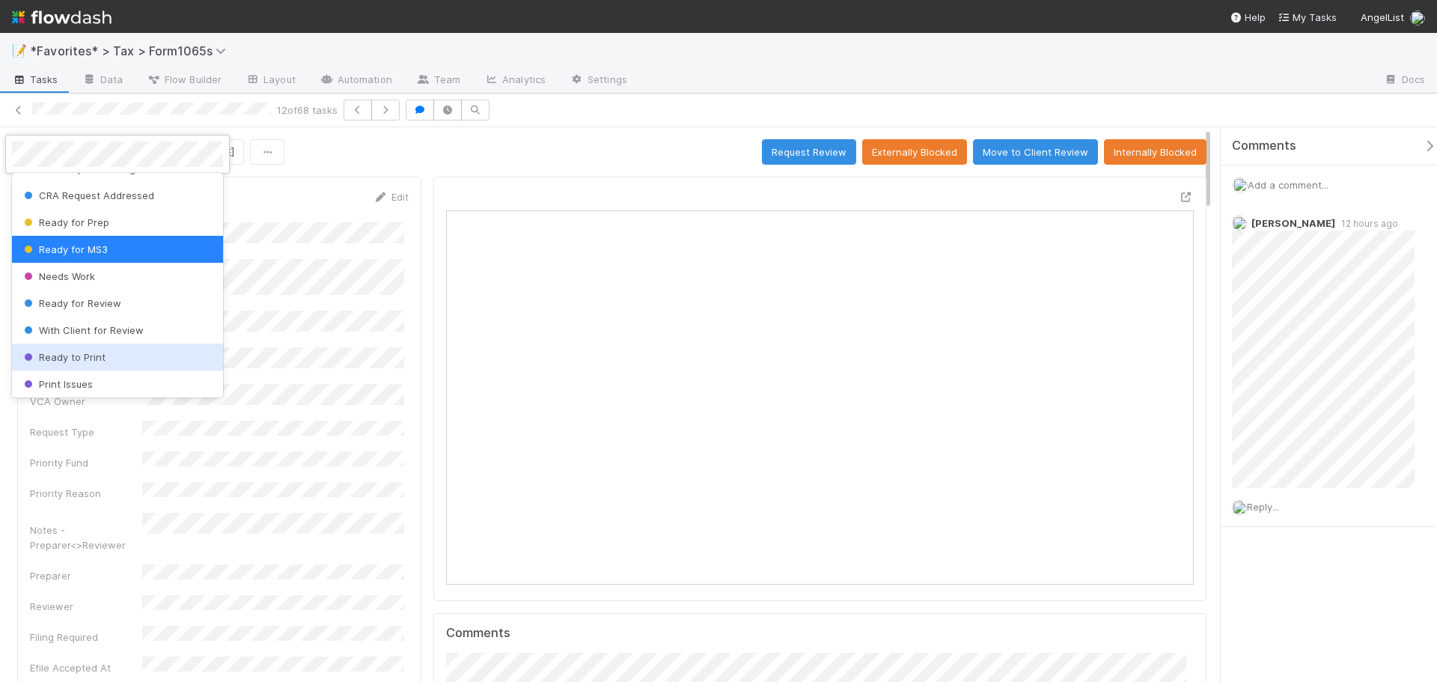
click at [96, 360] on span "Ready to Print" at bounding box center [63, 357] width 85 height 12
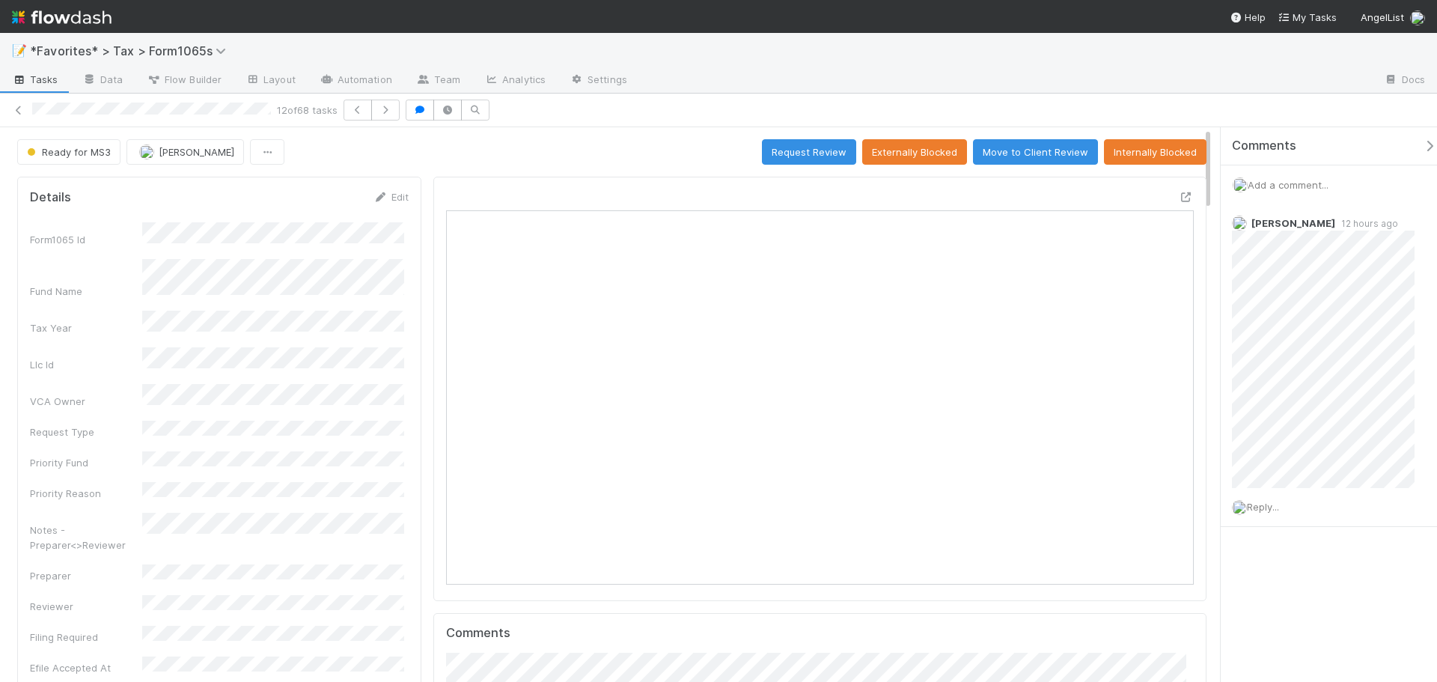
click at [563, 160] on div "Ready for MS3 Fareeha Naim Request Review Externally Blocked Move to Client Rev…" at bounding box center [612, 151] width 1190 height 25
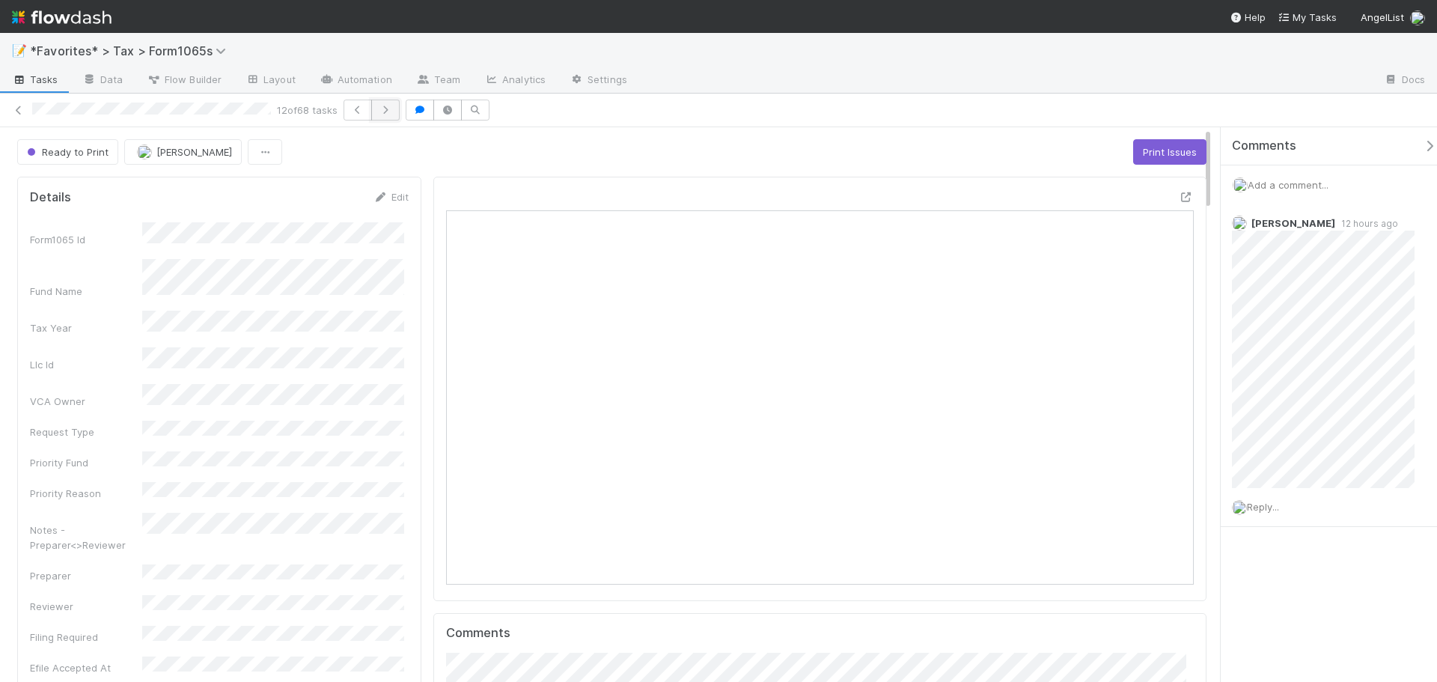
click at [394, 115] on button "button" at bounding box center [385, 110] width 28 height 21
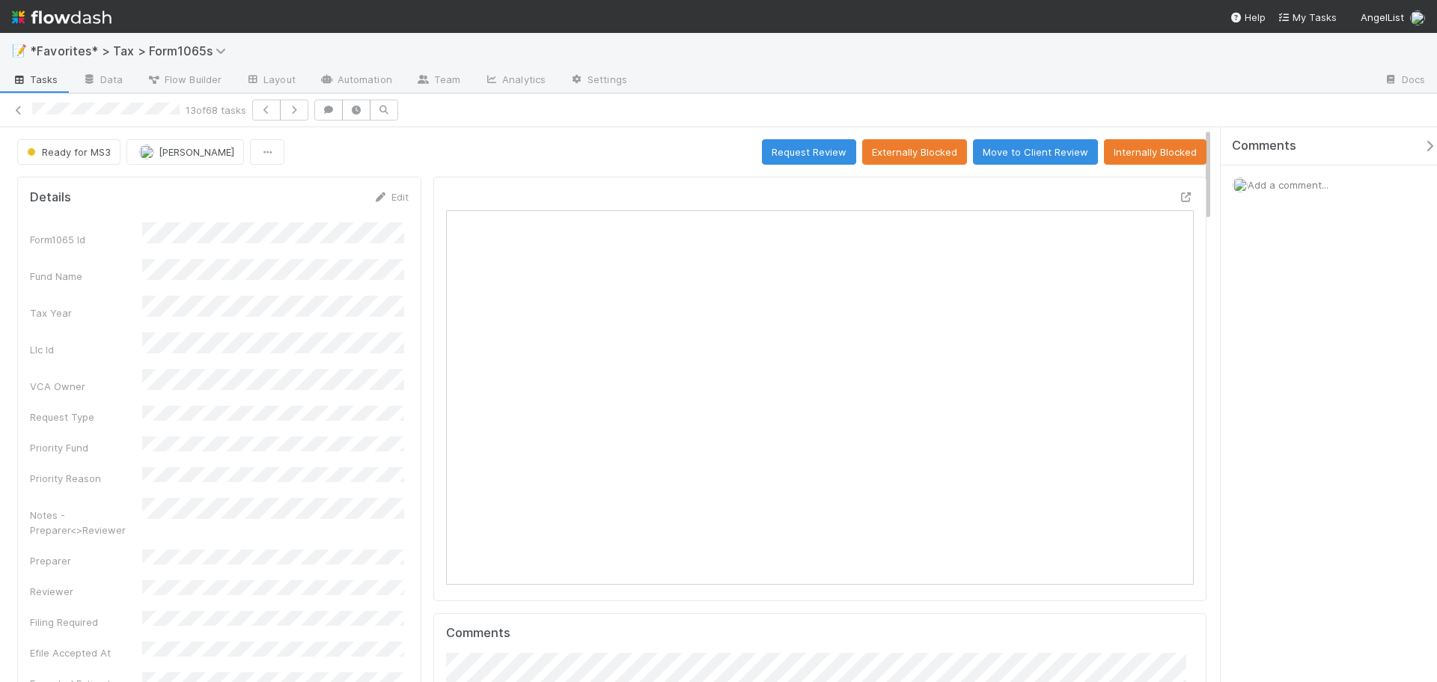
scroll to position [293, 364]
click at [1179, 194] on icon at bounding box center [1186, 197] width 15 height 10
click at [308, 114] on button "button" at bounding box center [294, 110] width 28 height 21
click at [1179, 196] on icon at bounding box center [1186, 197] width 15 height 10
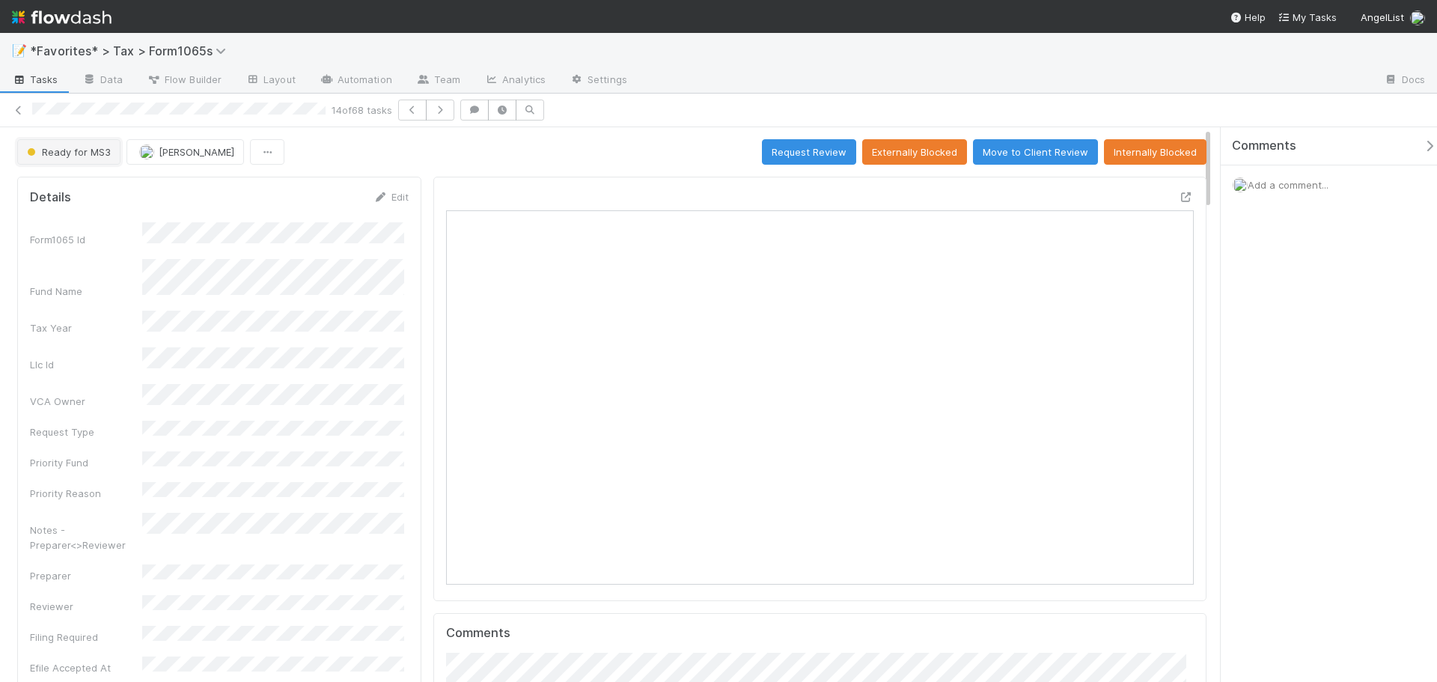
click at [50, 163] on button "Ready for MS3" at bounding box center [68, 151] width 103 height 25
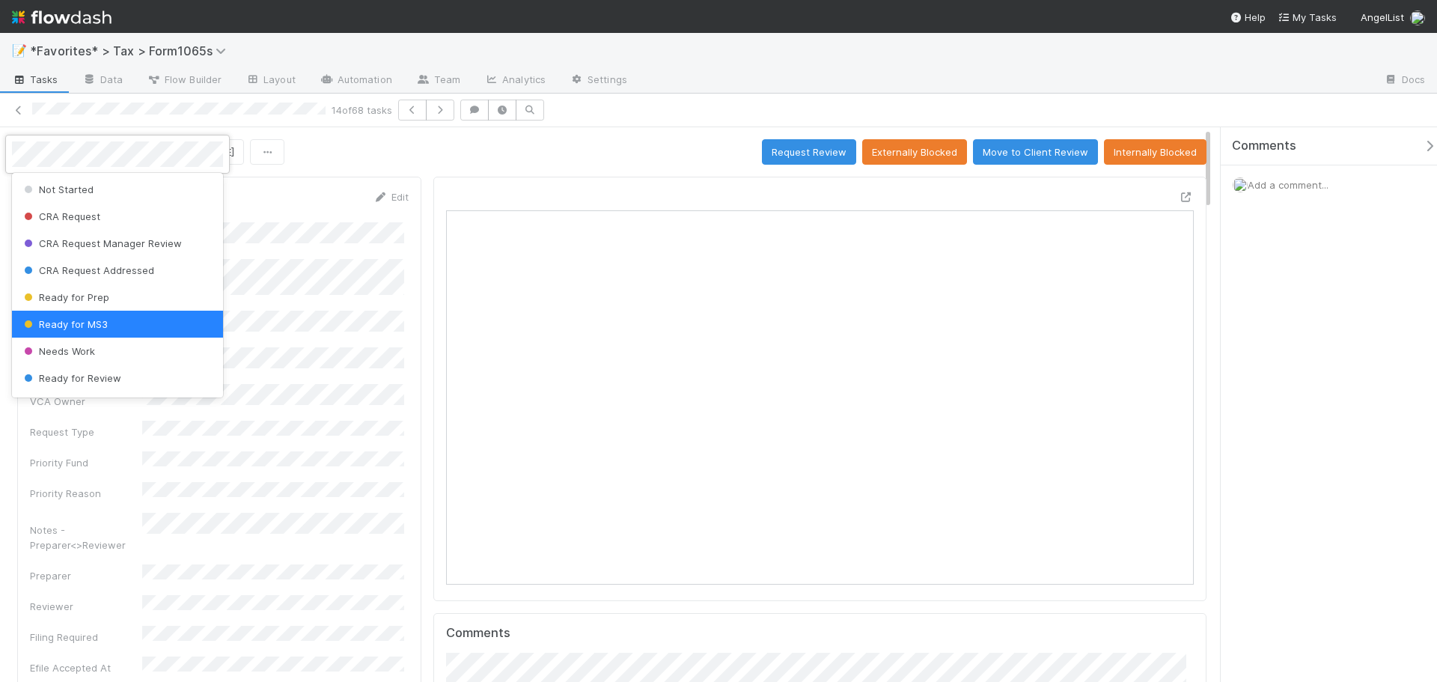
scroll to position [150, 0]
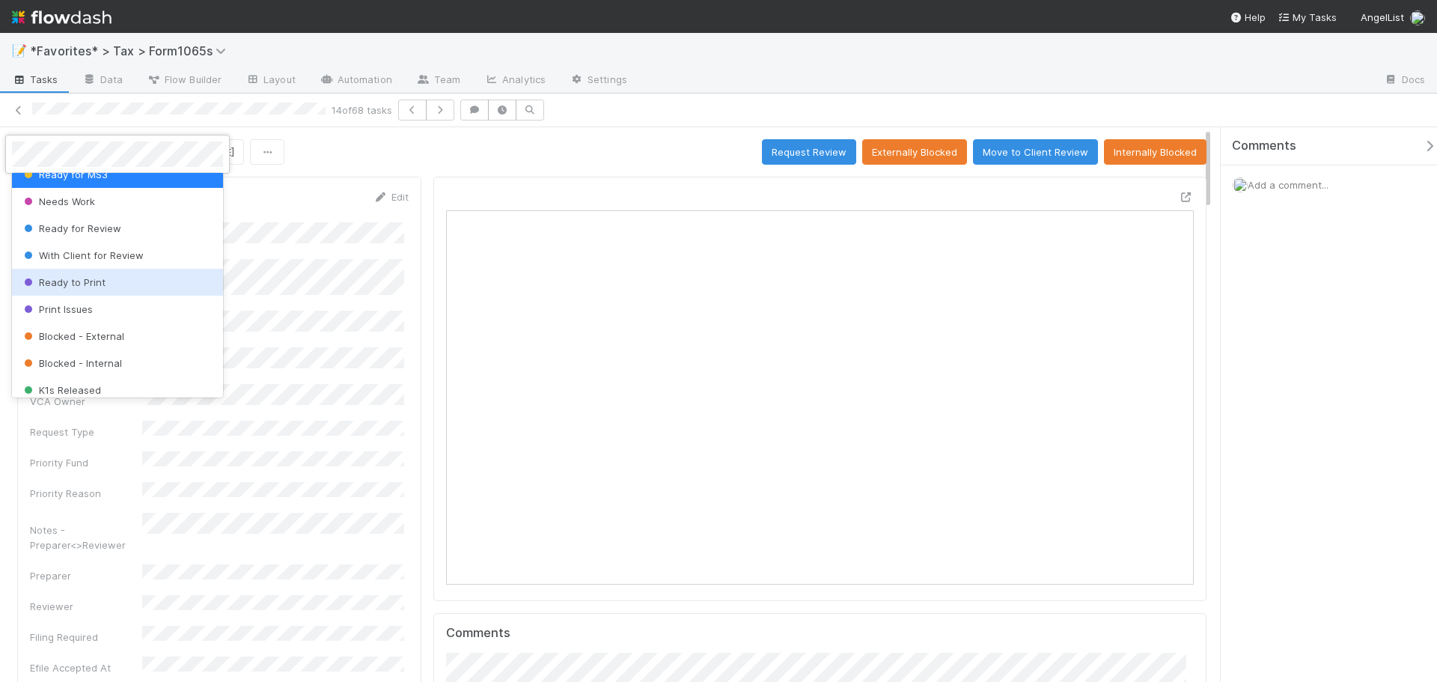
click at [94, 285] on span "Ready to Print" at bounding box center [63, 282] width 85 height 12
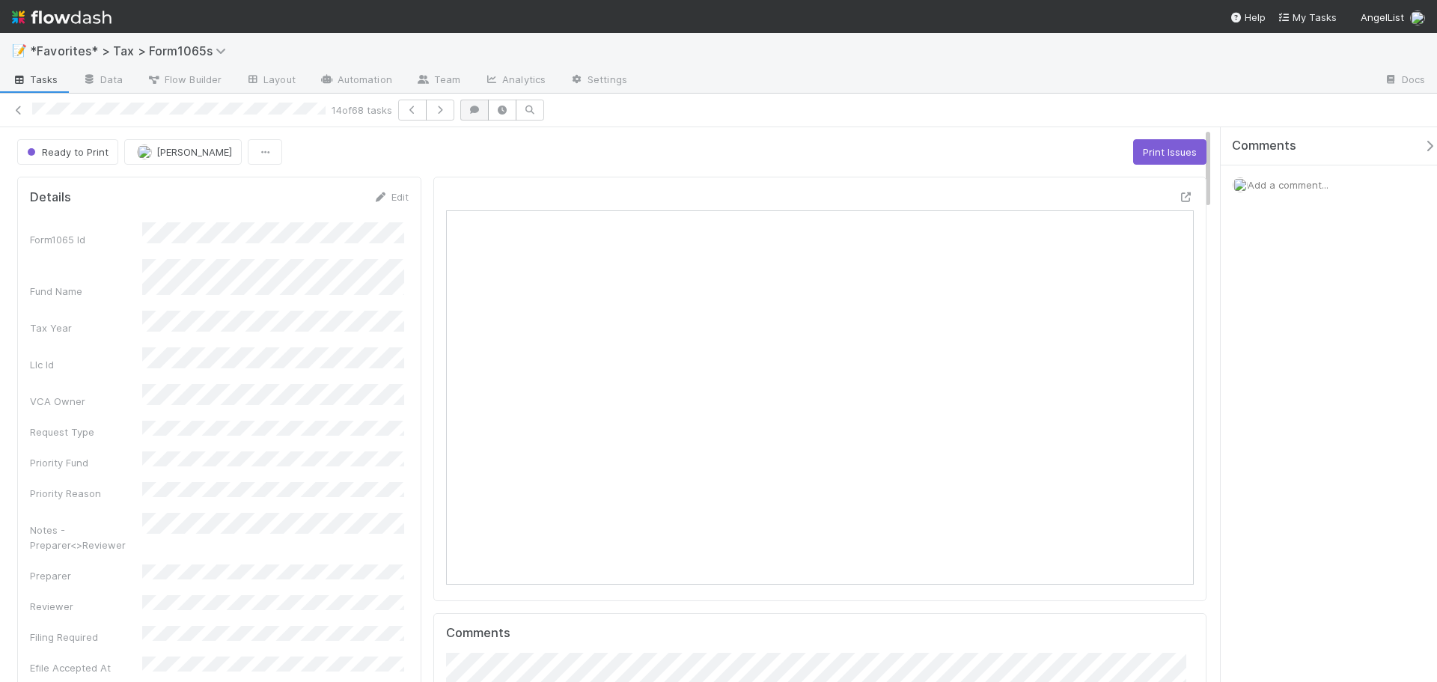
drag, startPoint x: 538, startPoint y: 158, endPoint x: 465, endPoint y: 117, distance: 84.1
click at [538, 159] on div "Ready to Print Blake Hall Print Issues" at bounding box center [612, 151] width 1190 height 25
click at [447, 112] on icon "button" at bounding box center [440, 110] width 15 height 9
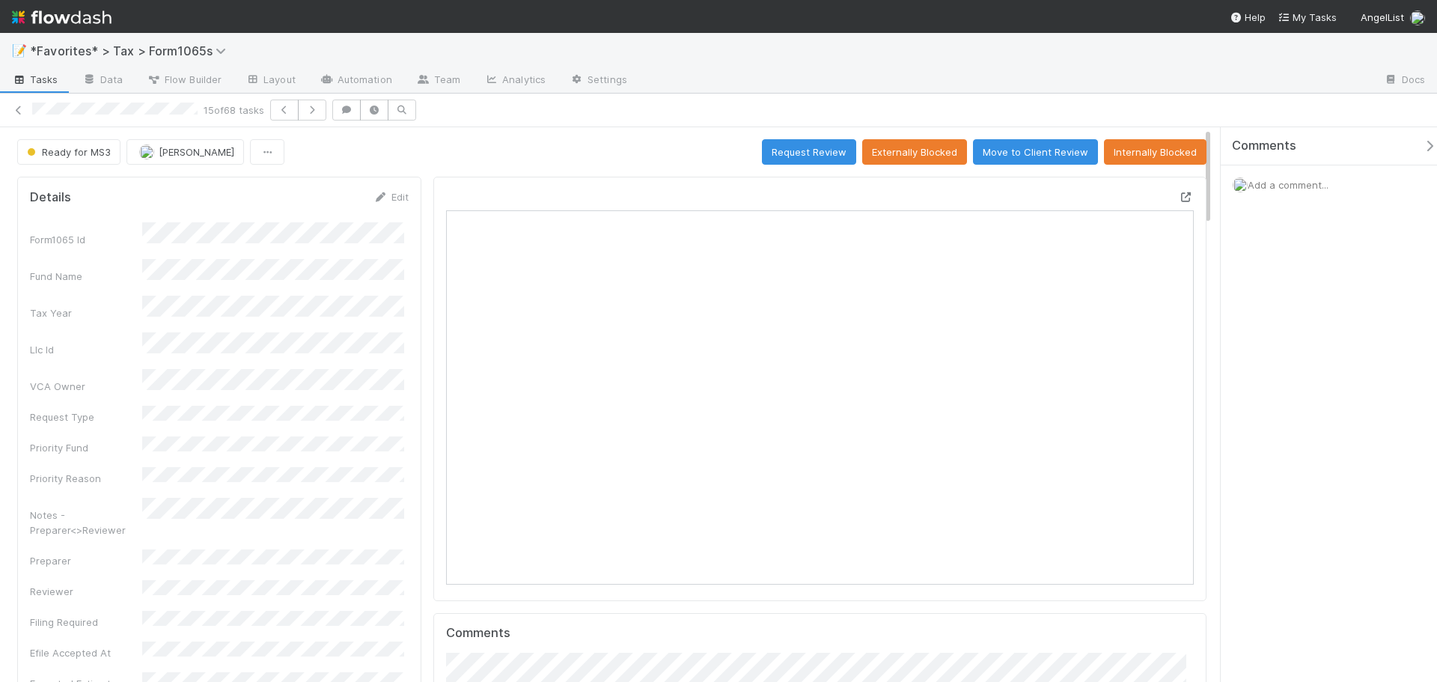
click at [1179, 195] on icon at bounding box center [1186, 197] width 15 height 10
click at [320, 109] on icon "button" at bounding box center [312, 110] width 15 height 9
click at [1179, 195] on icon at bounding box center [1186, 197] width 15 height 10
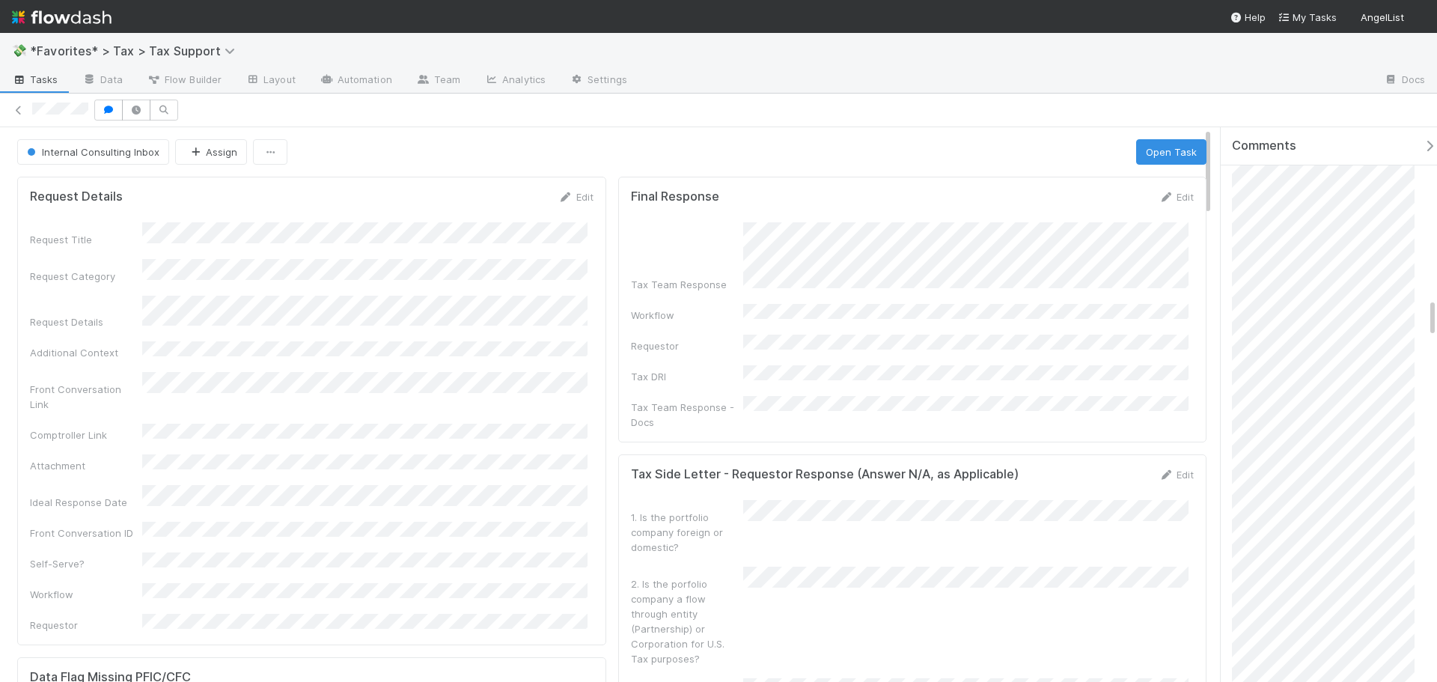
scroll to position [2470, 0]
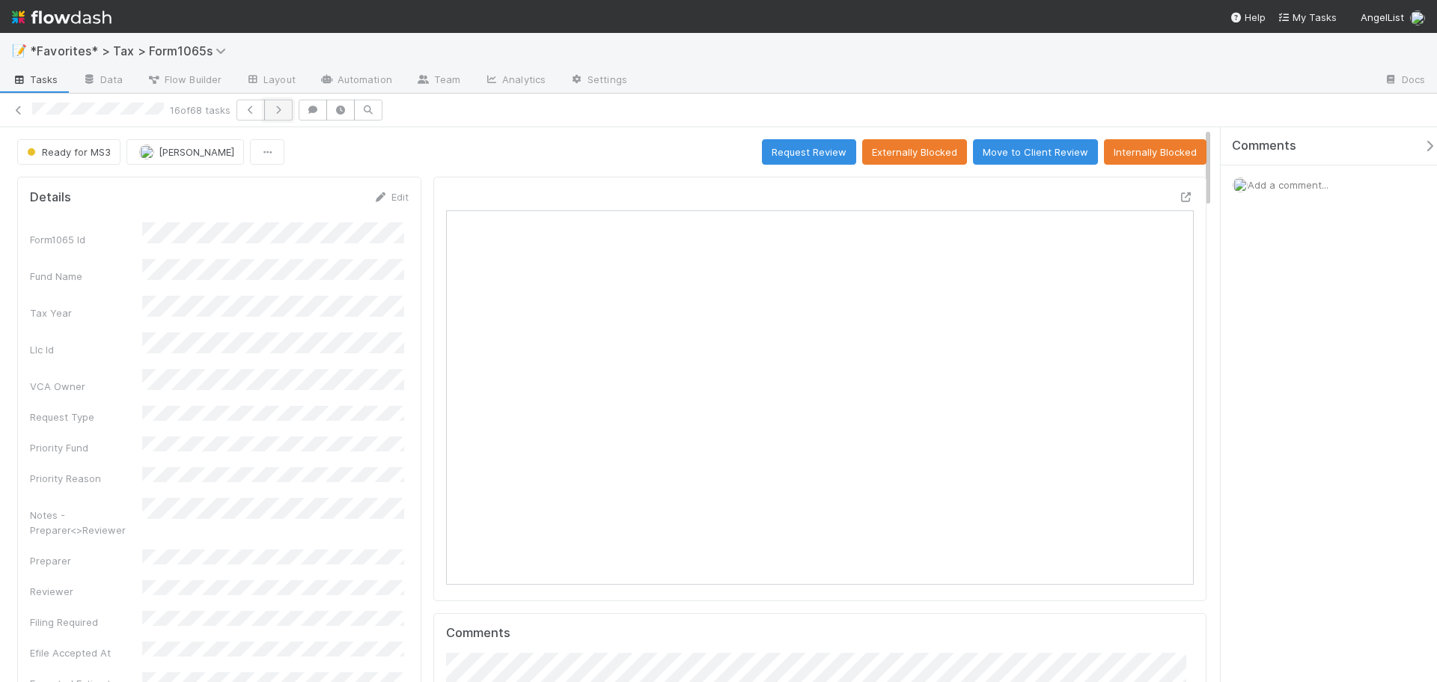
click at [292, 111] on button "button" at bounding box center [278, 110] width 28 height 21
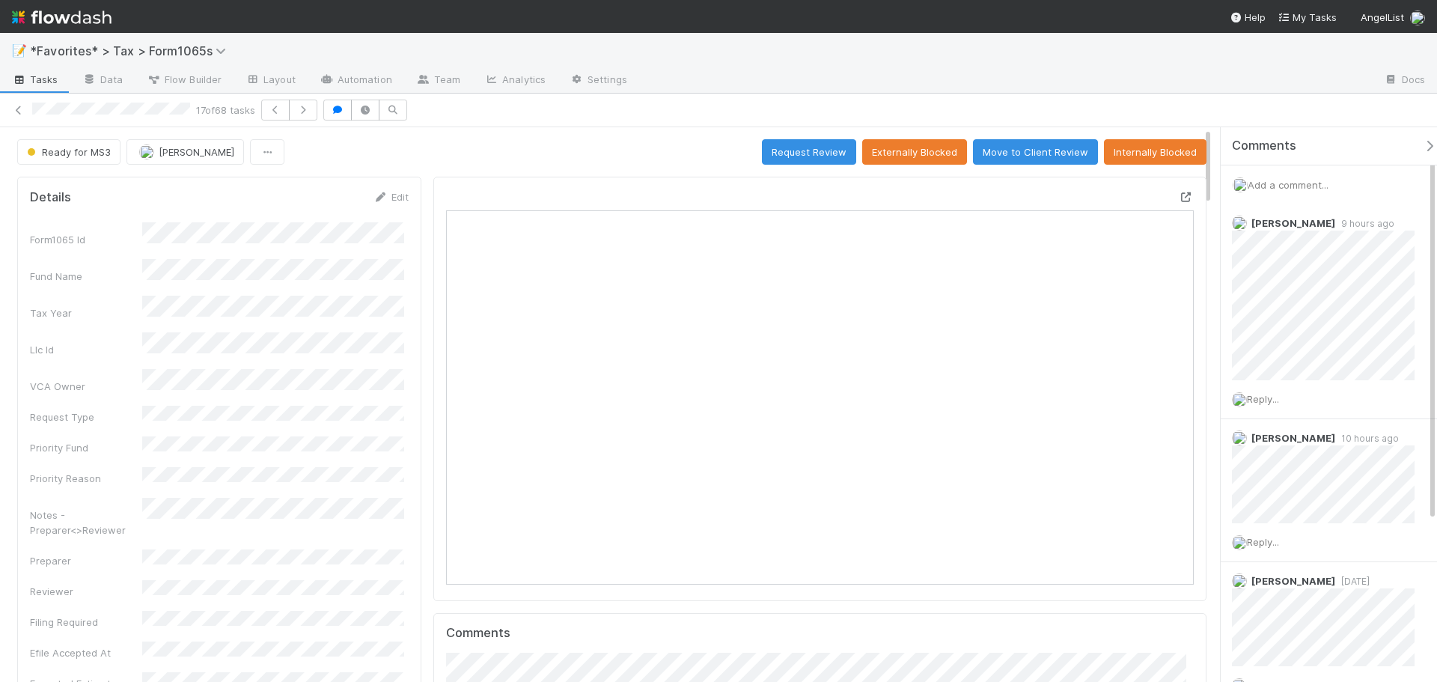
scroll to position [293, 729]
click at [1179, 201] on icon at bounding box center [1186, 197] width 15 height 10
click at [311, 115] on button "button" at bounding box center [303, 110] width 28 height 21
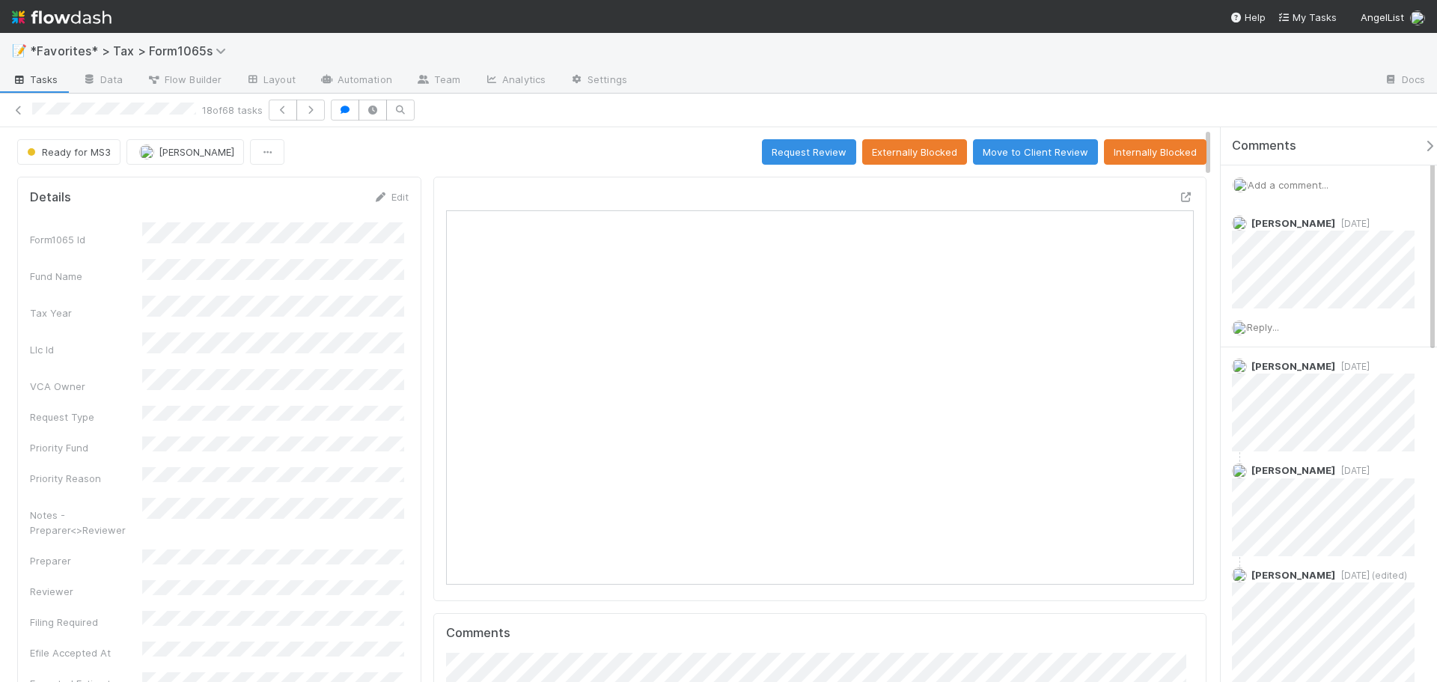
scroll to position [12, 12]
click at [323, 109] on button "button" at bounding box center [310, 110] width 28 height 21
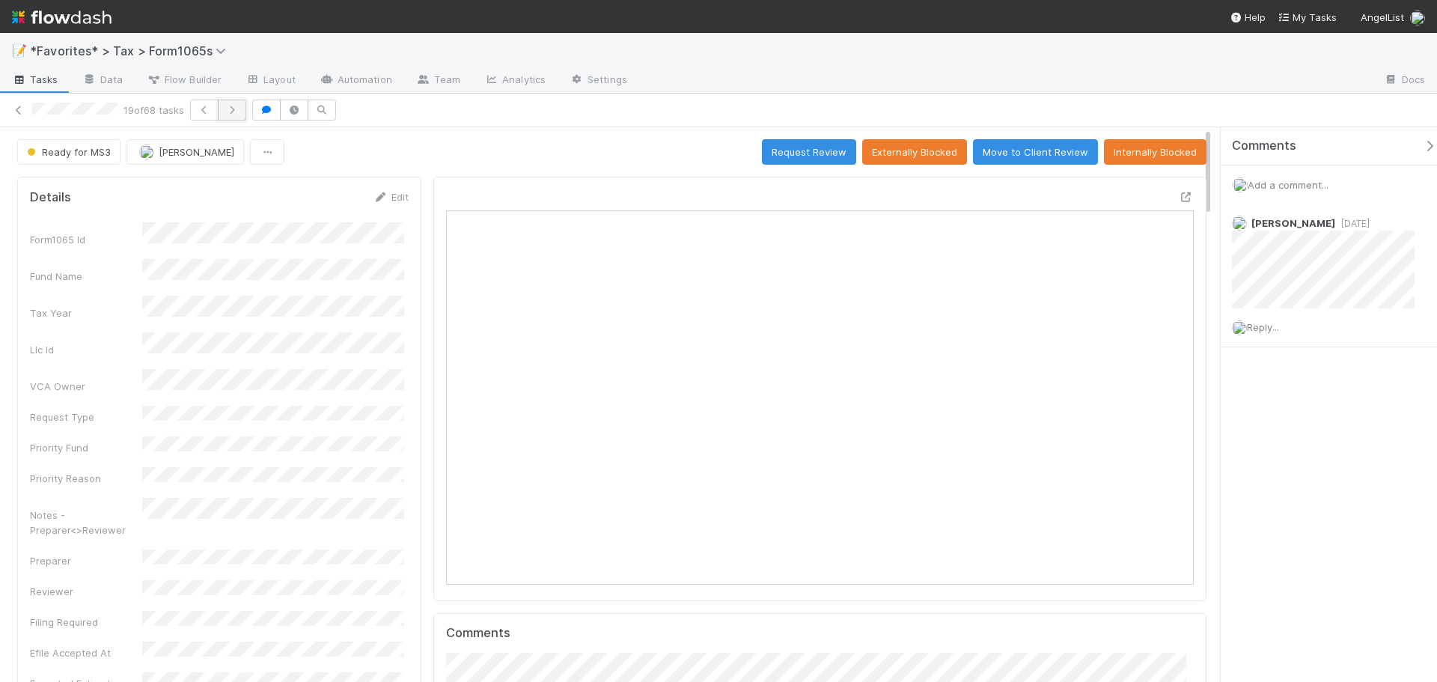
click at [246, 113] on button "button" at bounding box center [232, 110] width 28 height 21
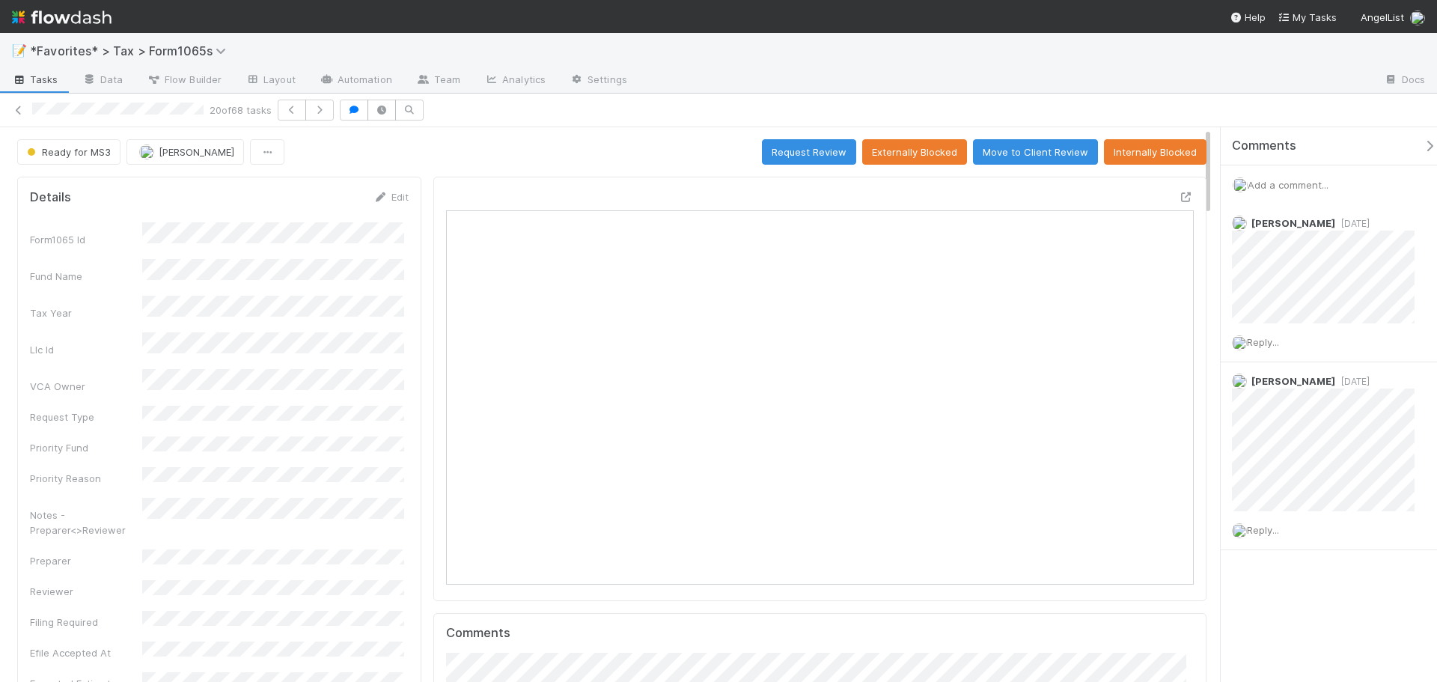
scroll to position [293, 729]
click at [326, 111] on icon "button" at bounding box center [319, 110] width 15 height 9
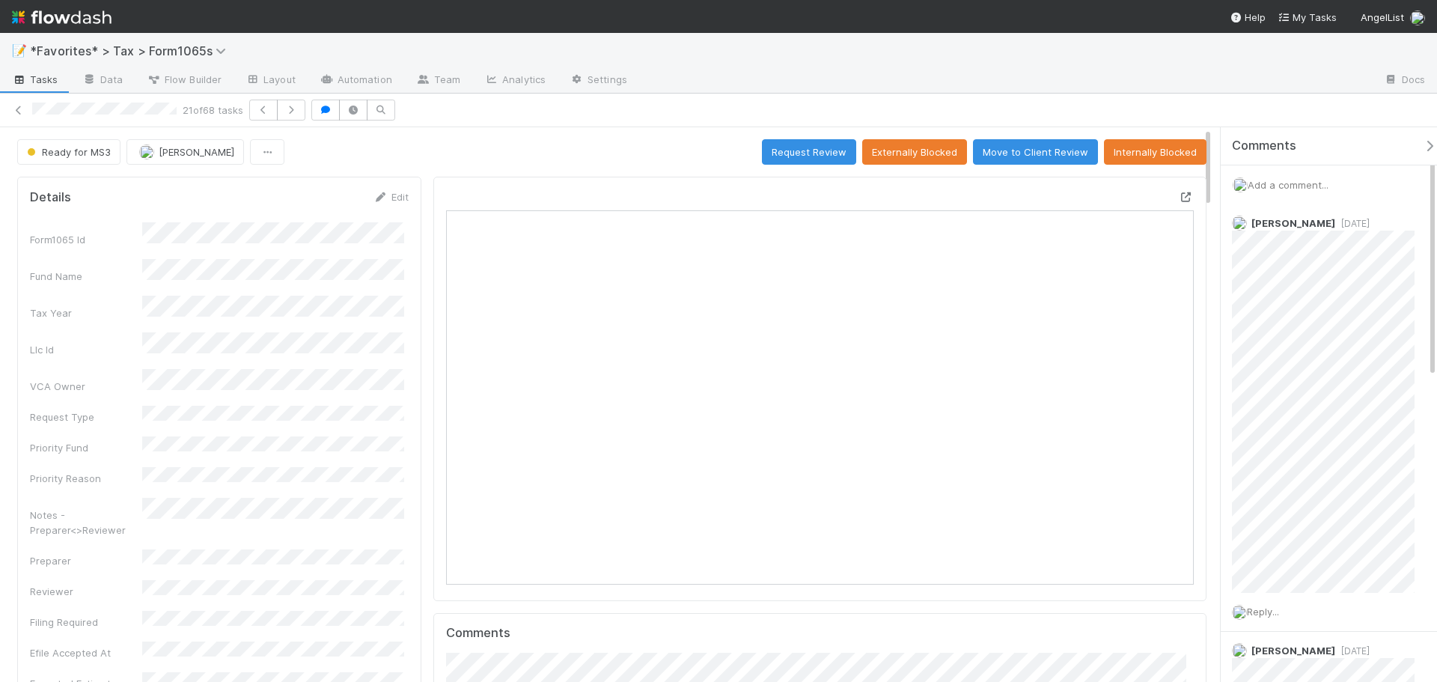
click at [1181, 195] on icon at bounding box center [1186, 197] width 15 height 10
drag, startPoint x: 291, startPoint y: 134, endPoint x: 299, endPoint y: 112, distance: 23.9
click at [299, 112] on icon "button" at bounding box center [291, 110] width 15 height 9
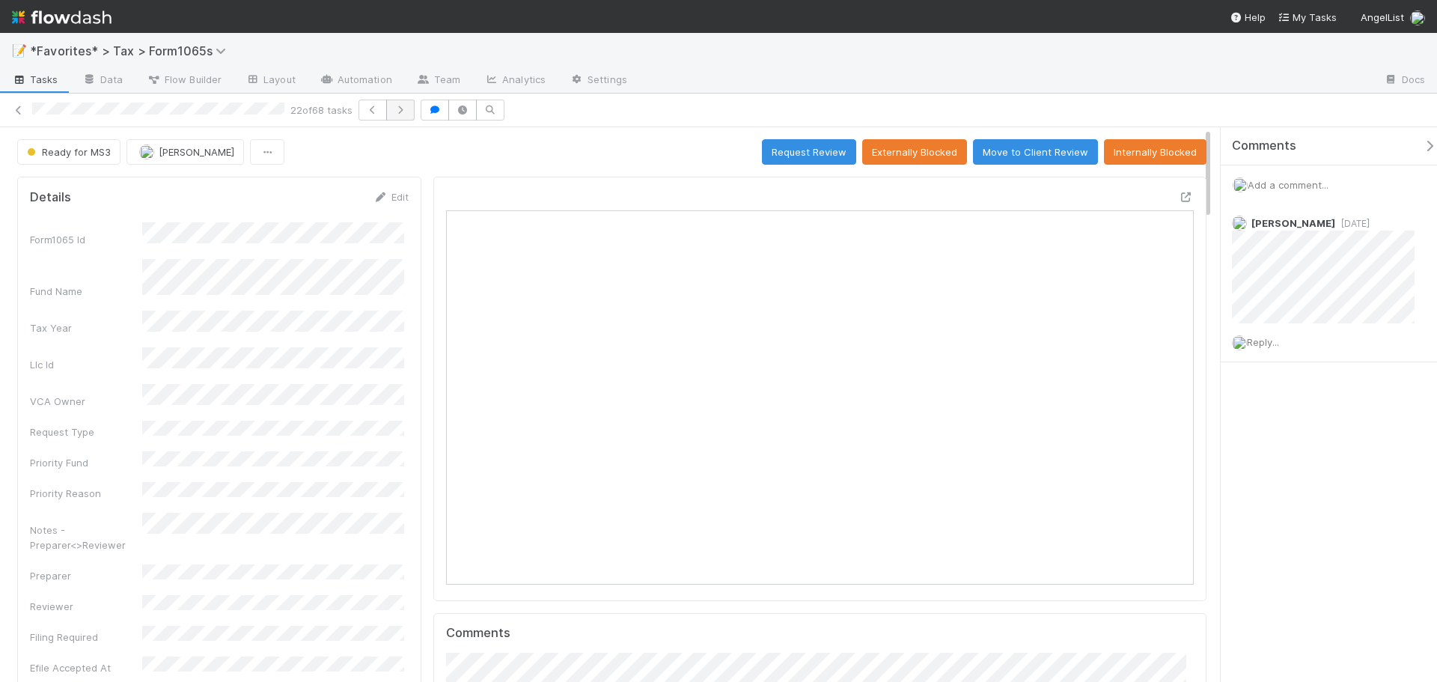
scroll to position [293, 729]
click at [1179, 196] on icon at bounding box center [1186, 197] width 15 height 10
click at [407, 111] on icon "button" at bounding box center [400, 110] width 15 height 9
click at [1179, 198] on icon at bounding box center [1186, 197] width 15 height 10
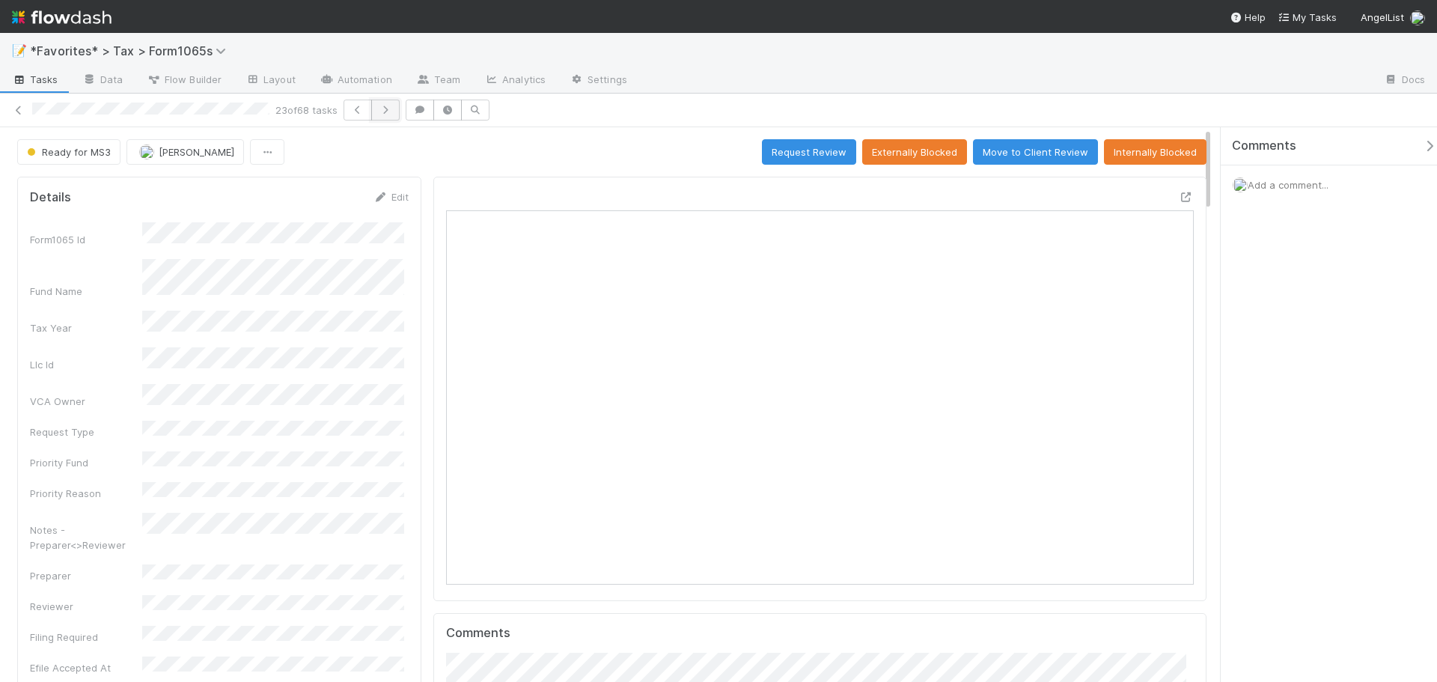
click at [400, 115] on button "button" at bounding box center [385, 110] width 28 height 21
click at [1179, 196] on icon at bounding box center [1186, 197] width 15 height 10
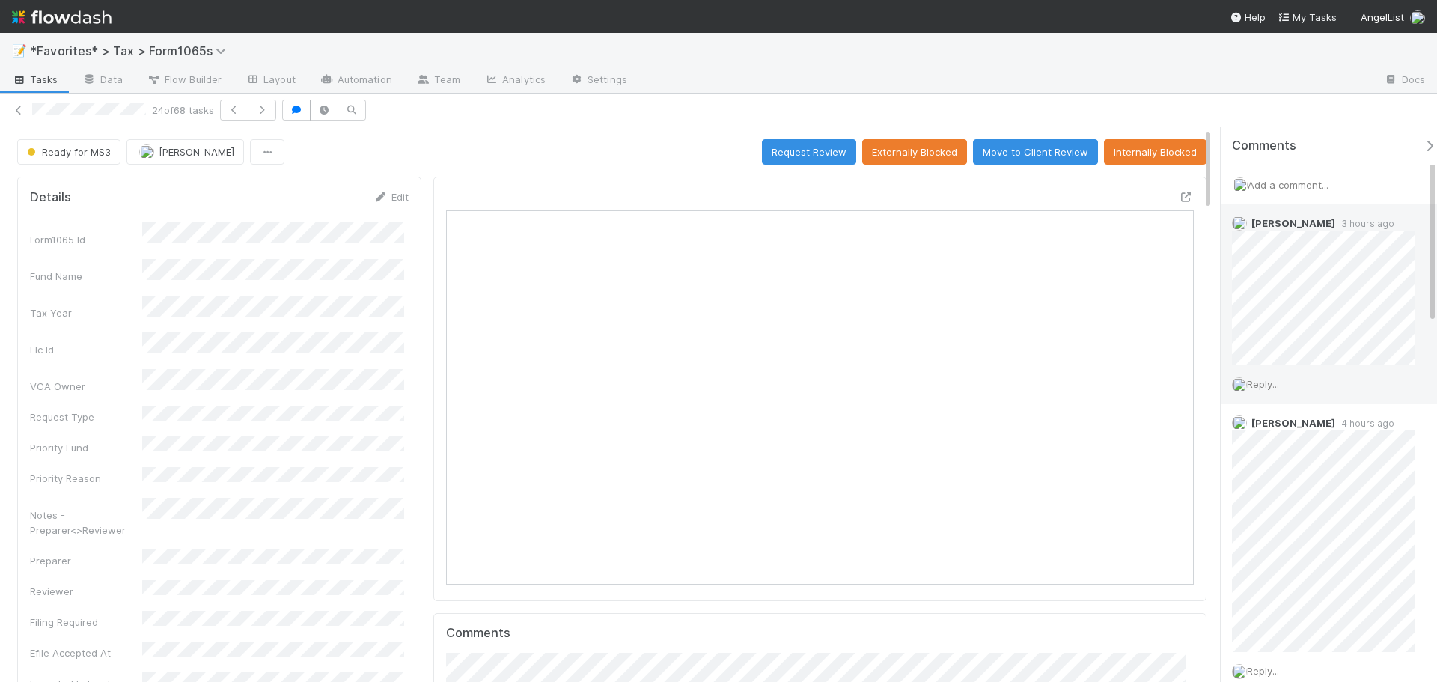
scroll to position [293, 729]
click at [95, 152] on span "Ready for MS3" at bounding box center [67, 152] width 87 height 12
click at [318, 147] on div at bounding box center [718, 341] width 1437 height 682
click at [264, 108] on icon "button" at bounding box center [262, 110] width 15 height 9
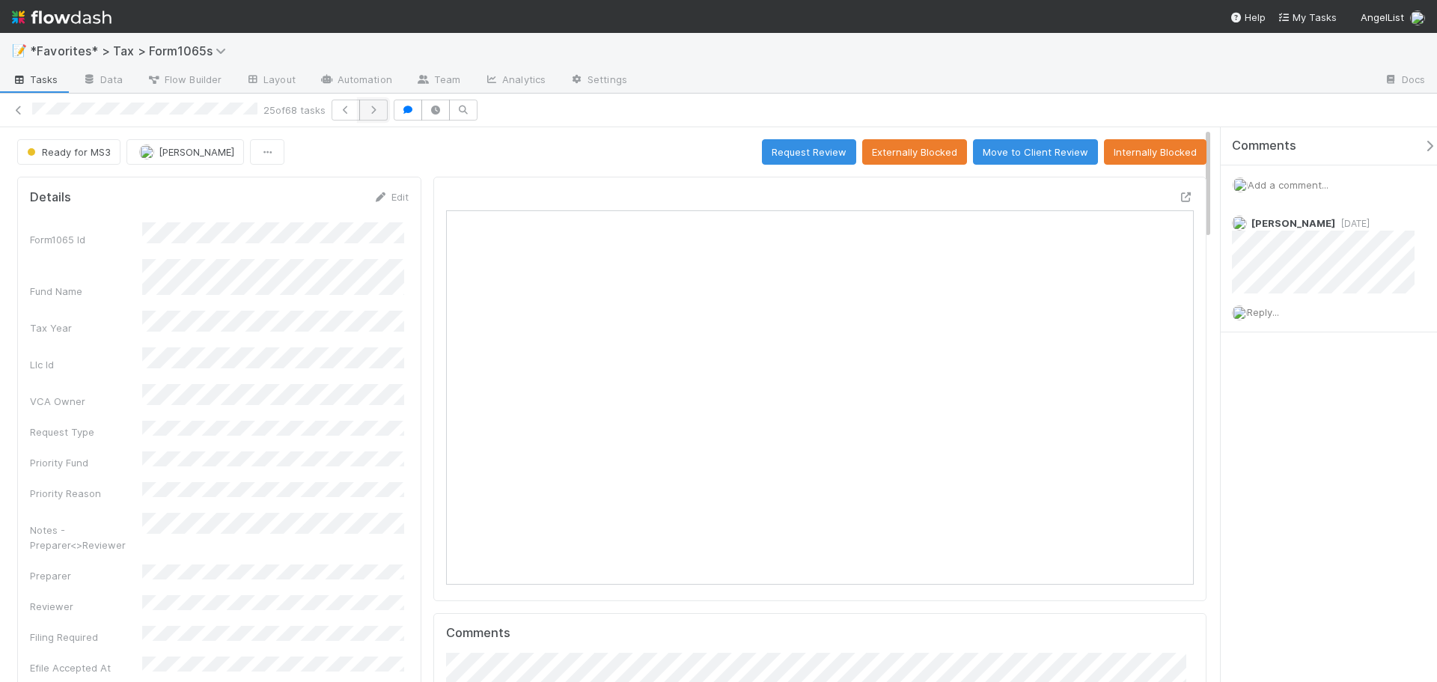
click at [376, 107] on icon "button" at bounding box center [373, 110] width 15 height 9
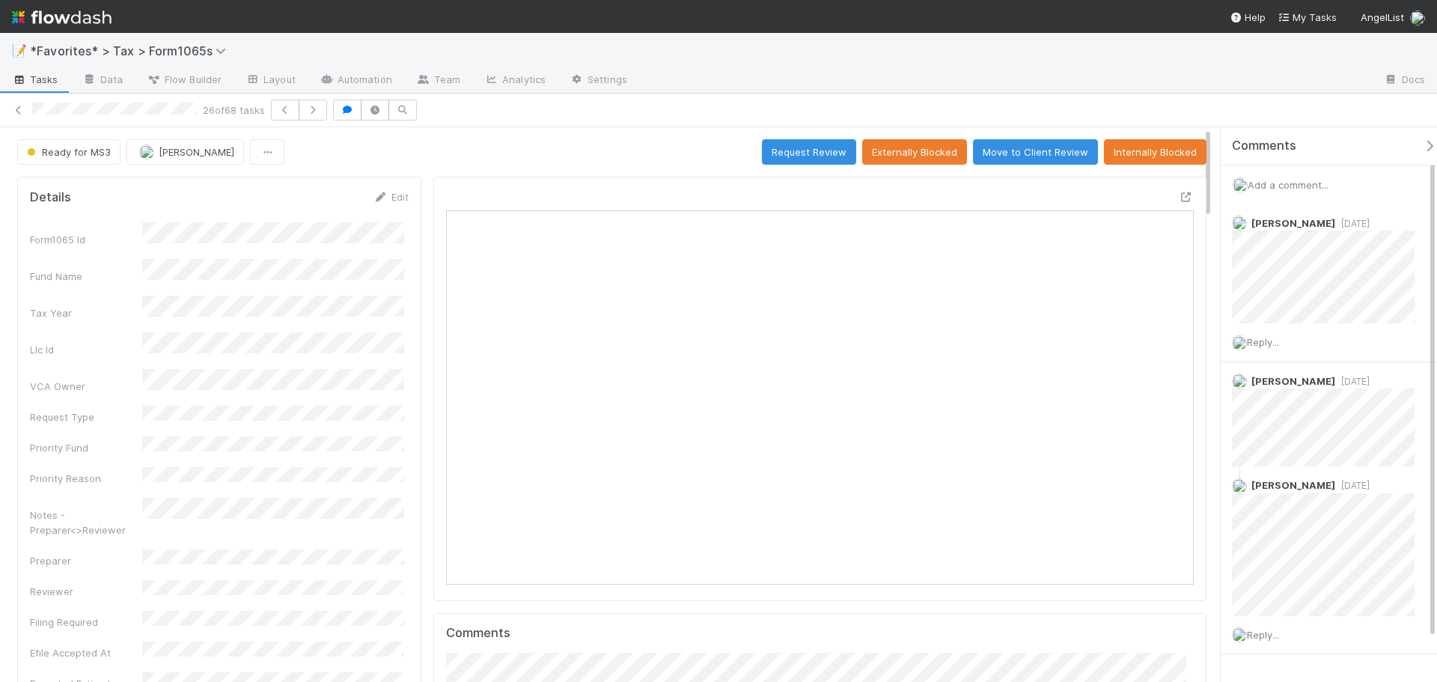
scroll to position [293, 364]
click at [320, 112] on icon "button" at bounding box center [312, 110] width 15 height 9
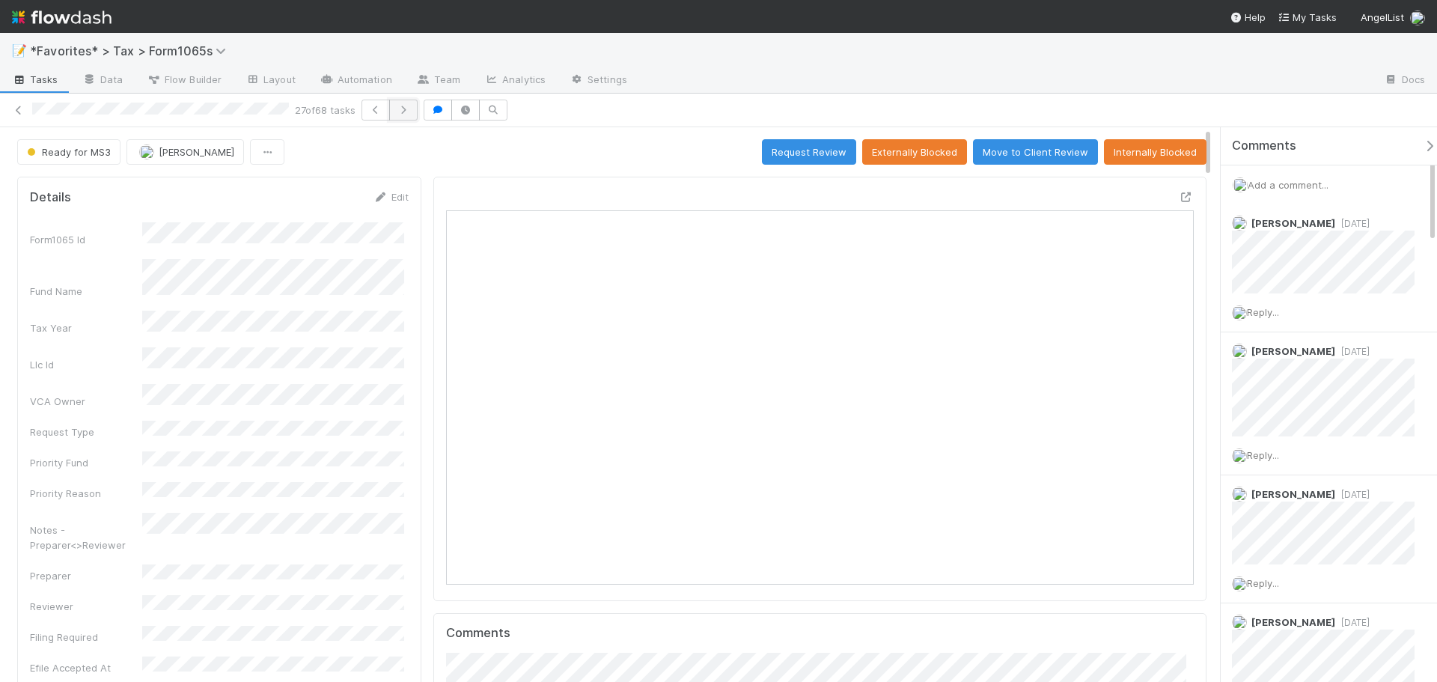
click at [418, 112] on button "button" at bounding box center [403, 110] width 28 height 21
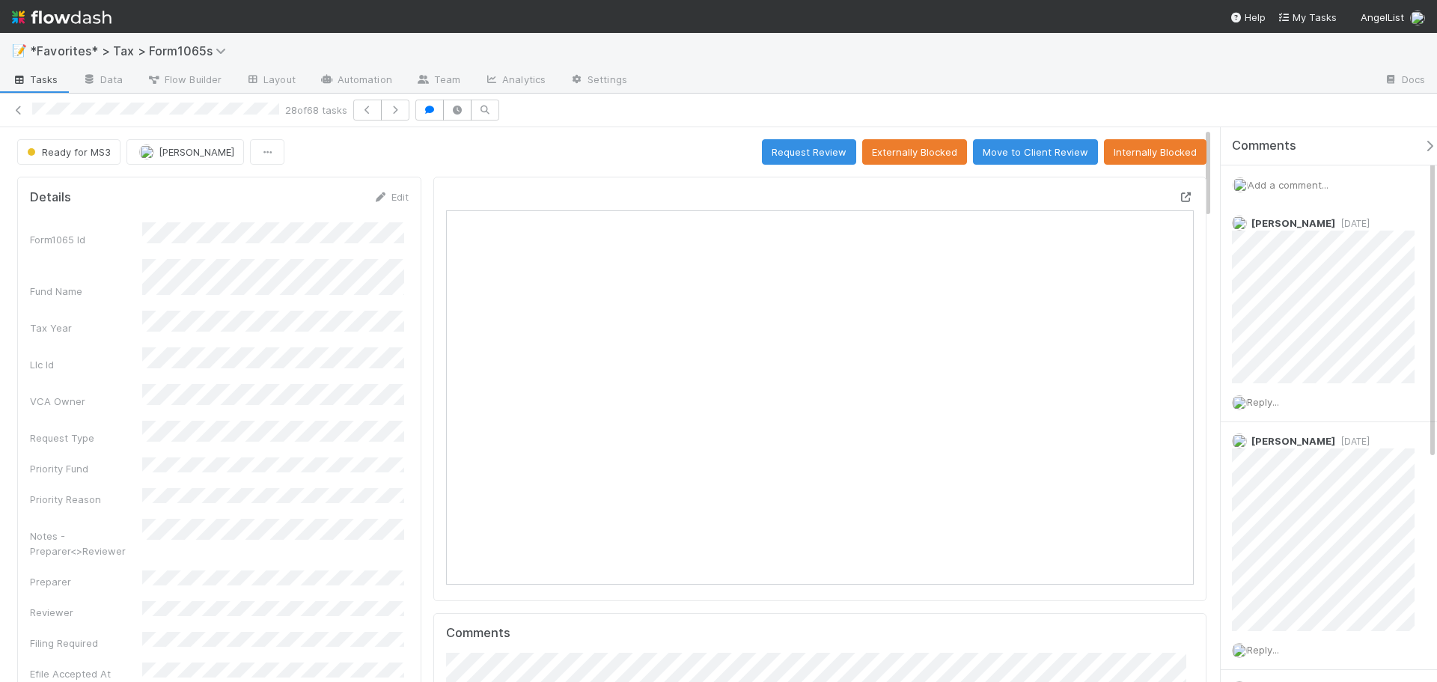
click at [1179, 201] on icon at bounding box center [1186, 197] width 15 height 10
click at [396, 112] on icon "button" at bounding box center [395, 110] width 15 height 9
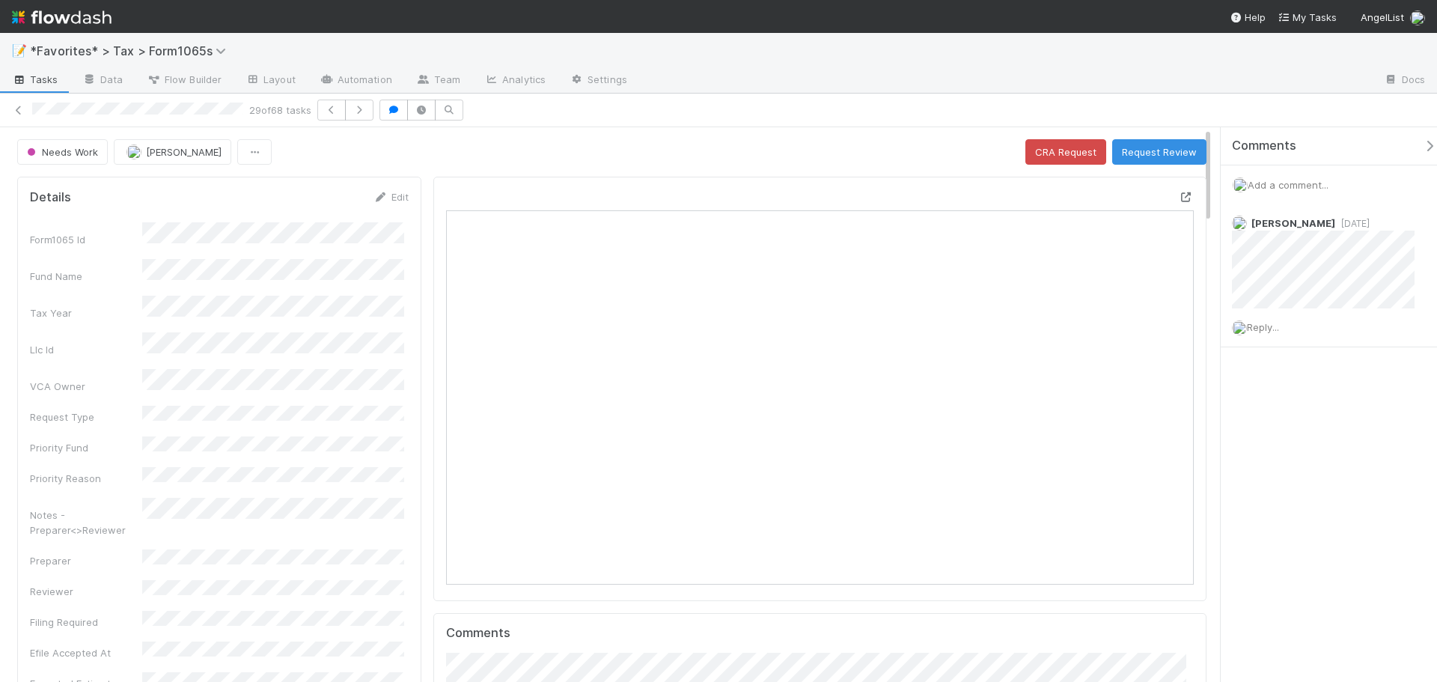
click at [1179, 194] on icon at bounding box center [1186, 197] width 15 height 10
click at [362, 111] on icon "button" at bounding box center [359, 110] width 15 height 9
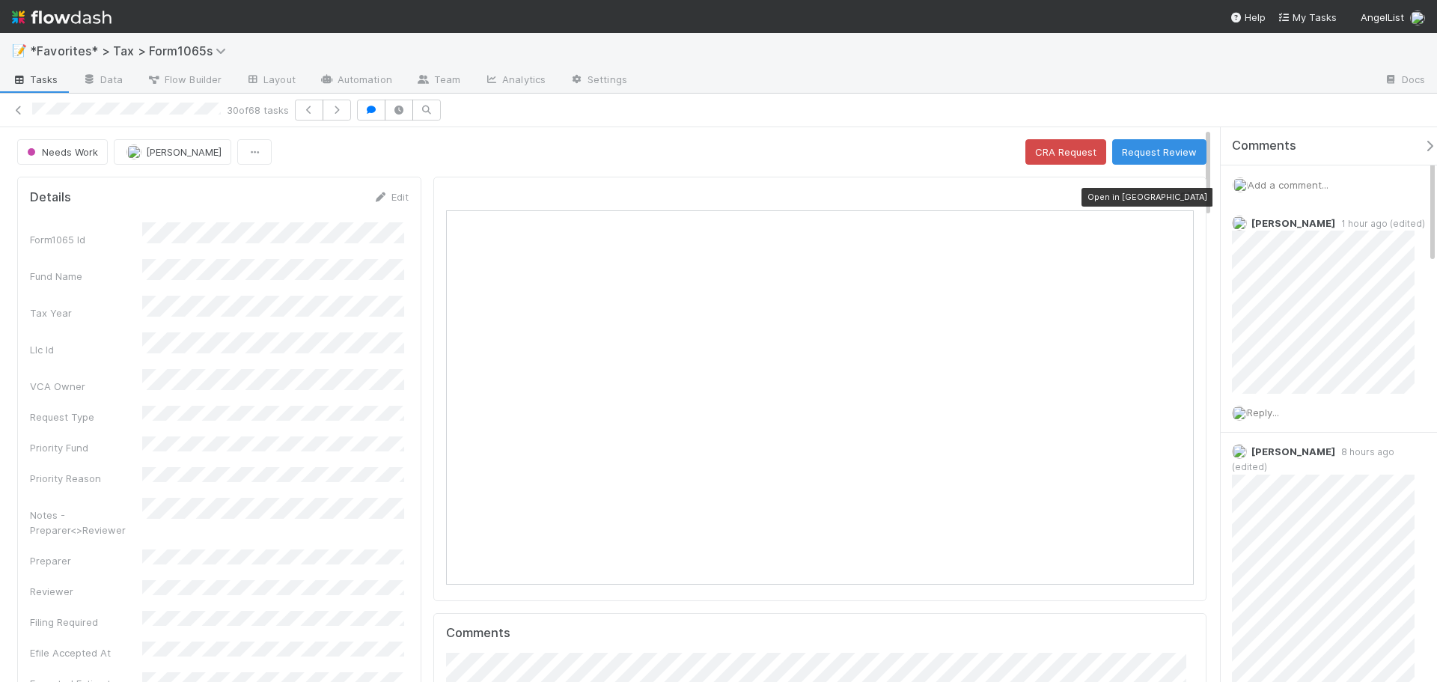
scroll to position [293, 364]
click at [344, 114] on icon "button" at bounding box center [336, 110] width 15 height 9
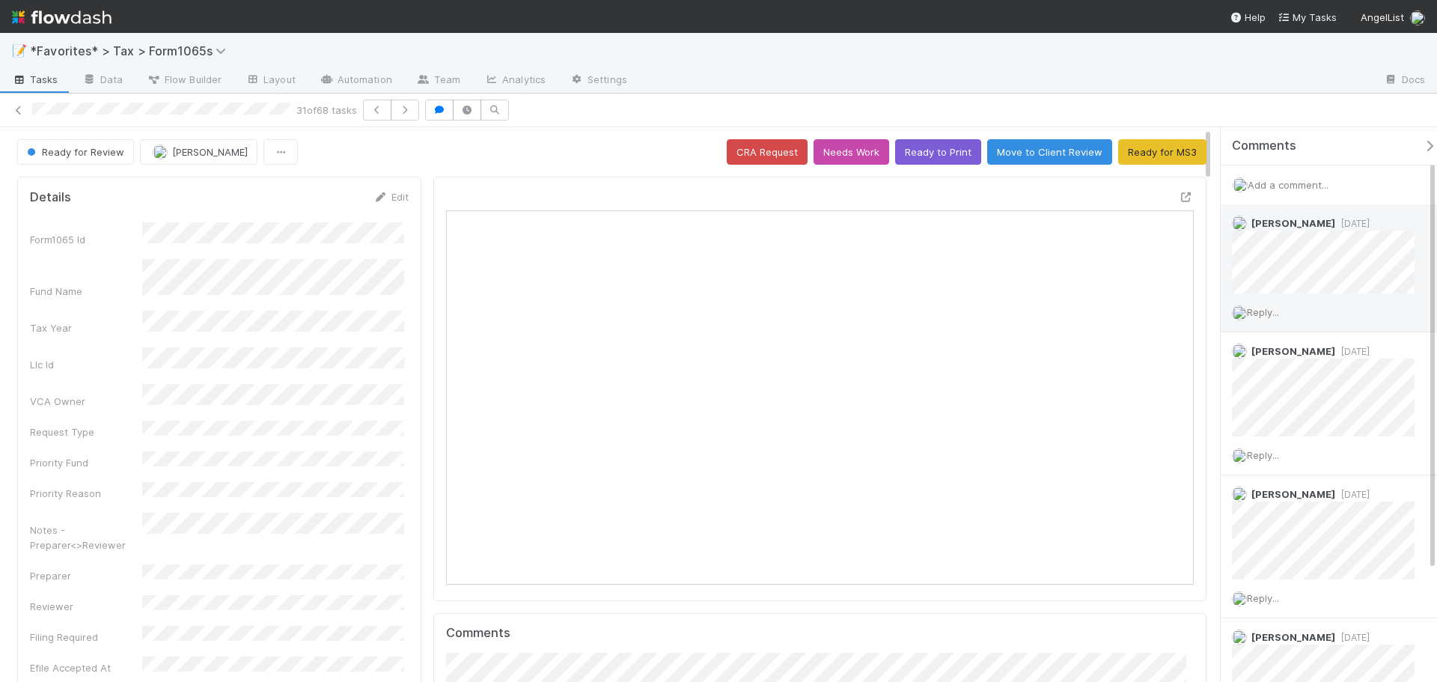
scroll to position [293, 729]
click at [405, 112] on icon "button" at bounding box center [405, 110] width 15 height 9
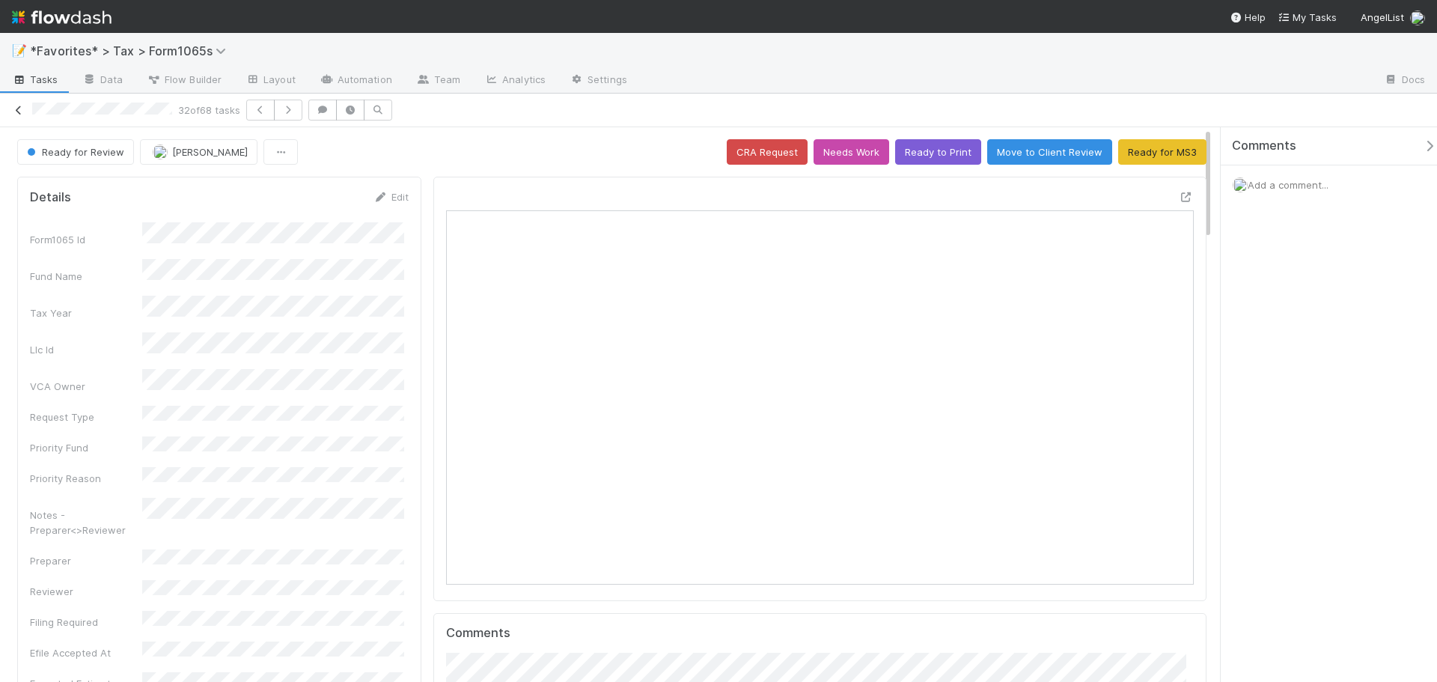
click at [16, 109] on icon at bounding box center [18, 111] width 15 height 10
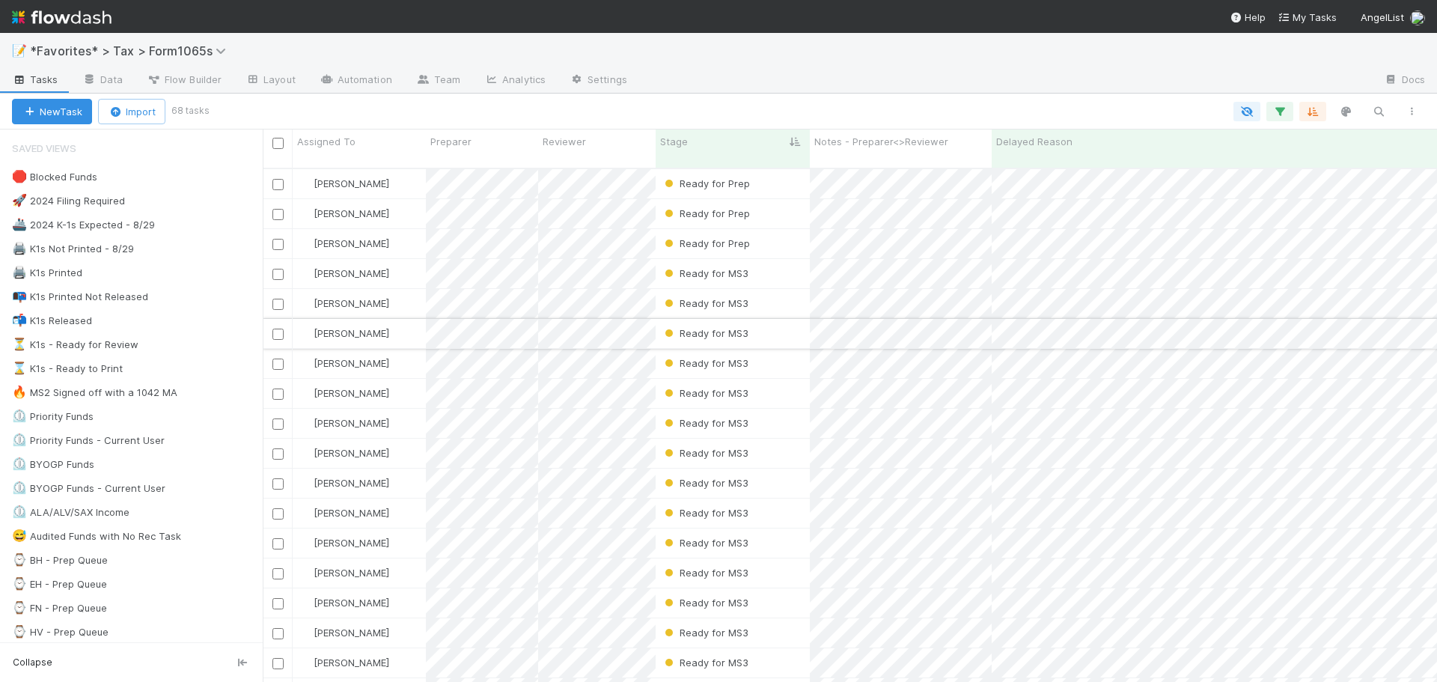
scroll to position [515, 1163]
